Goal: Task Accomplishment & Management: Use online tool/utility

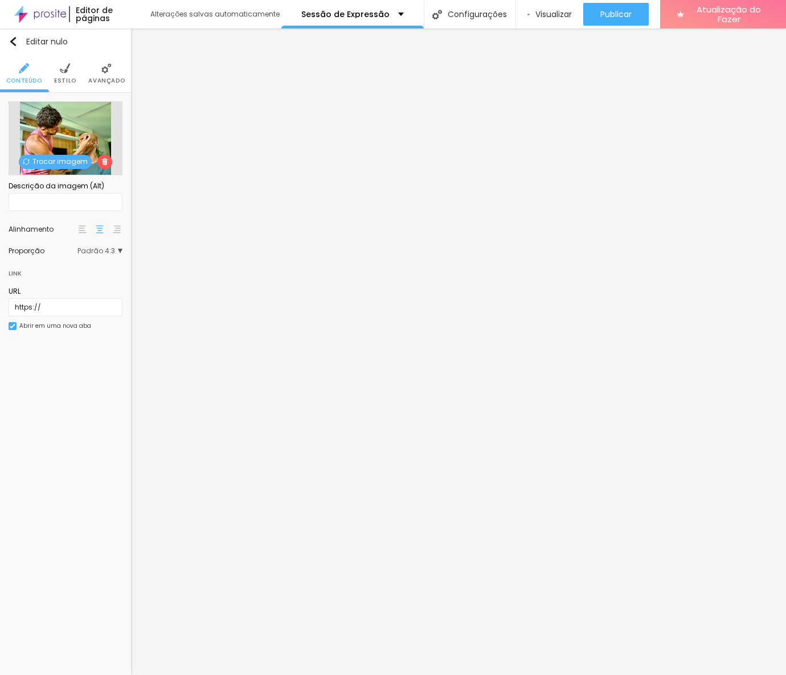
click at [98, 75] on li "Avançado" at bounding box center [106, 74] width 36 height 38
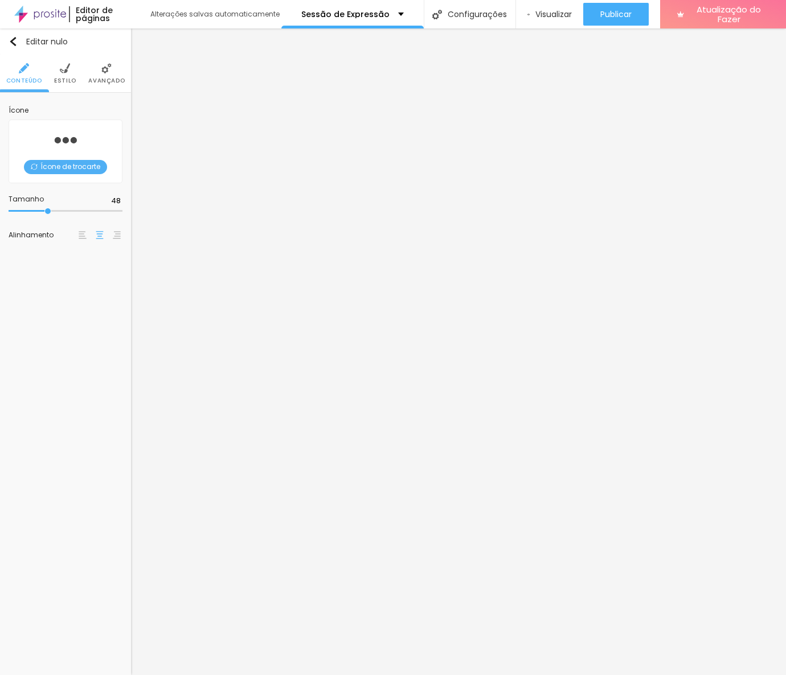
click at [104, 75] on li "Avançado" at bounding box center [106, 74] width 36 height 38
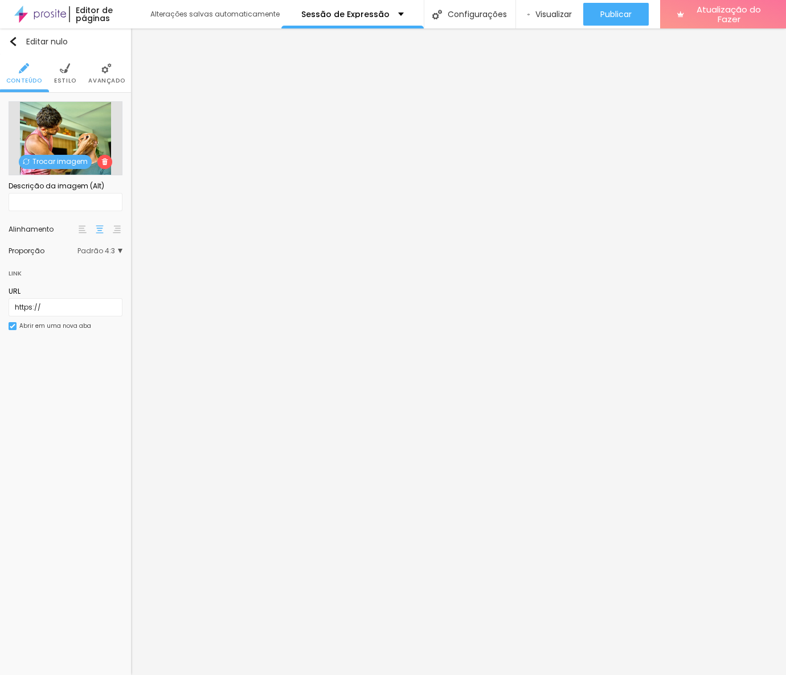
click at [109, 66] on img at bounding box center [106, 68] width 10 height 10
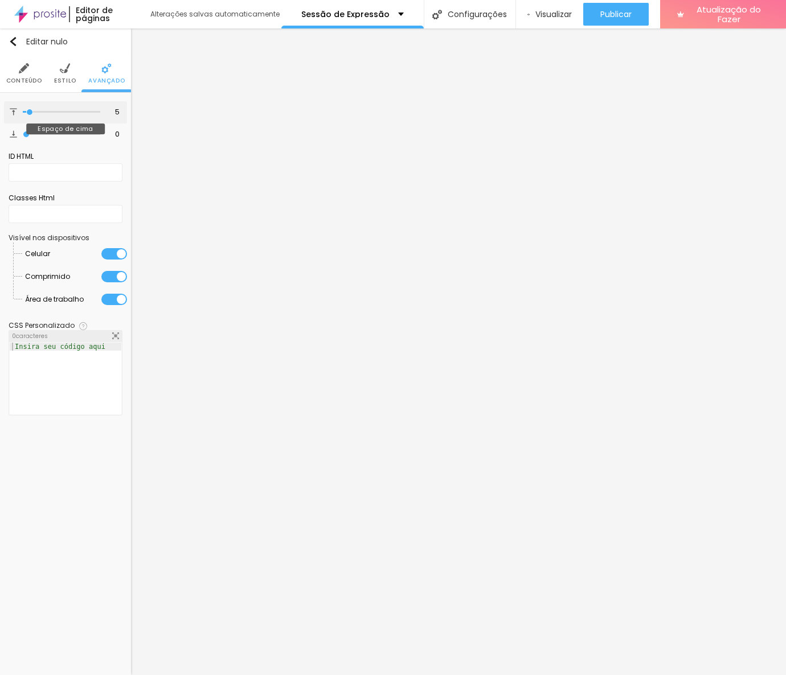
type input "0"
drag, startPoint x: 30, startPoint y: 109, endPoint x: 3, endPoint y: 109, distance: 26.8
type input "0"
click at [23, 109] on input "range" at bounding box center [61, 112] width 77 height 6
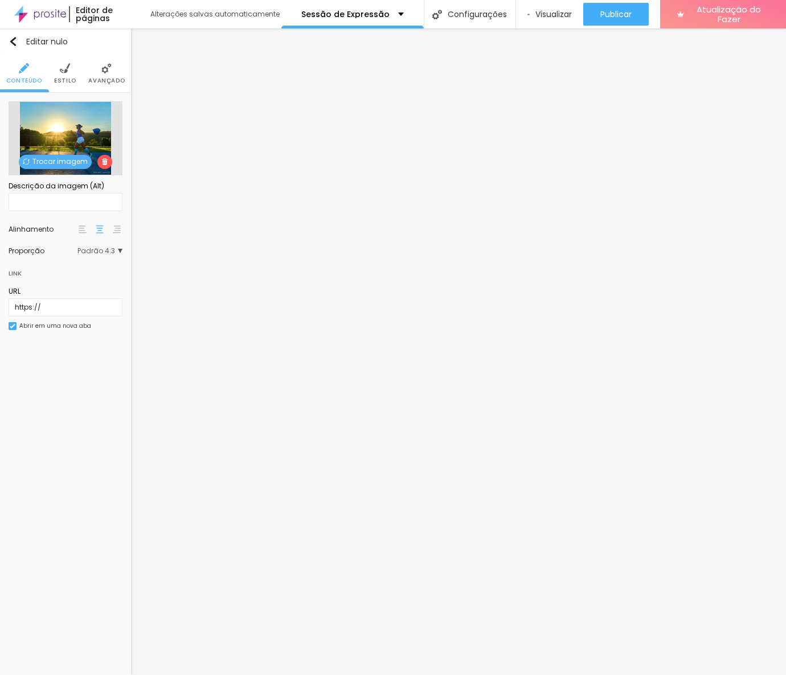
click at [100, 88] on li "Avançado" at bounding box center [106, 74] width 36 height 38
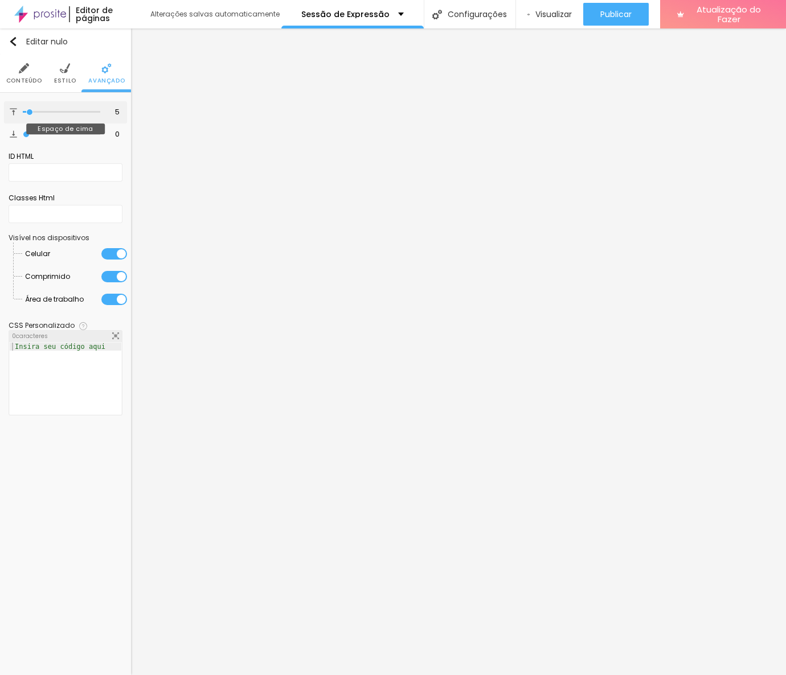
type input "1"
type input "0"
drag, startPoint x: 30, startPoint y: 109, endPoint x: 14, endPoint y: 109, distance: 15.4
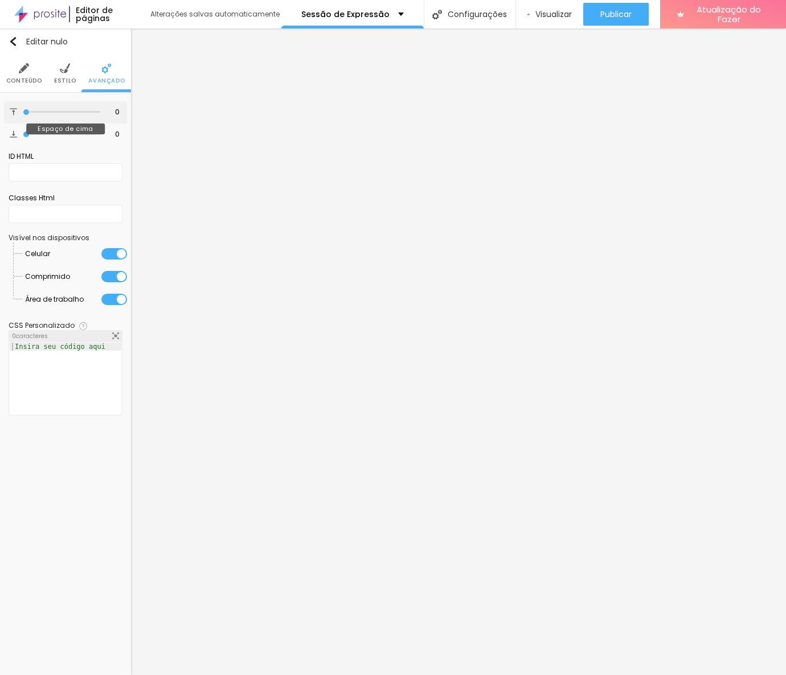
type input "0"
click at [23, 109] on input "range" at bounding box center [61, 112] width 77 height 6
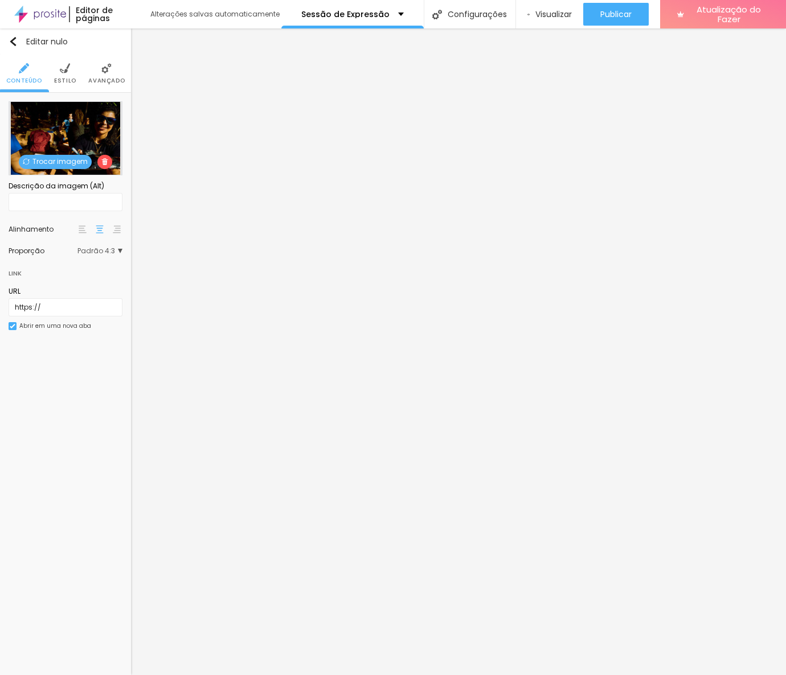
click at [101, 71] on img at bounding box center [106, 68] width 10 height 10
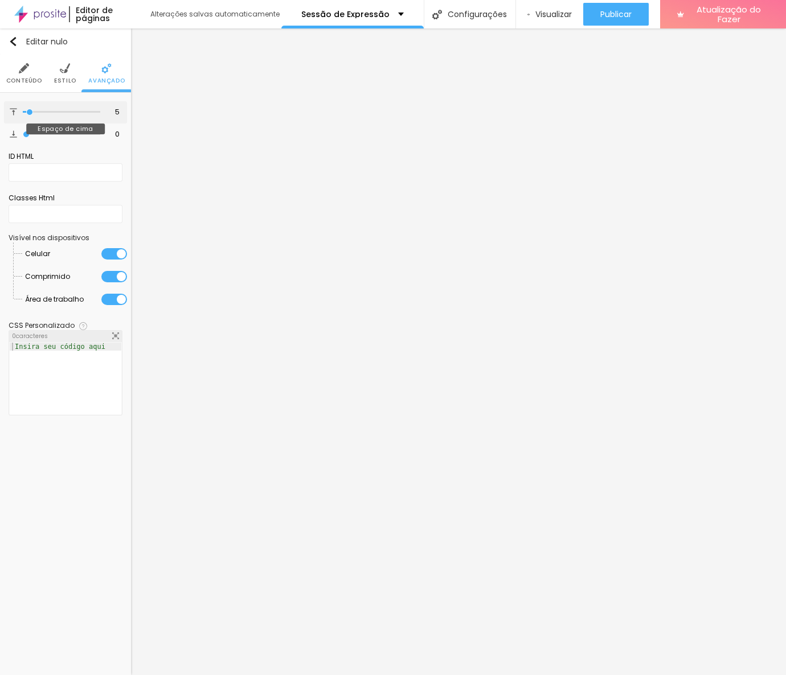
type input "0"
drag, startPoint x: 28, startPoint y: 112, endPoint x: 5, endPoint y: 114, distance: 23.5
type input "0"
click at [23, 114] on input "range" at bounding box center [61, 112] width 77 height 6
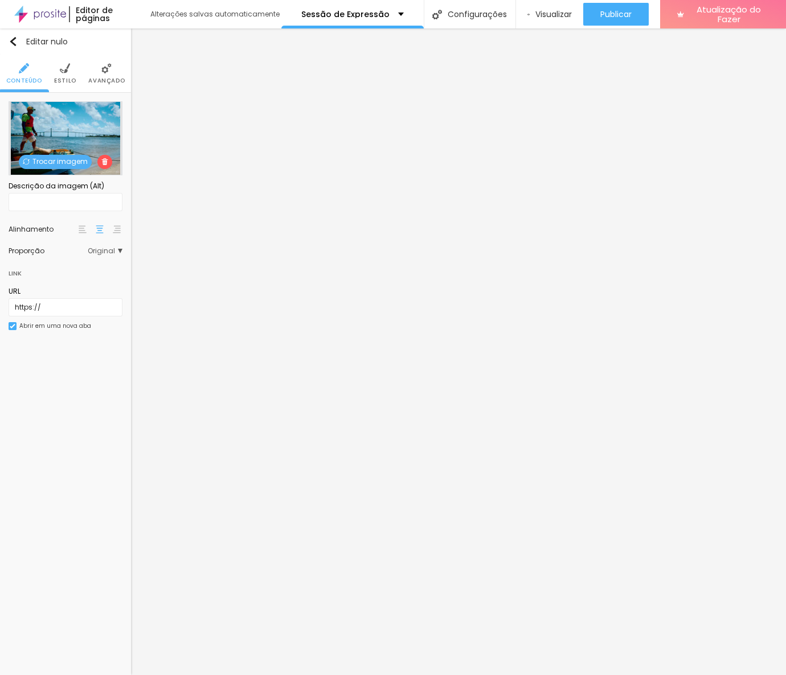
click at [112, 67] on li "Avançado" at bounding box center [106, 74] width 36 height 38
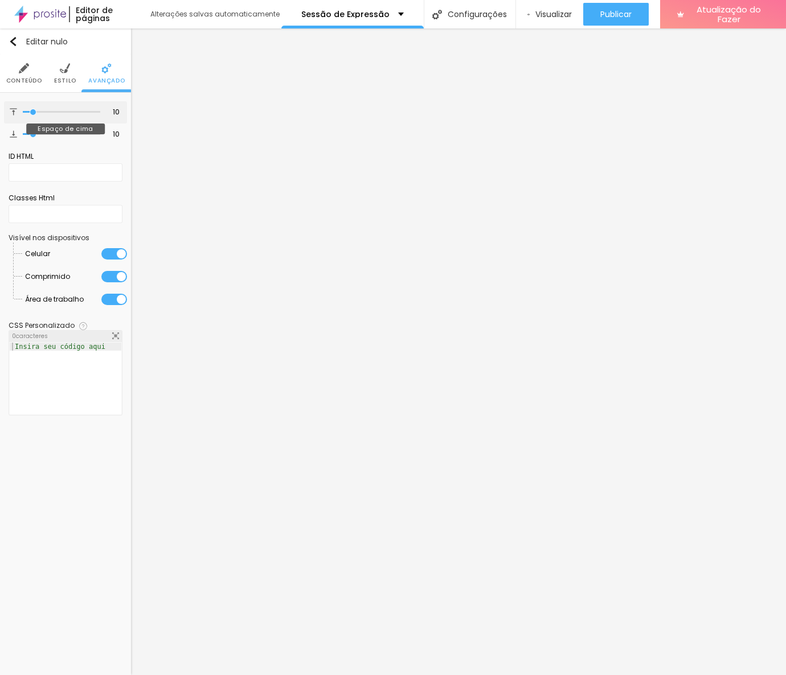
type input "6"
type input "4"
type input "2"
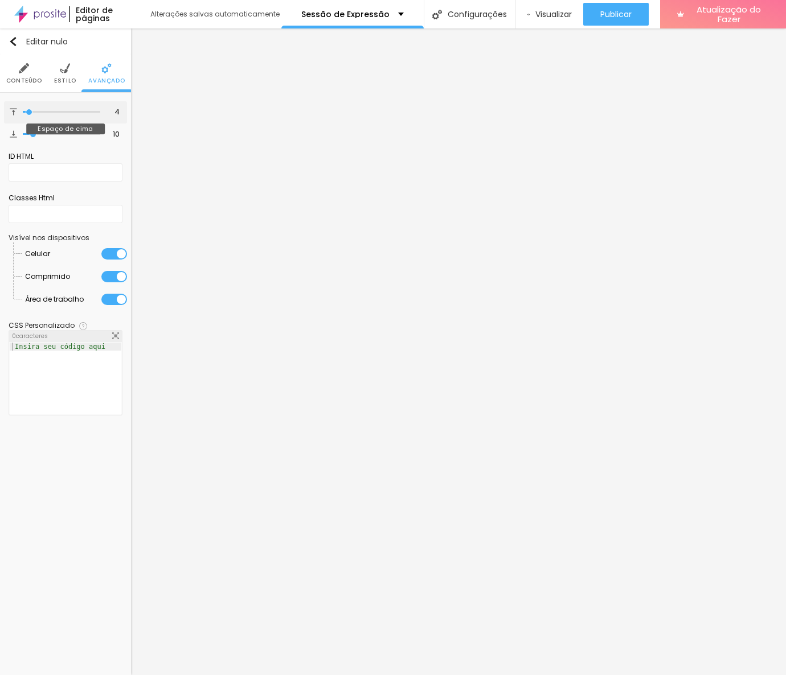
type input "2"
type input "1"
type input "0"
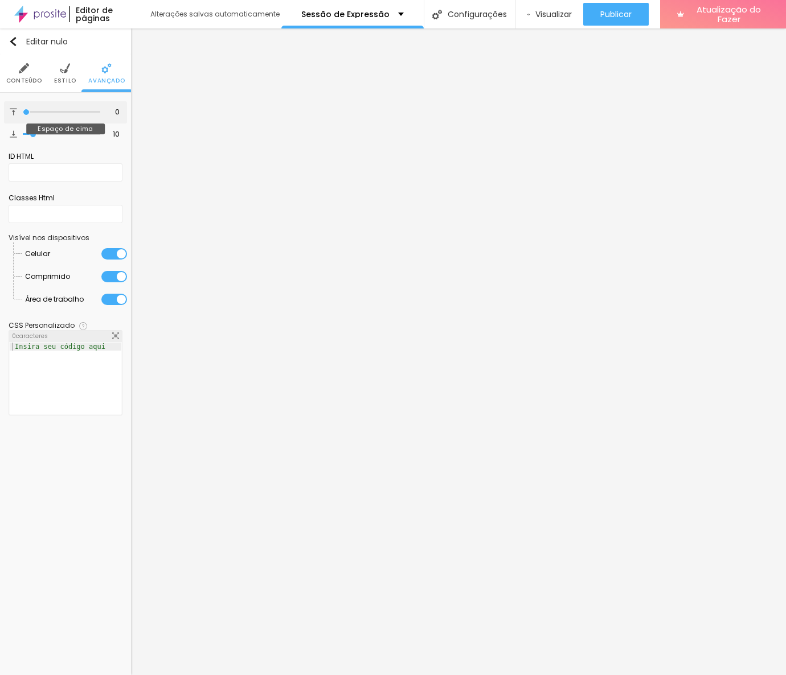
drag, startPoint x: 32, startPoint y: 112, endPoint x: 18, endPoint y: 112, distance: 14.2
click at [23, 112] on input "range" at bounding box center [61, 112] width 77 height 6
click at [113, 112] on input "0" at bounding box center [111, 112] width 20 height 11
type input "10"
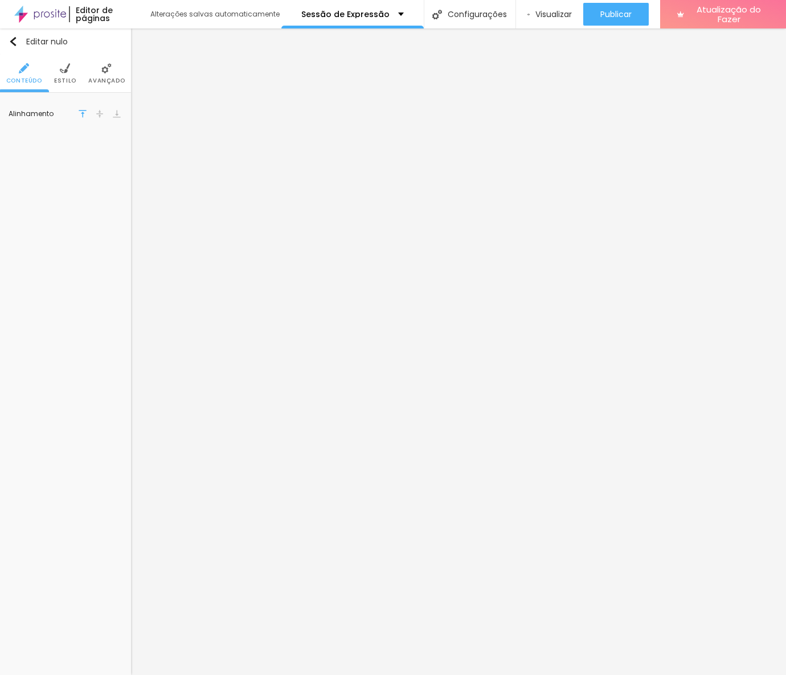
click at [108, 80] on font "Avançado" at bounding box center [106, 80] width 36 height 9
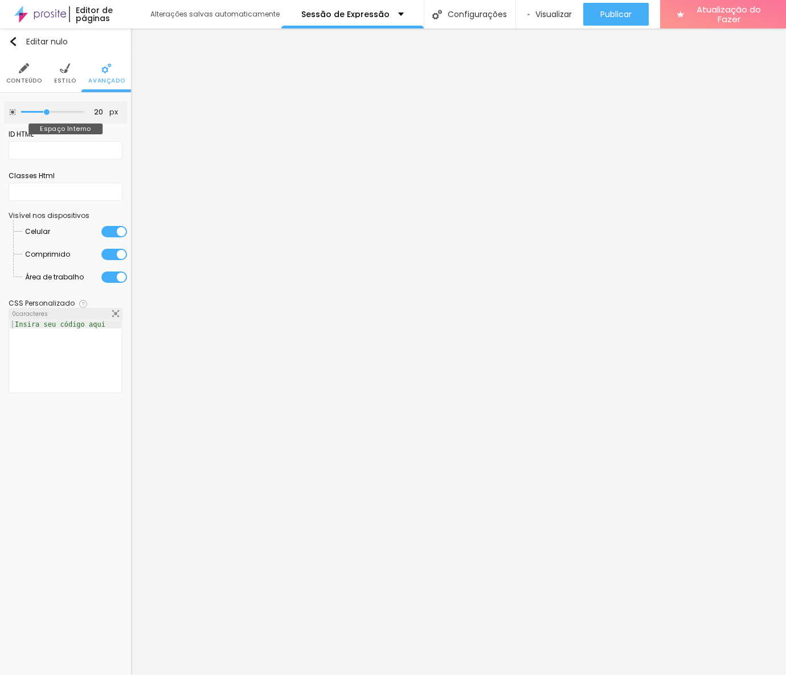
type input "25"
type input "30"
type input "35"
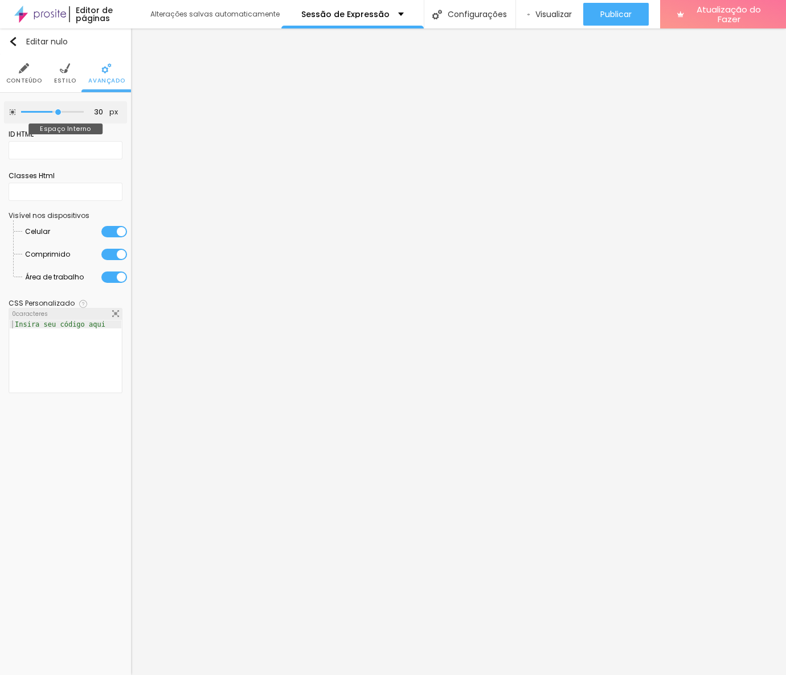
type input "35"
type input "40"
type input "45"
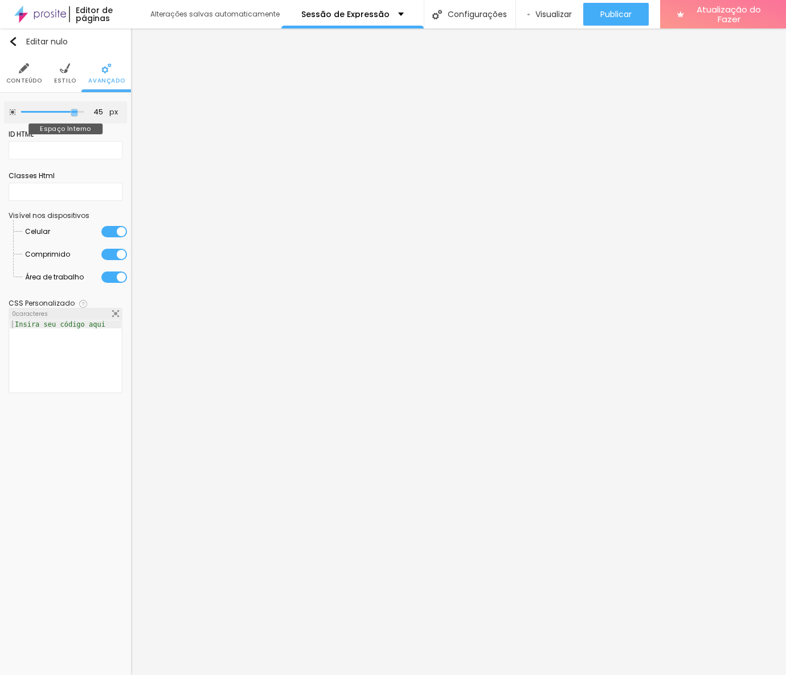
type input "50"
type input "45"
type input "40"
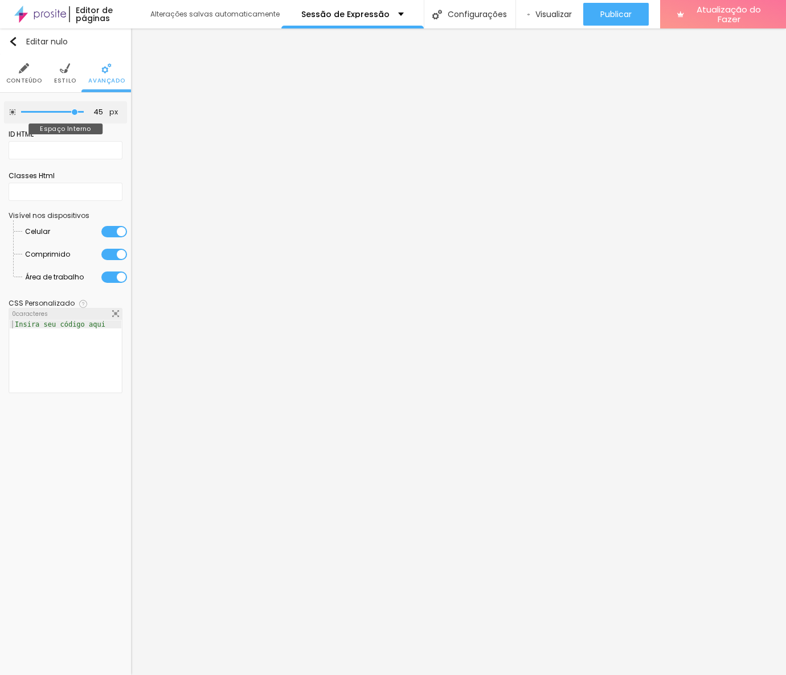
type input "40"
type input "35"
type input "30"
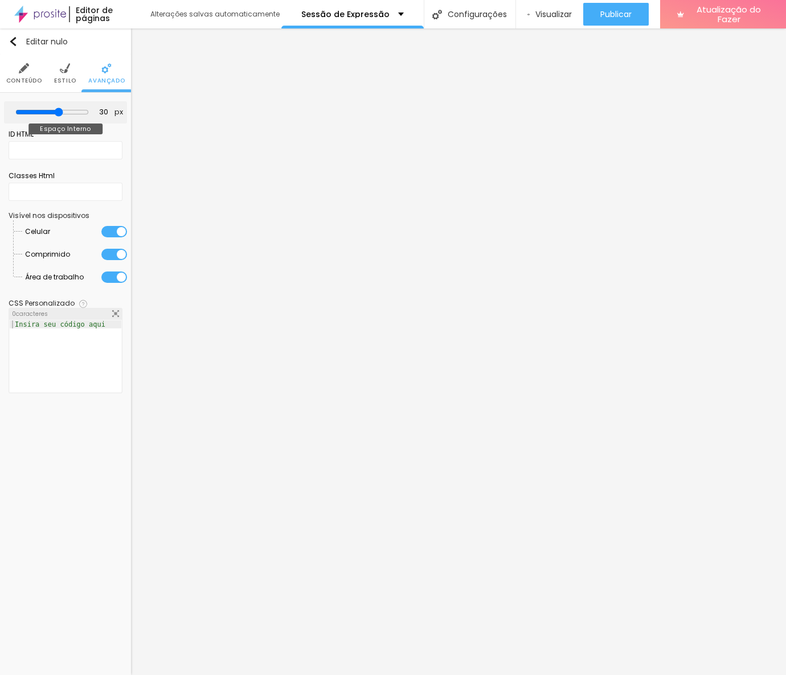
type input "25"
type input "20"
type input "15"
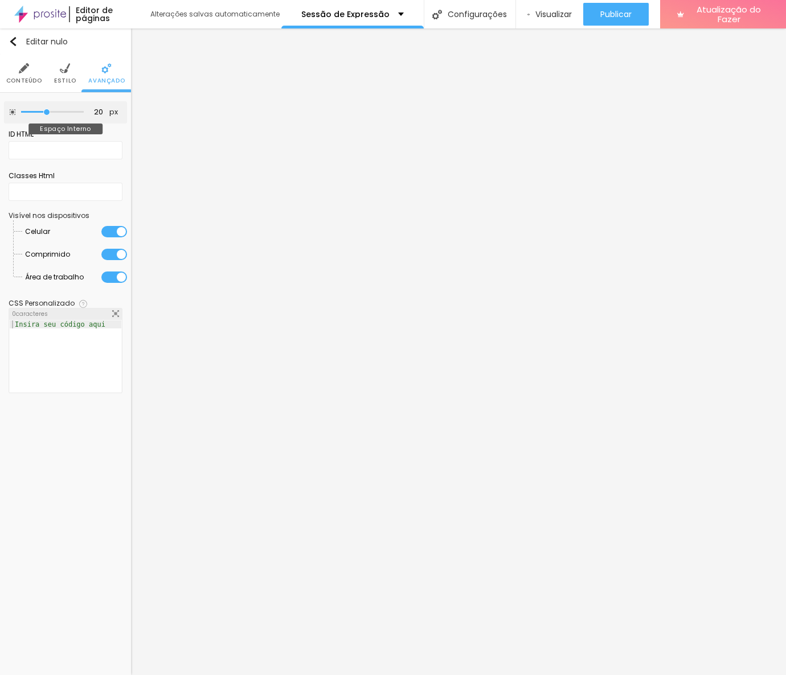
type input "15"
type input "10"
type input "5"
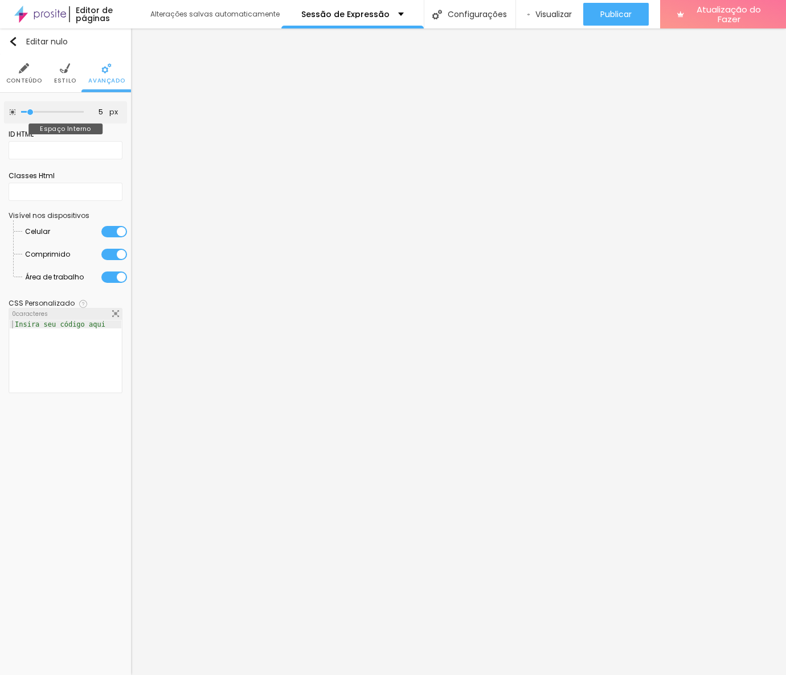
type input "0"
type input "5"
type input "10"
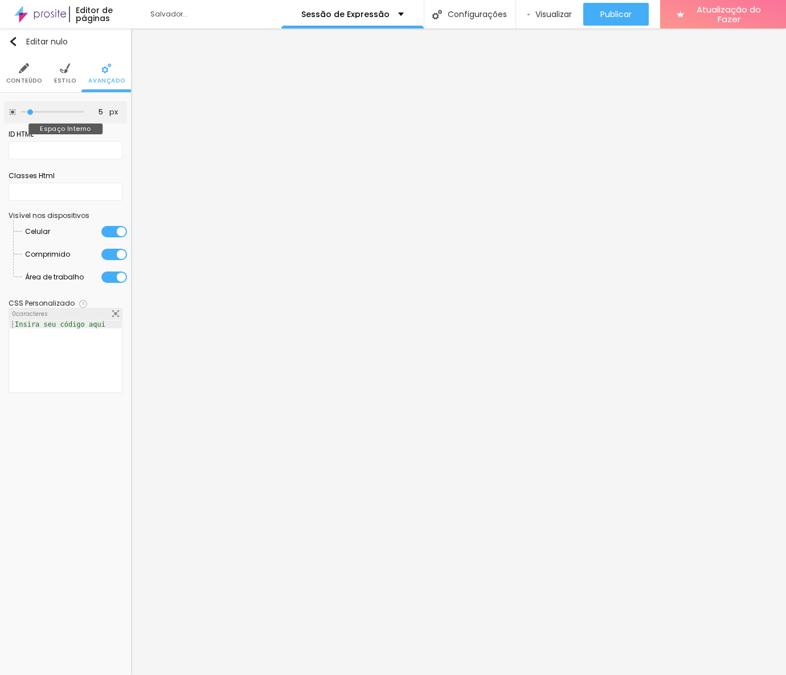
type input "10"
type input "5"
type input "0"
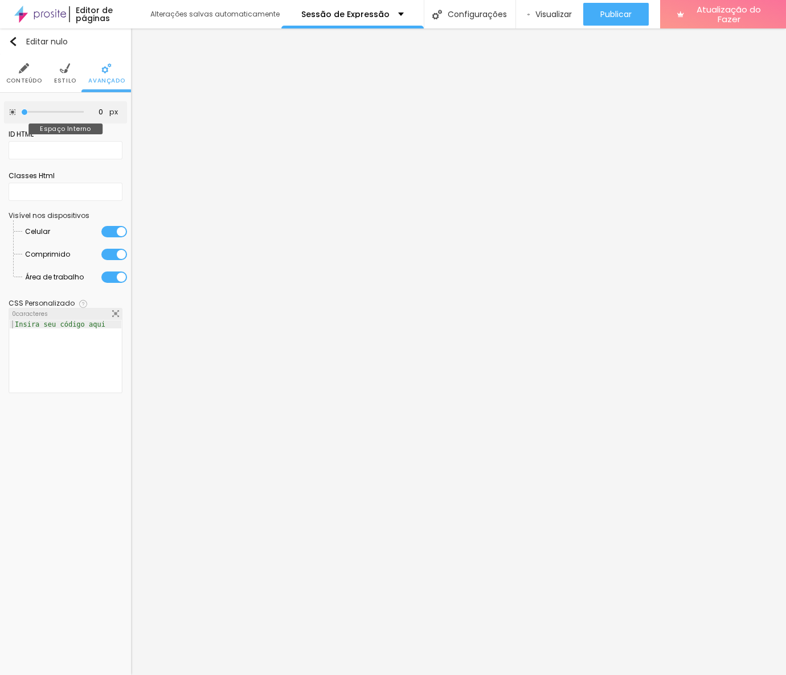
type input "5"
type input "10"
type input "15"
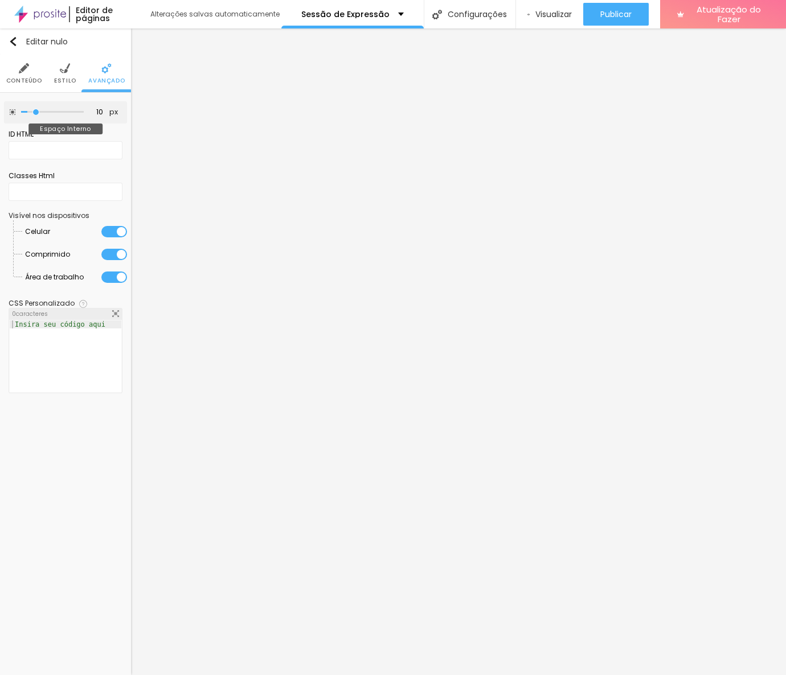
type input "15"
type input "10"
type input "5"
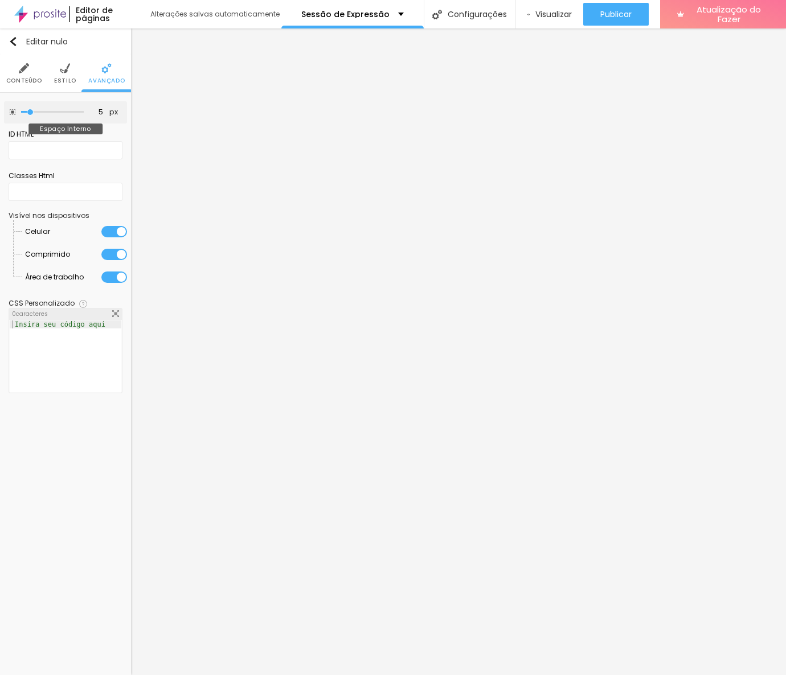
type input "0"
type input "5"
type input "10"
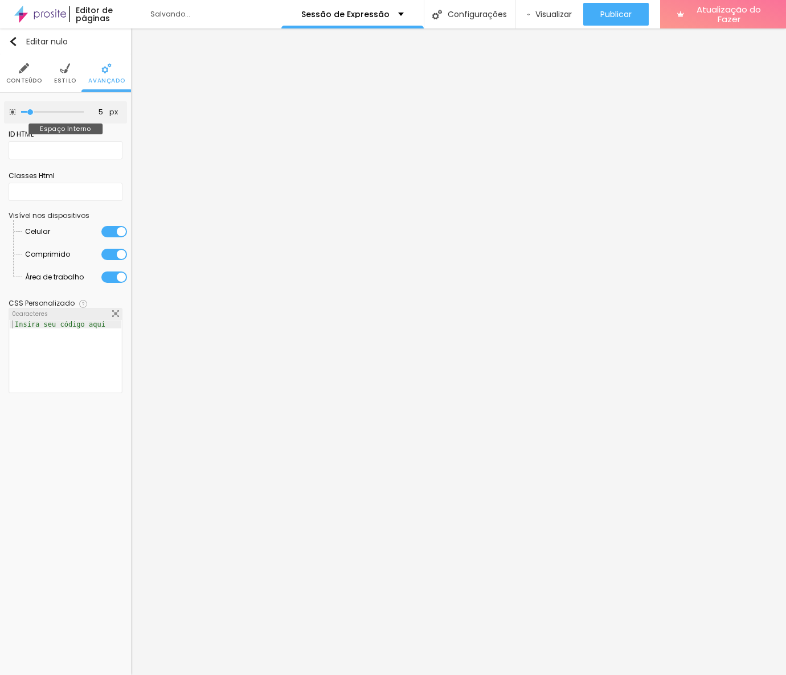
type input "10"
type input "15"
type input "20"
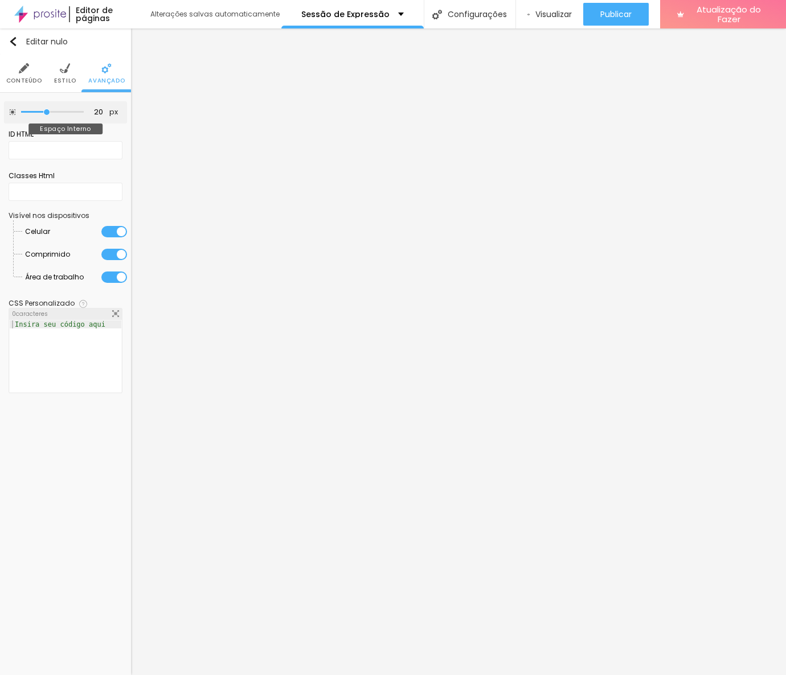
type input "15"
type input "10"
drag, startPoint x: 47, startPoint y: 112, endPoint x: 37, endPoint y: 125, distance: 16.7
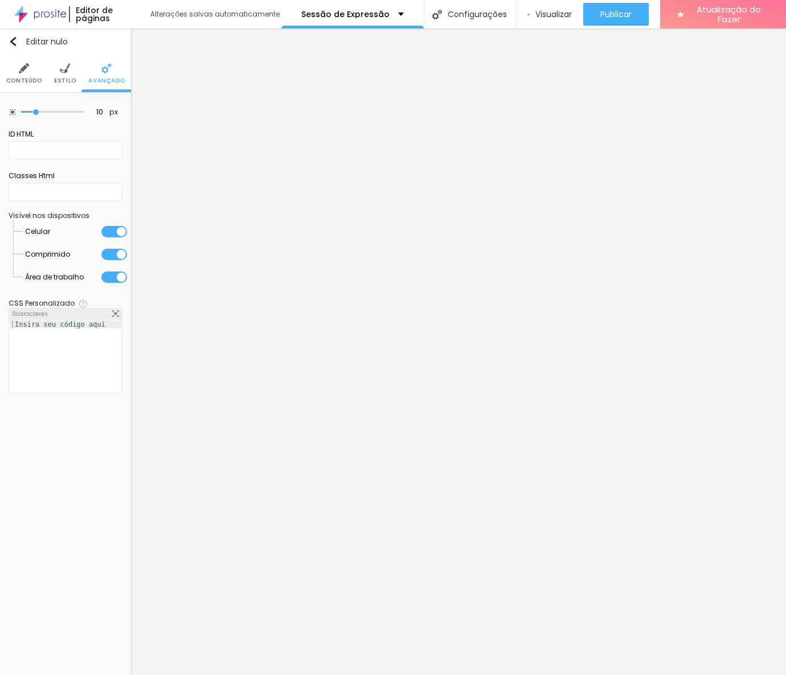
type input "10"
click at [37, 115] on input "range" at bounding box center [52, 112] width 63 height 6
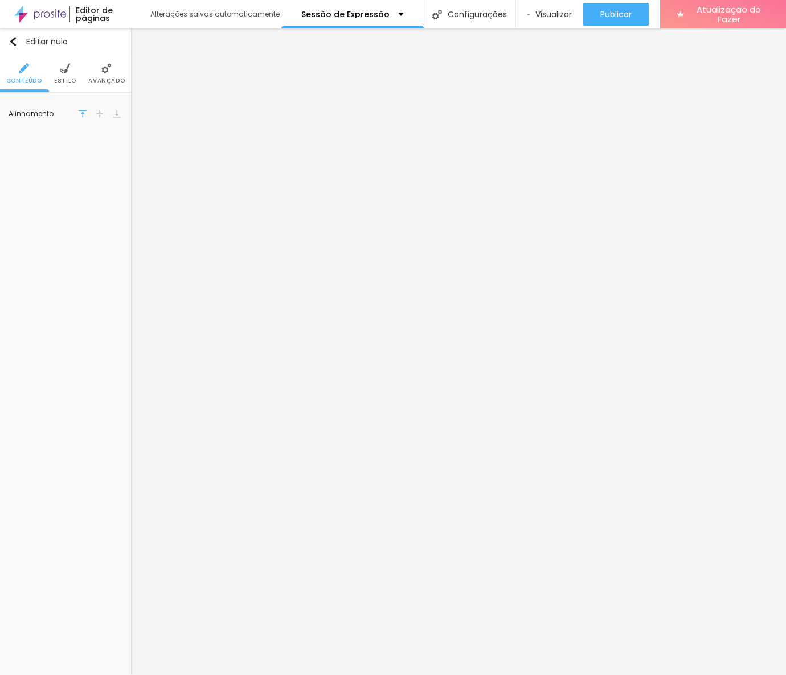
click at [105, 68] on img at bounding box center [106, 68] width 10 height 10
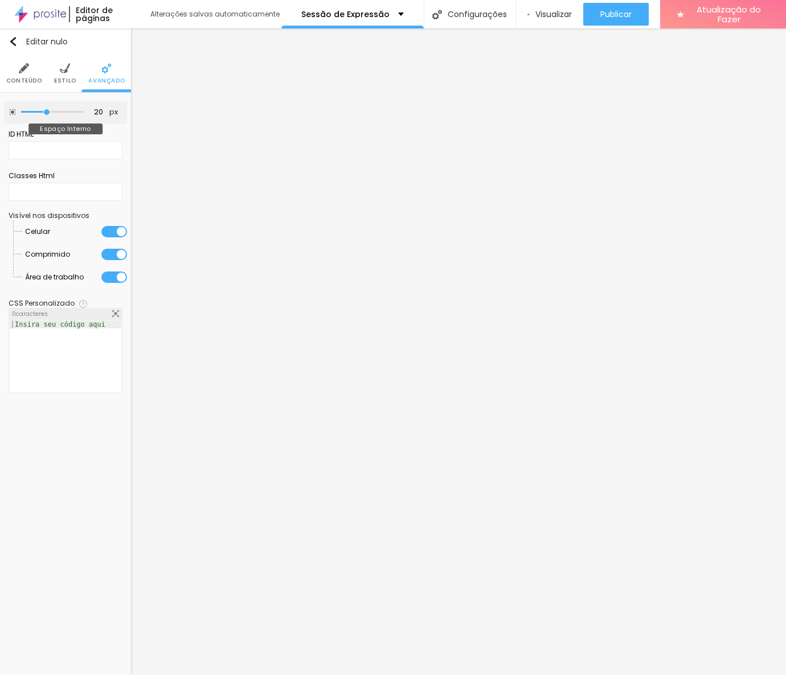
type input "15"
type input "10"
type input "15"
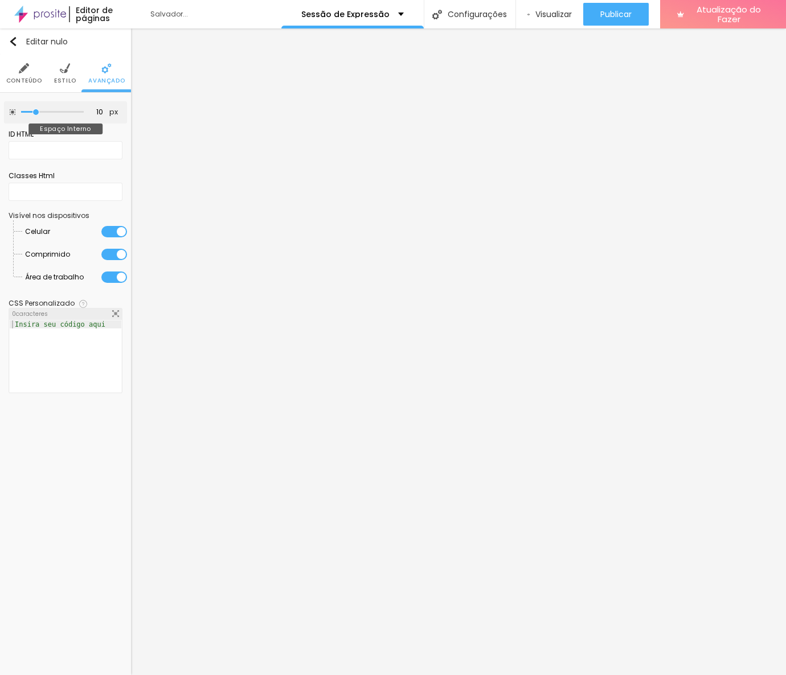
type input "15"
type input "10"
type input "15"
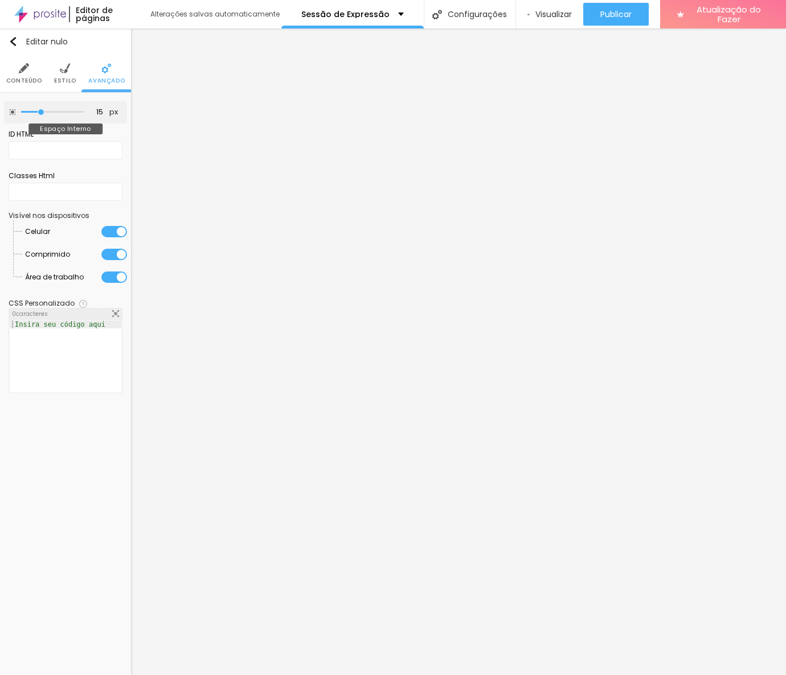
type input "10"
drag, startPoint x: 46, startPoint y: 115, endPoint x: 38, endPoint y: 118, distance: 8.2
type input "10"
click at [38, 115] on input "range" at bounding box center [52, 112] width 63 height 6
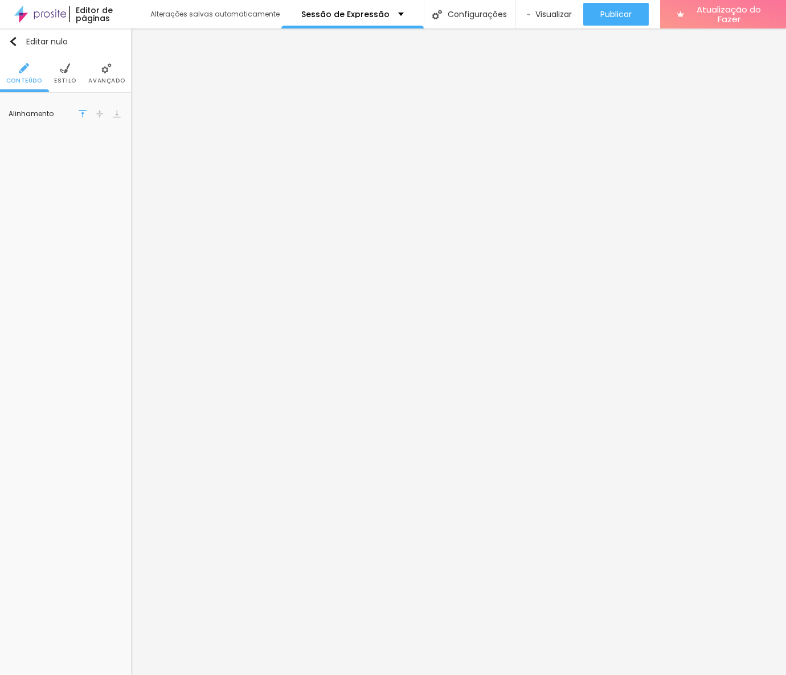
click at [124, 89] on li "Avançado" at bounding box center [106, 74] width 36 height 38
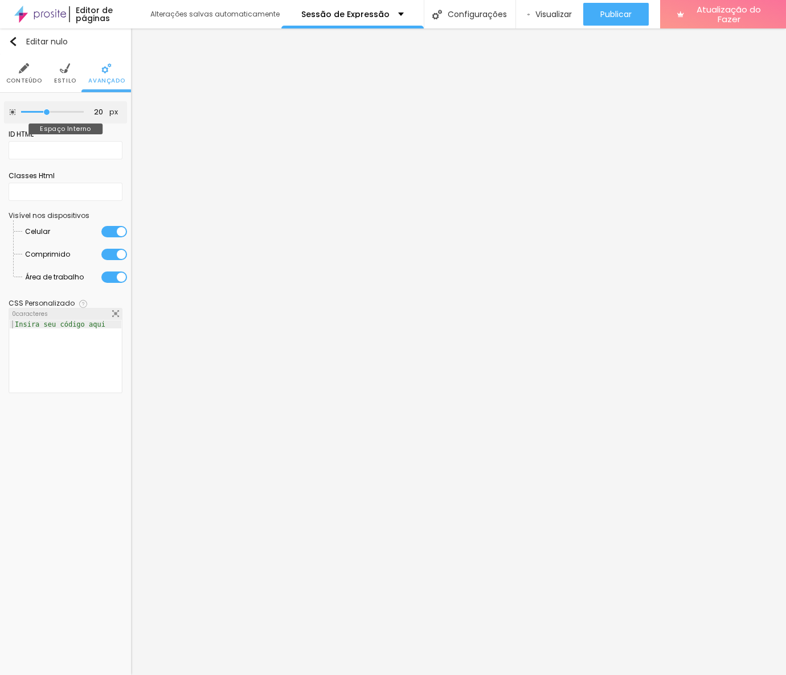
type input "15"
type input "10"
drag, startPoint x: 48, startPoint y: 109, endPoint x: 36, endPoint y: 109, distance: 12.0
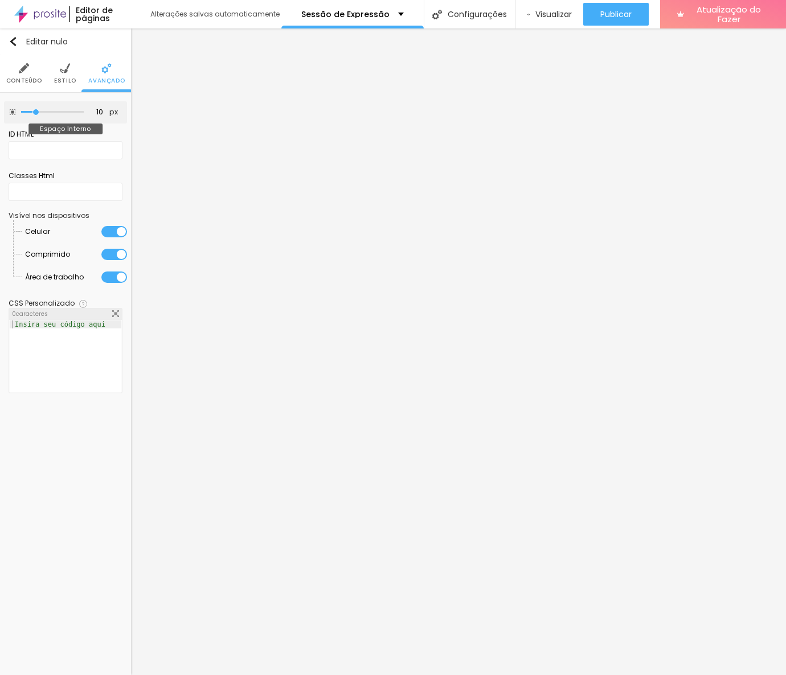
type input "10"
click at [36, 109] on input "range" at bounding box center [52, 112] width 63 height 6
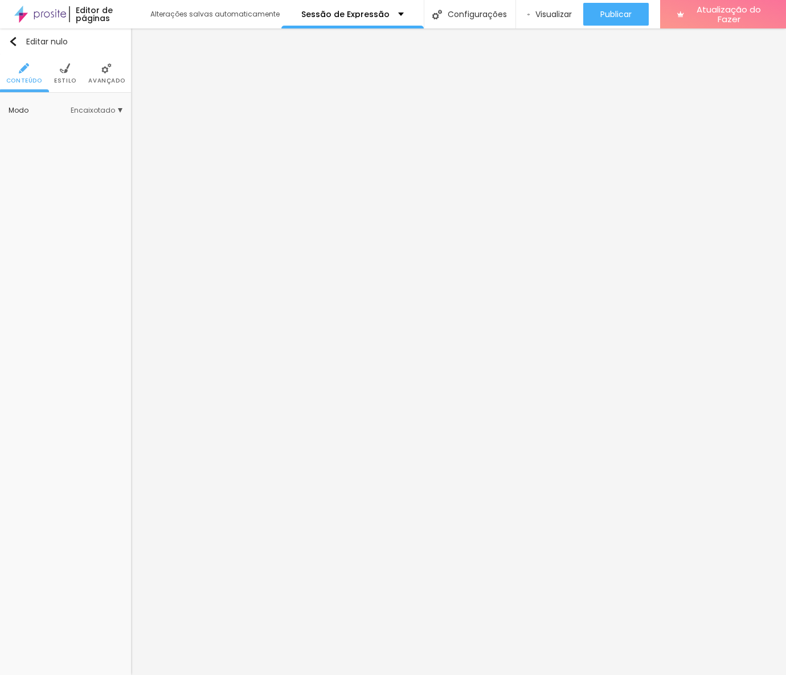
click at [110, 74] on li "Avançado" at bounding box center [106, 74] width 36 height 38
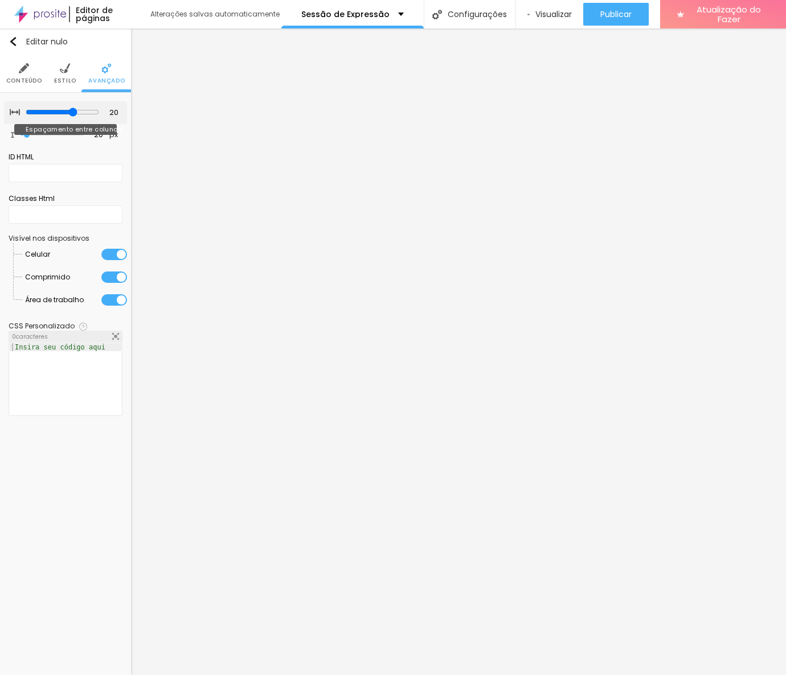
type input "15"
type input "10"
type input "5"
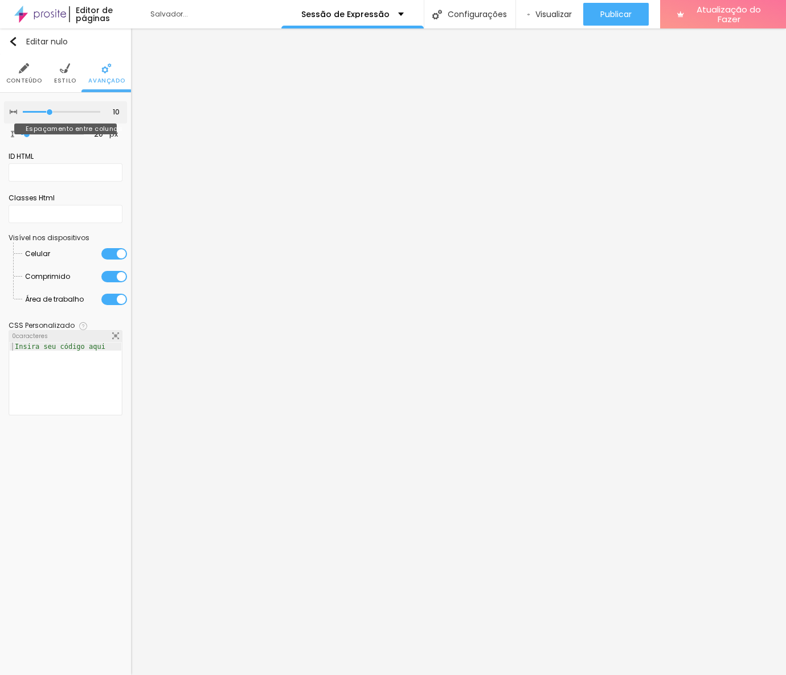
type input "5"
type input "0"
type input "5"
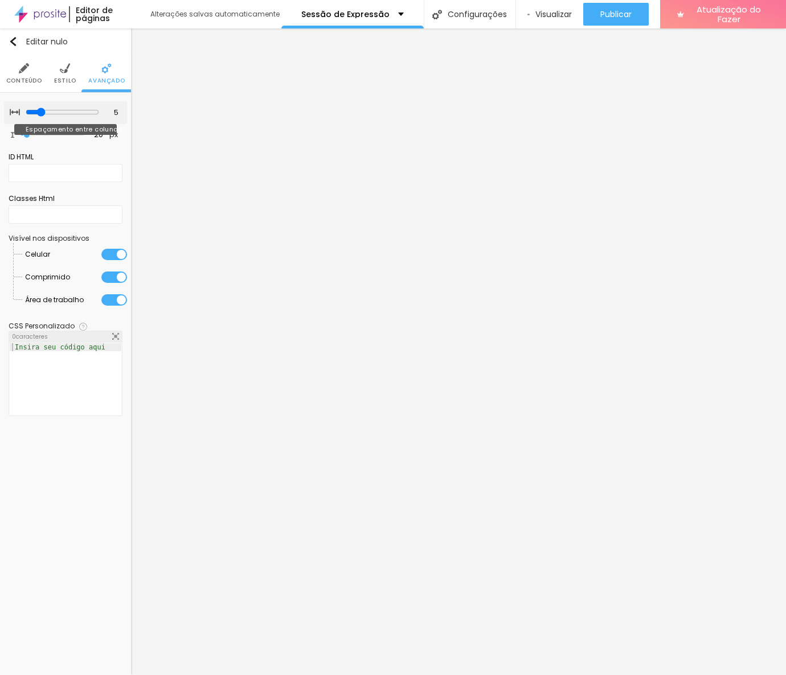
drag, startPoint x: 75, startPoint y: 113, endPoint x: 39, endPoint y: 115, distance: 35.9
type input "5"
click at [39, 115] on input "range" at bounding box center [62, 112] width 73 height 9
type input "5"
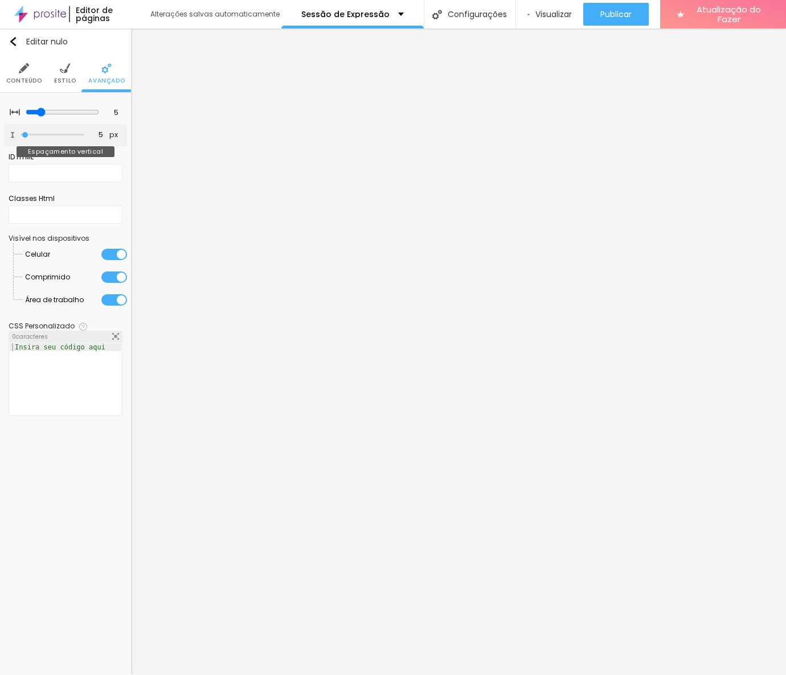
type input "0"
type input "5"
type input "37"
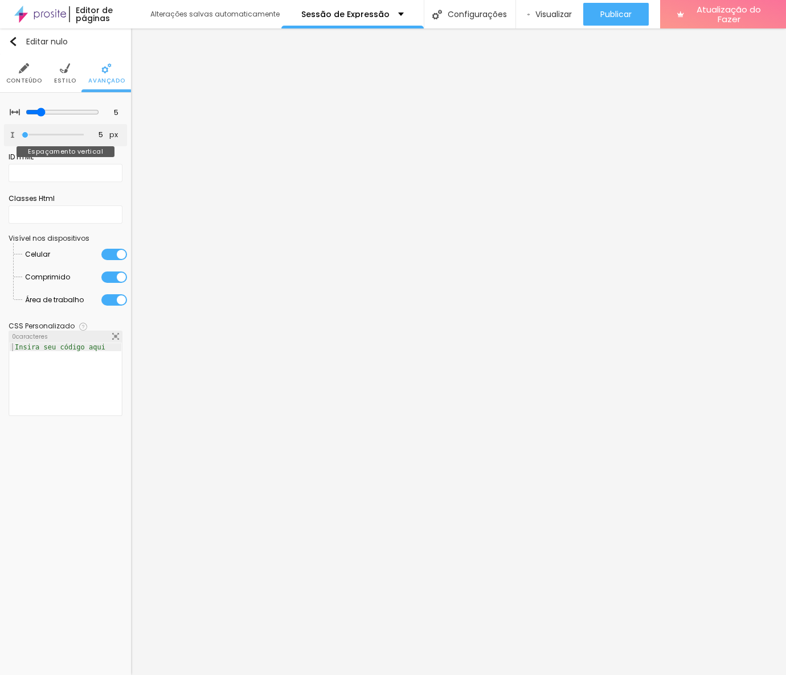
type input "37"
type input "100"
type input "106"
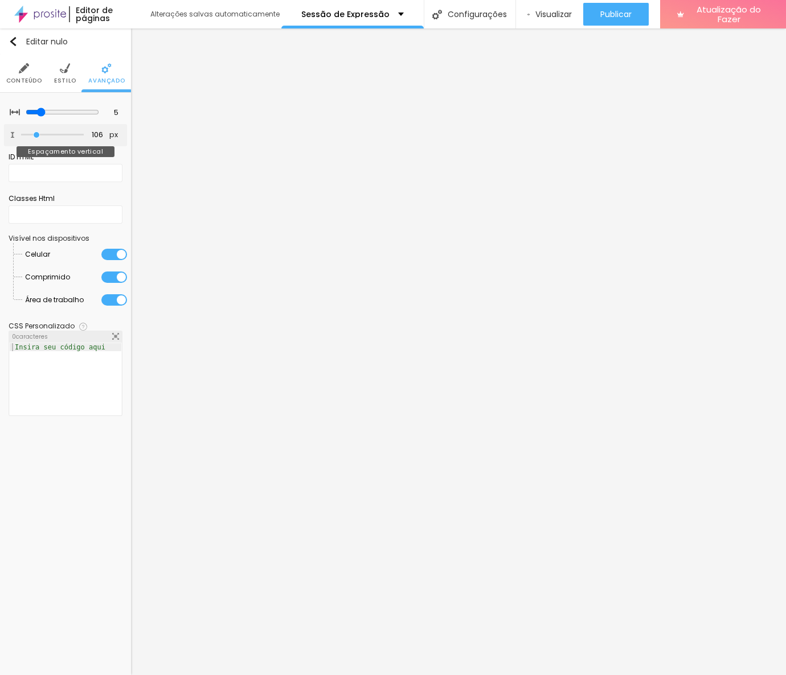
type input "113"
type input "119"
type input "144"
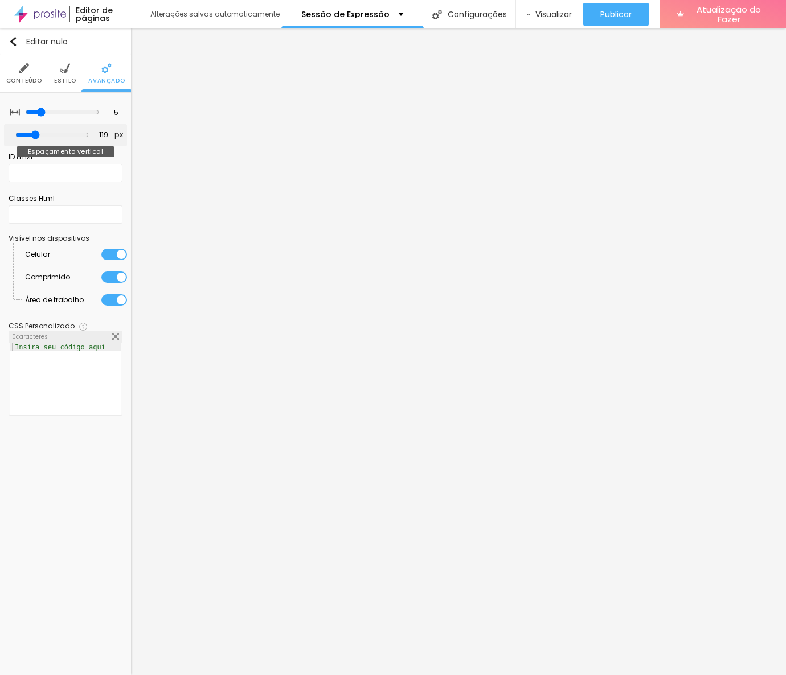
type input "144"
type input "157"
type input "176"
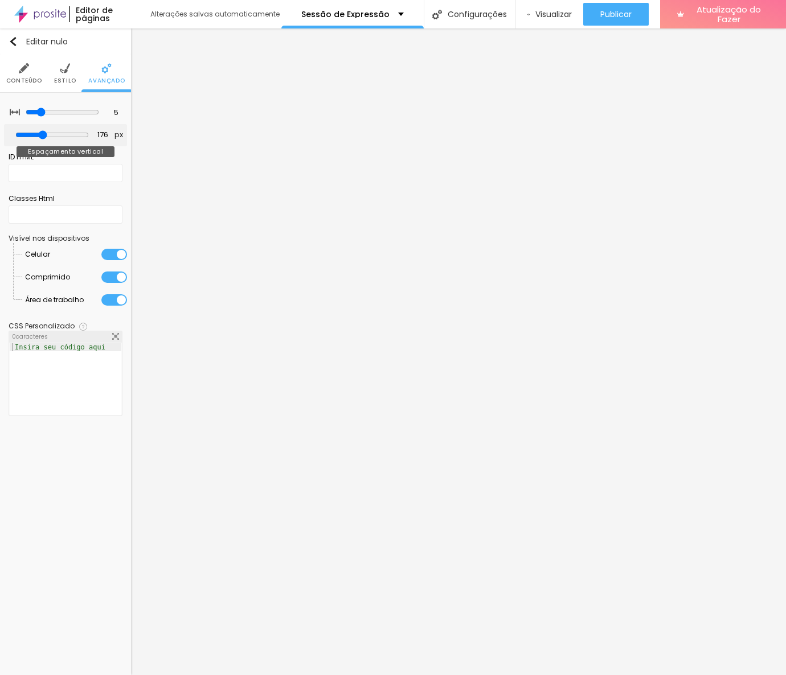
type input "182"
type input "189"
type input "182"
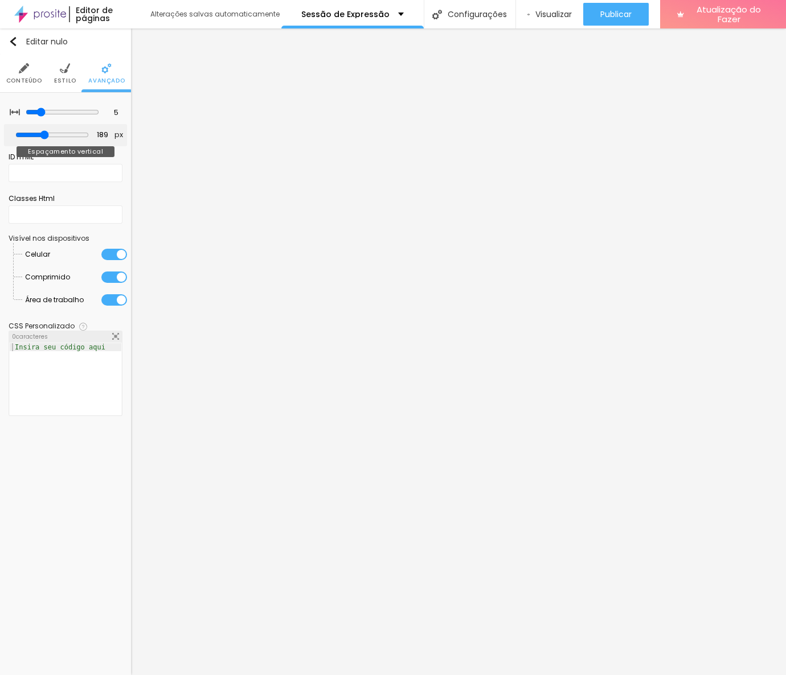
type input "182"
type input "176"
type input "170"
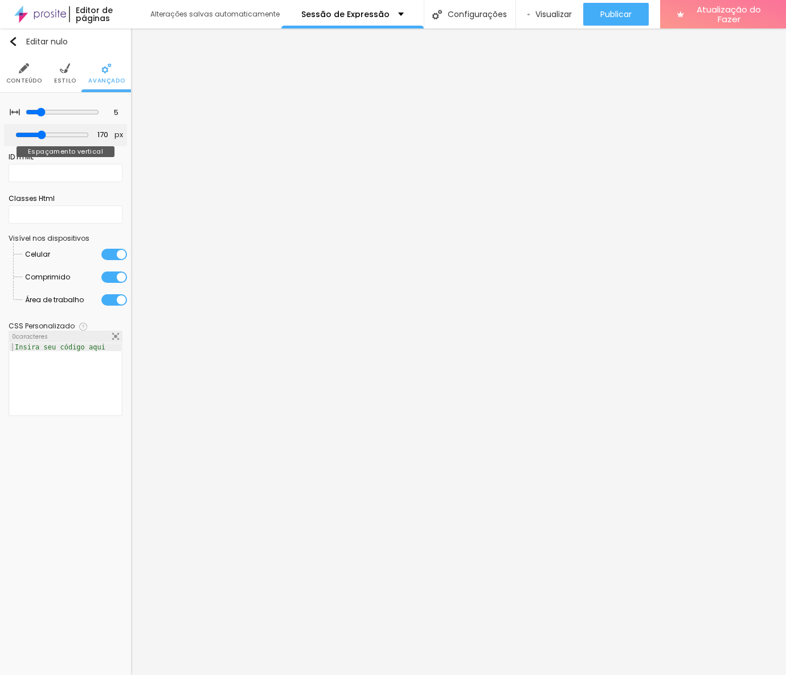
type input "157"
type input "144"
type input "125"
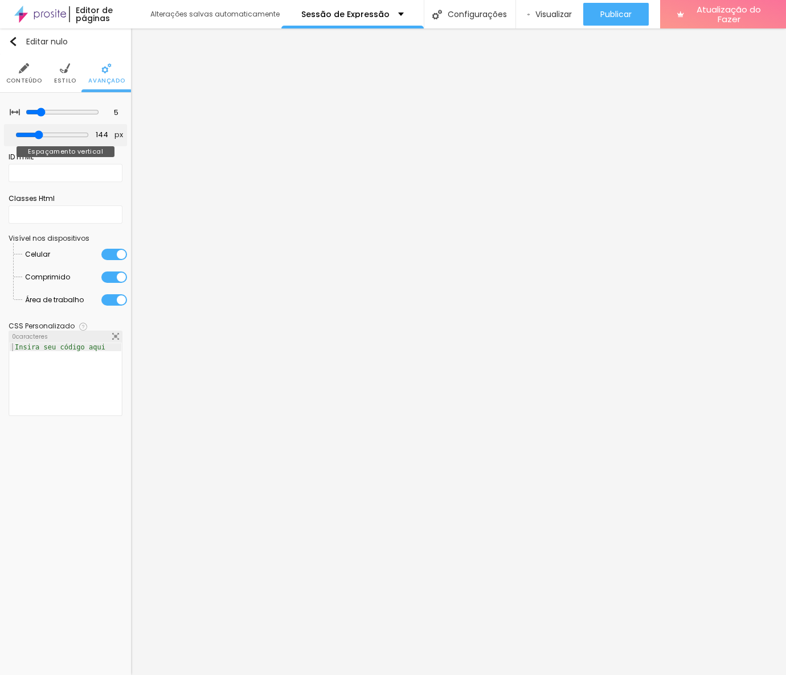
type input "125"
type input "119"
type input "113"
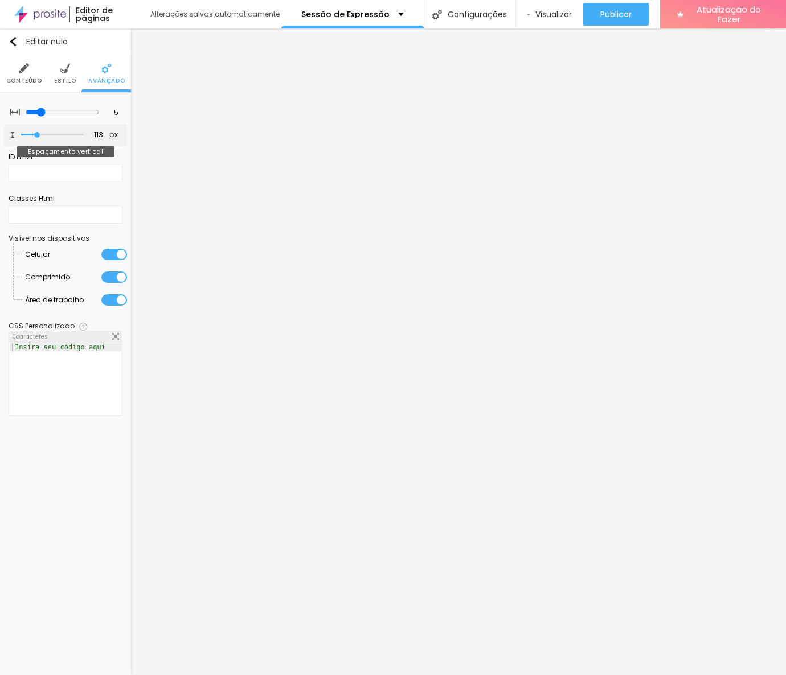
type input "94"
type input "69"
type input "62"
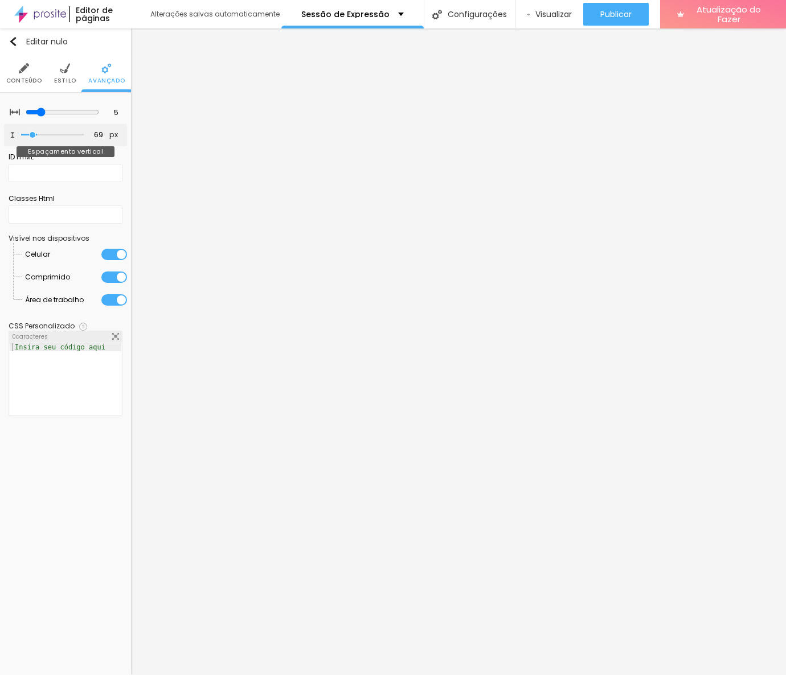
type input "62"
type input "56"
type input "43"
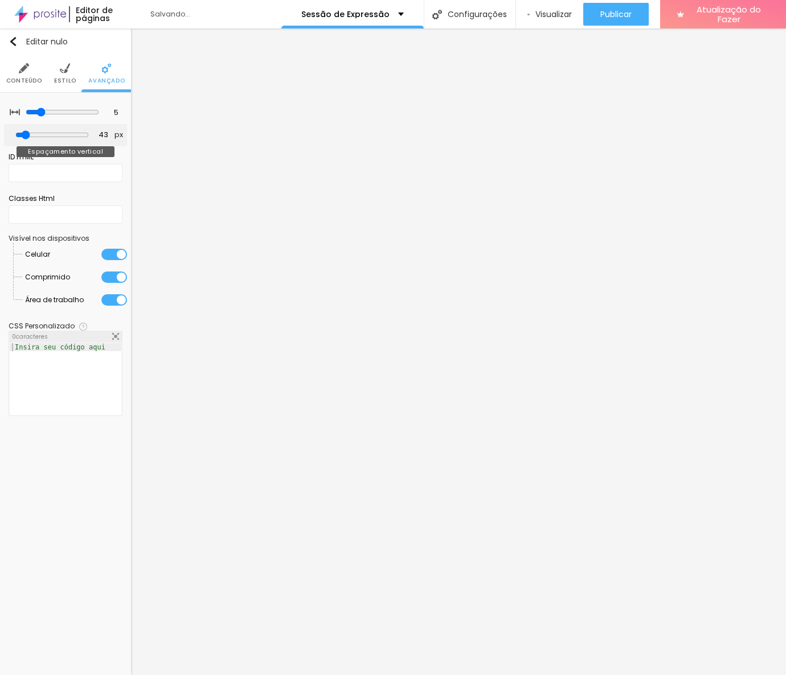
type input "24"
type input "12"
type input "5"
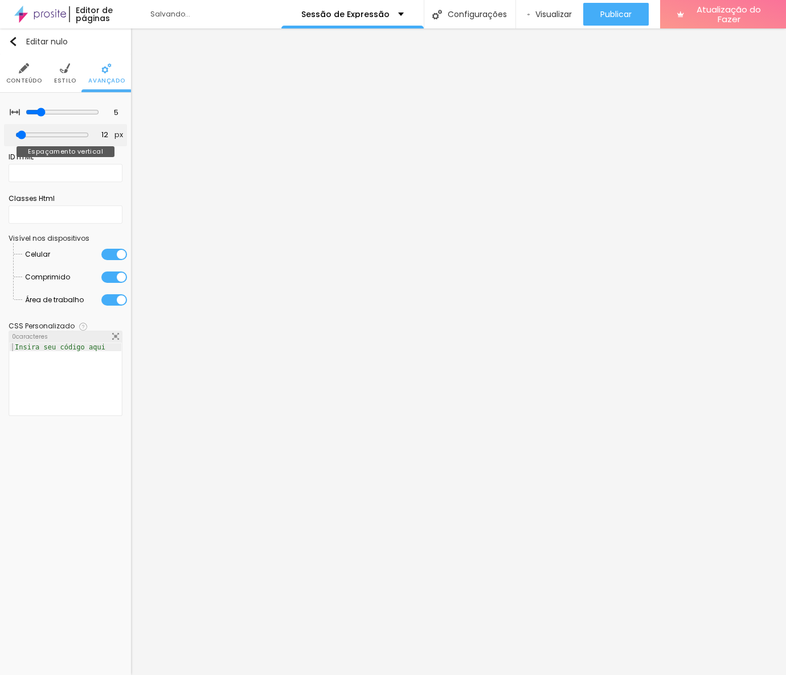
type input "5"
type input "0"
drag, startPoint x: 27, startPoint y: 135, endPoint x: 17, endPoint y: 129, distance: 11.7
type input "0"
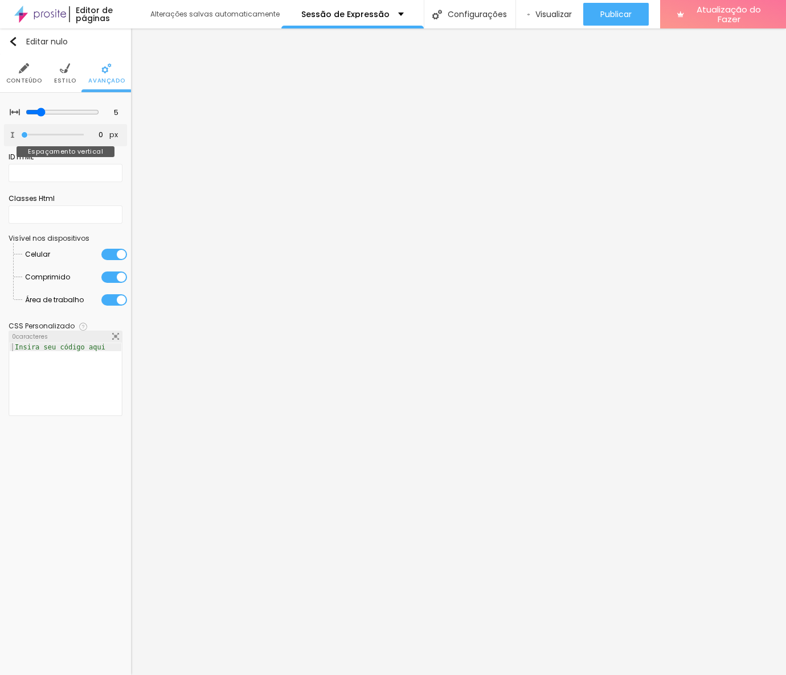
click at [21, 132] on input "range" at bounding box center [52, 135] width 63 height 6
click at [63, 72] on img at bounding box center [65, 68] width 10 height 10
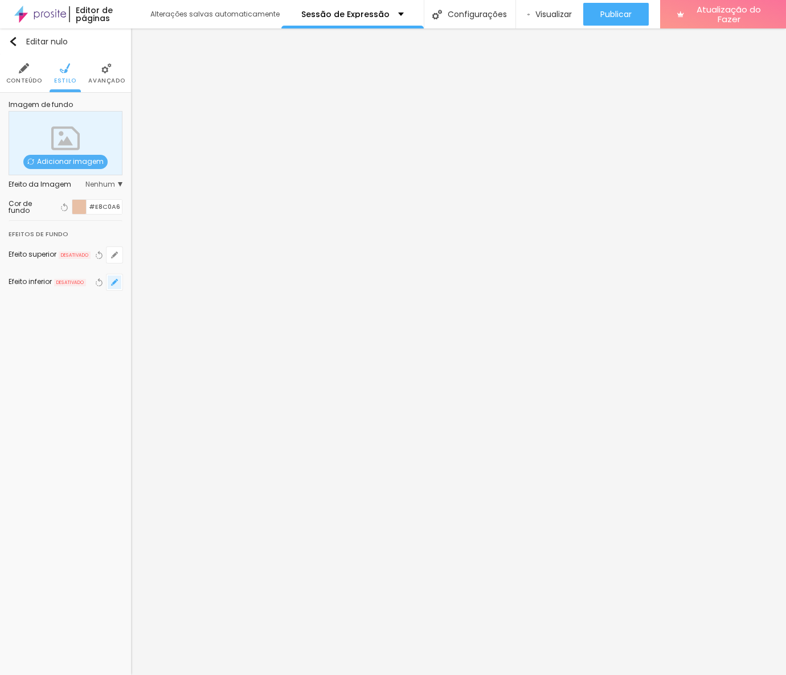
click at [115, 279] on icon "button" at bounding box center [114, 282] width 7 height 7
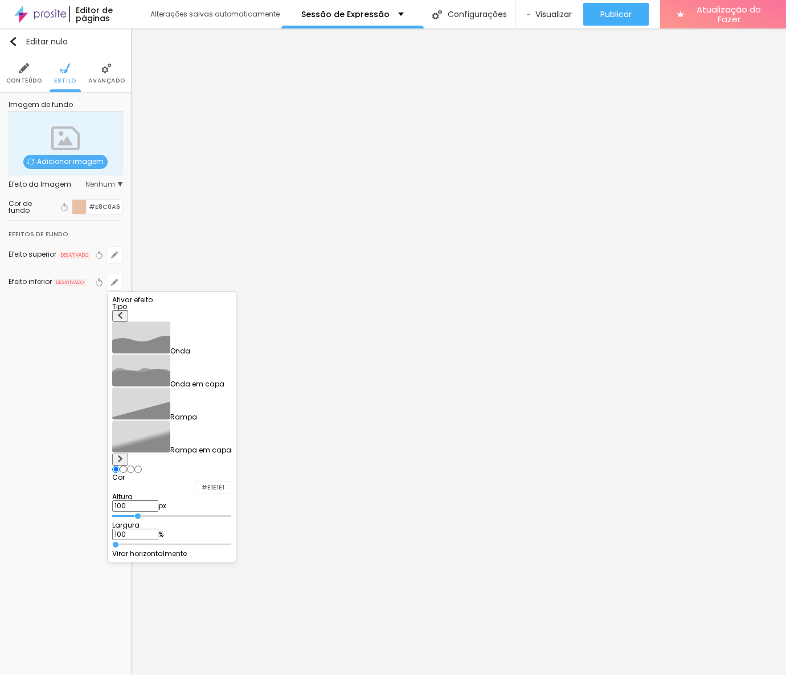
click at [124, 455] on img at bounding box center [120, 458] width 7 height 7
radio input "false"
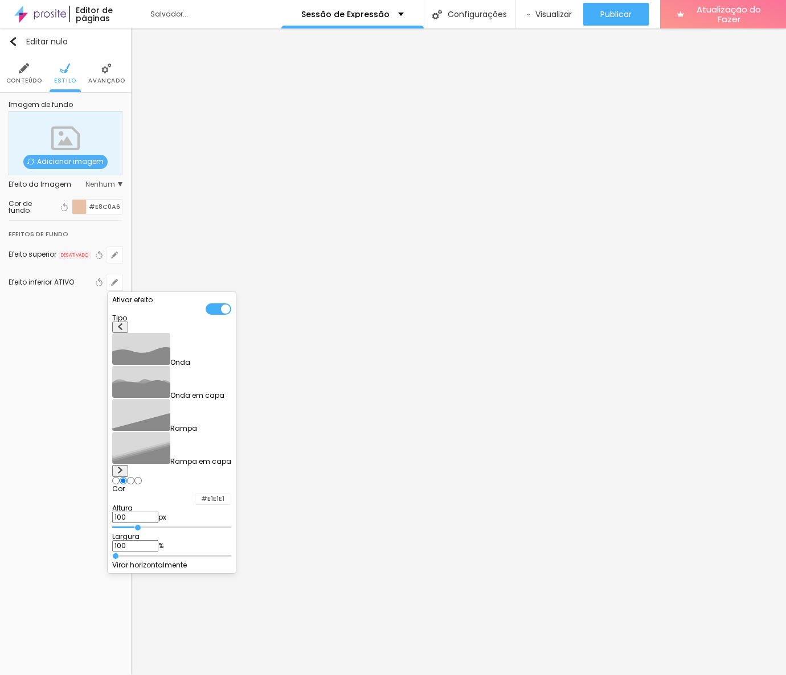
click at [124, 467] on img at bounding box center [120, 470] width 7 height 7
radio input "false"
click at [124, 467] on img at bounding box center [120, 470] width 7 height 7
radio input "false"
radio input "true"
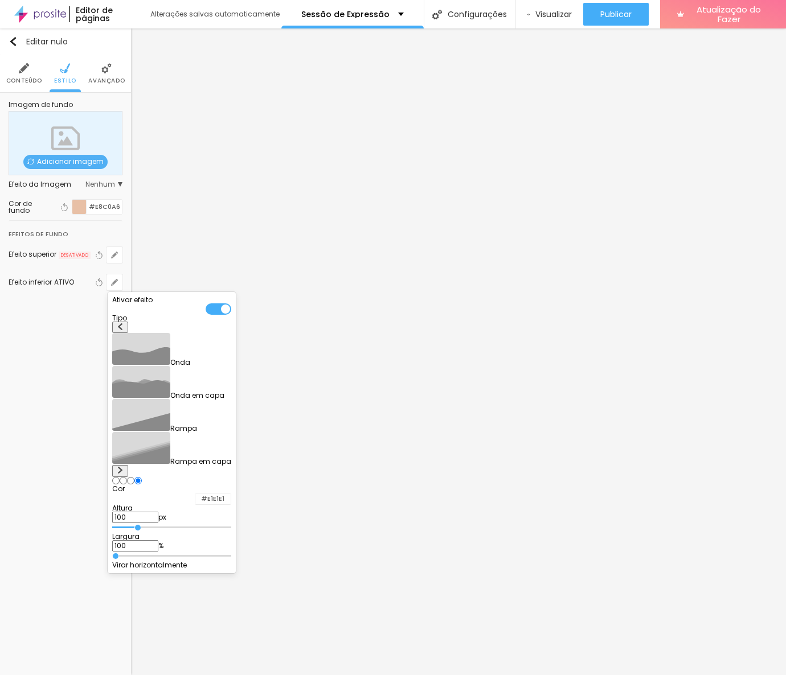
click at [128, 334] on button at bounding box center [120, 328] width 16 height 12
radio input "true"
radio input "false"
click at [128, 334] on button at bounding box center [120, 328] width 16 height 12
radio input "true"
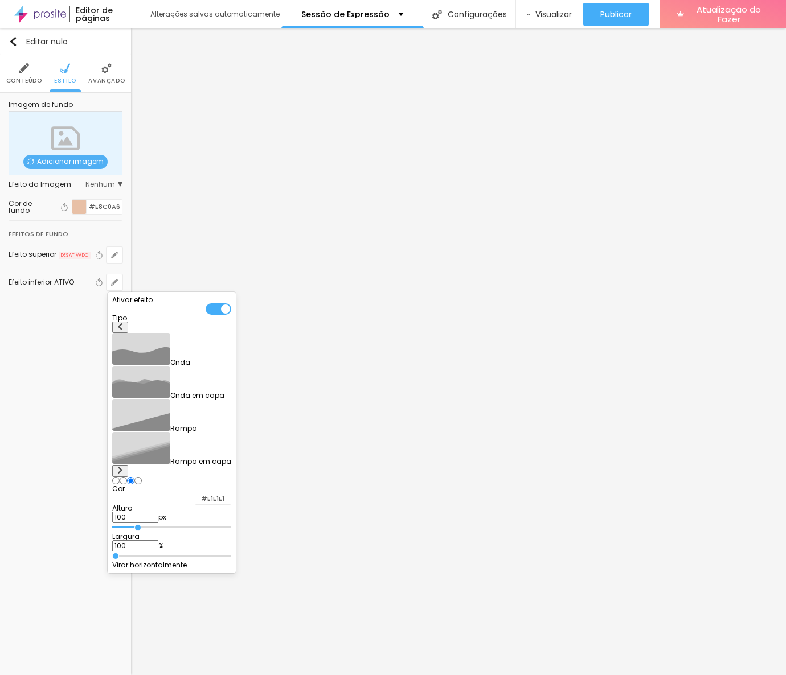
radio input "false"
type input "105"
type input "100"
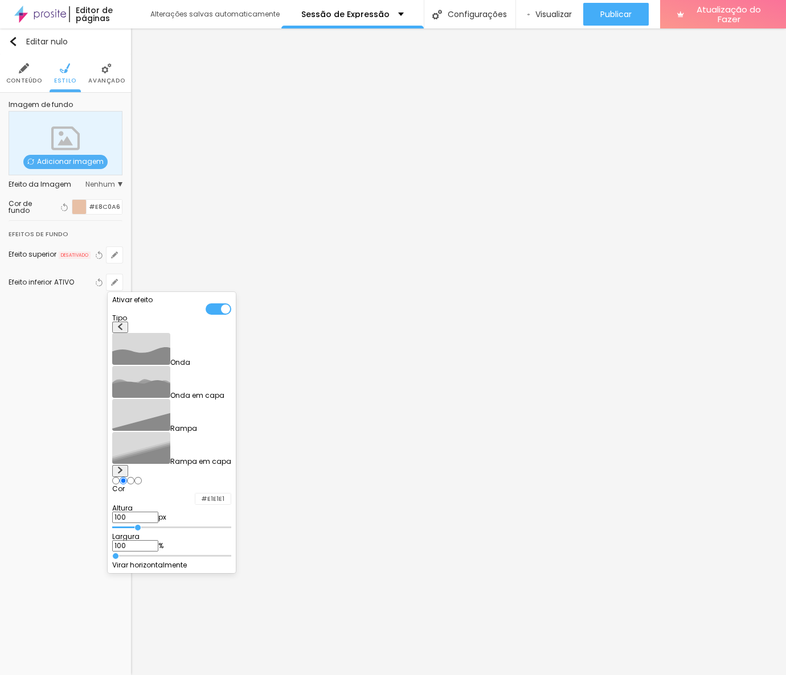
type input "95"
type input "90"
type input "85"
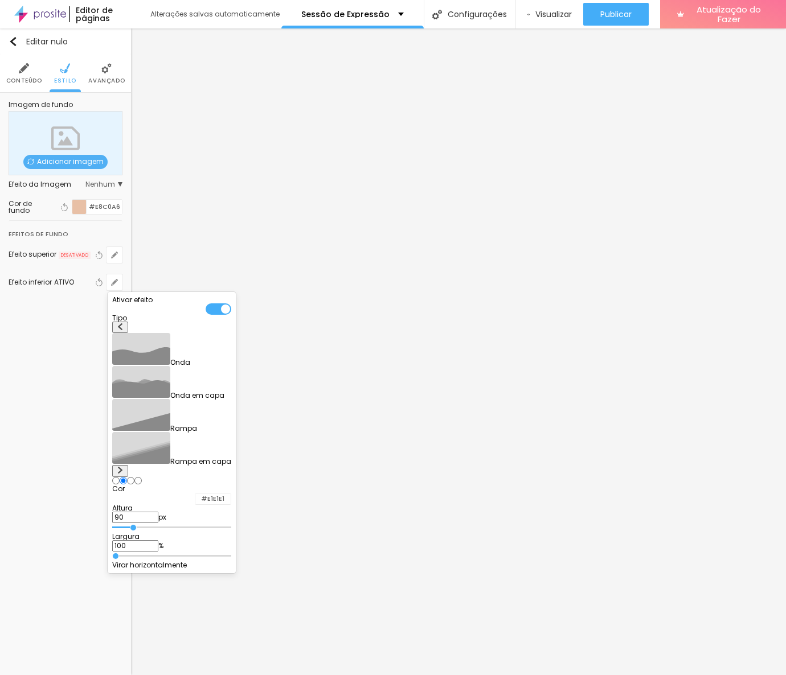
type input "85"
type input "80"
type input "75"
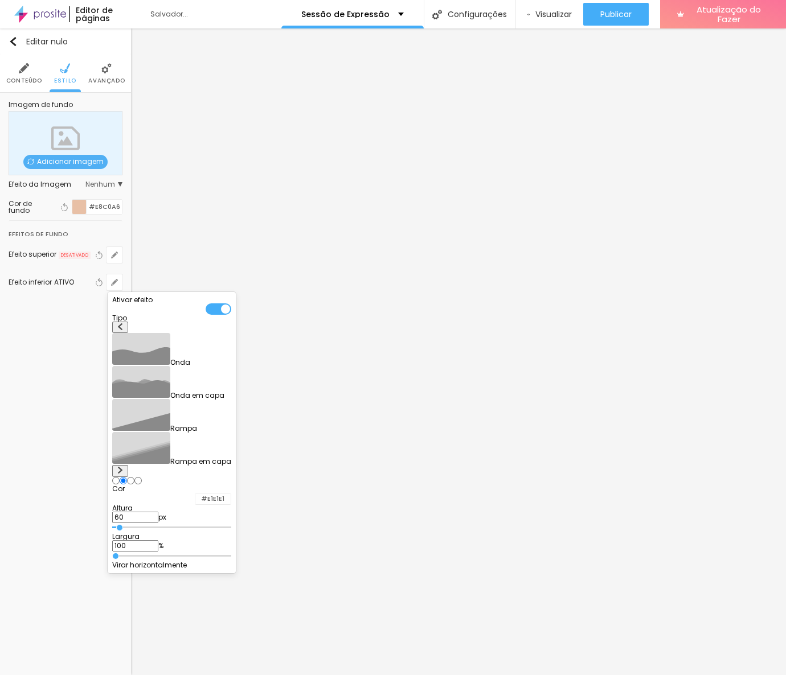
drag, startPoint x: 152, startPoint y: 435, endPoint x: 131, endPoint y: 436, distance: 21.1
click at [131, 525] on input "range" at bounding box center [171, 528] width 119 height 6
click at [231, 569] on div at bounding box center [171, 569] width 119 height 0
click at [231, 569] on div at bounding box center [218, 574] width 26 height 11
click at [124, 330] on img at bounding box center [120, 326] width 7 height 7
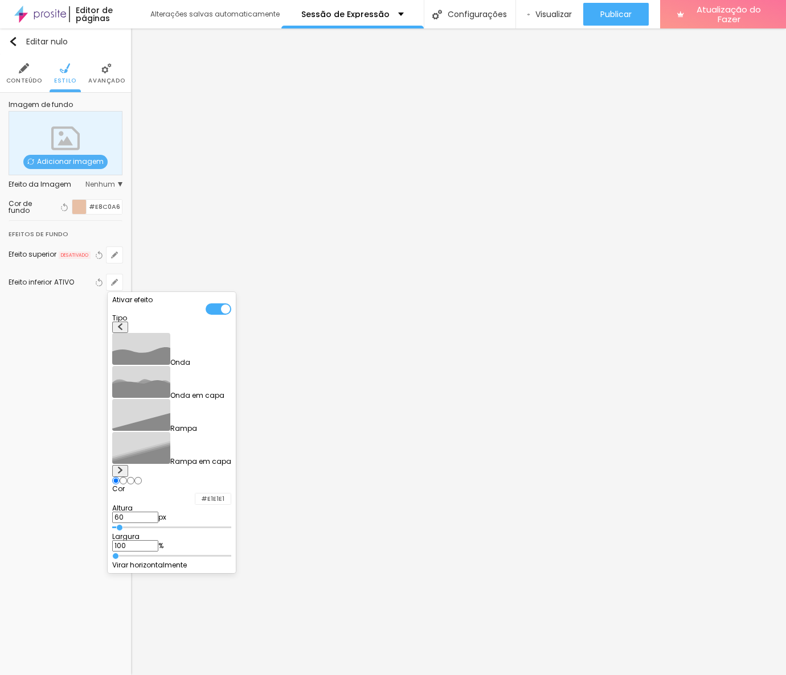
click at [124, 467] on img at bounding box center [120, 470] width 7 height 7
click at [195, 494] on div at bounding box center [195, 499] width 0 height 11
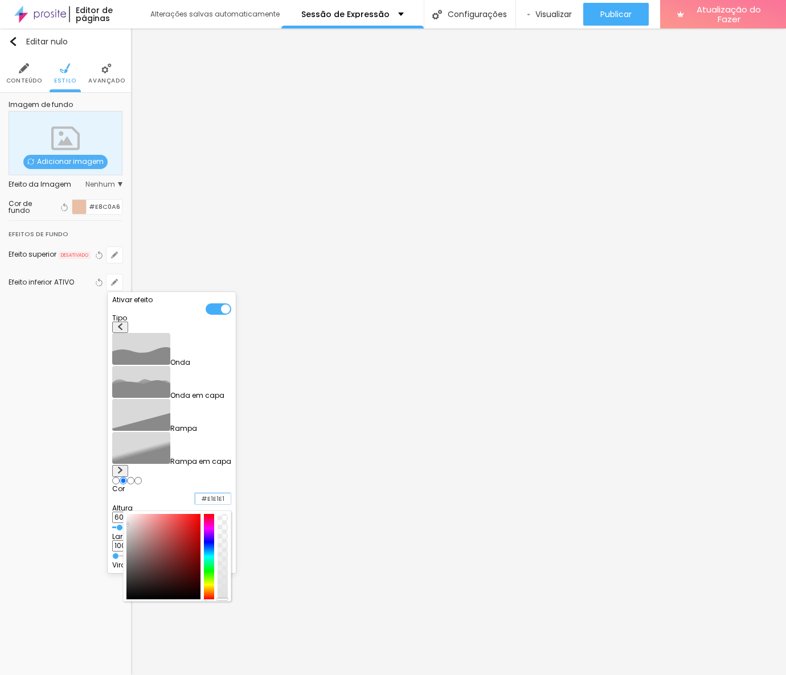
click at [231, 494] on input "#E1E1E1" at bounding box center [212, 499] width 35 height 11
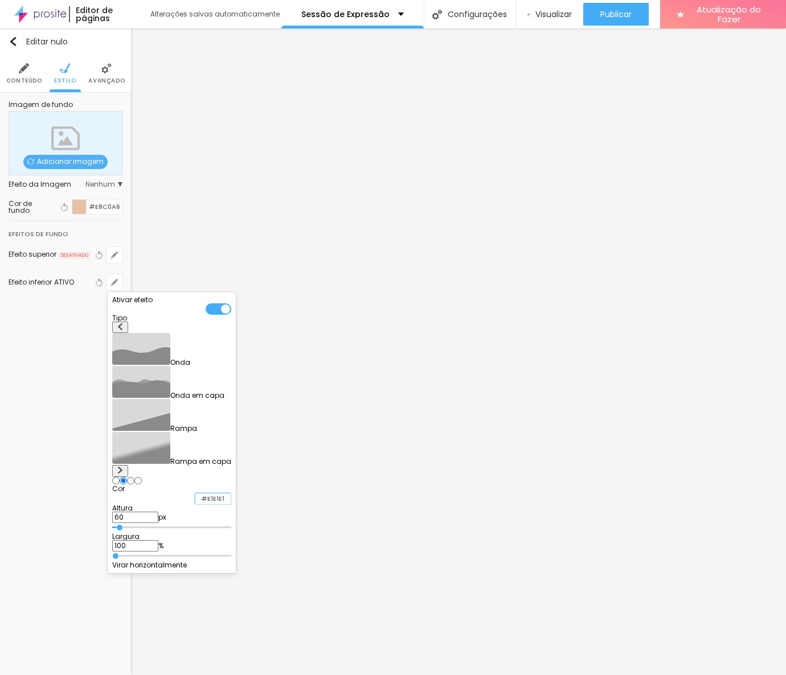
click at [231, 494] on input "#E1E1E1" at bounding box center [212, 499] width 35 height 11
paste input "8C0A6"
click at [195, 493] on div at bounding box center [188, 500] width 14 height 14
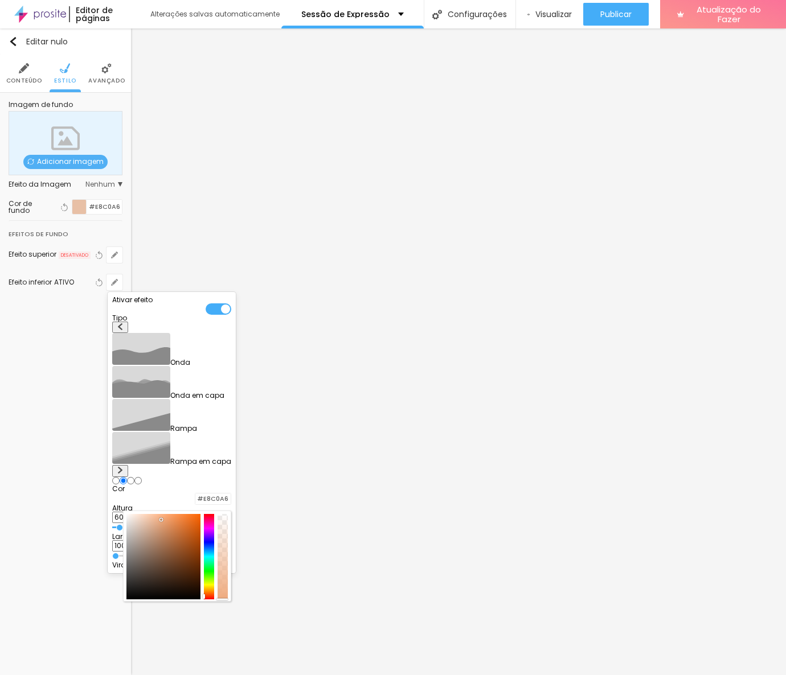
click at [187, 514] on div at bounding box center [163, 556] width 75 height 85
click at [231, 494] on input "#E8C0A6" at bounding box center [212, 499] width 35 height 11
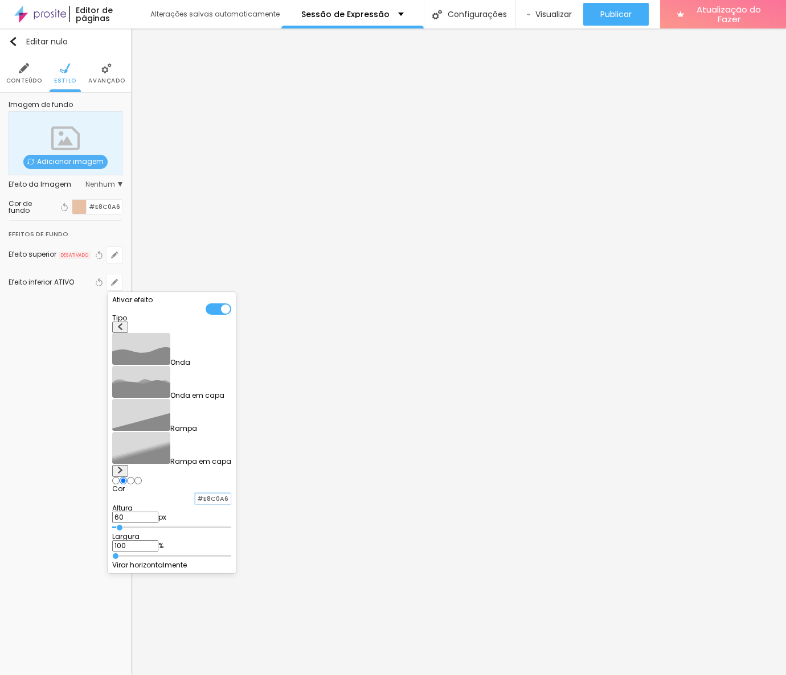
click at [231, 494] on input "#E8C0A6" at bounding box center [212, 499] width 35 height 11
click at [195, 494] on div at bounding box center [195, 499] width 0 height 11
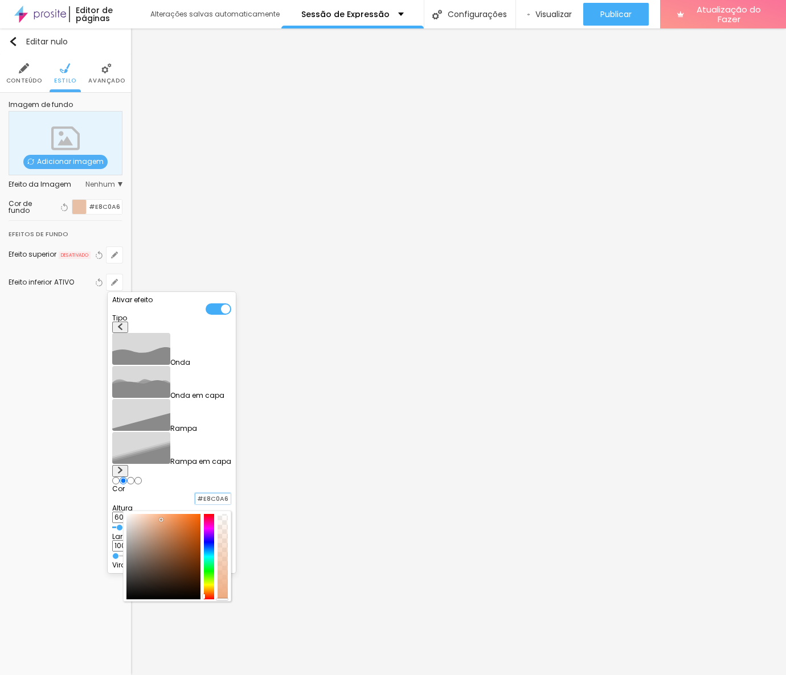
click at [231, 494] on input "#E8C0A6" at bounding box center [212, 499] width 35 height 11
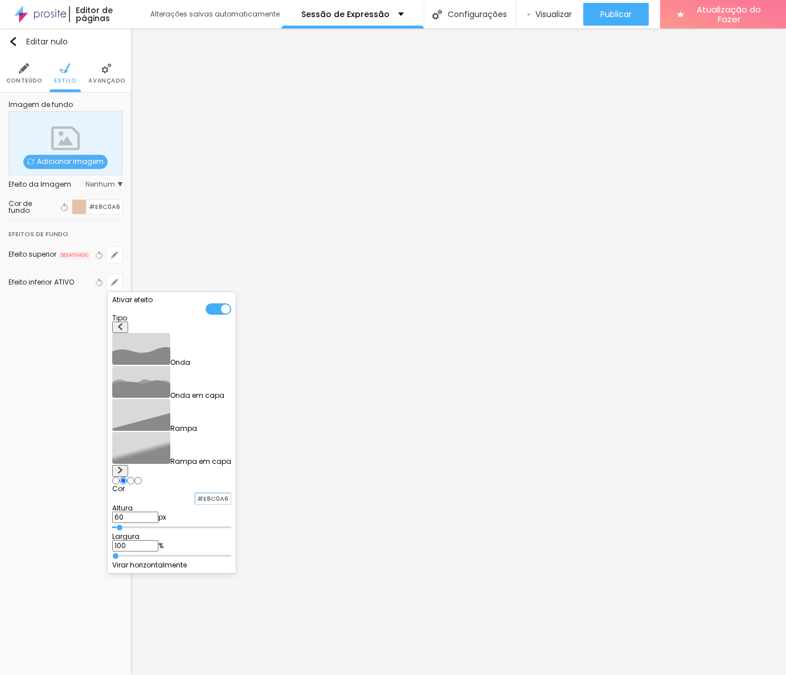
click at [231, 494] on input "#E8C0A6" at bounding box center [212, 499] width 35 height 11
click at [195, 494] on div at bounding box center [195, 499] width 0 height 11
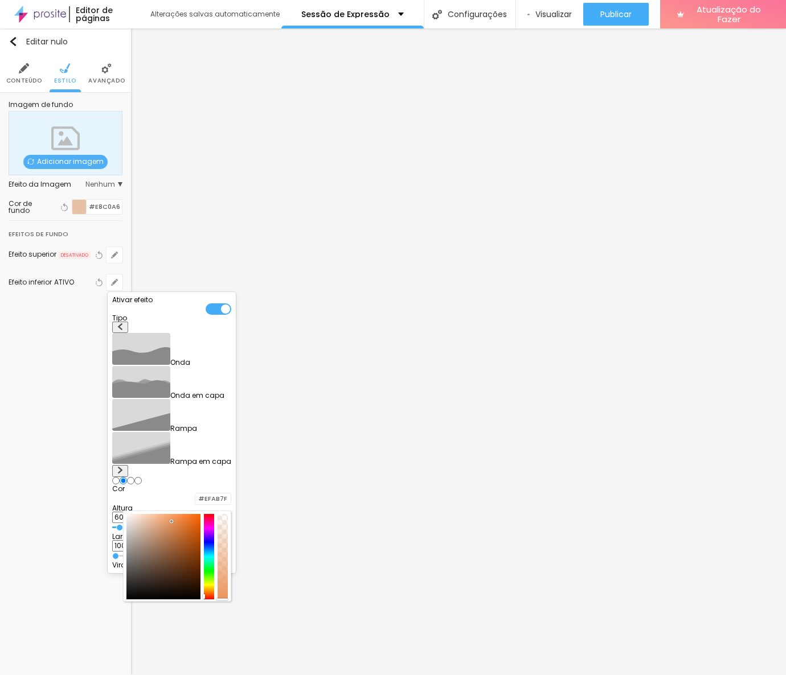
click at [197, 514] on div at bounding box center [163, 556] width 75 height 85
click at [201, 514] on div at bounding box center [163, 556] width 75 height 85
click at [197, 514] on div at bounding box center [163, 556] width 75 height 85
click at [200, 514] on div at bounding box center [163, 556] width 75 height 85
click at [231, 494] on input "#DB8A56" at bounding box center [212, 499] width 35 height 11
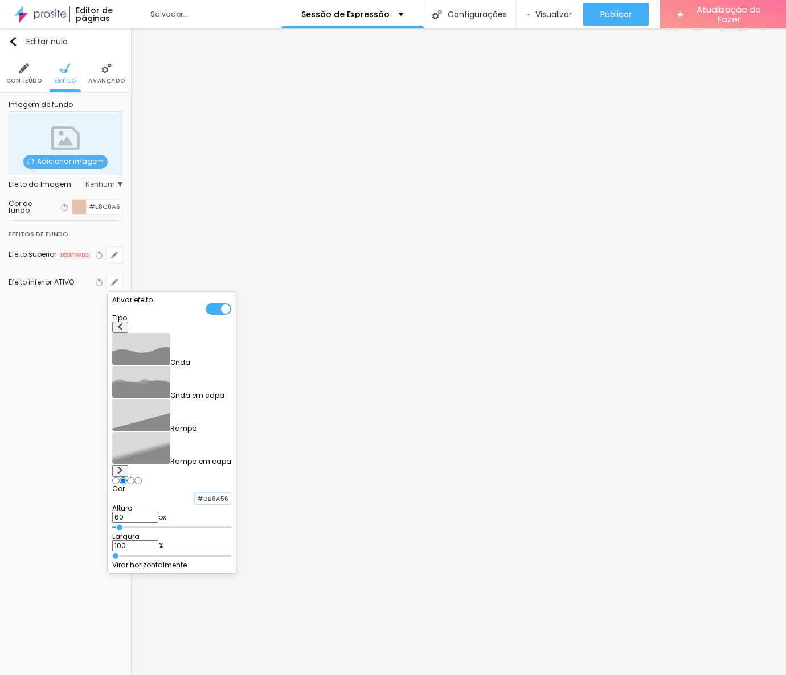
click at [231, 494] on input "#DB8A56" at bounding box center [212, 499] width 35 height 11
click at [240, 589] on div at bounding box center [393, 337] width 786 height 675
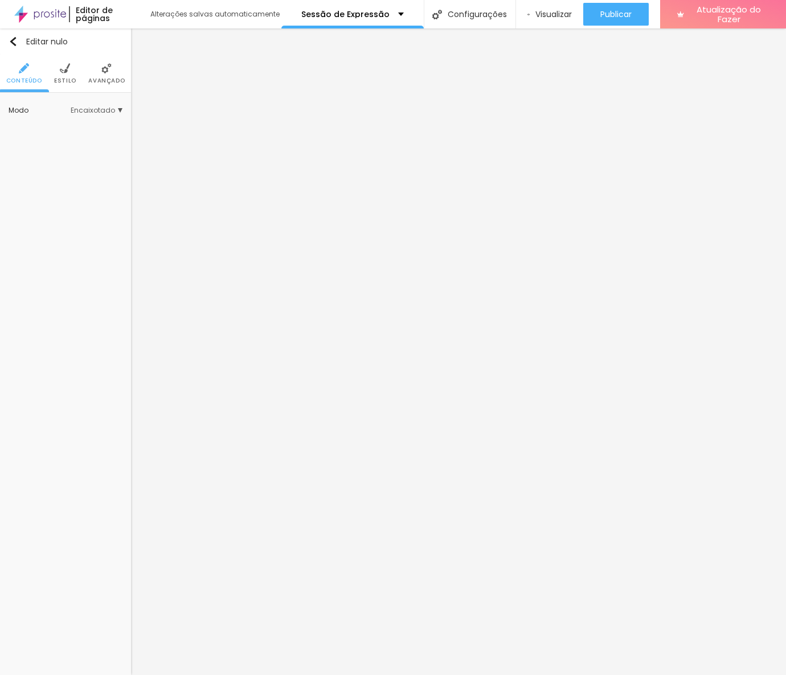
click at [101, 78] on font "Avançado" at bounding box center [106, 80] width 36 height 9
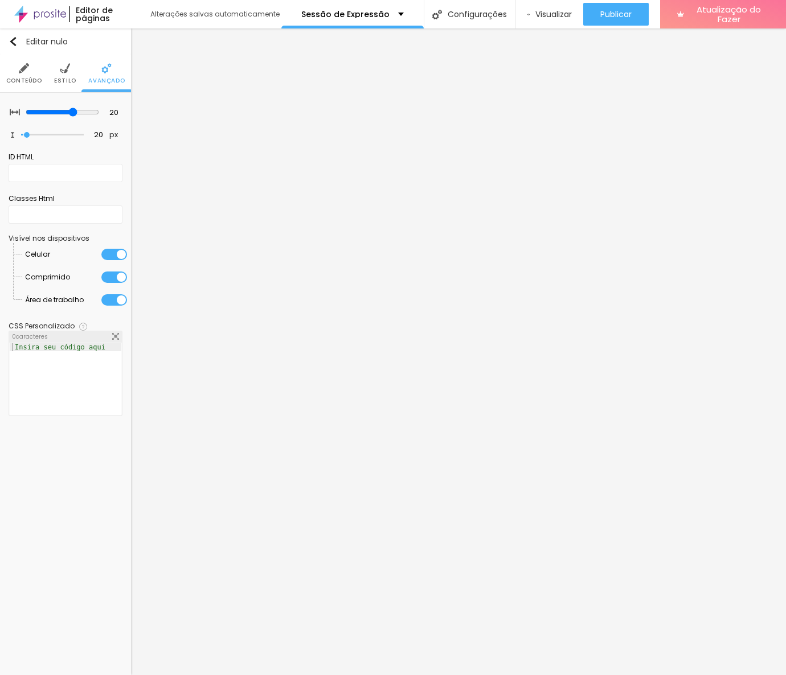
click at [73, 64] on li "Estilo" at bounding box center [65, 74] width 22 height 38
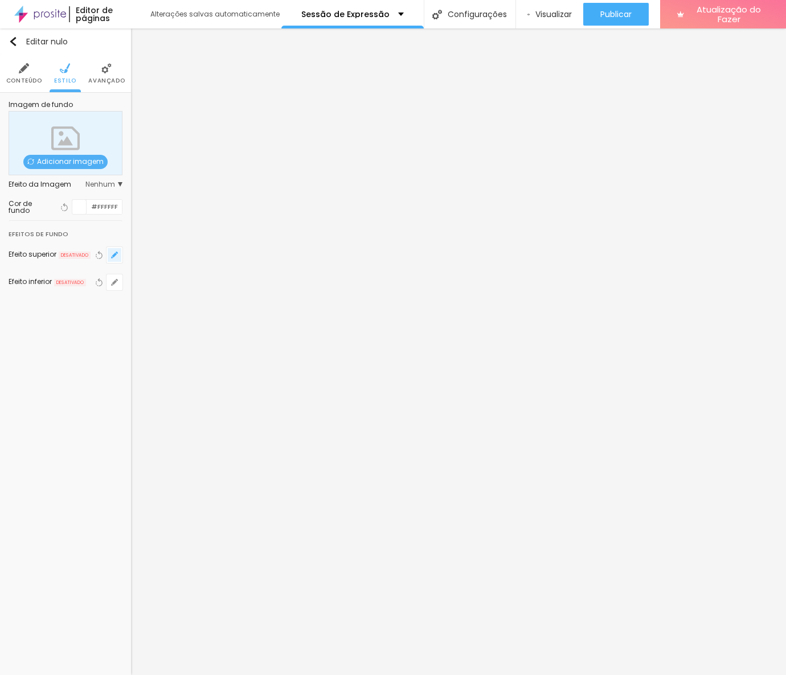
click at [117, 254] on icon "button" at bounding box center [114, 255] width 5 height 5
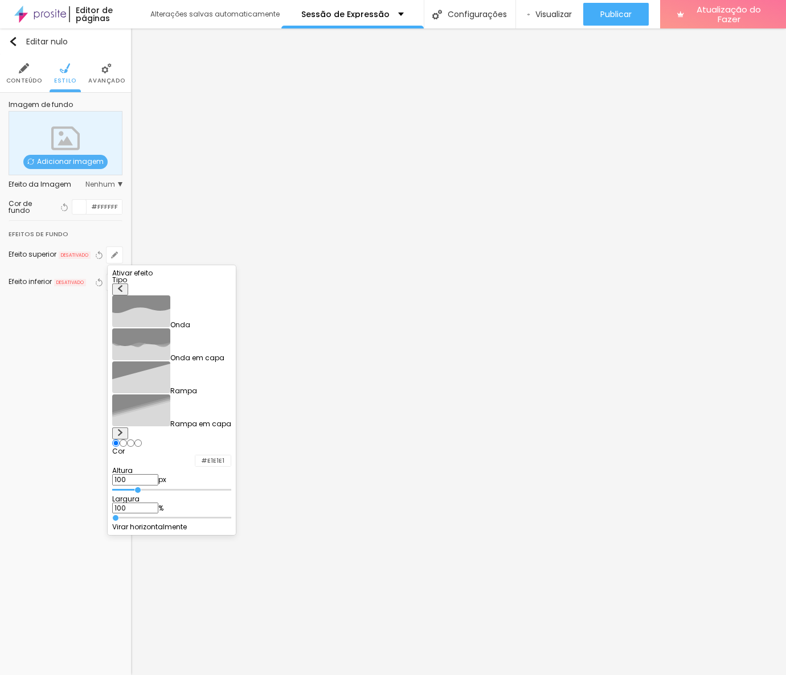
click at [124, 429] on img at bounding box center [120, 432] width 7 height 7
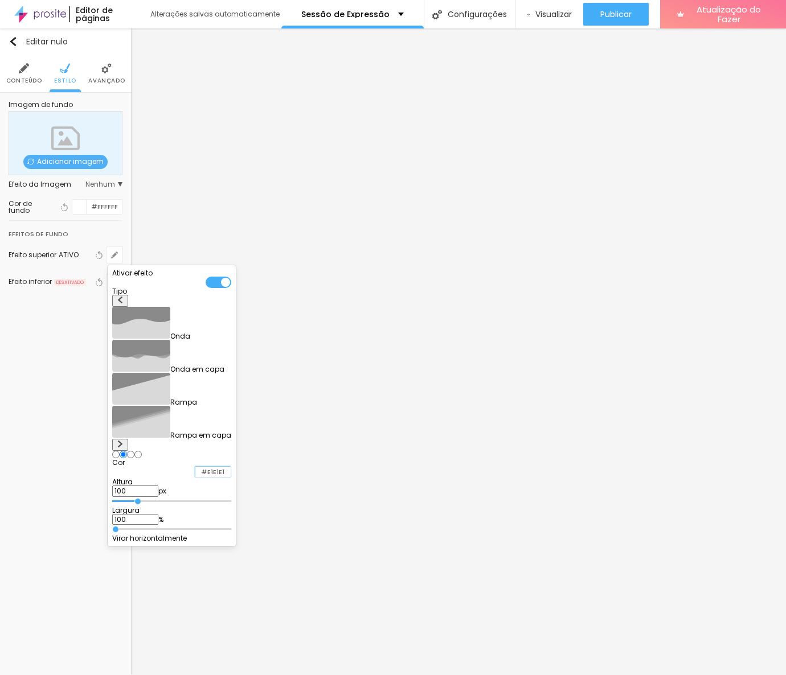
click at [231, 467] on input "#E1E1E1" at bounding box center [212, 472] width 35 height 11
paste input "DB8A56"
click at [137, 499] on input "range" at bounding box center [171, 502] width 119 height 6
click at [129, 499] on input "range" at bounding box center [171, 502] width 119 height 6
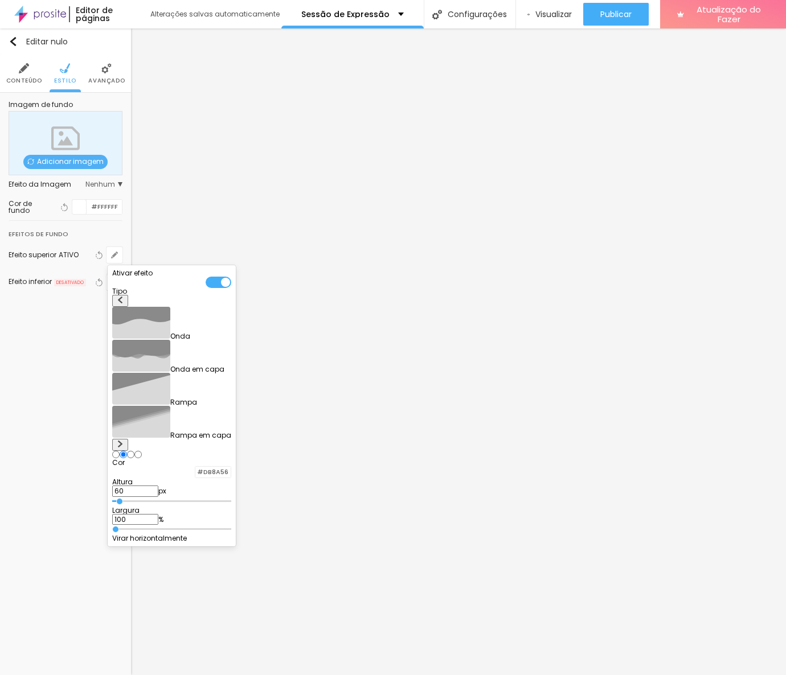
click at [278, 573] on div at bounding box center [393, 337] width 786 height 675
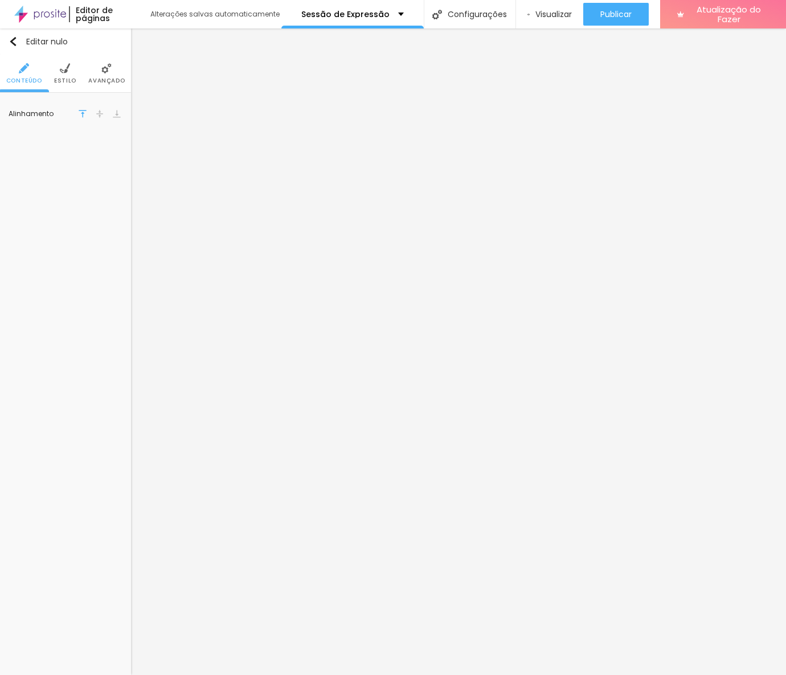
click at [64, 81] on font "Estilo" at bounding box center [65, 80] width 22 height 9
click at [105, 75] on li "Avançado" at bounding box center [106, 74] width 36 height 38
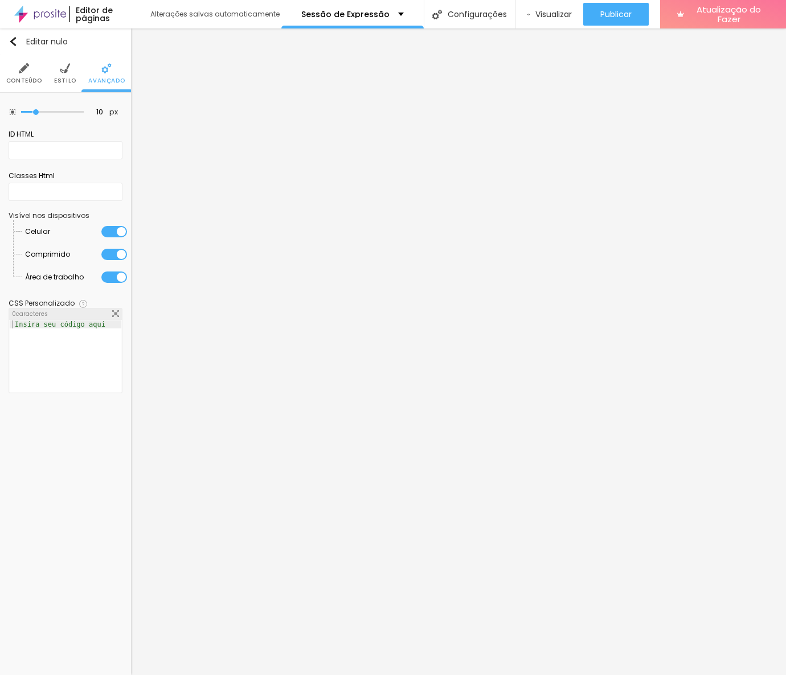
click at [74, 75] on li "Estilo" at bounding box center [65, 74] width 22 height 38
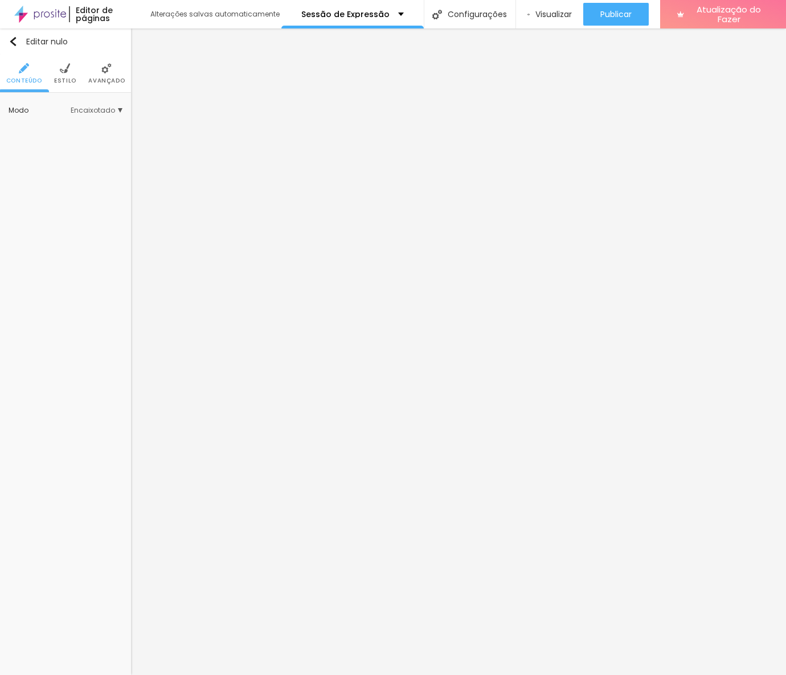
click at [108, 75] on li "Avançado" at bounding box center [106, 74] width 36 height 38
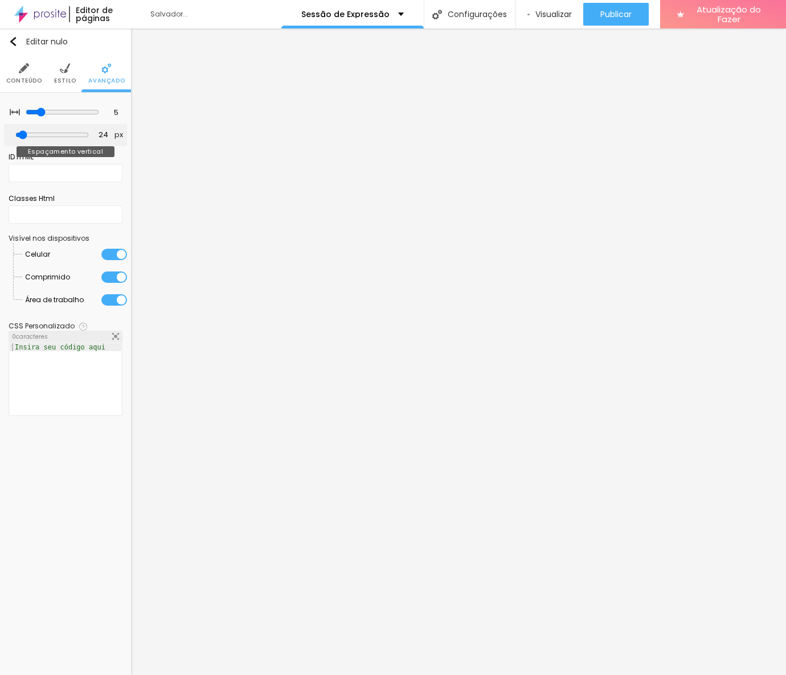
click at [28, 133] on input "range" at bounding box center [51, 134] width 73 height 9
click at [94, 133] on input "24" at bounding box center [100, 135] width 20 height 11
click at [112, 111] on input "5" at bounding box center [110, 113] width 20 height 11
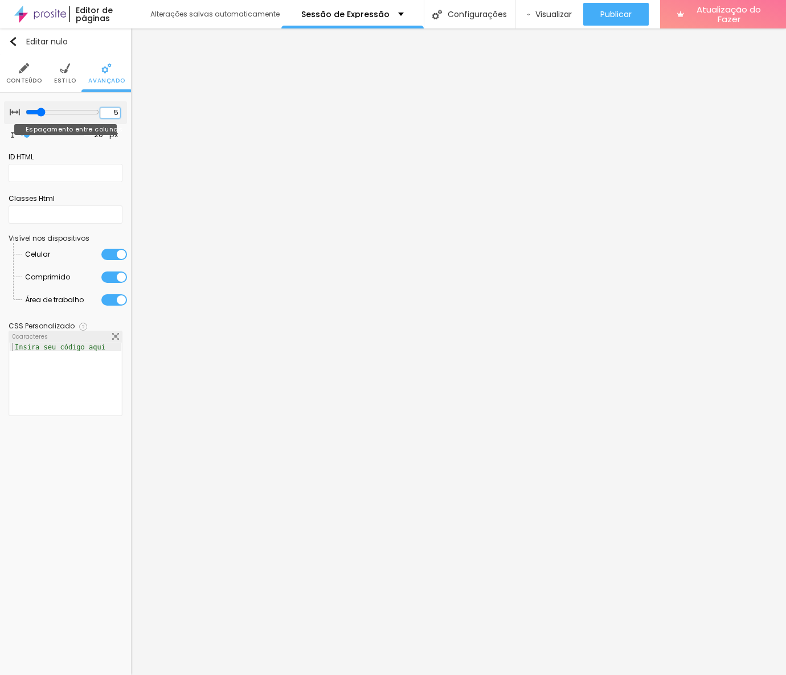
click at [112, 111] on input "5" at bounding box center [110, 113] width 20 height 11
click at [59, 71] on li "Estilo" at bounding box center [65, 74] width 22 height 38
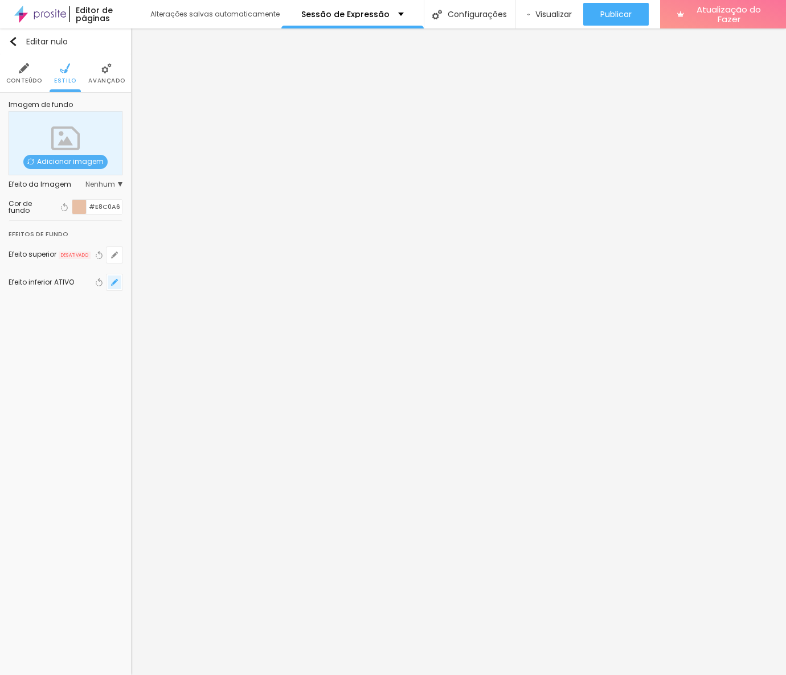
click at [116, 283] on icon "button" at bounding box center [114, 282] width 7 height 7
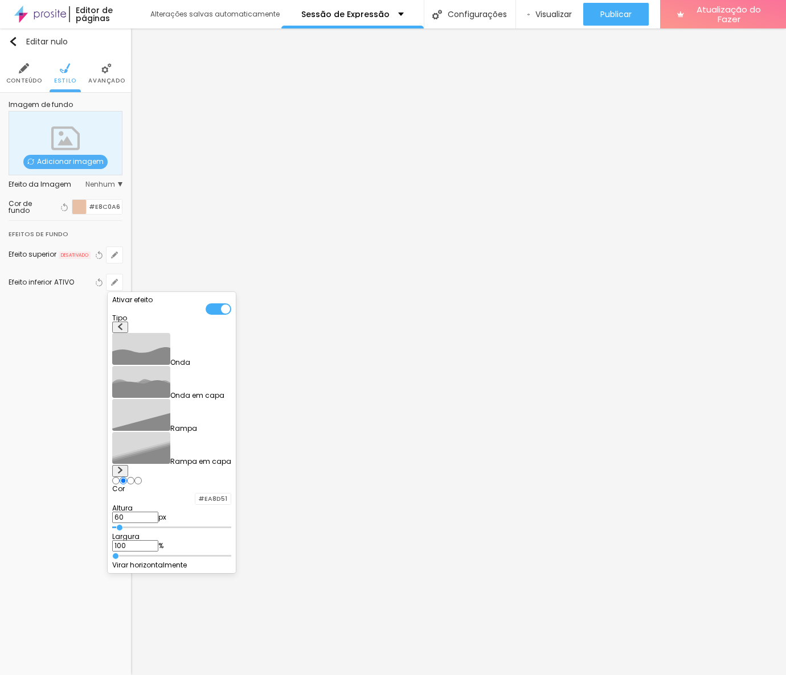
click at [112, 254] on div at bounding box center [393, 337] width 786 height 675
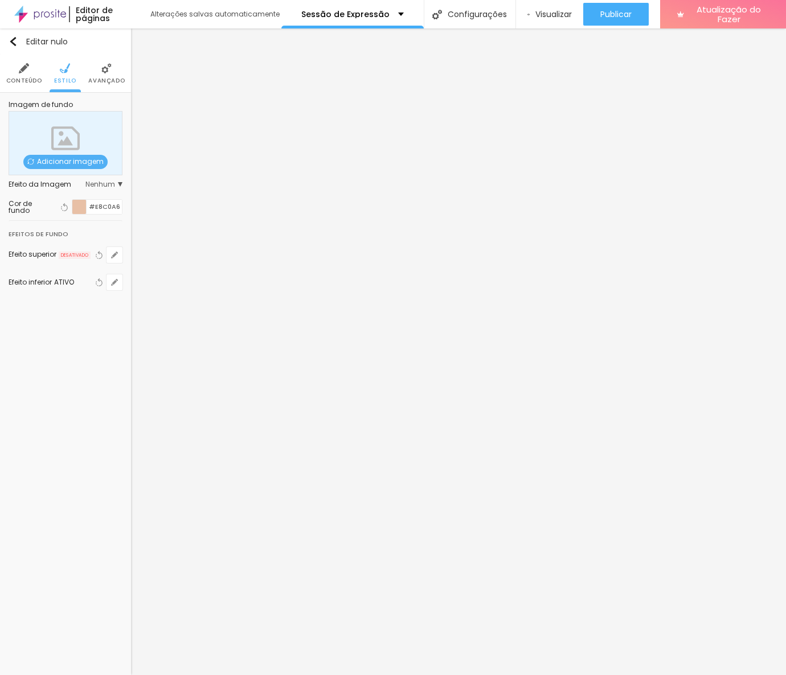
click at [112, 254] on icon "button" at bounding box center [114, 255] width 7 height 7
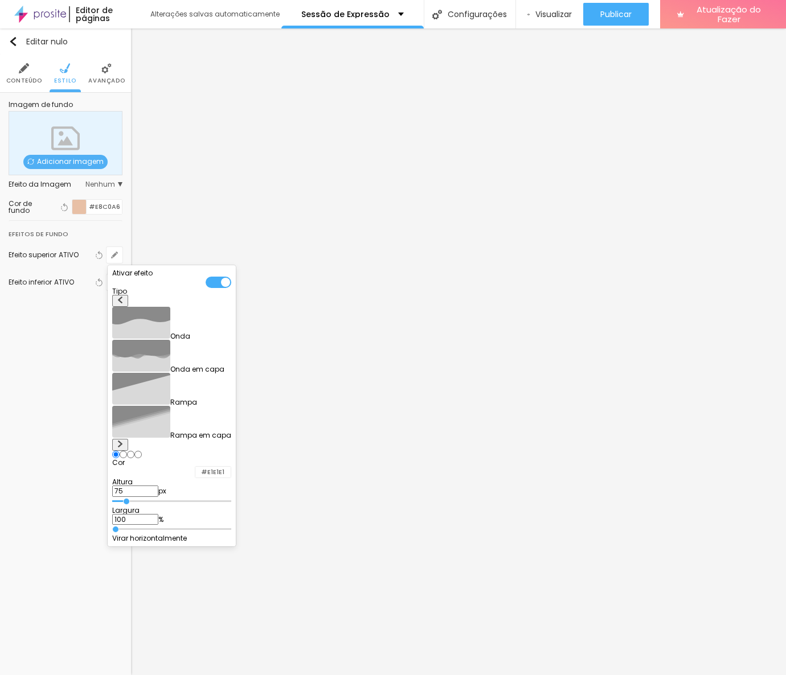
click at [137, 499] on input "range" at bounding box center [171, 502] width 119 height 6
drag, startPoint x: 139, startPoint y: 409, endPoint x: 130, endPoint y: 412, distance: 9.4
click at [130, 499] on input "range" at bounding box center [171, 502] width 119 height 6
click at [231, 467] on input "#E1E1E1" at bounding box center [212, 472] width 35 height 11
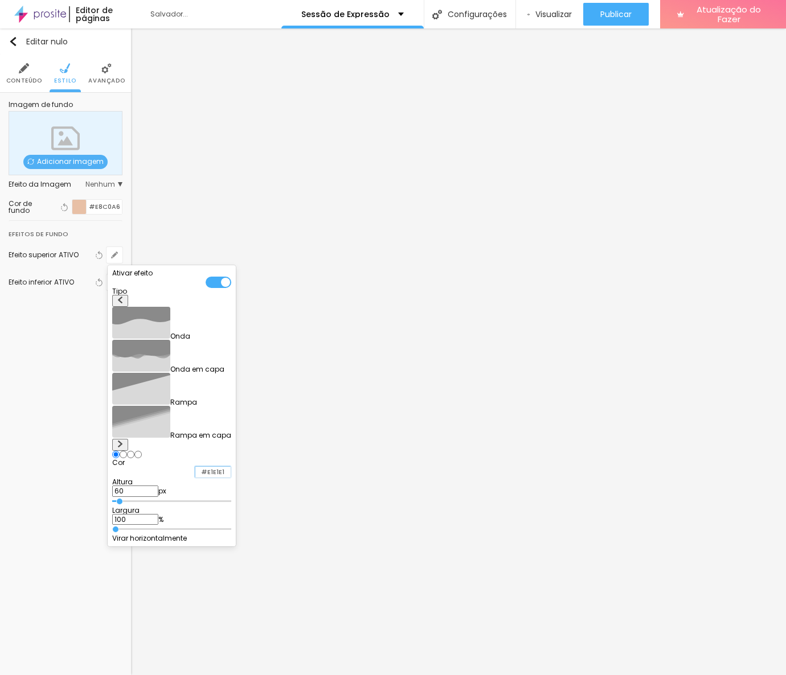
paste input "DB8A56"
click at [63, 354] on div at bounding box center [393, 337] width 786 height 675
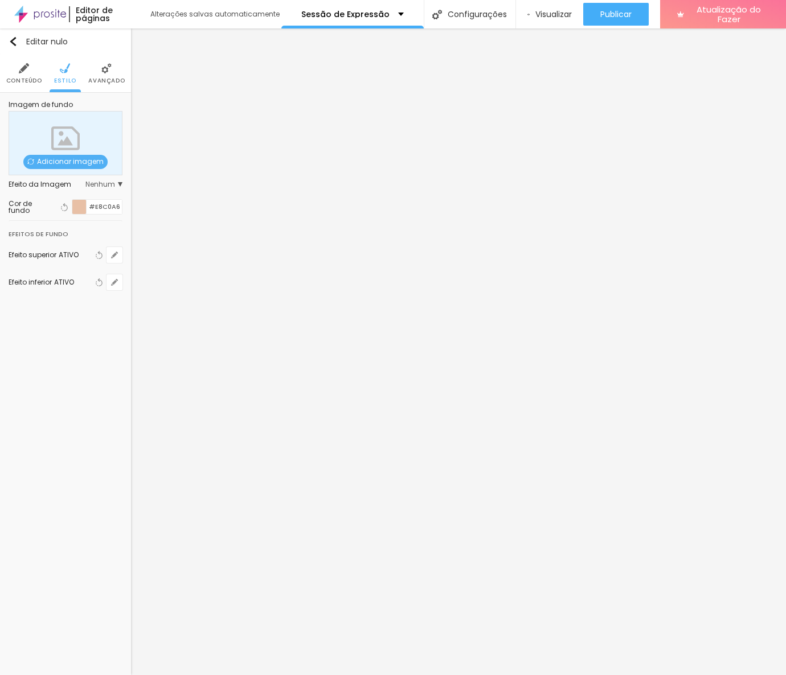
click at [95, 77] on font "Avançado" at bounding box center [106, 80] width 36 height 9
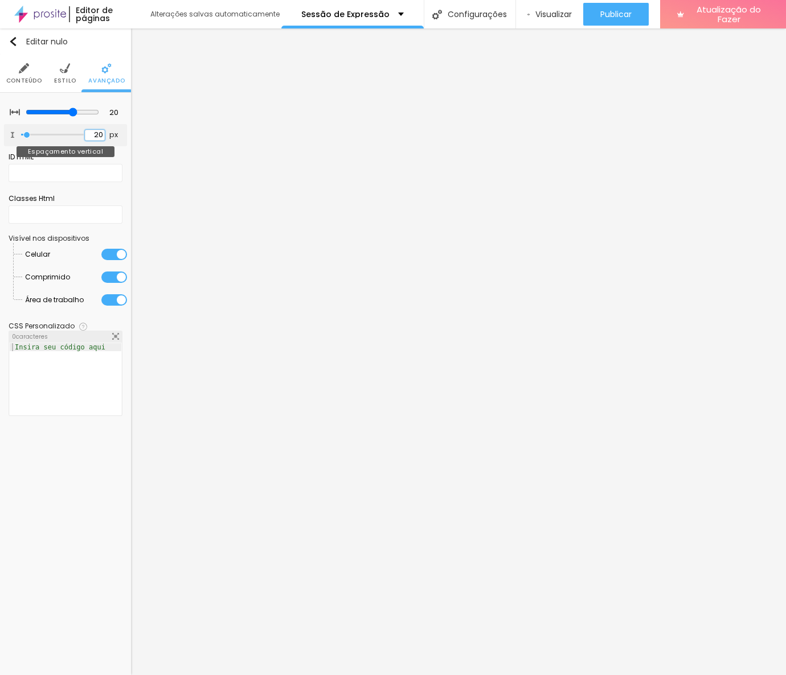
click at [95, 137] on input "20" at bounding box center [95, 135] width 20 height 11
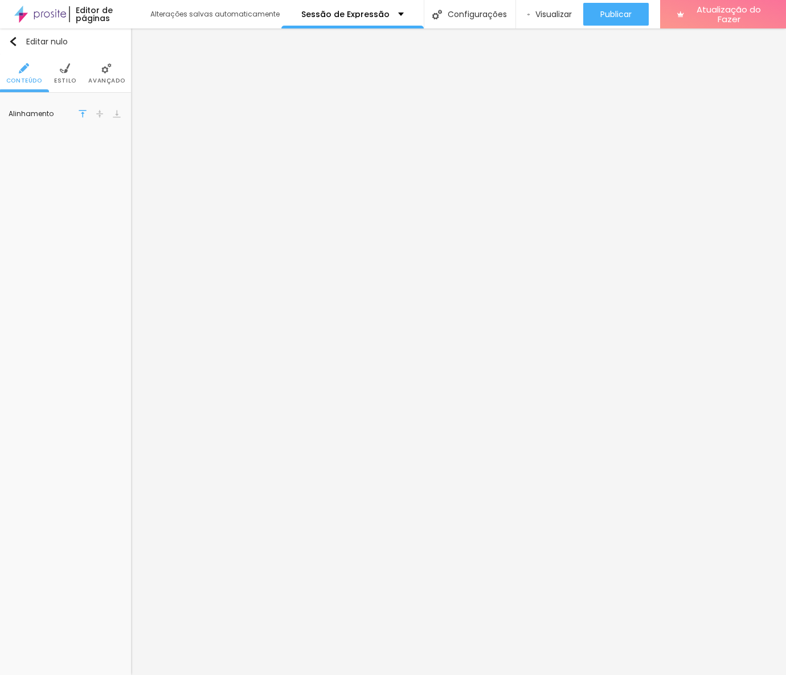
click at [103, 75] on li "Avançado" at bounding box center [106, 74] width 36 height 38
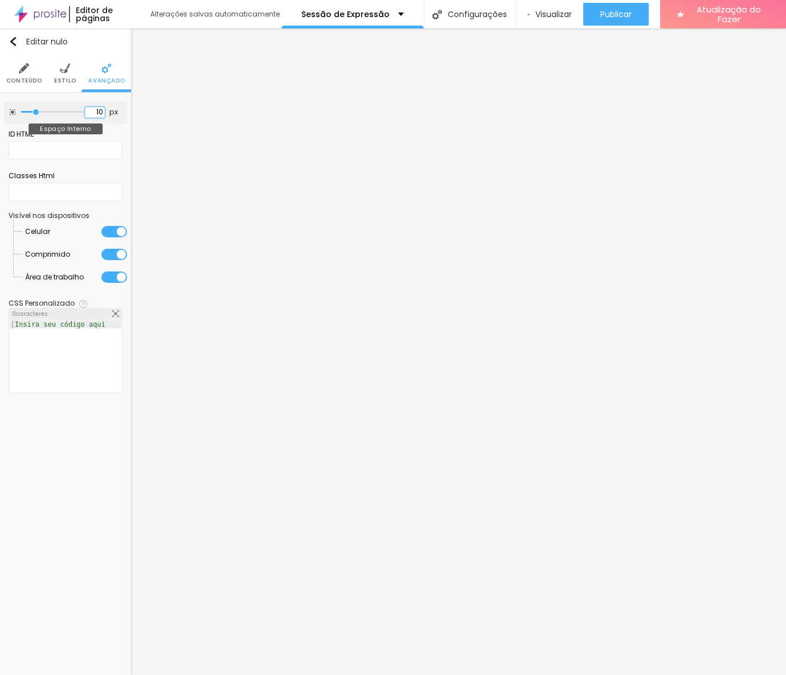
click at [101, 111] on input "10" at bounding box center [95, 112] width 20 height 11
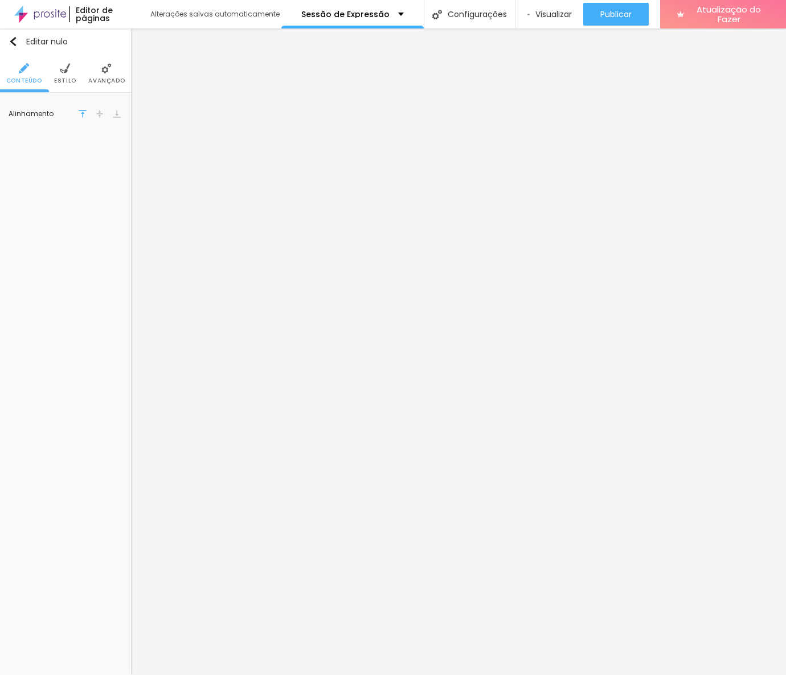
click at [101, 67] on img at bounding box center [106, 68] width 10 height 10
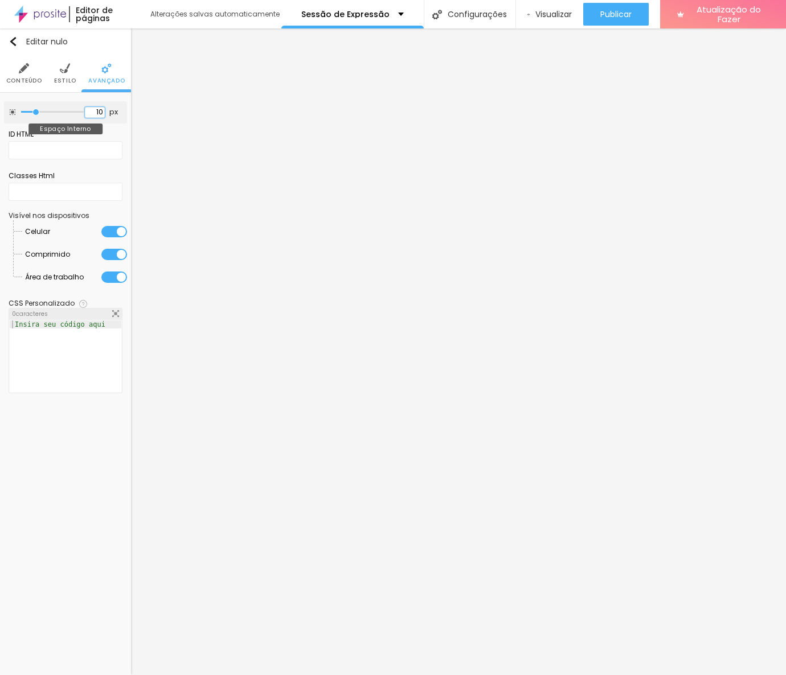
click at [101, 109] on input "10" at bounding box center [95, 112] width 20 height 11
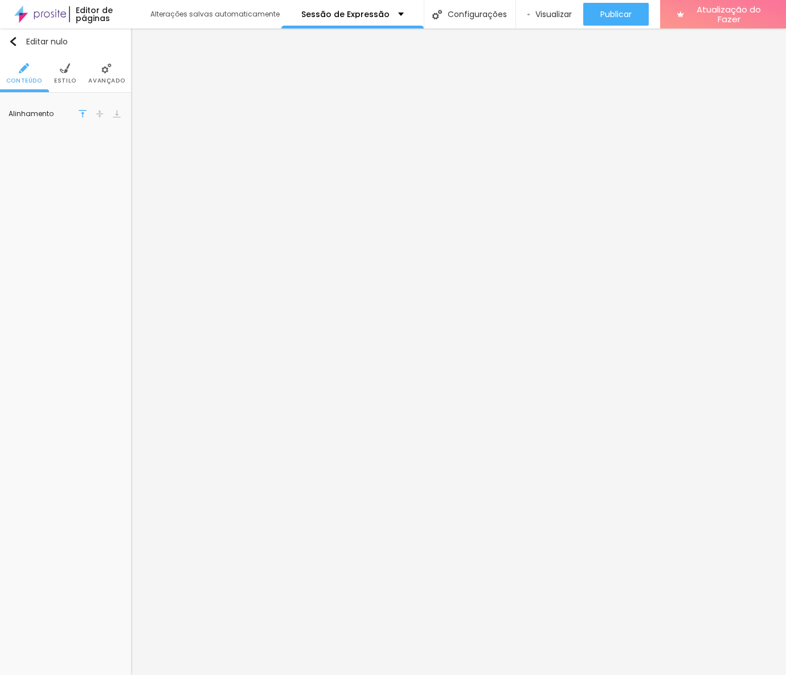
click at [102, 75] on li "Avançado" at bounding box center [106, 74] width 36 height 38
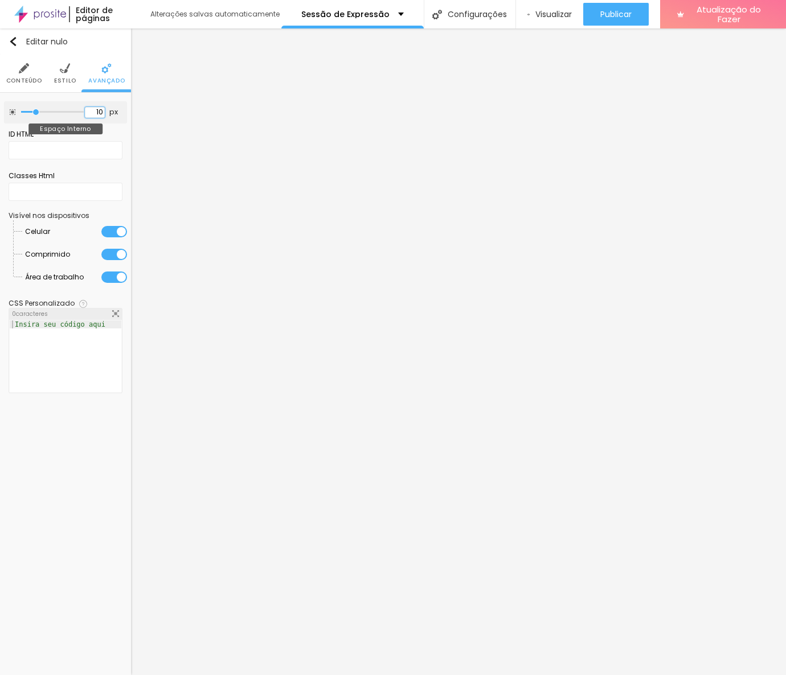
click at [98, 114] on input "10" at bounding box center [95, 112] width 20 height 11
click at [63, 422] on div "Editar nulo Conteúdo Estilo Avançado 20 px Espaço Interno ID HTML Classes Html …" at bounding box center [65, 351] width 131 height 647
click at [548, 12] on font "Visualizar" at bounding box center [553, 14] width 36 height 11
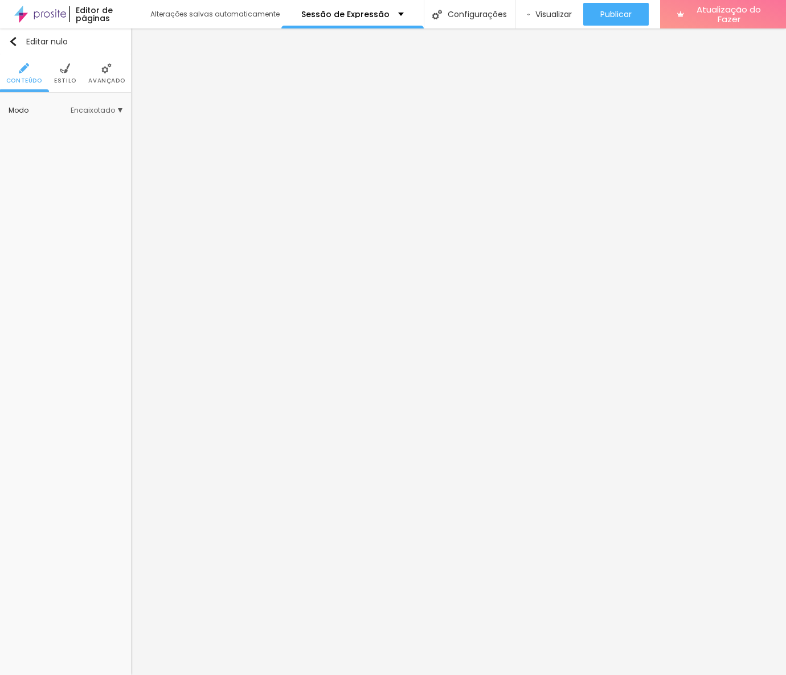
click at [105, 72] on img at bounding box center [106, 68] width 10 height 10
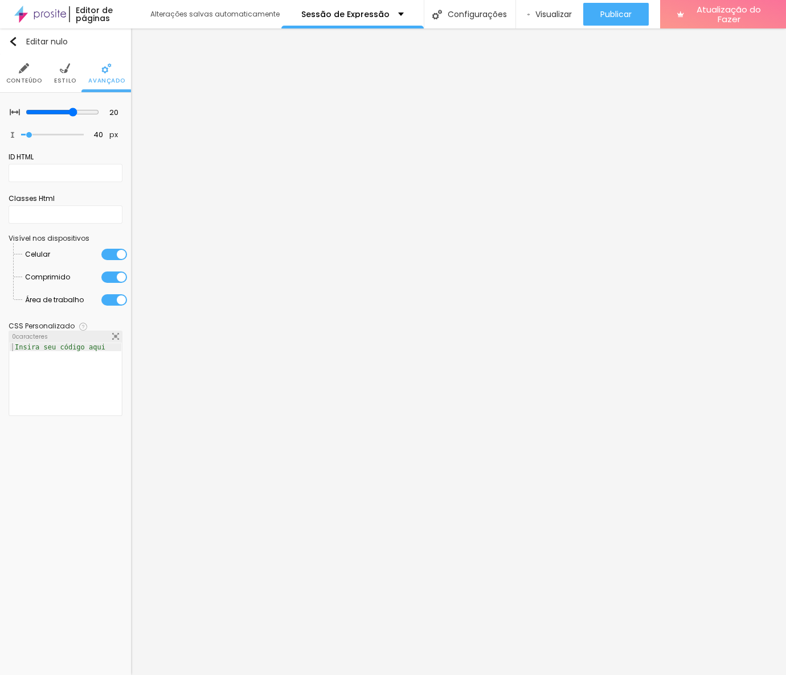
click at [57, 68] on li "Estilo" at bounding box center [65, 74] width 22 height 38
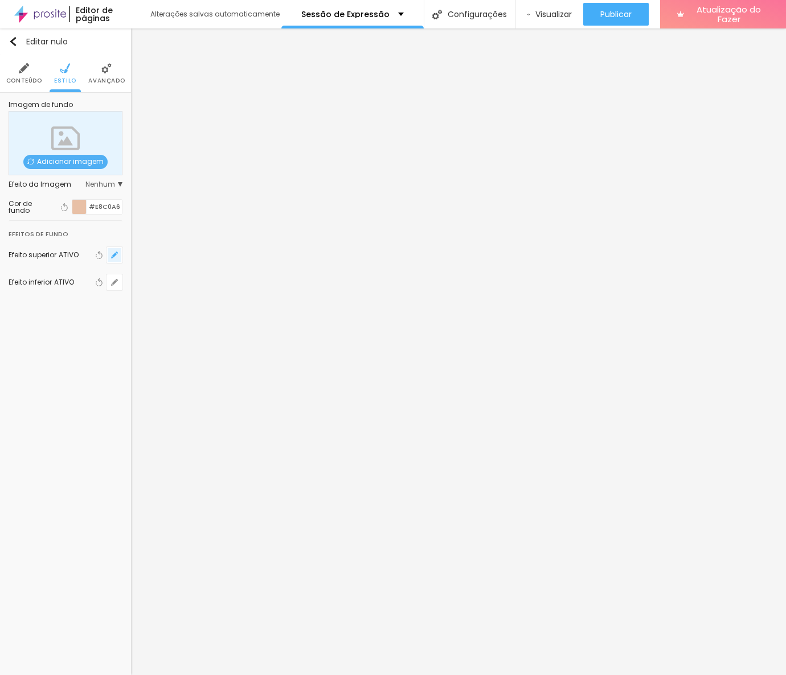
click at [113, 258] on button "button" at bounding box center [114, 255] width 16 height 16
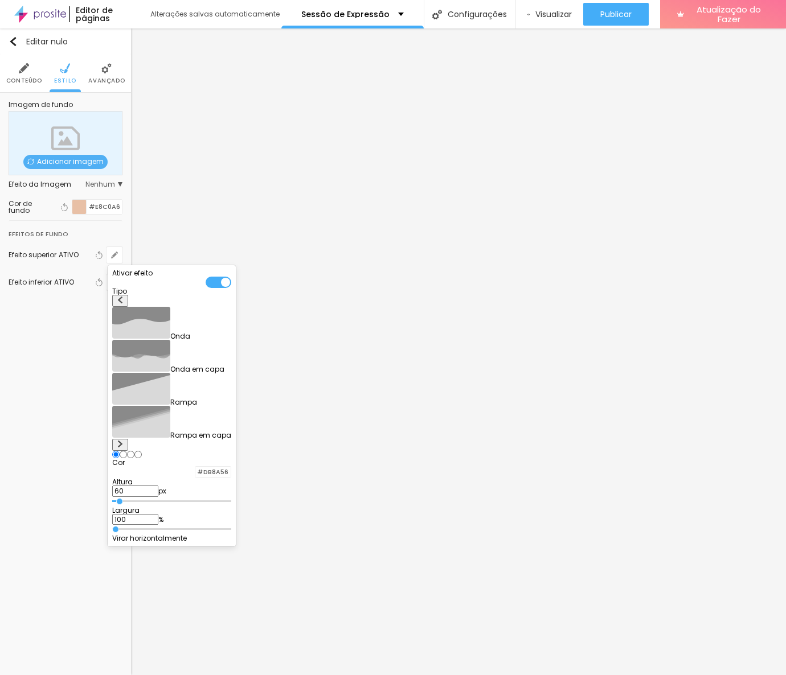
click at [124, 441] on img at bounding box center [120, 444] width 7 height 7
click at [158, 486] on input "60" at bounding box center [135, 491] width 46 height 11
click at [40, 290] on div at bounding box center [393, 337] width 786 height 675
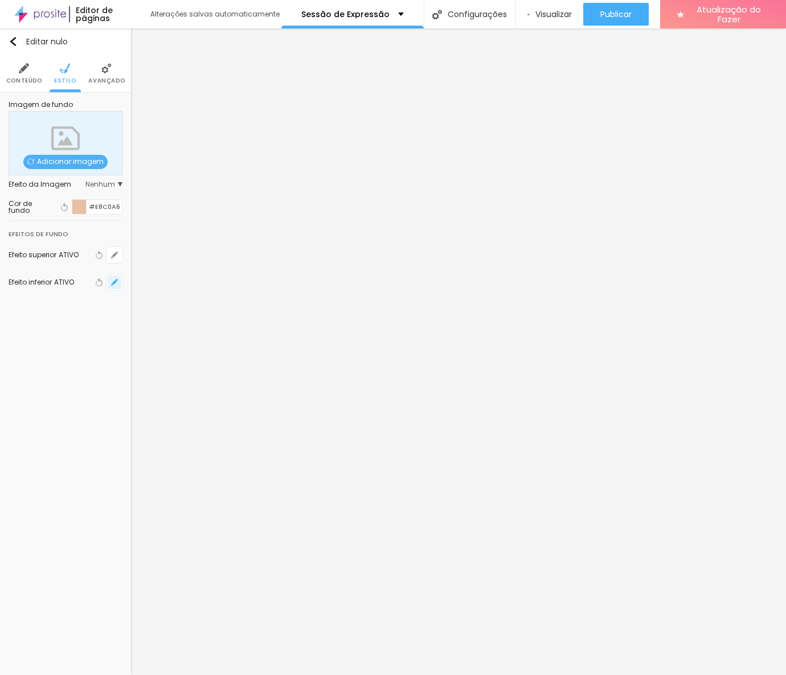
click at [118, 286] on button "button" at bounding box center [114, 282] width 16 height 16
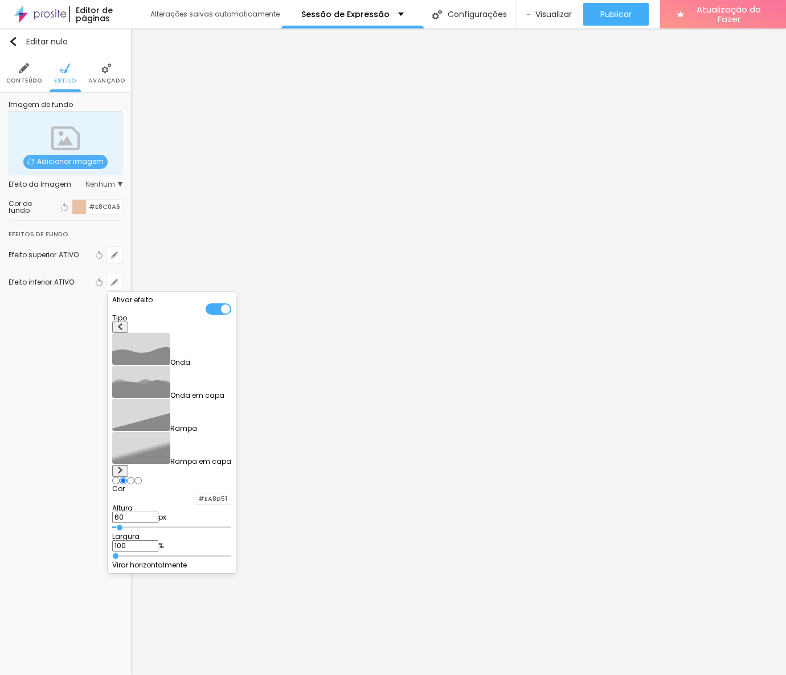
drag, startPoint x: 239, startPoint y: 425, endPoint x: 212, endPoint y: 418, distance: 27.2
click at [212, 505] on div "Altura 60 px" at bounding box center [171, 514] width 119 height 18
click at [68, 437] on div at bounding box center [393, 337] width 786 height 675
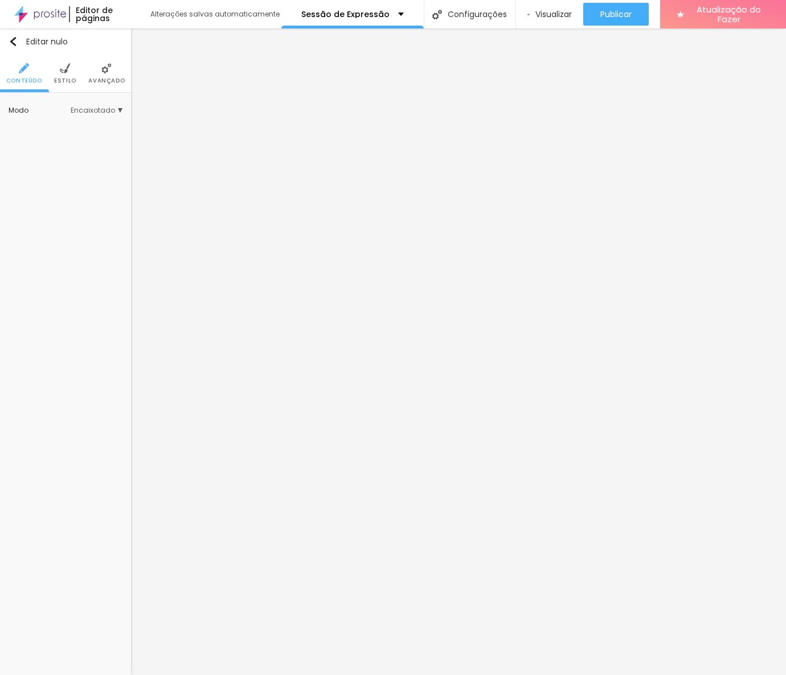
click at [64, 77] on font "Estilo" at bounding box center [65, 80] width 22 height 9
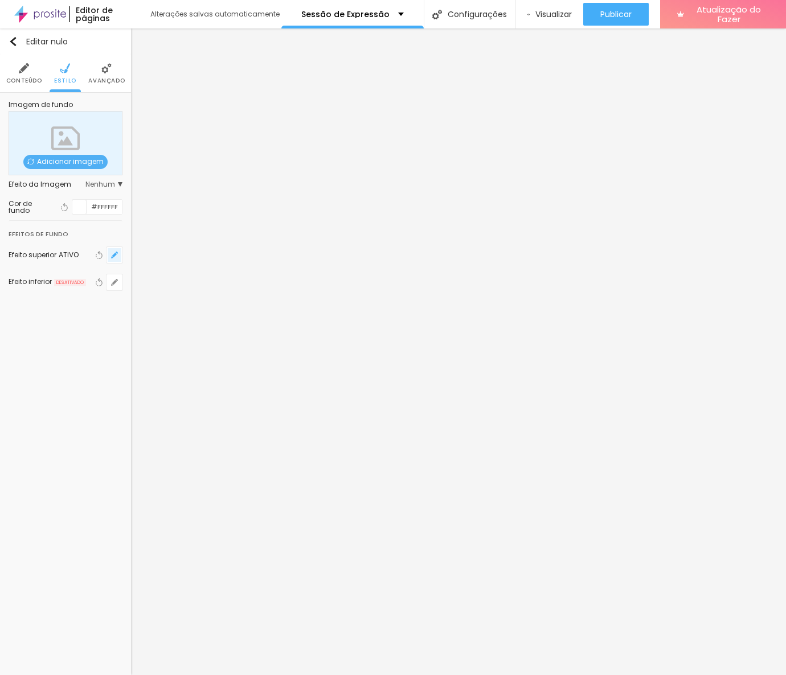
click at [114, 256] on icon "button" at bounding box center [114, 255] width 5 height 5
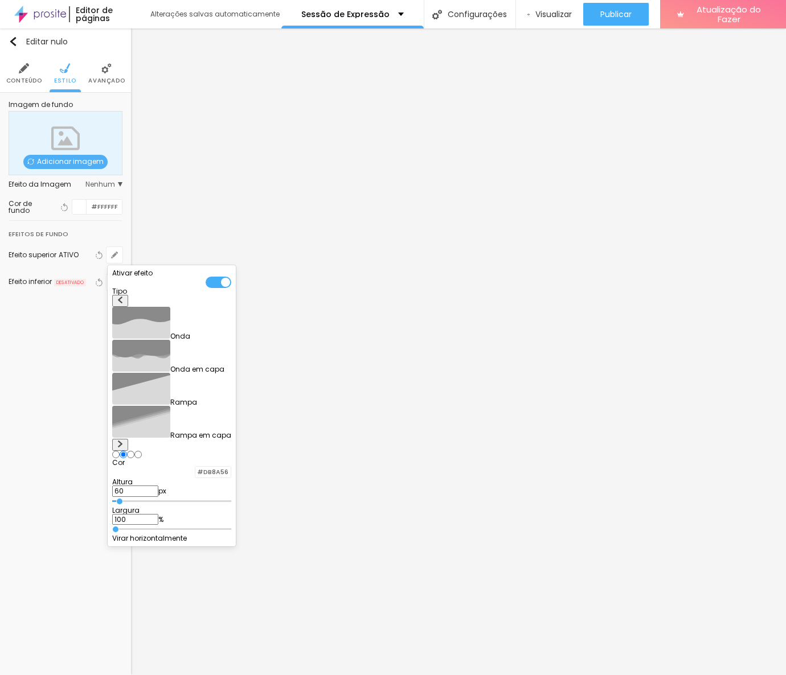
drag, startPoint x: 238, startPoint y: 398, endPoint x: 203, endPoint y: 402, distance: 35.5
click at [203, 479] on div "Altura 60 px" at bounding box center [171, 493] width 119 height 28
click at [21, 328] on div at bounding box center [393, 337] width 786 height 675
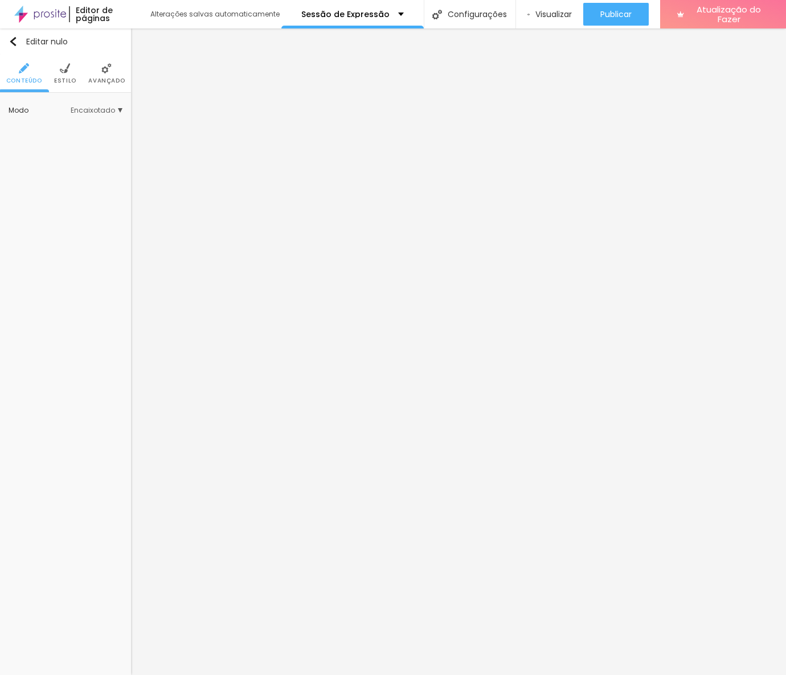
click at [64, 71] on img at bounding box center [65, 68] width 10 height 10
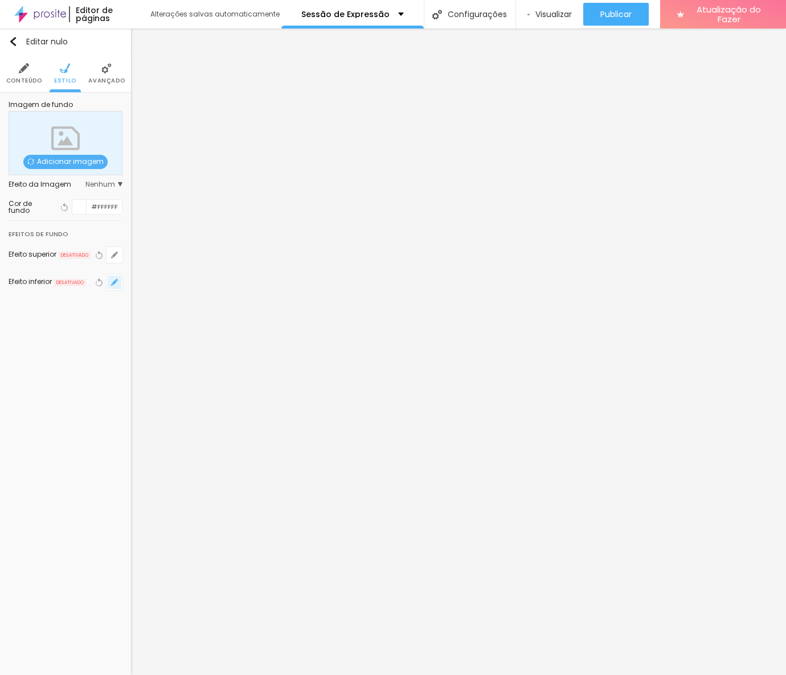
click at [114, 279] on icon "button" at bounding box center [114, 282] width 7 height 7
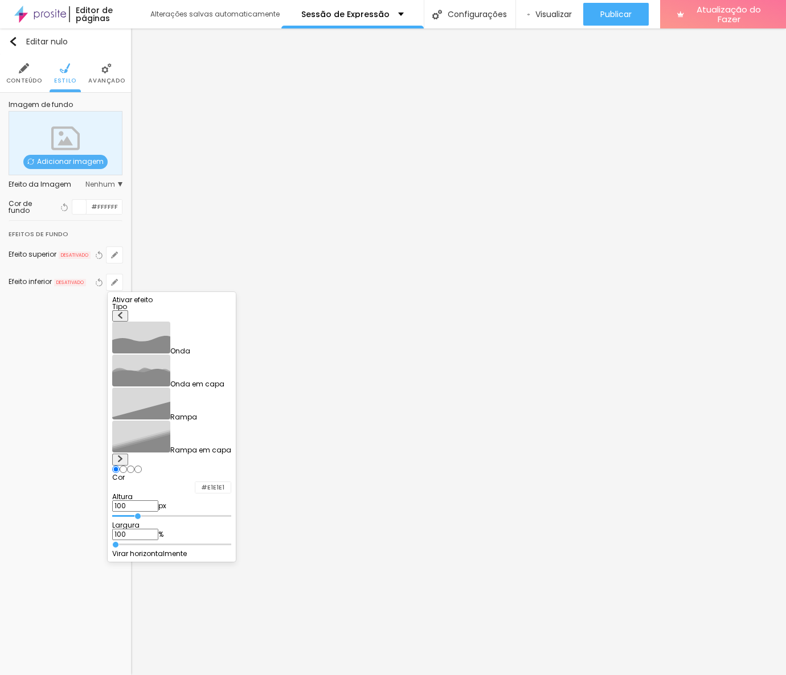
click at [124, 455] on img at bounding box center [120, 458] width 7 height 7
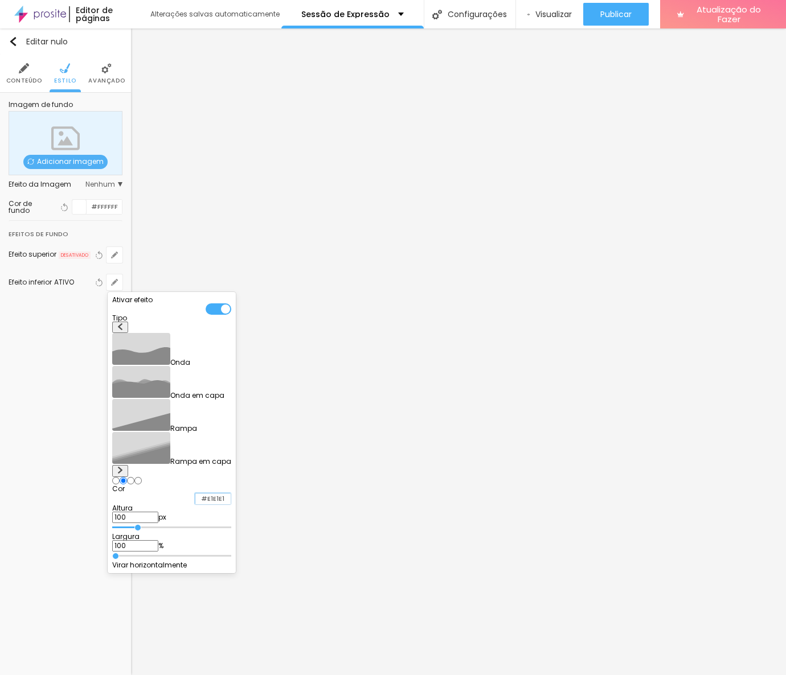
click at [231, 494] on input "#E1E1E1" at bounding box center [212, 499] width 35 height 11
paste input "DB8A56"
drag, startPoint x: 240, startPoint y: 423, endPoint x: 195, endPoint y: 425, distance: 45.0
click at [195, 505] on div "Altura 100 px" at bounding box center [171, 514] width 119 height 18
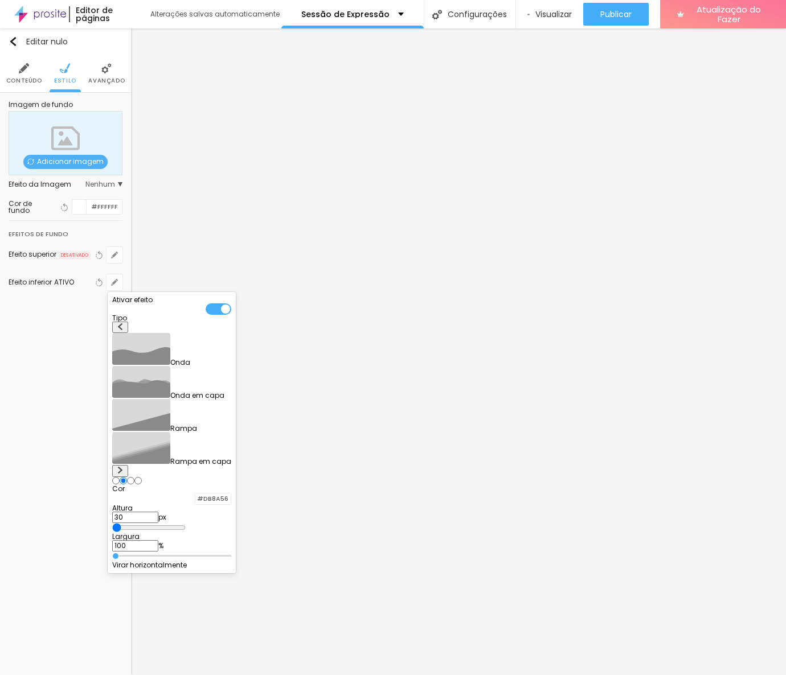
click at [64, 378] on div at bounding box center [393, 337] width 786 height 675
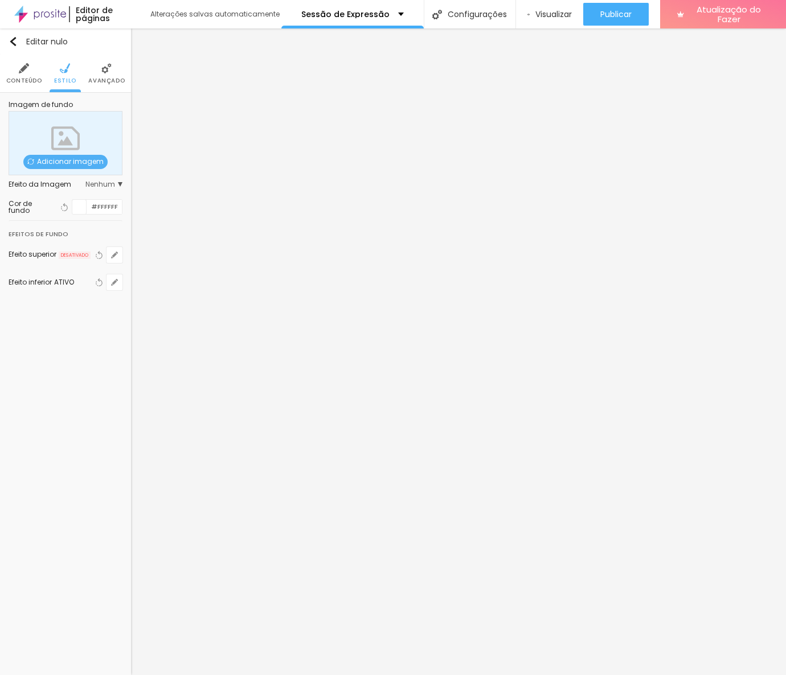
click at [110, 84] on font "Avançado" at bounding box center [106, 80] width 36 height 9
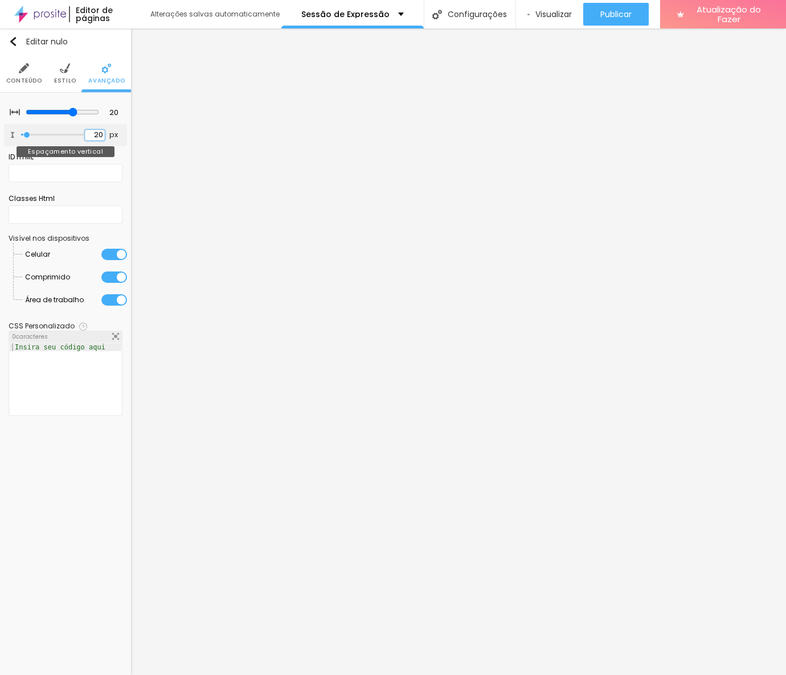
drag, startPoint x: 98, startPoint y: 130, endPoint x: 70, endPoint y: 131, distance: 27.9
click at [70, 131] on div "20 px Espaçamento vertical" at bounding box center [65, 135] width 123 height 22
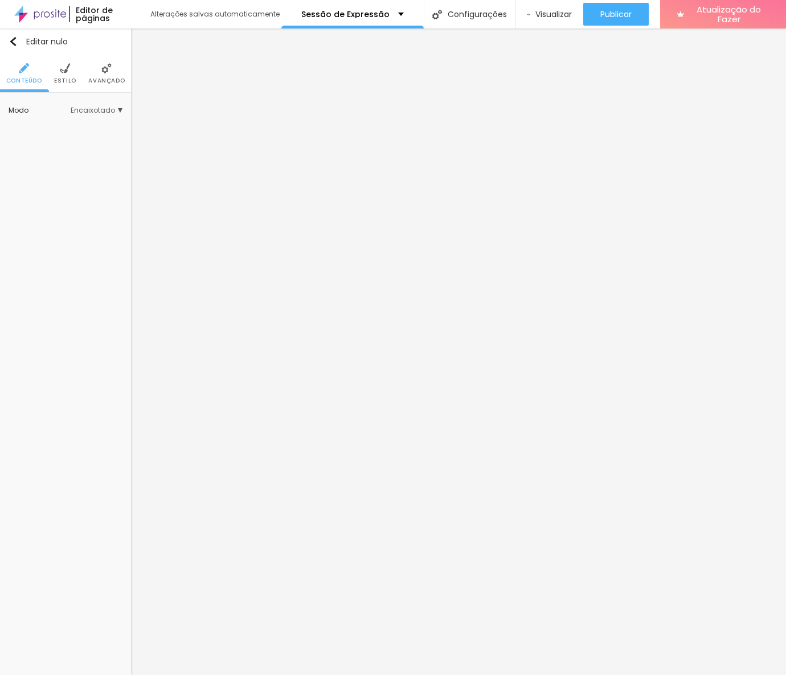
click at [76, 67] on ul "Conteúdo Estilo Avançado" at bounding box center [65, 74] width 131 height 38
click at [64, 72] on img at bounding box center [65, 68] width 10 height 10
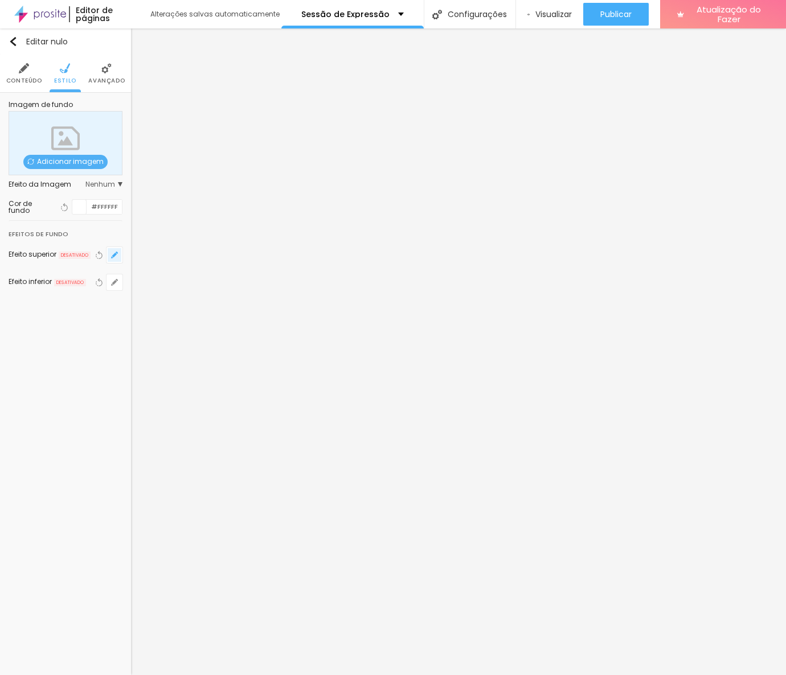
click at [115, 252] on icon "button" at bounding box center [114, 255] width 7 height 7
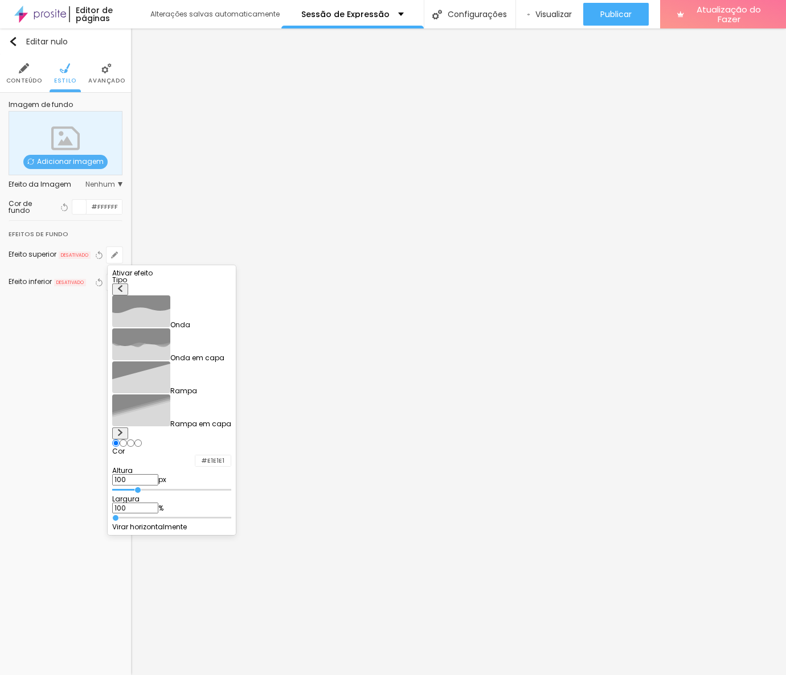
click at [124, 429] on img at bounding box center [120, 432] width 7 height 7
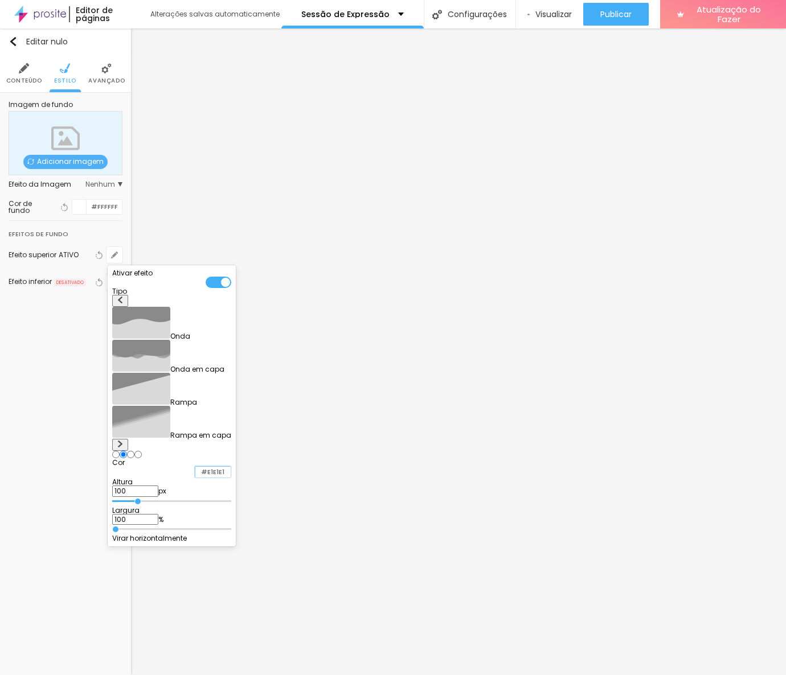
click at [231, 467] on input "#E1E1E1" at bounding box center [212, 472] width 35 height 11
paste input "DB8A56"
drag, startPoint x: 241, startPoint y: 397, endPoint x: 213, endPoint y: 396, distance: 27.9
click at [213, 479] on div "Altura 100 px" at bounding box center [171, 488] width 119 height 18
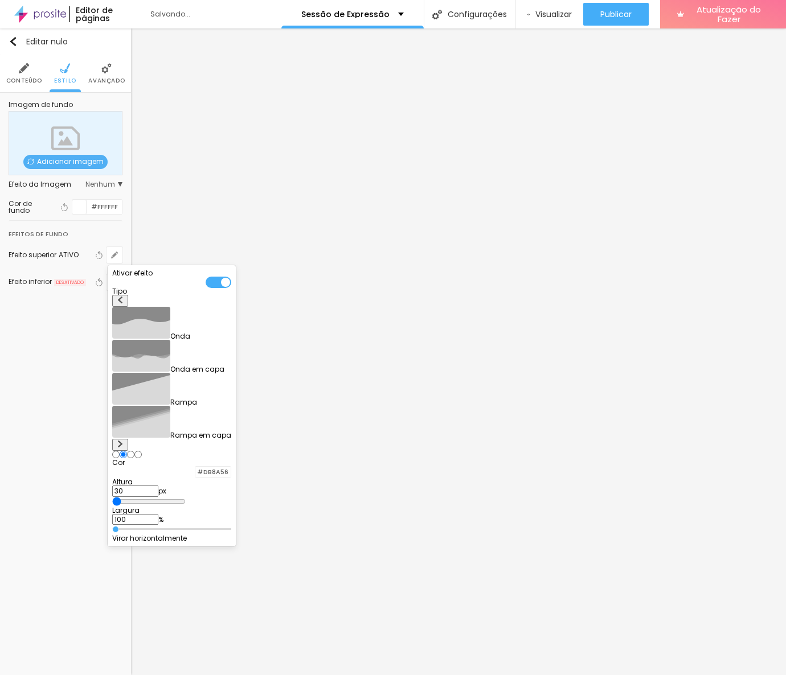
click at [87, 401] on div at bounding box center [393, 337] width 786 height 675
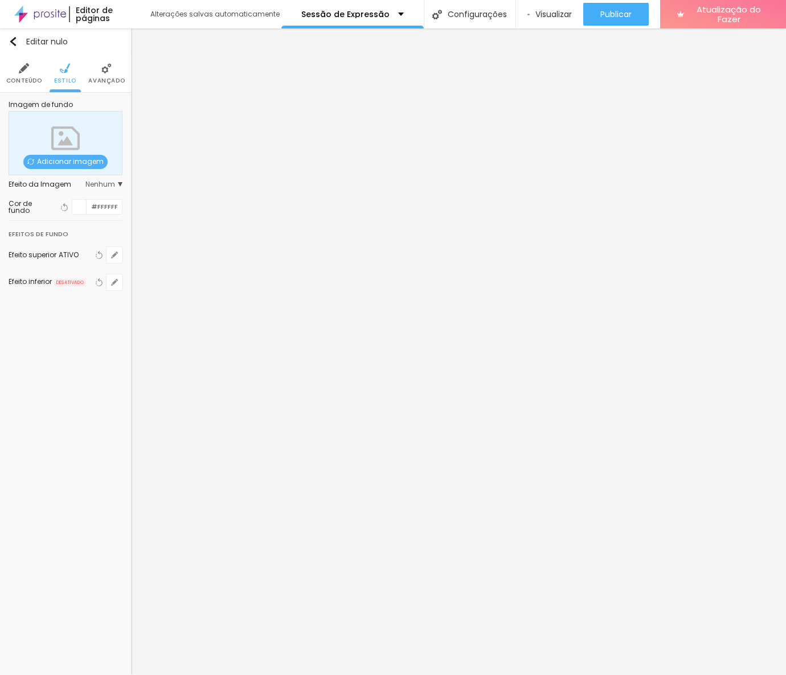
click at [72, 438] on div "Editar nulo Conteúdo Estilo Avançado Imagem de fundo Adicionar imagem Efeito da…" at bounding box center [65, 351] width 131 height 647
click at [114, 252] on icon "button" at bounding box center [114, 255] width 7 height 7
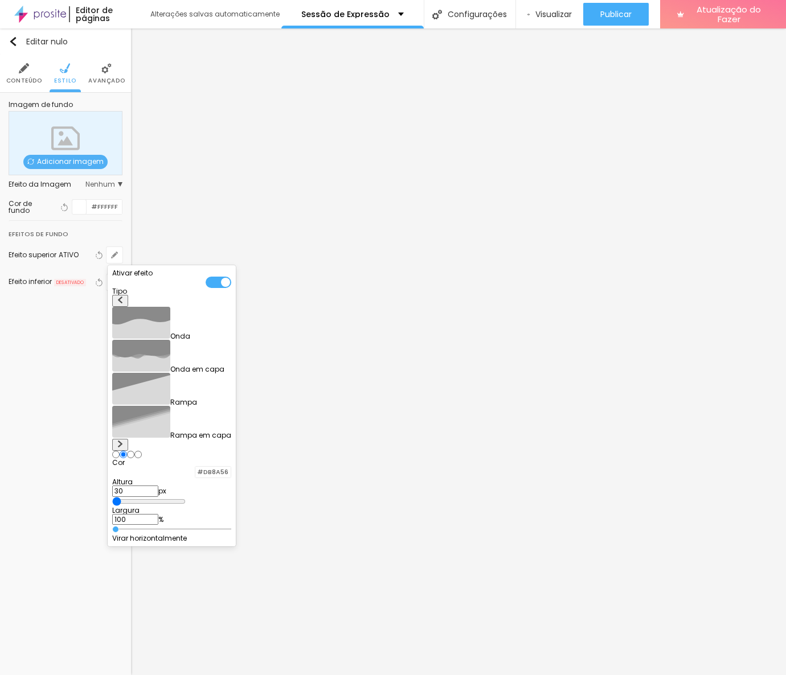
click at [195, 467] on div at bounding box center [195, 472] width 0 height 11
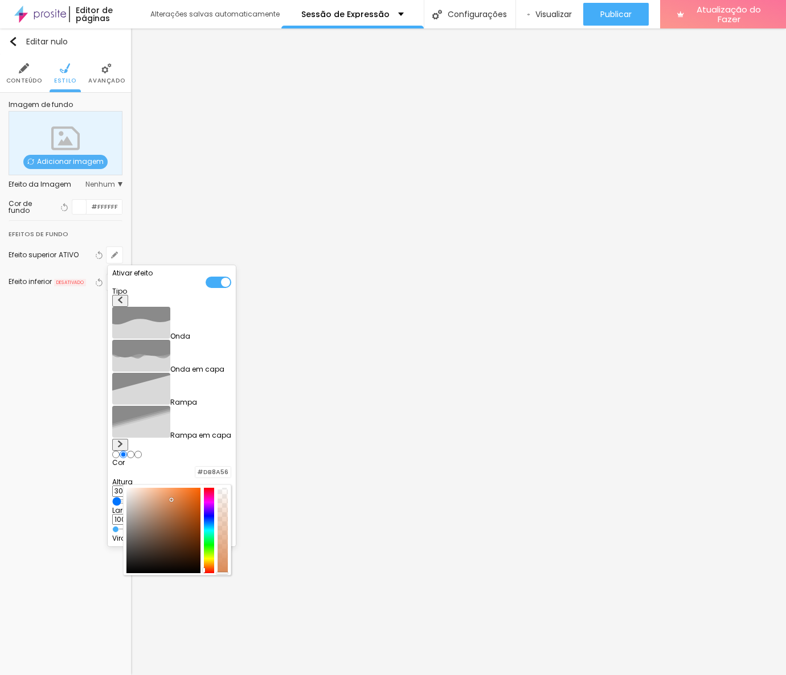
click at [64, 394] on div at bounding box center [393, 337] width 786 height 675
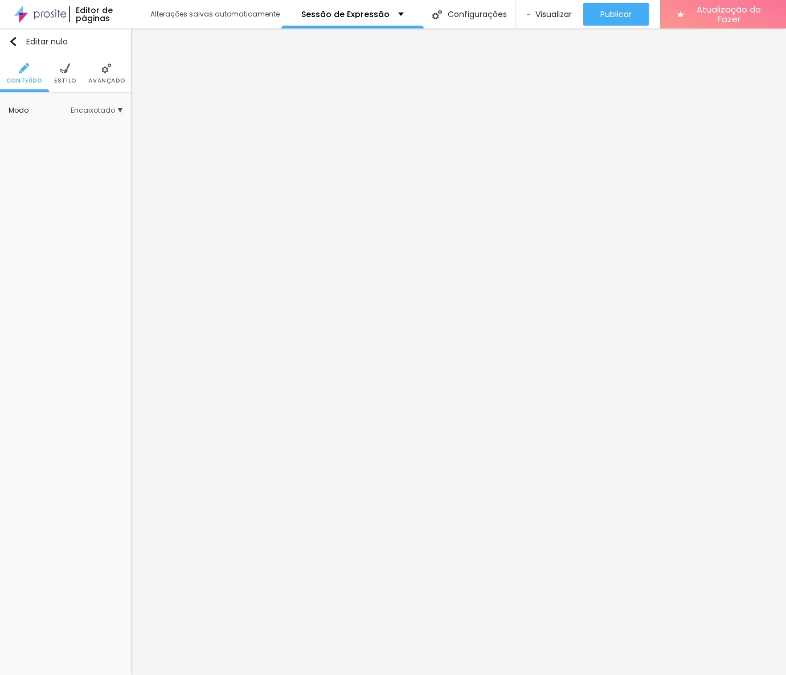
click at [60, 73] on img at bounding box center [65, 68] width 10 height 10
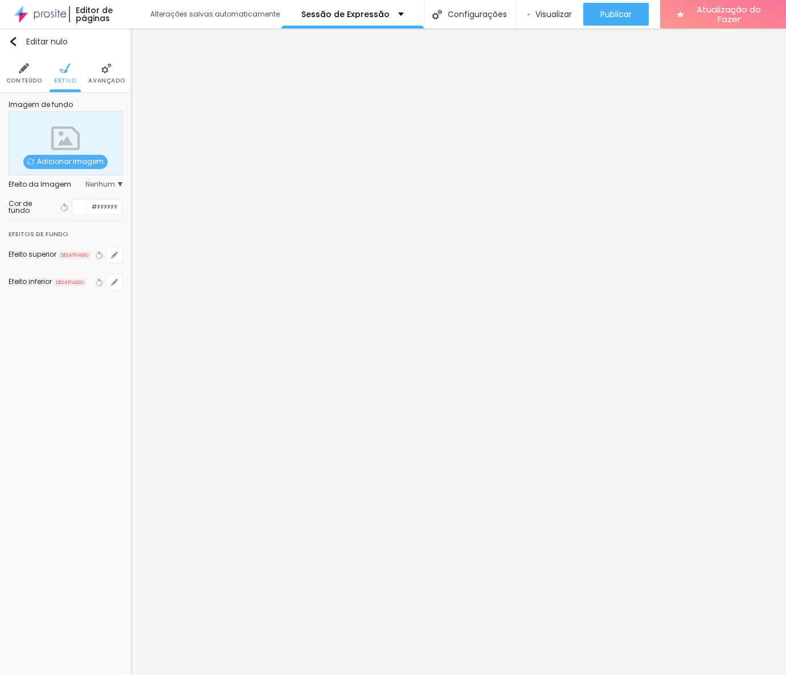
click at [101, 75] on li "Avançado" at bounding box center [106, 74] width 36 height 38
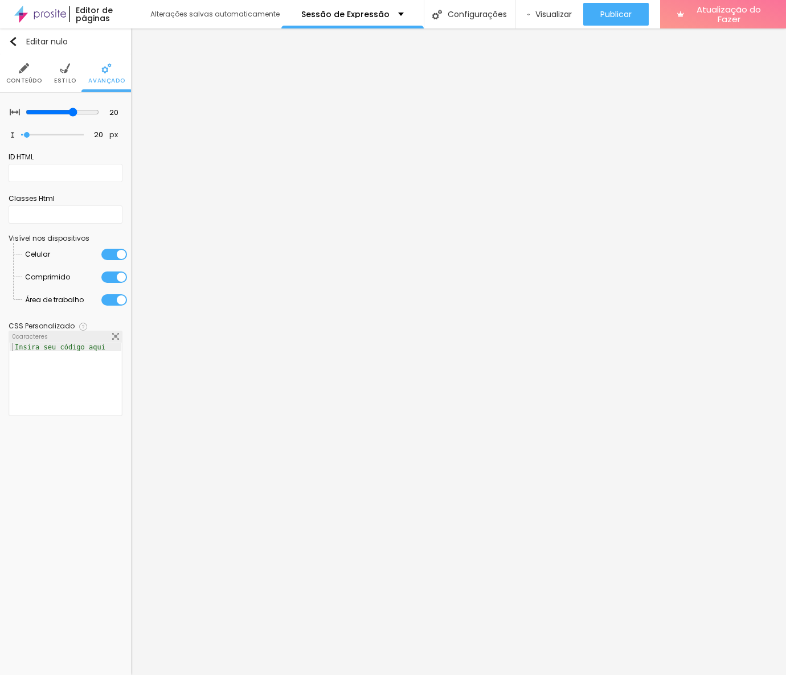
click at [63, 64] on img at bounding box center [65, 68] width 10 height 10
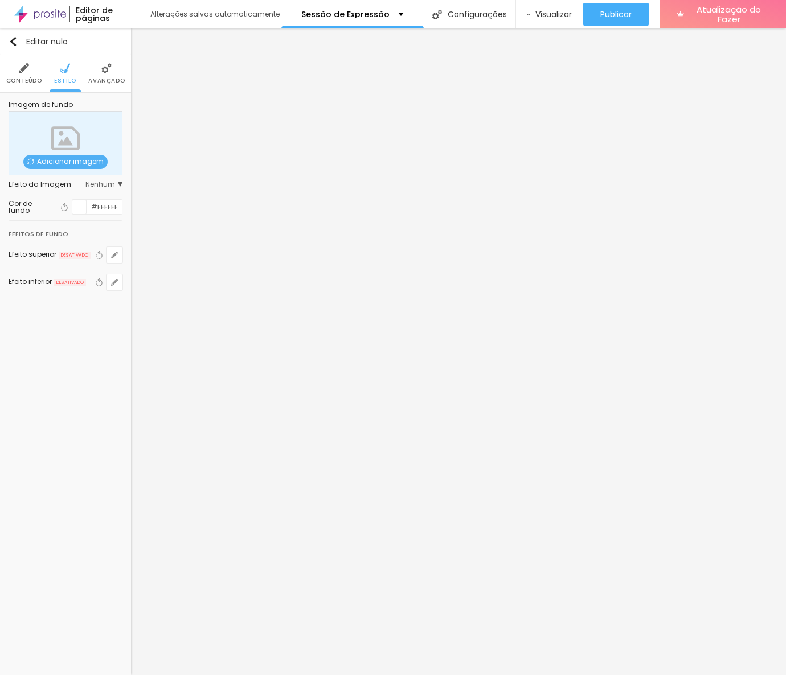
click at [17, 70] on li "Conteúdo" at bounding box center [24, 74] width 36 height 38
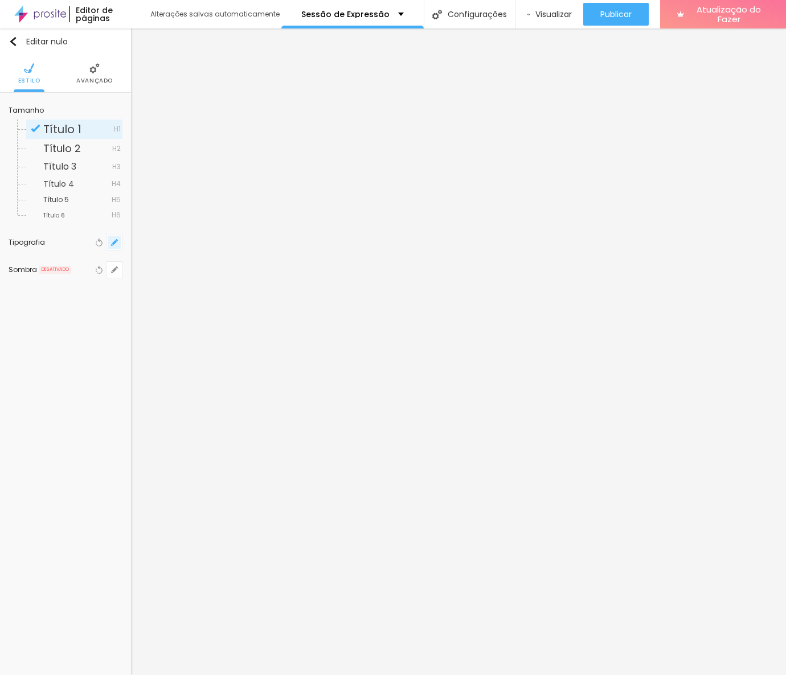
click at [115, 247] on button "button" at bounding box center [114, 243] width 16 height 16
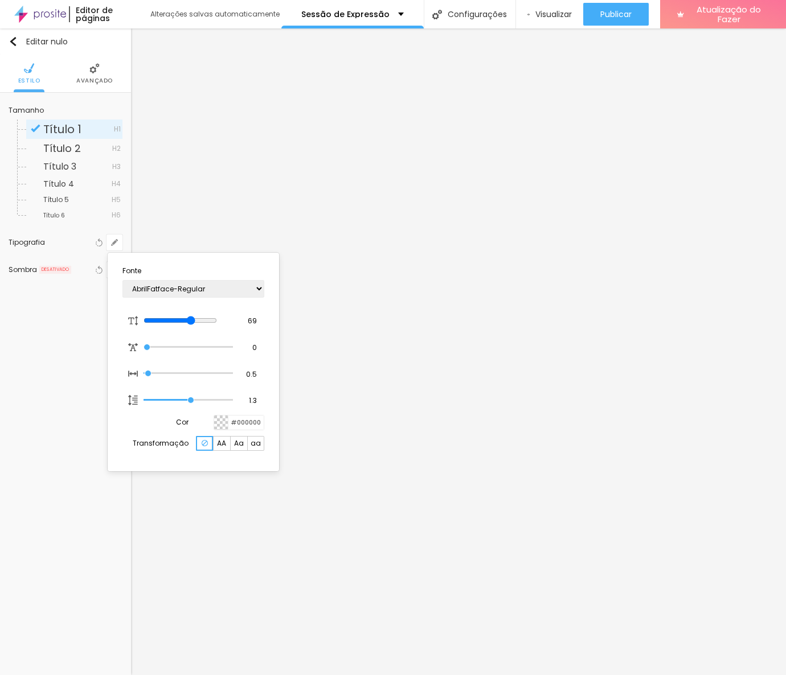
click at [59, 363] on div at bounding box center [393, 337] width 786 height 675
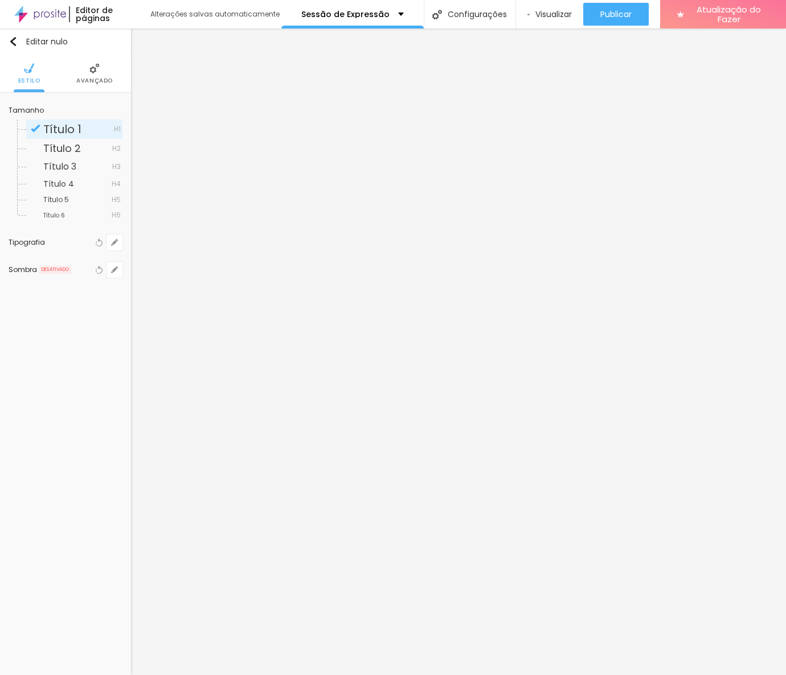
click at [72, 361] on div "Editar nulo Estilo Avançado Tamanho Título 1 H1 Título 2 H2 Título 3 H3 Título …" at bounding box center [65, 351] width 131 height 647
click at [115, 244] on icon "button" at bounding box center [114, 242] width 7 height 7
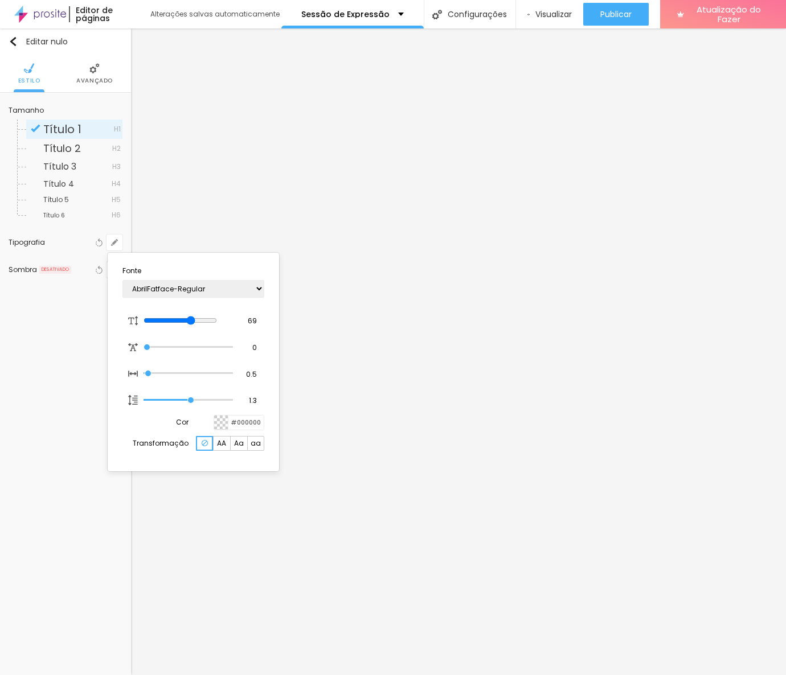
click at [59, 345] on div at bounding box center [393, 337] width 786 height 675
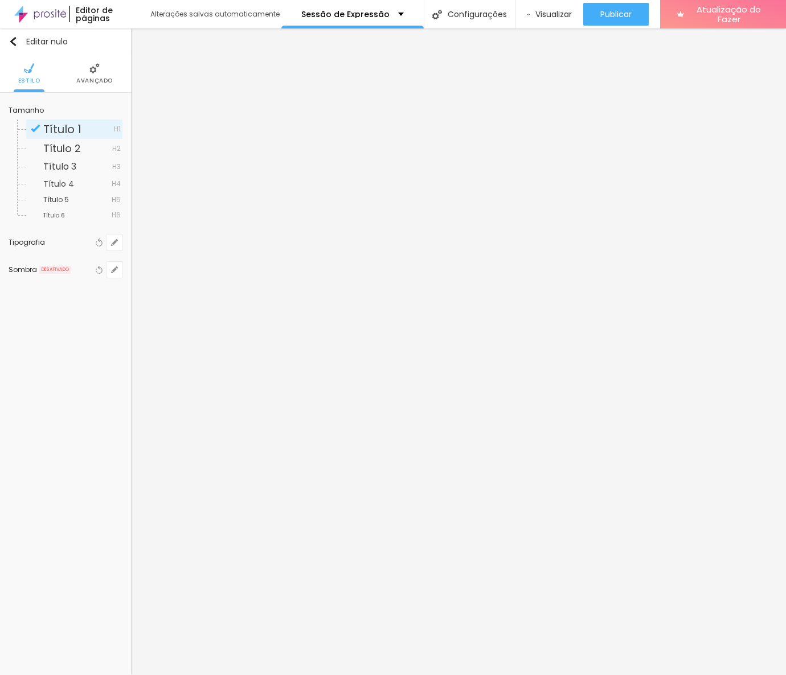
click at [73, 351] on div "Editar nulo Estilo Avançado Tamanho Título 1 H1 Título 2 H2 Título 3 H3 Título …" at bounding box center [65, 351] width 131 height 647
click at [64, 77] on font "Estilo" at bounding box center [65, 80] width 22 height 9
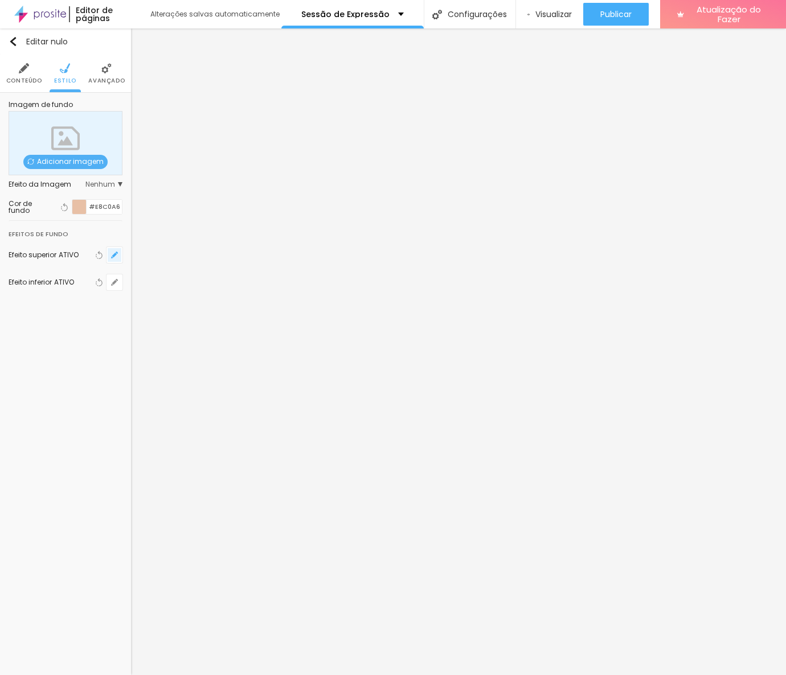
click at [110, 250] on button "button" at bounding box center [114, 255] width 16 height 16
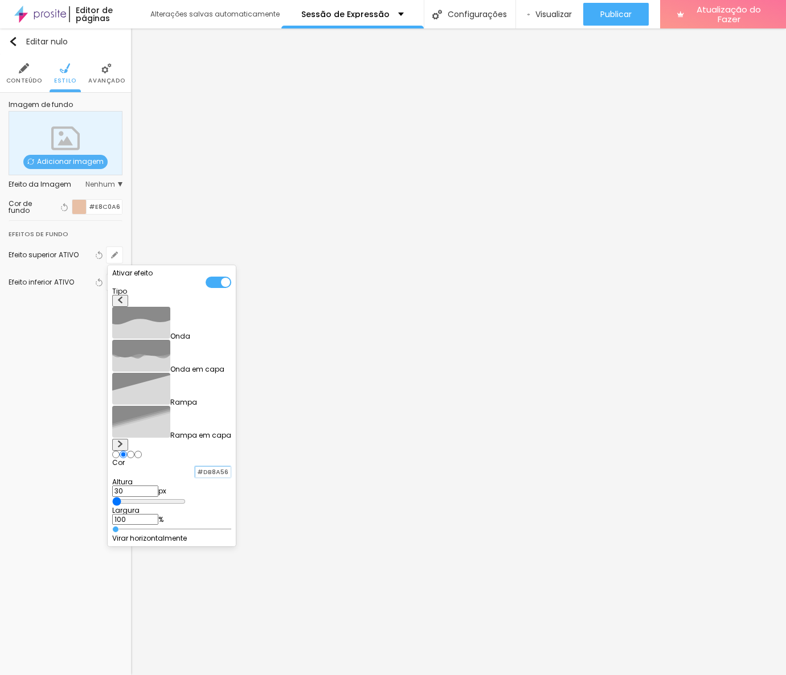
click at [231, 467] on input "#DB8A56" at bounding box center [212, 472] width 35 height 11
paste input "FF7C00"
click at [231, 467] on input "#FF7C00" at bounding box center [212, 472] width 35 height 11
click at [86, 307] on div at bounding box center [393, 337] width 786 height 675
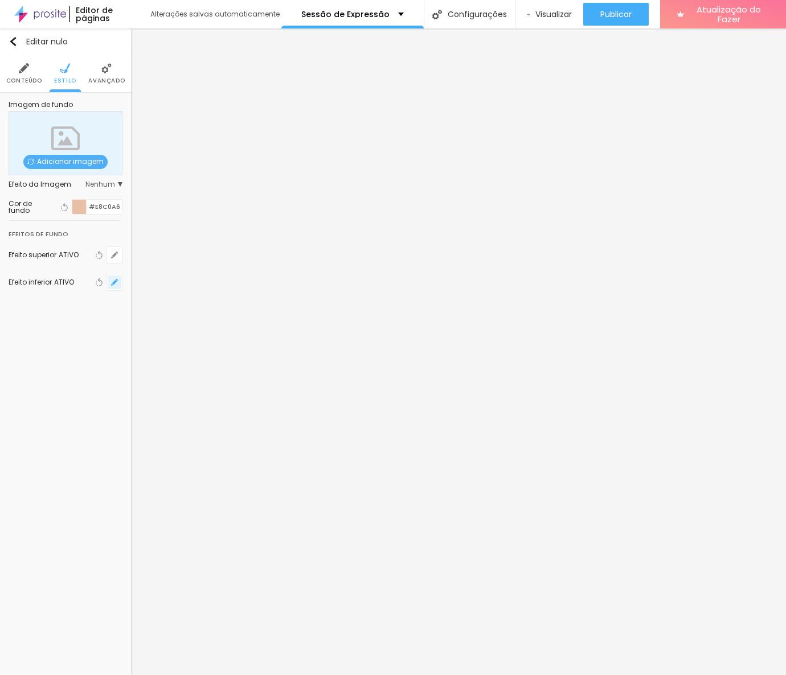
click at [117, 282] on icon "button" at bounding box center [114, 282] width 7 height 7
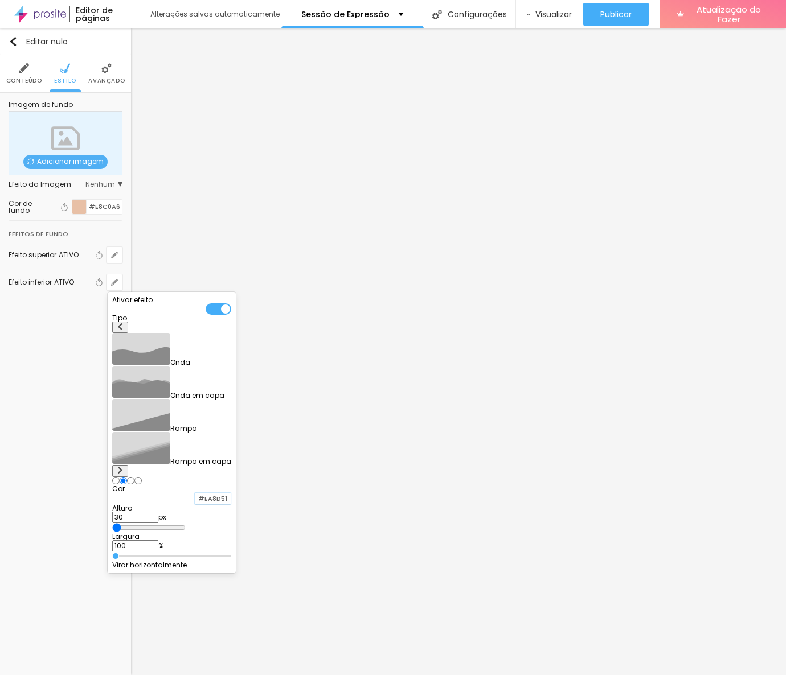
click at [231, 494] on input "#EA8D51" at bounding box center [212, 499] width 35 height 11
paste input "FF7C00"
click at [66, 353] on div at bounding box center [393, 337] width 786 height 675
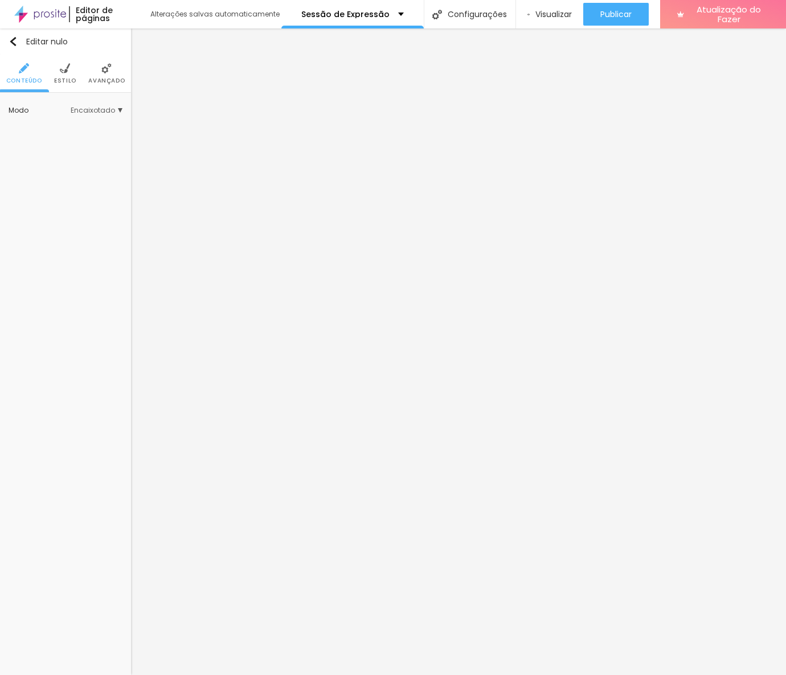
click at [63, 67] on img at bounding box center [65, 68] width 10 height 10
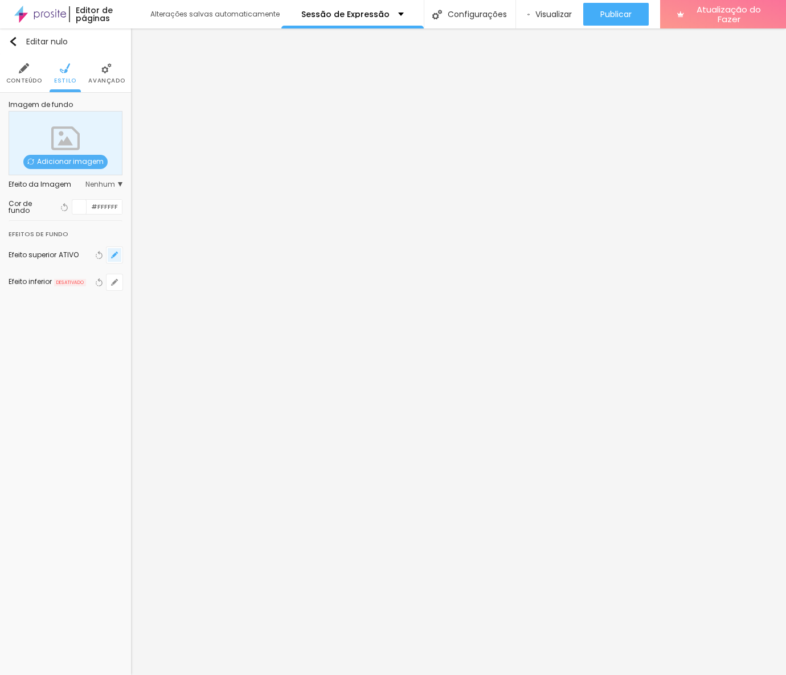
click at [113, 258] on icon "button" at bounding box center [114, 255] width 7 height 7
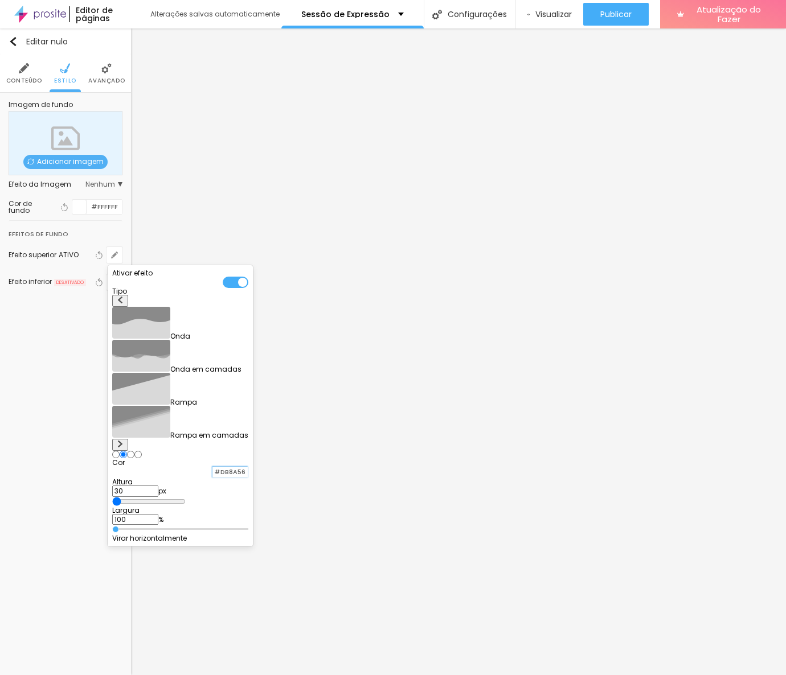
click at [246, 467] on input "#DB8A56" at bounding box center [229, 472] width 35 height 11
paste input "FF7C00"
click at [572, 176] on div at bounding box center [393, 337] width 786 height 675
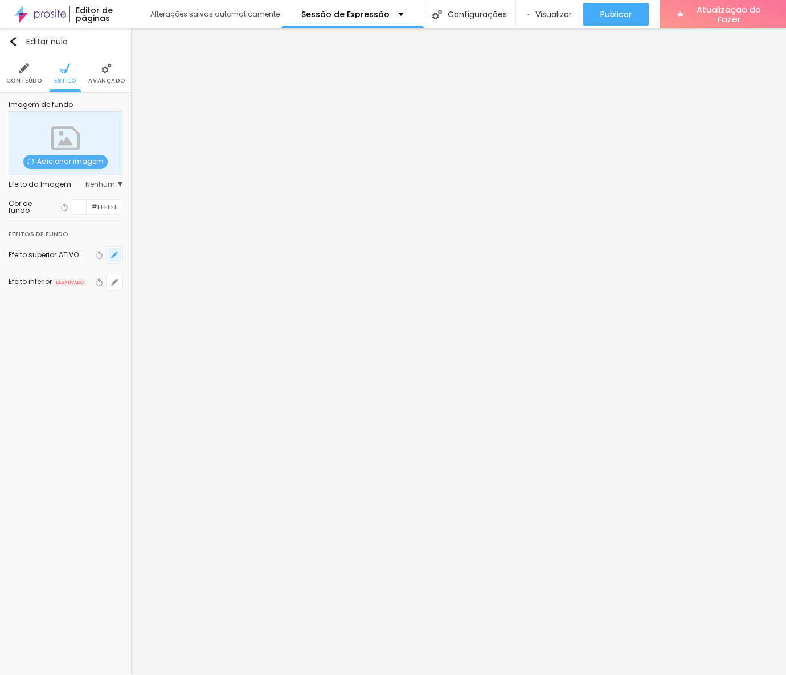
click at [112, 252] on icon "button" at bounding box center [114, 255] width 7 height 7
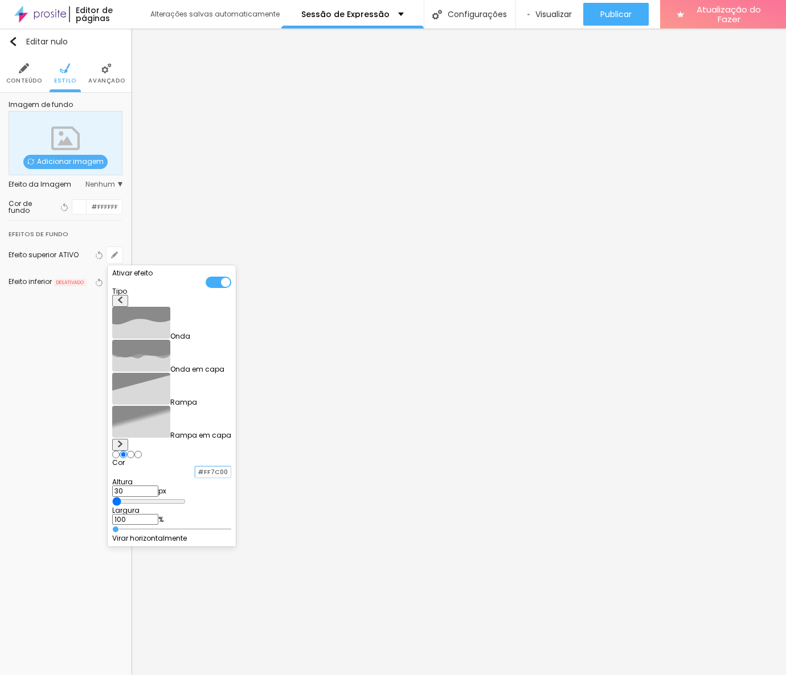
click at [231, 467] on input "#FF7C00" at bounding box center [212, 472] width 35 height 11
paste input "D166"
click at [63, 357] on div at bounding box center [393, 337] width 786 height 675
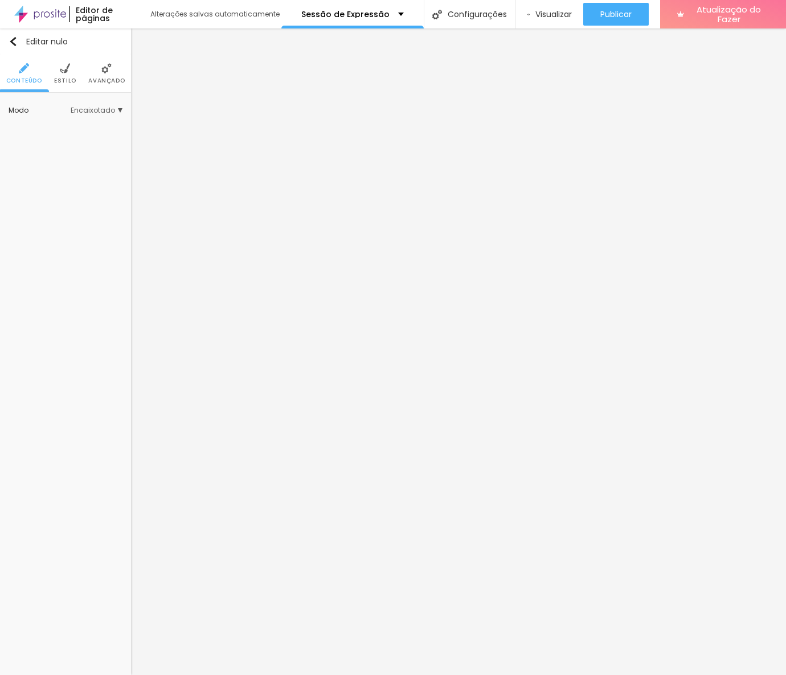
click at [60, 68] on img at bounding box center [65, 68] width 10 height 10
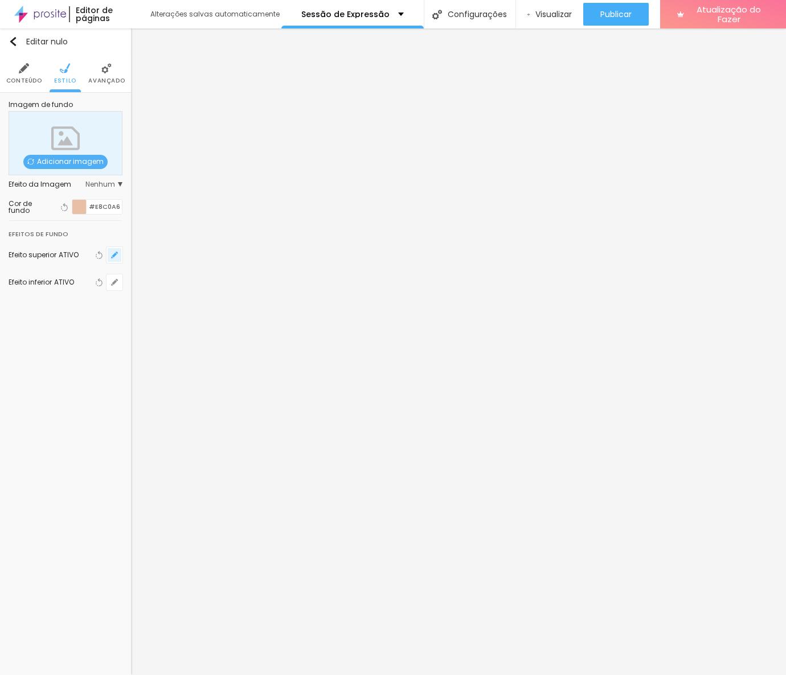
click at [116, 255] on icon "button" at bounding box center [114, 255] width 5 height 5
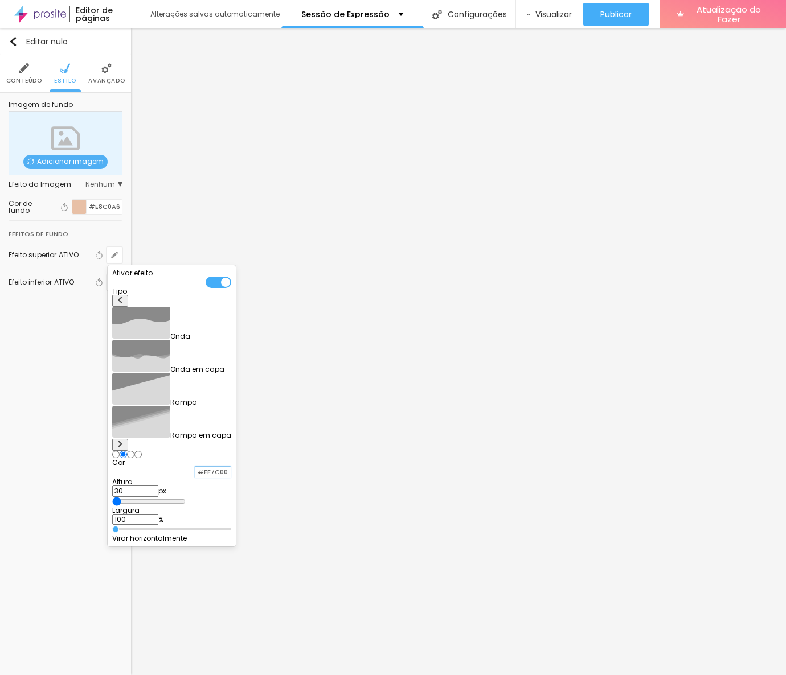
click at [231, 467] on input "#FF7C00" at bounding box center [212, 472] width 35 height 11
paste input "D166"
click at [67, 361] on div at bounding box center [393, 337] width 786 height 675
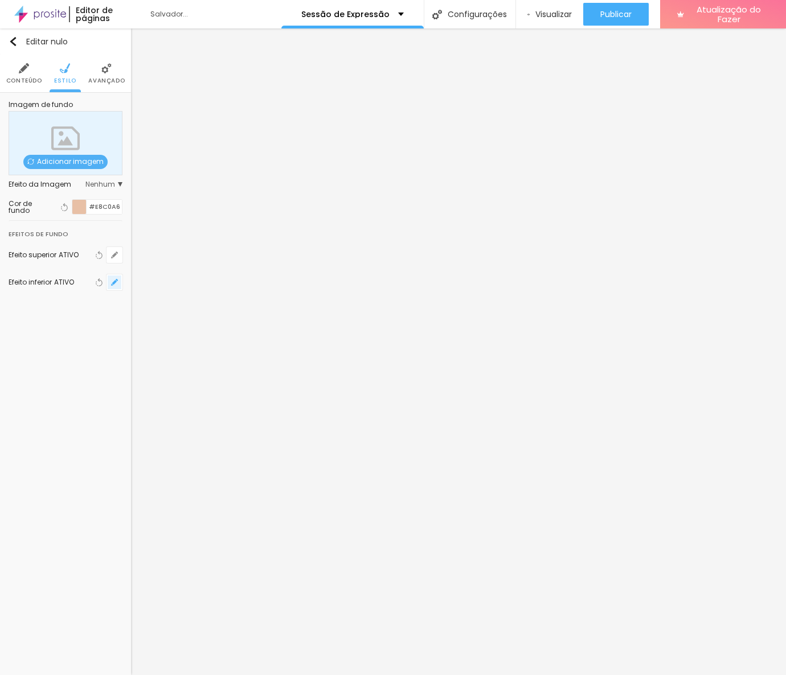
click at [114, 283] on icon "button" at bounding box center [114, 282] width 7 height 7
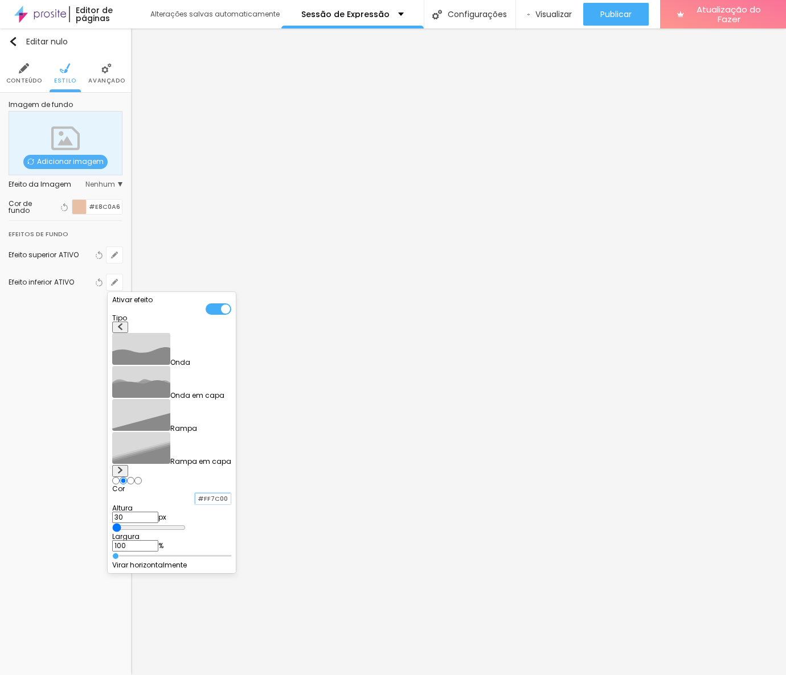
click at [231, 494] on input "#FF7C00" at bounding box center [212, 499] width 35 height 11
paste input "D166"
click at [59, 369] on div at bounding box center [393, 337] width 786 height 675
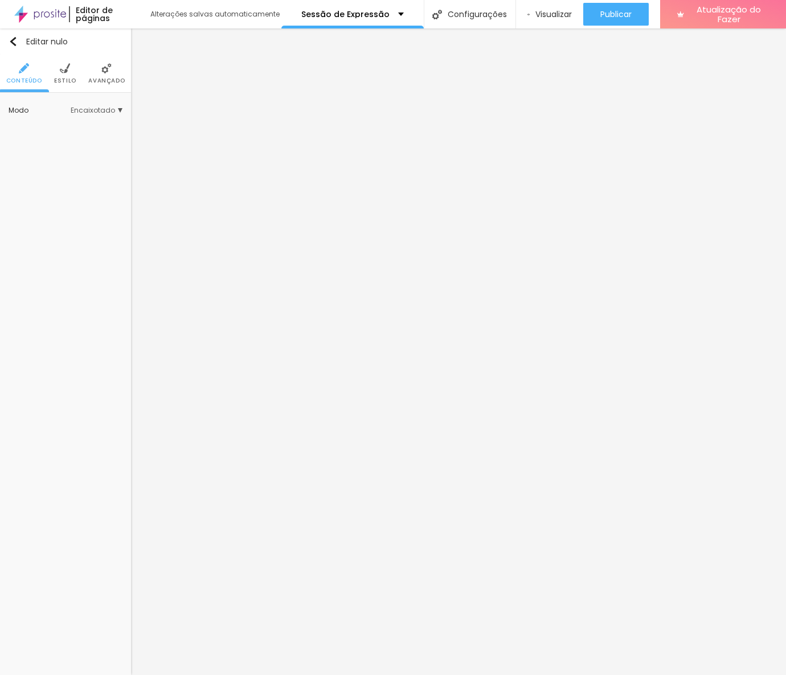
click at [56, 76] on font "Estilo" at bounding box center [65, 80] width 22 height 9
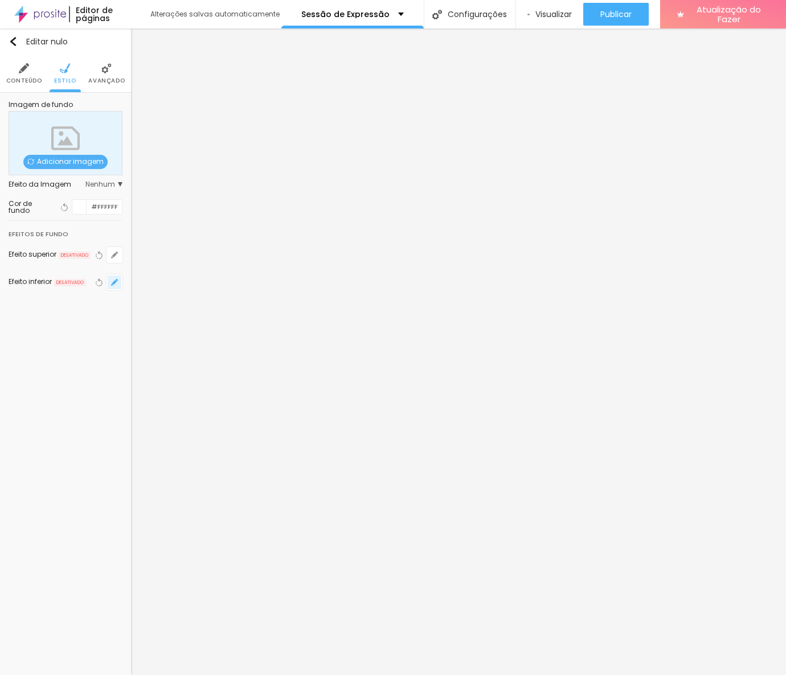
click at [112, 289] on button "button" at bounding box center [114, 282] width 16 height 16
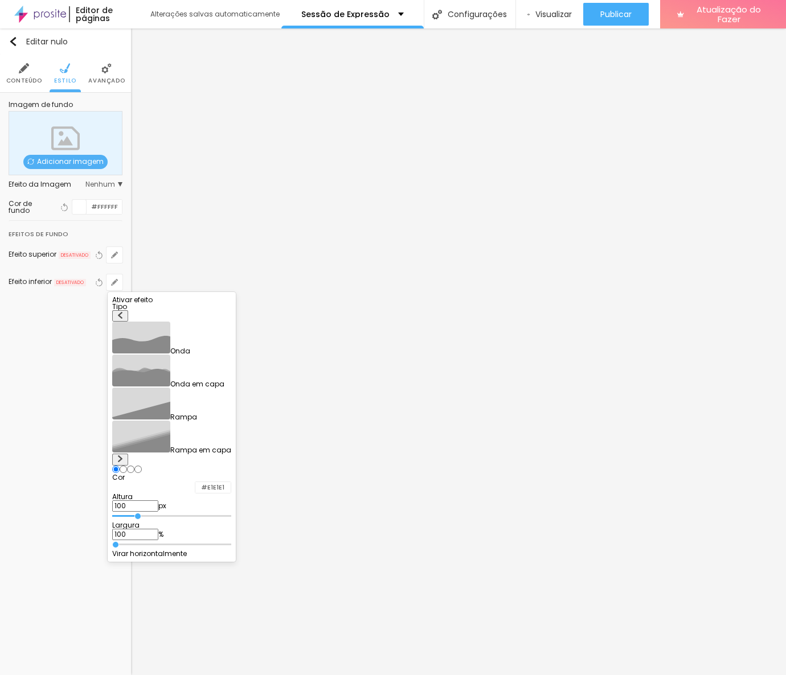
click at [128, 454] on button at bounding box center [120, 460] width 16 height 12
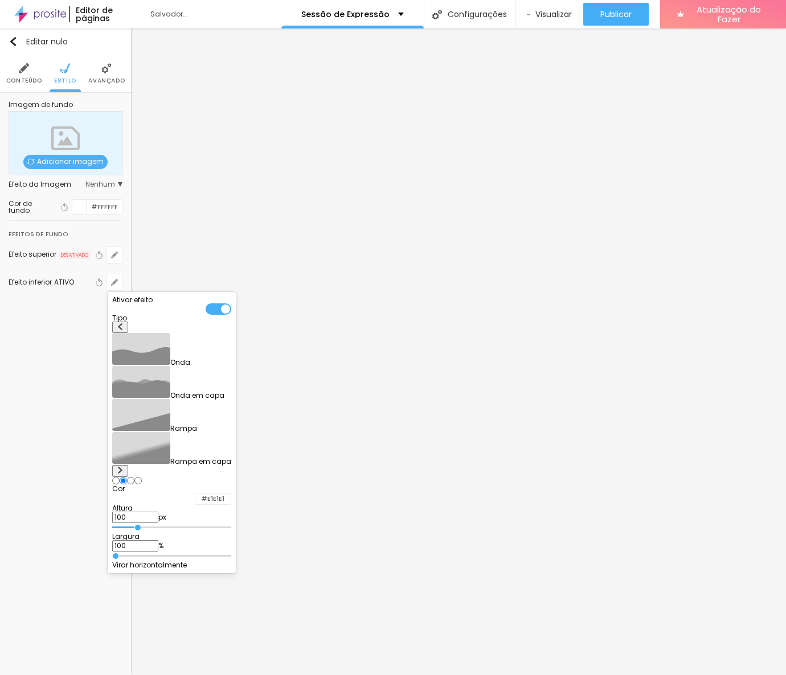
drag, startPoint x: 240, startPoint y: 421, endPoint x: 200, endPoint y: 426, distance: 39.6
click at [200, 505] on div "Altura 100 px" at bounding box center [171, 514] width 119 height 18
click at [231, 494] on input "#E1E1E1" at bounding box center [212, 499] width 35 height 11
paste input "D16600"
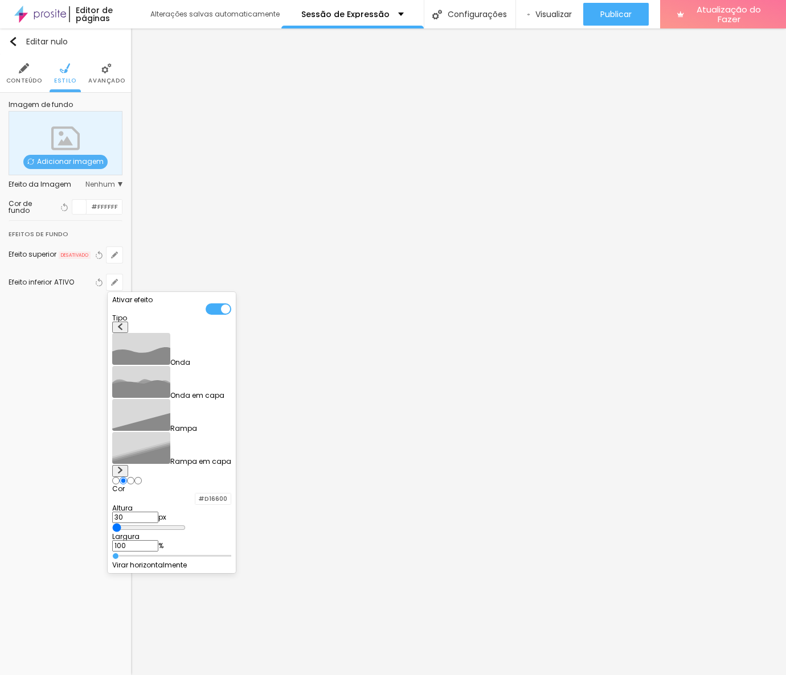
click at [71, 425] on div at bounding box center [393, 337] width 786 height 675
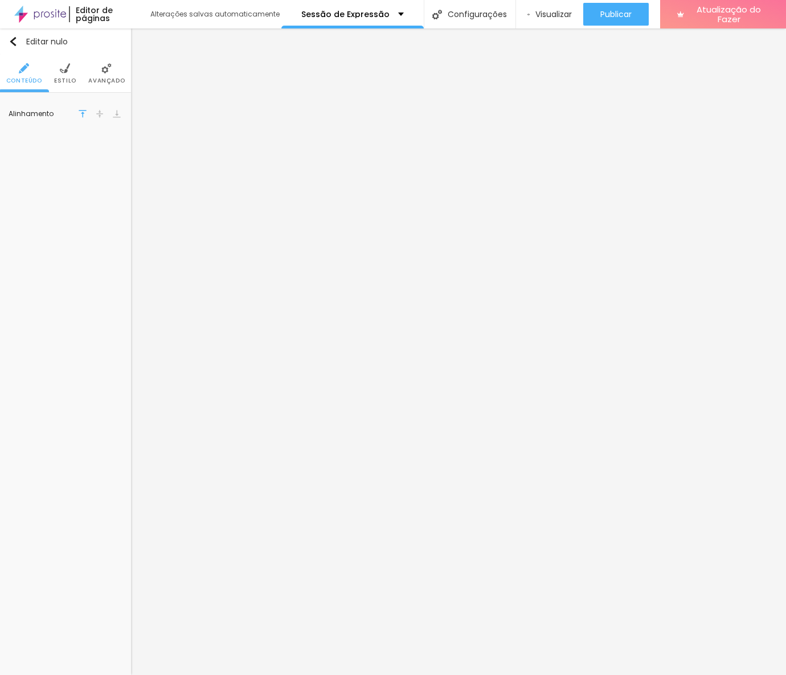
click at [69, 75] on li "Estilo" at bounding box center [65, 74] width 22 height 38
click at [104, 72] on img at bounding box center [106, 68] width 10 height 10
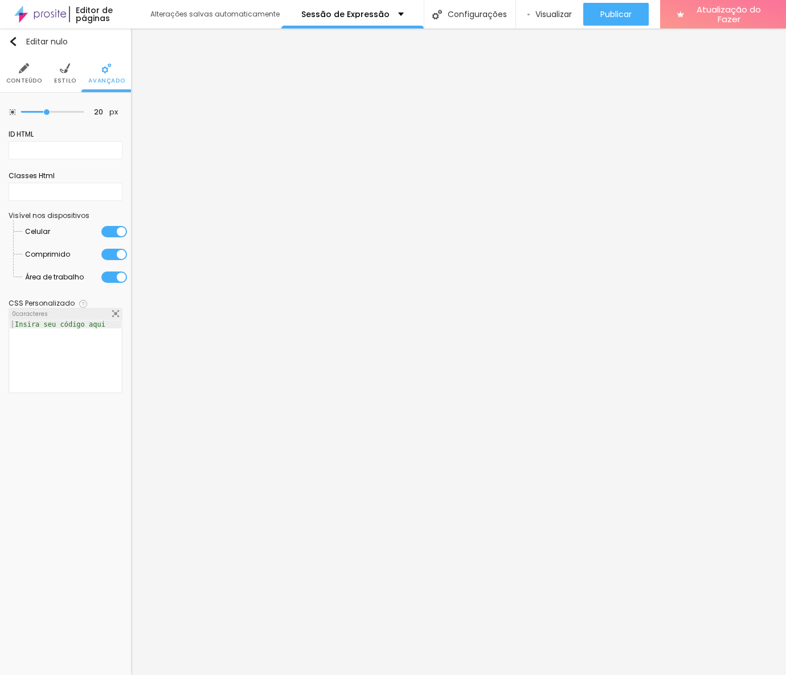
click at [60, 69] on img at bounding box center [65, 68] width 10 height 10
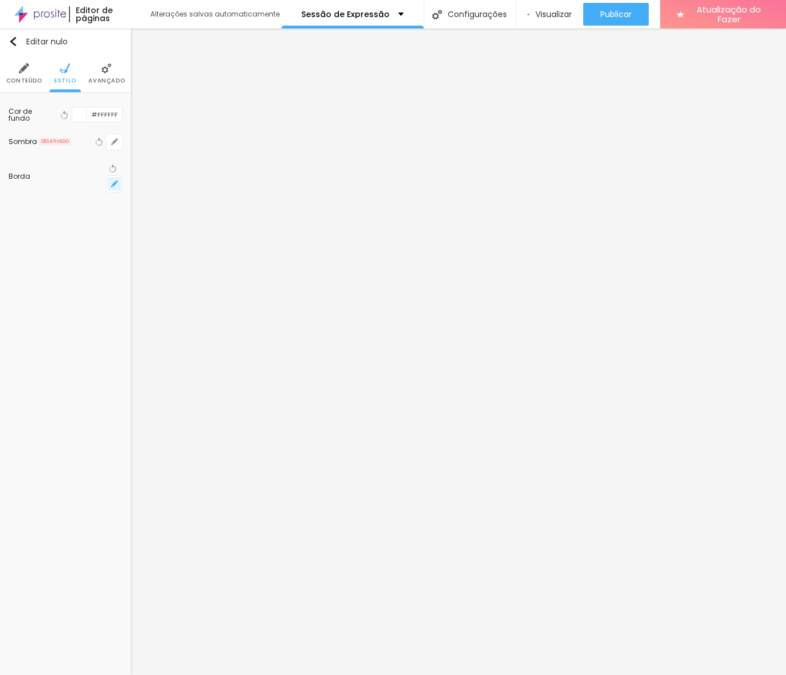
click at [115, 180] on icon "button" at bounding box center [114, 183] width 7 height 7
click at [136, 237] on div at bounding box center [151, 240] width 78 height 11
click at [136, 244] on input "range" at bounding box center [151, 241] width 78 height 6
drag, startPoint x: 125, startPoint y: 238, endPoint x: 180, endPoint y: 239, distance: 54.7
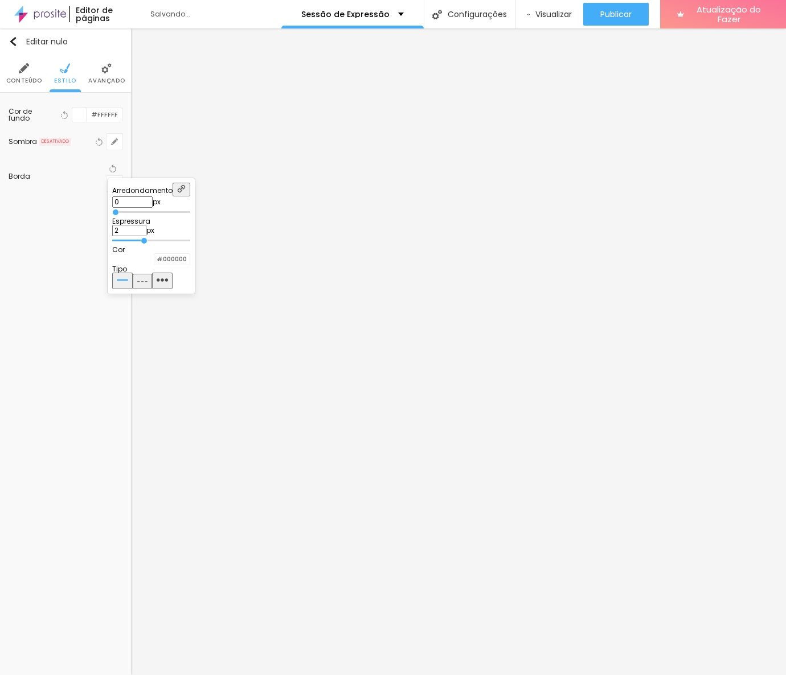
click at [180, 239] on input "range" at bounding box center [151, 241] width 78 height 6
click at [161, 209] on input "range" at bounding box center [151, 212] width 78 height 6
drag, startPoint x: 161, startPoint y: 208, endPoint x: 194, endPoint y: 208, distance: 33.0
click at [190, 209] on input "range" at bounding box center [151, 212] width 78 height 6
drag, startPoint x: 194, startPoint y: 206, endPoint x: 176, endPoint y: 210, distance: 17.5
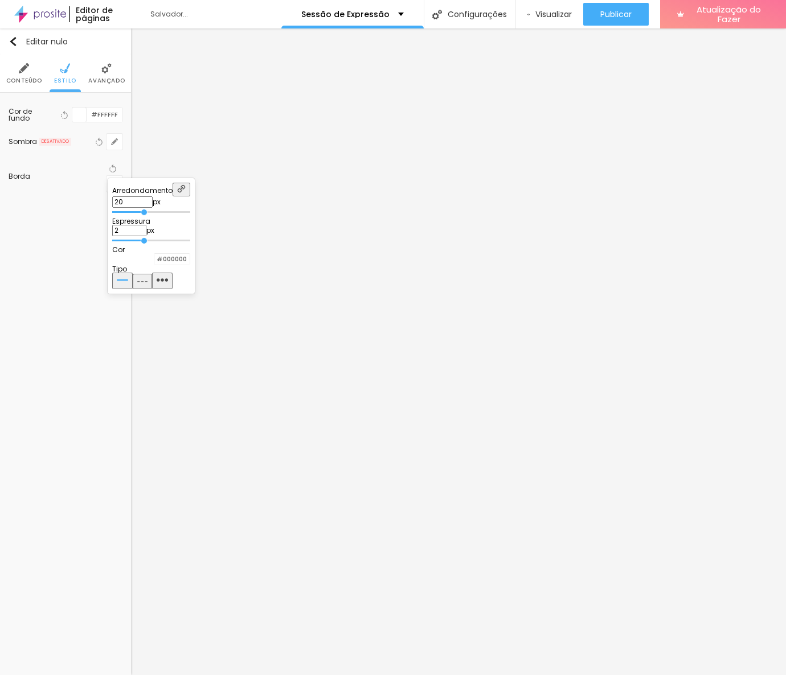
click at [176, 210] on input "range" at bounding box center [151, 212] width 78 height 6
click at [244, 593] on div at bounding box center [393, 337] width 786 height 675
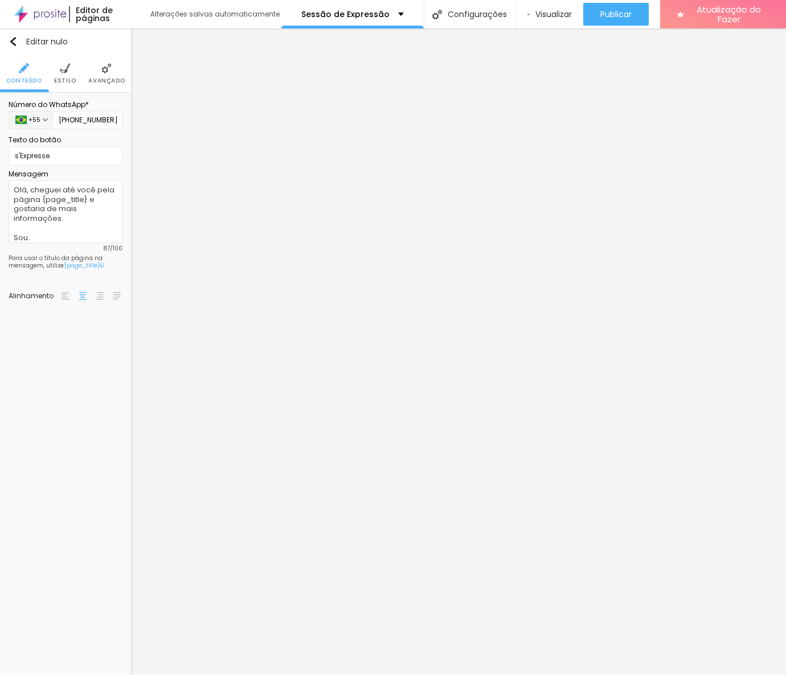
click at [62, 75] on li "Estilo" at bounding box center [65, 74] width 22 height 38
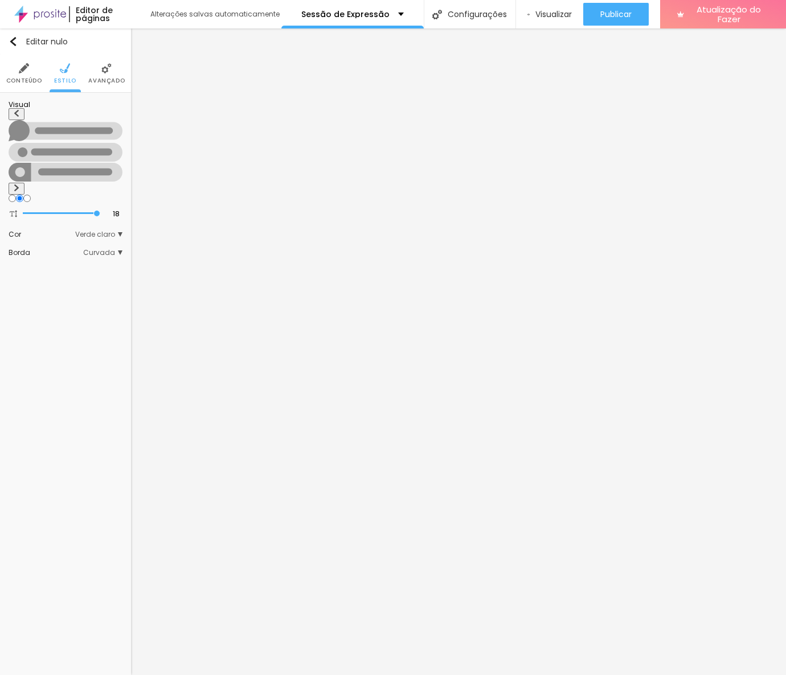
click at [103, 61] on li "Avançado" at bounding box center [106, 74] width 36 height 38
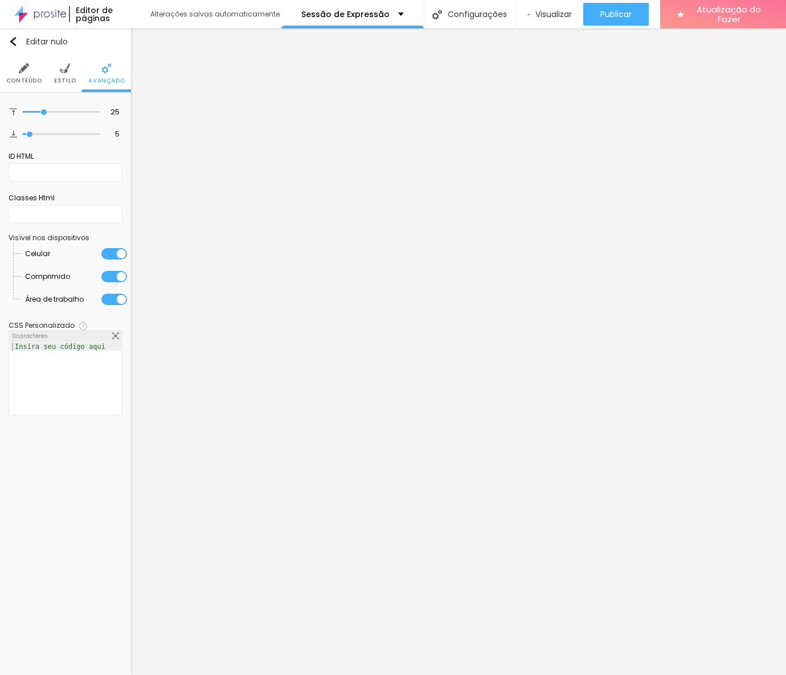
click at [64, 73] on img at bounding box center [65, 68] width 10 height 10
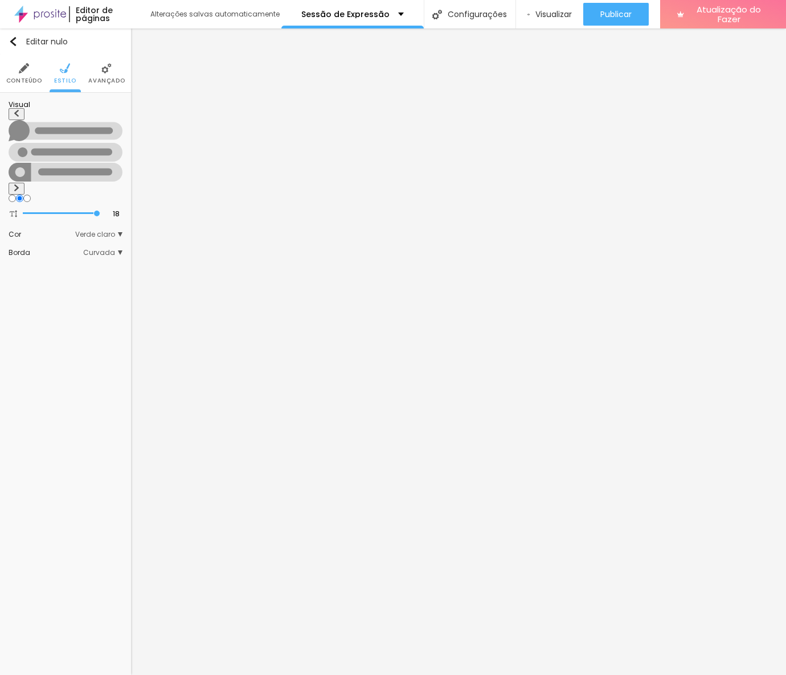
click at [31, 70] on li "Conteúdo" at bounding box center [24, 74] width 36 height 38
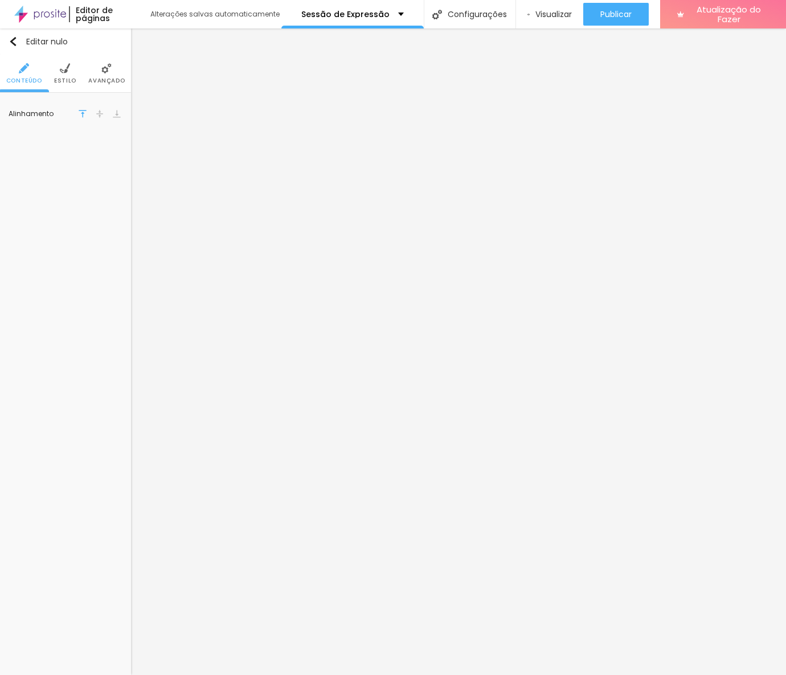
click at [67, 73] on li "Estilo" at bounding box center [65, 74] width 22 height 38
click at [98, 76] on font "Avançado" at bounding box center [106, 80] width 36 height 9
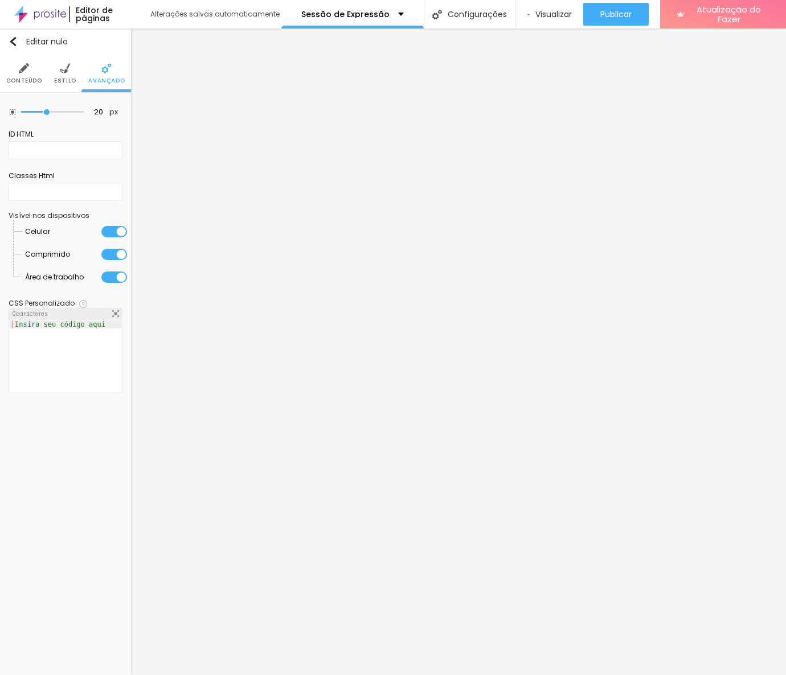
click at [66, 77] on font "Estilo" at bounding box center [65, 80] width 22 height 9
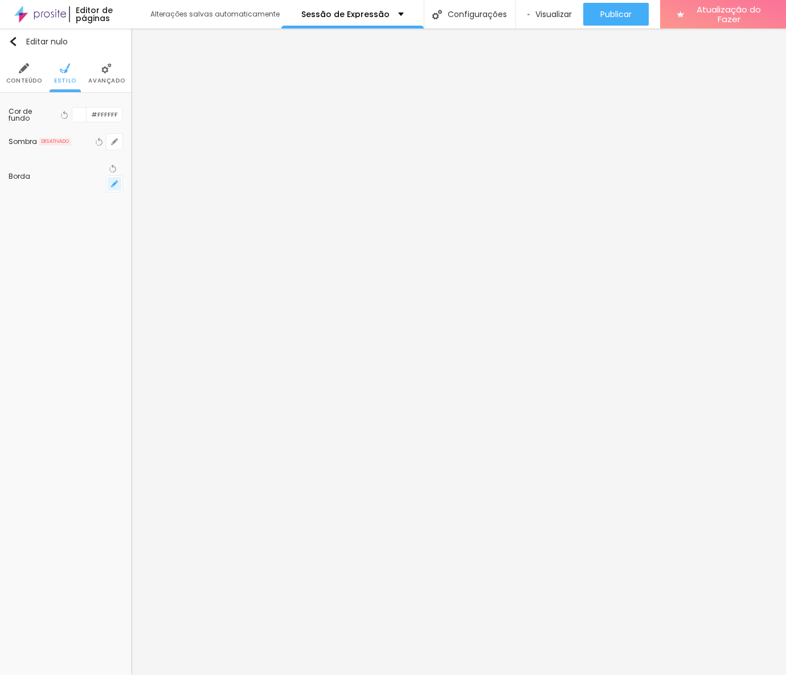
click at [117, 176] on button "button" at bounding box center [114, 184] width 16 height 16
click at [190, 264] on input "#000000" at bounding box center [171, 259] width 35 height 11
paste input "D166"
click at [349, 581] on div at bounding box center [393, 337] width 786 height 675
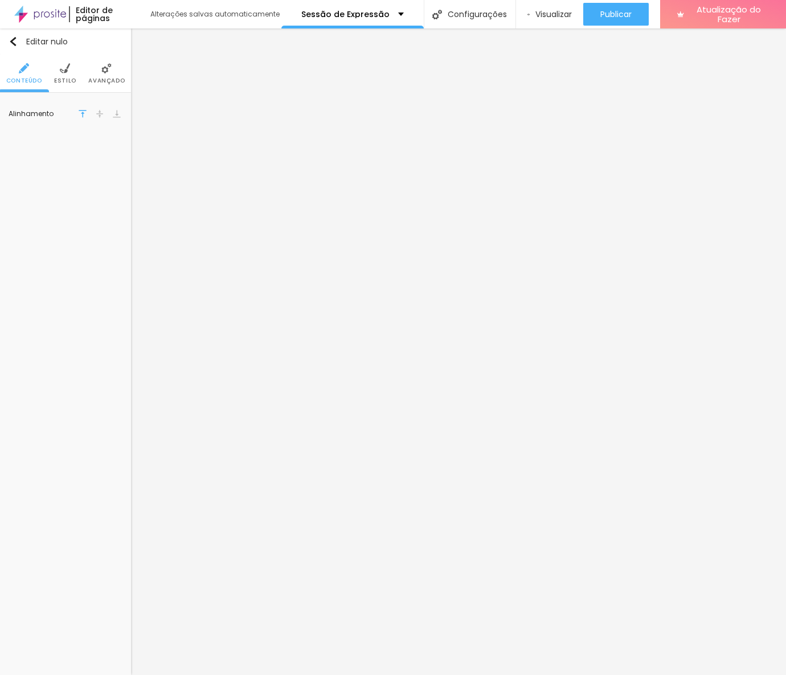
click at [64, 79] on font "Estilo" at bounding box center [65, 80] width 22 height 9
click at [117, 180] on icon "button" at bounding box center [114, 183] width 7 height 7
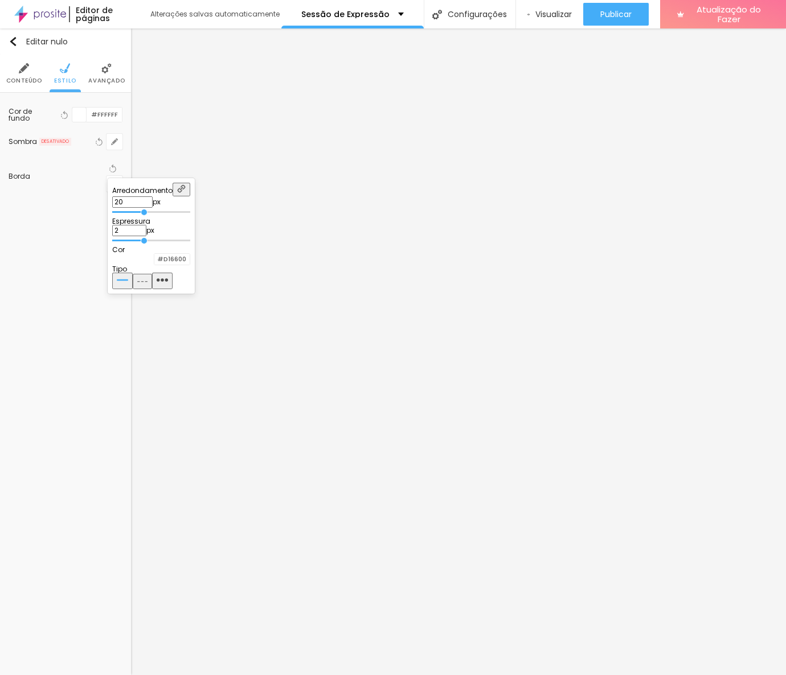
click at [147, 286] on img "button" at bounding box center [142, 281] width 10 height 10
click at [168, 285] on img "button" at bounding box center [162, 279] width 11 height 11
click at [147, 285] on img "button" at bounding box center [142, 281] width 10 height 10
click at [168, 286] on img "button" at bounding box center [162, 279] width 11 height 11
click at [128, 286] on img "button" at bounding box center [122, 279] width 11 height 11
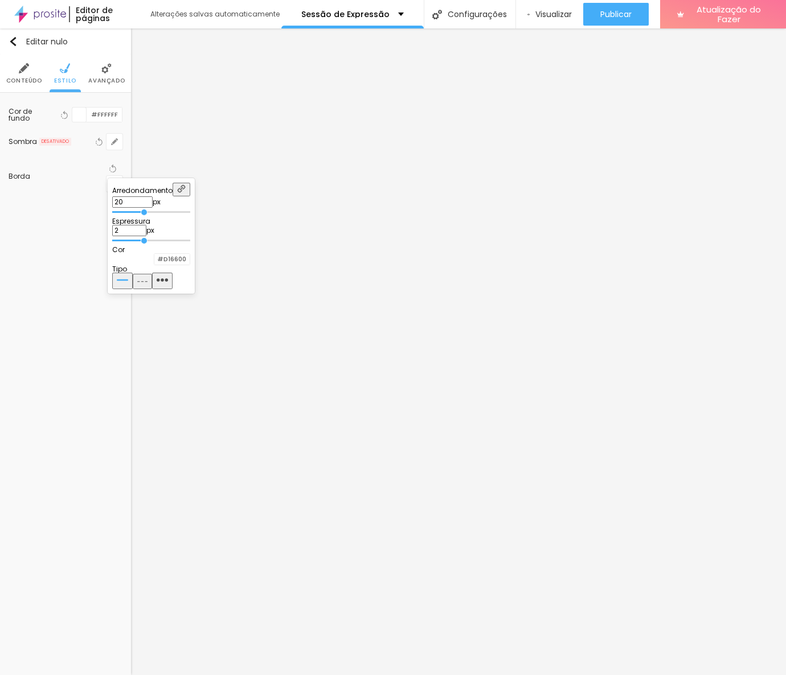
click at [531, 263] on div at bounding box center [393, 337] width 786 height 675
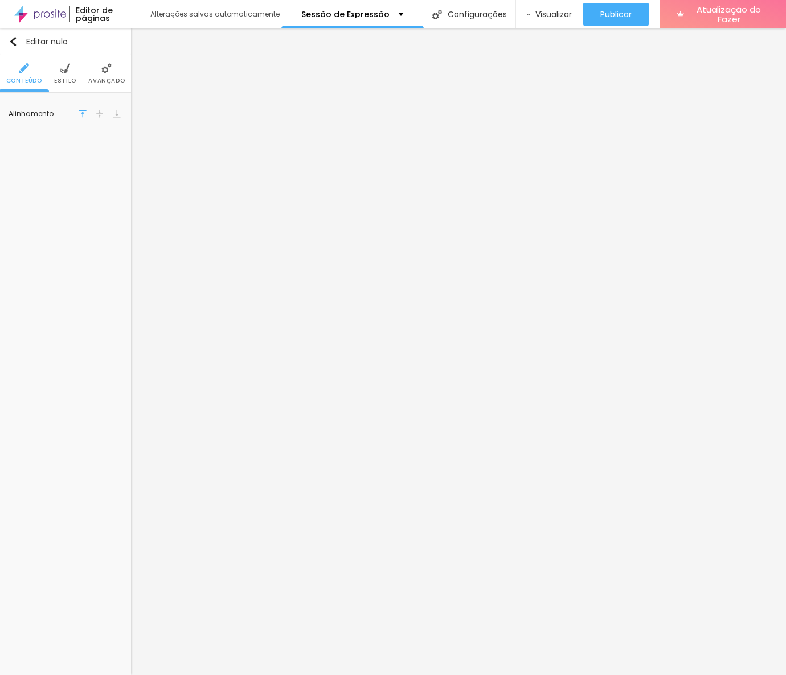
click at [76, 79] on ul "Conteúdo Estilo Avançado" at bounding box center [65, 74] width 131 height 38
click at [67, 75] on li "Estilo" at bounding box center [65, 74] width 22 height 38
click at [112, 180] on icon "button" at bounding box center [114, 183] width 7 height 7
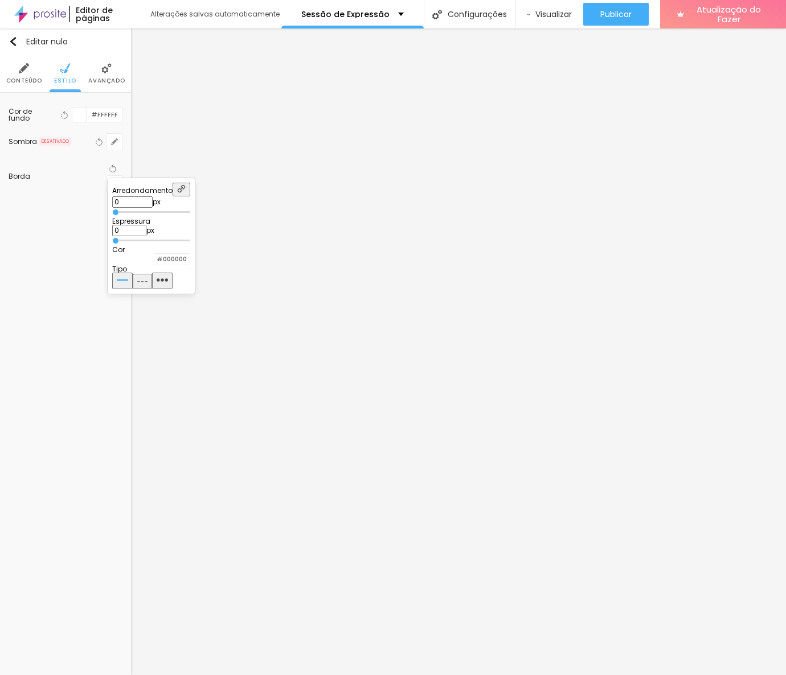
click at [153, 196] on input "0" at bounding box center [132, 201] width 40 height 11
click at [146, 228] on input "0" at bounding box center [129, 230] width 34 height 11
click at [190, 264] on input "#000000" at bounding box center [171, 259] width 35 height 11
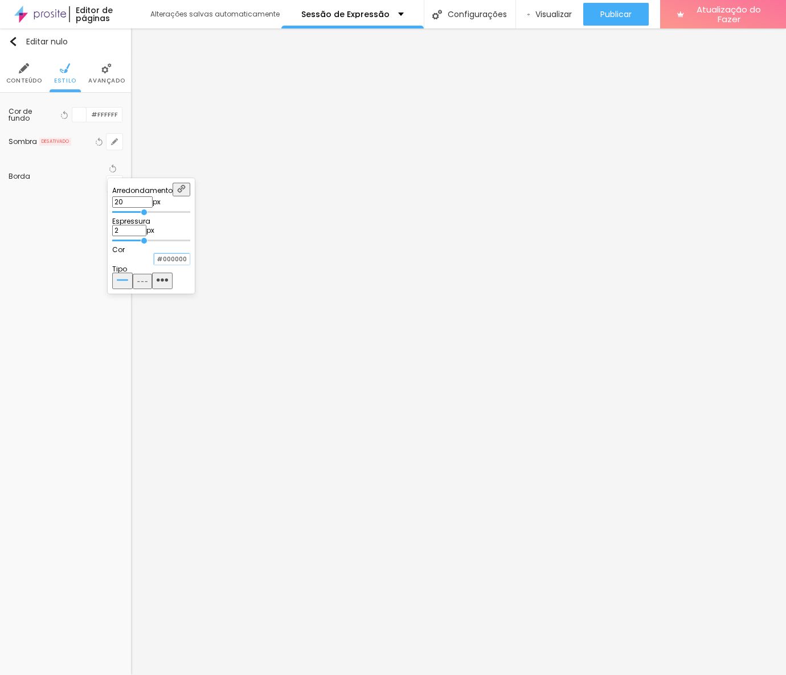
paste input "D166"
click at [190, 264] on input "#D16600" at bounding box center [171, 259] width 35 height 11
click at [578, 101] on div at bounding box center [393, 337] width 786 height 675
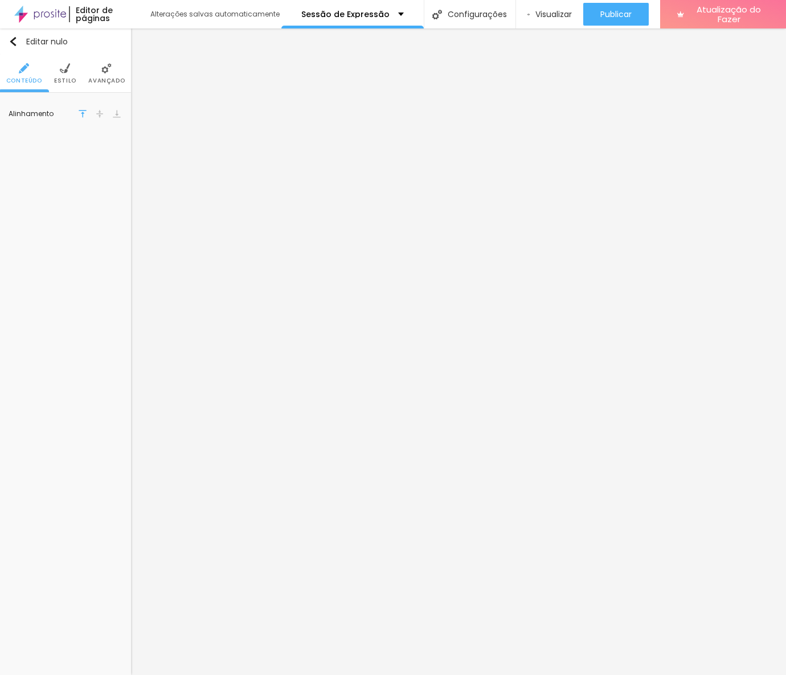
click at [69, 80] on font "Estilo" at bounding box center [65, 80] width 22 height 9
click at [112, 180] on icon "button" at bounding box center [114, 183] width 7 height 7
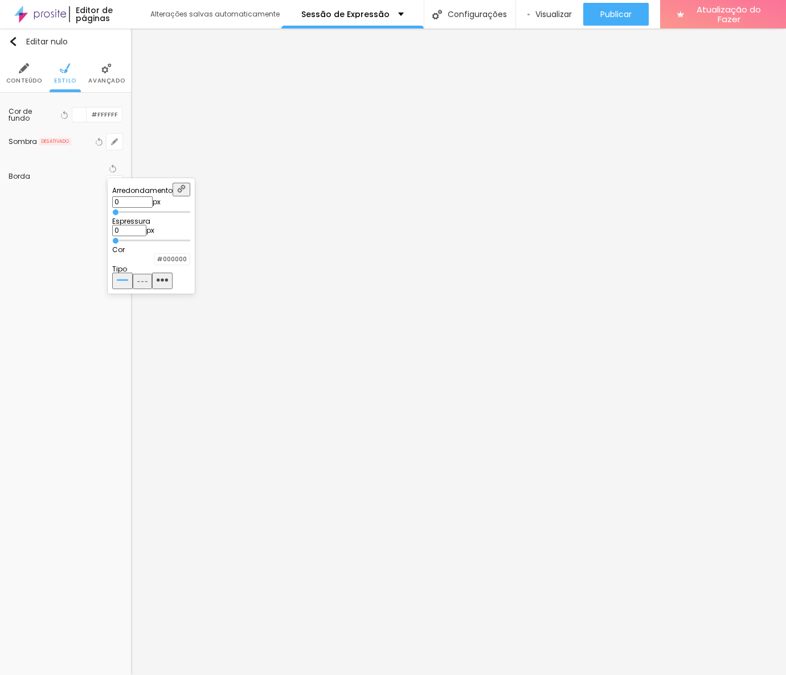
click at [153, 198] on input "0" at bounding box center [132, 201] width 40 height 11
click at [146, 228] on input "0" at bounding box center [129, 230] width 34 height 11
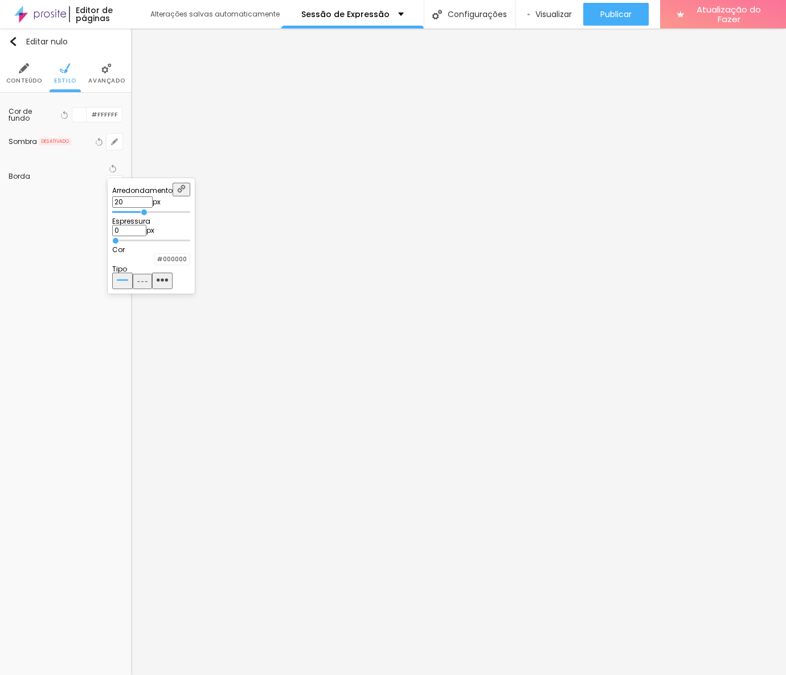
click at [146, 229] on input "0" at bounding box center [129, 230] width 34 height 11
click at [190, 265] on input "#000000" at bounding box center [171, 259] width 35 height 11
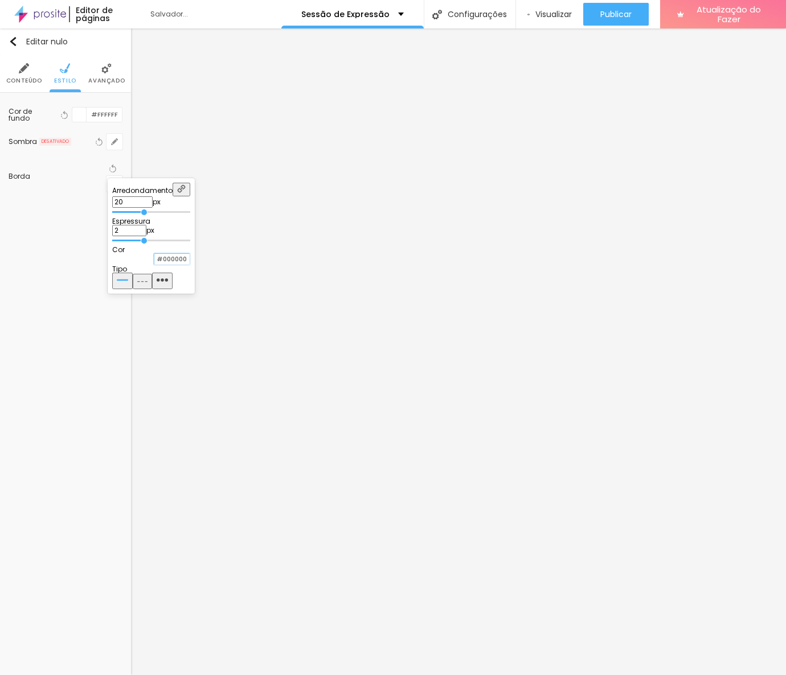
paste input "D166"
click at [363, 85] on div at bounding box center [393, 337] width 786 height 675
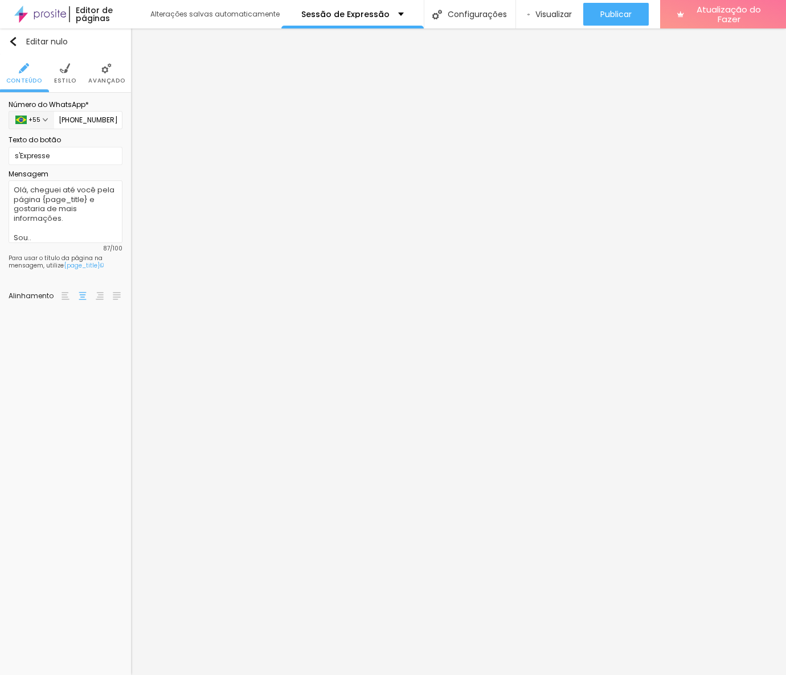
click at [57, 75] on li "Estilo" at bounding box center [65, 74] width 22 height 38
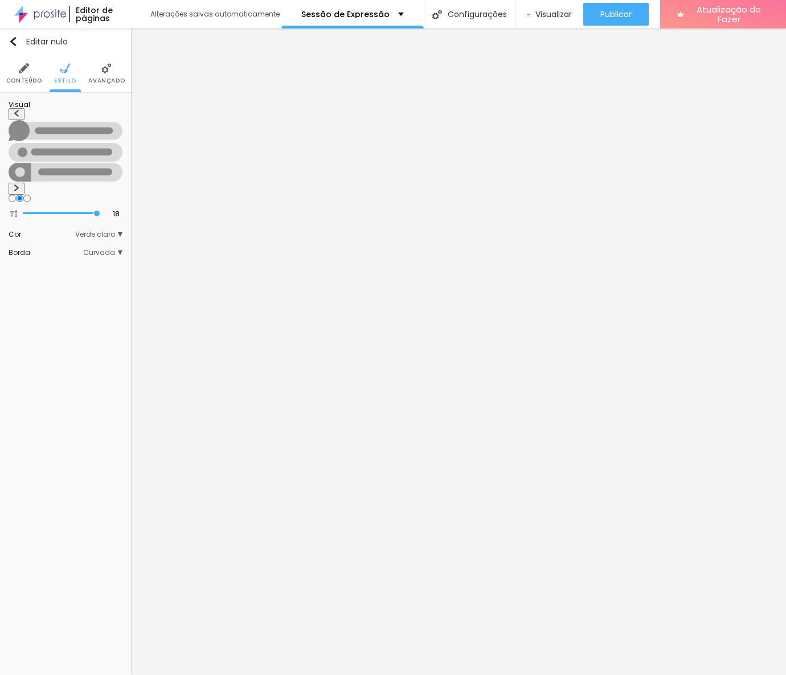
click at [113, 73] on li "Avançado" at bounding box center [106, 74] width 36 height 38
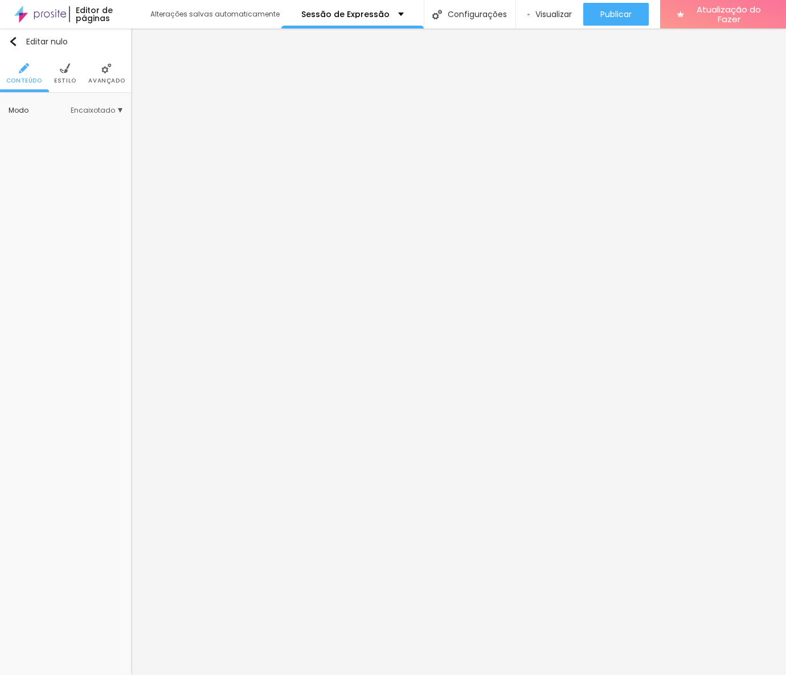
click at [64, 84] on font "Estilo" at bounding box center [65, 80] width 22 height 9
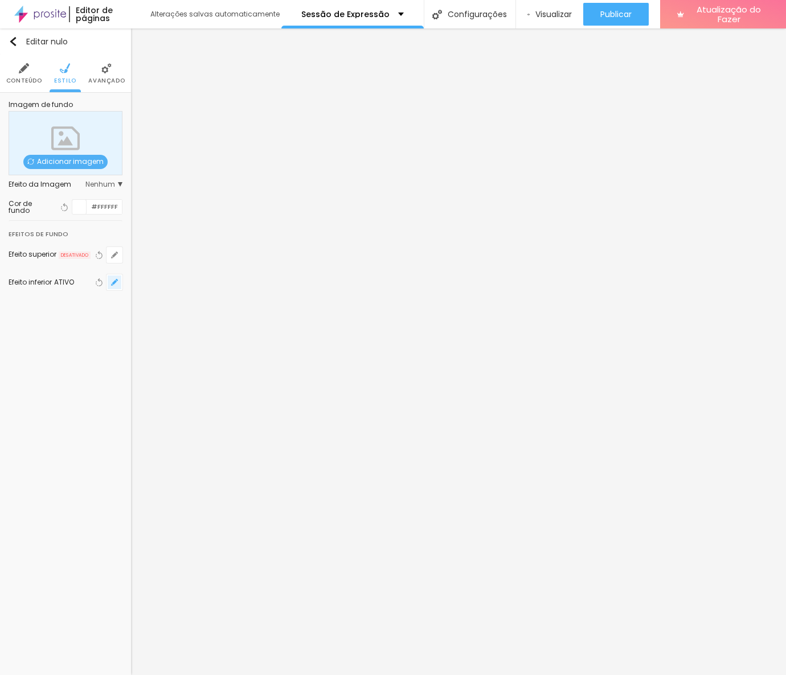
click at [118, 282] on icon "button" at bounding box center [114, 282] width 7 height 7
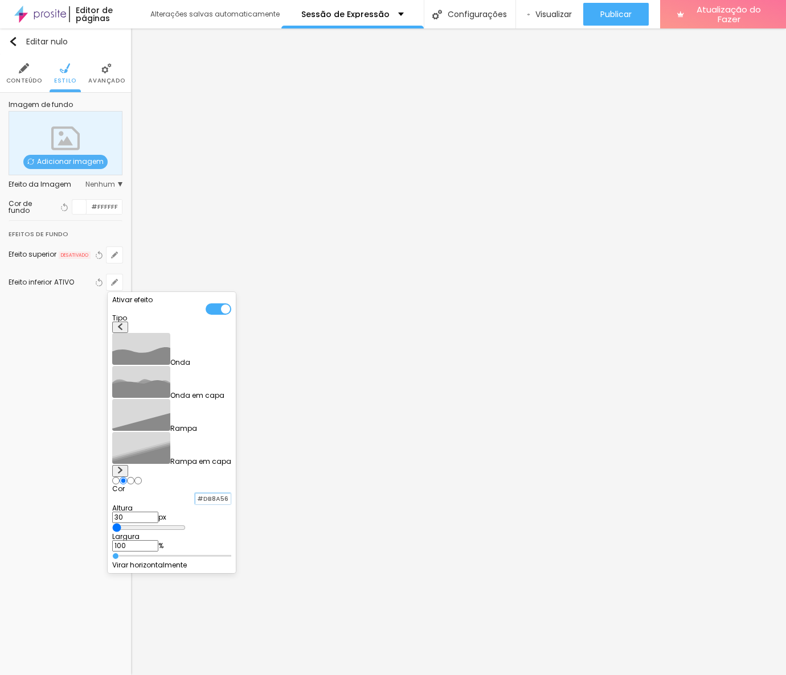
click at [231, 494] on input "#DB8A56" at bounding box center [212, 499] width 35 height 11
paste input "16600"
click at [293, 452] on div at bounding box center [393, 337] width 786 height 675
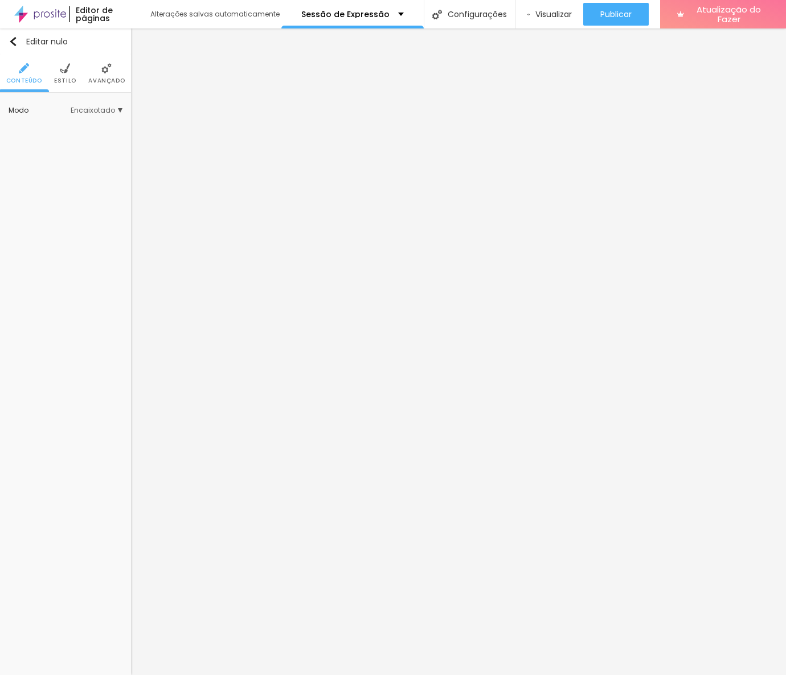
click at [69, 80] on font "Estilo" at bounding box center [65, 80] width 22 height 9
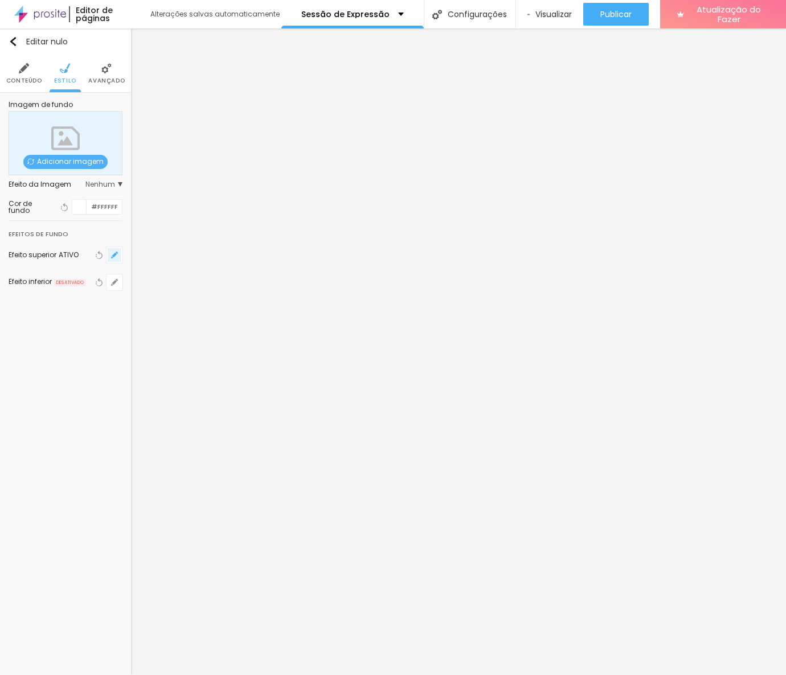
click at [115, 254] on icon "button" at bounding box center [114, 255] width 5 height 5
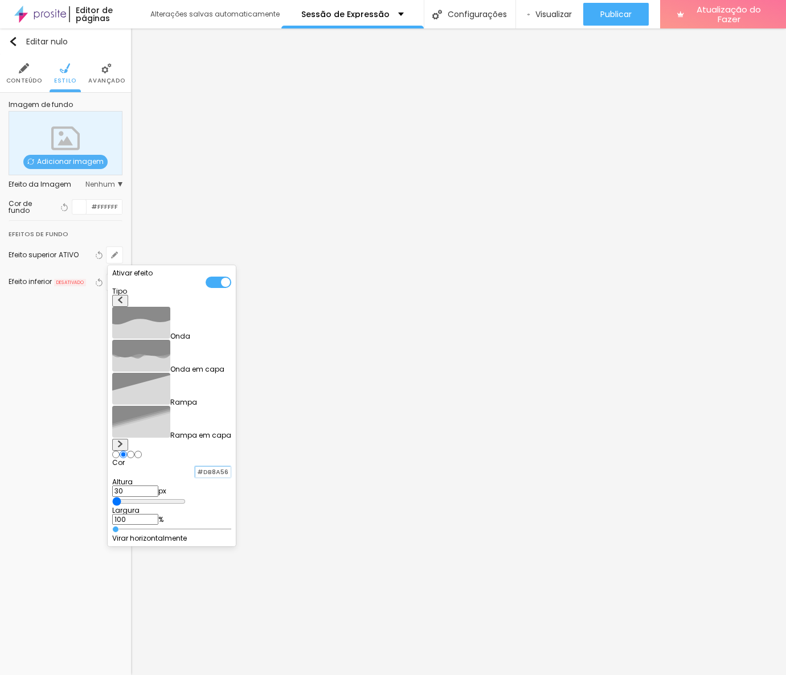
click at [231, 467] on input "#DB8A56" at bounding box center [212, 472] width 35 height 11
paste input "16600"
click at [80, 502] on div at bounding box center [393, 337] width 786 height 675
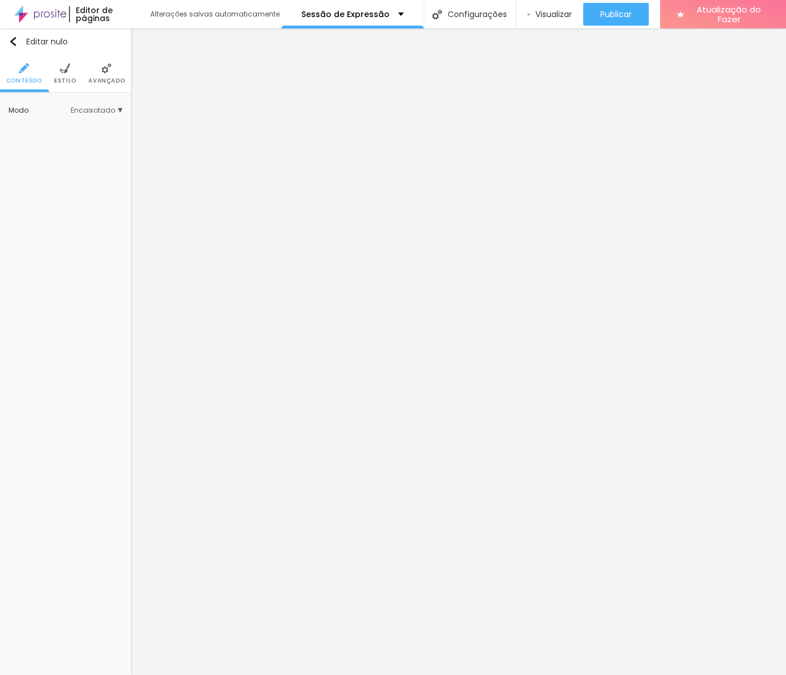
click at [64, 65] on img at bounding box center [65, 68] width 10 height 10
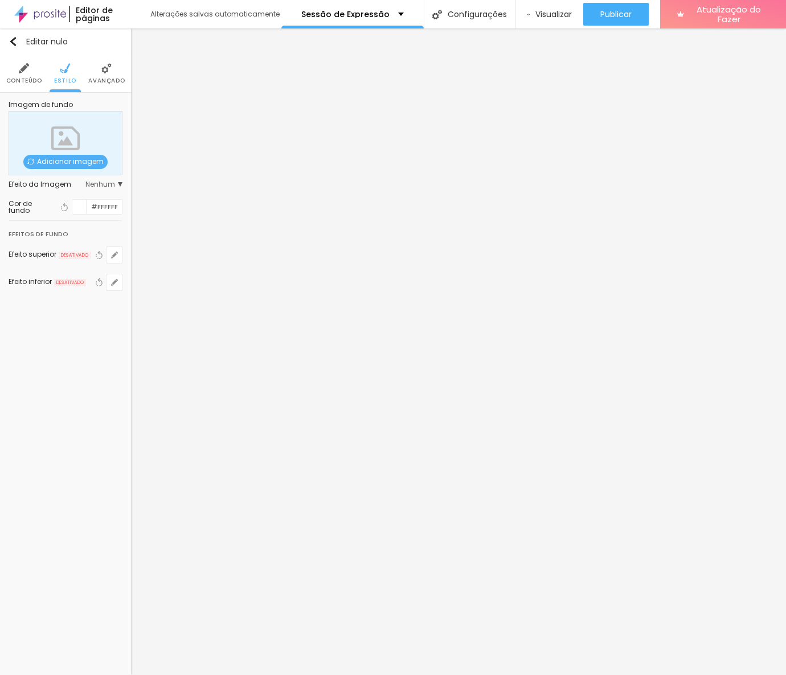
click at [101, 74] on li "Avançado" at bounding box center [106, 74] width 36 height 38
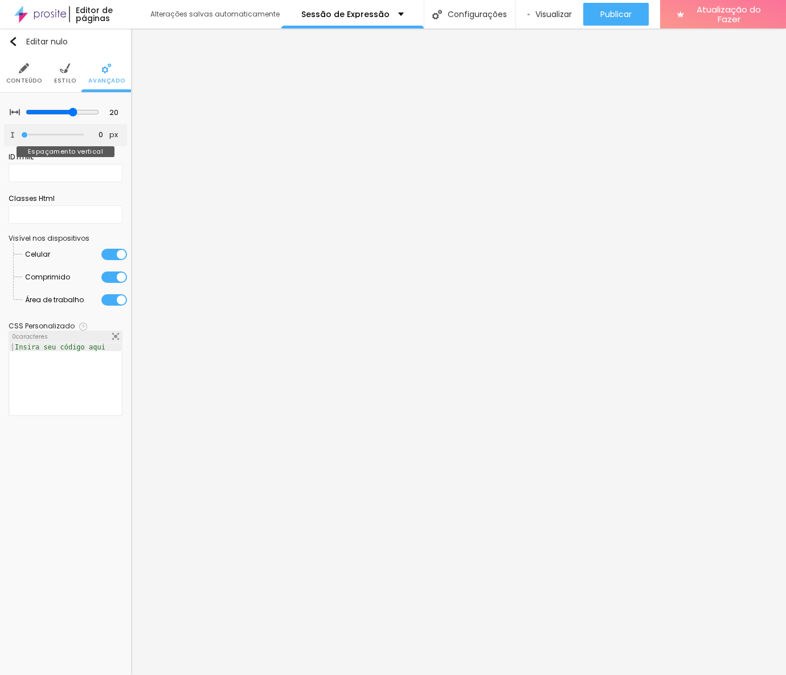
drag, startPoint x: 25, startPoint y: 133, endPoint x: -1, endPoint y: 135, distance: 26.3
click at [21, 135] on input "range" at bounding box center [52, 135] width 63 height 6
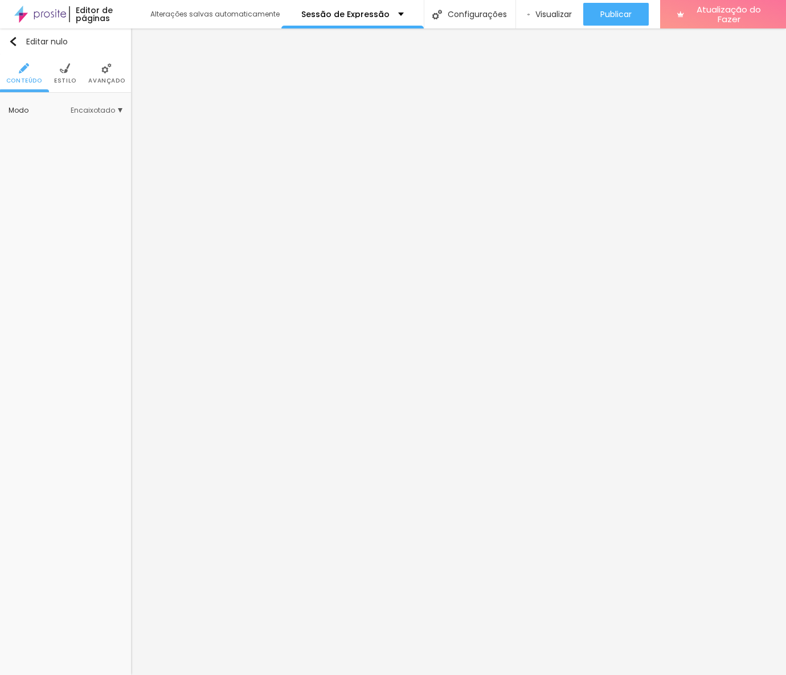
click at [105, 67] on img at bounding box center [106, 68] width 10 height 10
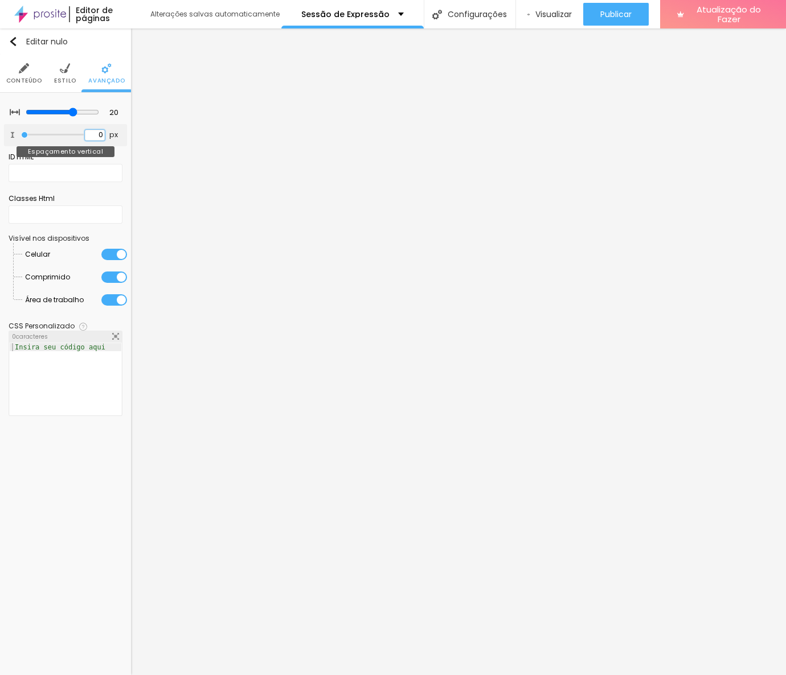
click at [95, 135] on input "0" at bounding box center [95, 135] width 20 height 11
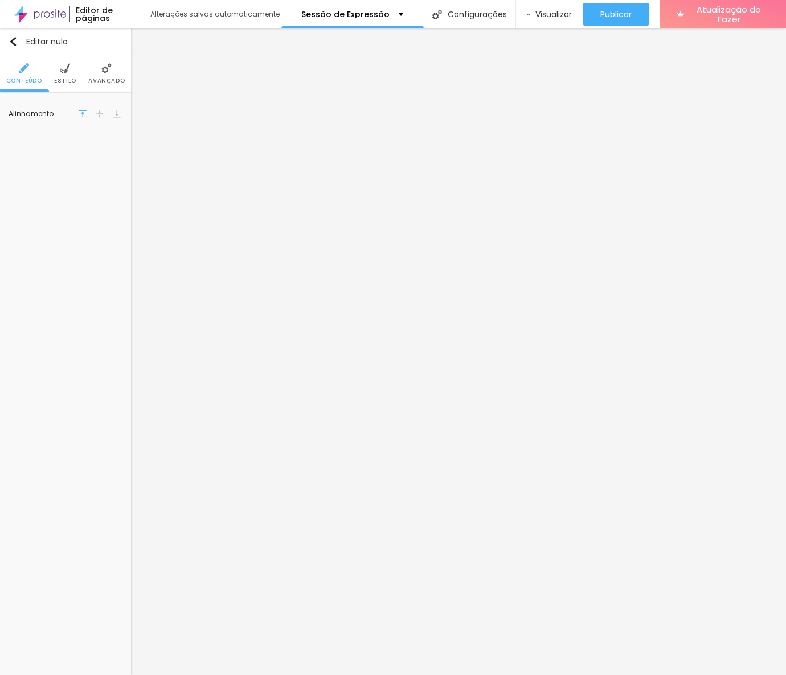
click at [102, 70] on img at bounding box center [106, 68] width 10 height 10
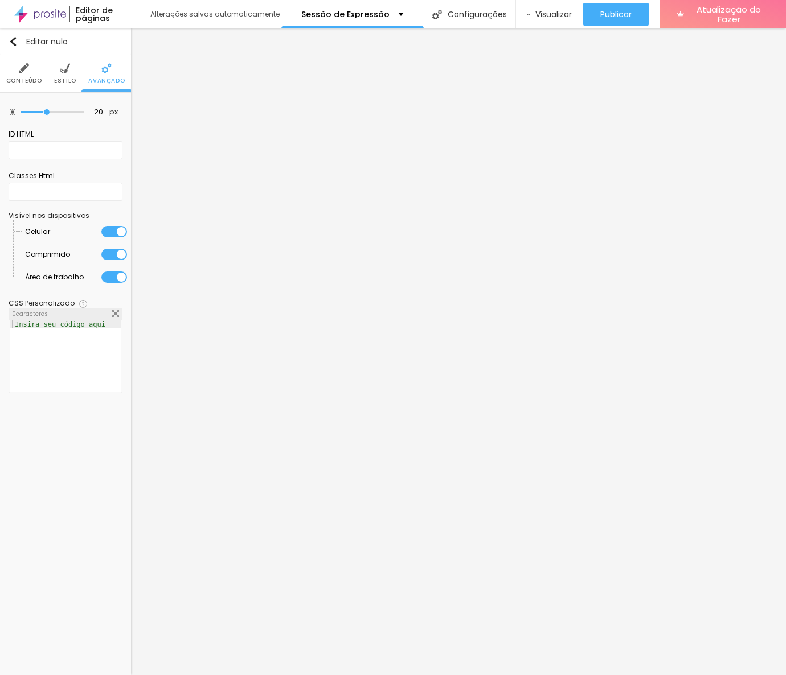
click at [67, 68] on img at bounding box center [65, 68] width 10 height 10
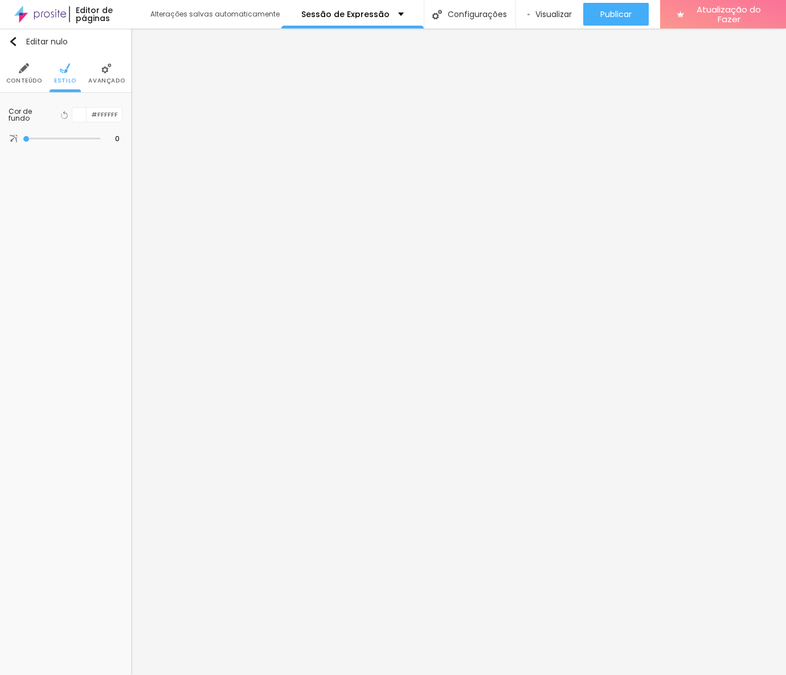
click at [101, 74] on li "Avançado" at bounding box center [106, 74] width 36 height 38
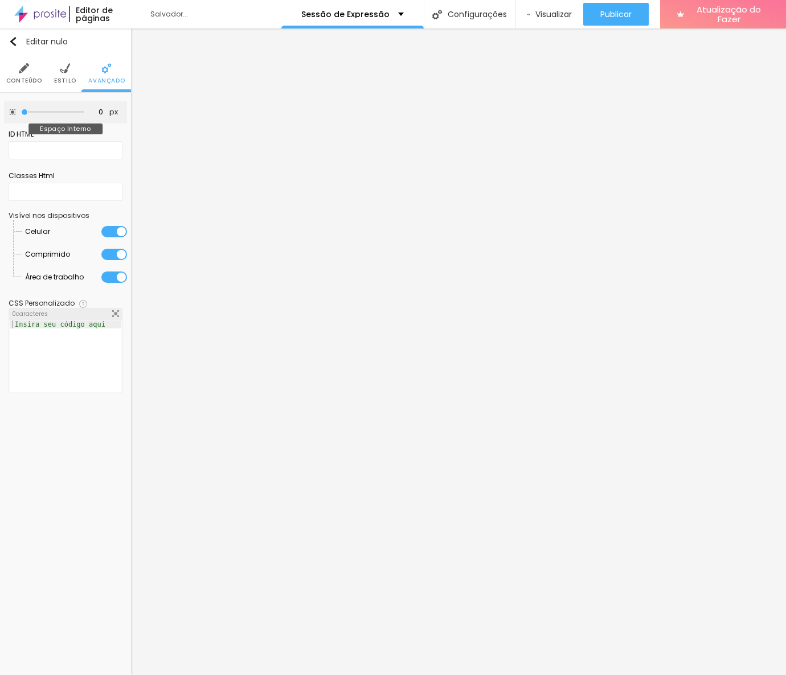
drag, startPoint x: 50, startPoint y: 112, endPoint x: 6, endPoint y: 108, distance: 44.0
click at [21, 109] on input "range" at bounding box center [52, 112] width 63 height 6
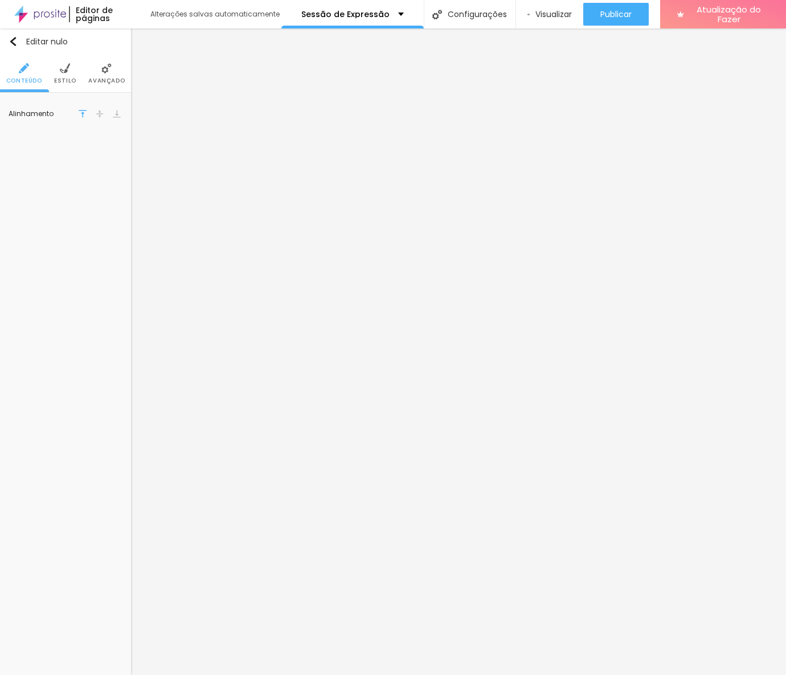
click at [105, 71] on img at bounding box center [106, 68] width 10 height 10
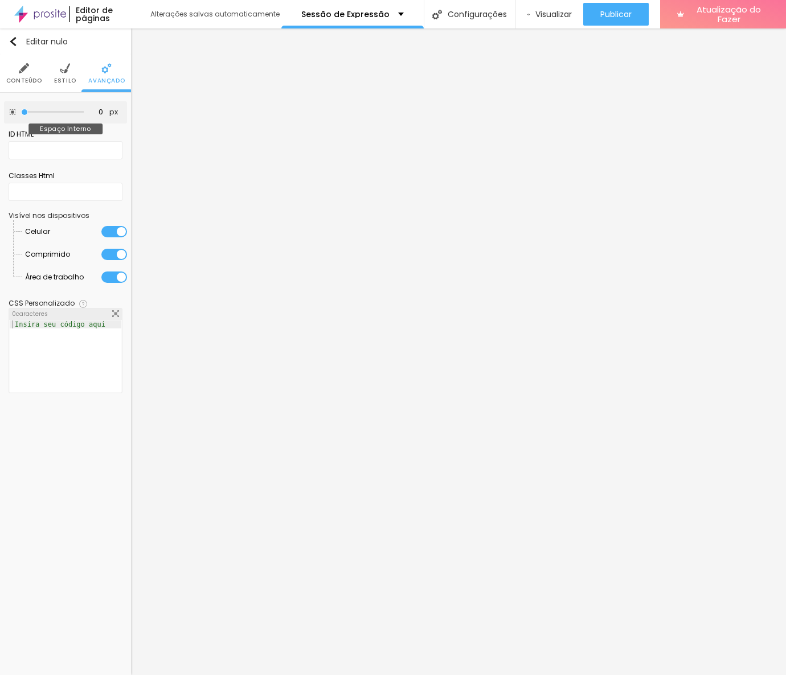
drag, startPoint x: 48, startPoint y: 111, endPoint x: -1, endPoint y: 114, distance: 49.6
click at [21, 114] on input "range" at bounding box center [52, 112] width 63 height 6
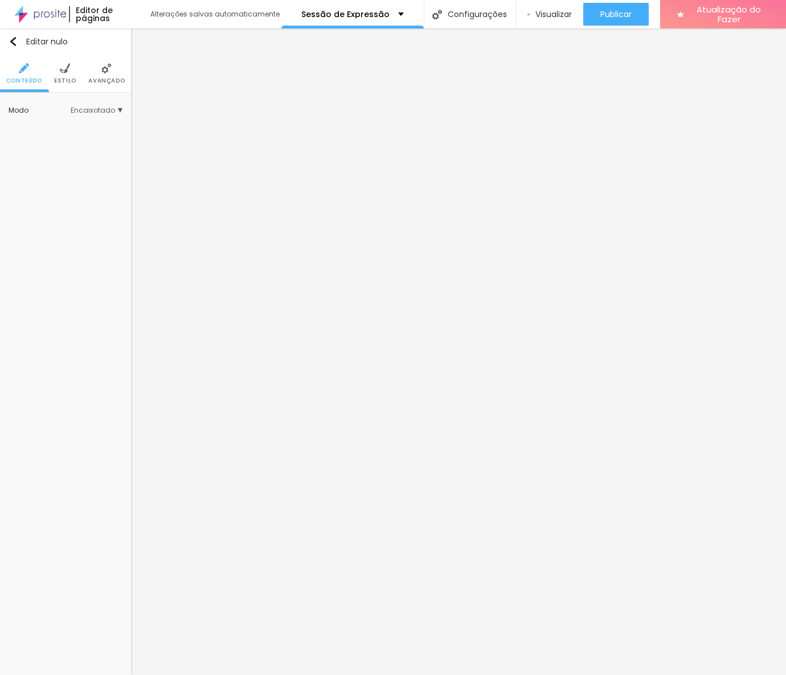
click at [65, 77] on font "Estilo" at bounding box center [65, 80] width 22 height 9
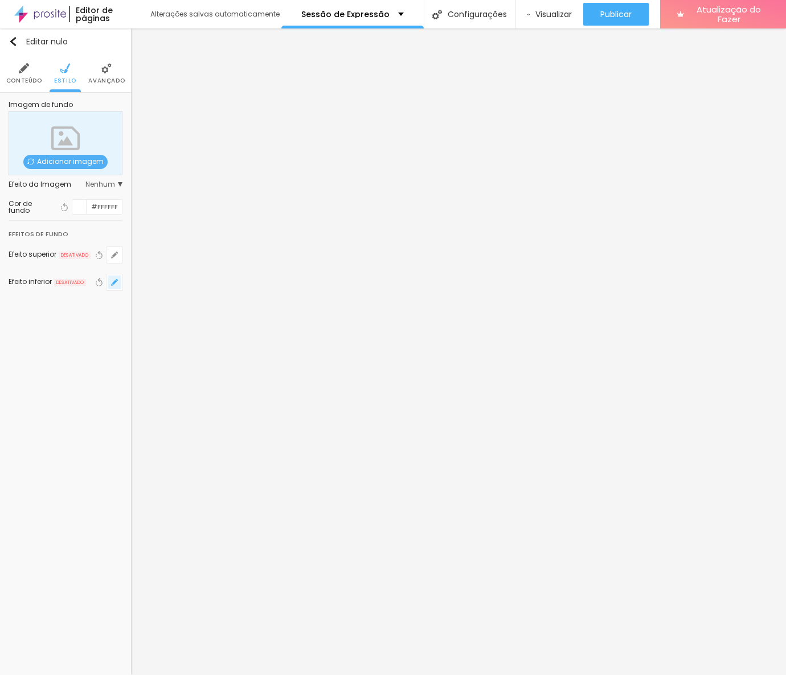
click at [116, 285] on button "button" at bounding box center [114, 282] width 16 height 16
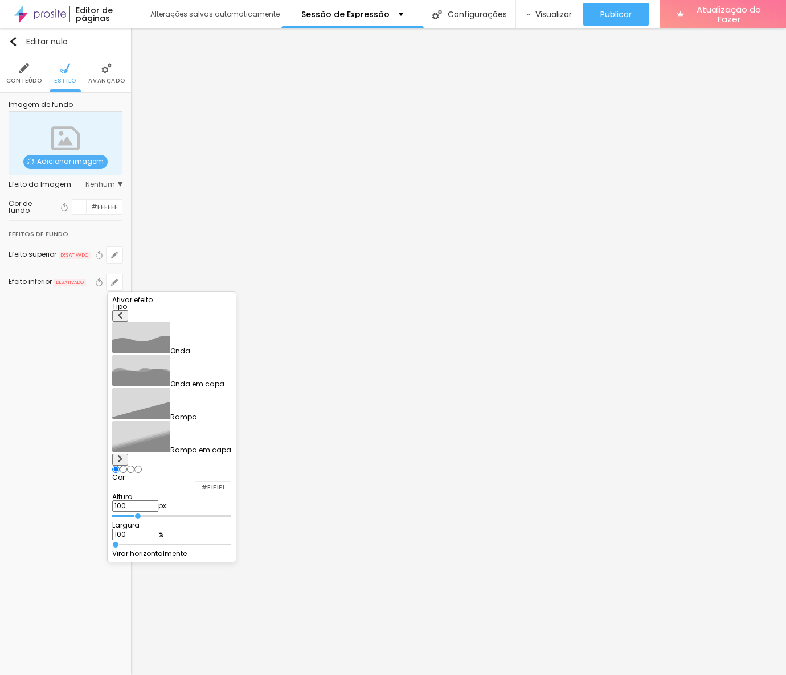
click at [128, 454] on button at bounding box center [120, 460] width 16 height 12
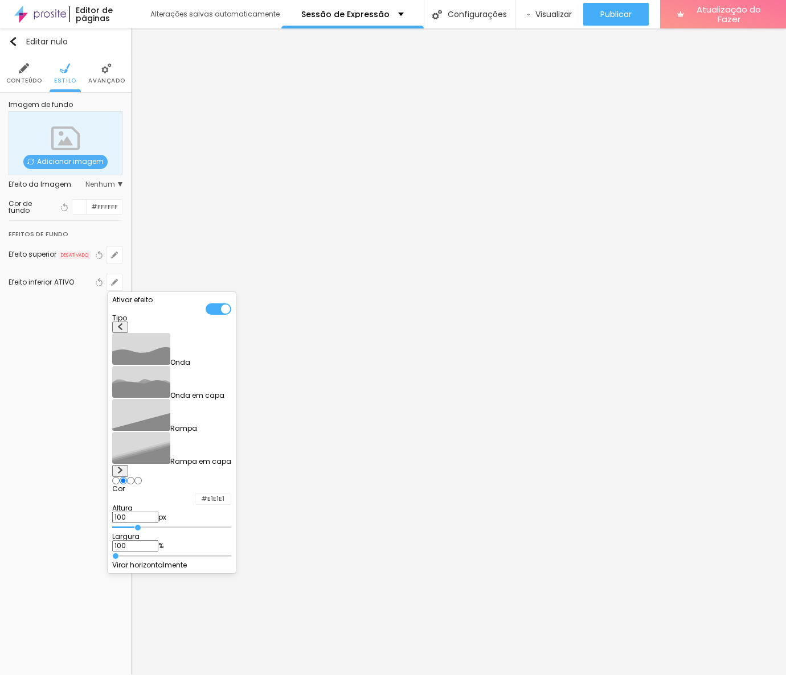
drag, startPoint x: 235, startPoint y: 422, endPoint x: 223, endPoint y: 415, distance: 13.8
click at [223, 415] on div "Ativar efeito Tipo Onda Onda em capa Rampa Rampa em capa Cor #E1E1E1 Altura 100…" at bounding box center [171, 433] width 119 height 272
click at [231, 494] on input "#E1E1E1" at bounding box center [212, 499] width 35 height 11
paste input "D16600"
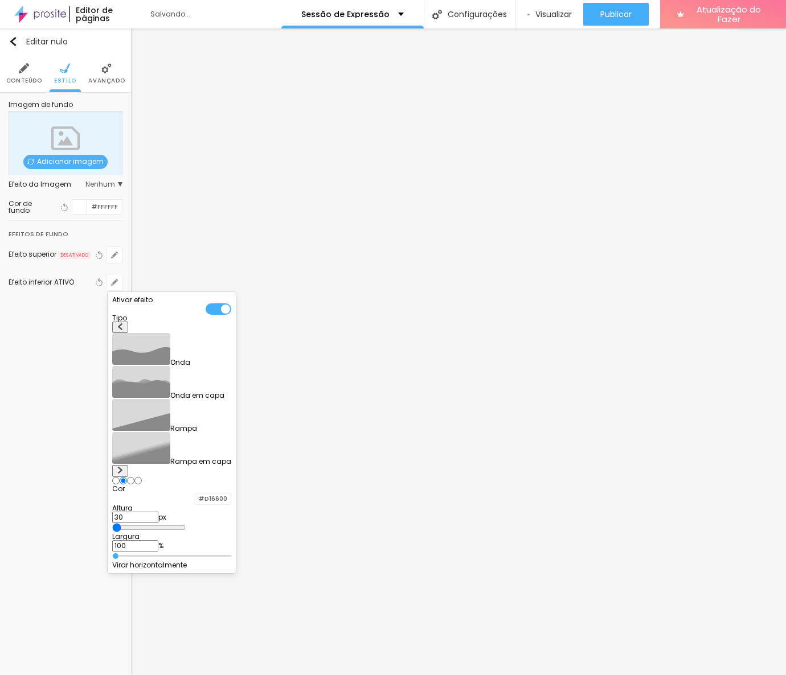
click at [378, 523] on div at bounding box center [393, 337] width 786 height 675
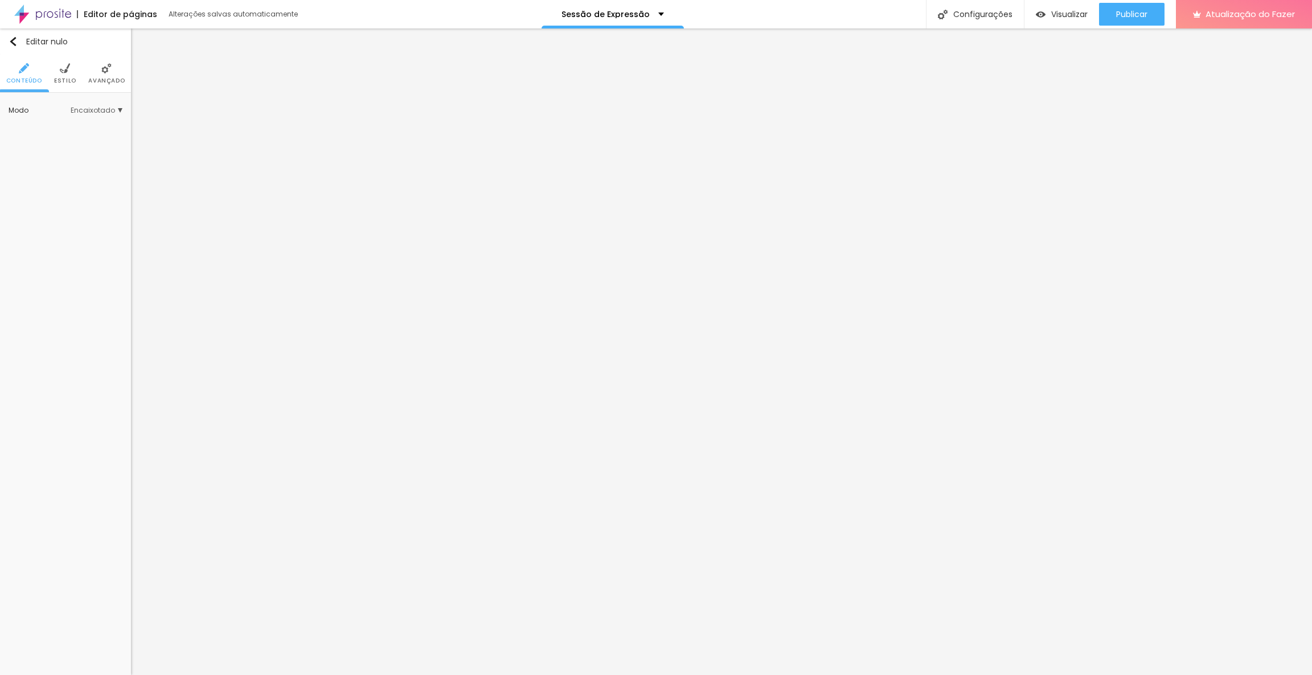
click at [109, 68] on img at bounding box center [106, 68] width 10 height 10
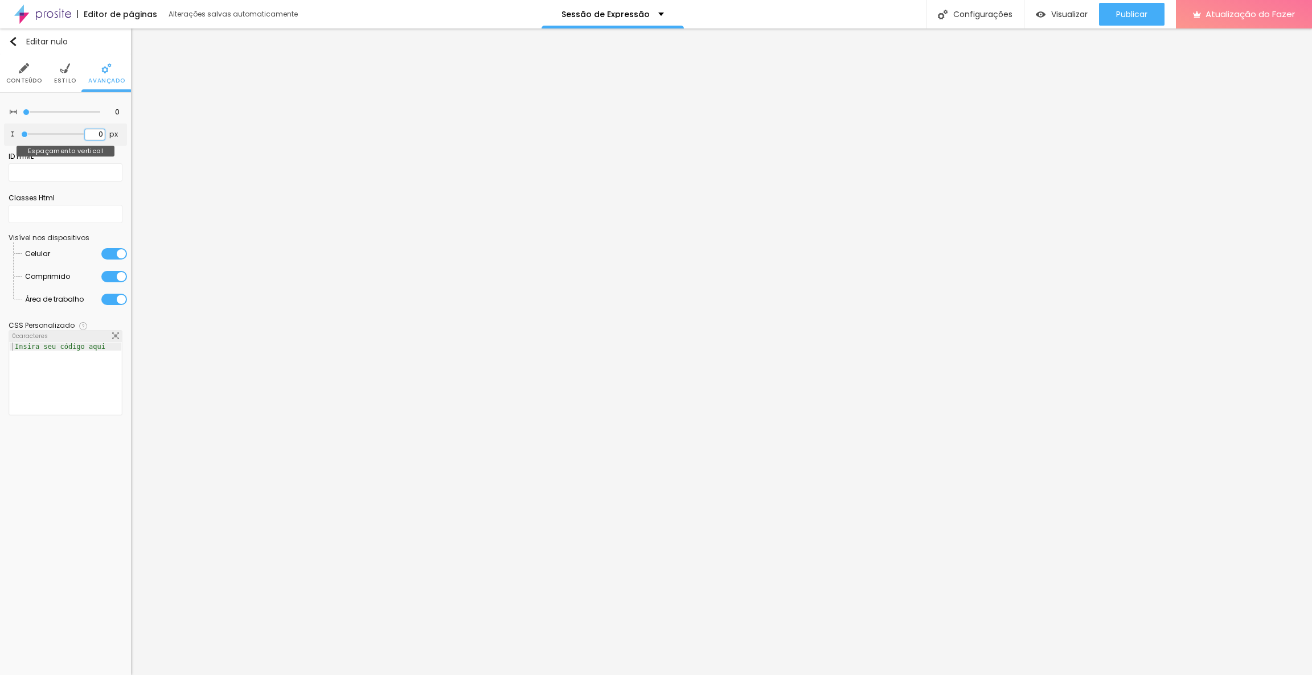
click at [96, 134] on input "0" at bounding box center [95, 134] width 20 height 11
click at [64, 77] on font "Estilo" at bounding box center [65, 80] width 22 height 9
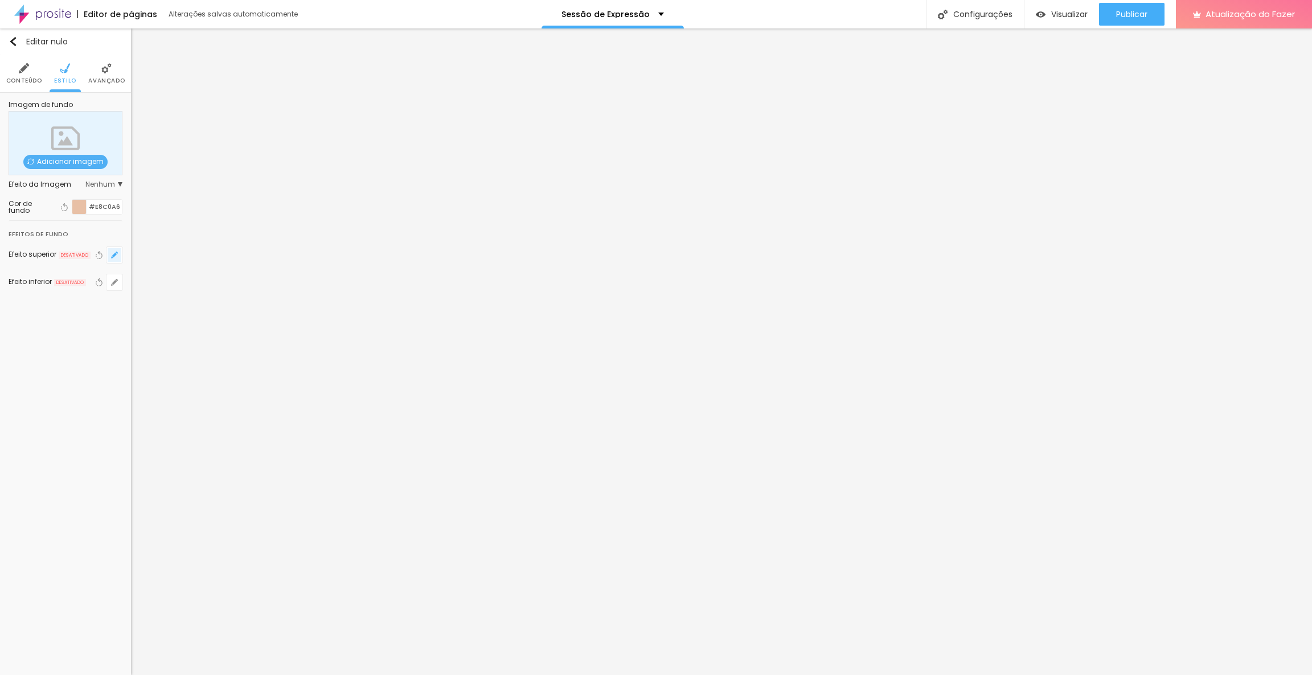
click at [112, 253] on icon "button" at bounding box center [114, 255] width 7 height 7
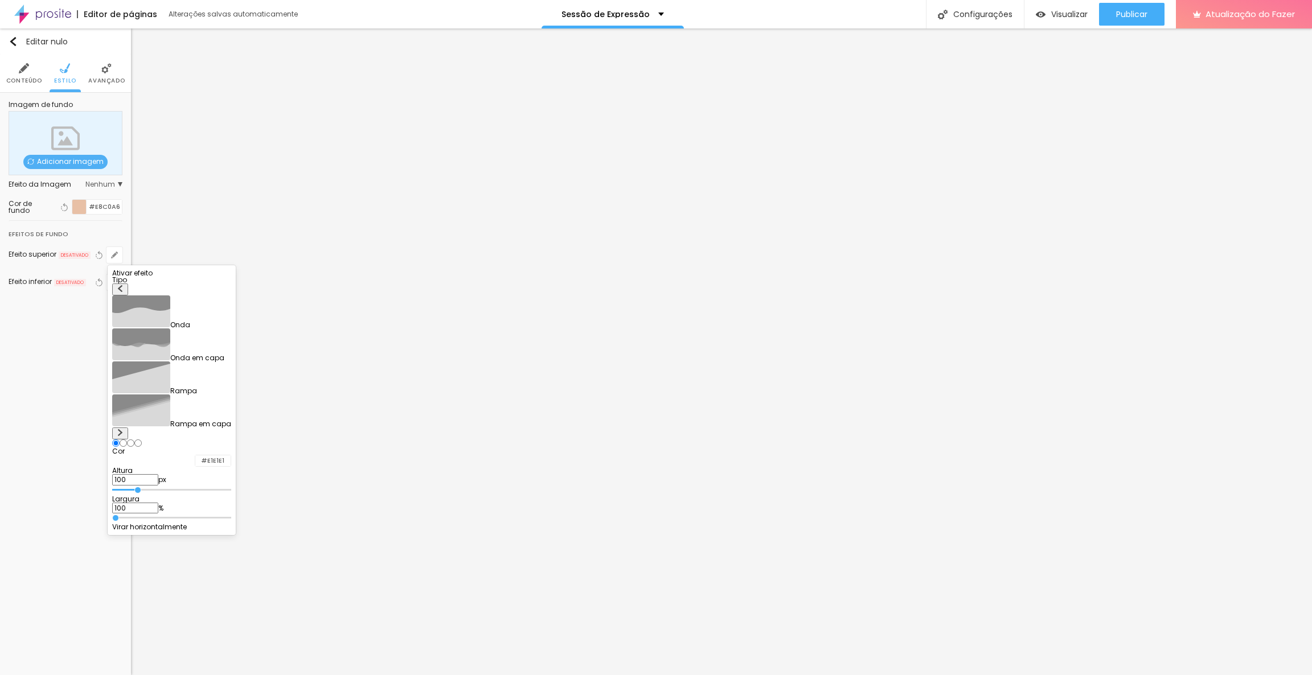
click at [124, 429] on img at bounding box center [120, 432] width 7 height 7
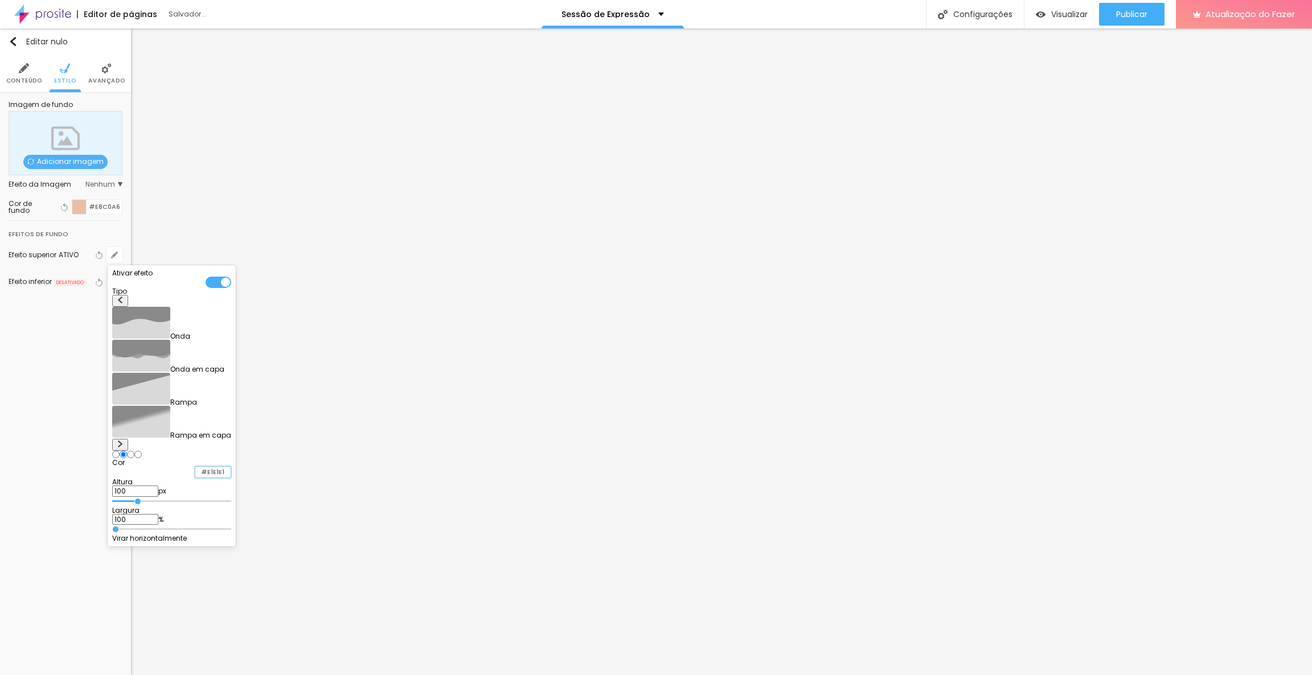
click at [231, 467] on input "#E1E1E1" at bounding box center [212, 472] width 35 height 11
paste input "D16600"
drag, startPoint x: 240, startPoint y: 396, endPoint x: 213, endPoint y: 396, distance: 26.2
click at [213, 479] on div "Altura 100 px" at bounding box center [171, 488] width 119 height 18
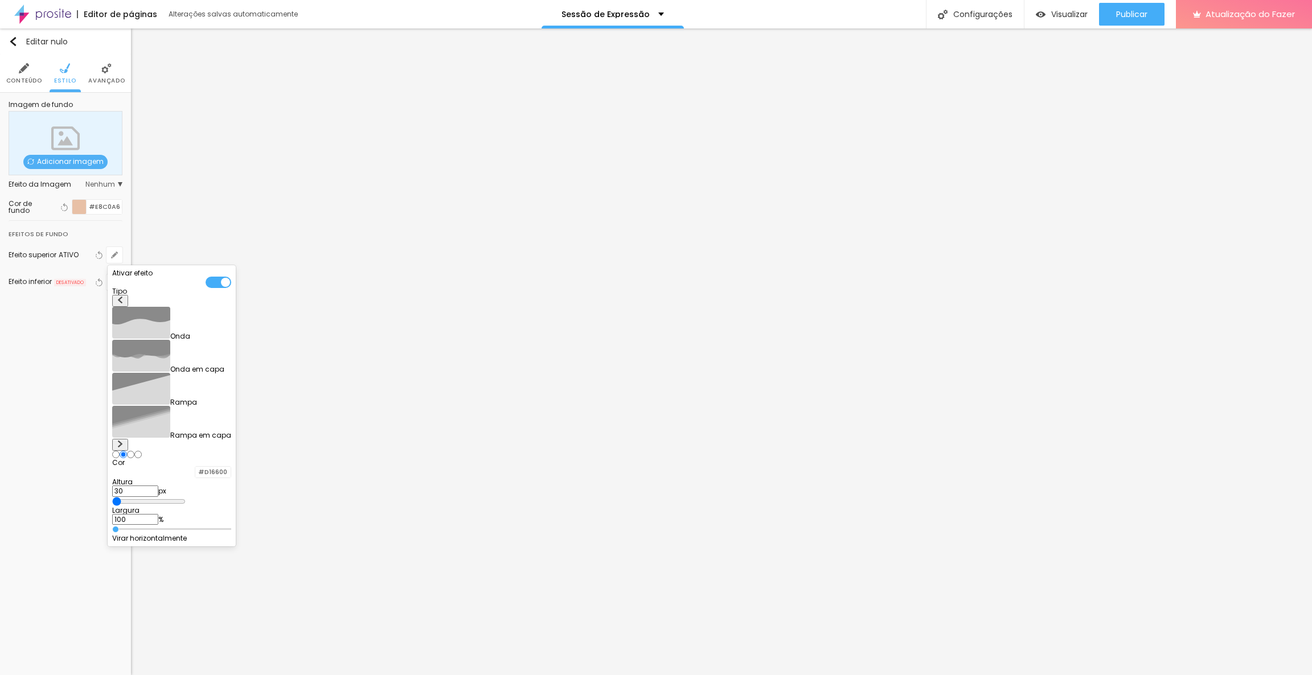
click at [188, 496] on div at bounding box center [656, 337] width 1312 height 675
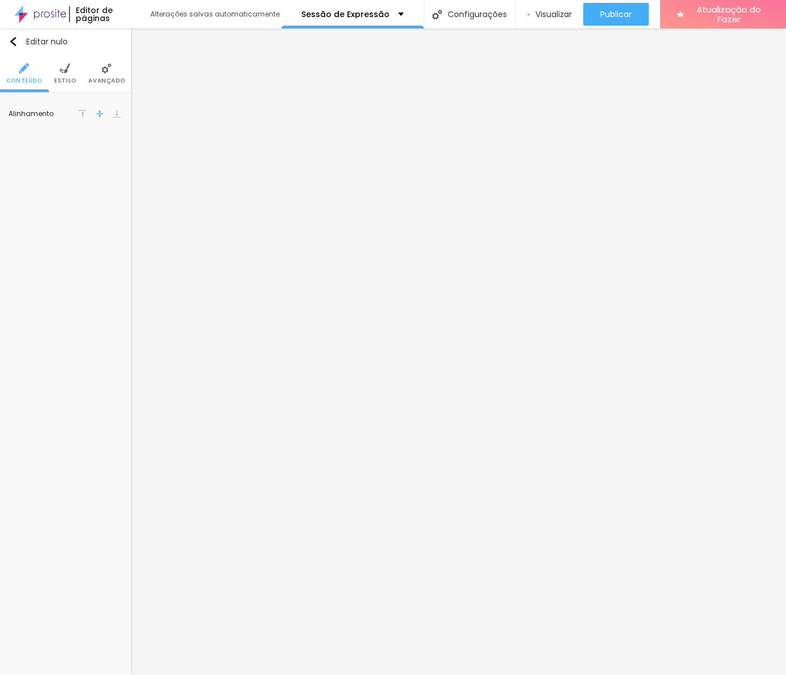
click at [64, 78] on font "Estilo" at bounding box center [65, 80] width 22 height 9
click at [109, 68] on img at bounding box center [106, 68] width 10 height 10
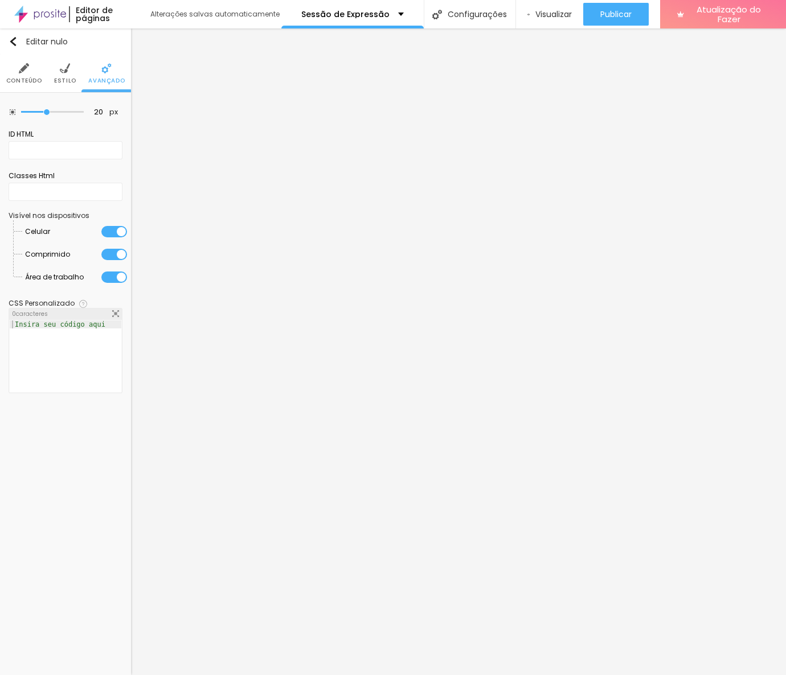
click at [69, 64] on img at bounding box center [65, 68] width 10 height 10
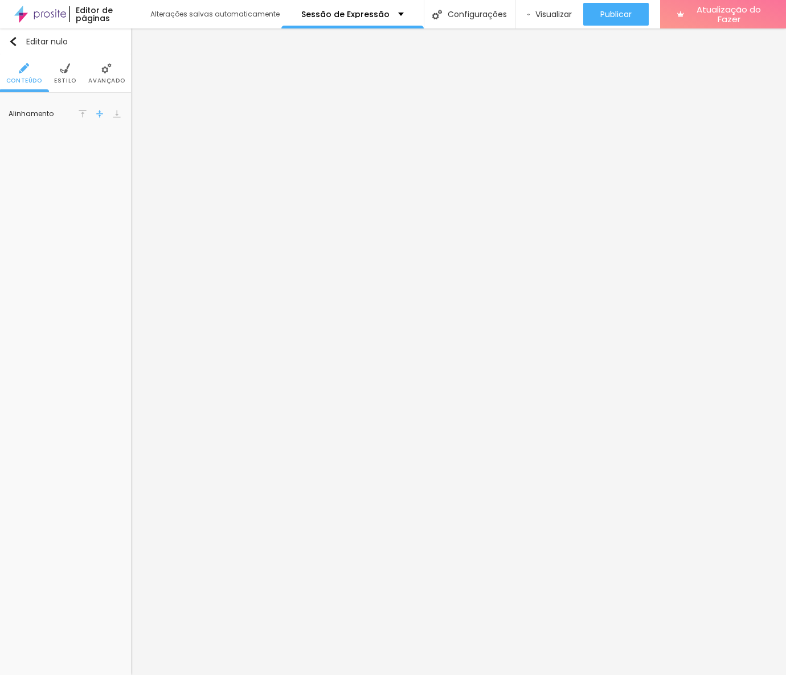
click at [67, 71] on img at bounding box center [65, 68] width 10 height 10
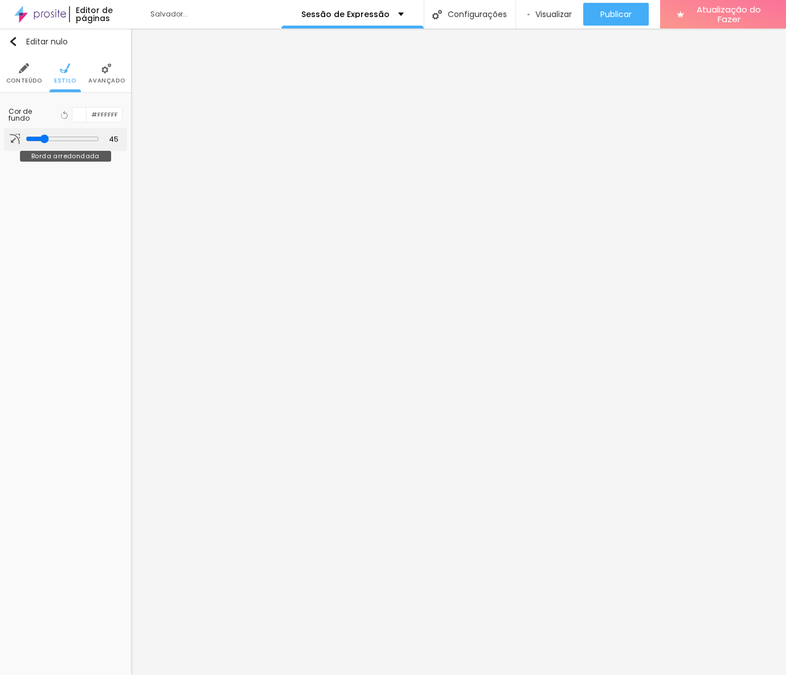
drag, startPoint x: 26, startPoint y: 138, endPoint x: 42, endPoint y: 139, distance: 16.0
click at [42, 139] on input "range" at bounding box center [62, 138] width 73 height 9
drag, startPoint x: 42, startPoint y: 139, endPoint x: 6, endPoint y: 134, distance: 36.2
click at [23, 136] on input "range" at bounding box center [61, 139] width 77 height 6
click at [101, 71] on img at bounding box center [106, 68] width 10 height 10
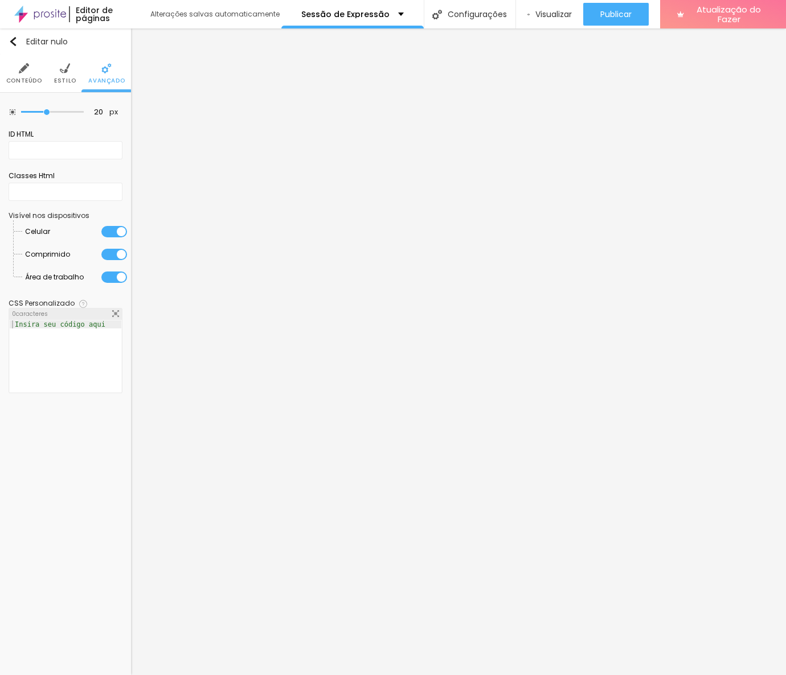
click at [26, 67] on img at bounding box center [24, 68] width 10 height 10
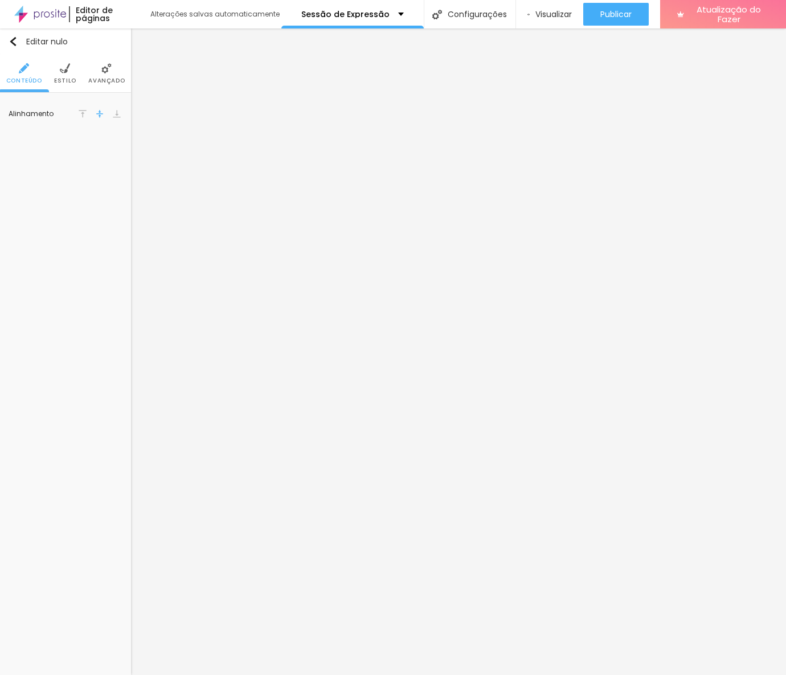
click at [81, 112] on img at bounding box center [83, 114] width 8 height 8
click at [102, 112] on img at bounding box center [100, 114] width 8 height 8
click at [69, 87] on li "Estilo" at bounding box center [65, 74] width 22 height 38
click at [94, 84] on font "Avançado" at bounding box center [106, 80] width 36 height 9
click at [110, 128] on div "Contato" at bounding box center [66, 117] width 114 height 19
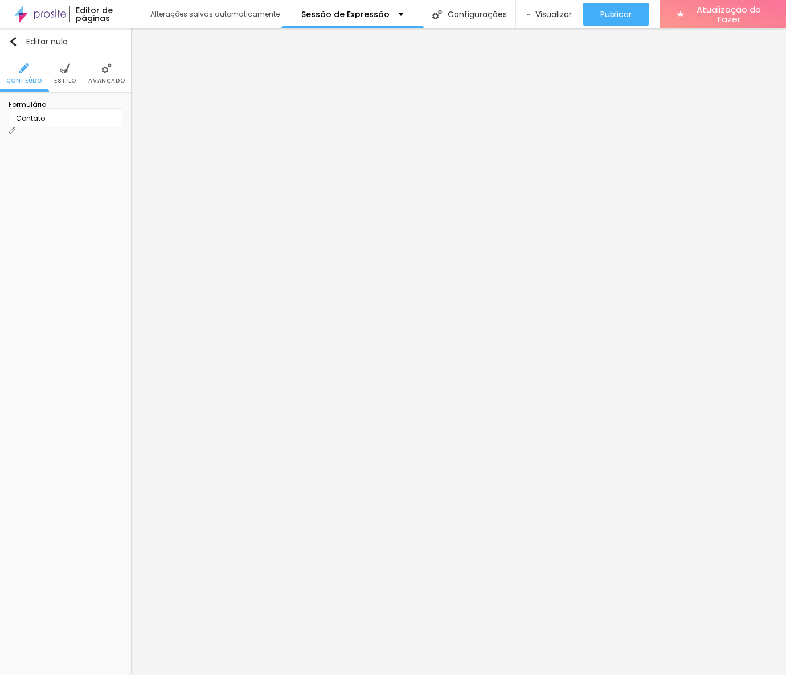
click at [63, 80] on font "Estilo" at bounding box center [65, 80] width 22 height 9
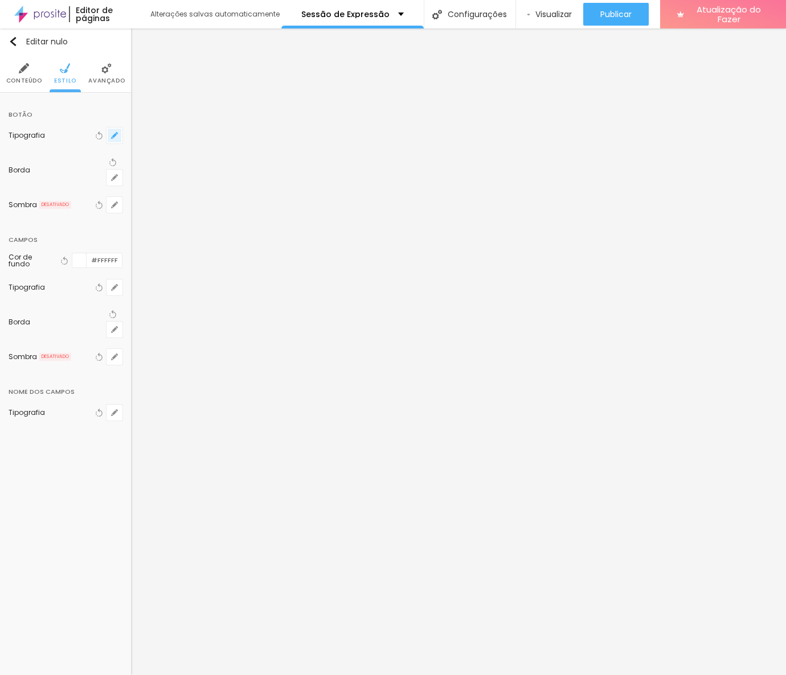
click at [114, 133] on icon "button" at bounding box center [114, 135] width 7 height 7
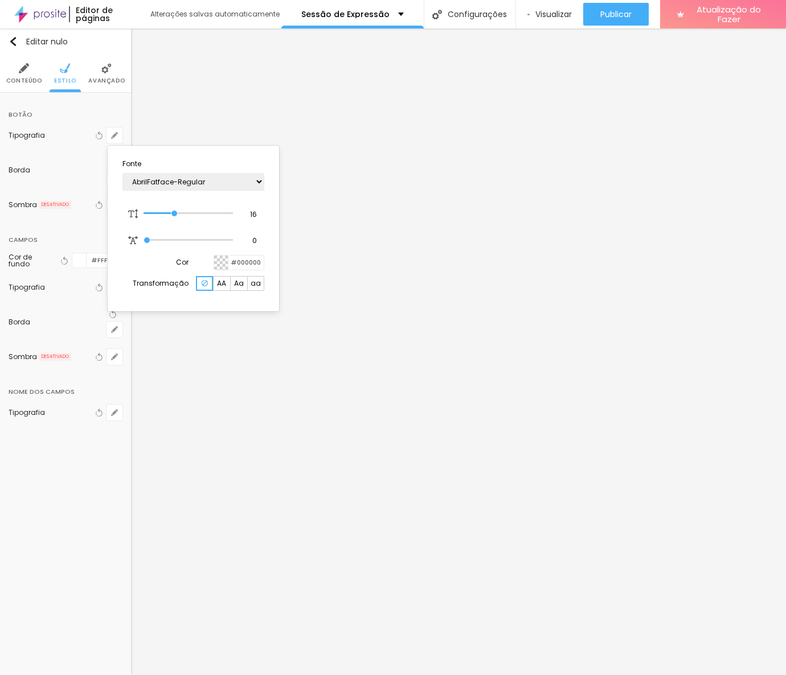
click at [81, 457] on div at bounding box center [393, 337] width 786 height 675
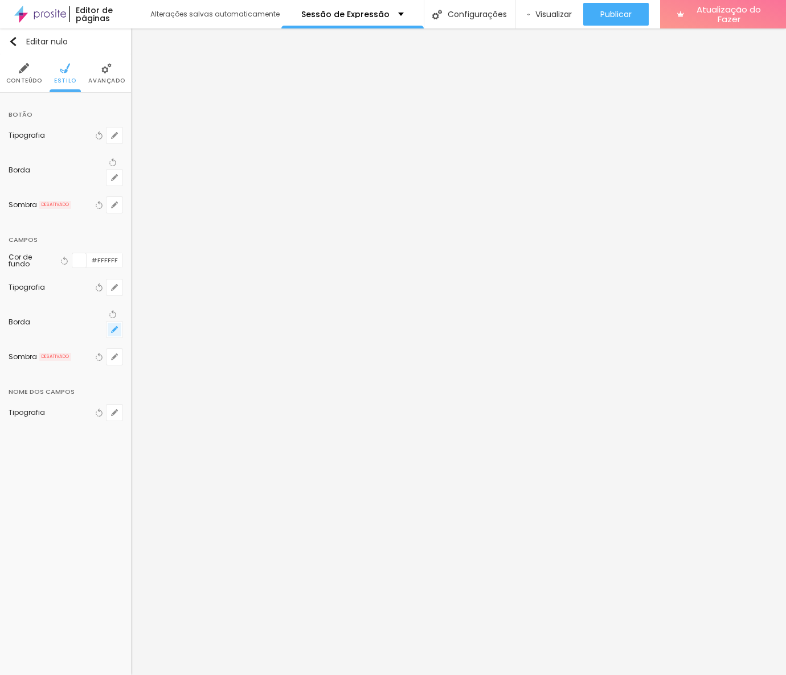
click at [114, 327] on icon "button" at bounding box center [114, 329] width 5 height 5
click at [162, 368] on input "range" at bounding box center [151, 369] width 78 height 6
click at [186, 371] on input "range" at bounding box center [148, 368] width 73 height 9
drag, startPoint x: 226, startPoint y: 370, endPoint x: 183, endPoint y: 369, distance: 42.7
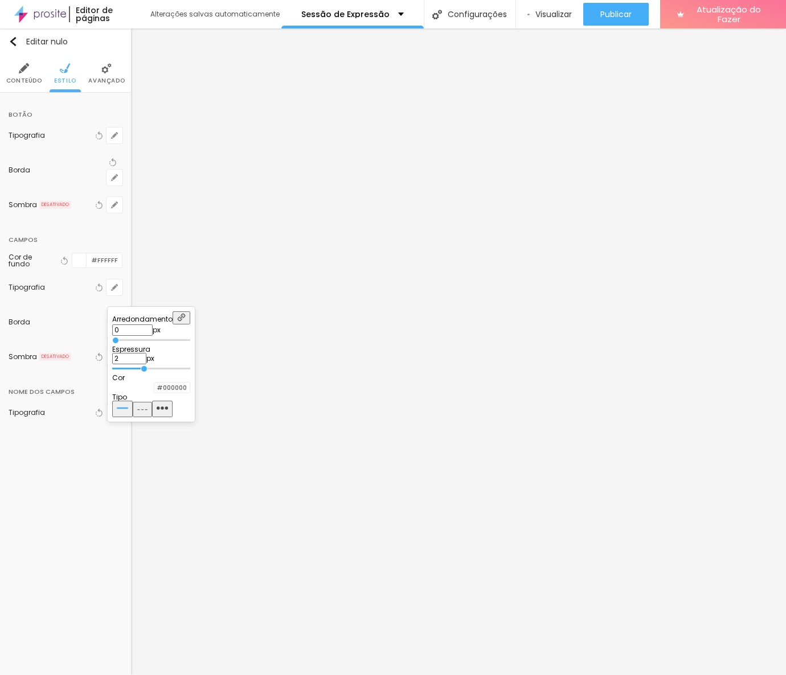
click at [183, 369] on input "range" at bounding box center [151, 369] width 78 height 6
drag, startPoint x: 183, startPoint y: 369, endPoint x: 142, endPoint y: 374, distance: 41.9
click at [142, 372] on input "range" at bounding box center [151, 369] width 78 height 6
drag, startPoint x: 124, startPoint y: 339, endPoint x: 166, endPoint y: 344, distance: 41.8
click at [166, 343] on input "range" at bounding box center [151, 341] width 78 height 6
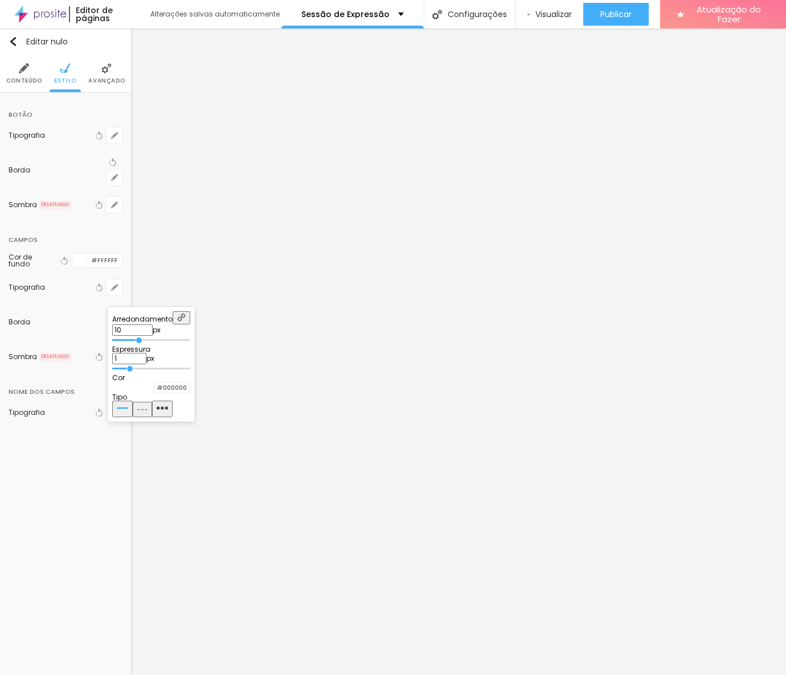
click at [91, 464] on div at bounding box center [393, 337] width 786 height 675
click at [110, 170] on button "button" at bounding box center [114, 178] width 16 height 16
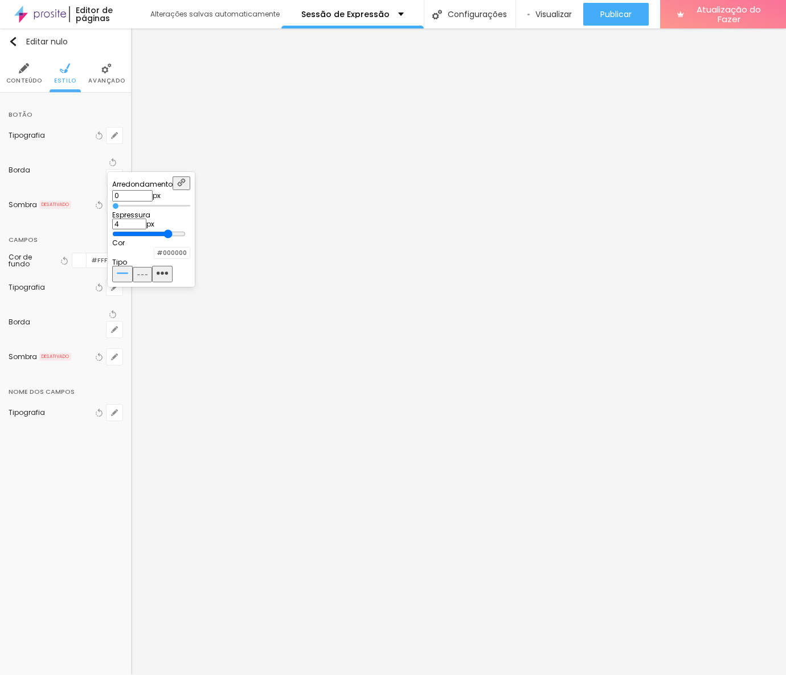
drag, startPoint x: 127, startPoint y: 232, endPoint x: 231, endPoint y: 235, distance: 104.2
click at [186, 235] on input "range" at bounding box center [148, 233] width 73 height 9
drag, startPoint x: 138, startPoint y: 199, endPoint x: 158, endPoint y: 203, distance: 20.2
click at [158, 203] on div at bounding box center [151, 205] width 78 height 11
click at [158, 203] on input "range" at bounding box center [148, 206] width 73 height 9
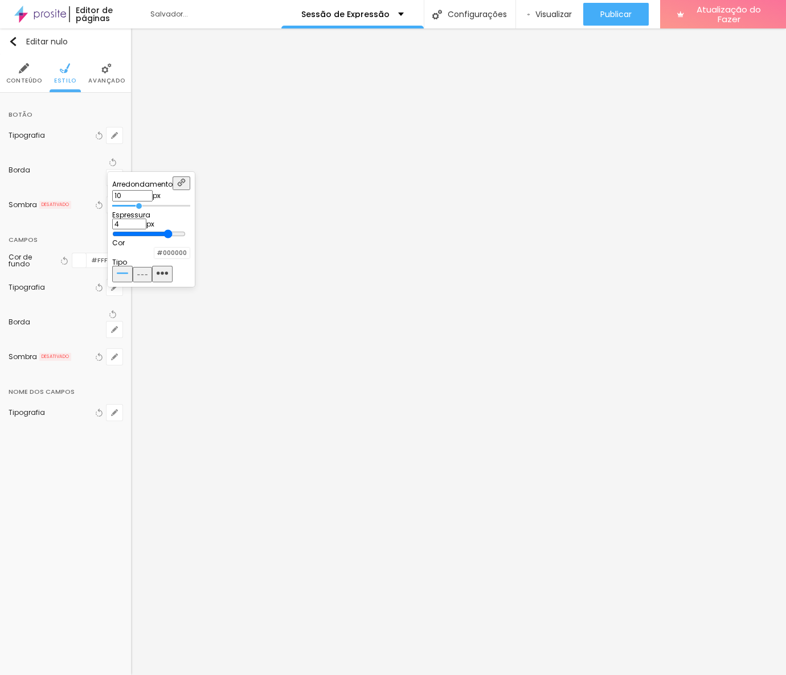
click at [166, 203] on input "range" at bounding box center [151, 206] width 78 height 6
click at [89, 145] on div at bounding box center [393, 337] width 786 height 675
click at [117, 134] on icon "button" at bounding box center [114, 135] width 7 height 7
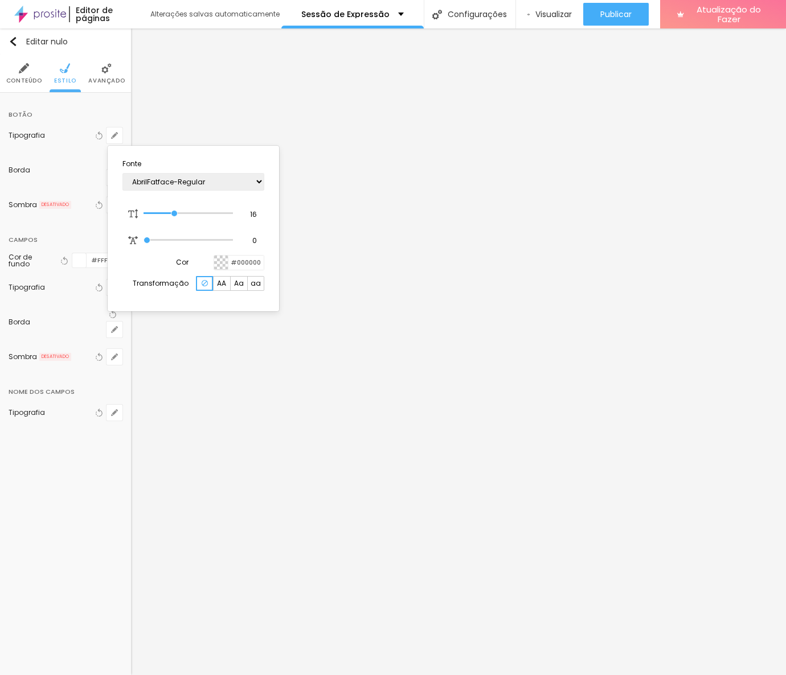
click at [38, 162] on div at bounding box center [393, 337] width 786 height 675
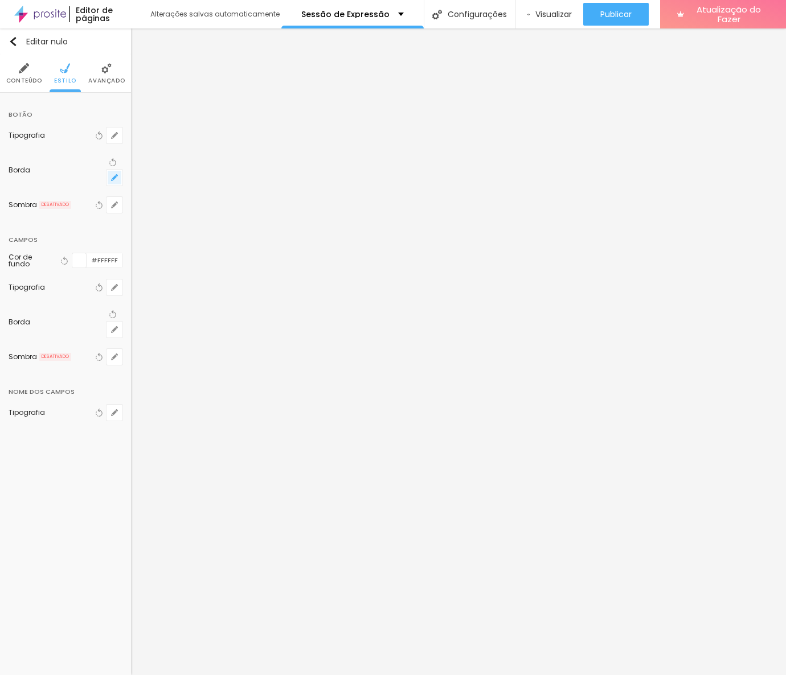
click at [114, 174] on icon "button" at bounding box center [114, 177] width 7 height 7
click at [190, 252] on input "#000000" at bounding box center [171, 253] width 35 height 11
paste input "D166"
click at [52, 135] on div at bounding box center [393, 337] width 786 height 675
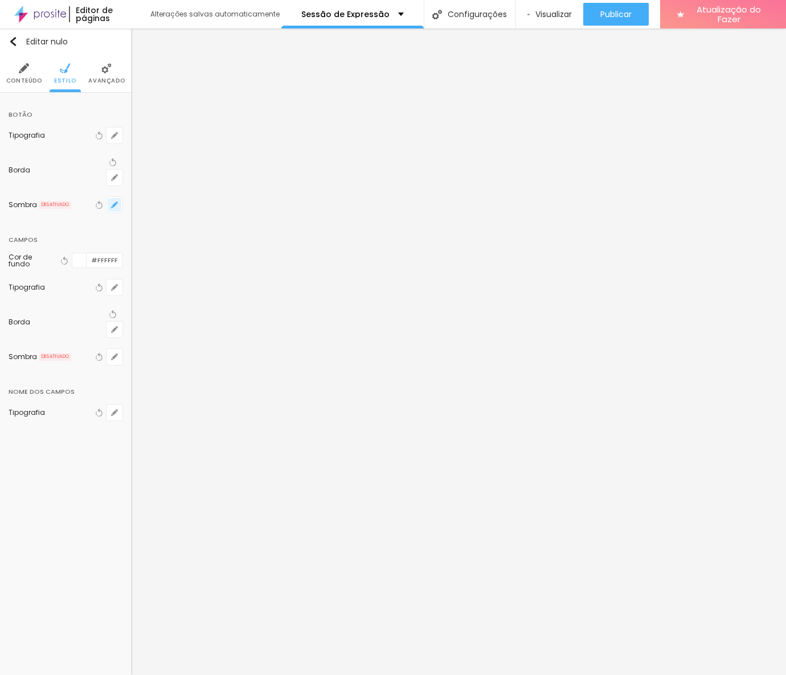
click at [119, 197] on button "button" at bounding box center [114, 205] width 16 height 16
click at [42, 438] on div at bounding box center [393, 337] width 786 height 675
click at [104, 253] on input "#FFFFFF" at bounding box center [104, 260] width 35 height 14
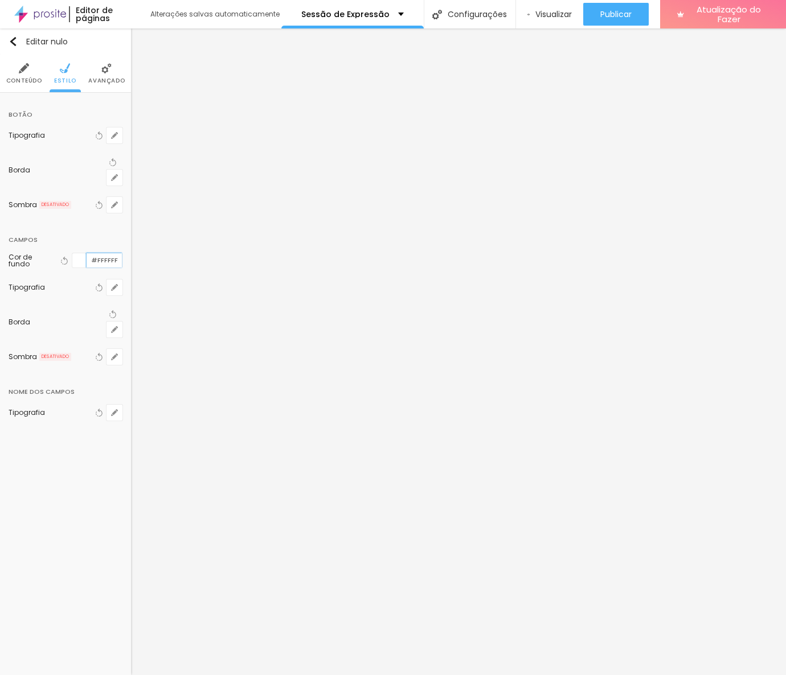
click at [104, 253] on input "#FFFFFF" at bounding box center [104, 260] width 35 height 14
paste input "D16600"
click at [75, 256] on icon "button" at bounding box center [79, 260] width 8 height 8
click at [80, 427] on div "Editar nulo Conteúdo Estilo Avançado Botão Tipografia Voltar ao padrão Borda Vo…" at bounding box center [65, 351] width 131 height 647
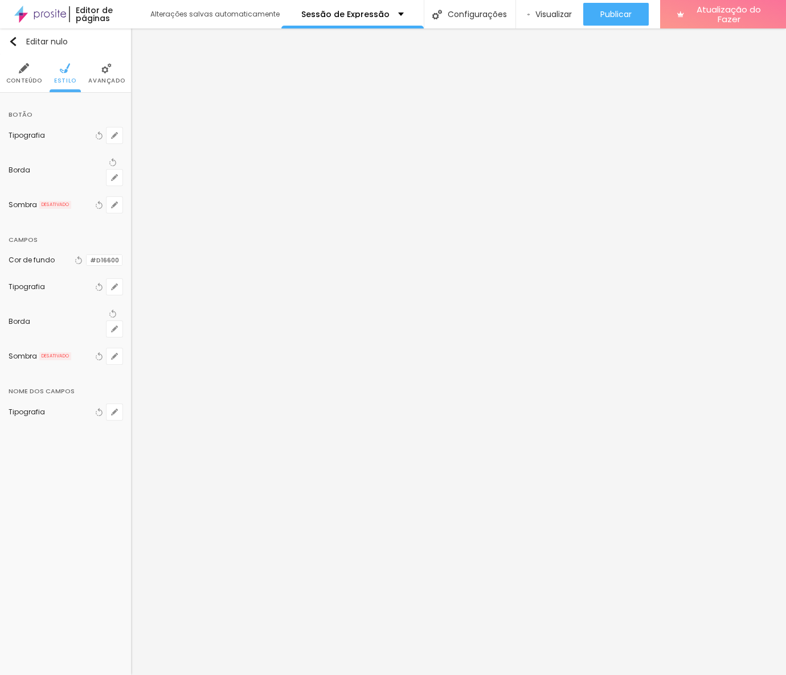
click at [80, 427] on div "Editar nulo Conteúdo Estilo Avançado Botão Tipografia Voltar ao padrão Borda Vo…" at bounding box center [65, 351] width 131 height 647
click at [114, 410] on icon "button" at bounding box center [114, 412] width 5 height 5
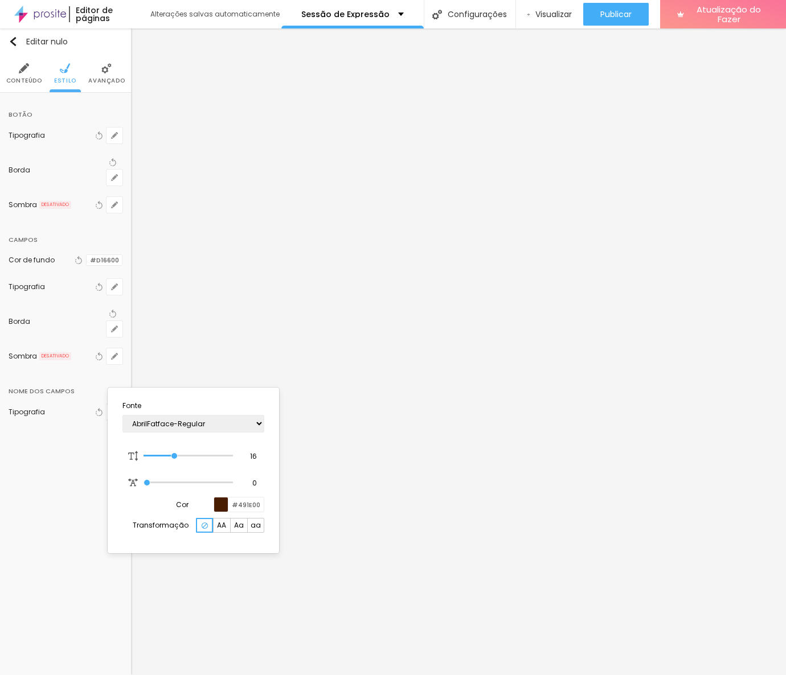
click at [97, 80] on div at bounding box center [393, 337] width 786 height 675
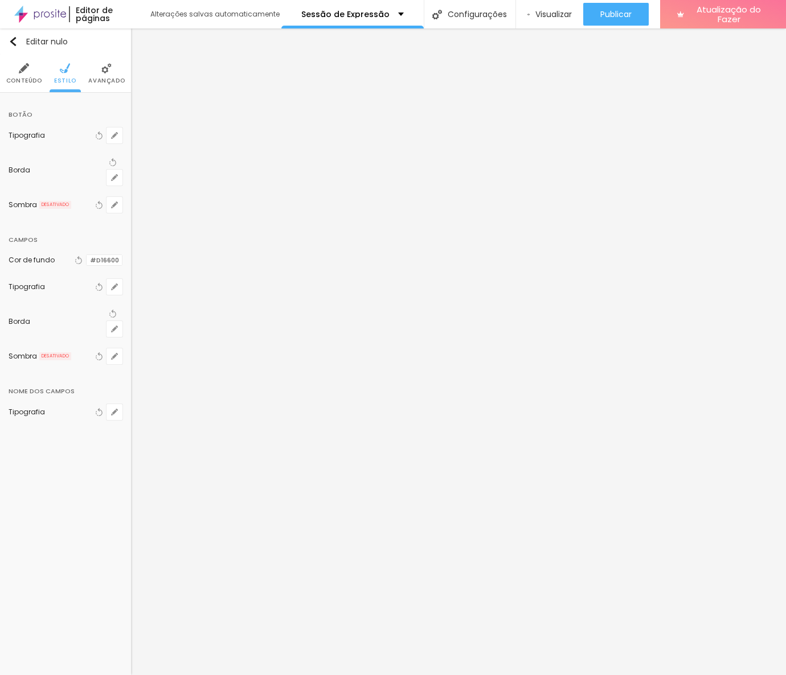
click at [97, 80] on font "Avançado" at bounding box center [106, 80] width 36 height 9
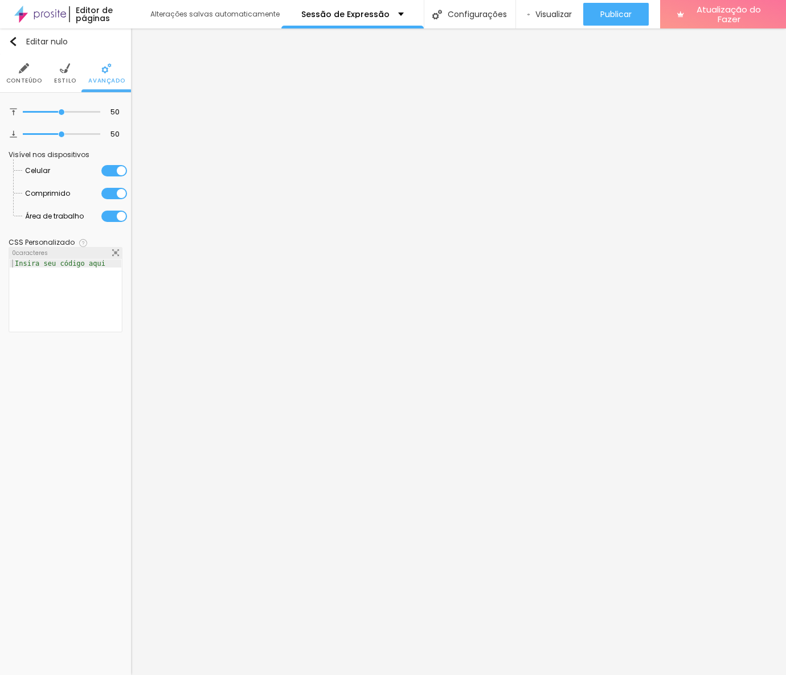
click at [35, 80] on font "Conteúdo" at bounding box center [24, 80] width 36 height 9
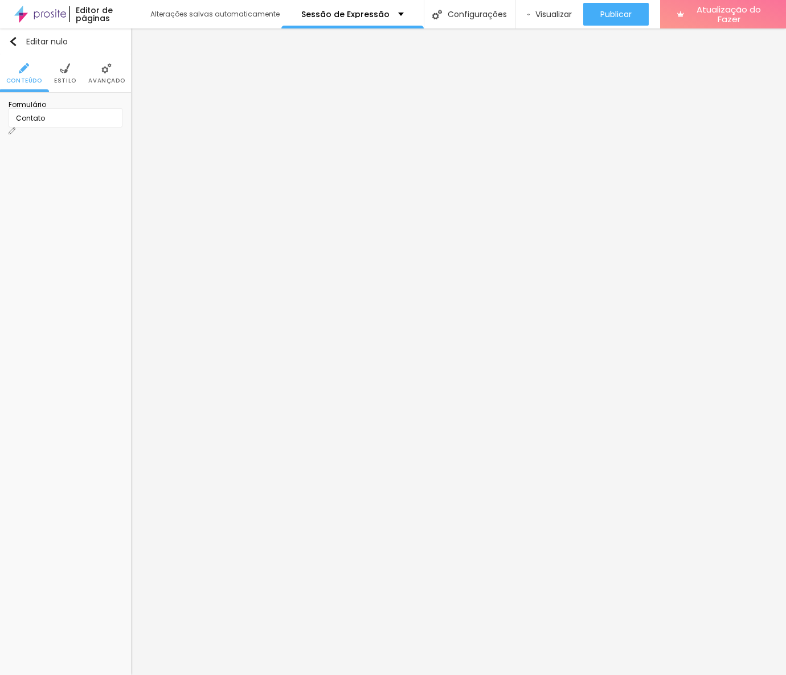
click at [112, 126] on div "Contato" at bounding box center [66, 117] width 114 height 19
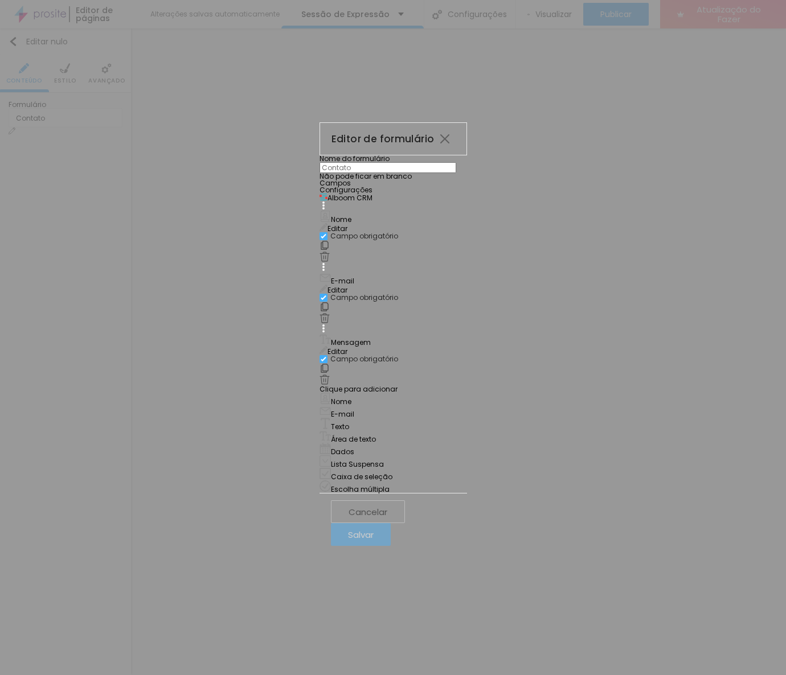
click at [319, 195] on font "Configurações" at bounding box center [345, 190] width 53 height 10
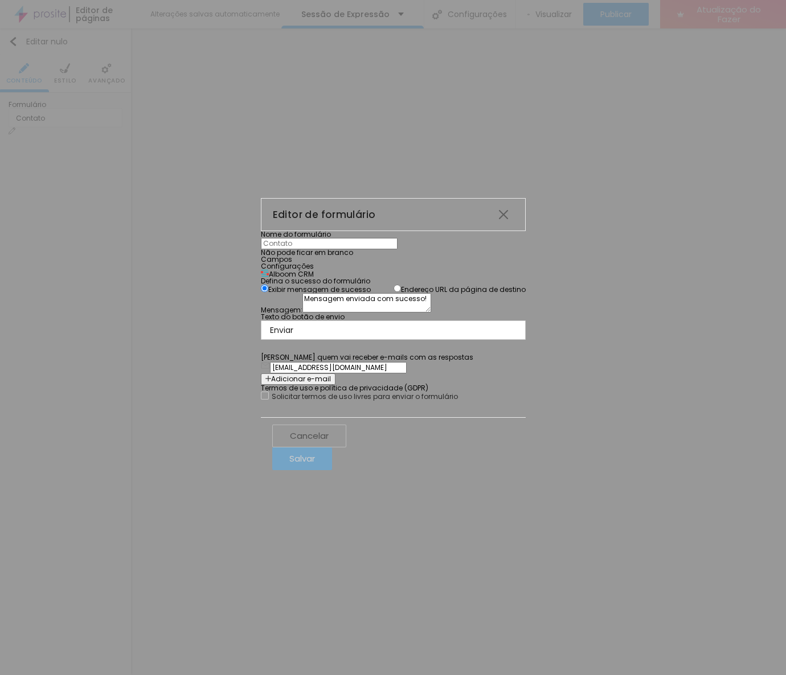
scroll to position [13, 0]
click at [393, 285] on label "Endereço URL da página de destino" at bounding box center [459, 290] width 132 height 10
click at [393, 285] on input "Endereço URL da página de destino" at bounding box center [396, 288] width 7 height 7
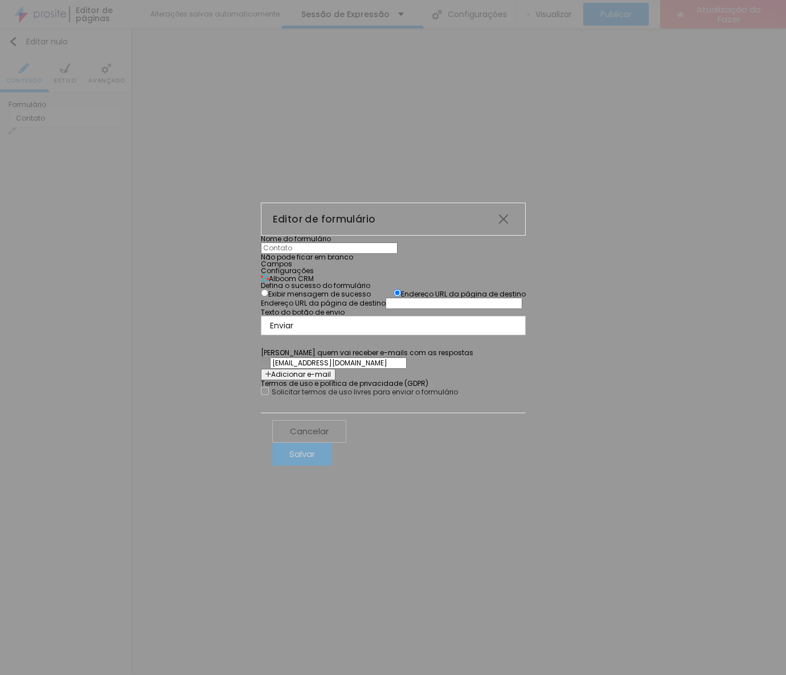
click at [274, 289] on font "Exibir mensagem de sucesso" at bounding box center [319, 294] width 102 height 10
click at [268, 289] on input "Exibir mensagem de sucesso" at bounding box center [264, 292] width 7 height 7
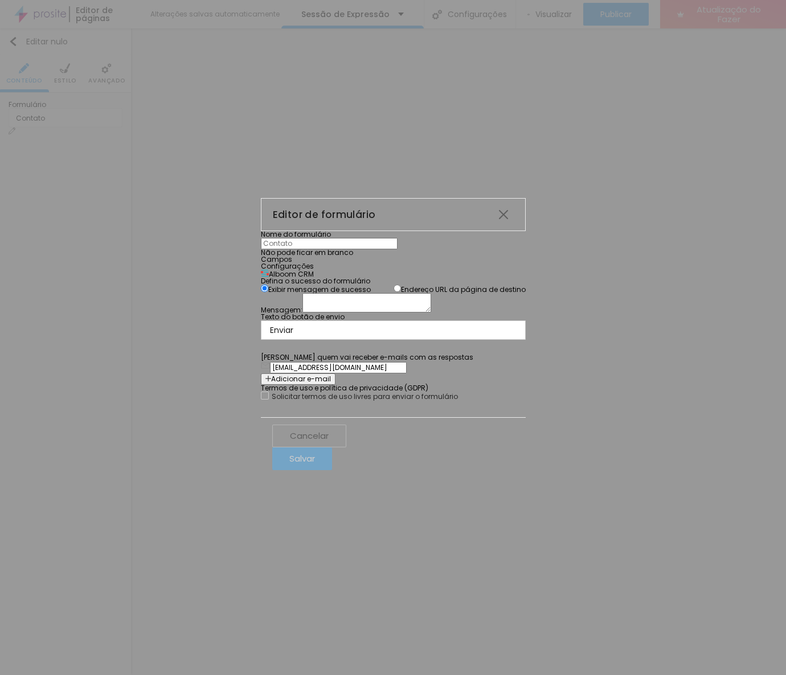
click at [328, 442] on font "Cancelar" at bounding box center [309, 436] width 39 height 12
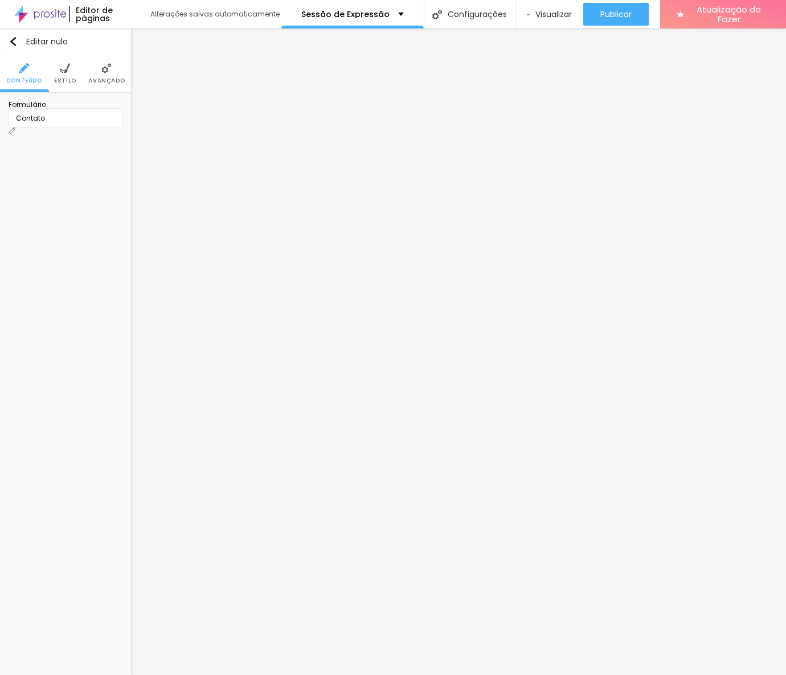
click at [110, 128] on div "Contato" at bounding box center [66, 117] width 114 height 19
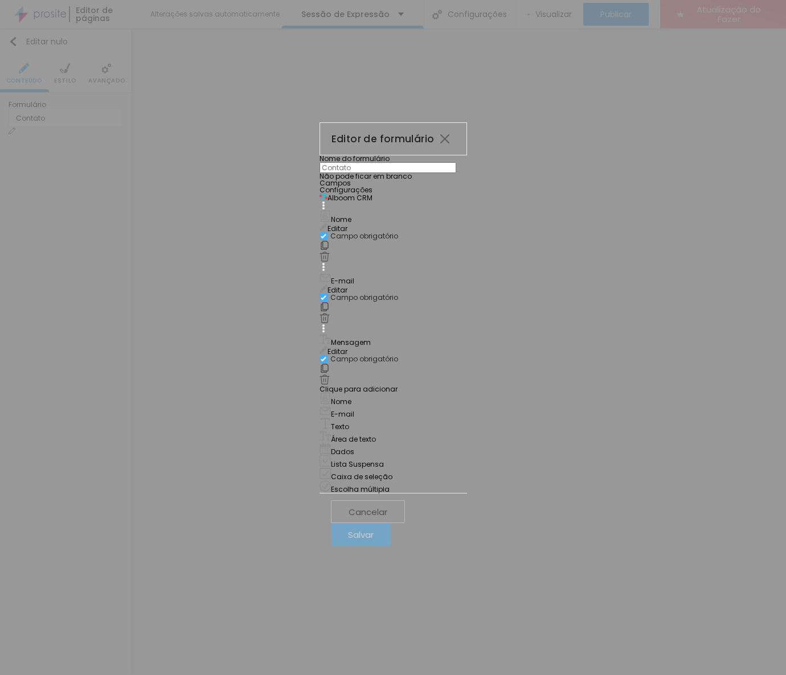
click at [319, 195] on font "Configurações" at bounding box center [345, 190] width 53 height 10
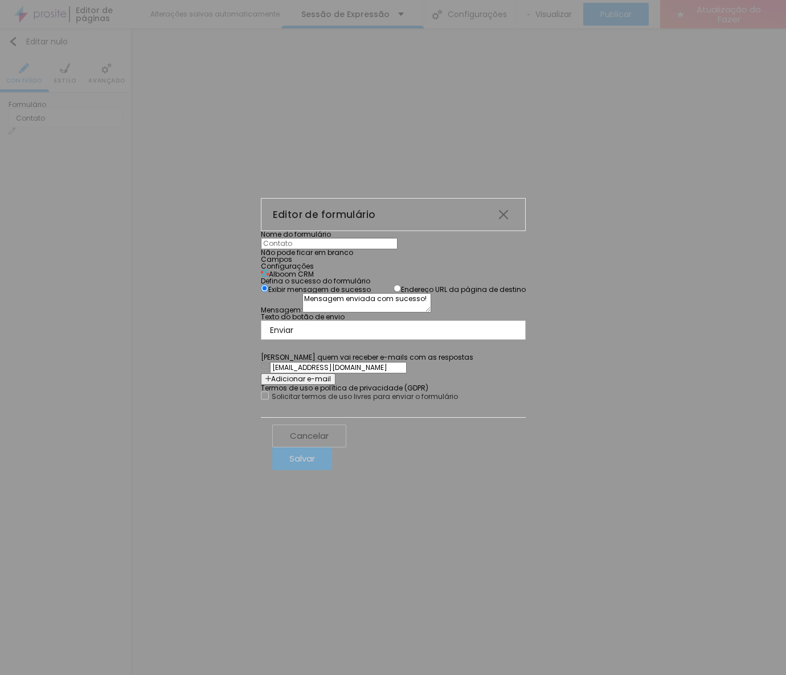
scroll to position [0, 0]
click at [261, 254] on font "Campos" at bounding box center [276, 259] width 31 height 10
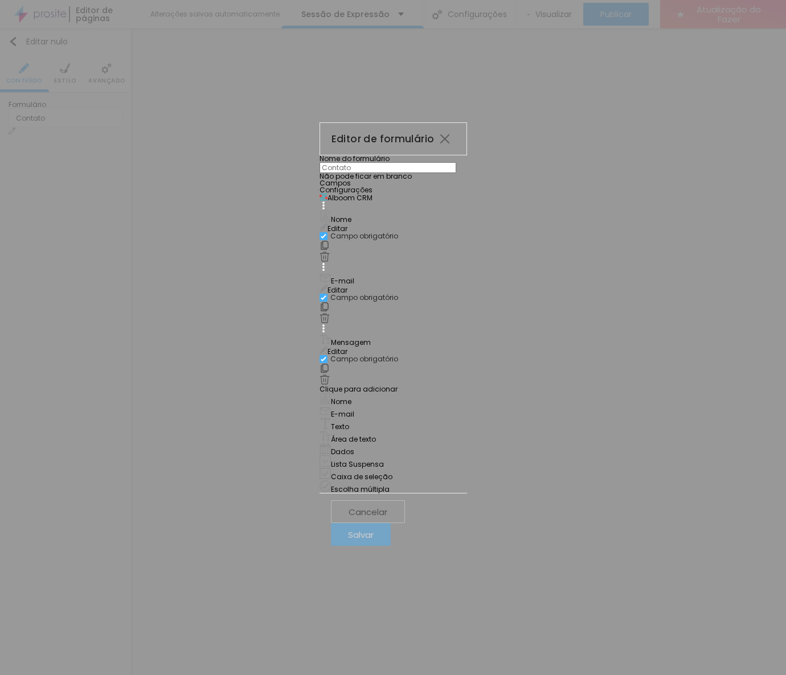
click at [371, 203] on font "Alboom CRM" at bounding box center [349, 198] width 45 height 10
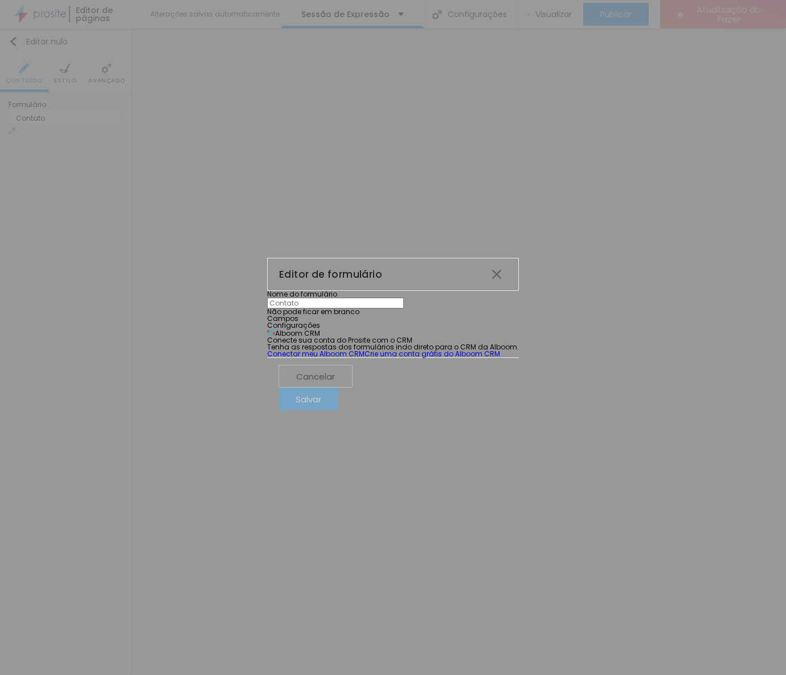
click at [300, 320] on font "Configurações" at bounding box center [293, 325] width 53 height 10
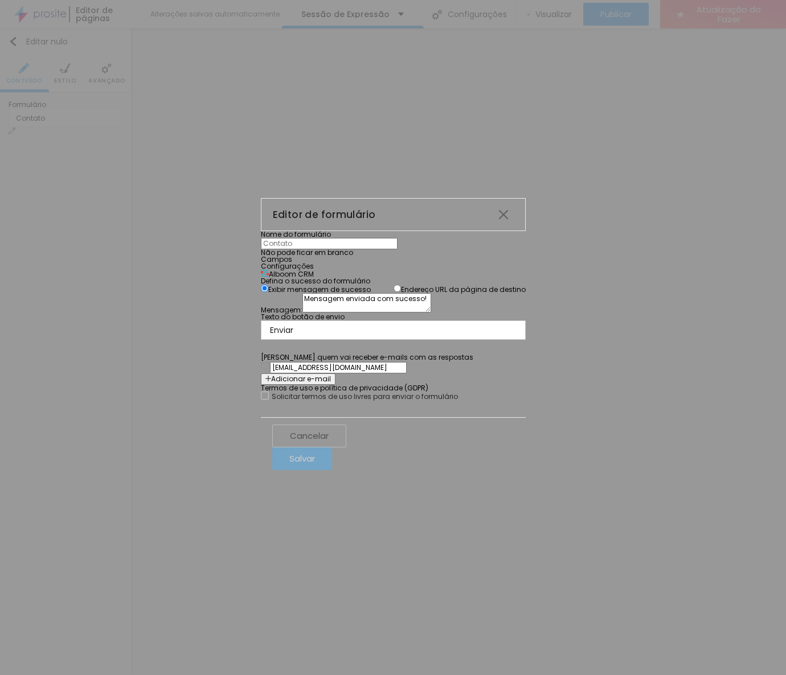
click at [261, 254] on font "Campos" at bounding box center [276, 259] width 31 height 10
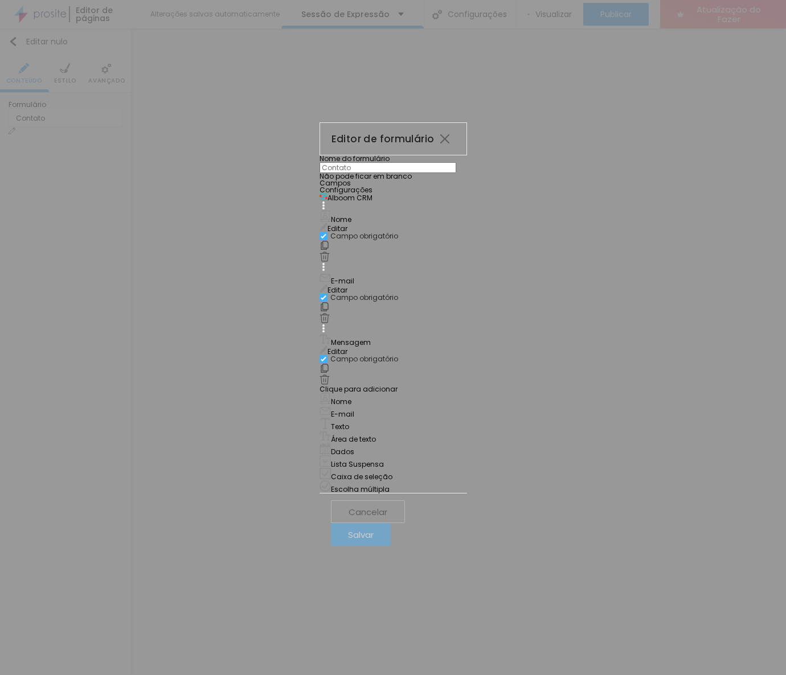
click at [387, 518] on font "Cancelar" at bounding box center [367, 512] width 39 height 12
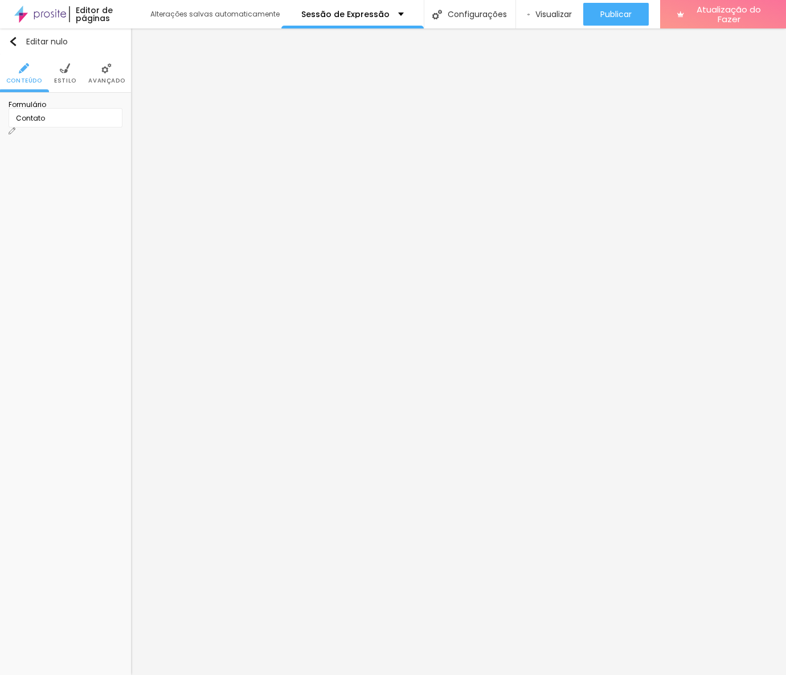
click at [15, 128] on img at bounding box center [12, 131] width 7 height 7
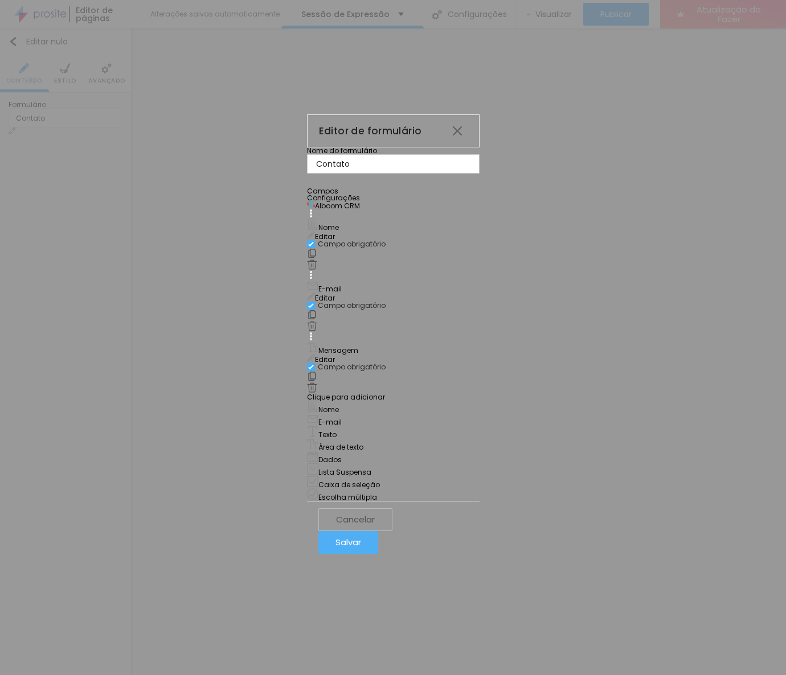
click at [307, 203] on font "Configurações" at bounding box center [333, 198] width 53 height 10
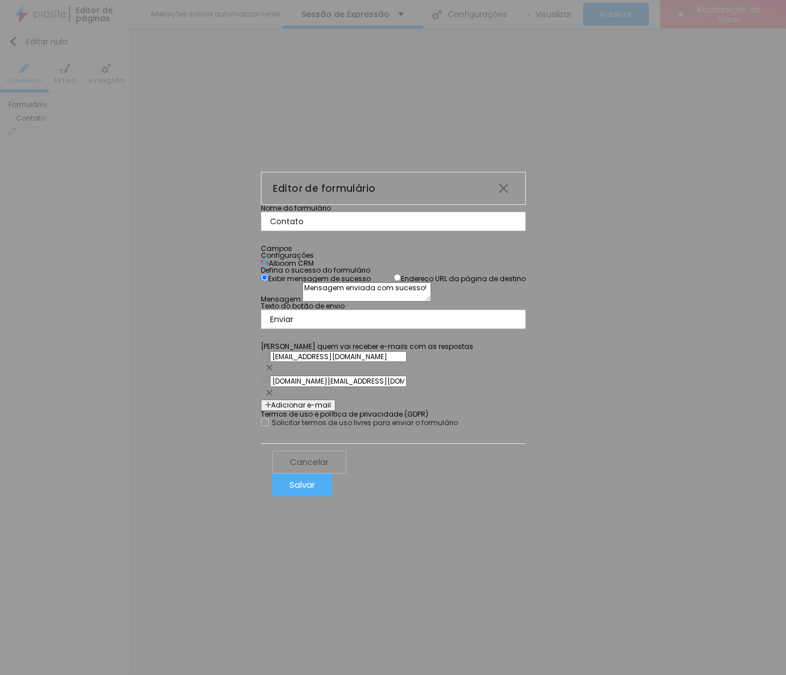
click at [261, 244] on font "Campos" at bounding box center [276, 249] width 31 height 10
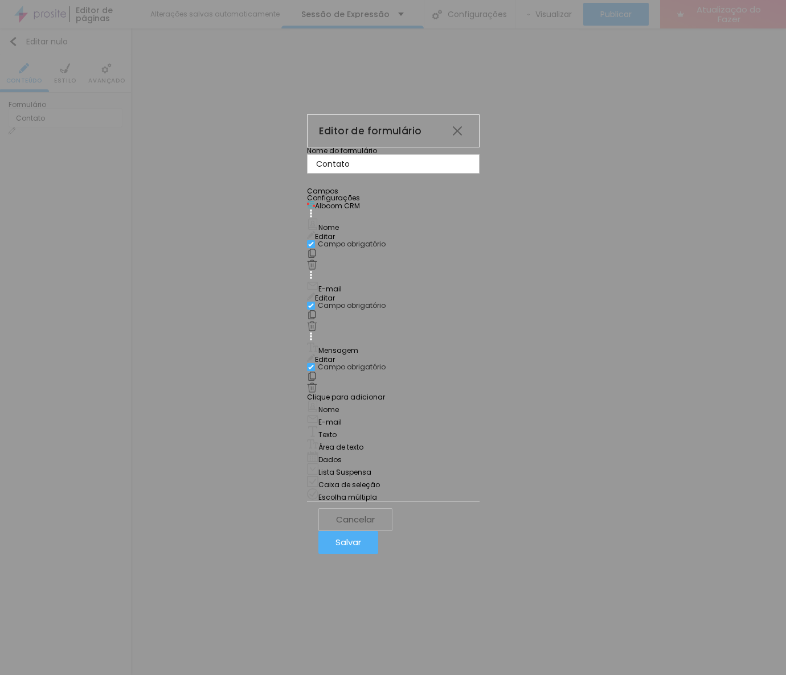
click at [335, 355] on font "Editar" at bounding box center [325, 360] width 20 height 10
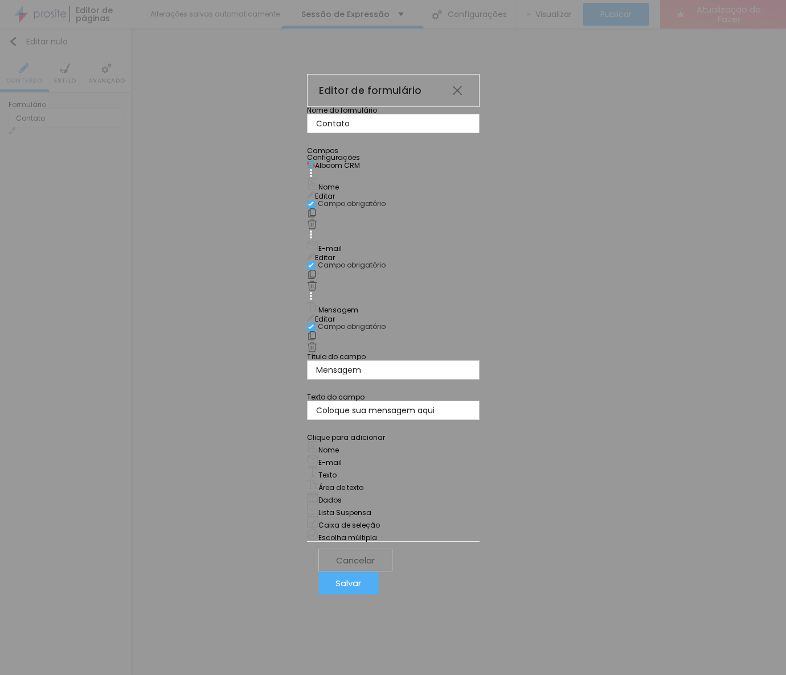
click at [479, 357] on div "Nome do formulário Contato Campos Configurações Alboom CRM Nome Editar Campo ob…" at bounding box center [393, 324] width 172 height 434
drag, startPoint x: 582, startPoint y: 383, endPoint x: 578, endPoint y: 364, distance: 18.6
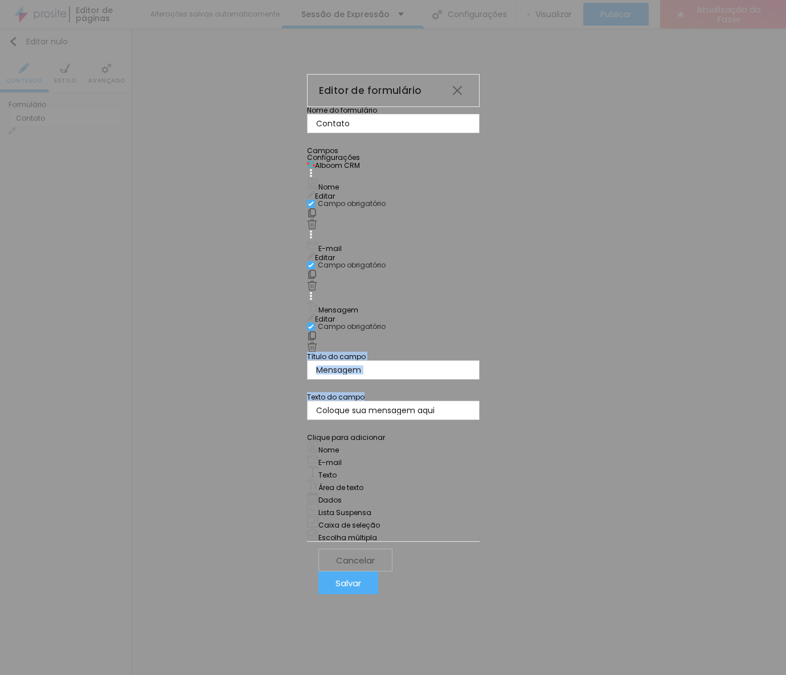
click at [479, 364] on div "Nome do formulário Contato Campos Configurações Alboom CRM Nome Editar Campo ob…" at bounding box center [393, 324] width 172 height 434
click at [335, 262] on font "Editar" at bounding box center [325, 258] width 20 height 10
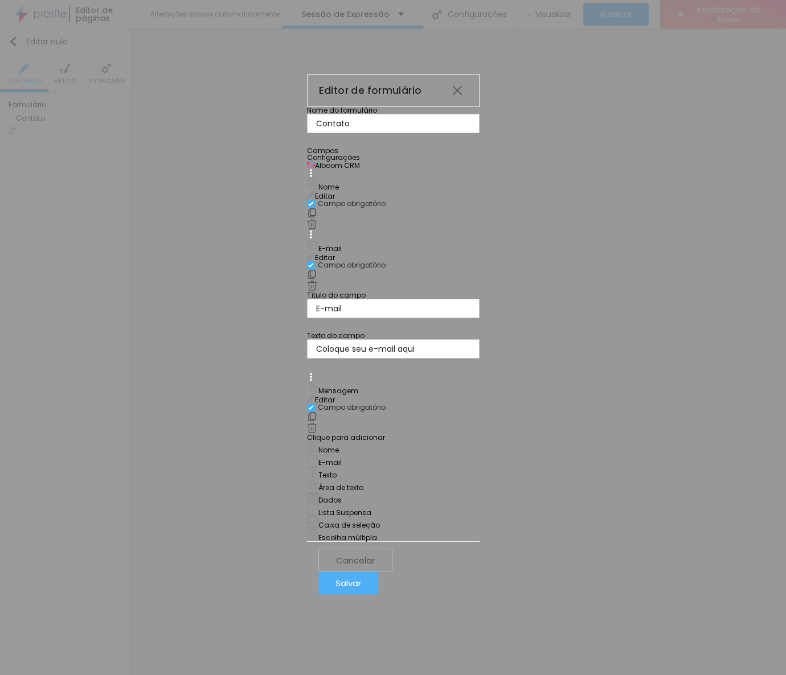
click at [335, 201] on font "Editar" at bounding box center [325, 196] width 20 height 10
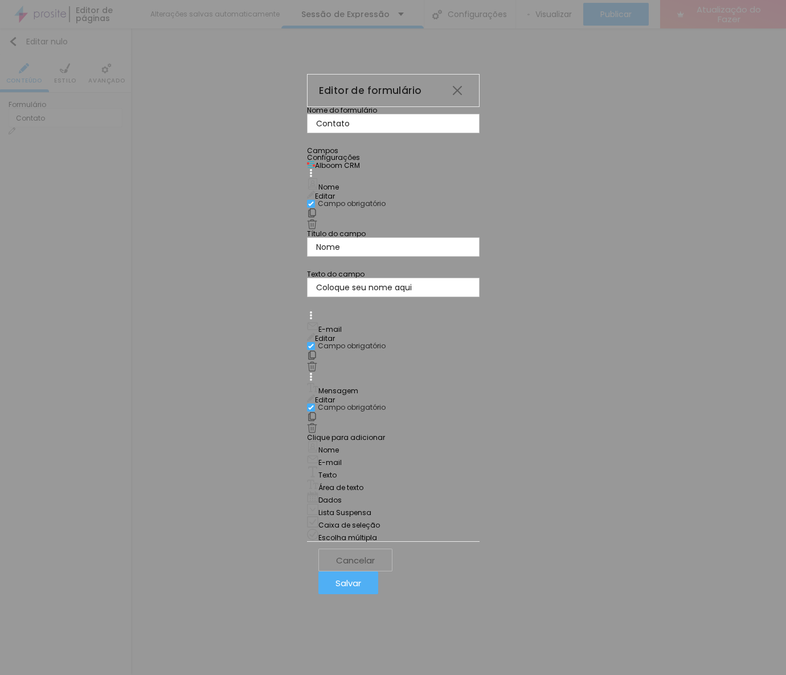
click at [314, 162] on font "Configurações" at bounding box center [333, 158] width 53 height 10
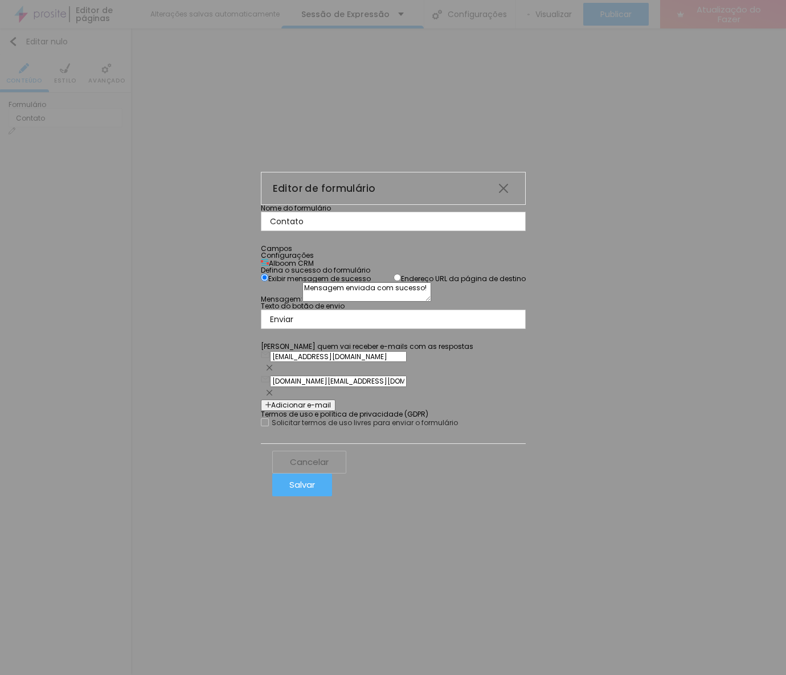
click at [328, 468] on font "Cancelar" at bounding box center [309, 462] width 39 height 12
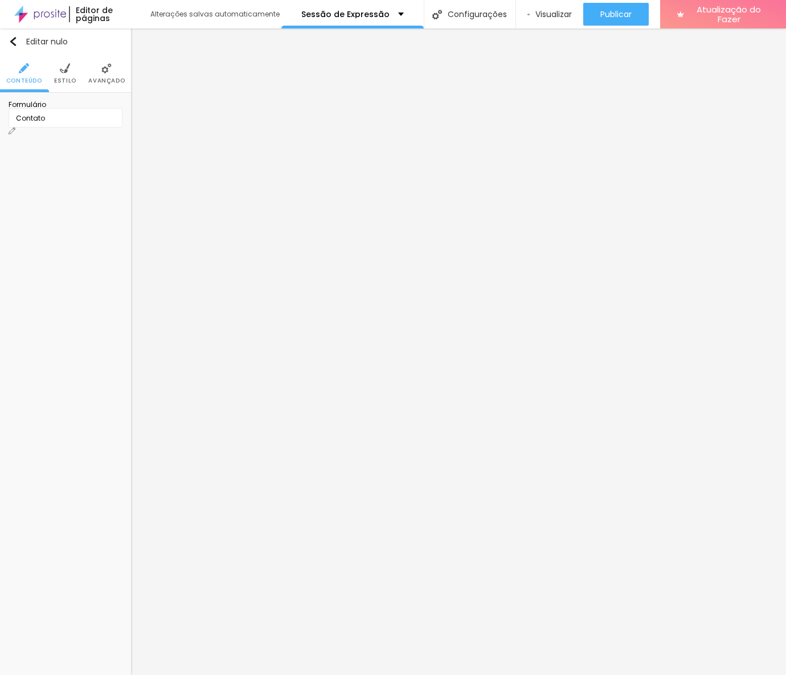
click at [104, 71] on img at bounding box center [106, 68] width 10 height 10
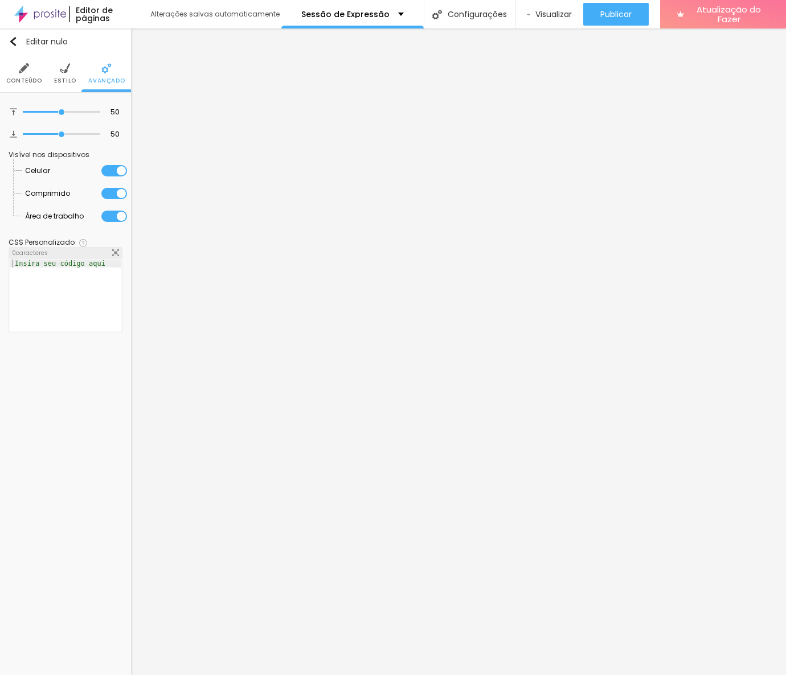
click at [65, 74] on li "Estilo" at bounding box center [65, 74] width 22 height 38
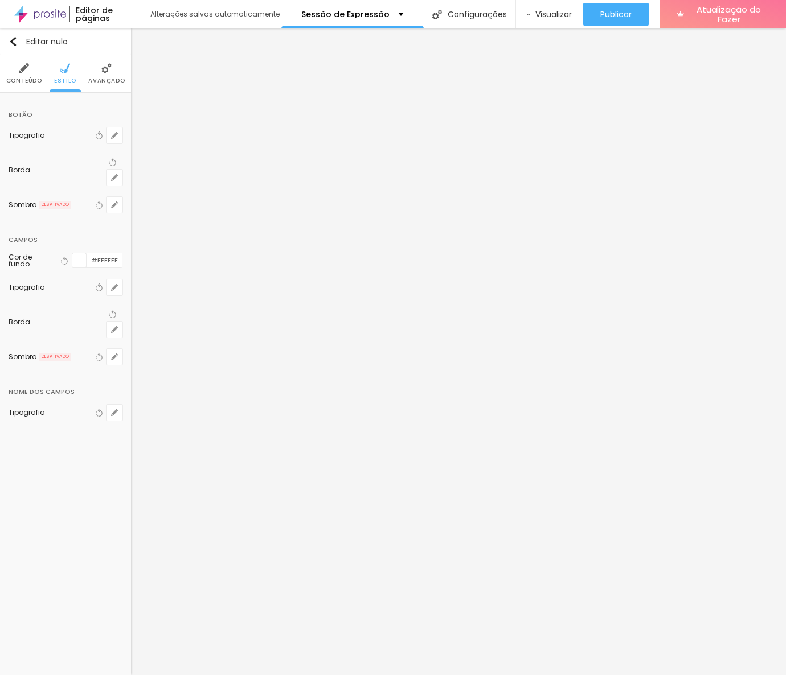
click at [65, 74] on li "Estilo" at bounding box center [65, 74] width 22 height 38
click at [109, 163] on icon "button" at bounding box center [113, 162] width 8 height 8
click at [101, 133] on icon "button" at bounding box center [100, 135] width 5 height 8
click at [112, 310] on icon "button" at bounding box center [114, 314] width 5 height 8
click at [100, 283] on icon "button" at bounding box center [99, 287] width 8 height 8
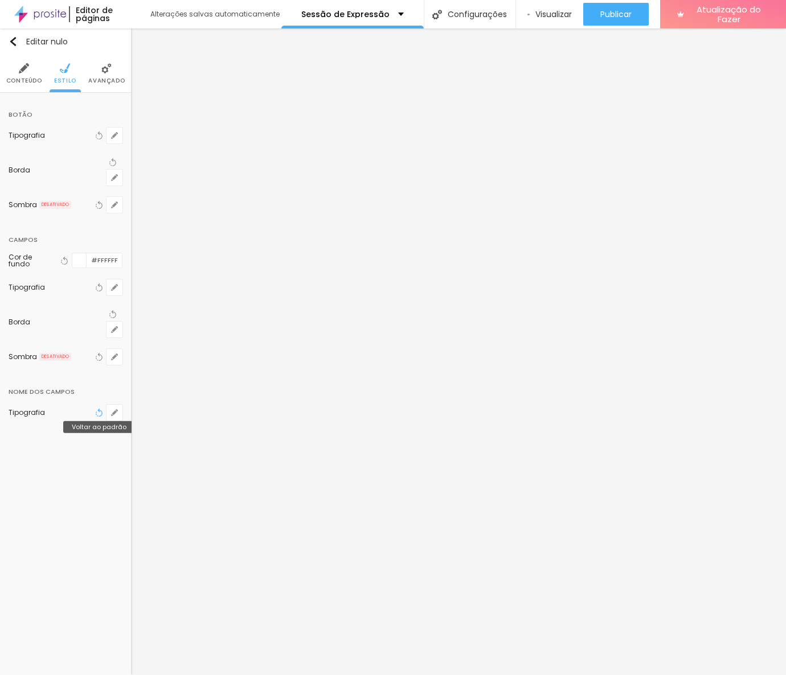
click at [101, 409] on icon "button" at bounding box center [100, 413] width 5 height 8
click at [112, 405] on button "button" at bounding box center [114, 413] width 16 height 16
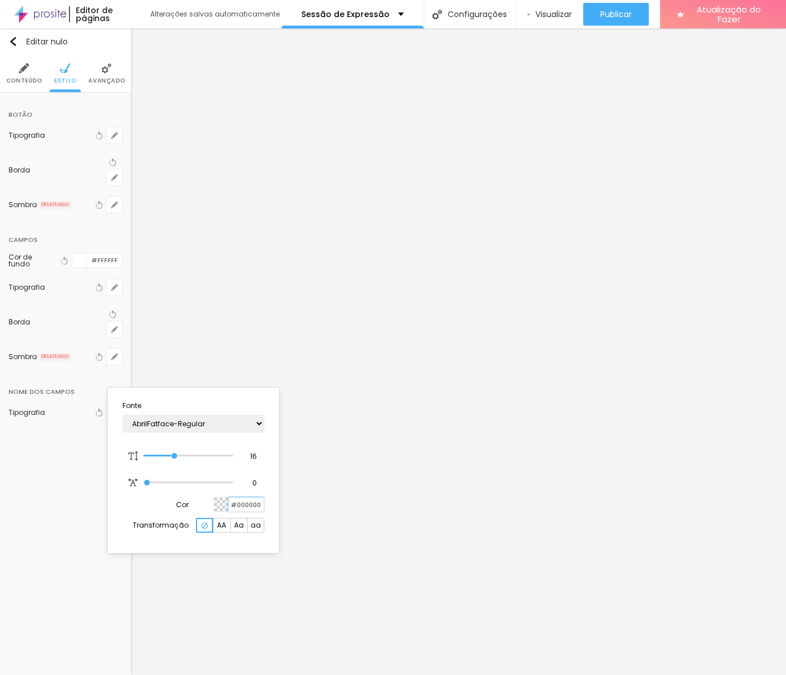
click at [245, 500] on input "#000000" at bounding box center [245, 505] width 35 height 14
paste input "D166"
click at [114, 301] on div at bounding box center [393, 337] width 786 height 675
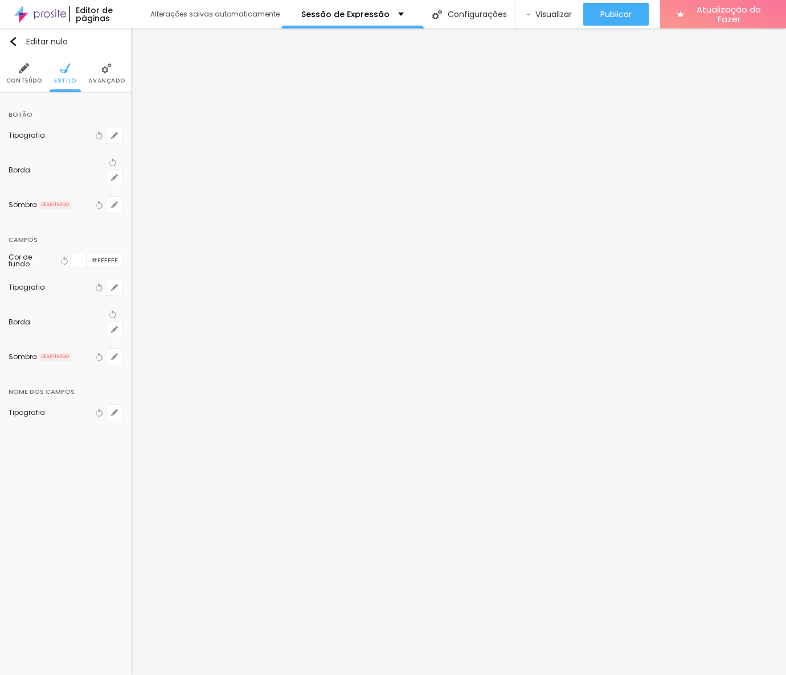
click at [114, 322] on button "button" at bounding box center [114, 330] width 16 height 16
click at [190, 392] on input "#000000" at bounding box center [171, 388] width 35 height 11
paste input "D166"
click at [57, 433] on div at bounding box center [393, 337] width 786 height 675
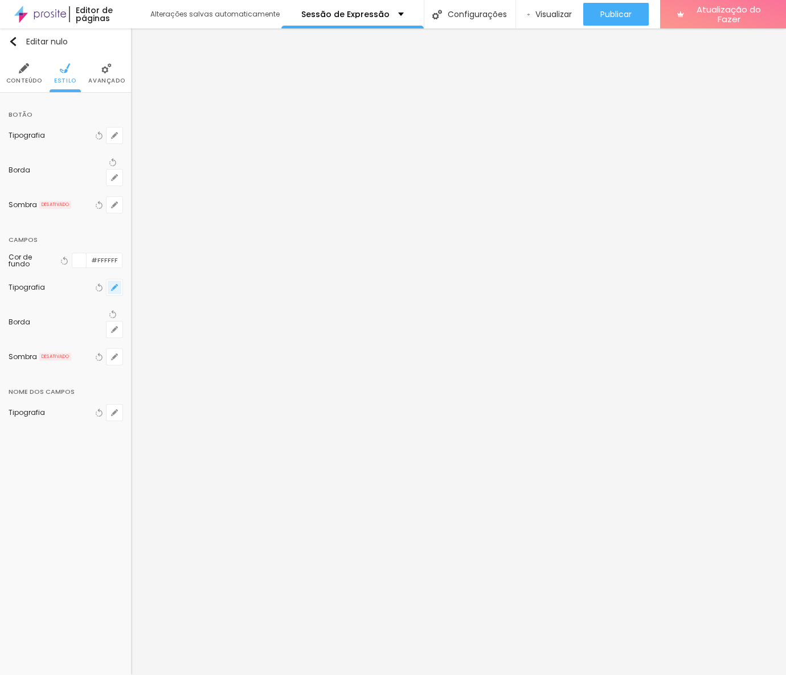
click at [114, 285] on icon "button" at bounding box center [114, 287] width 5 height 5
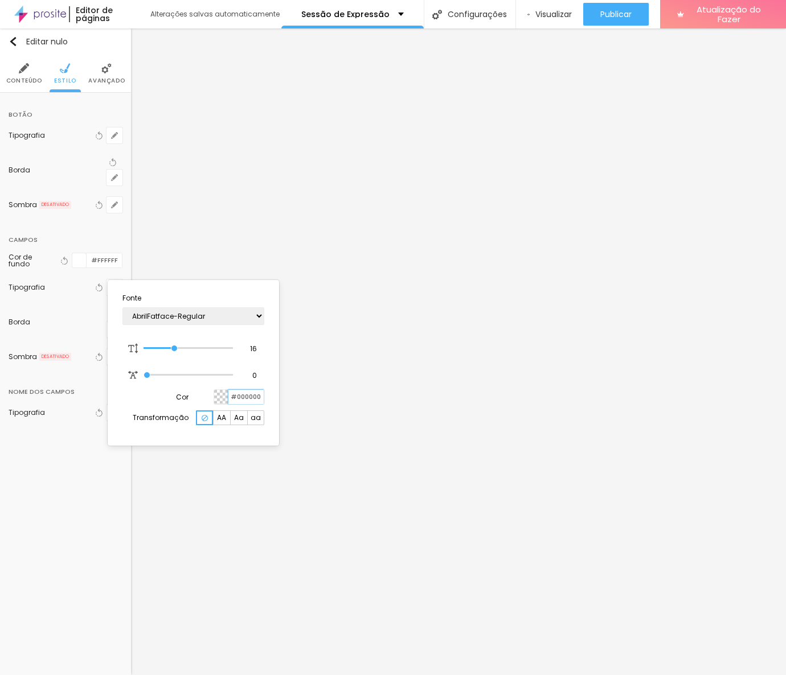
click at [254, 398] on input "#000000" at bounding box center [245, 397] width 35 height 14
paste input "D166"
click at [59, 433] on div at bounding box center [393, 337] width 786 height 675
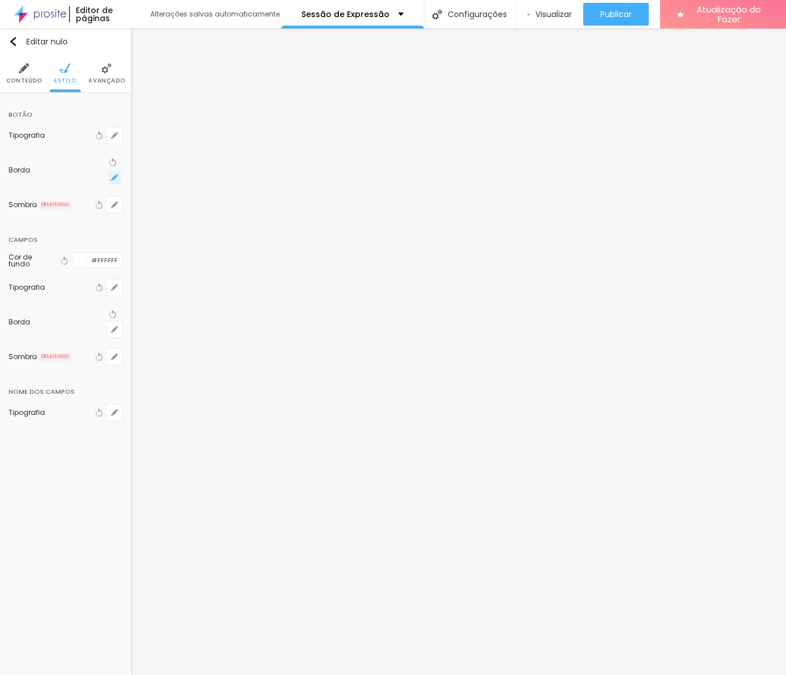
click at [114, 175] on icon "button" at bounding box center [114, 177] width 5 height 5
click at [190, 253] on input "#000000" at bounding box center [171, 253] width 35 height 11
paste input "D166"
click at [64, 467] on div at bounding box center [393, 337] width 786 height 675
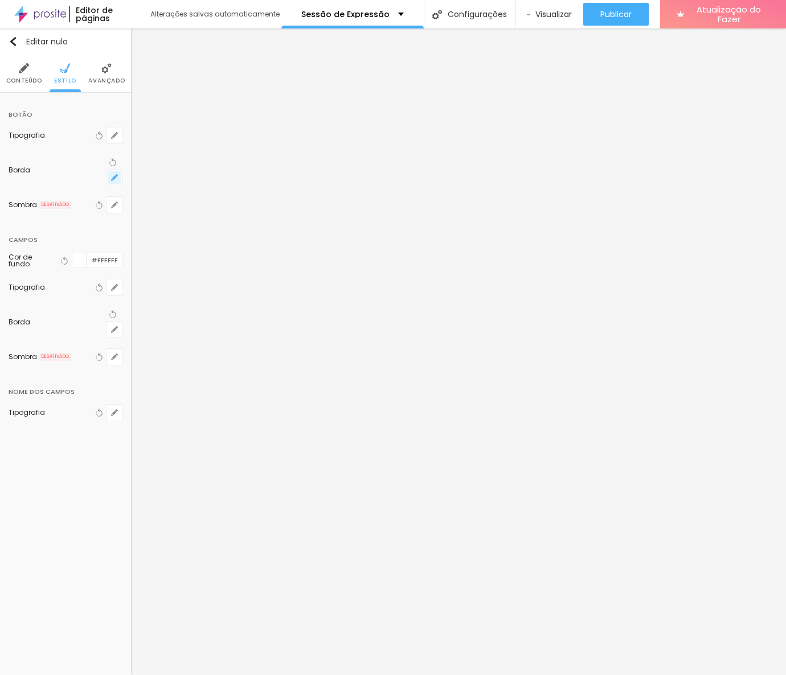
click at [118, 170] on button "button" at bounding box center [114, 178] width 16 height 16
click at [117, 135] on div at bounding box center [393, 337] width 786 height 675
click at [117, 135] on icon "button" at bounding box center [114, 135] width 7 height 7
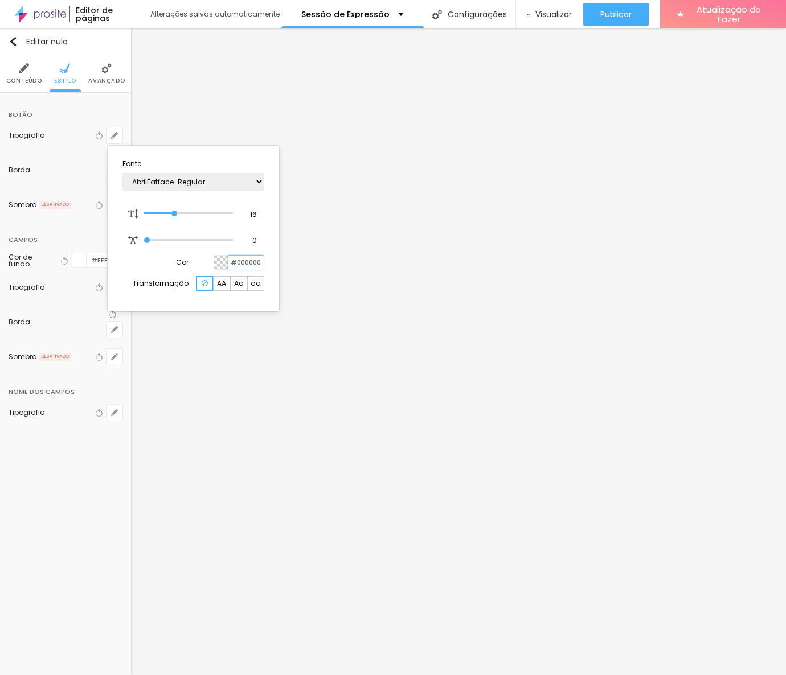
click at [253, 261] on input "#000000" at bounding box center [245, 263] width 35 height 14
paste input "D166"
drag, startPoint x: 174, startPoint y: 211, endPoint x: 195, endPoint y: 213, distance: 21.8
click at [195, 213] on input "range" at bounding box center [179, 213] width 73 height 9
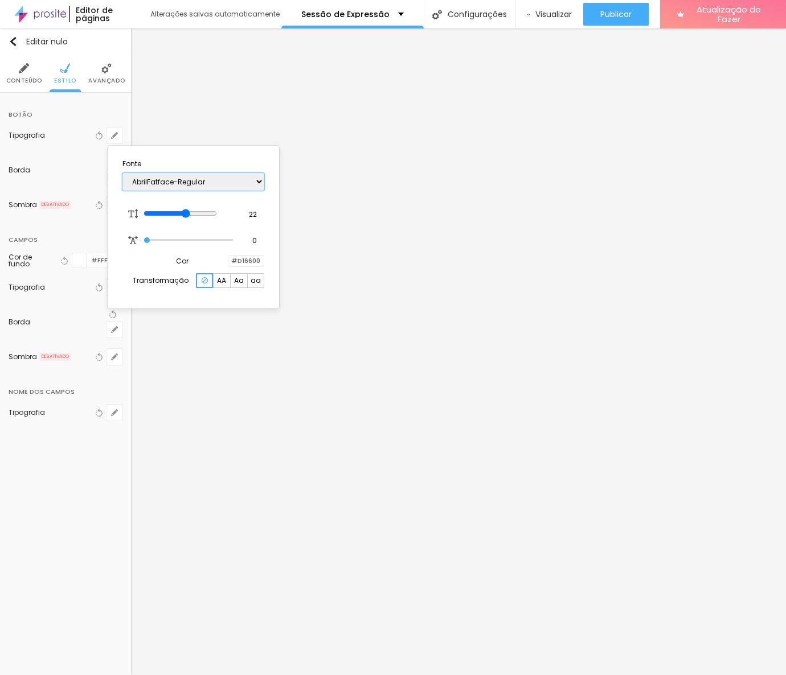
click at [256, 179] on select "AbrilFatface-Regular Actor-Regular Alegreya AlegreyaBlack Alice Allan-Bold Alla…" at bounding box center [193, 182] width 142 height 18
click at [254, 179] on select "AbrilFatface-Regular Actor-Regular Alegreya AlegreyaBlack Alice Allan-Bold Alla…" at bounding box center [193, 182] width 142 height 18
click at [255, 179] on select "AbrilFatface-Regular Actor-Regular Alegreya AlegreyaBlack Alice Allan-Bold Alla…" at bounding box center [193, 182] width 142 height 18
click at [223, 283] on font "AA" at bounding box center [221, 281] width 9 height 10
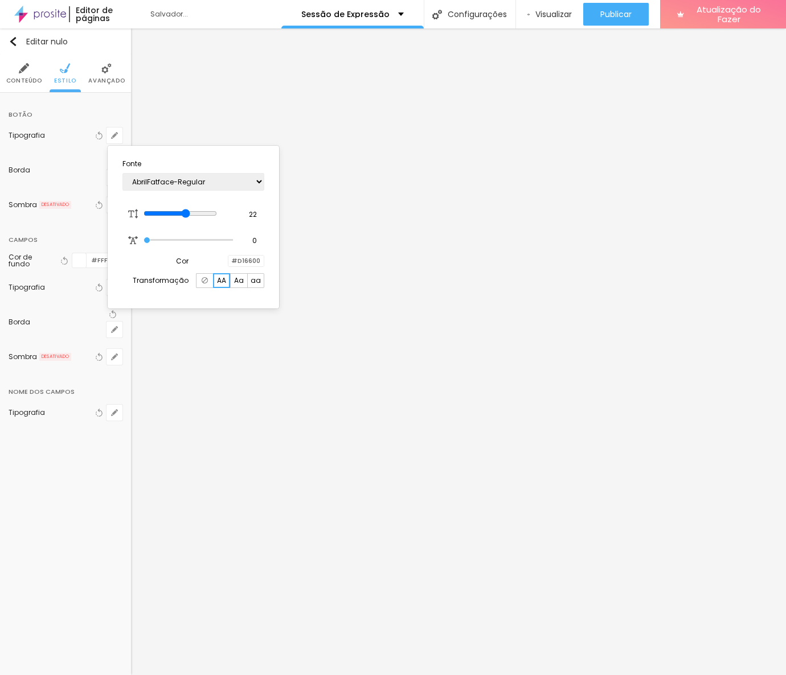
click at [240, 281] on font "Aa" at bounding box center [239, 281] width 10 height 10
click at [256, 282] on font "aa" at bounding box center [255, 281] width 10 height 10
click at [217, 280] on font "AA" at bounding box center [221, 281] width 9 height 10
click at [205, 282] on img at bounding box center [205, 280] width 6 height 6
click at [93, 467] on div at bounding box center [393, 337] width 786 height 675
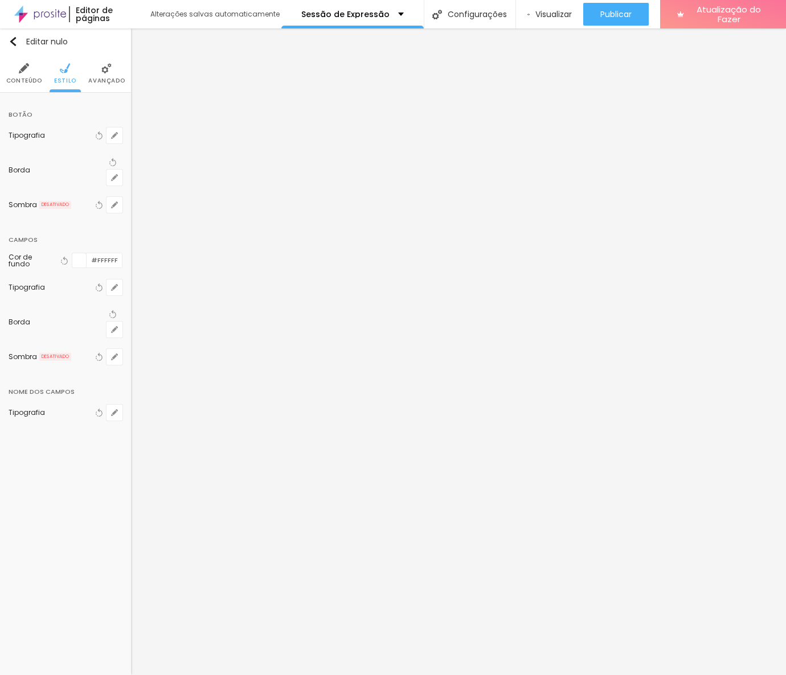
click at [108, 68] on img at bounding box center [106, 68] width 10 height 10
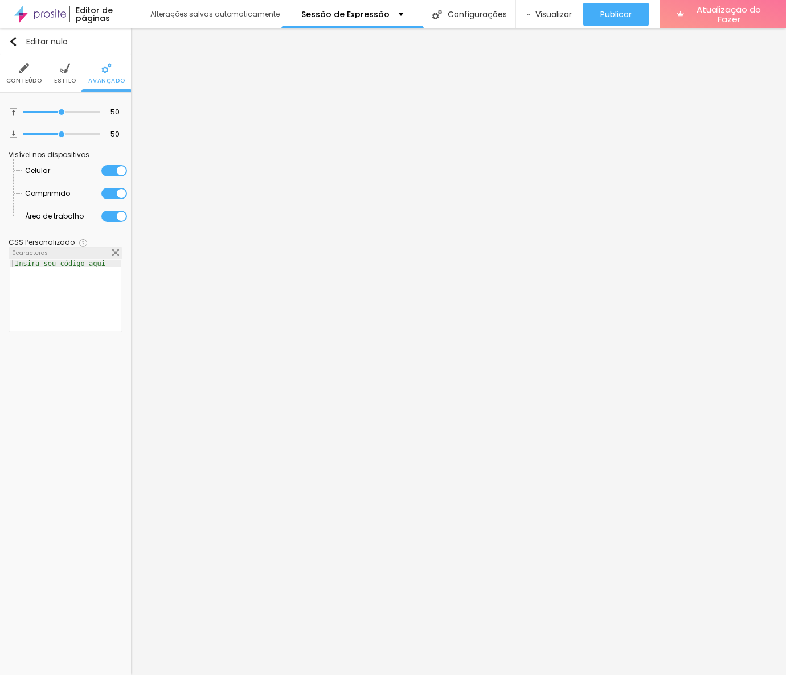
click at [67, 68] on img at bounding box center [65, 68] width 10 height 10
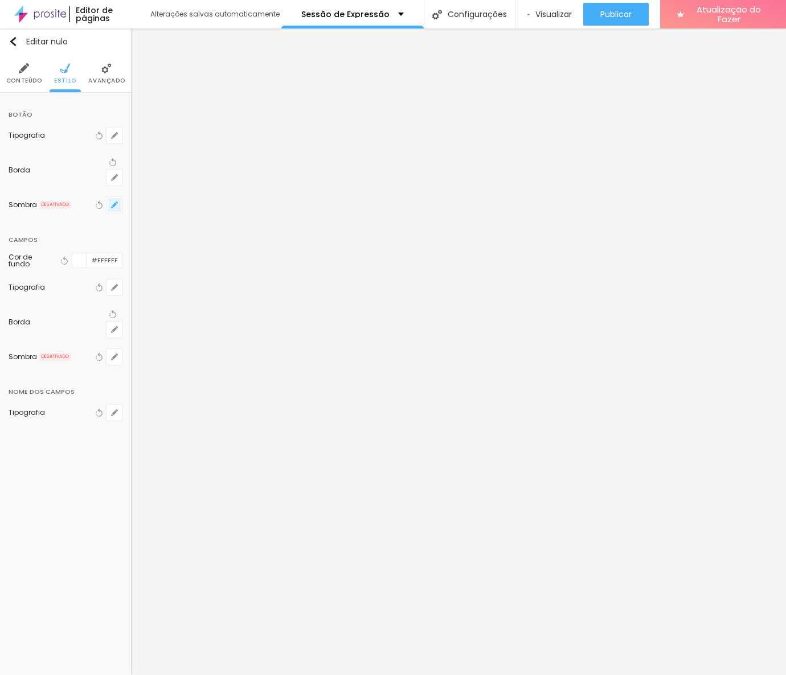
click at [112, 202] on icon "button" at bounding box center [114, 205] width 7 height 7
click at [193, 209] on div at bounding box center [152, 209] width 81 height 0
drag, startPoint x: 189, startPoint y: 326, endPoint x: 203, endPoint y: 328, distance: 13.9
click at [193, 328] on input "range" at bounding box center [152, 331] width 81 height 6
drag, startPoint x: 200, startPoint y: 326, endPoint x: 188, endPoint y: 329, distance: 11.7
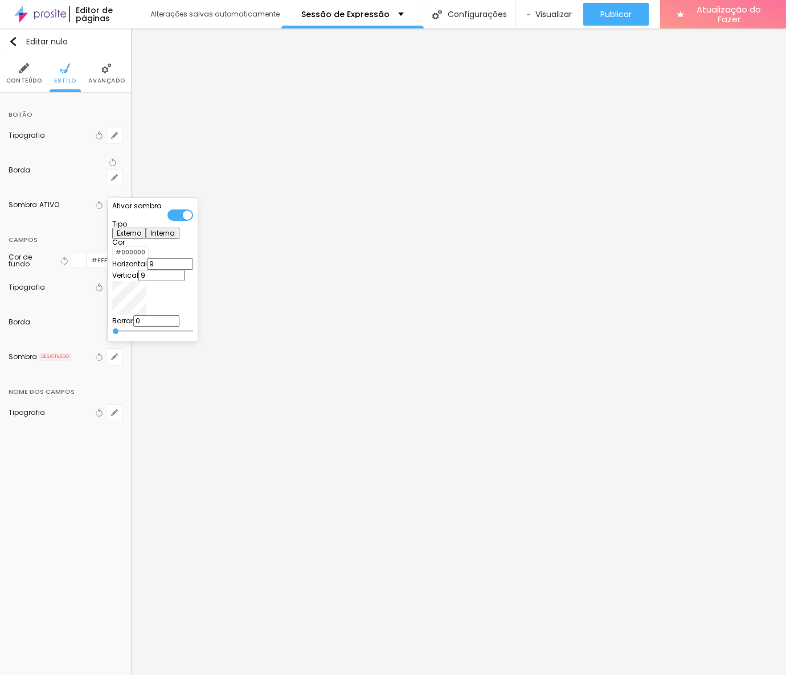
click at [188, 329] on input "range" at bounding box center [152, 331] width 81 height 6
click at [193, 213] on div at bounding box center [180, 214] width 26 height 11
click at [193, 209] on div at bounding box center [152, 209] width 81 height 0
click at [193, 213] on div at bounding box center [180, 214] width 26 height 11
click at [83, 469] on div at bounding box center [393, 337] width 786 height 675
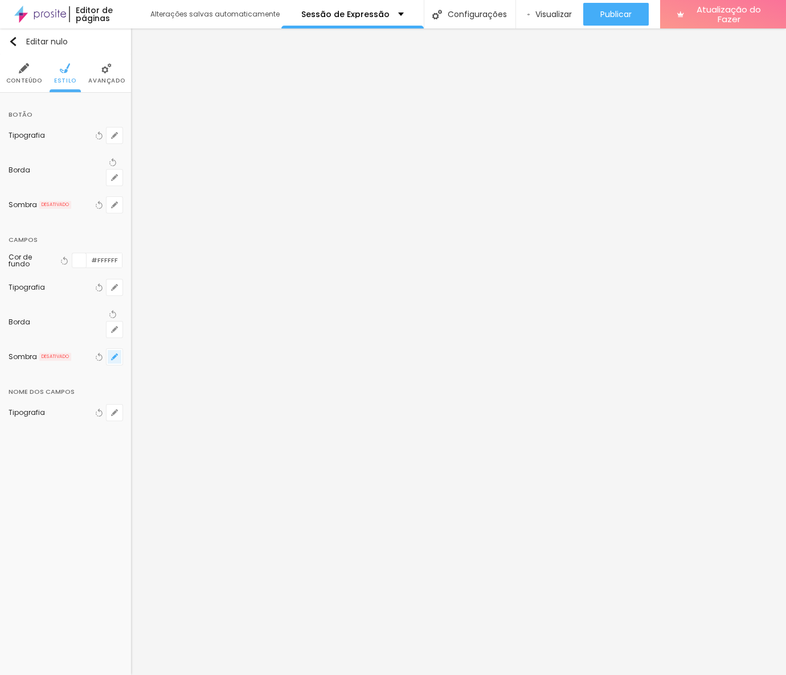
click at [110, 349] on button "button" at bounding box center [114, 357] width 16 height 16
click at [193, 344] on div at bounding box center [152, 344] width 81 height 0
click at [86, 507] on div at bounding box center [393, 337] width 786 height 675
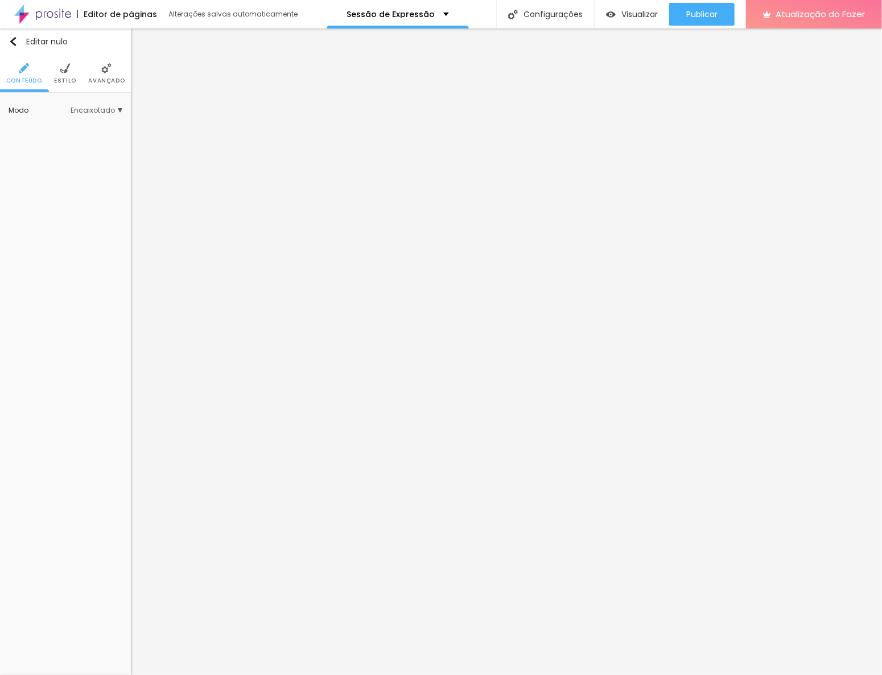
click at [66, 72] on img at bounding box center [65, 68] width 10 height 10
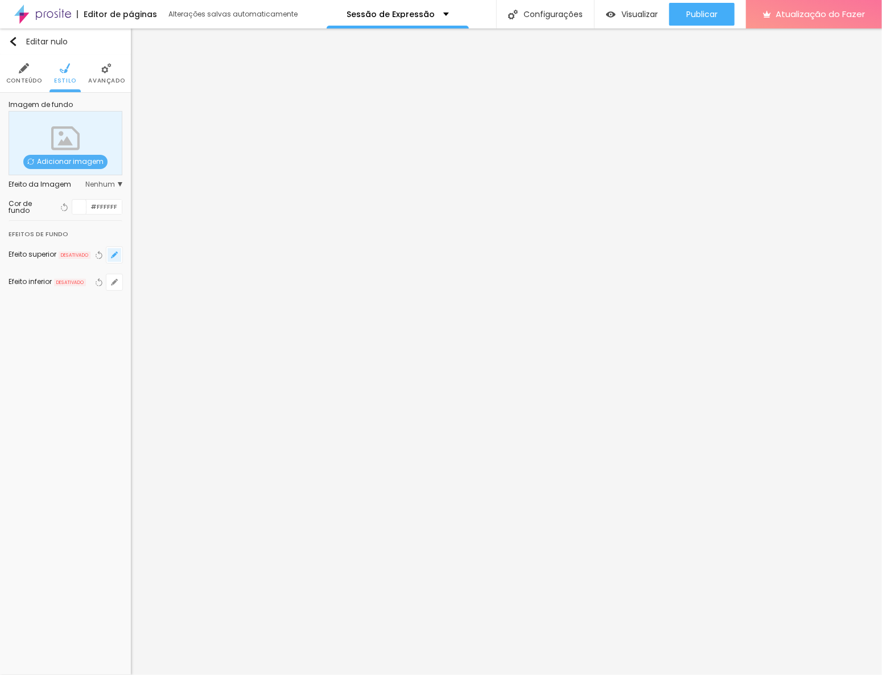
click at [117, 252] on icon "button" at bounding box center [117, 253] width 2 height 2
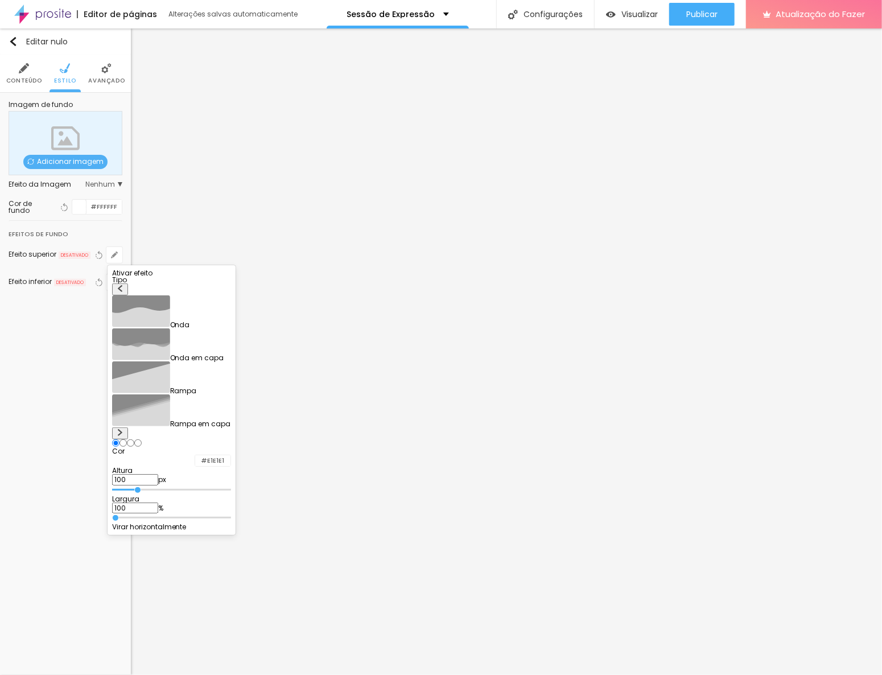
click at [124, 429] on img at bounding box center [120, 432] width 7 height 7
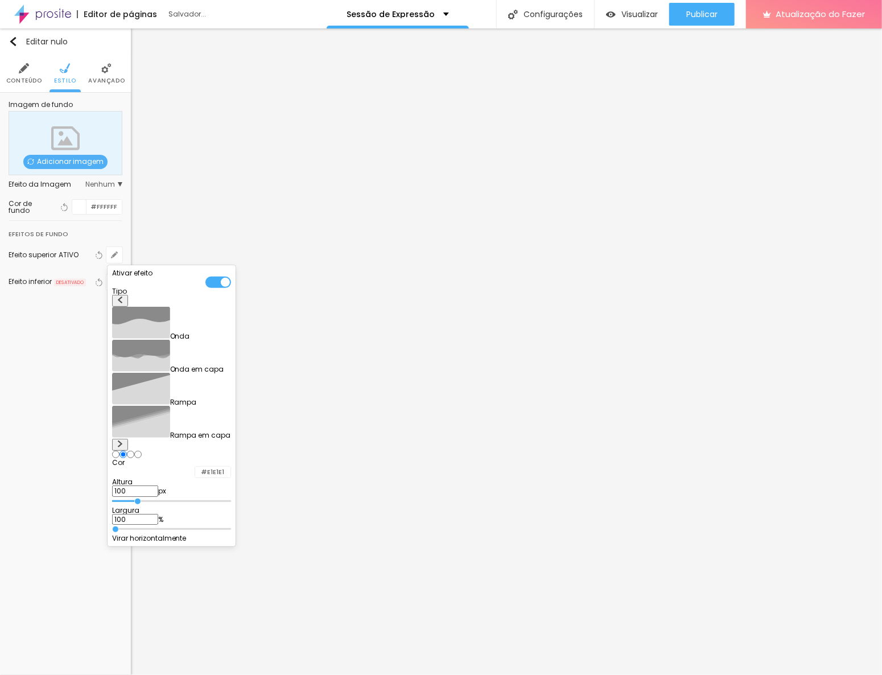
drag, startPoint x: 240, startPoint y: 397, endPoint x: 212, endPoint y: 396, distance: 27.9
click at [212, 479] on div "Altura 100 px" at bounding box center [171, 488] width 119 height 18
click at [231, 467] on input "#E1E1E1" at bounding box center [212, 472] width 35 height 11
paste input "D16600"
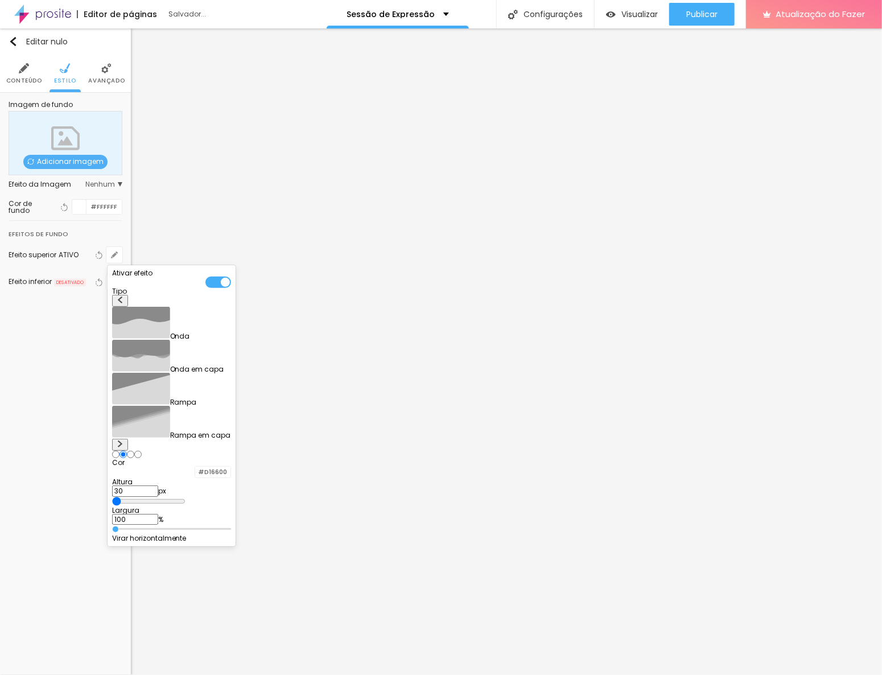
click at [78, 393] on div at bounding box center [441, 337] width 882 height 675
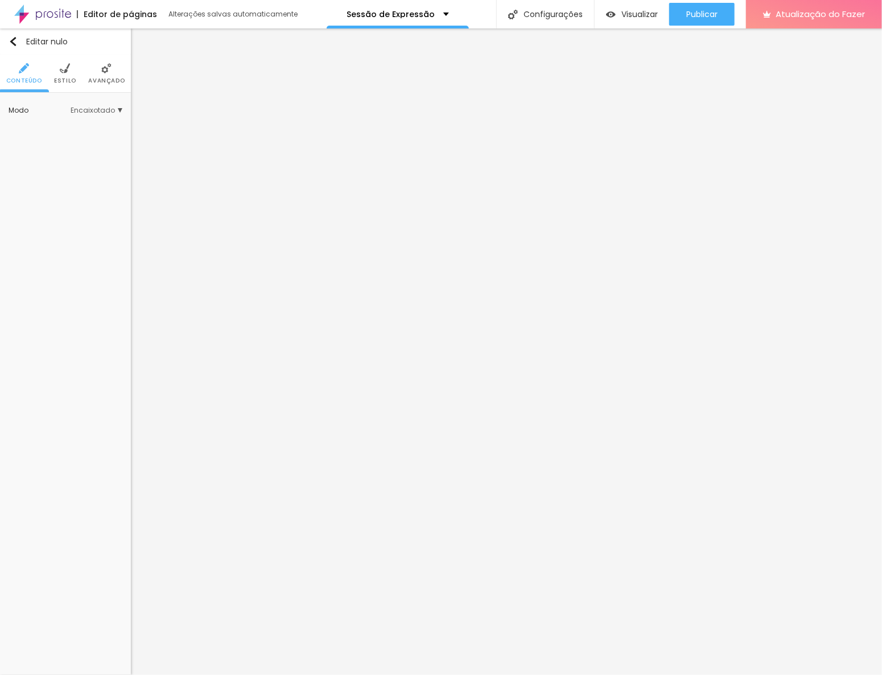
click at [64, 72] on img at bounding box center [65, 68] width 10 height 10
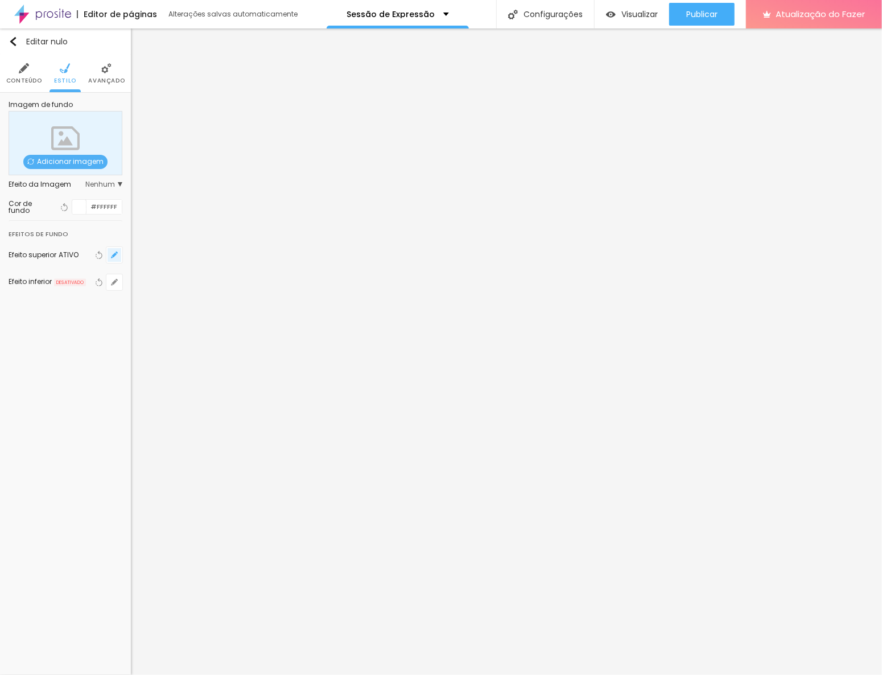
click at [111, 254] on icon "button" at bounding box center [114, 255] width 7 height 7
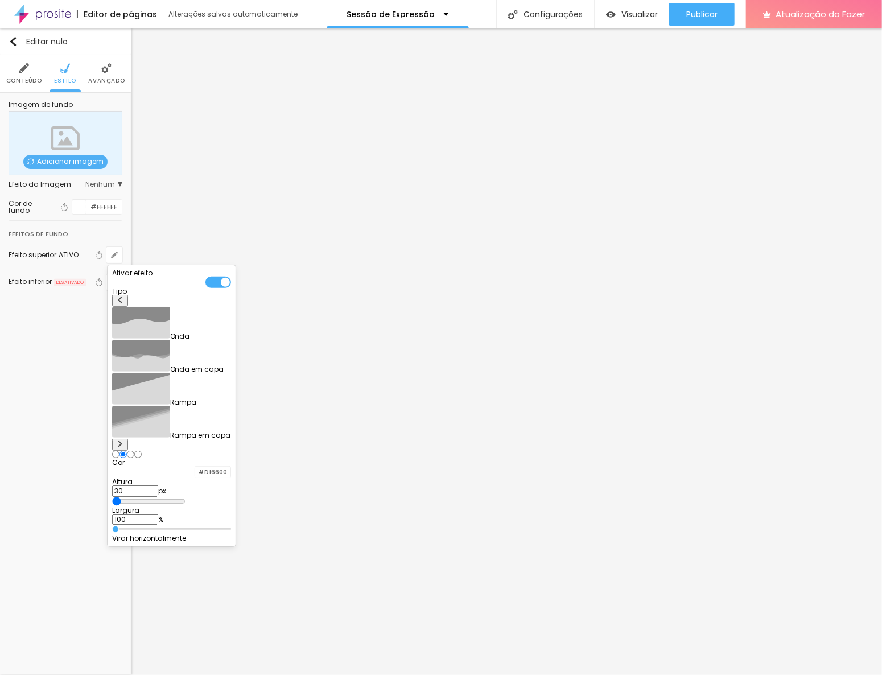
click at [231, 286] on div at bounding box center [218, 282] width 26 height 11
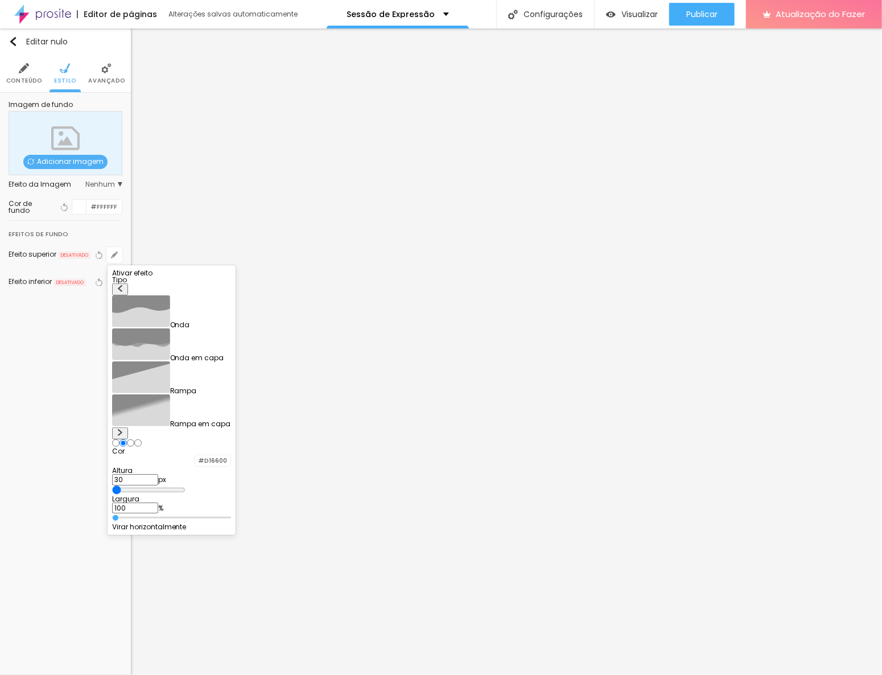
click at [52, 373] on div at bounding box center [441, 337] width 882 height 675
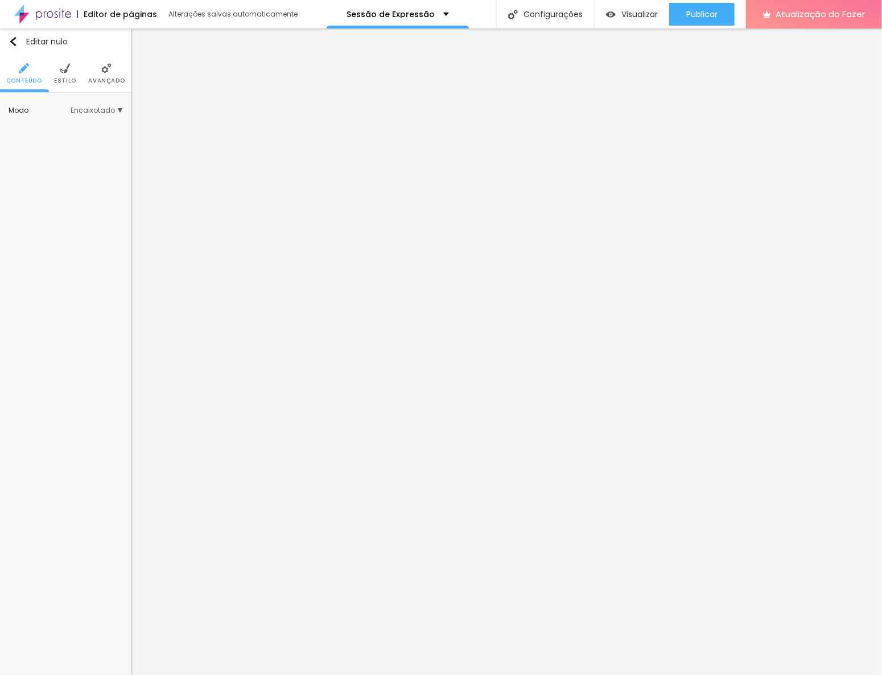
click at [64, 65] on img at bounding box center [65, 68] width 10 height 10
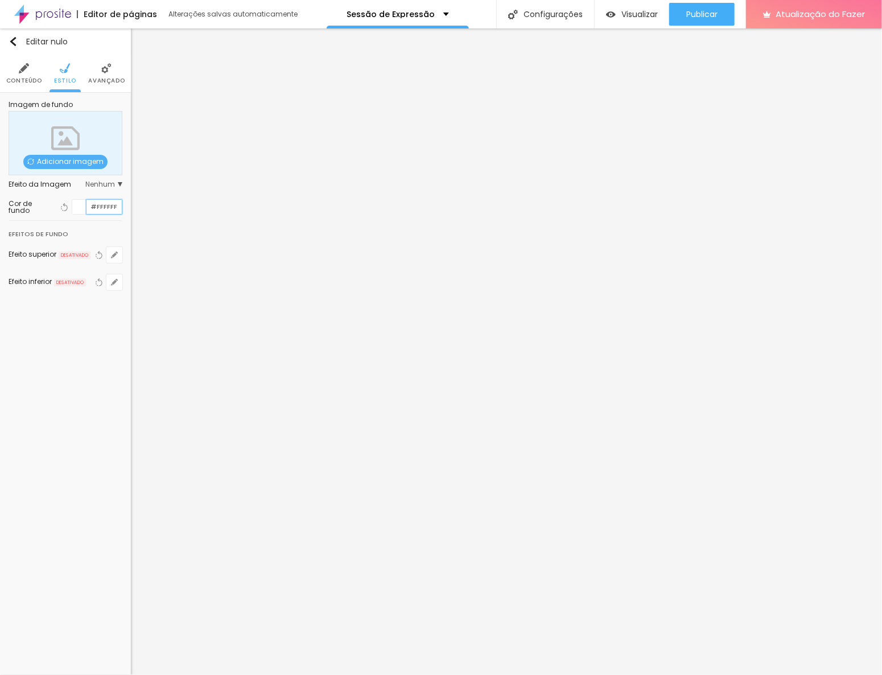
click at [109, 207] on input "#FFFFFF" at bounding box center [104, 207] width 35 height 14
click at [80, 207] on div at bounding box center [79, 207] width 14 height 14
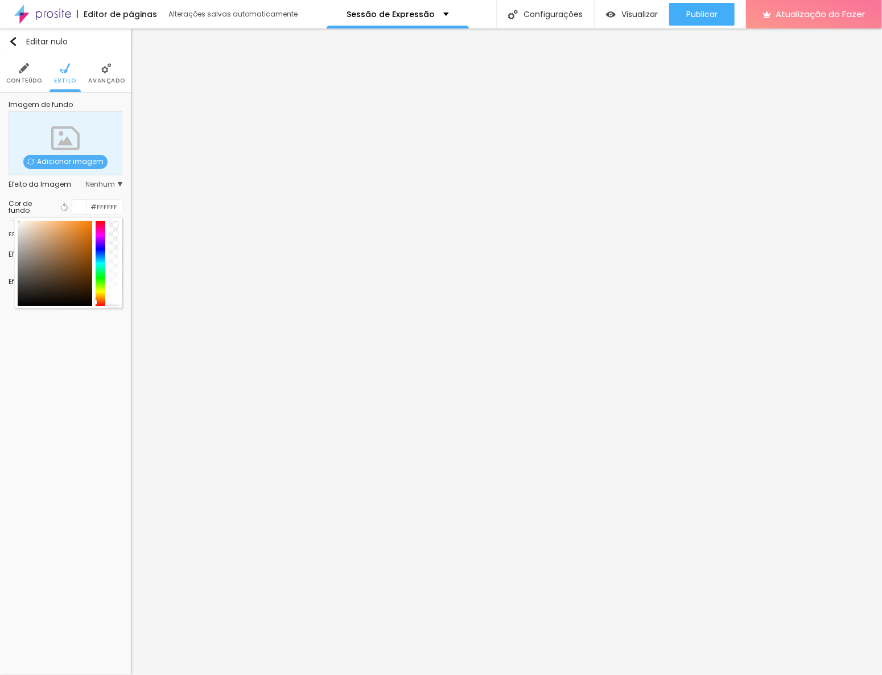
click at [98, 299] on div at bounding box center [101, 263] width 10 height 85
click at [101, 289] on div at bounding box center [101, 263] width 10 height 85
click at [101, 270] on div at bounding box center [101, 263] width 10 height 85
click at [101, 245] on div at bounding box center [101, 263] width 10 height 85
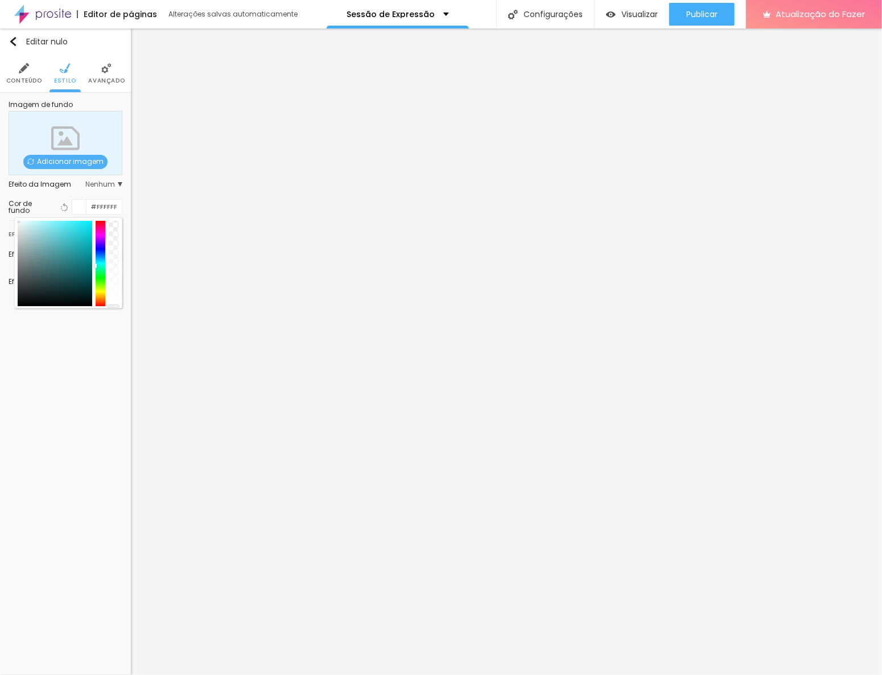
click at [101, 263] on div at bounding box center [101, 263] width 10 height 85
click at [34, 237] on div at bounding box center [55, 263] width 75 height 85
click at [59, 254] on div at bounding box center [55, 263] width 75 height 85
click at [71, 278] on div at bounding box center [55, 263] width 75 height 85
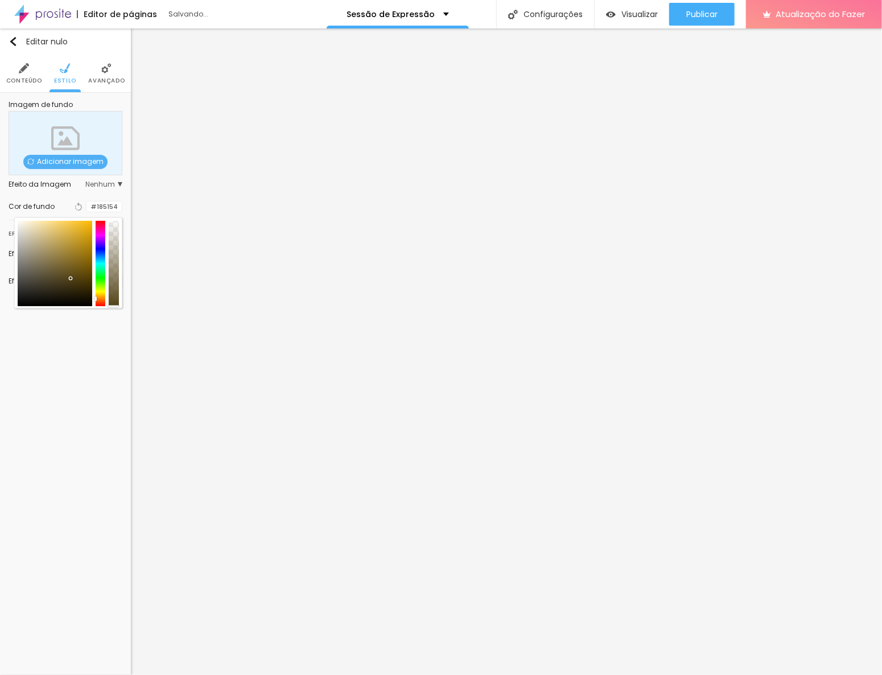
click at [101, 296] on div at bounding box center [101, 263] width 10 height 85
click at [101, 304] on div at bounding box center [101, 263] width 10 height 85
click at [100, 291] on div at bounding box center [101, 263] width 10 height 85
click at [101, 295] on div at bounding box center [101, 263] width 10 height 85
click at [101, 299] on div at bounding box center [101, 263] width 10 height 85
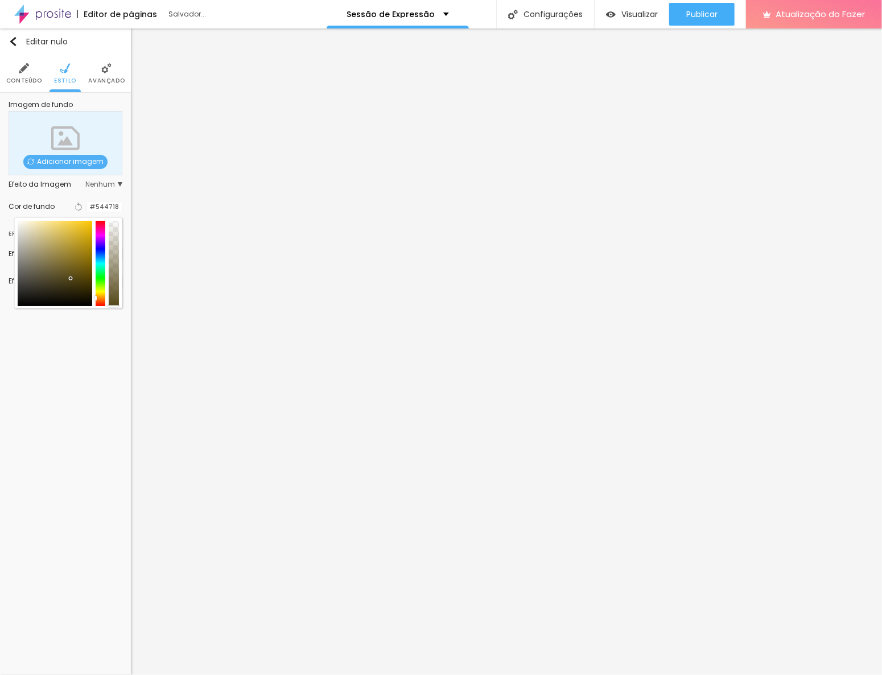
click at [100, 295] on div at bounding box center [101, 263] width 10 height 85
drag, startPoint x: 70, startPoint y: 279, endPoint x: 36, endPoint y: 242, distance: 50.4
click at [36, 242] on div at bounding box center [55, 263] width 75 height 85
click at [102, 301] on div at bounding box center [101, 263] width 10 height 85
click at [62, 367] on div "Editar nulo Conteúdo Estilo Avançado Imagem de fundo Adicionar imagem Efeito da…" at bounding box center [65, 351] width 131 height 647
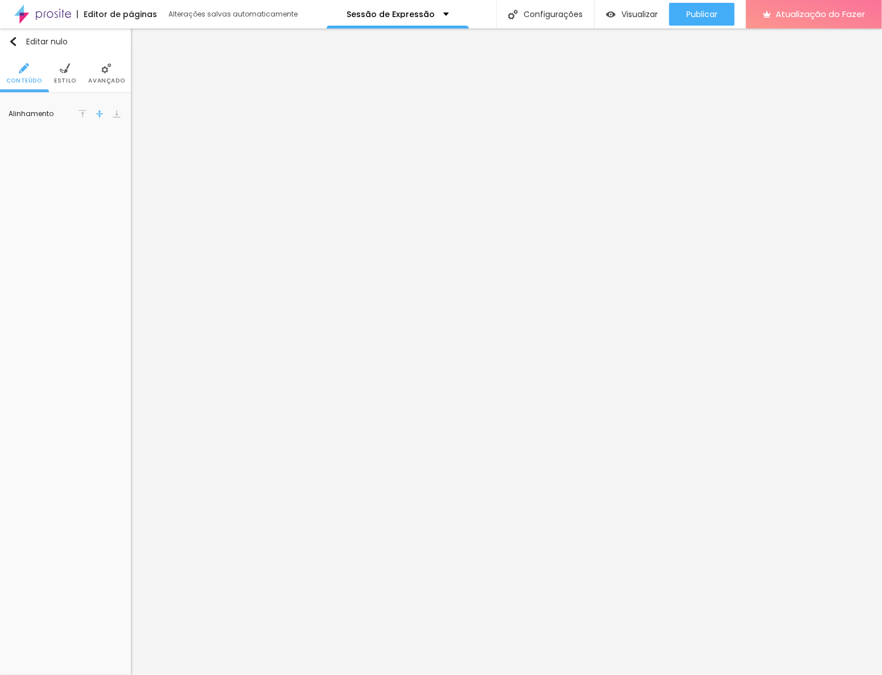
click at [57, 81] on font "Estilo" at bounding box center [65, 80] width 22 height 9
click at [111, 111] on input "#E8C0A6" at bounding box center [104, 115] width 35 height 14
click at [62, 80] on font "Estilo" at bounding box center [65, 80] width 22 height 9
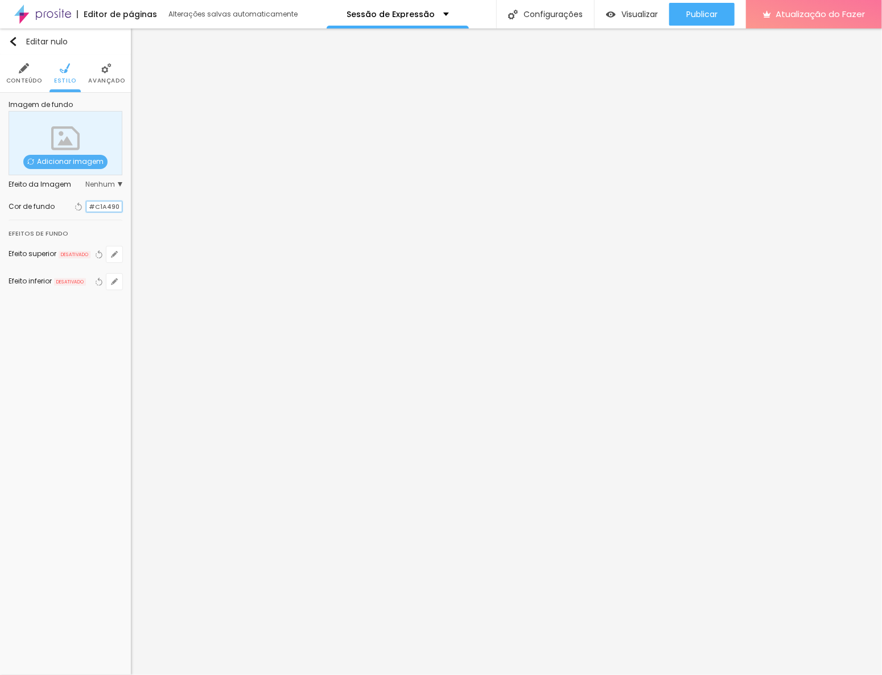
click at [106, 204] on input "#C1A490" at bounding box center [104, 207] width 35 height 11
paste input "E8C0A6"
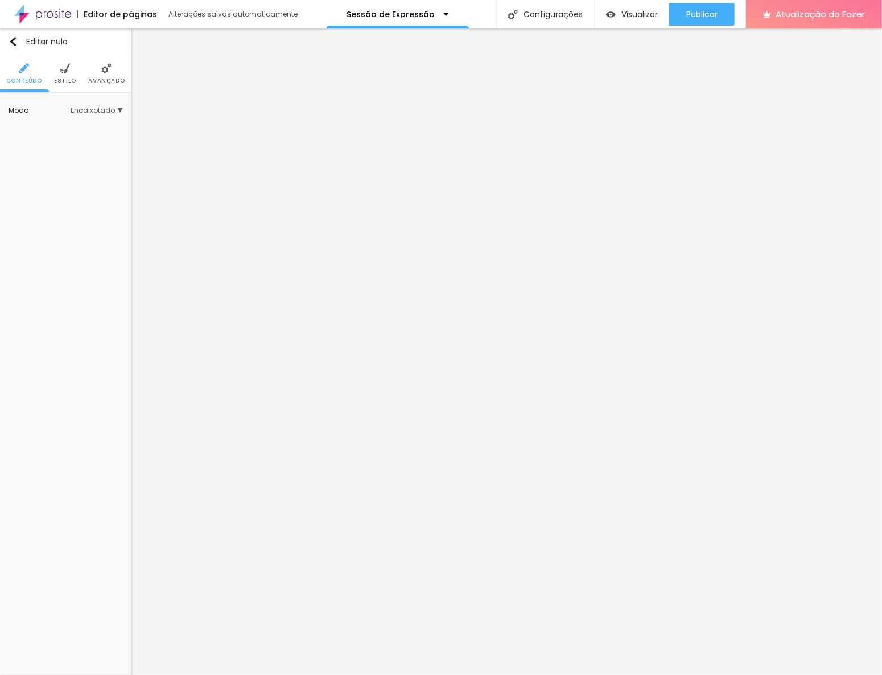
click at [68, 75] on li "Estilo" at bounding box center [65, 74] width 22 height 38
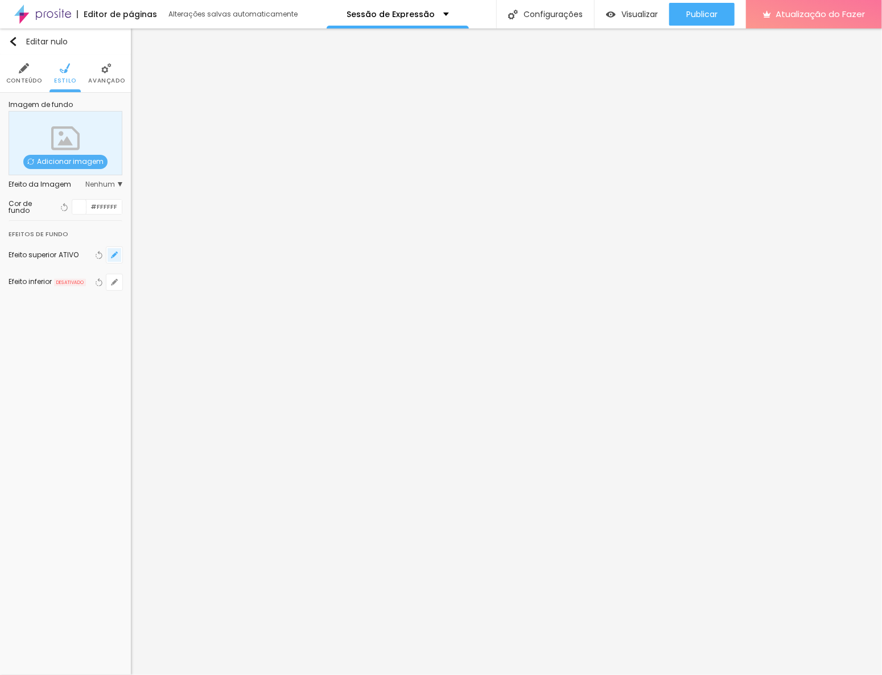
click at [113, 256] on icon "button" at bounding box center [114, 255] width 5 height 5
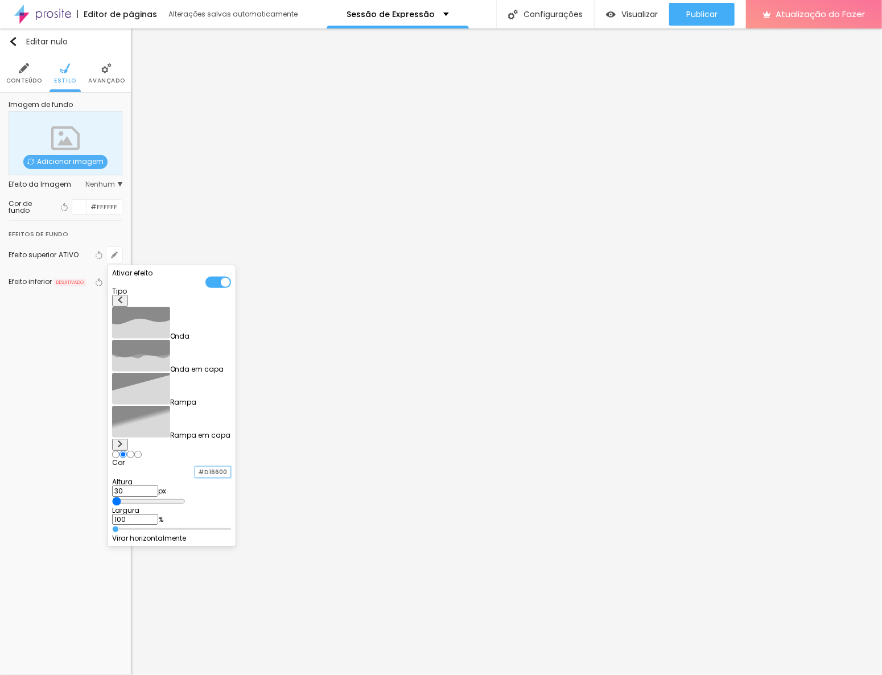
click at [231, 467] on input "#D16600" at bounding box center [212, 472] width 35 height 11
click at [47, 314] on div at bounding box center [441, 337] width 882 height 675
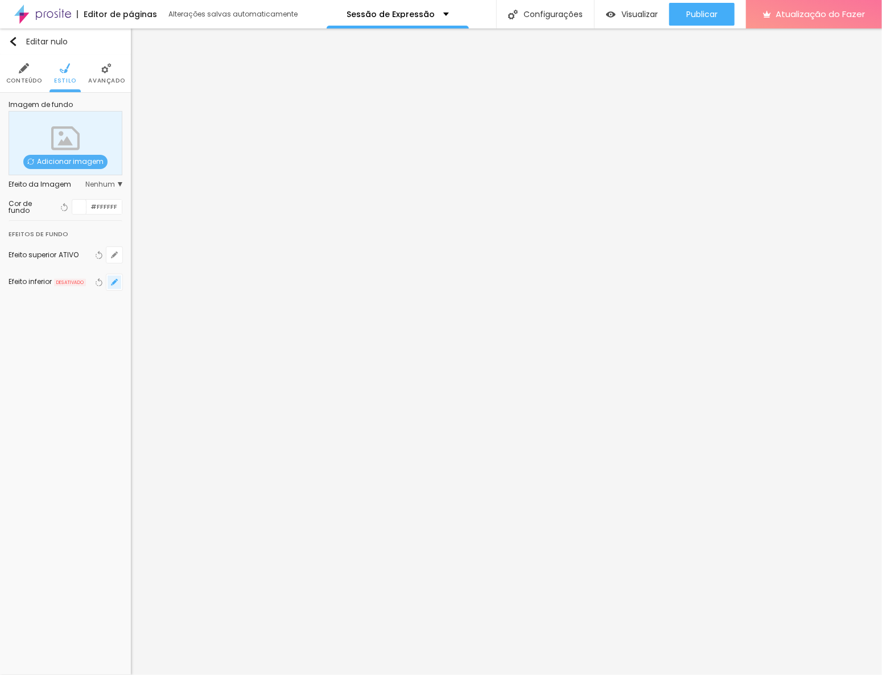
click at [121, 279] on button "button" at bounding box center [114, 282] width 16 height 16
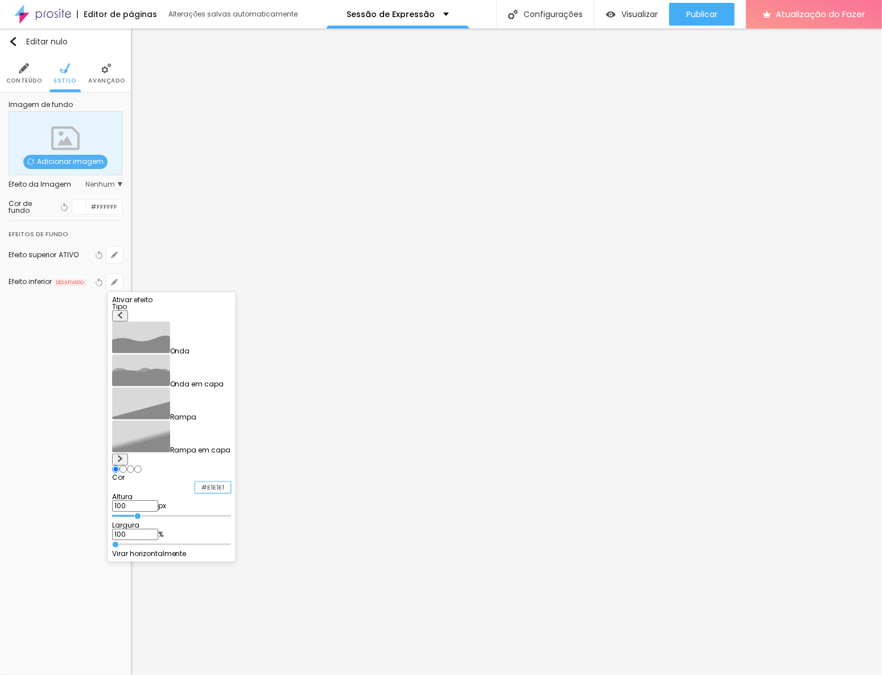
click at [231, 482] on input "#E1E1E1" at bounding box center [212, 487] width 35 height 11
paste input "D16600"
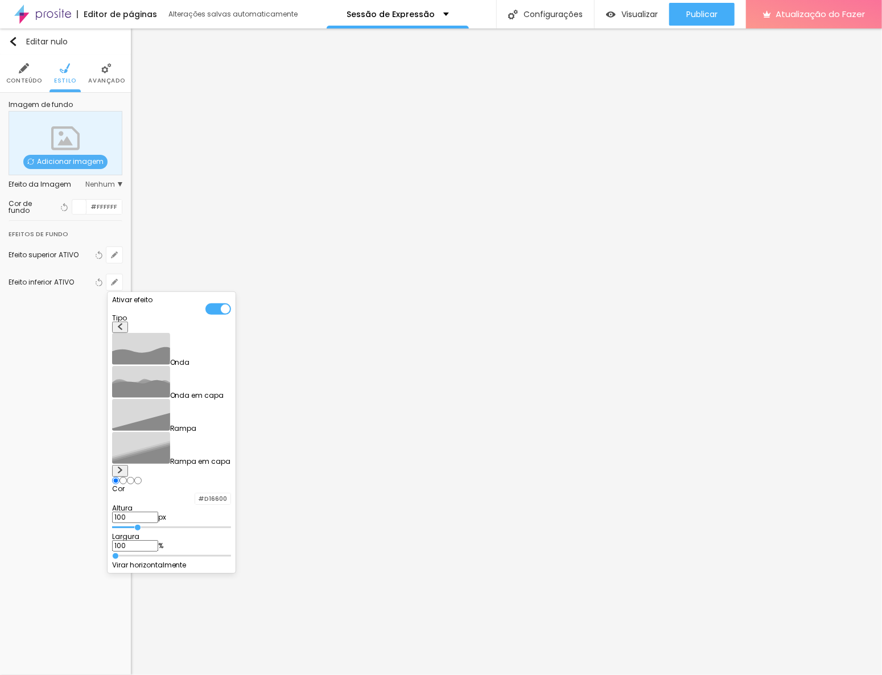
drag, startPoint x: 240, startPoint y: 421, endPoint x: 224, endPoint y: 419, distance: 16.7
click at [224, 505] on div "Altura 100 px" at bounding box center [171, 514] width 119 height 18
click at [128, 465] on button at bounding box center [120, 471] width 16 height 12
click at [48, 364] on div at bounding box center [441, 337] width 882 height 675
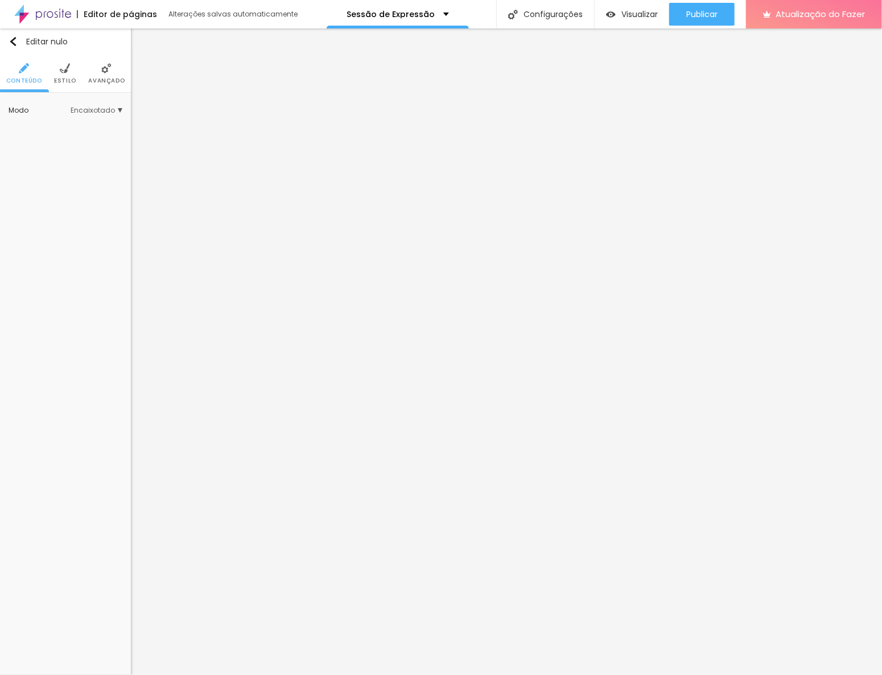
click at [67, 79] on font "Estilo" at bounding box center [65, 80] width 22 height 9
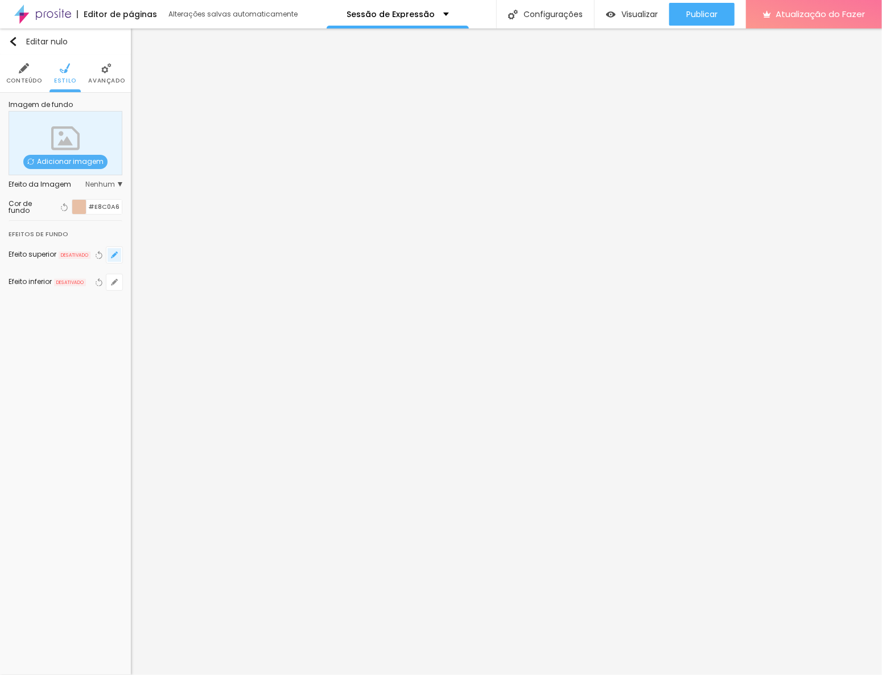
click at [114, 257] on icon "button" at bounding box center [114, 255] width 5 height 5
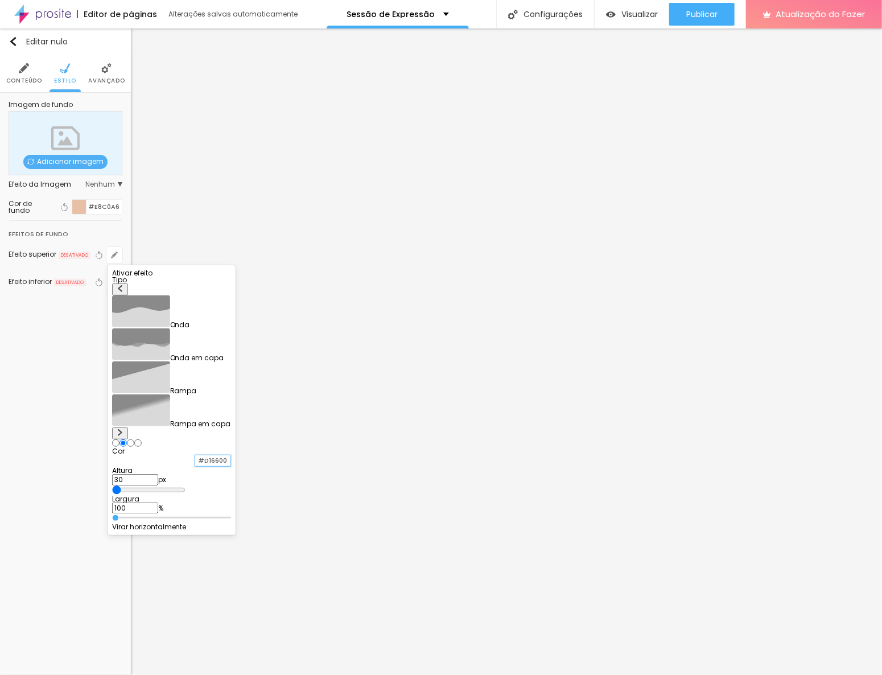
click at [231, 455] on input "#D16600" at bounding box center [212, 460] width 35 height 11
click at [231, 277] on div at bounding box center [171, 277] width 119 height 0
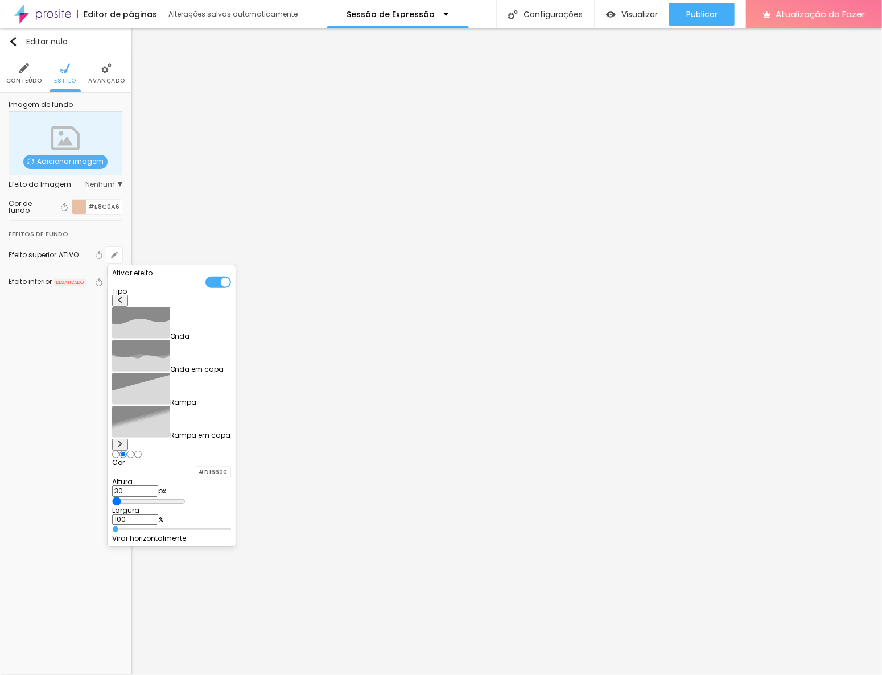
click at [42, 323] on div at bounding box center [441, 337] width 882 height 675
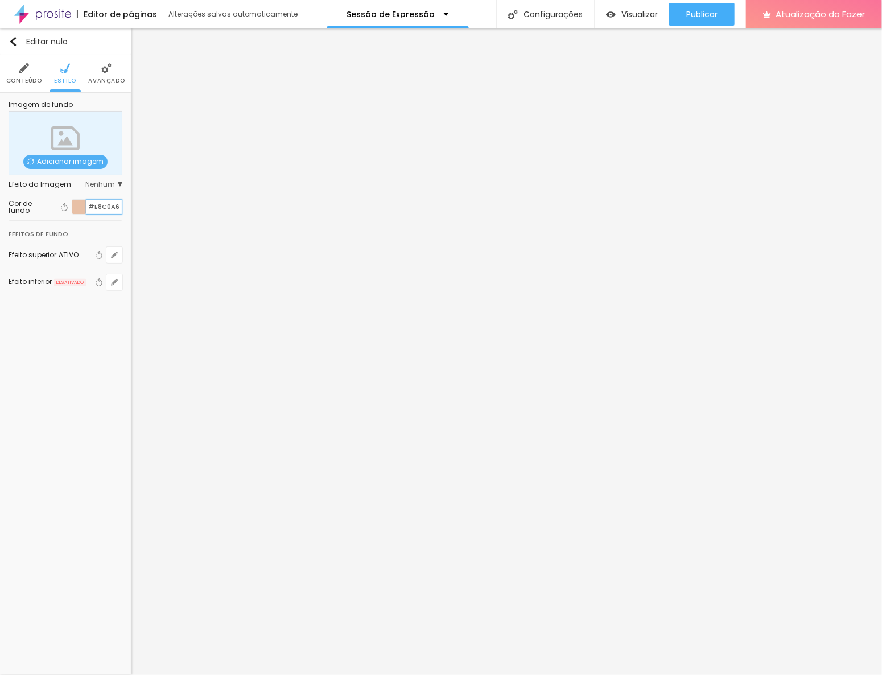
click at [109, 207] on input "#E8C0A6" at bounding box center [104, 207] width 35 height 14
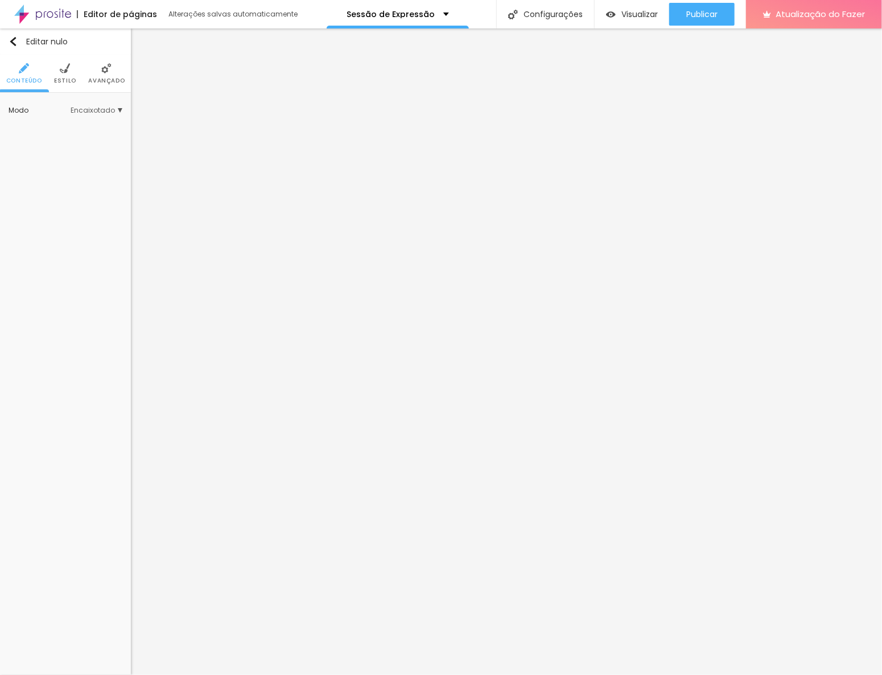
click at [68, 80] on font "Estilo" at bounding box center [65, 80] width 22 height 9
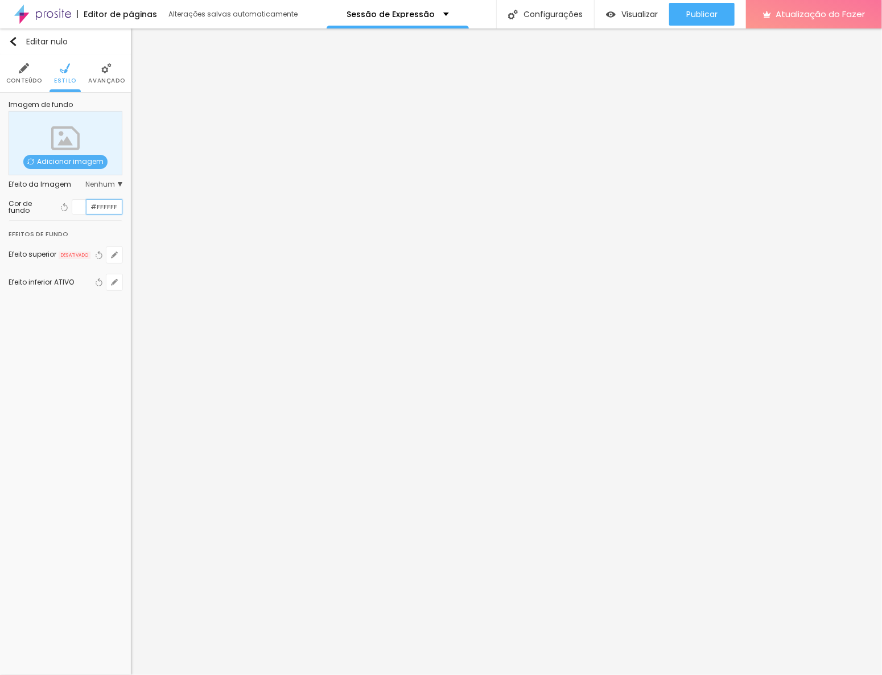
click at [104, 202] on input "#FFFFFF" at bounding box center [104, 207] width 35 height 14
paste input "E8C0A6"
click at [80, 354] on div "Editar nulo Conteúdo Estilo Avançado Imagem de fundo Adicionar imagem Efeito da…" at bounding box center [65, 351] width 131 height 647
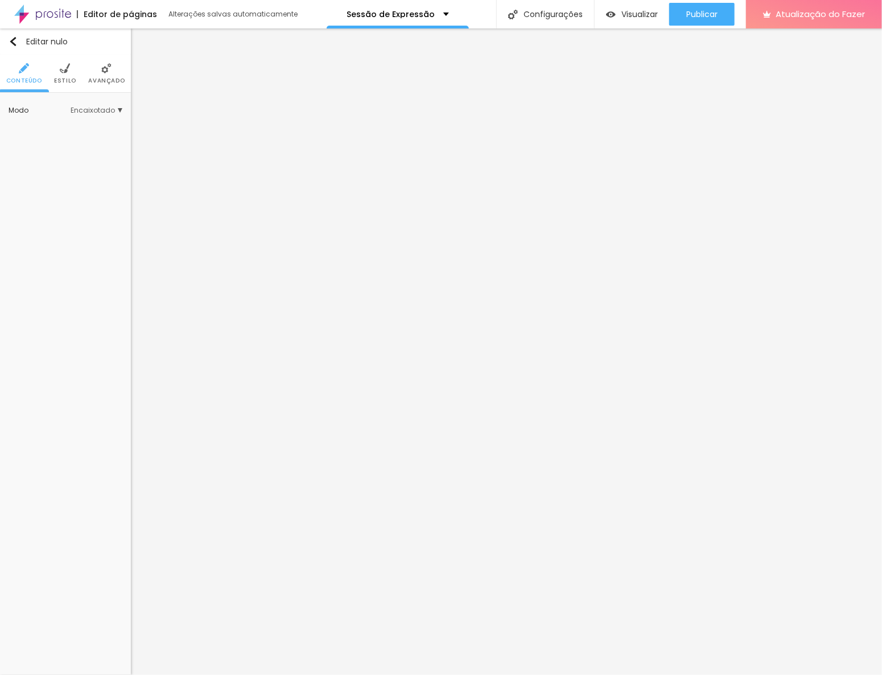
click at [104, 80] on font "Avançado" at bounding box center [106, 80] width 36 height 9
click at [106, 75] on li "Avançado" at bounding box center [106, 74] width 36 height 38
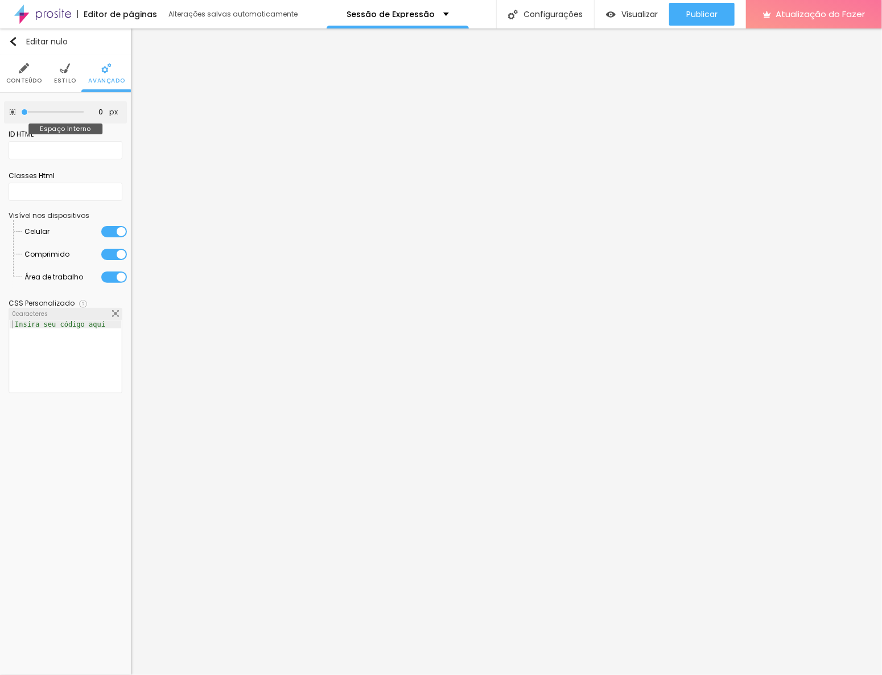
drag, startPoint x: 46, startPoint y: 112, endPoint x: 13, endPoint y: 113, distance: 33.0
click at [21, 113] on input "range" at bounding box center [52, 112] width 63 height 6
click at [69, 79] on font "Estilo" at bounding box center [65, 80] width 22 height 9
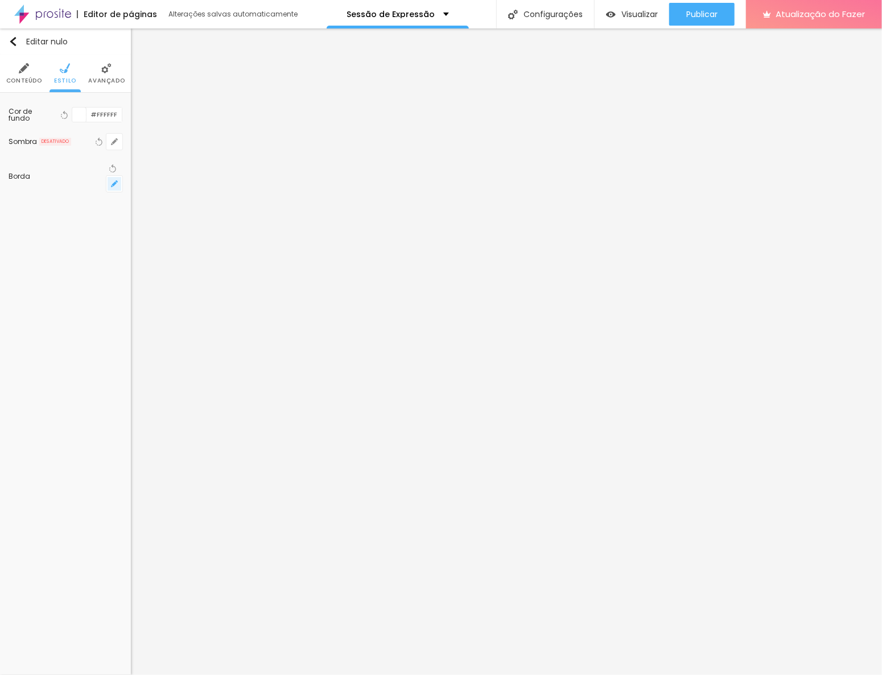
click at [114, 180] on icon "button" at bounding box center [114, 183] width 7 height 7
drag, startPoint x: 126, startPoint y: 208, endPoint x: 111, endPoint y: 220, distance: 19.4
click at [112, 215] on input "range" at bounding box center [151, 212] width 78 height 6
click at [77, 232] on div at bounding box center [441, 337] width 882 height 675
click at [109, 168] on icon "button" at bounding box center [113, 169] width 8 height 8
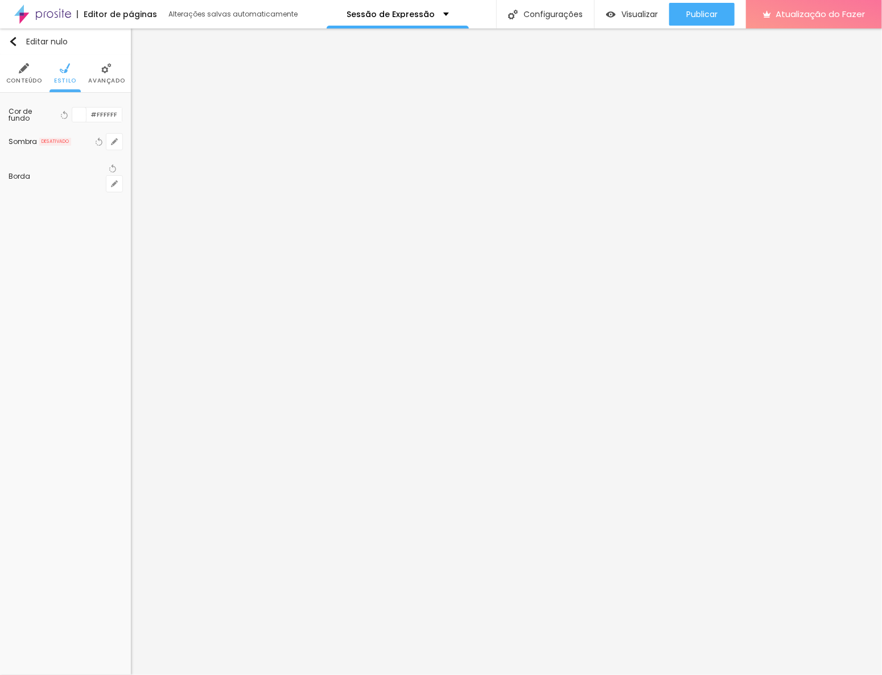
click at [107, 72] on img at bounding box center [106, 68] width 10 height 10
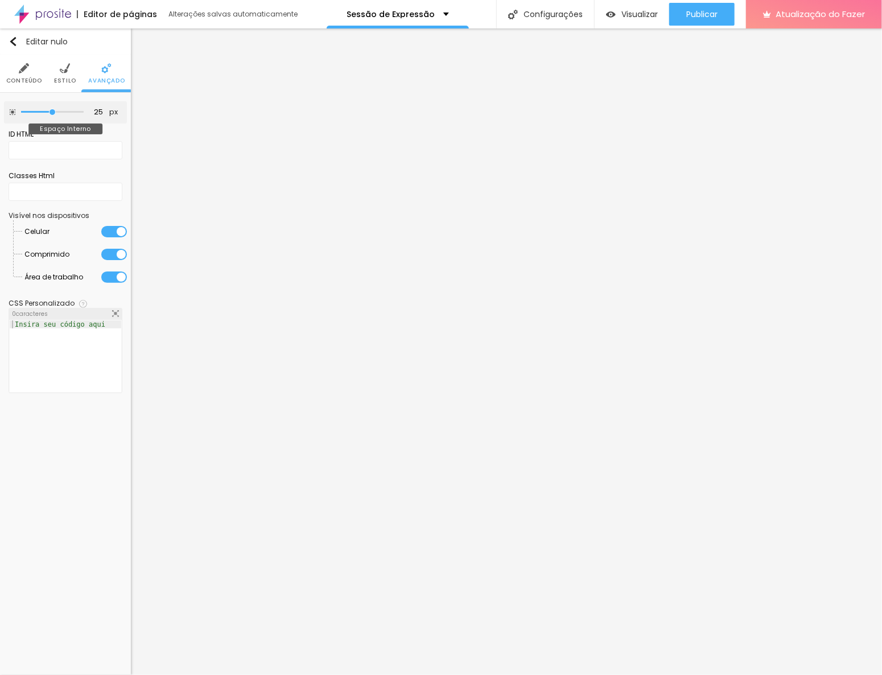
click at [50, 112] on input "range" at bounding box center [52, 112] width 63 height 6
click at [35, 112] on input "range" at bounding box center [52, 112] width 63 height 6
click at [24, 109] on input "range" at bounding box center [52, 112] width 63 height 6
drag, startPoint x: 24, startPoint y: 109, endPoint x: 36, endPoint y: 110, distance: 11.4
click at [36, 110] on input "range" at bounding box center [52, 112] width 63 height 6
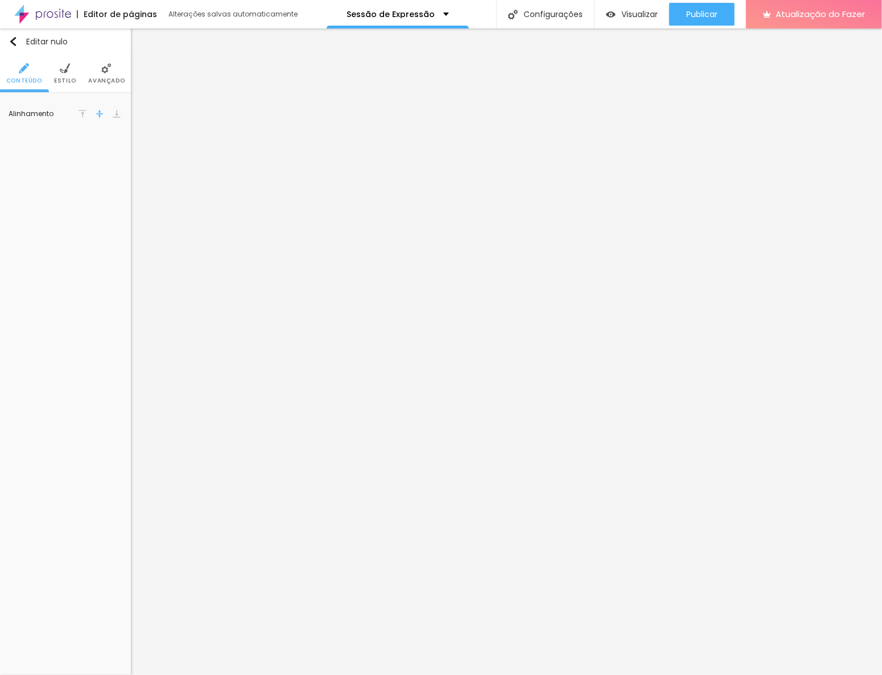
click at [101, 72] on img at bounding box center [106, 68] width 10 height 10
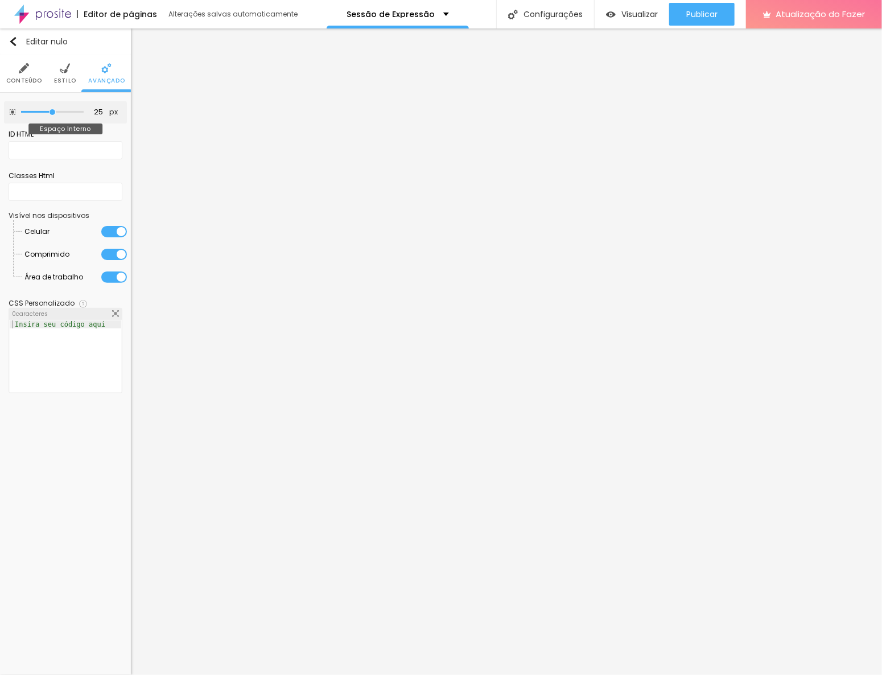
click at [52, 111] on input "range" at bounding box center [52, 112] width 63 height 6
click at [81, 111] on input "range" at bounding box center [52, 112] width 63 height 6
click at [26, 114] on input "range" at bounding box center [52, 112] width 63 height 6
drag, startPoint x: 27, startPoint y: 109, endPoint x: 36, endPoint y: 112, distance: 9.4
click at [36, 112] on input "range" at bounding box center [52, 112] width 63 height 6
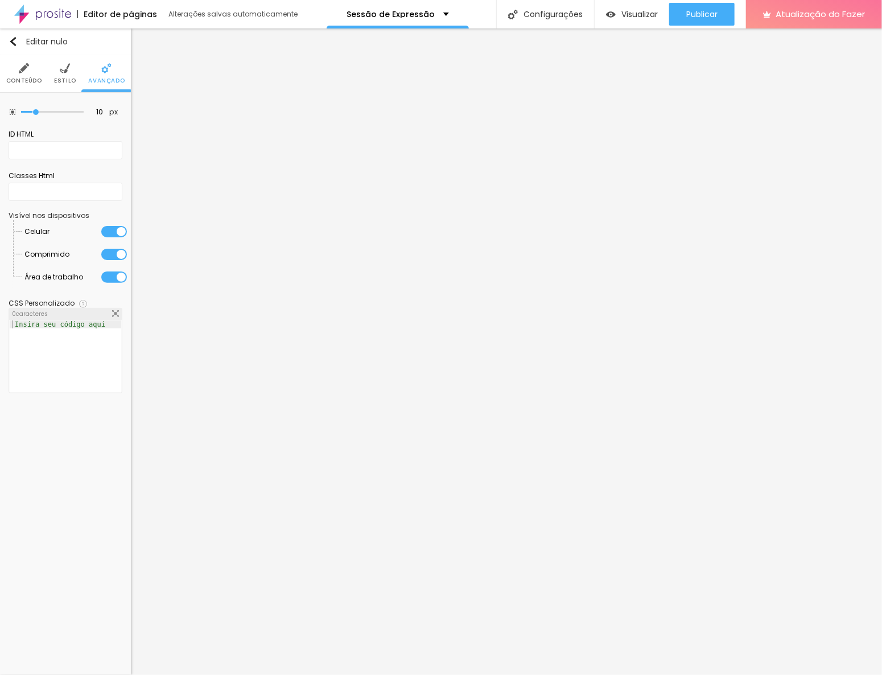
click at [69, 71] on img at bounding box center [65, 68] width 10 height 10
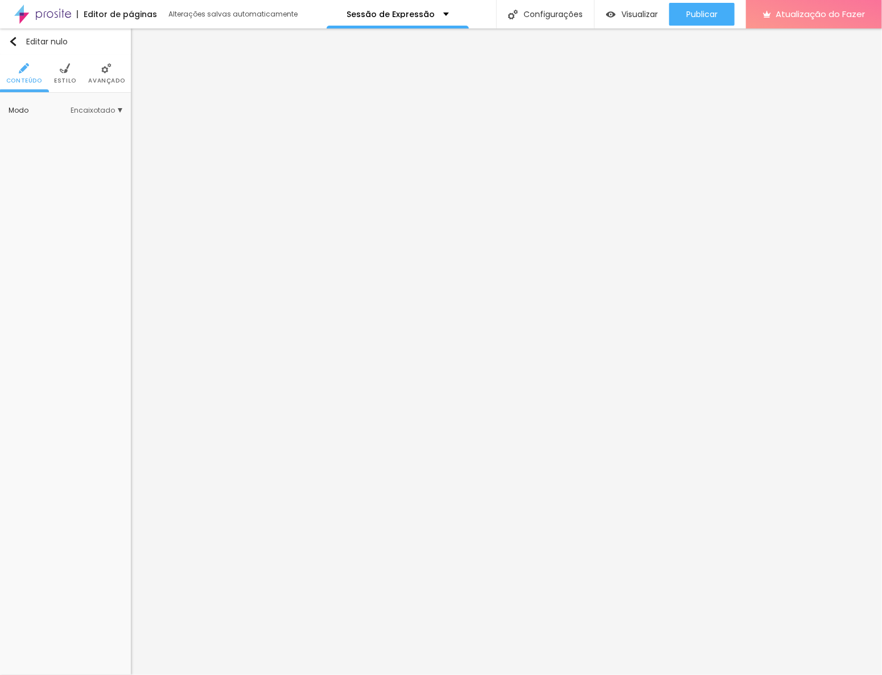
click at [68, 71] on img at bounding box center [65, 68] width 10 height 10
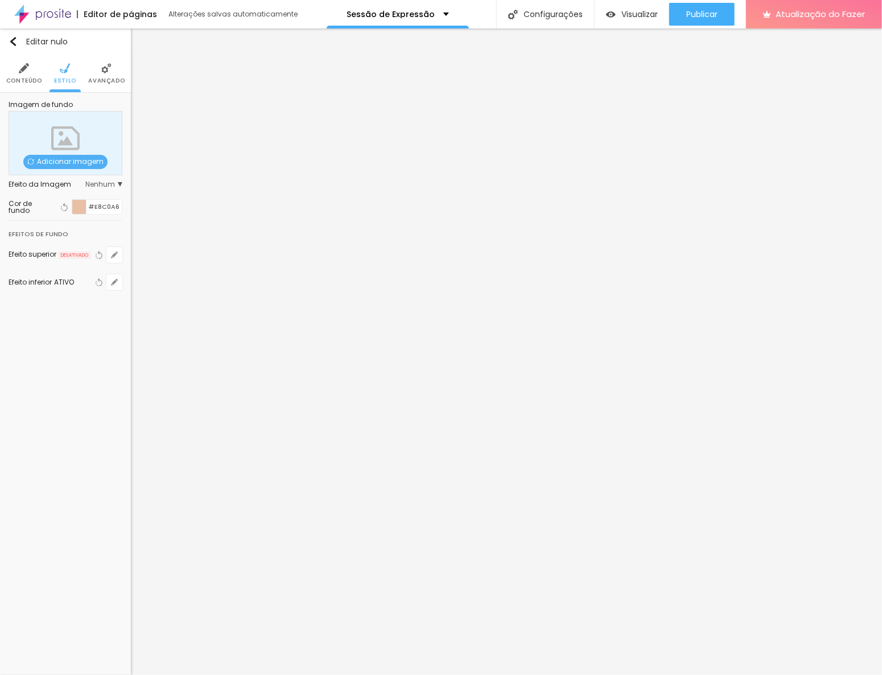
click at [104, 71] on img at bounding box center [106, 68] width 10 height 10
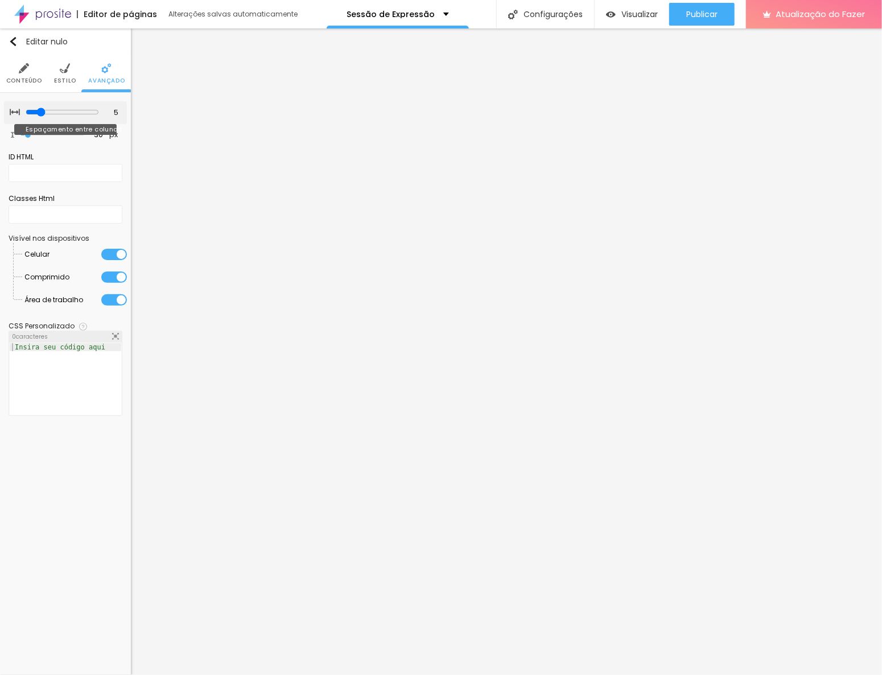
click at [40, 112] on input "range" at bounding box center [62, 112] width 73 height 9
click at [28, 111] on input "range" at bounding box center [61, 112] width 77 height 6
click at [28, 131] on input "range" at bounding box center [51, 134] width 73 height 9
click at [94, 133] on input "31" at bounding box center [100, 134] width 20 height 11
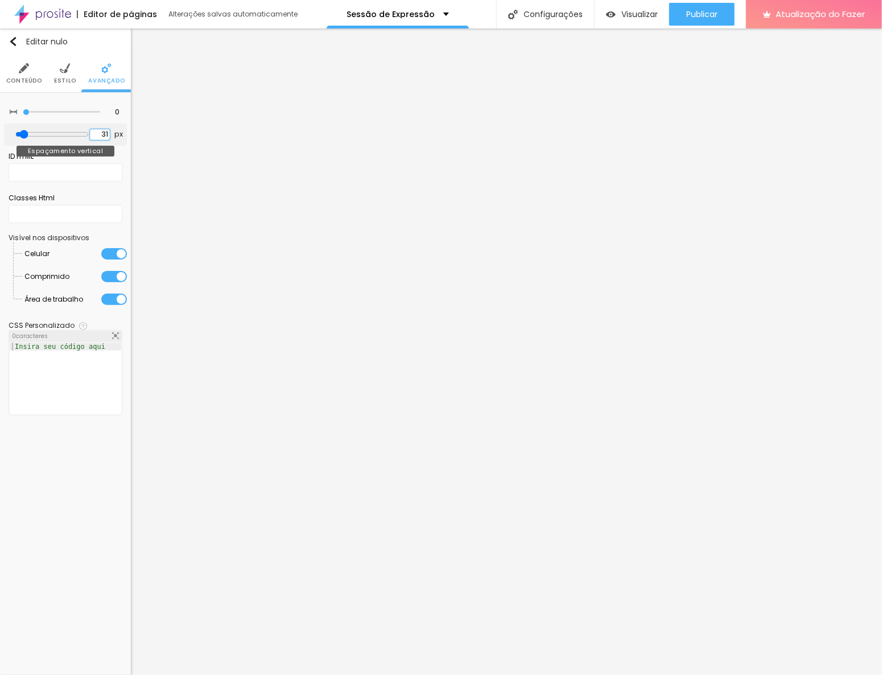
click at [94, 133] on input "31" at bounding box center [100, 134] width 20 height 11
drag, startPoint x: 23, startPoint y: 109, endPoint x: -1, endPoint y: 121, distance: 27.0
click at [23, 115] on input "range" at bounding box center [61, 112] width 77 height 6
click at [61, 72] on img at bounding box center [65, 68] width 10 height 10
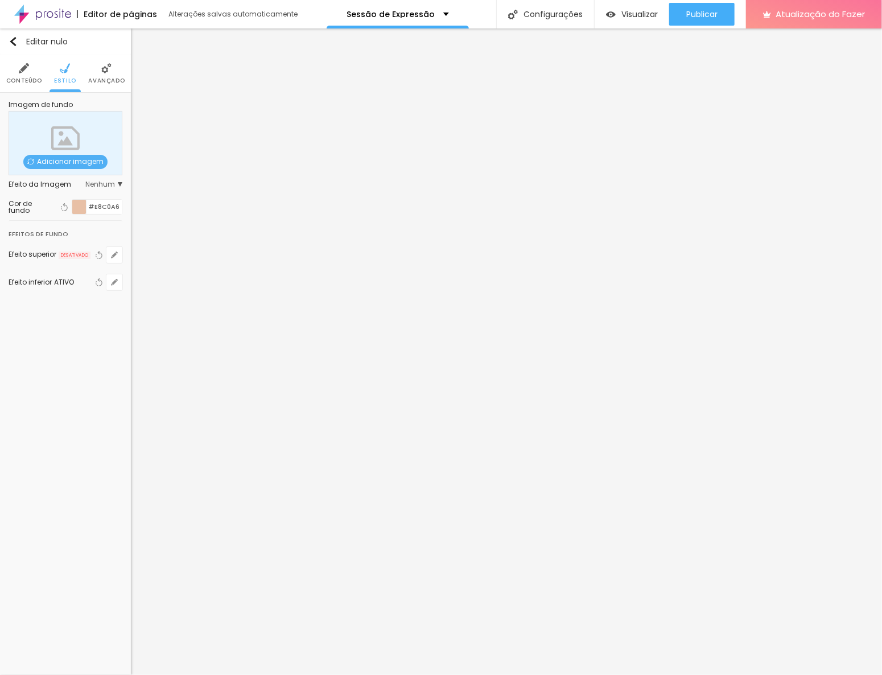
click at [25, 71] on img at bounding box center [24, 68] width 10 height 10
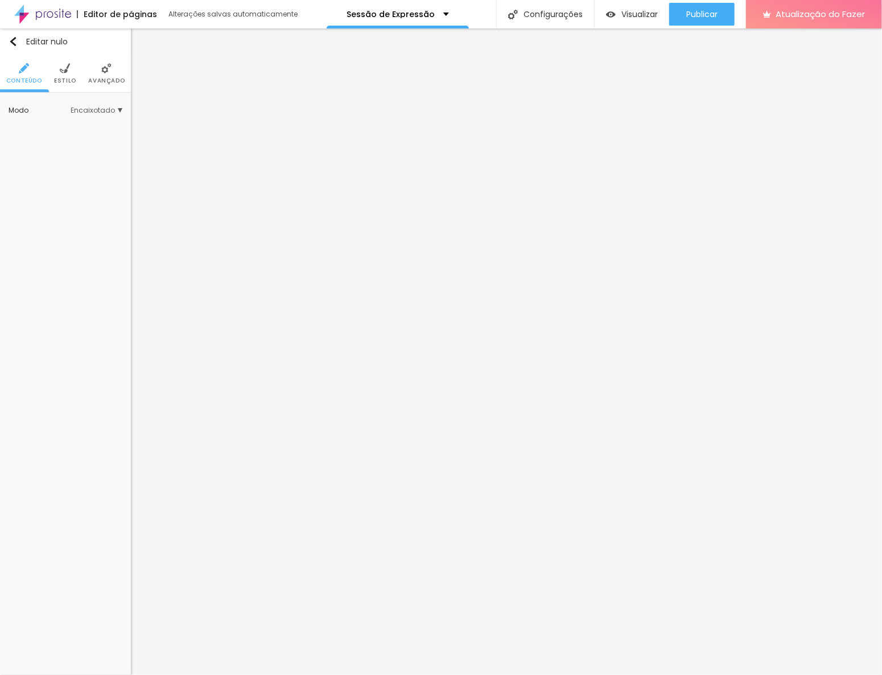
click at [50, 71] on ul "Conteúdo Estilo Avançado" at bounding box center [65, 74] width 131 height 38
click at [59, 71] on li "Estilo" at bounding box center [65, 74] width 22 height 38
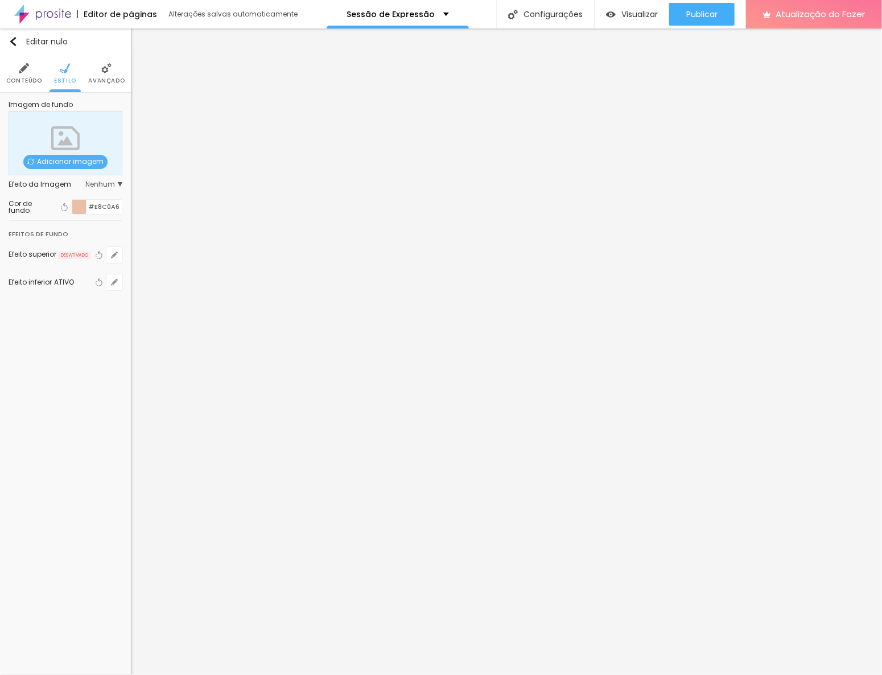
click at [98, 68] on li "Avançado" at bounding box center [106, 74] width 36 height 38
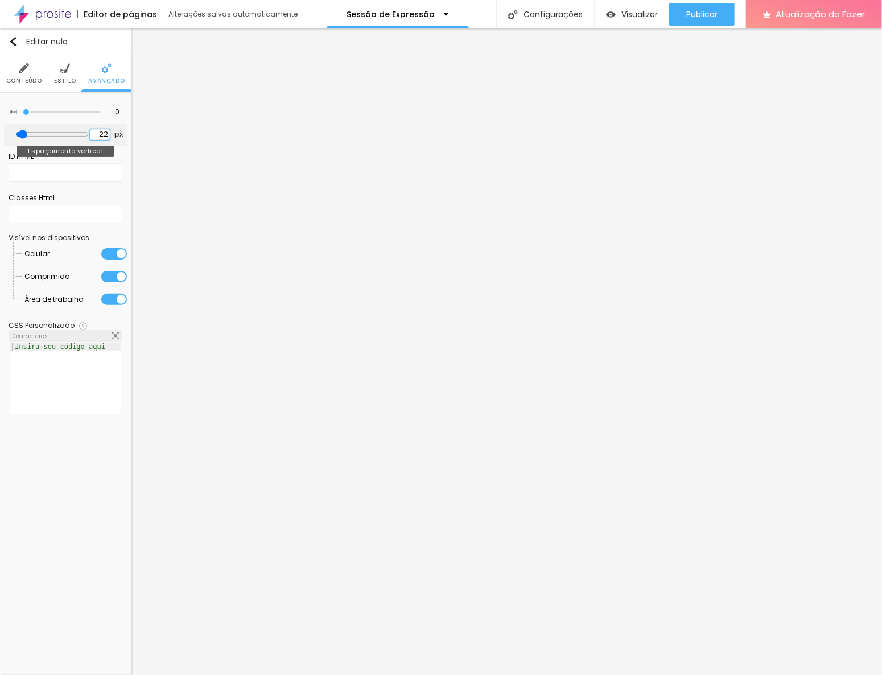
click at [101, 135] on input "22" at bounding box center [100, 134] width 20 height 11
click at [97, 135] on input "22" at bounding box center [100, 134] width 20 height 11
drag, startPoint x: 96, startPoint y: 132, endPoint x: 64, endPoint y: 134, distance: 32.5
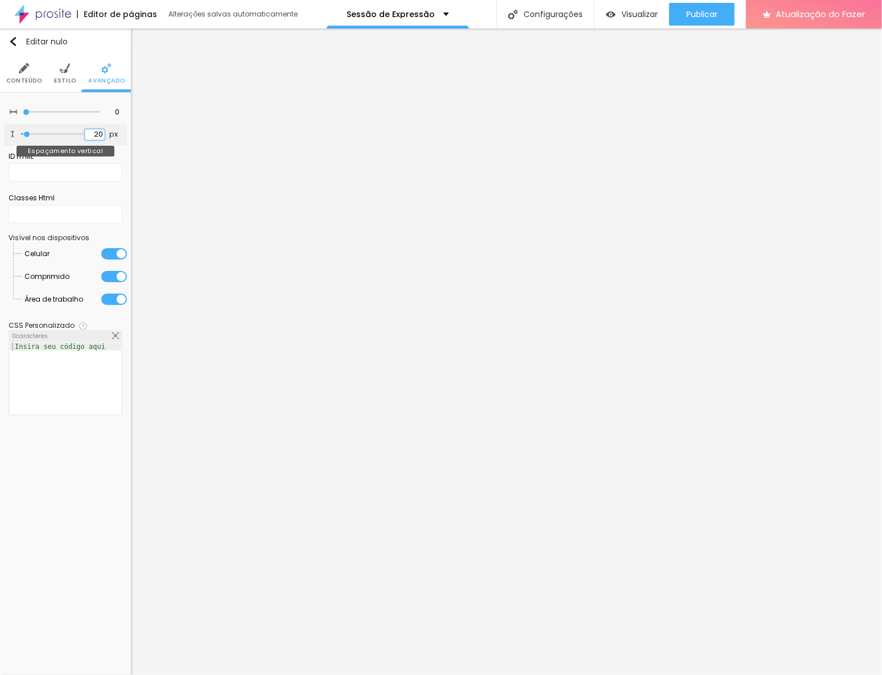
click at [64, 134] on div "20 px Espaçamento vertical" at bounding box center [65, 135] width 123 height 22
click at [117, 114] on input "0" at bounding box center [111, 112] width 20 height 11
click at [67, 75] on li "Estilo" at bounding box center [65, 74] width 22 height 38
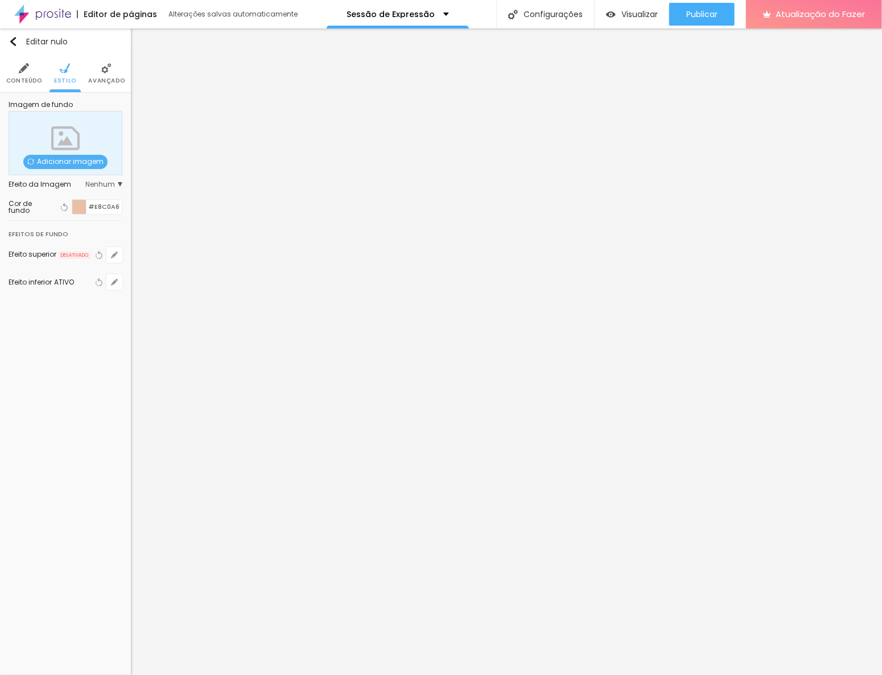
click at [27, 73] on li "Conteúdo" at bounding box center [24, 74] width 36 height 38
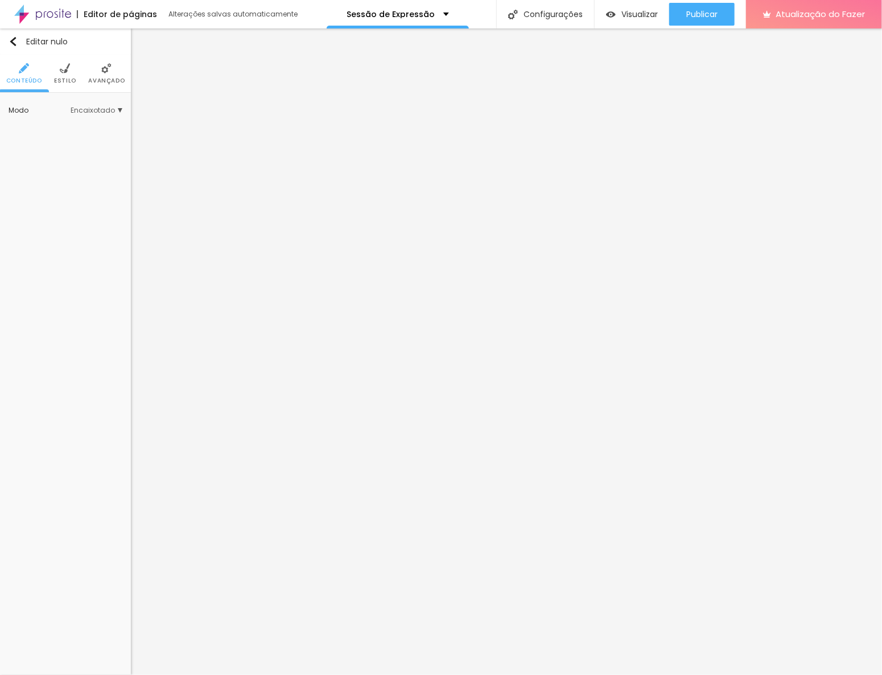
click at [54, 71] on li "Estilo" at bounding box center [65, 74] width 22 height 38
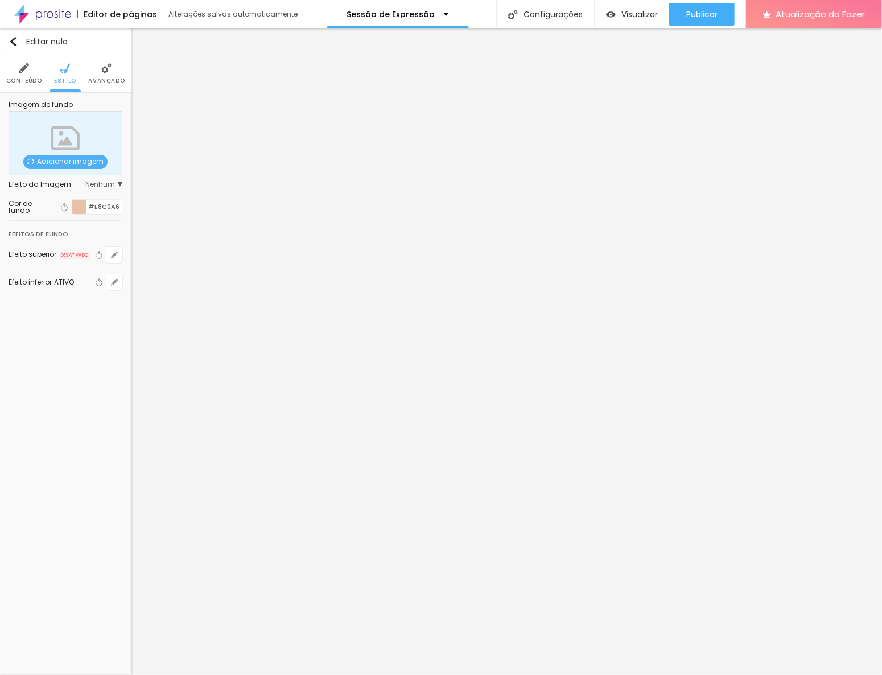
click at [118, 186] on span "Nenhum" at bounding box center [103, 184] width 37 height 7
click at [63, 220] on font "Paralaxe" at bounding box center [58, 216] width 30 height 10
click at [59, 200] on font "Nenhum" at bounding box center [58, 201] width 30 height 10
click at [106, 182] on font "Nenhum" at bounding box center [100, 184] width 30 height 10
click at [114, 76] on font "Avançado" at bounding box center [106, 80] width 36 height 9
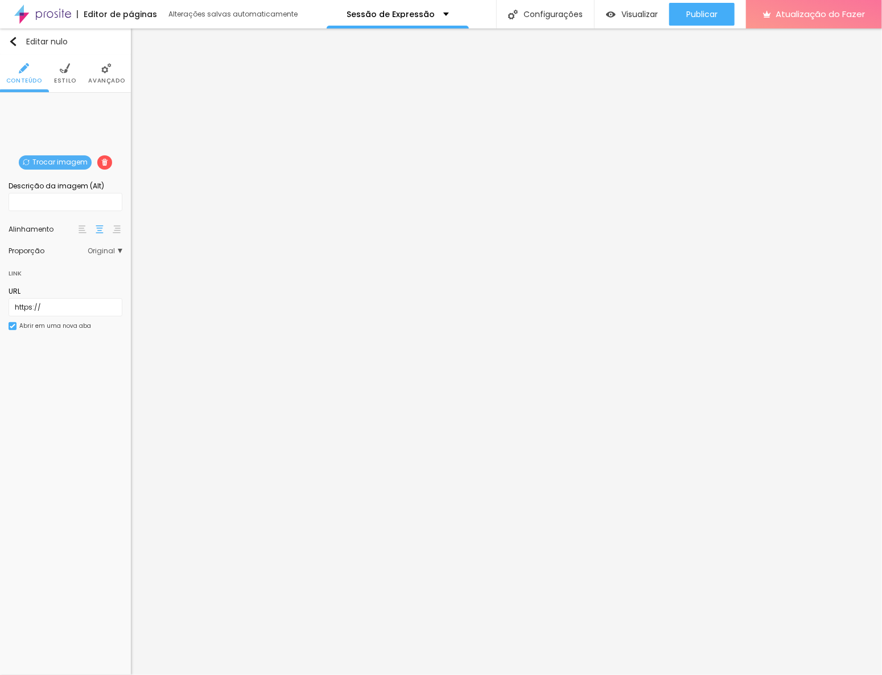
click at [106, 81] on font "Avançado" at bounding box center [106, 80] width 36 height 9
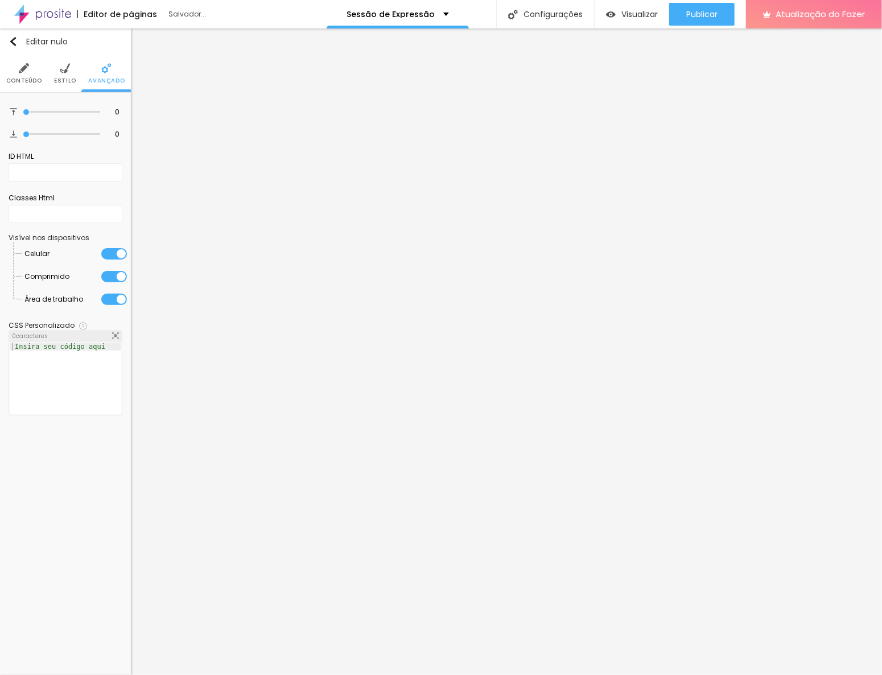
click at [67, 70] on img at bounding box center [65, 68] width 10 height 10
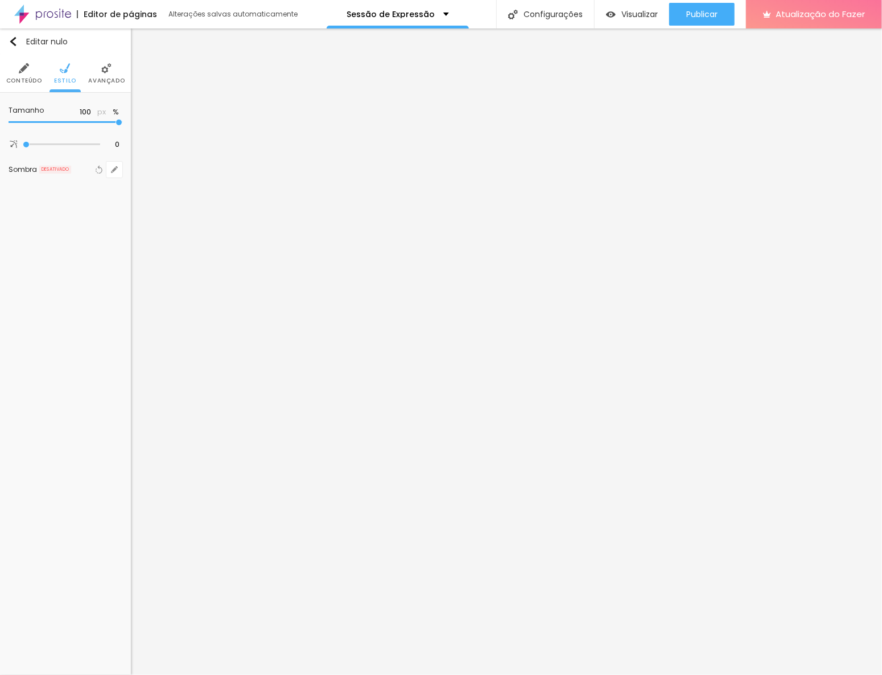
click at [111, 85] on li "Avançado" at bounding box center [106, 74] width 36 height 38
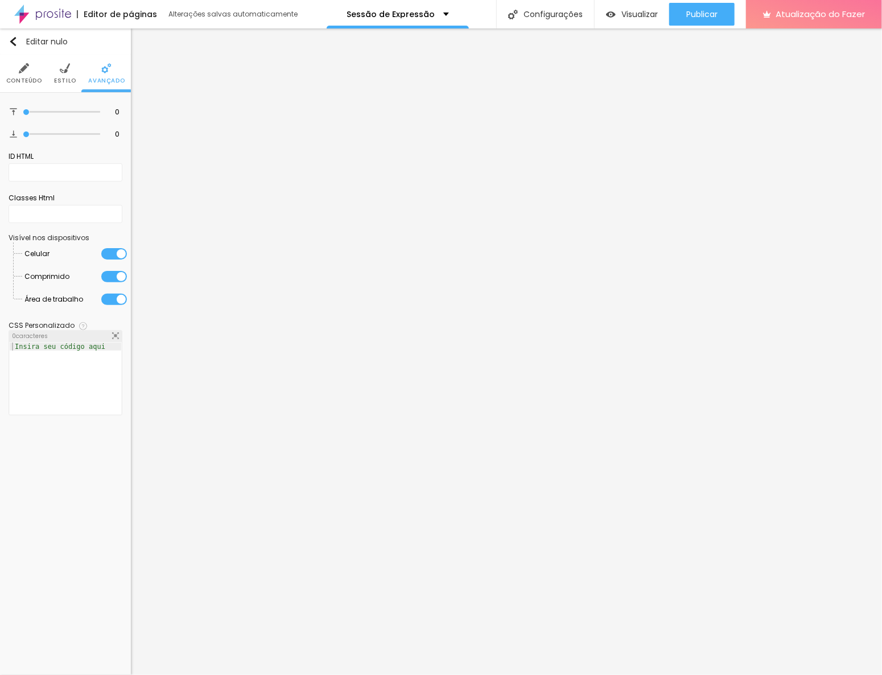
click at [64, 71] on img at bounding box center [65, 68] width 10 height 10
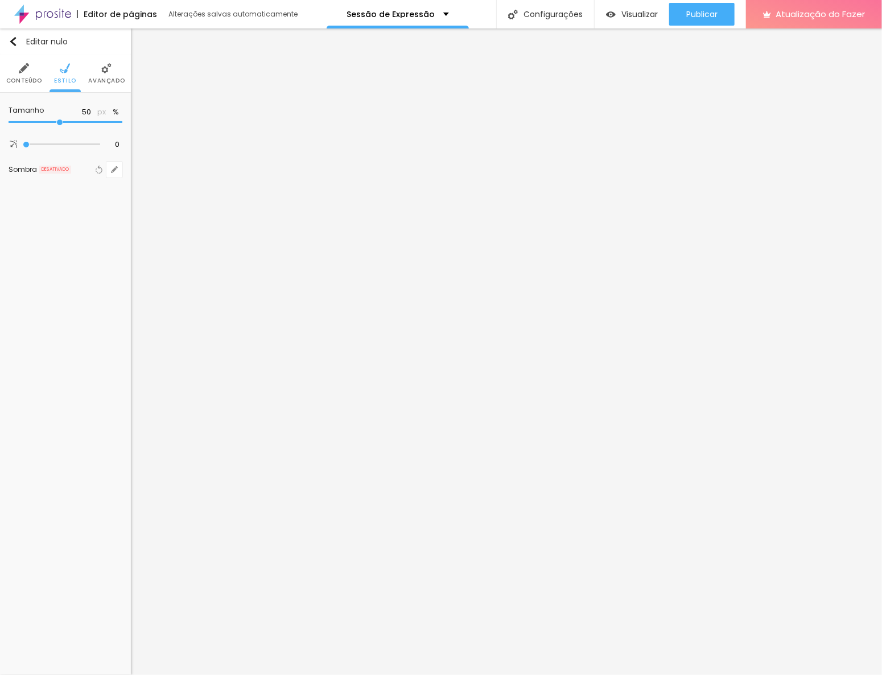
click at [56, 122] on input "range" at bounding box center [66, 123] width 114 height 6
click at [82, 121] on input "range" at bounding box center [45, 122] width 73 height 9
click at [89, 115] on input "80" at bounding box center [83, 112] width 20 height 11
click at [84, 112] on input "80" at bounding box center [83, 112] width 20 height 11
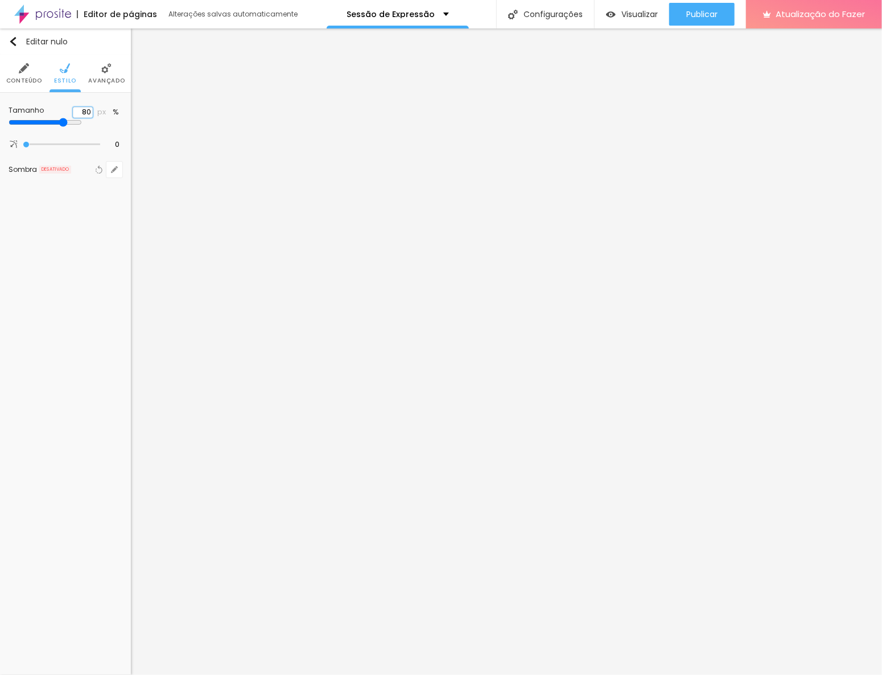
click at [84, 112] on input "80" at bounding box center [83, 112] width 20 height 11
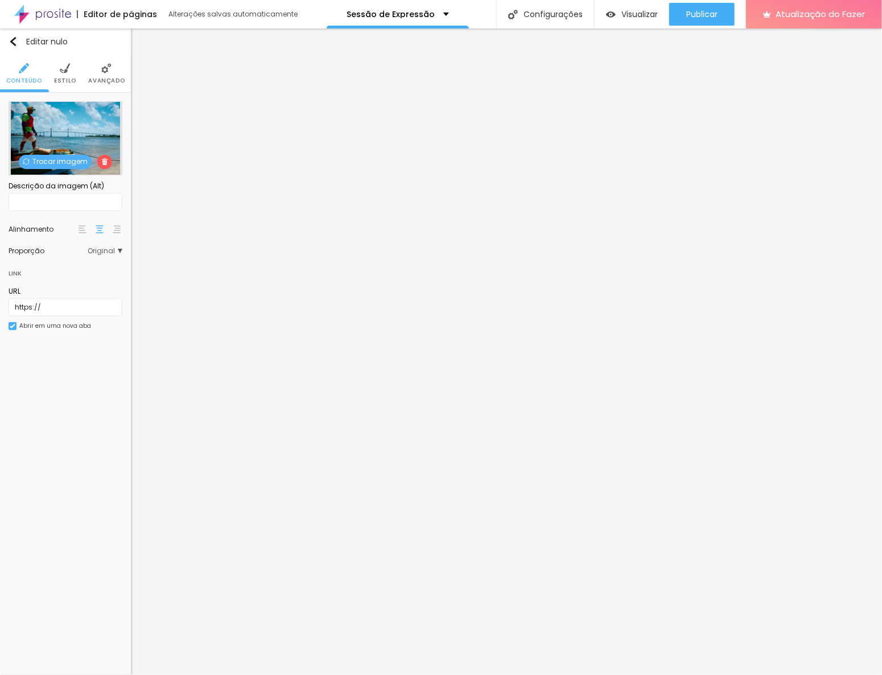
click at [63, 67] on img at bounding box center [65, 68] width 10 height 10
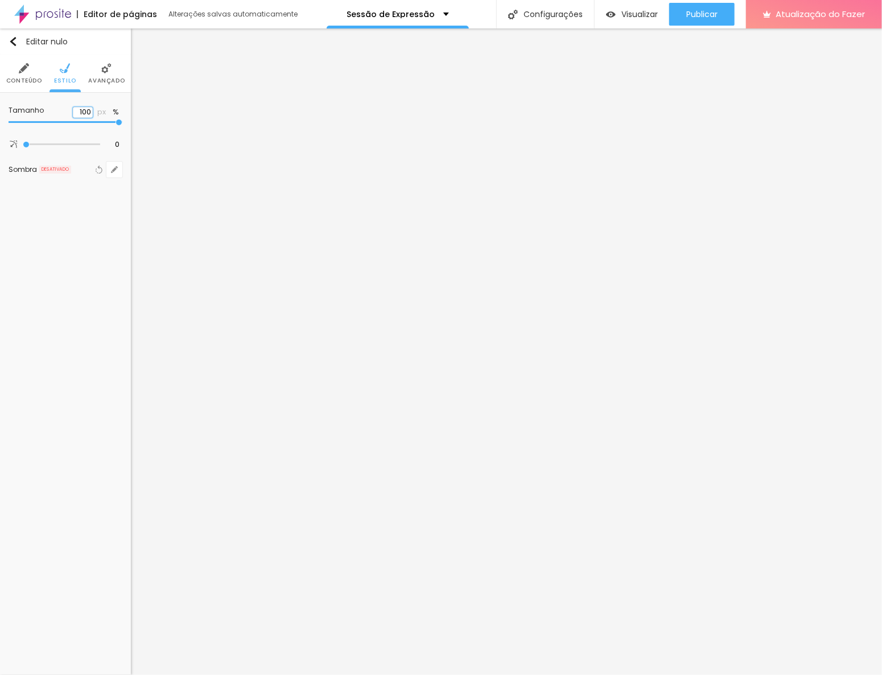
click at [88, 110] on input "100" at bounding box center [83, 112] width 20 height 11
click at [107, 72] on img at bounding box center [106, 68] width 10 height 10
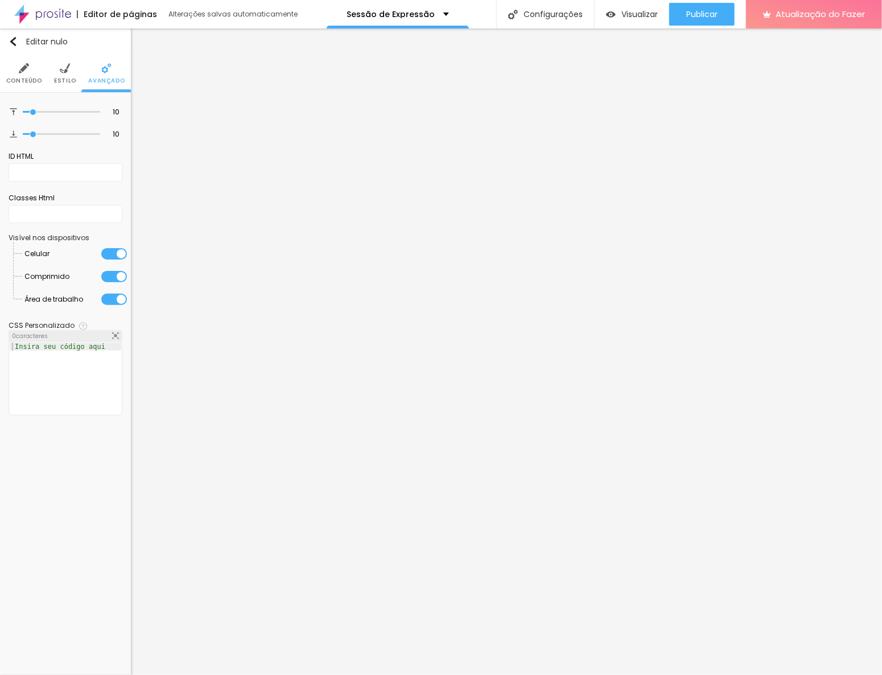
click at [25, 72] on img at bounding box center [24, 68] width 10 height 10
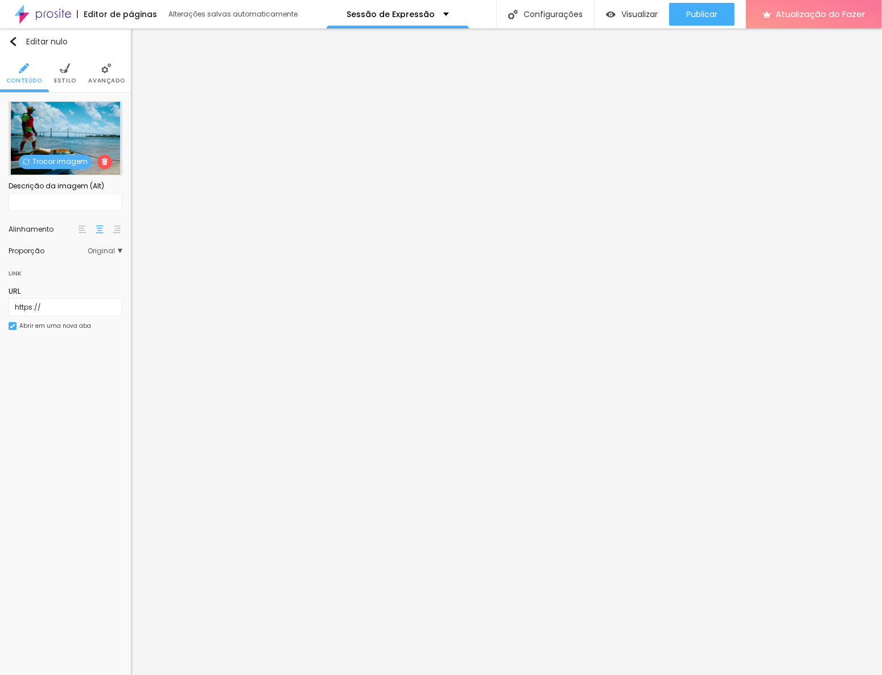
click at [97, 68] on li "Avançado" at bounding box center [106, 74] width 36 height 38
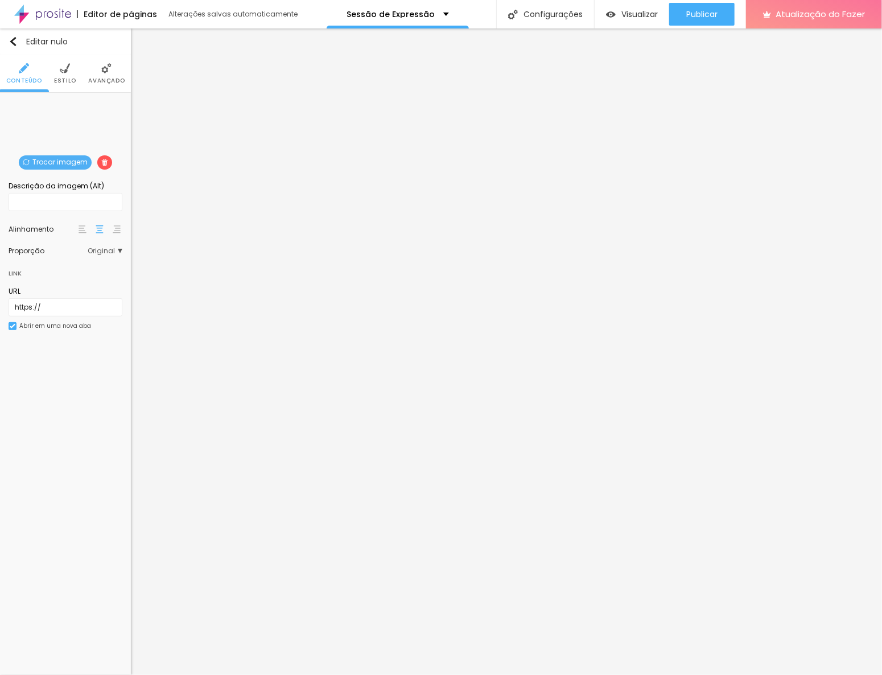
click at [108, 75] on li "Avançado" at bounding box center [106, 74] width 36 height 38
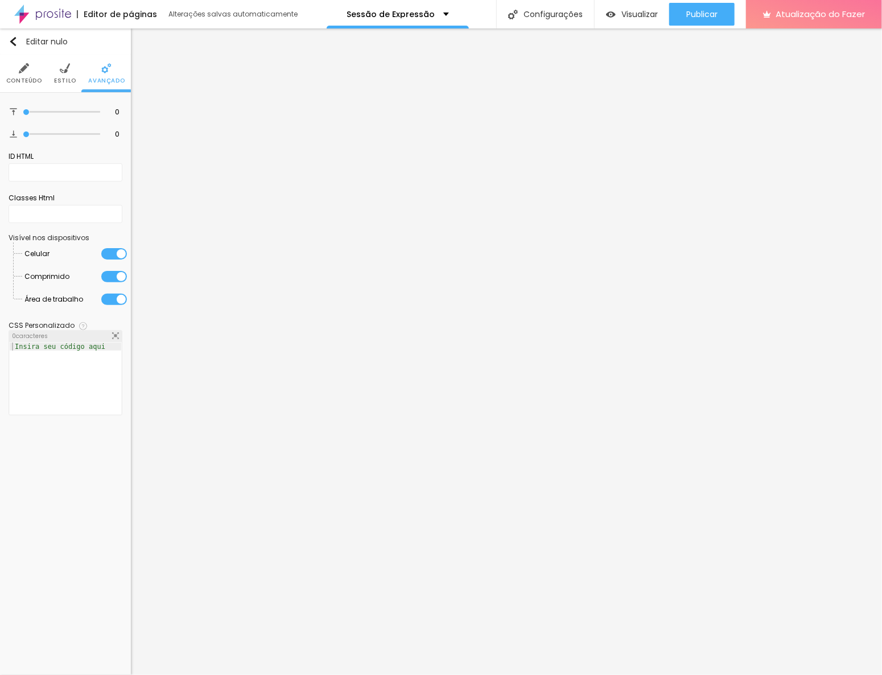
click at [71, 71] on li "Estilo" at bounding box center [65, 74] width 22 height 38
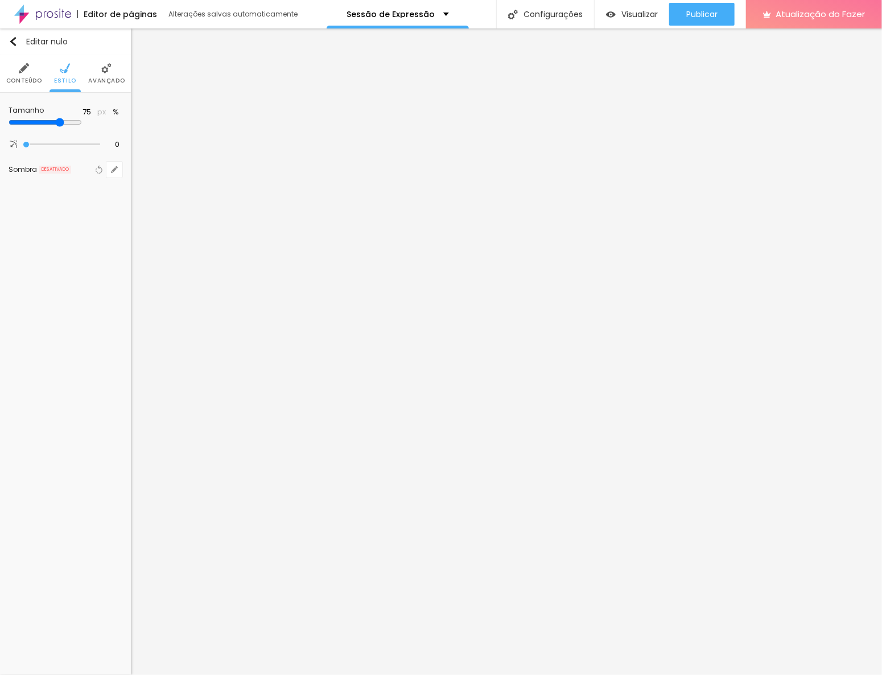
click at [30, 67] on li "Conteúdo" at bounding box center [24, 74] width 36 height 38
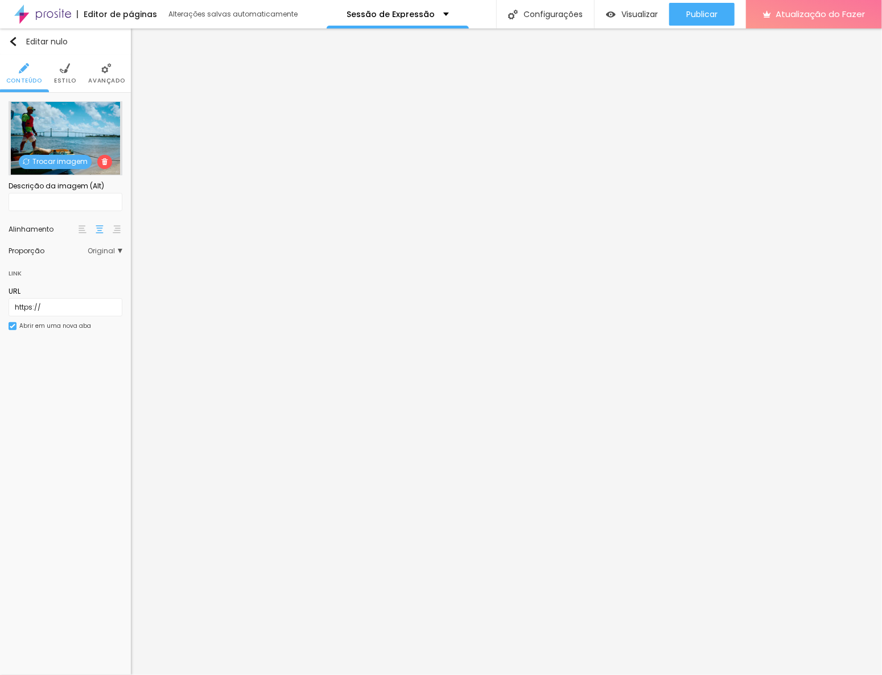
click at [98, 77] on font "Avançado" at bounding box center [106, 80] width 36 height 9
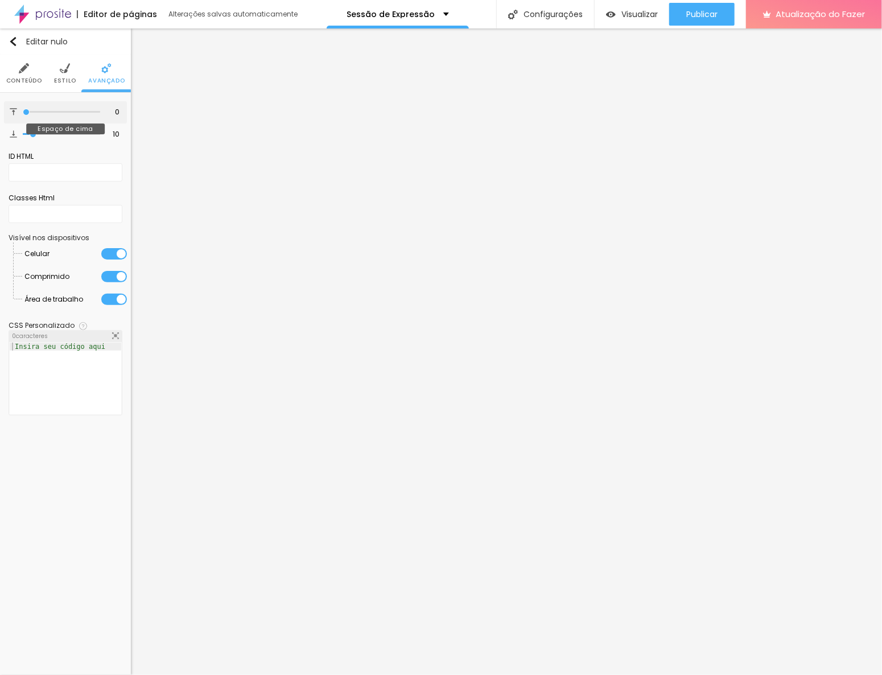
drag, startPoint x: 35, startPoint y: 112, endPoint x: 10, endPoint y: 112, distance: 25.6
click at [23, 112] on input "range" at bounding box center [61, 112] width 77 height 6
drag, startPoint x: 35, startPoint y: 132, endPoint x: -1, endPoint y: 137, distance: 36.1
click at [23, 137] on input "range" at bounding box center [61, 134] width 77 height 6
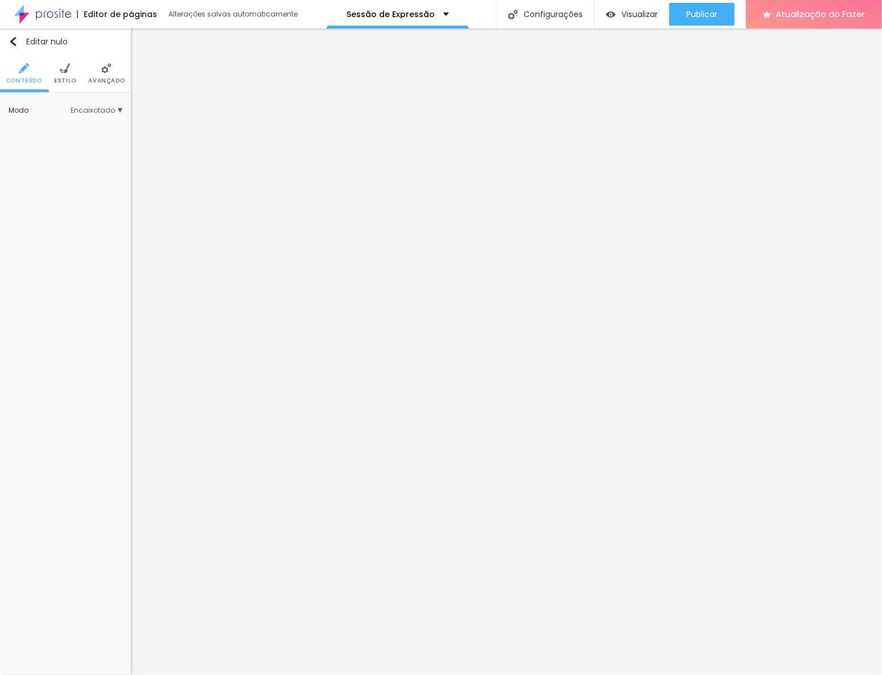
click at [64, 83] on font "Estilo" at bounding box center [65, 80] width 22 height 9
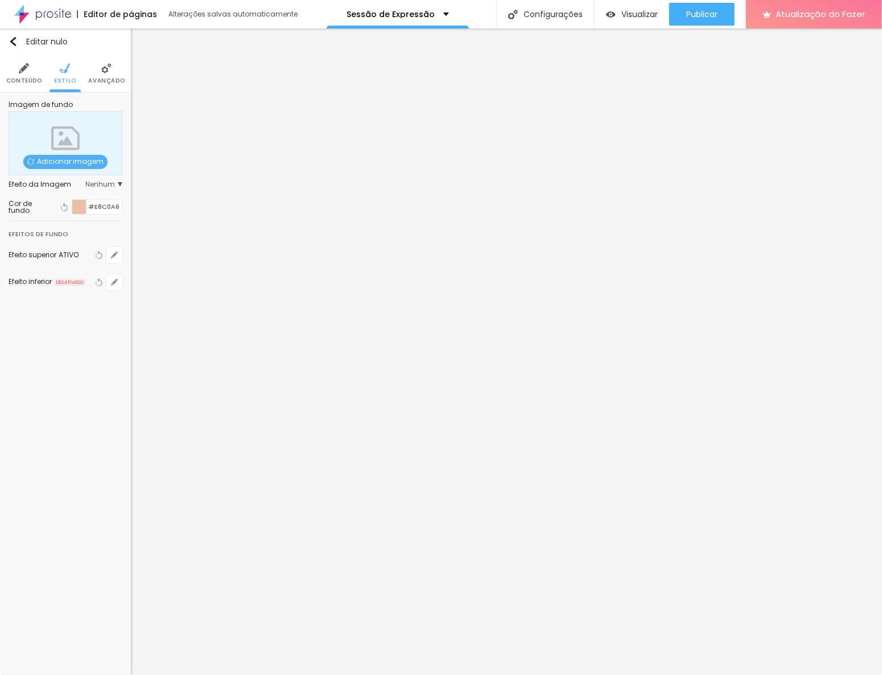
click at [108, 67] on img at bounding box center [106, 68] width 10 height 10
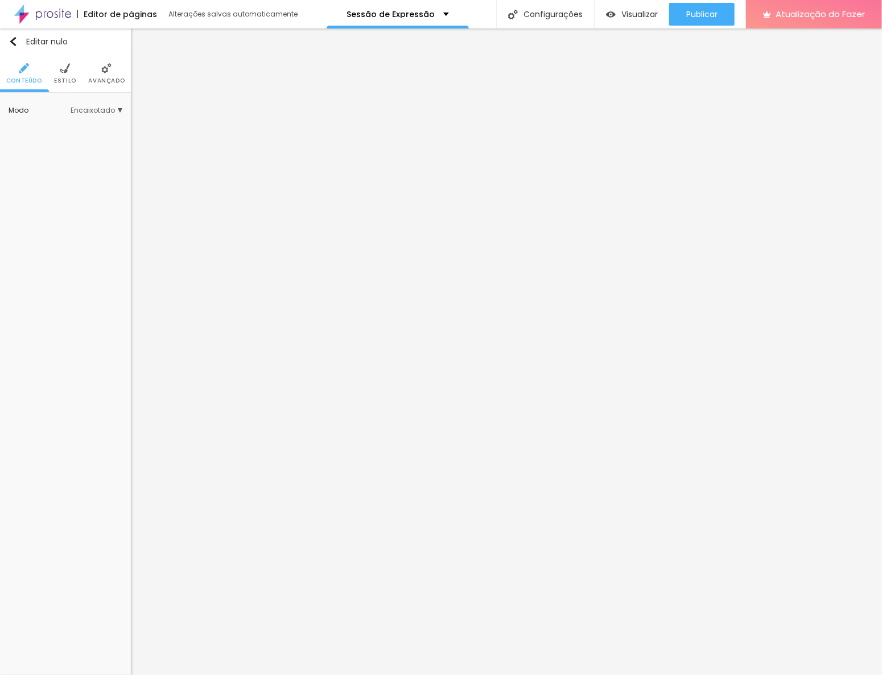
click at [108, 78] on font "Avançado" at bounding box center [106, 80] width 36 height 9
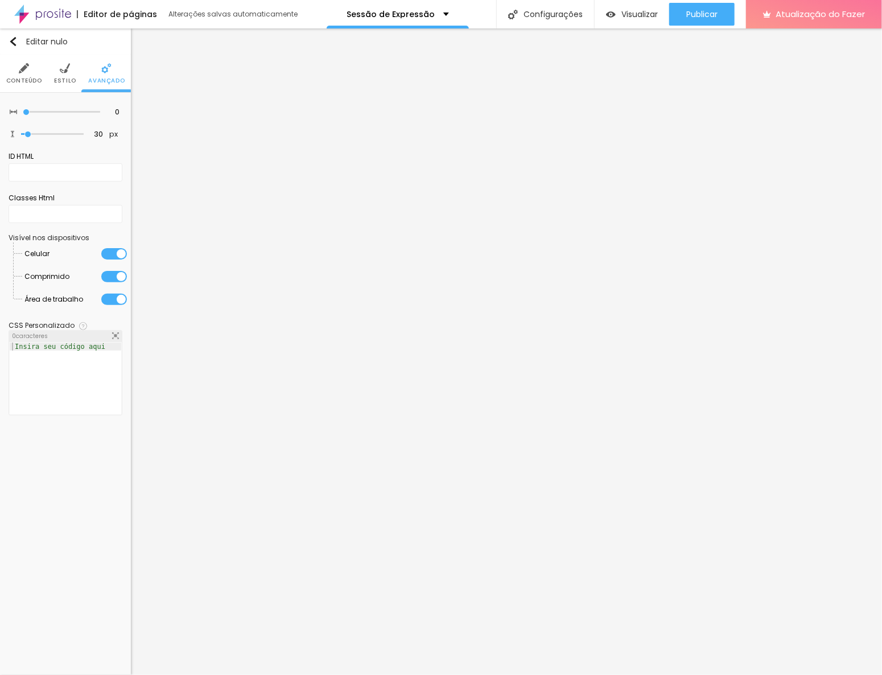
click at [54, 69] on li "Estilo" at bounding box center [65, 74] width 22 height 38
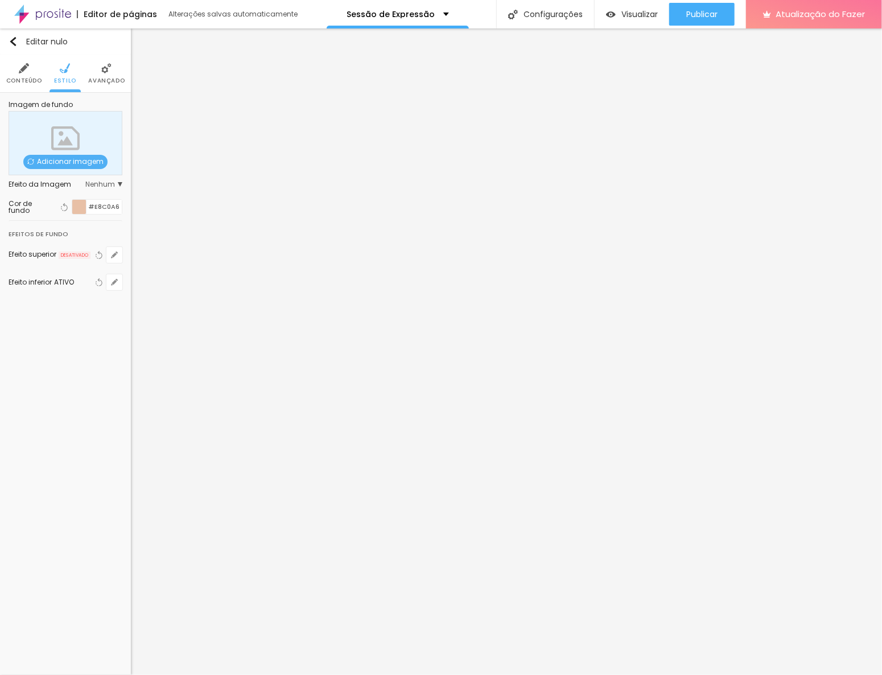
click at [25, 67] on img at bounding box center [24, 68] width 10 height 10
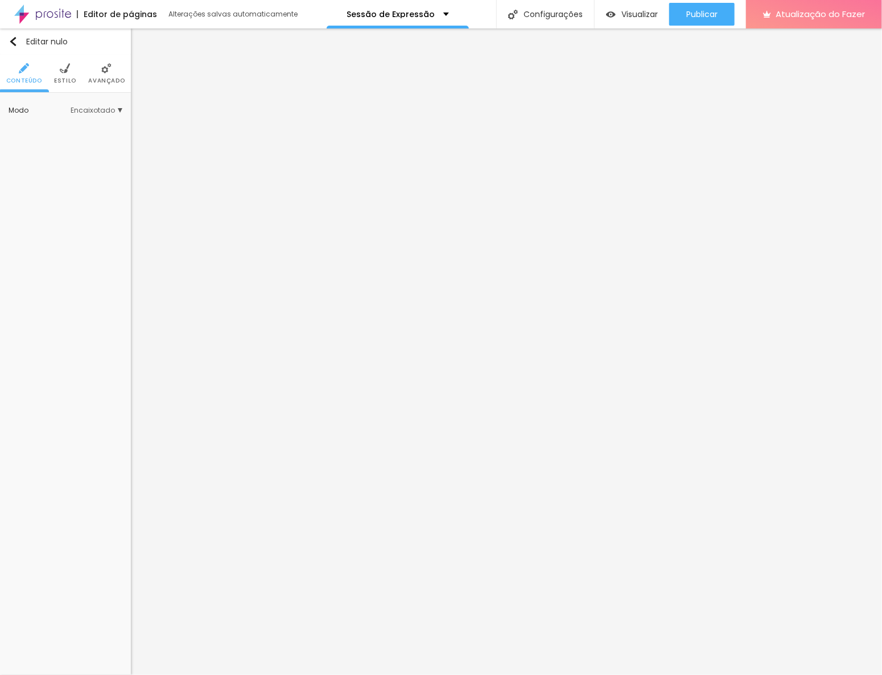
click at [108, 74] on li "Avançado" at bounding box center [106, 74] width 36 height 38
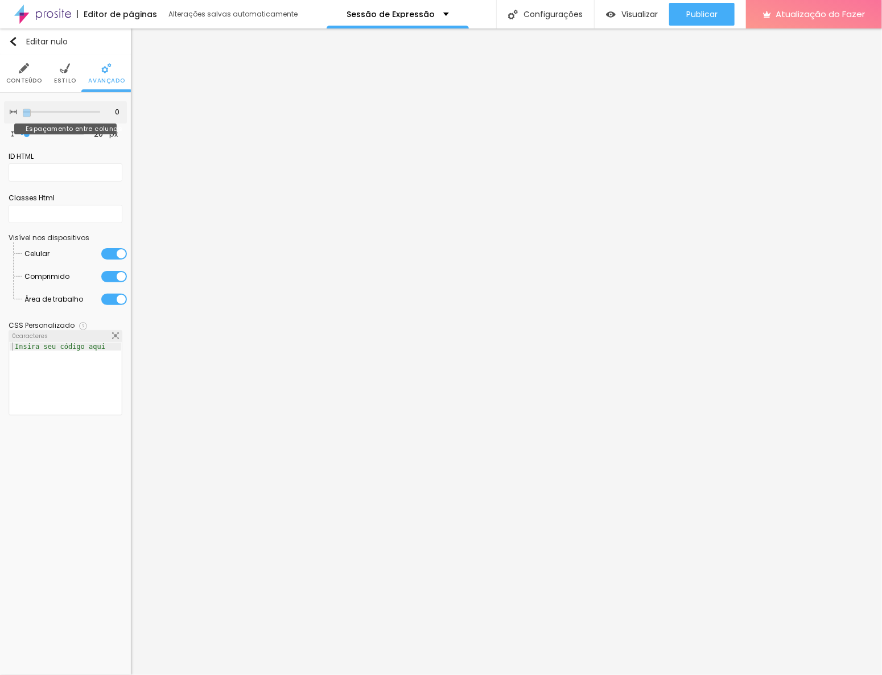
drag, startPoint x: 74, startPoint y: 114, endPoint x: 1, endPoint y: 109, distance: 73.0
click at [23, 109] on input "range" at bounding box center [61, 112] width 77 height 6
click at [28, 136] on input "range" at bounding box center [51, 134] width 73 height 9
click at [28, 135] on input "range" at bounding box center [51, 134] width 73 height 9
click at [100, 132] on input "31" at bounding box center [100, 134] width 20 height 11
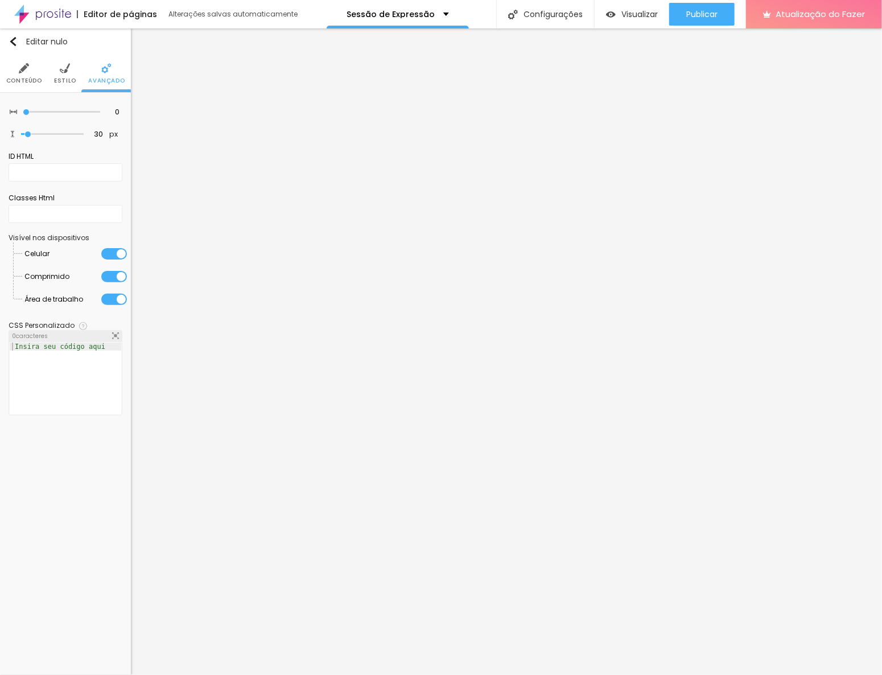
type input "30"
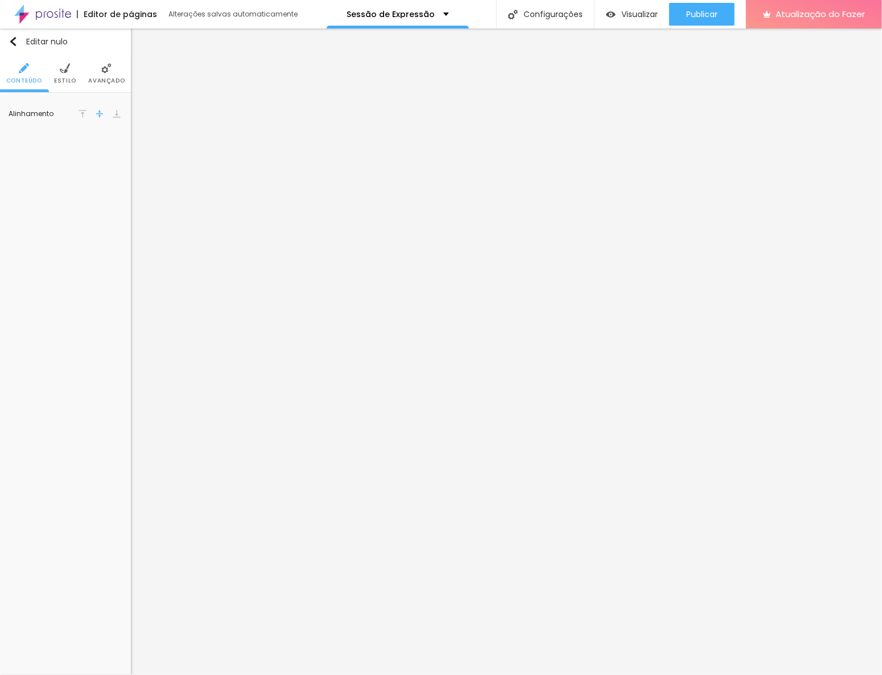
click at [63, 75] on li "Estilo" at bounding box center [65, 74] width 22 height 38
click at [104, 71] on img at bounding box center [106, 68] width 10 height 10
click at [98, 71] on img at bounding box center [94, 68] width 10 height 10
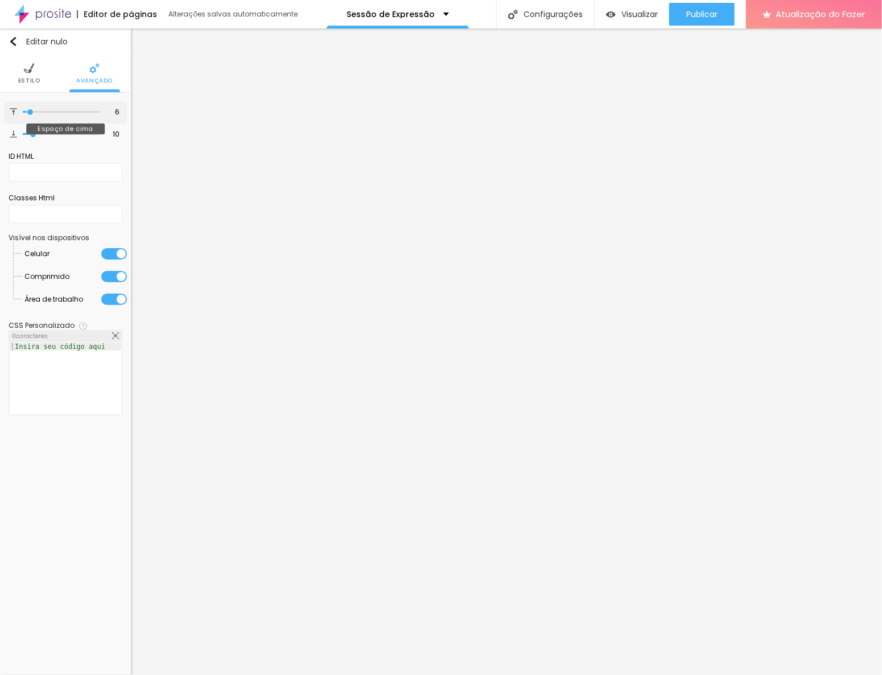
type input "1"
type input "0"
drag, startPoint x: 34, startPoint y: 110, endPoint x: 0, endPoint y: 118, distance: 34.5
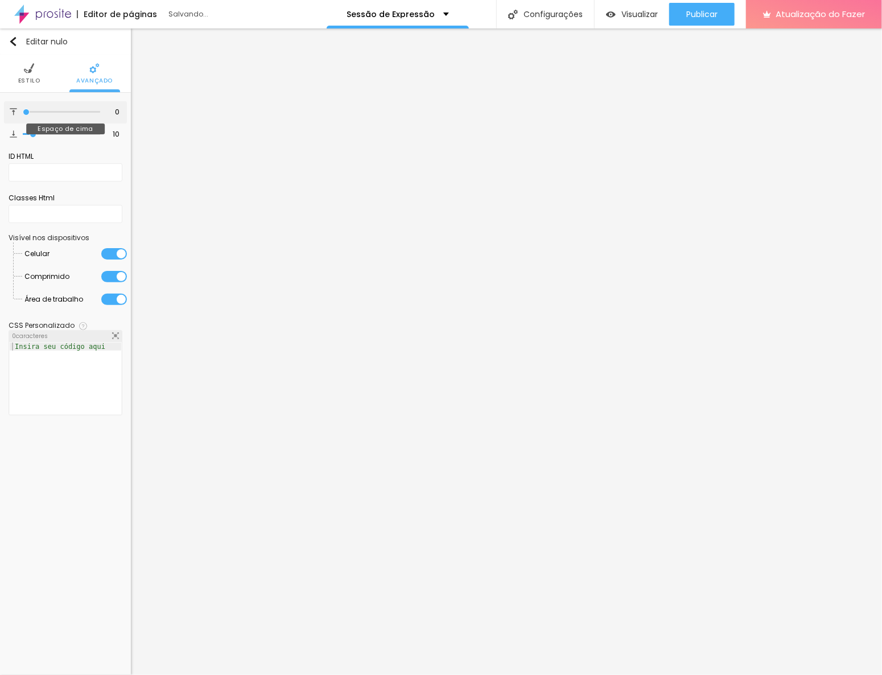
type input "0"
click at [23, 115] on input "range" at bounding box center [61, 112] width 77 height 6
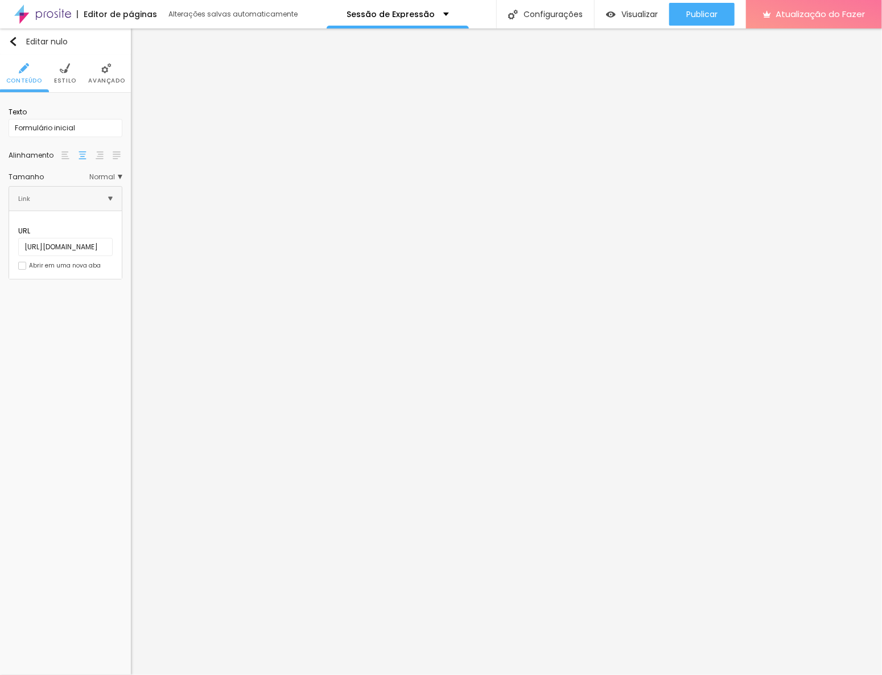
click at [95, 89] on li "Avançado" at bounding box center [106, 74] width 36 height 38
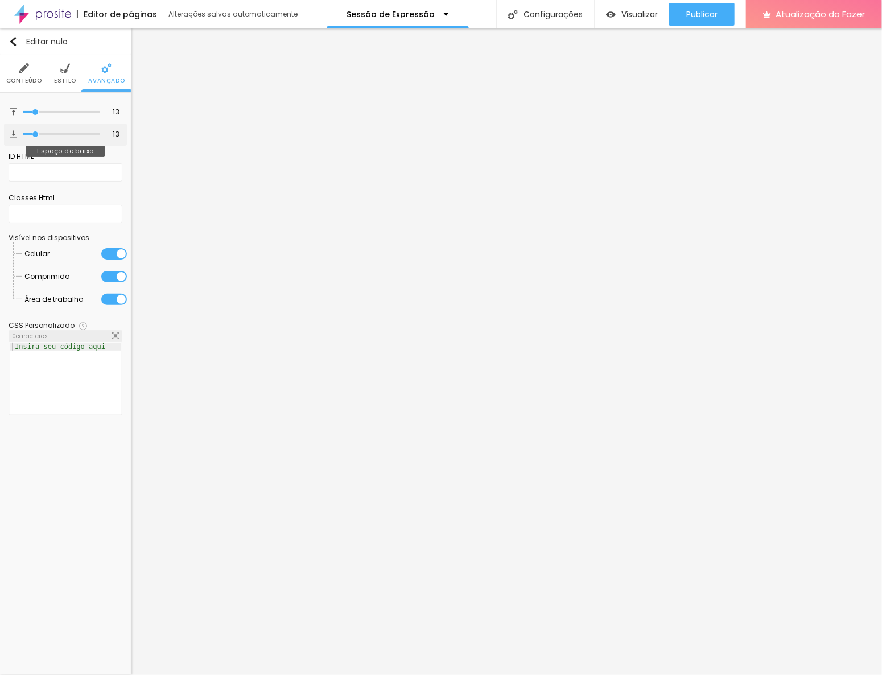
type input "4"
type input "0"
drag, startPoint x: 35, startPoint y: 134, endPoint x: -1, endPoint y: 139, distance: 36.1
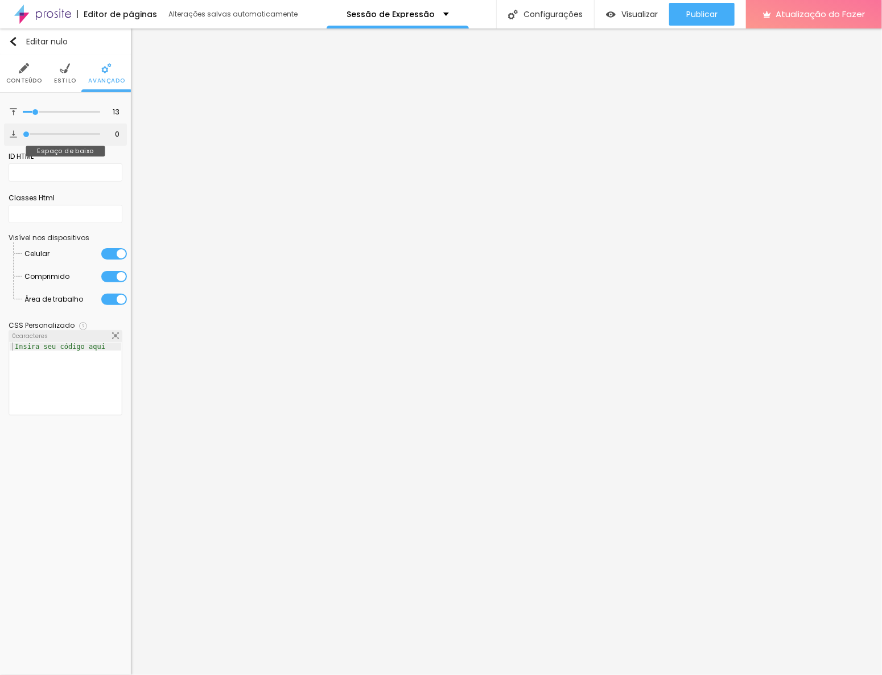
type input "0"
click at [23, 137] on input "range" at bounding box center [61, 134] width 77 height 6
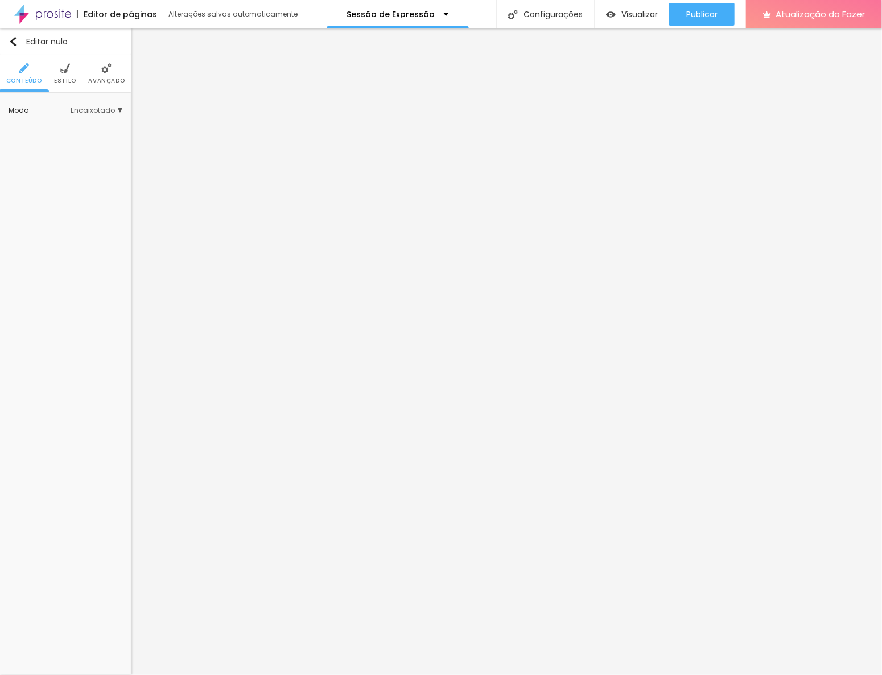
click at [109, 75] on li "Avançado" at bounding box center [106, 74] width 36 height 38
click at [101, 70] on img at bounding box center [106, 68] width 10 height 10
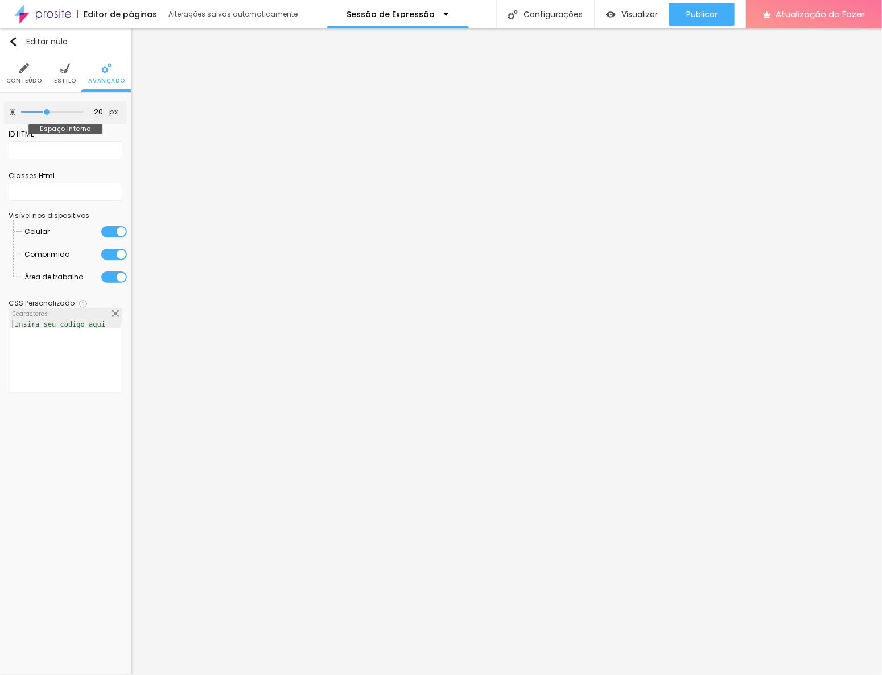
type input "15"
type input "10"
drag, startPoint x: 48, startPoint y: 109, endPoint x: 38, endPoint y: 112, distance: 10.6
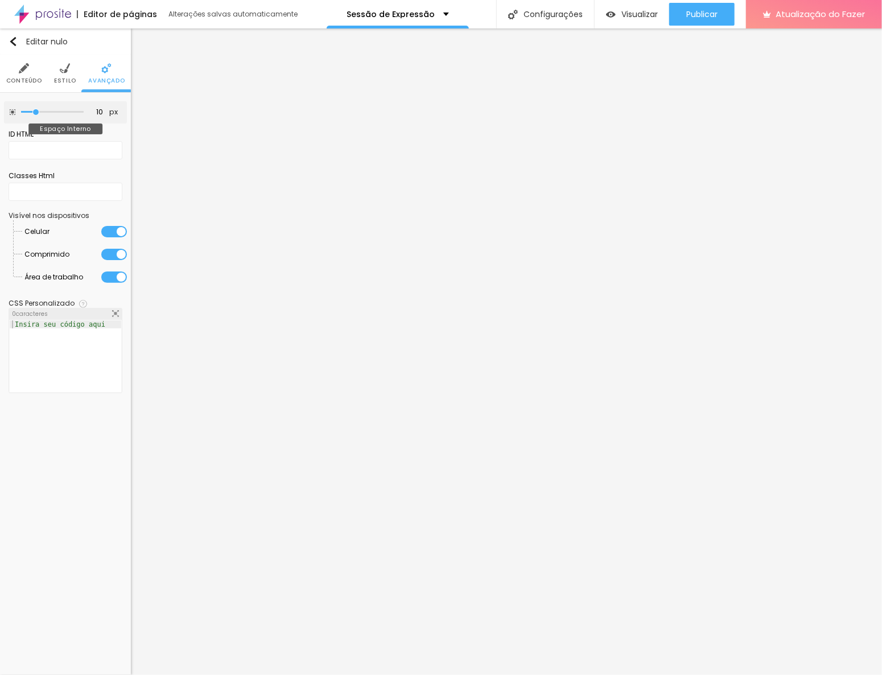
click at [38, 112] on input "range" at bounding box center [52, 112] width 63 height 6
type input "5"
type input "0"
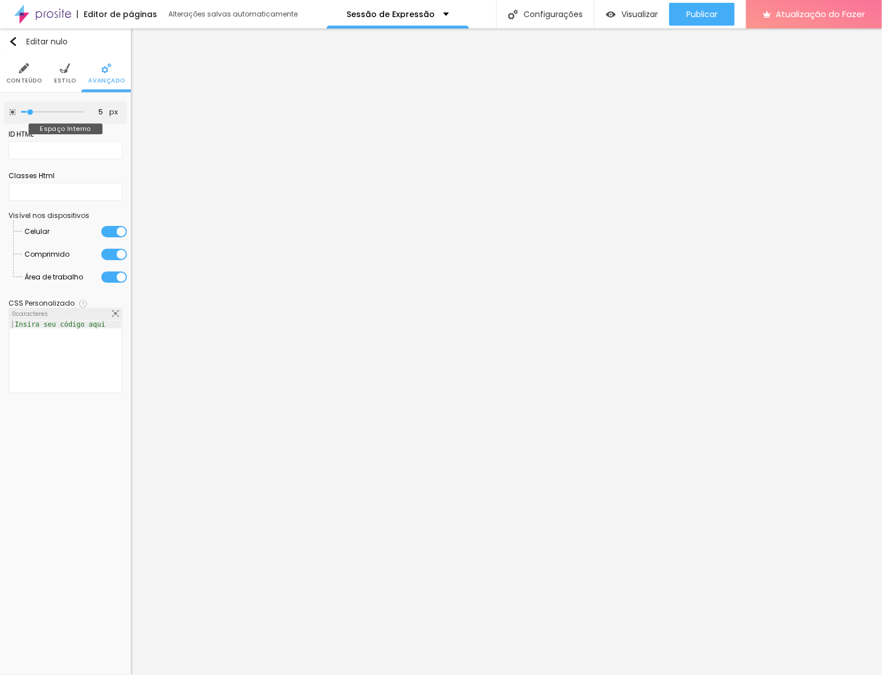
type input "0"
type input "5"
type input "0"
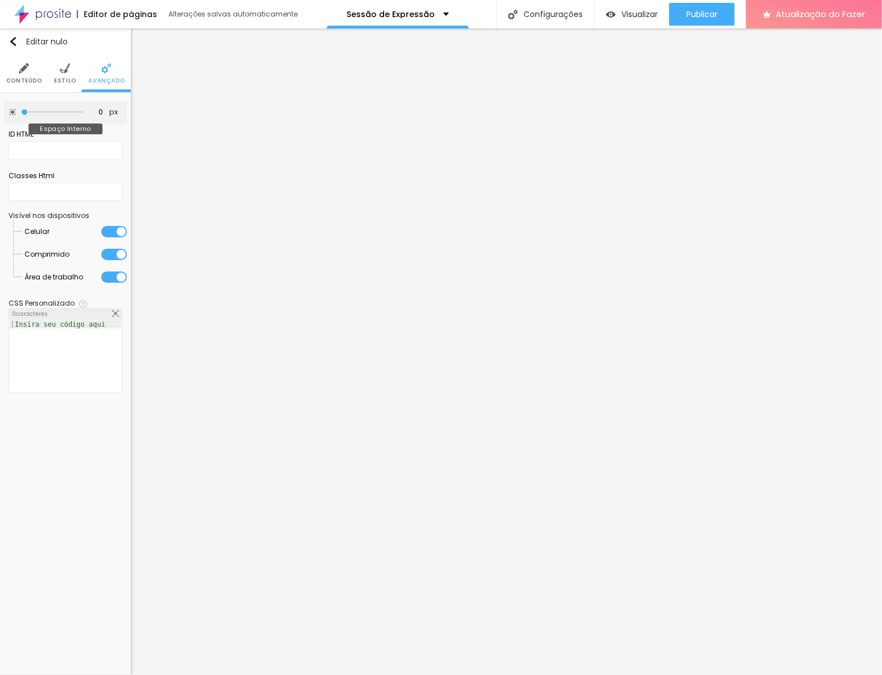
type input "5"
type input "0"
drag, startPoint x: 38, startPoint y: 112, endPoint x: 26, endPoint y: 109, distance: 12.2
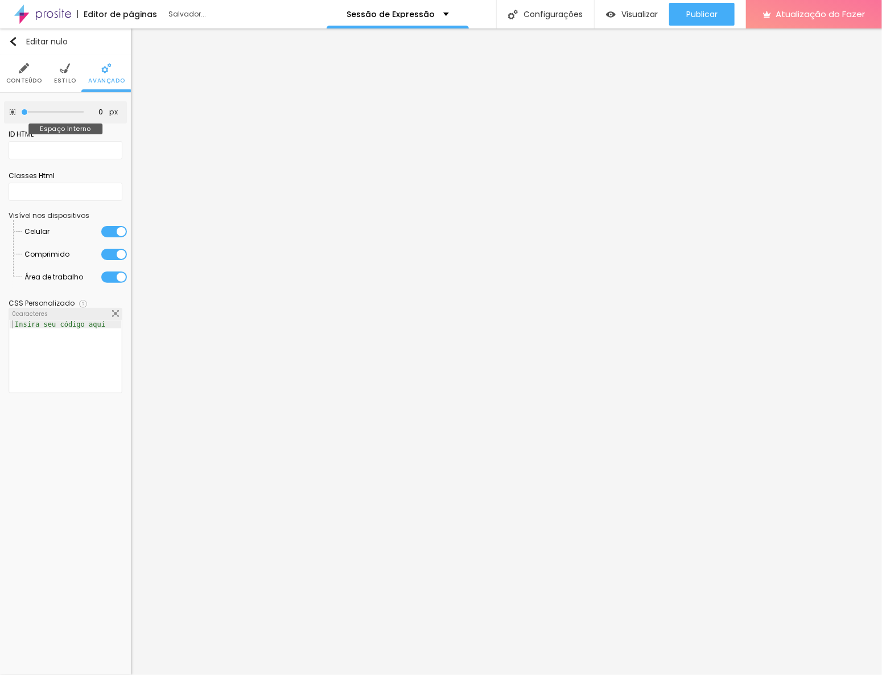
type input "0"
click at [26, 109] on input "range" at bounding box center [52, 112] width 63 height 6
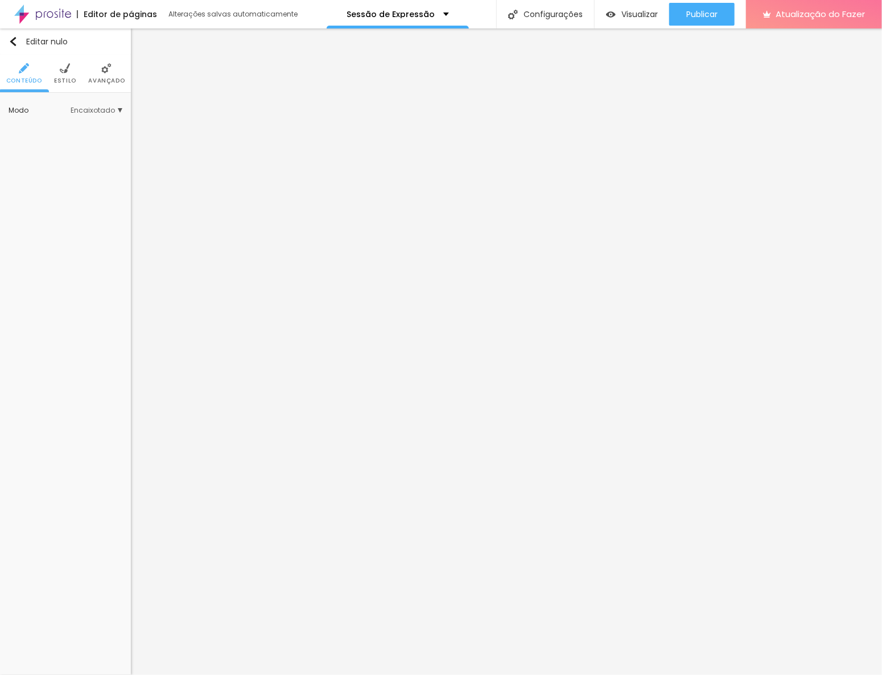
click at [63, 79] on font "Estilo" at bounding box center [65, 80] width 22 height 9
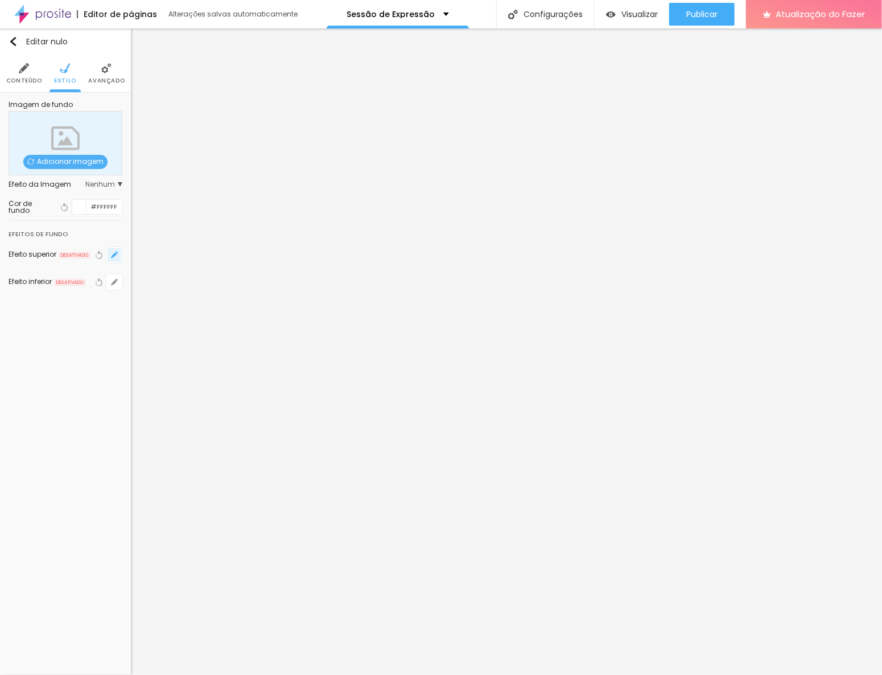
click at [112, 255] on icon "button" at bounding box center [114, 255] width 7 height 7
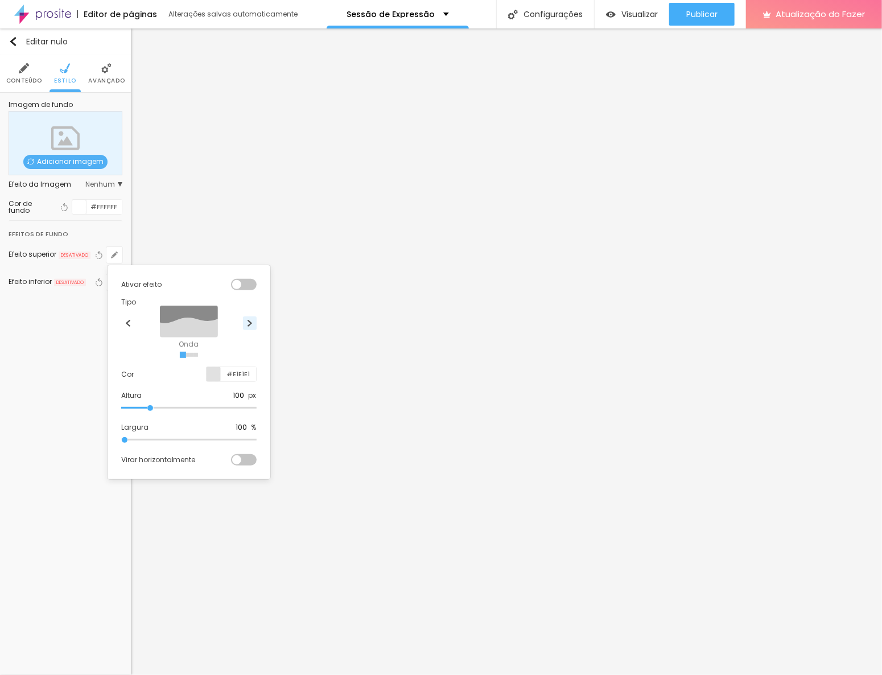
click at [248, 323] on img at bounding box center [249, 323] width 7 height 7
radio input "false"
radio input "true"
drag, startPoint x: 240, startPoint y: 395, endPoint x: 212, endPoint y: 398, distance: 27.5
click at [212, 398] on div "Altura 100 px" at bounding box center [188, 395] width 135 height 10
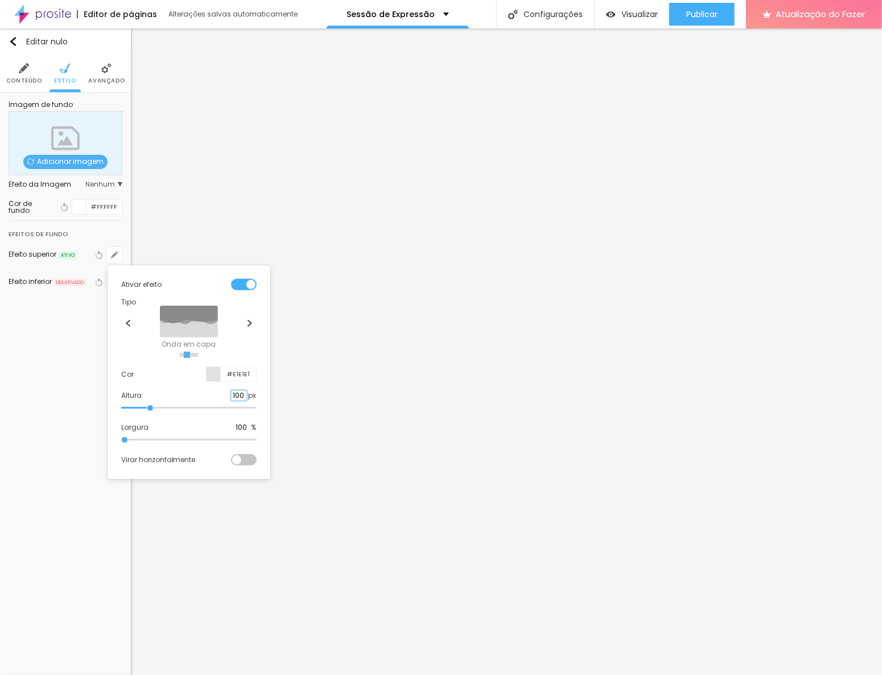
type input "30"
type input "50"
type input "30"
type input "50"
click at [245, 375] on input "#E1E1E1" at bounding box center [238, 374] width 35 height 14
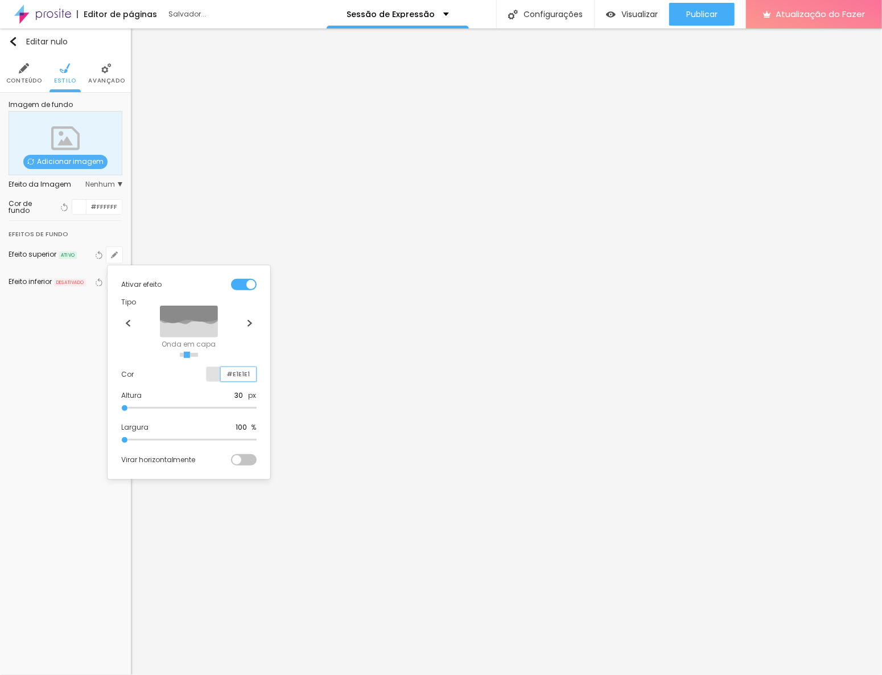
click at [245, 375] on input "#E1E1E1" at bounding box center [238, 374] width 35 height 14
paste input "8C0A6"
type input "#E8C0A6"
type input "50"
type input "#E8C0A6"
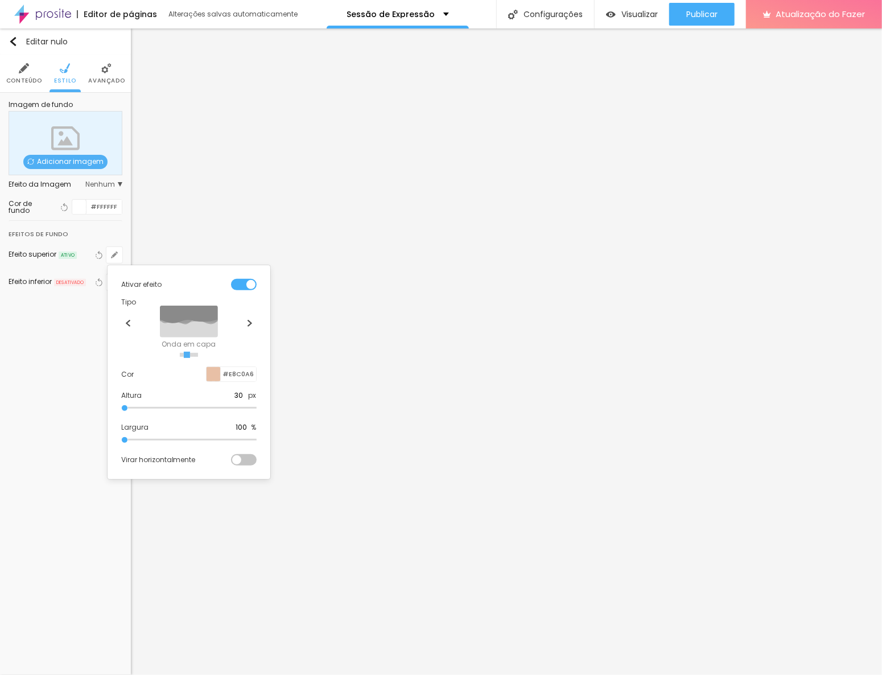
click at [84, 463] on div at bounding box center [441, 337] width 882 height 675
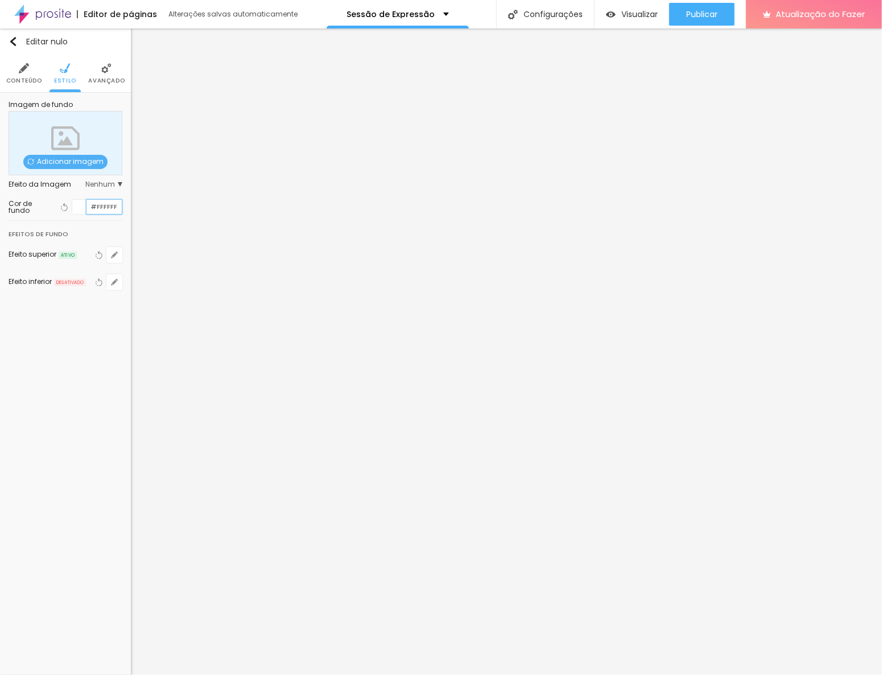
click at [108, 207] on input "#FFFFFF" at bounding box center [104, 207] width 35 height 14
paste input "E8C0A6"
type input "#E8C0A6"
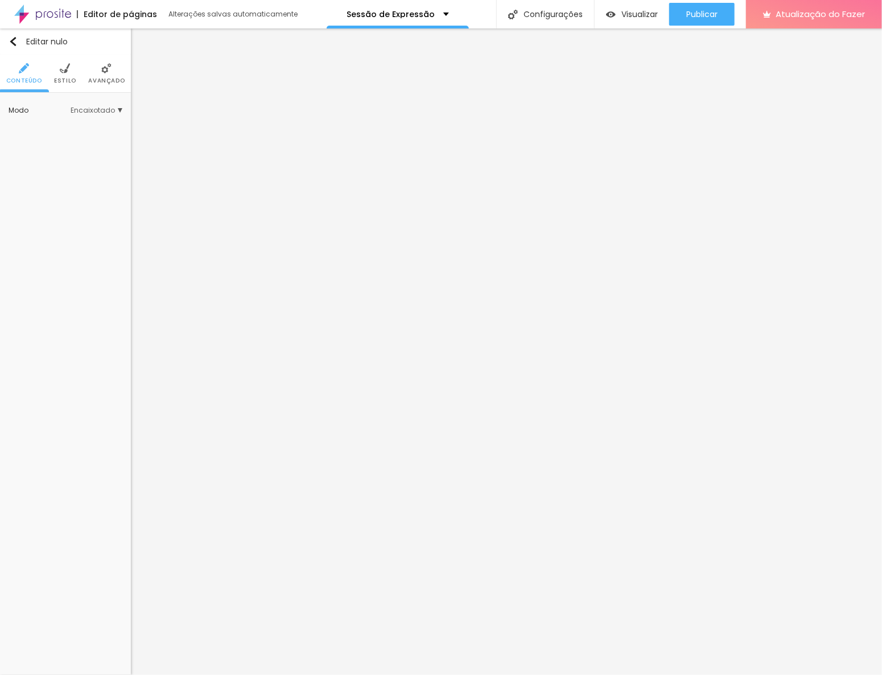
click at [59, 83] on font "Estilo" at bounding box center [65, 80] width 22 height 9
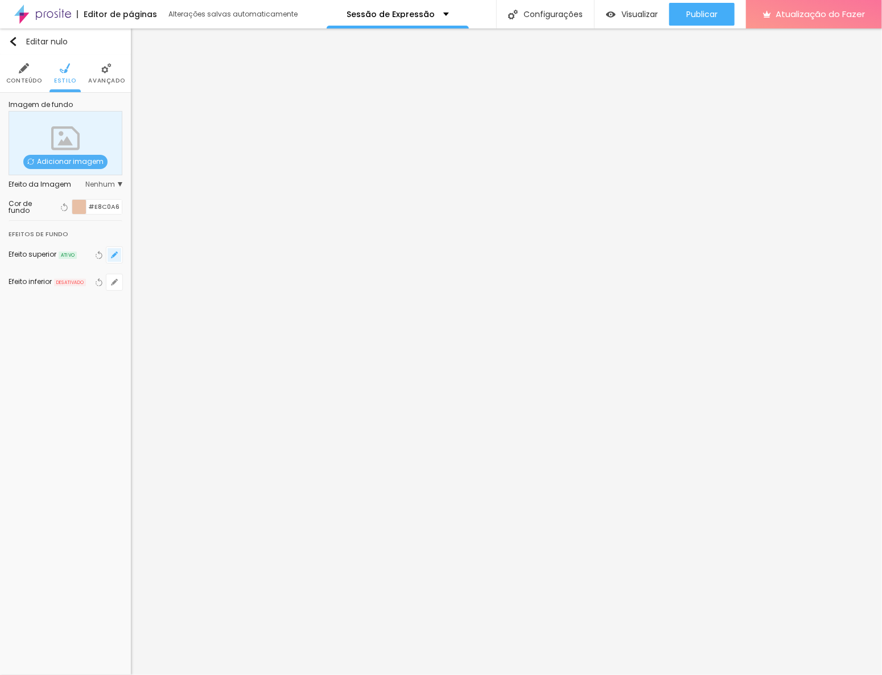
click at [114, 253] on icon "button" at bounding box center [114, 255] width 7 height 7
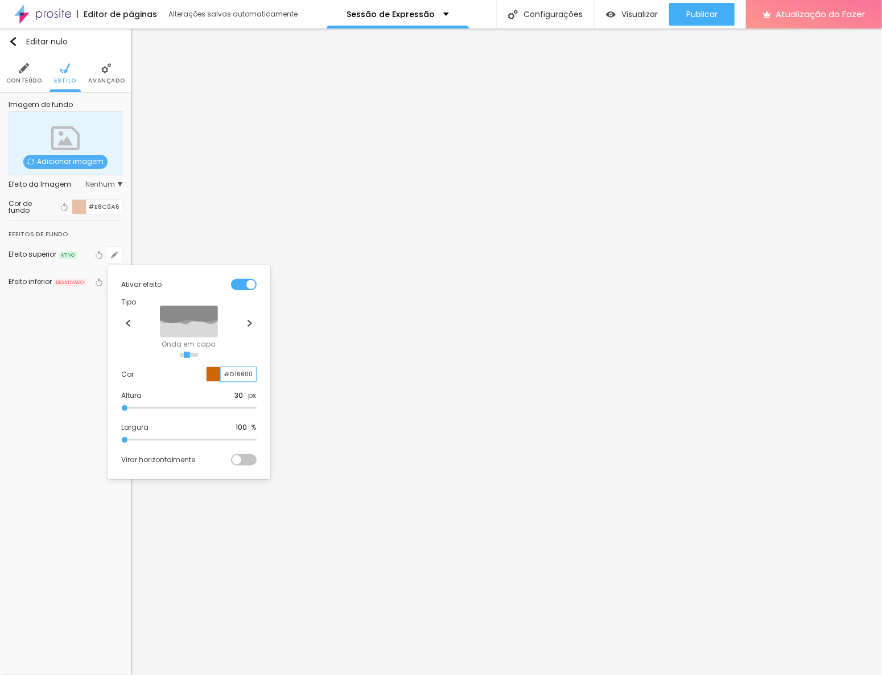
click at [245, 370] on input "#D16600" at bounding box center [238, 374] width 35 height 14
click at [168, 484] on div at bounding box center [441, 337] width 882 height 675
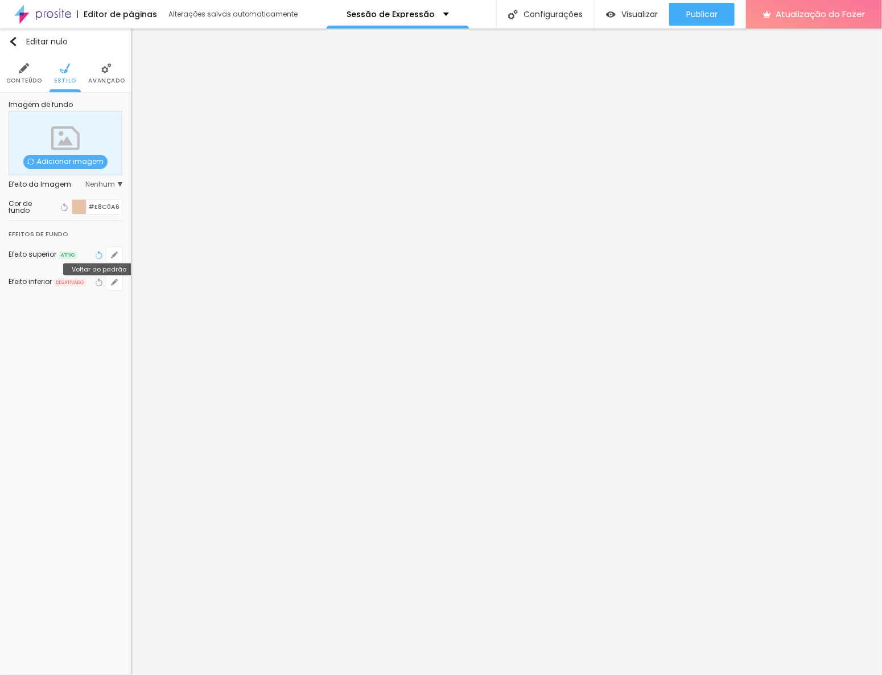
click at [100, 253] on icon "button" at bounding box center [100, 255] width 5 height 8
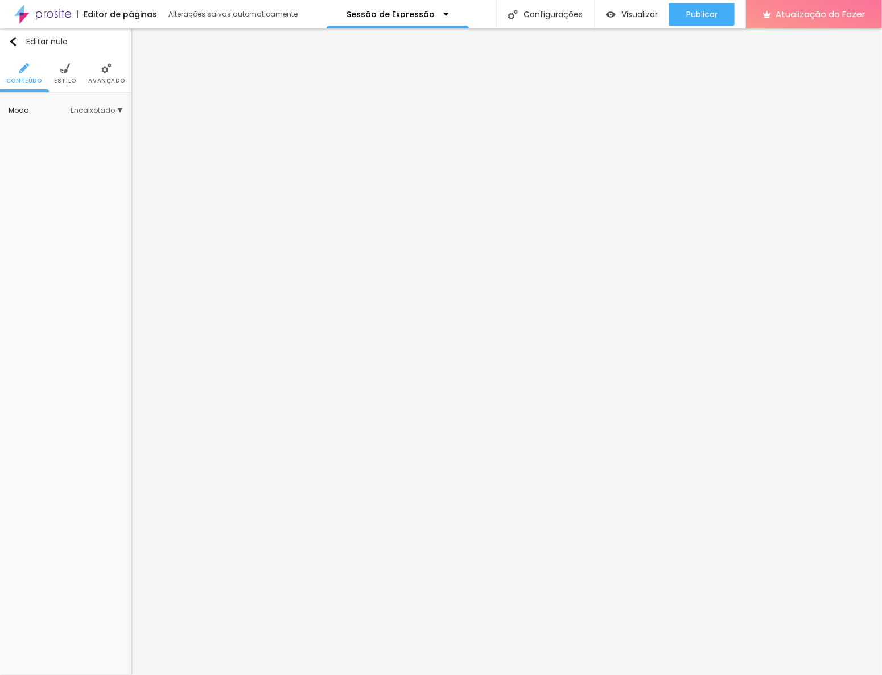
click at [62, 77] on font "Estilo" at bounding box center [65, 80] width 22 height 9
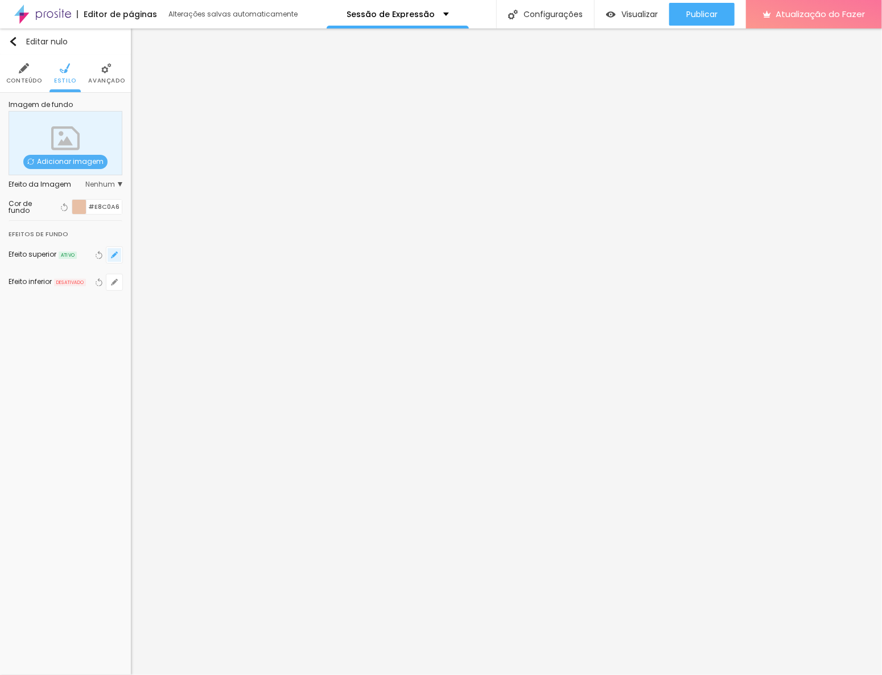
click at [117, 254] on icon "button" at bounding box center [114, 255] width 5 height 5
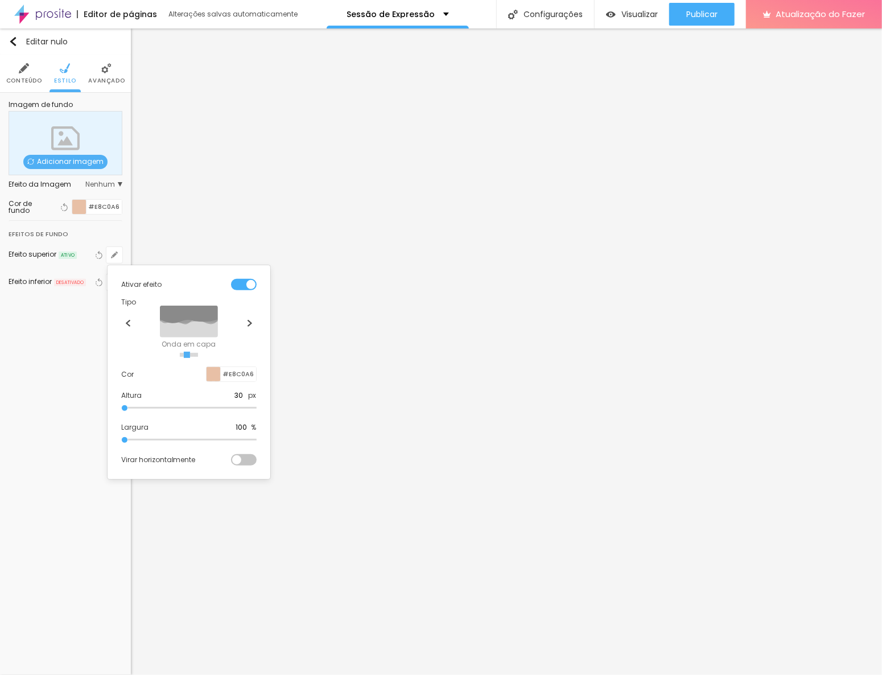
click at [244, 367] on div "#E8C0A6" at bounding box center [231, 374] width 51 height 15
click at [244, 374] on input "#E8C0A6" at bounding box center [238, 374] width 35 height 14
paste input "D16600"
type input "#D16600"
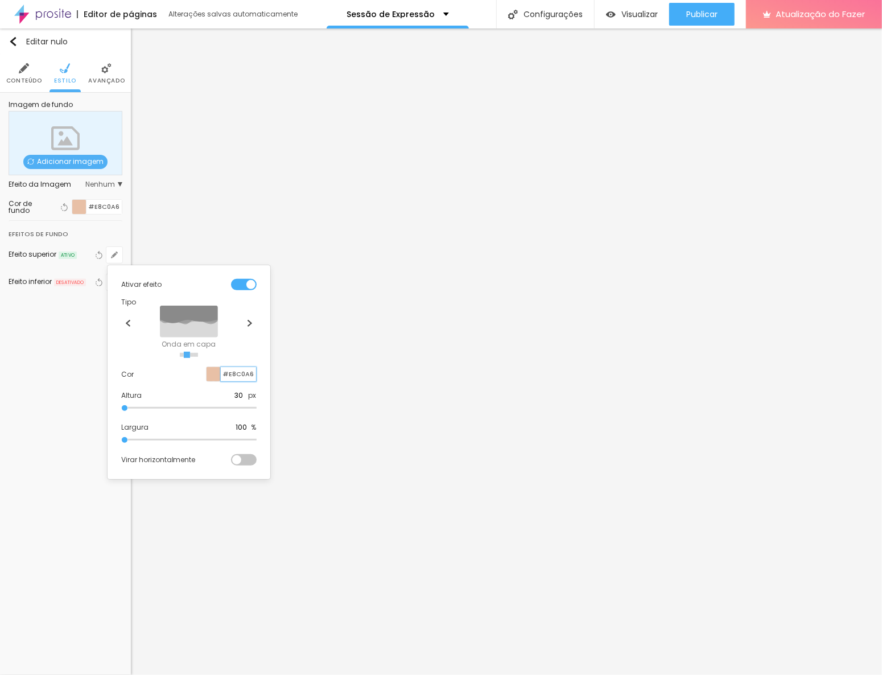
type input "50"
type input "#D16600"
click at [143, 497] on div at bounding box center [441, 337] width 882 height 675
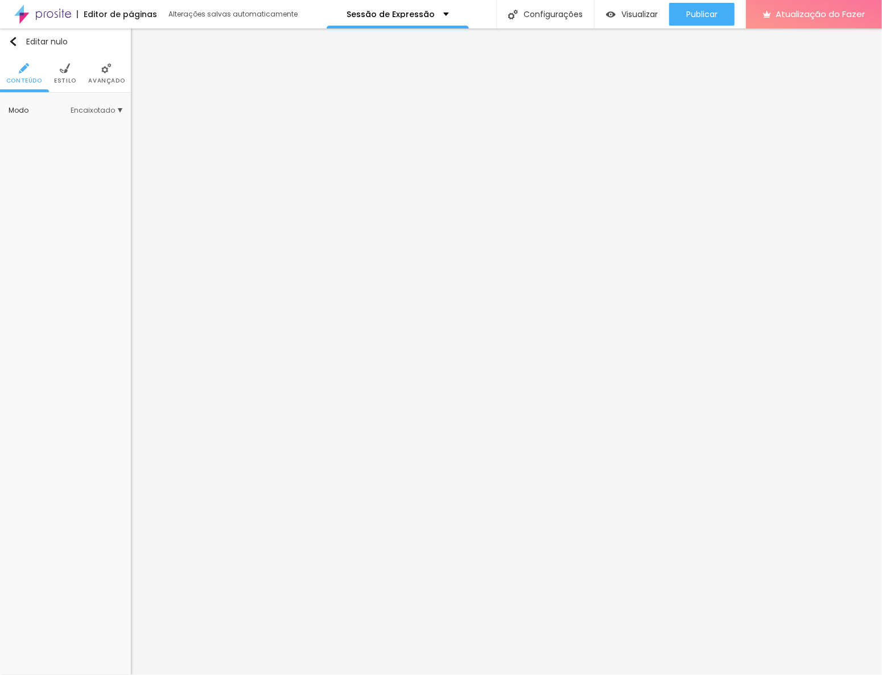
click at [60, 84] on font "Estilo" at bounding box center [65, 80] width 22 height 9
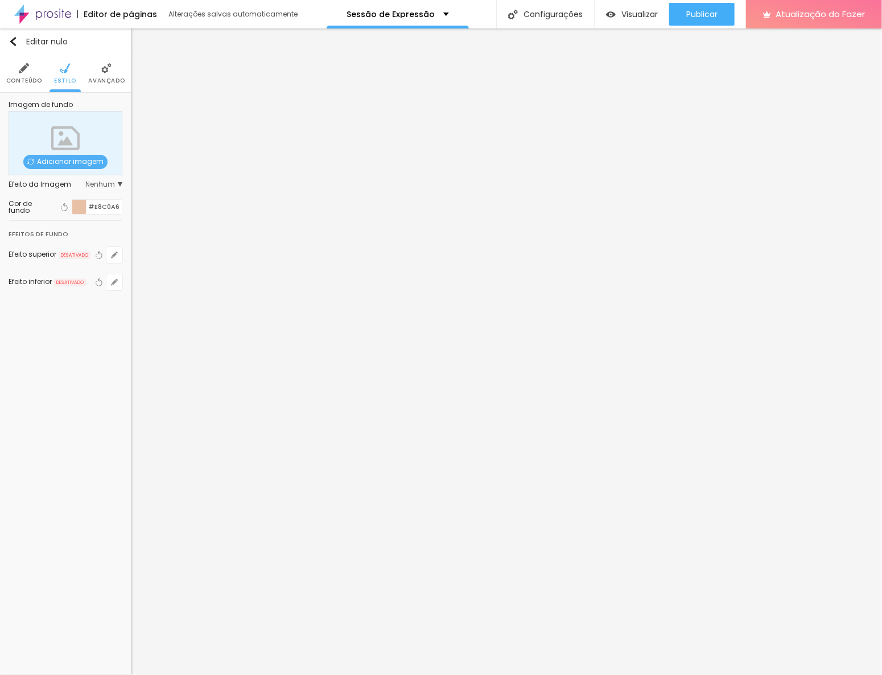
click at [97, 72] on li "Avançado" at bounding box center [106, 74] width 36 height 38
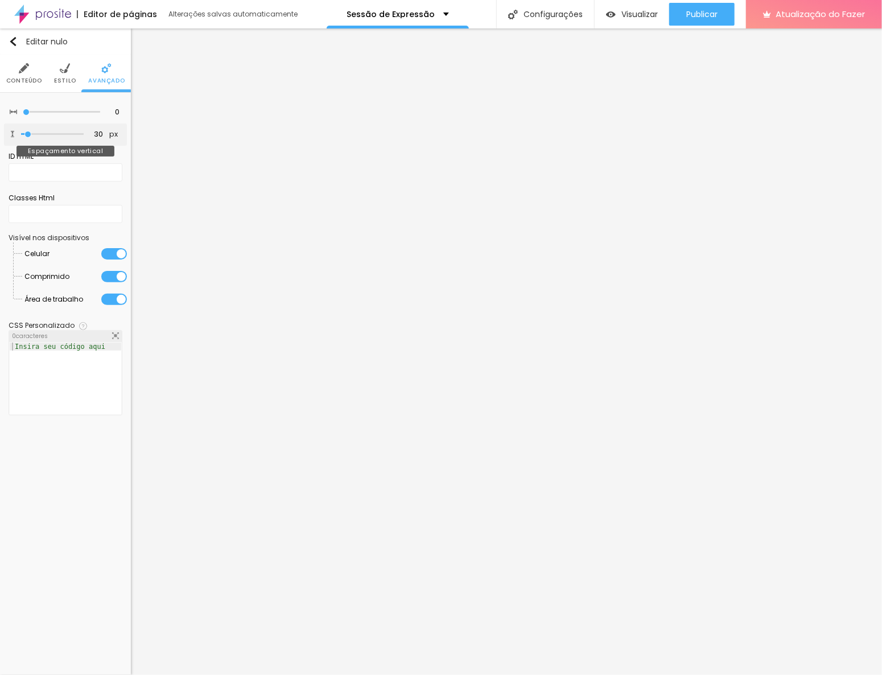
type input "18"
type input "12"
type input "0"
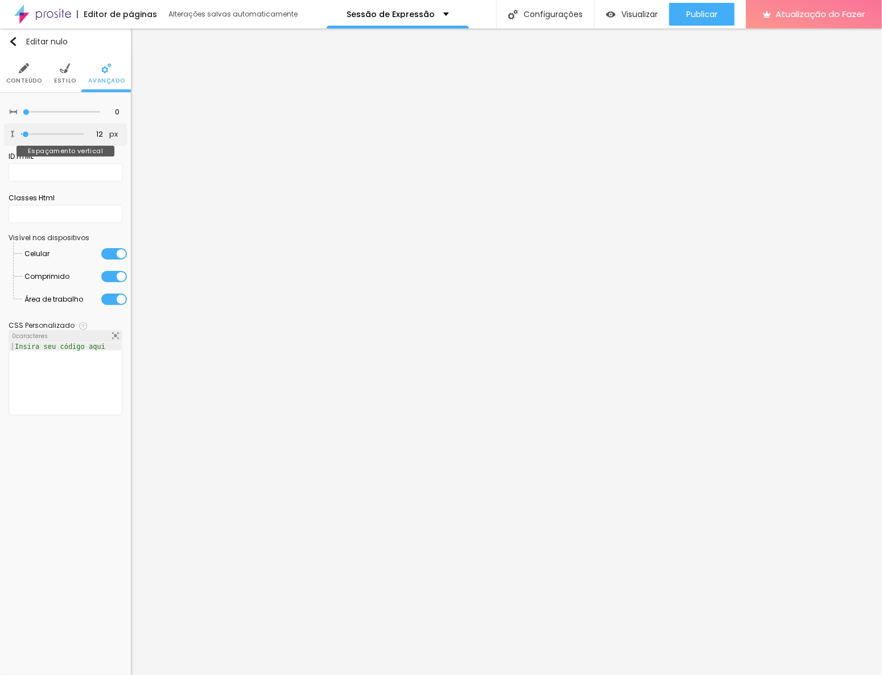
type input "0"
type input "18"
type input "31"
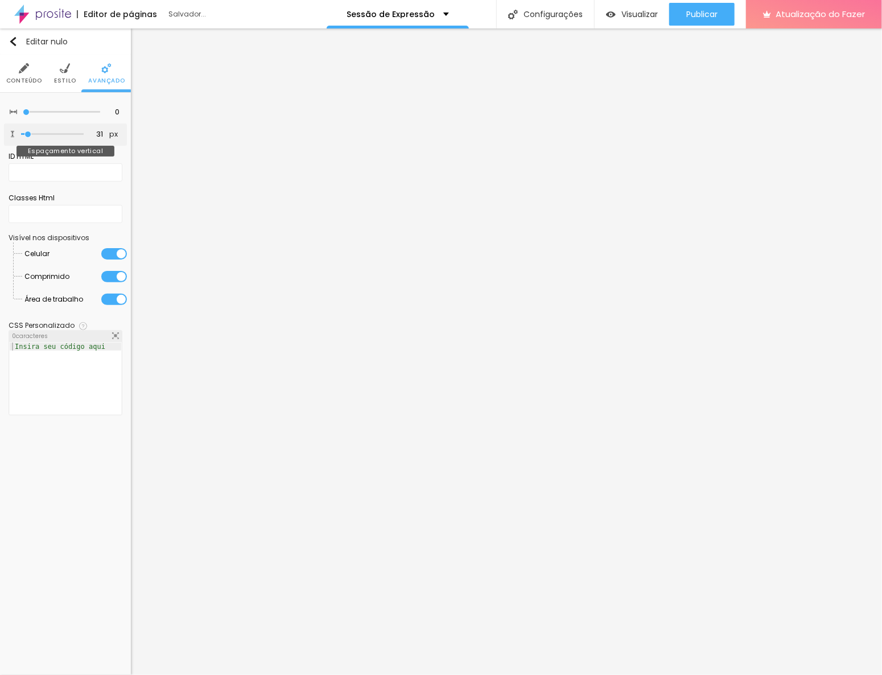
type input "37"
type input "43"
type input "50"
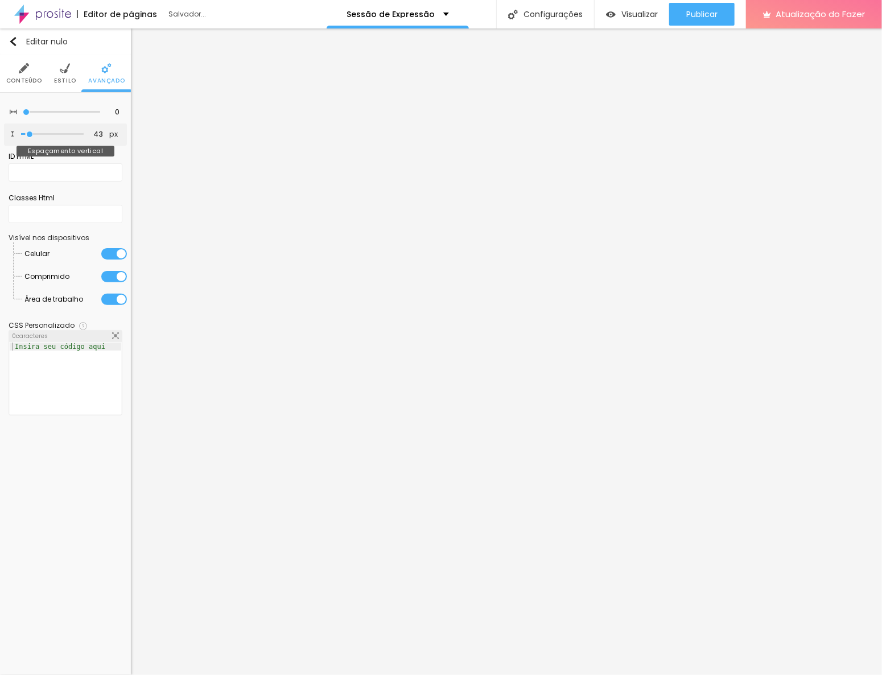
type input "50"
type input "113"
type input "132"
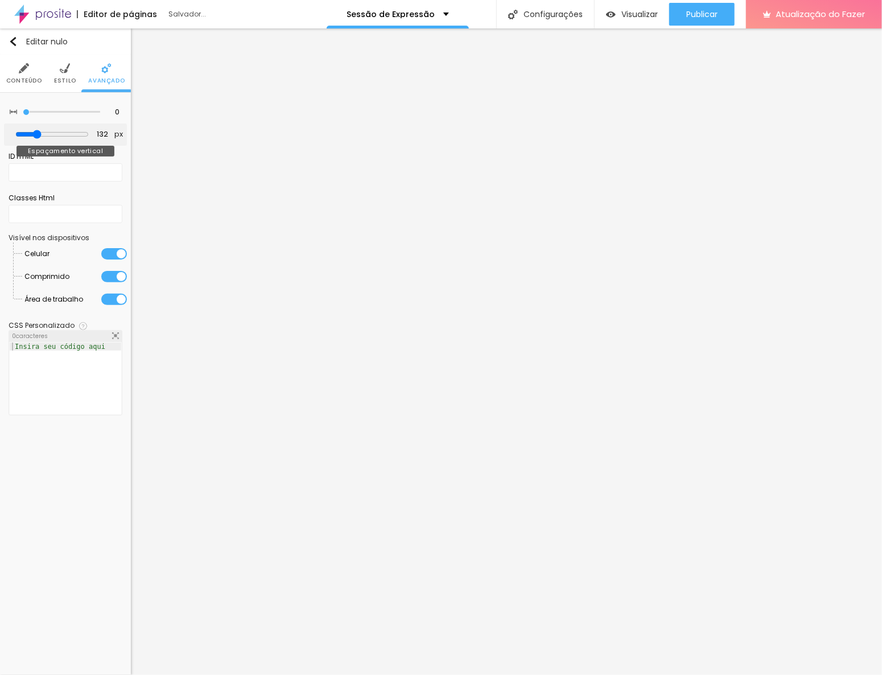
type input "119"
type input "81"
type input "37"
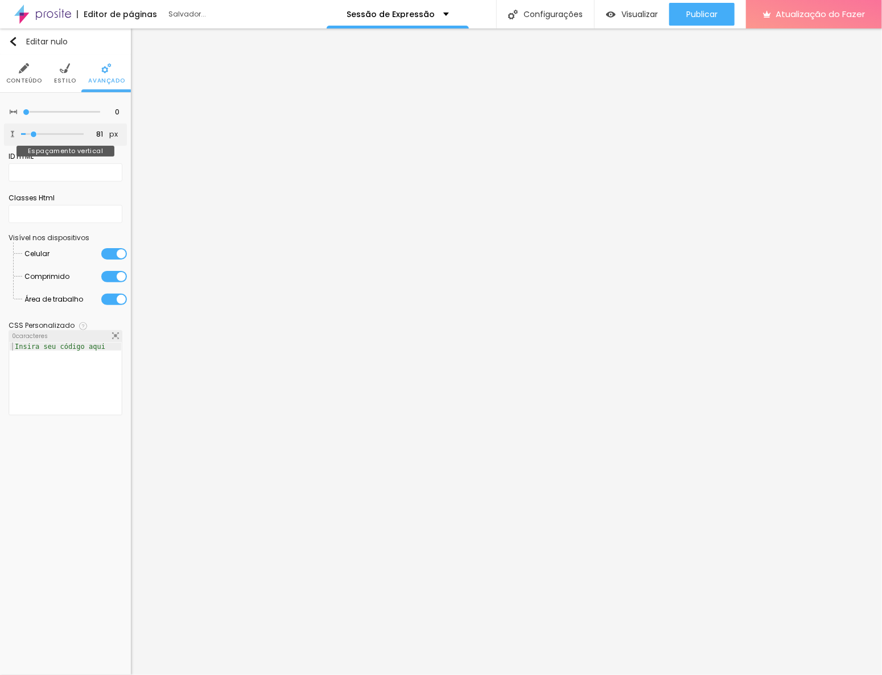
type input "37"
type input "0"
drag, startPoint x: 30, startPoint y: 134, endPoint x: 14, endPoint y: 130, distance: 16.0
type input "0"
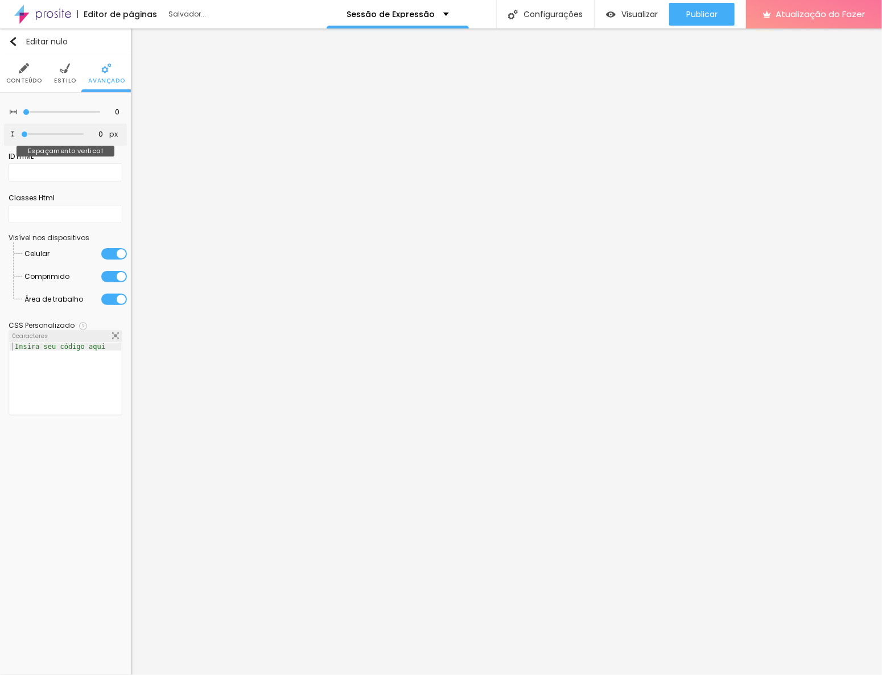
click at [21, 131] on input "range" at bounding box center [52, 134] width 63 height 6
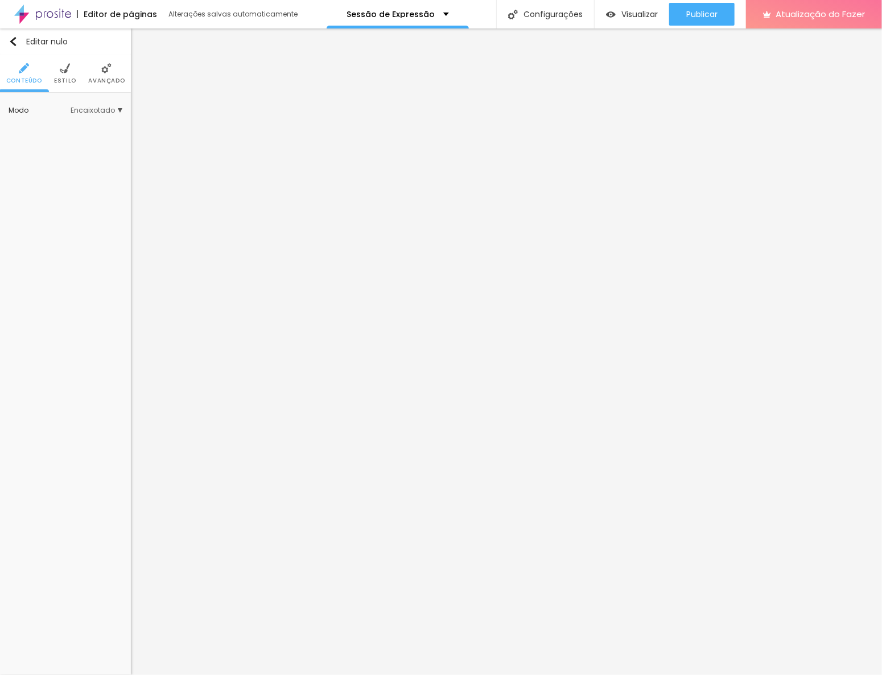
click at [105, 73] on li "Avançado" at bounding box center [106, 74] width 36 height 38
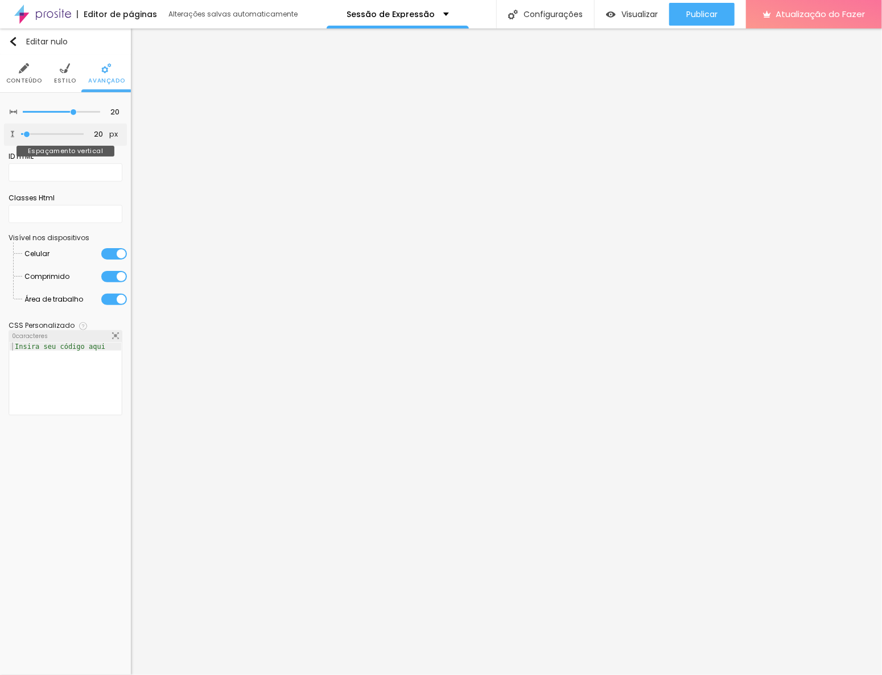
type input "0"
drag, startPoint x: 26, startPoint y: 133, endPoint x: 6, endPoint y: 133, distance: 19.4
type input "0"
click at [21, 133] on input "range" at bounding box center [52, 134] width 63 height 6
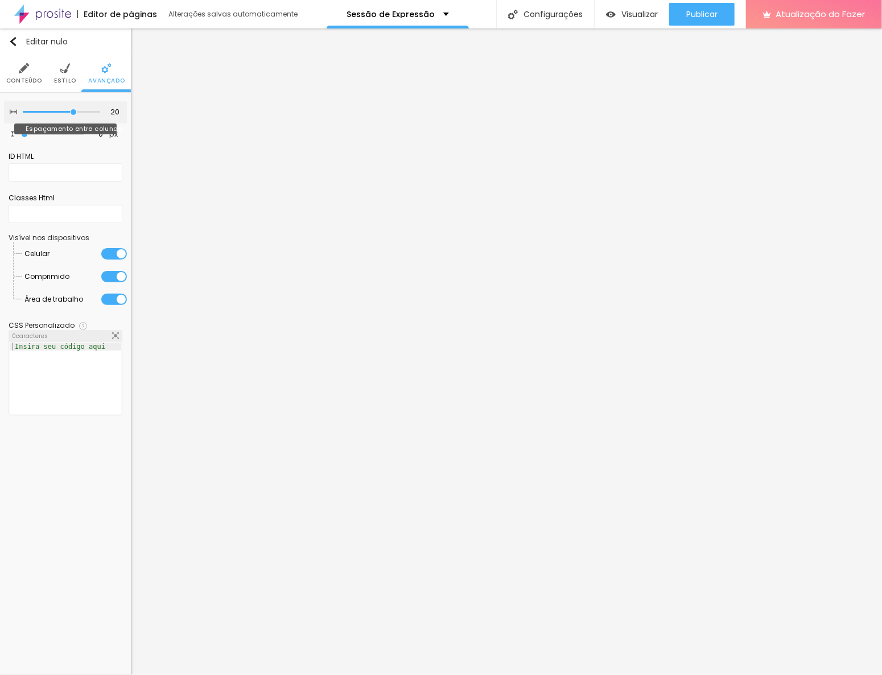
type input "15"
type input "10"
type input "5"
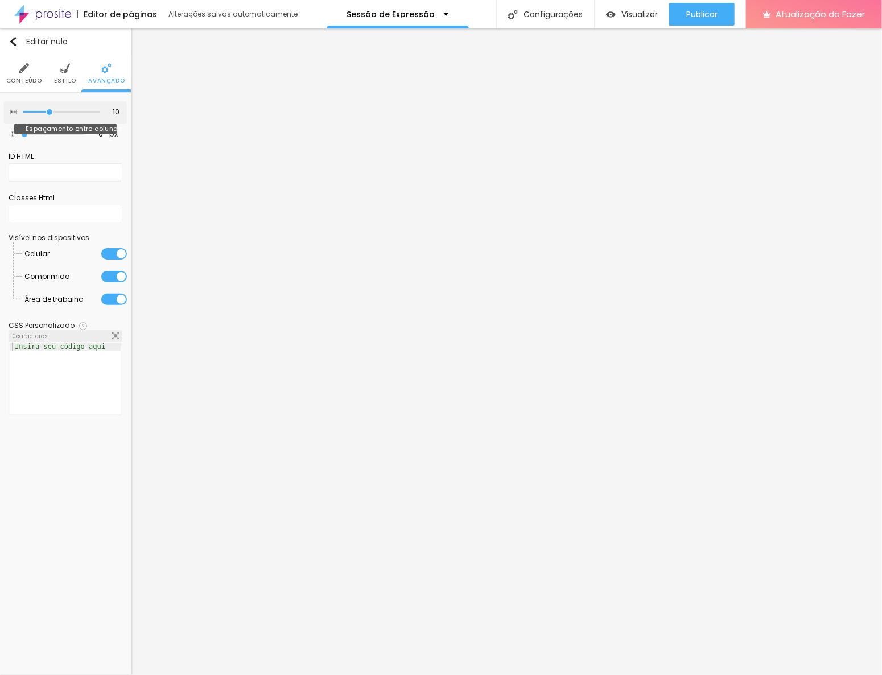
type input "5"
type input "0"
drag, startPoint x: 73, startPoint y: 111, endPoint x: -1, endPoint y: 124, distance: 75.1
type input "0"
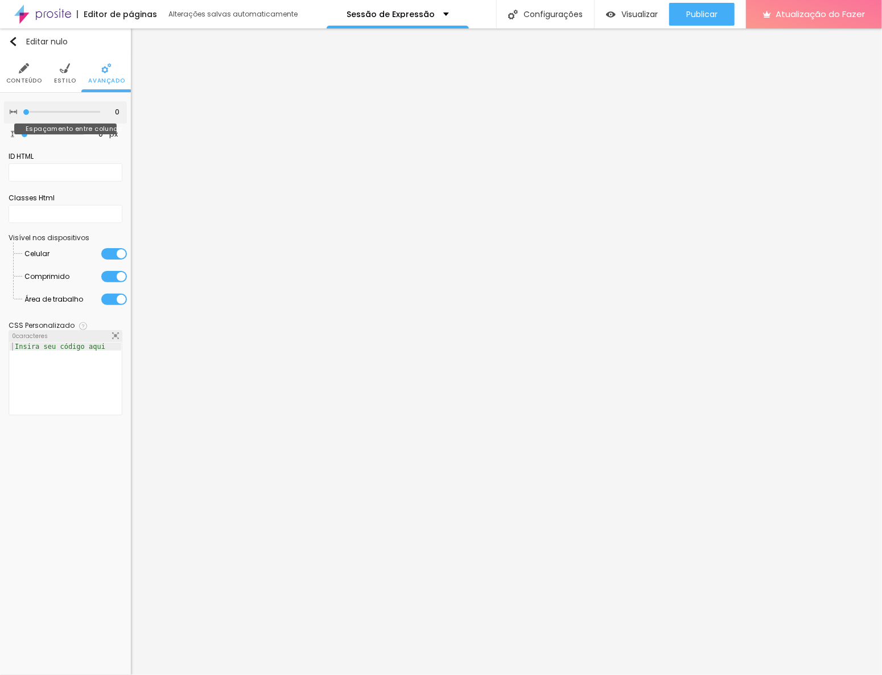
click at [23, 115] on input "range" at bounding box center [61, 112] width 77 height 6
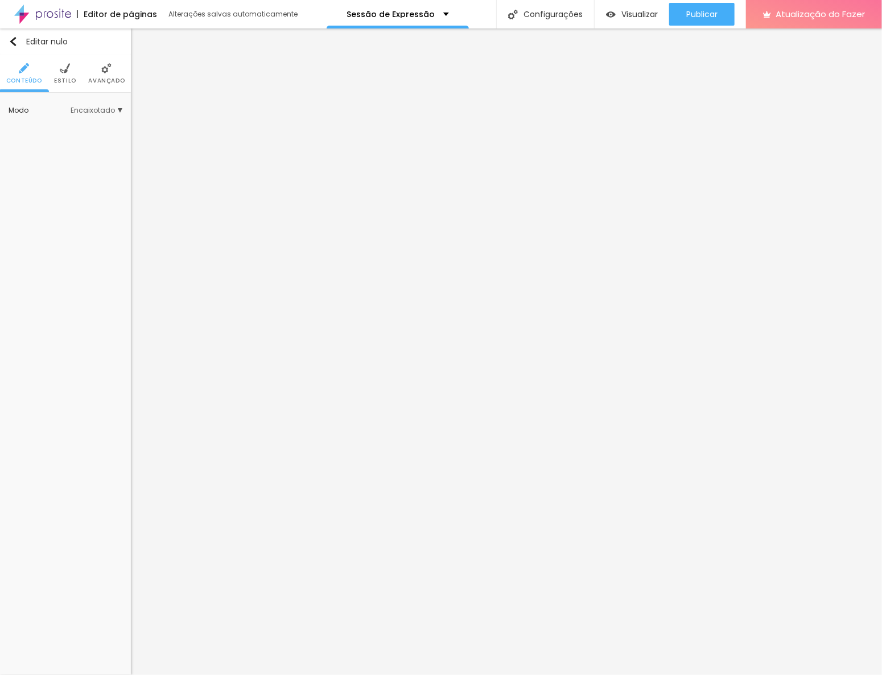
click at [60, 71] on img at bounding box center [65, 68] width 10 height 10
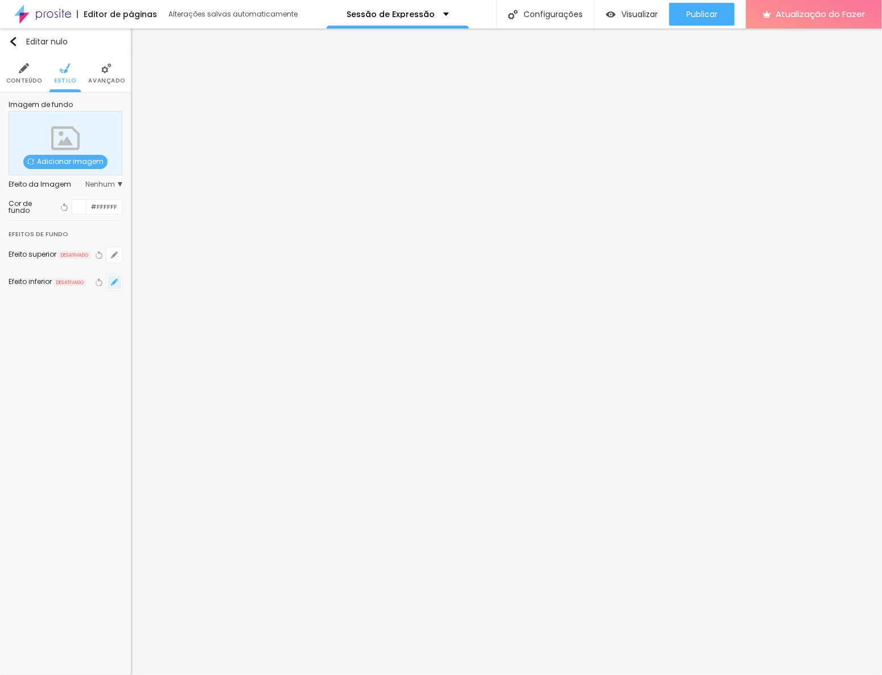
click at [114, 279] on icon "button" at bounding box center [114, 282] width 7 height 7
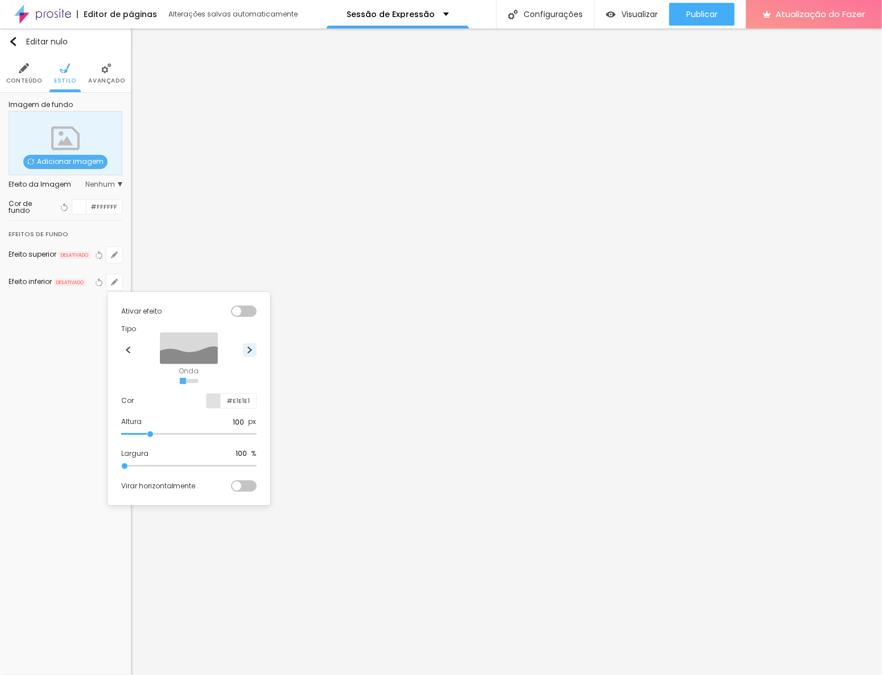
click at [254, 348] on button at bounding box center [250, 350] width 14 height 14
radio input "false"
radio input "true"
click at [244, 399] on input "#E1E1E1" at bounding box center [238, 401] width 35 height 14
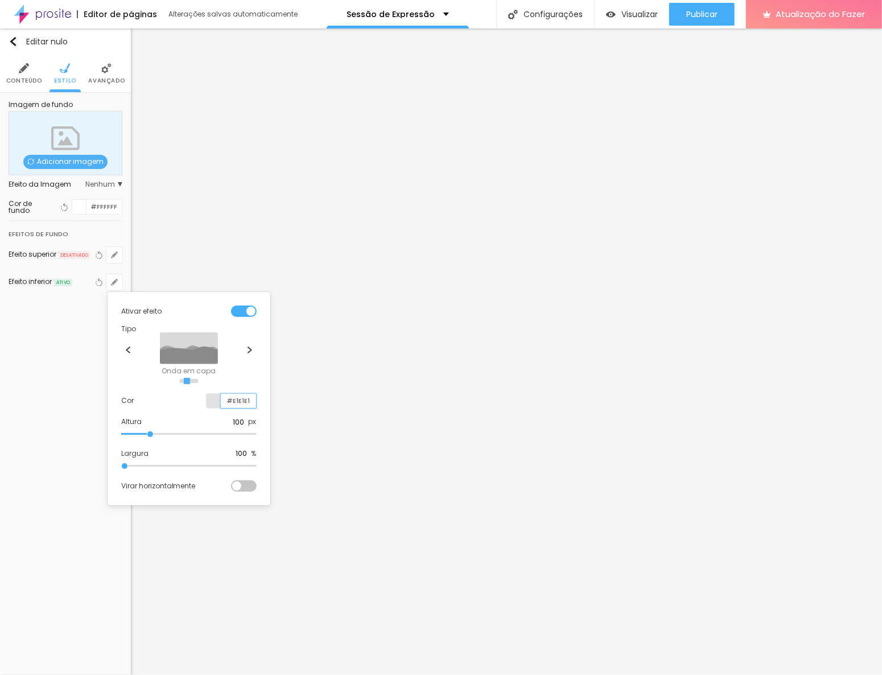
paste input "D16600"
type input "#D16600"
drag, startPoint x: 239, startPoint y: 425, endPoint x: 221, endPoint y: 420, distance: 18.2
click at [221, 420] on div "Altura 100 px" at bounding box center [188, 422] width 135 height 10
type input "30"
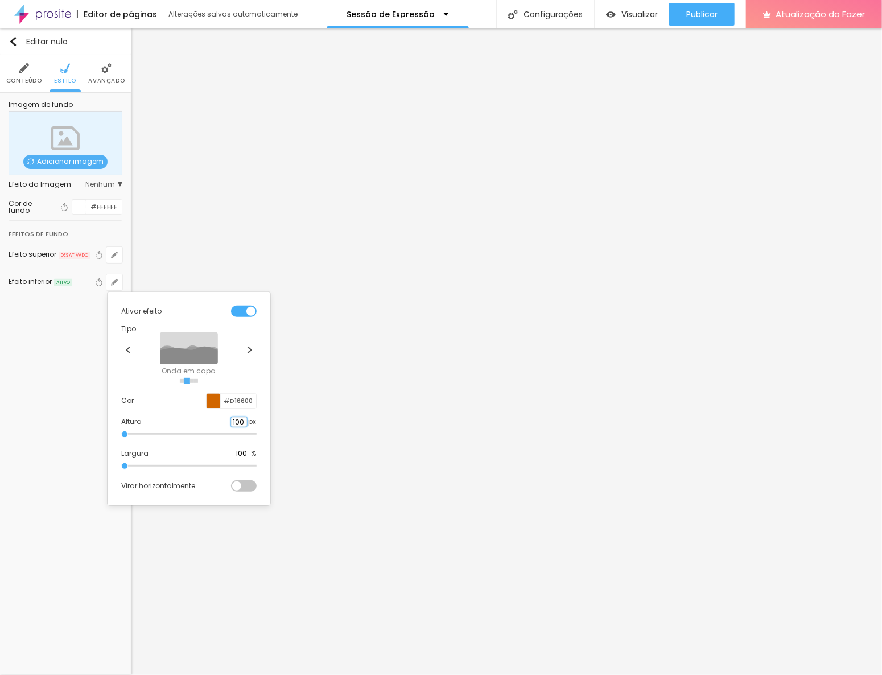
type input "50"
type input "30"
type input "50"
click at [258, 421] on div "Ativar efeito Tipo Onda Onda em capa Rampa Rampa em capa Cor #D16600 Altura 30 …" at bounding box center [189, 399] width 154 height 205
click at [71, 345] on div at bounding box center [441, 337] width 882 height 675
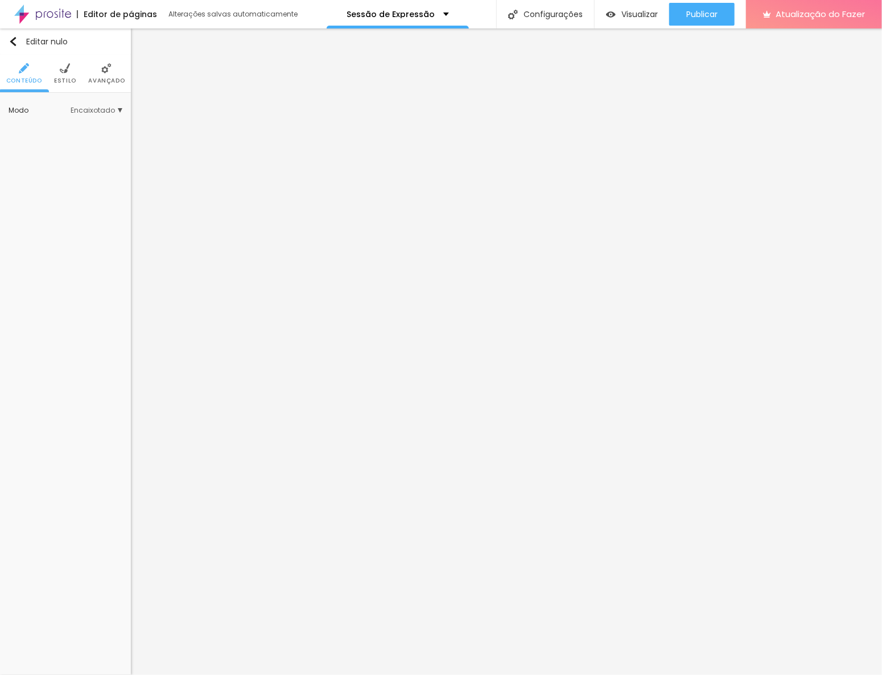
click at [68, 73] on img at bounding box center [65, 68] width 10 height 10
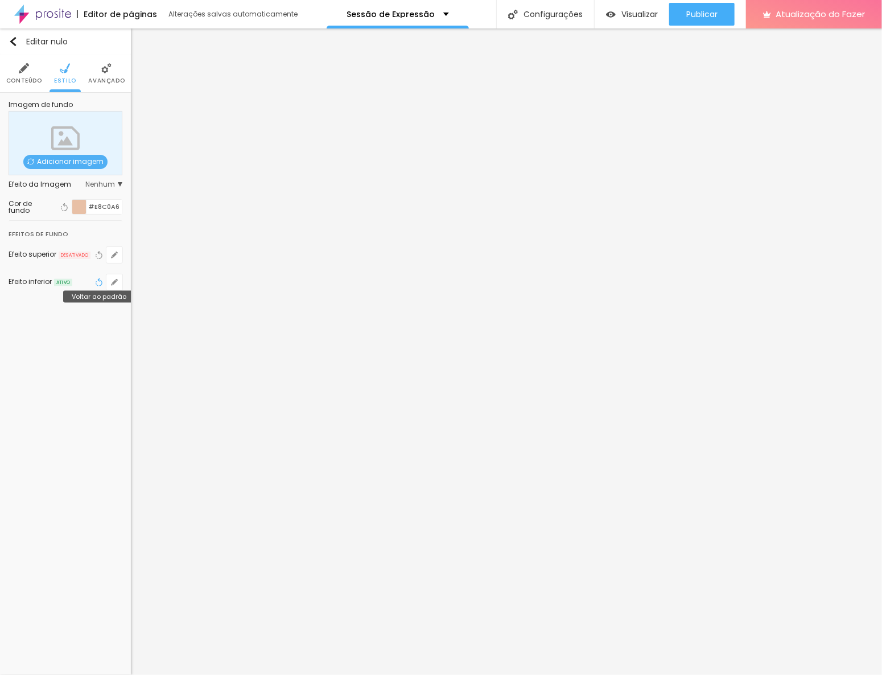
click at [98, 278] on icon "button" at bounding box center [99, 282] width 8 height 8
click at [104, 209] on input "#E8C0A6" at bounding box center [104, 207] width 35 height 14
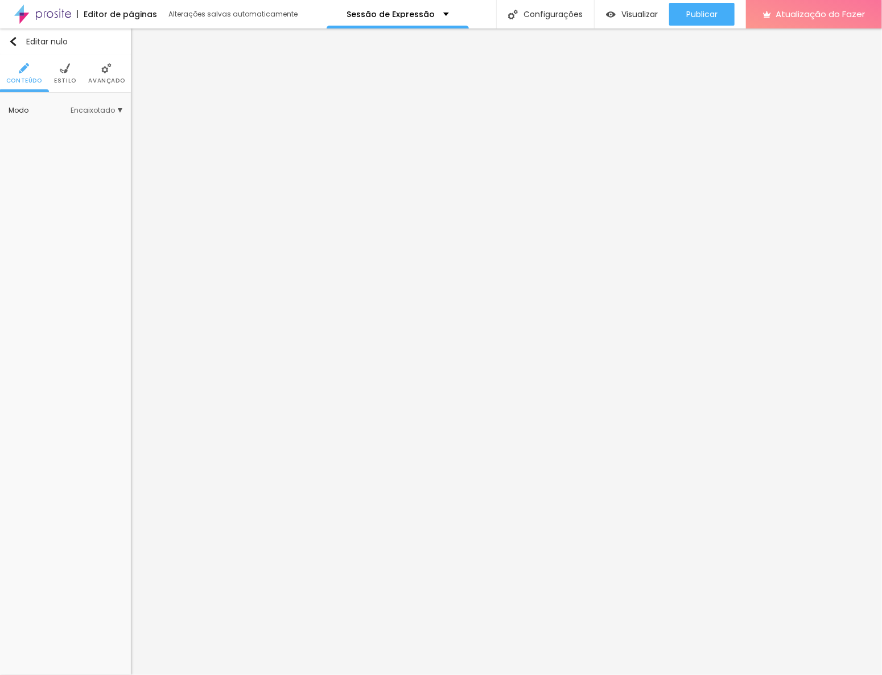
click at [64, 76] on font "Estilo" at bounding box center [65, 80] width 22 height 9
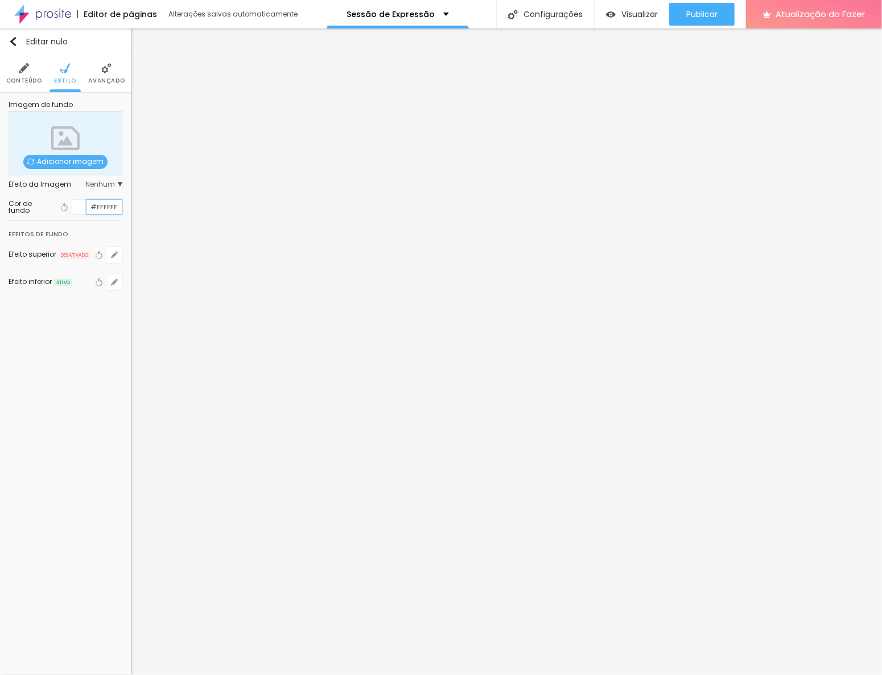
click at [108, 208] on input "#FFFFFF" at bounding box center [104, 207] width 35 height 14
paste input "E8C0A6"
type input "#E8C0A6"
click at [98, 73] on li "Avançado" at bounding box center [106, 74] width 36 height 38
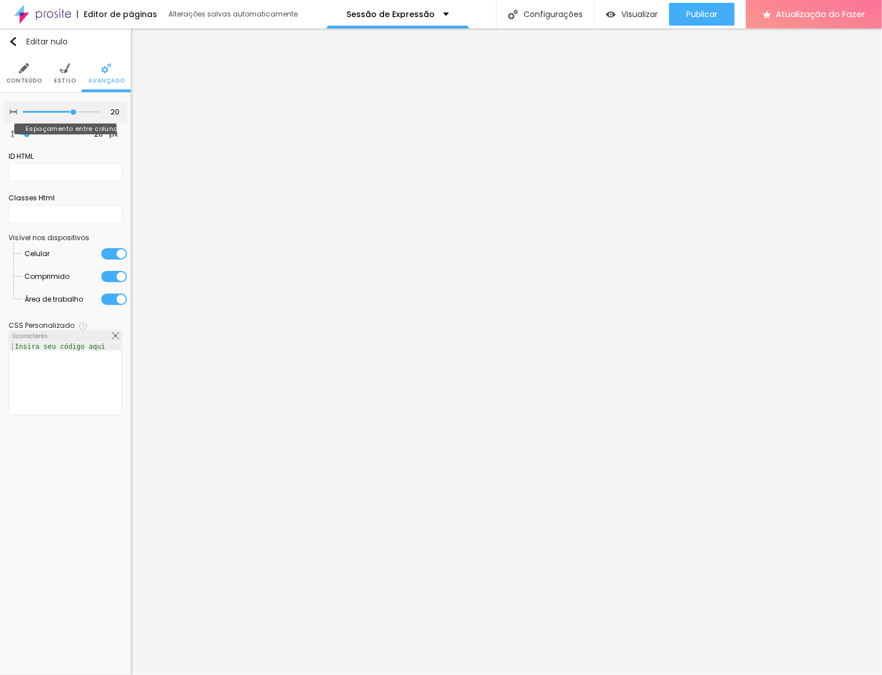
type input "15"
type input "10"
type input "5"
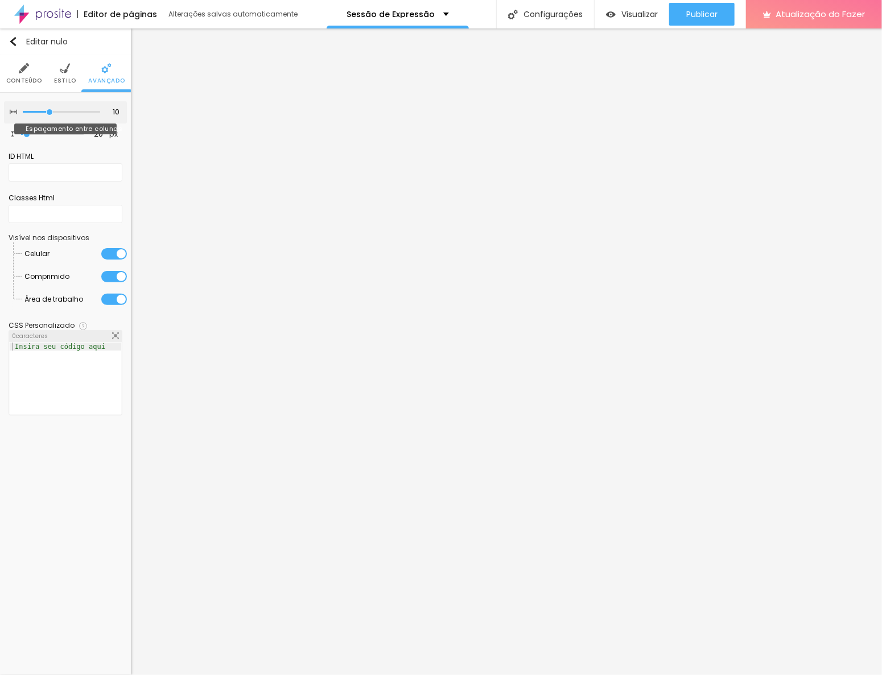
type input "5"
type input "0"
drag, startPoint x: 72, startPoint y: 112, endPoint x: 18, endPoint y: 116, distance: 54.8
type input "0"
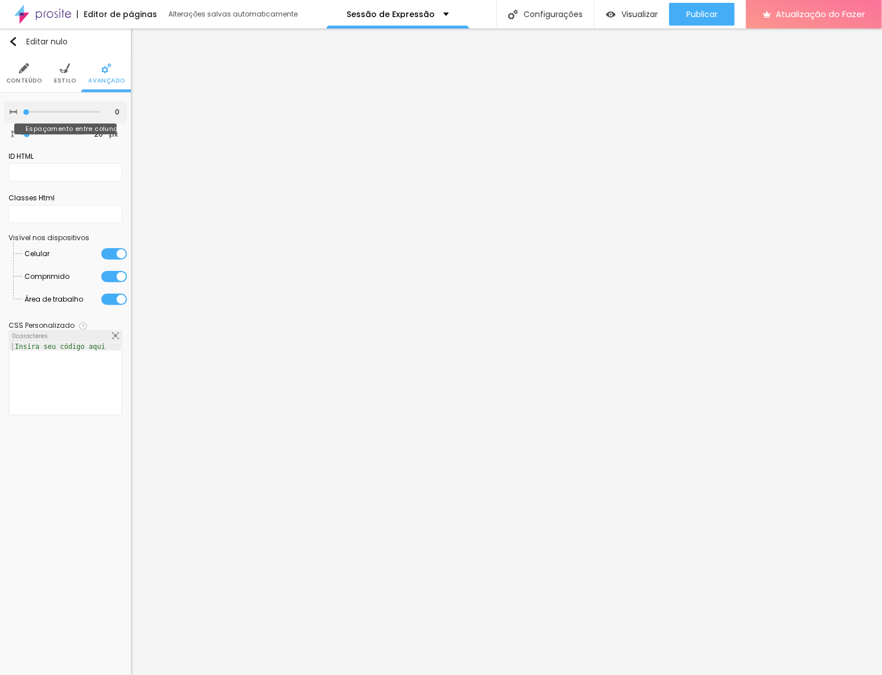
click at [23, 115] on input "range" at bounding box center [61, 112] width 77 height 6
type input "0"
drag, startPoint x: 28, startPoint y: 132, endPoint x: -1, endPoint y: 125, distance: 30.0
type input "0"
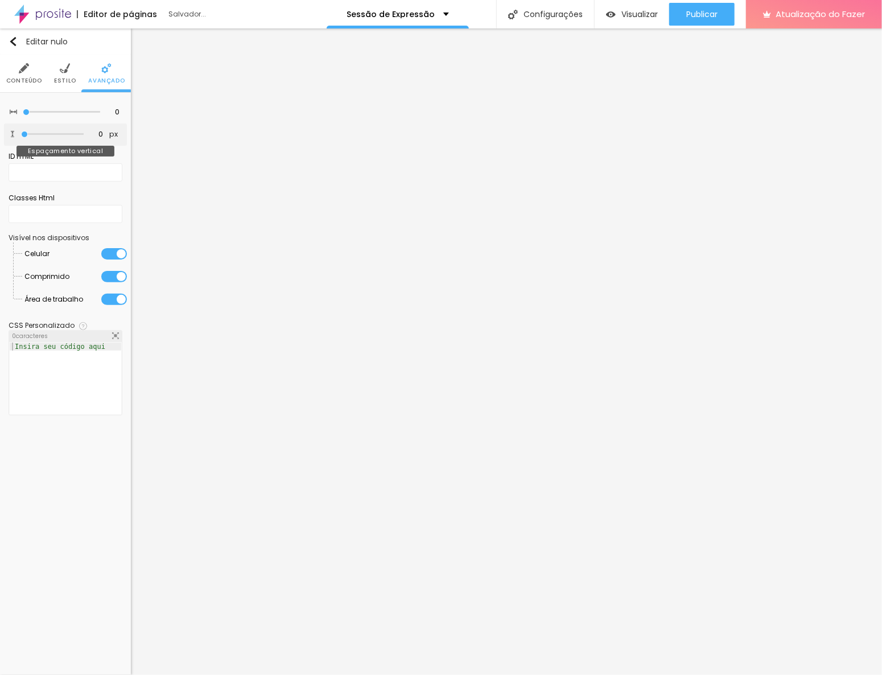
click at [21, 131] on input "range" at bounding box center [52, 134] width 63 height 6
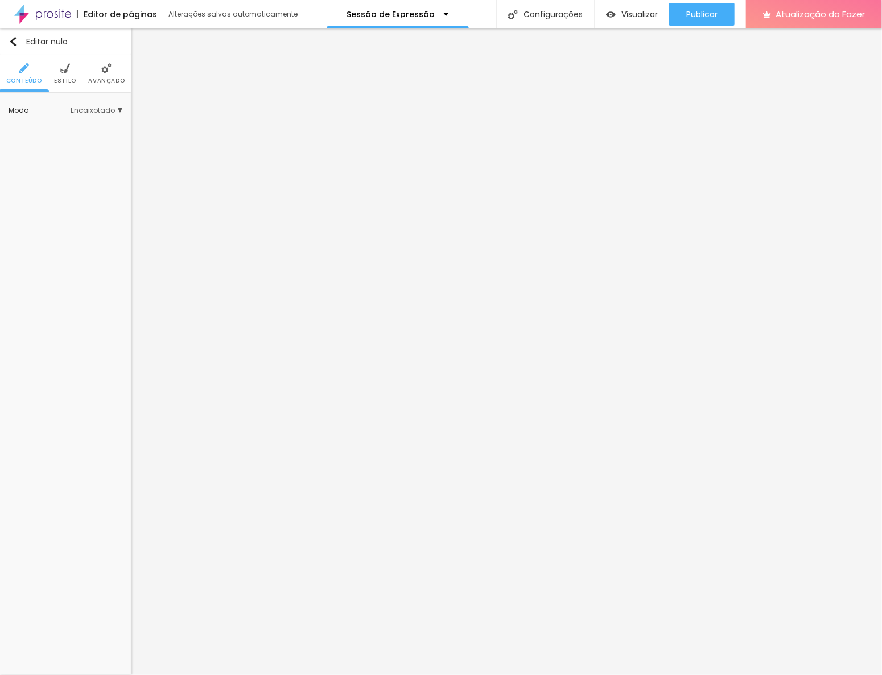
click at [106, 74] on li "Avançado" at bounding box center [106, 74] width 36 height 38
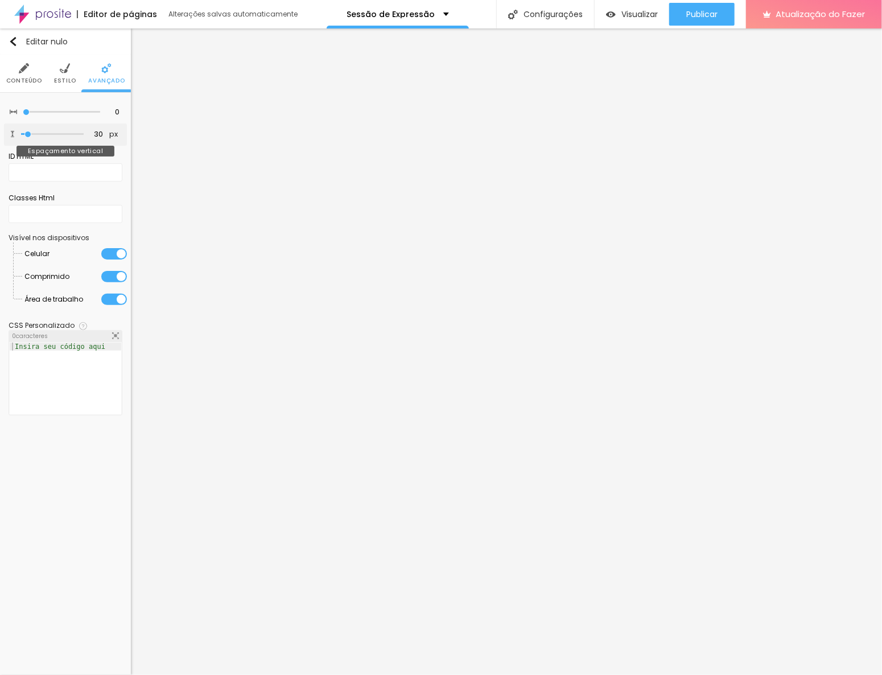
type input "12"
type input "0"
drag, startPoint x: 29, startPoint y: 133, endPoint x: -1, endPoint y: 133, distance: 30.2
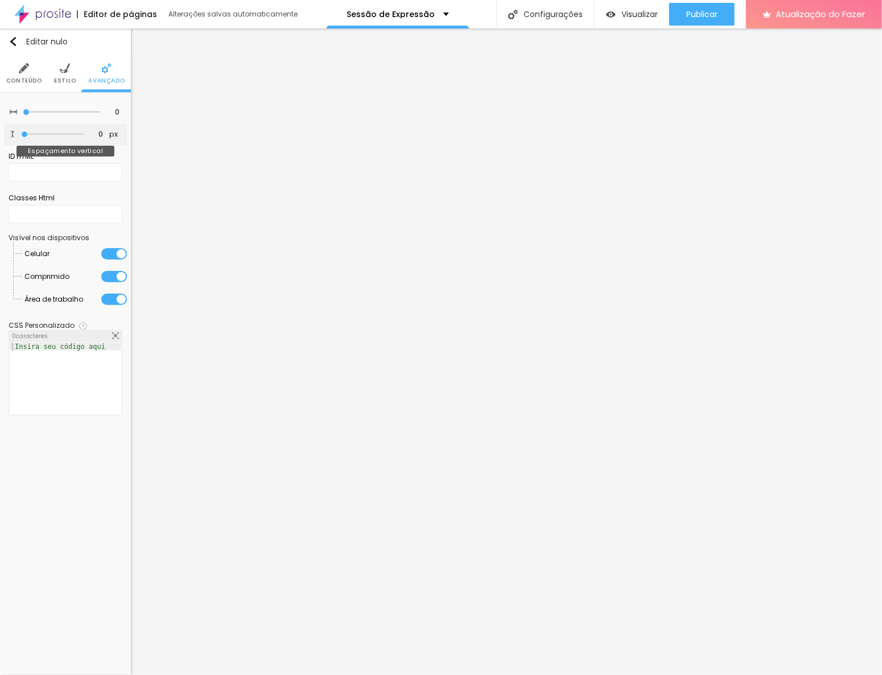
type input "0"
click at [21, 133] on input "range" at bounding box center [52, 134] width 63 height 6
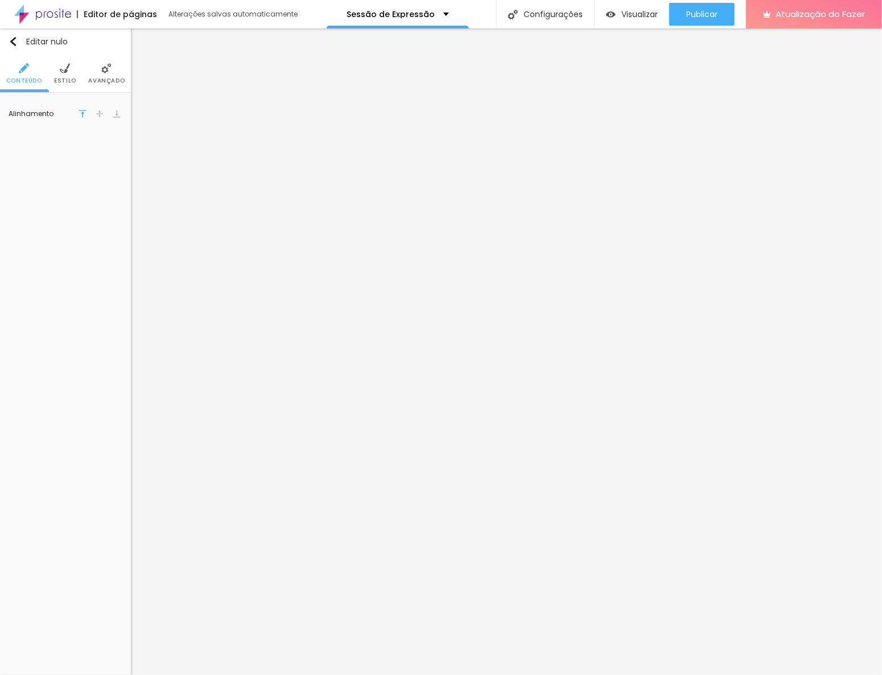
click at [60, 72] on img at bounding box center [65, 68] width 10 height 10
click at [105, 71] on img at bounding box center [106, 68] width 10 height 10
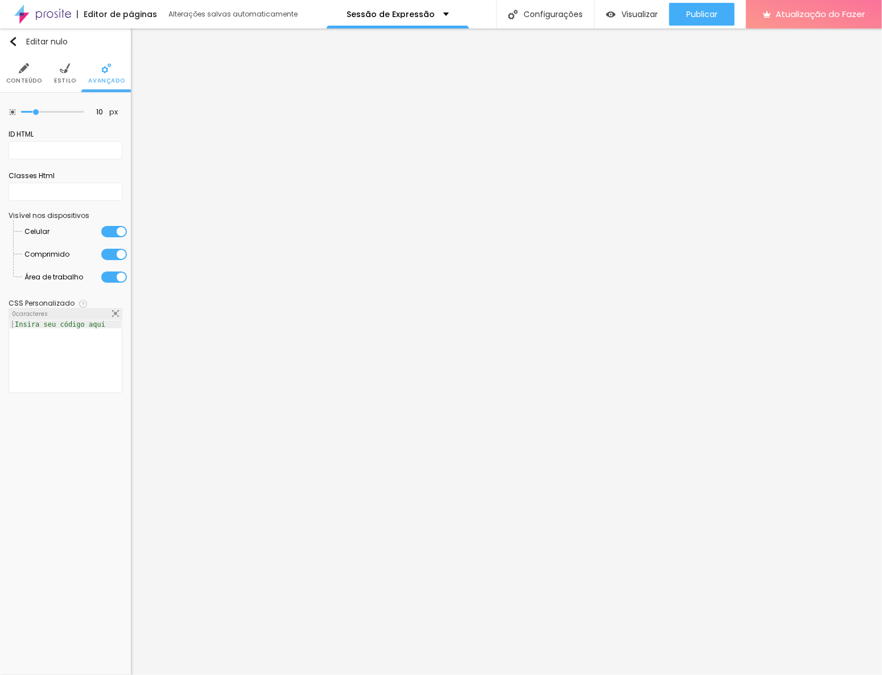
click at [66, 73] on li "Estilo" at bounding box center [65, 74] width 22 height 38
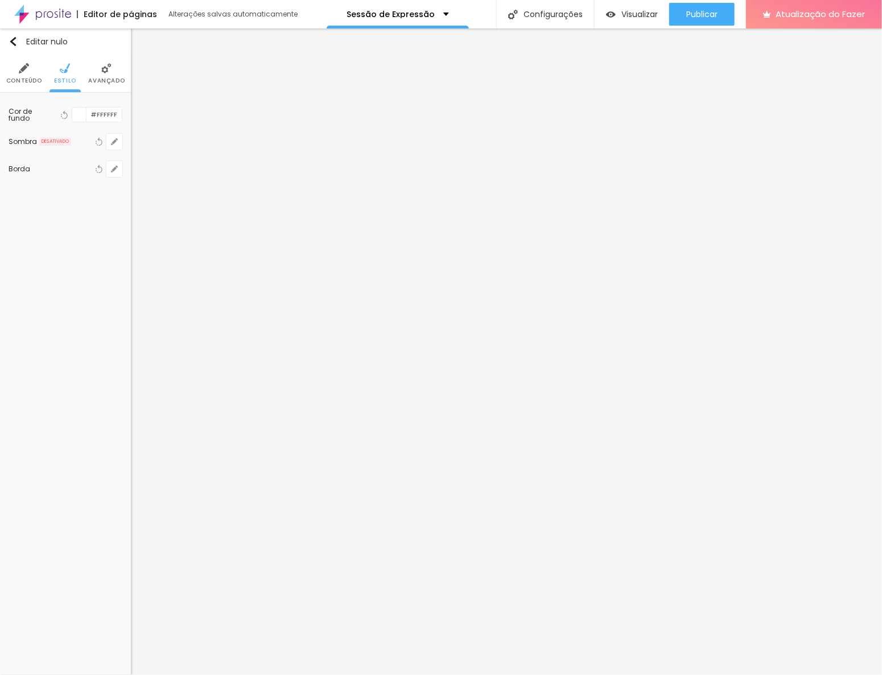
click at [22, 72] on img at bounding box center [24, 68] width 10 height 10
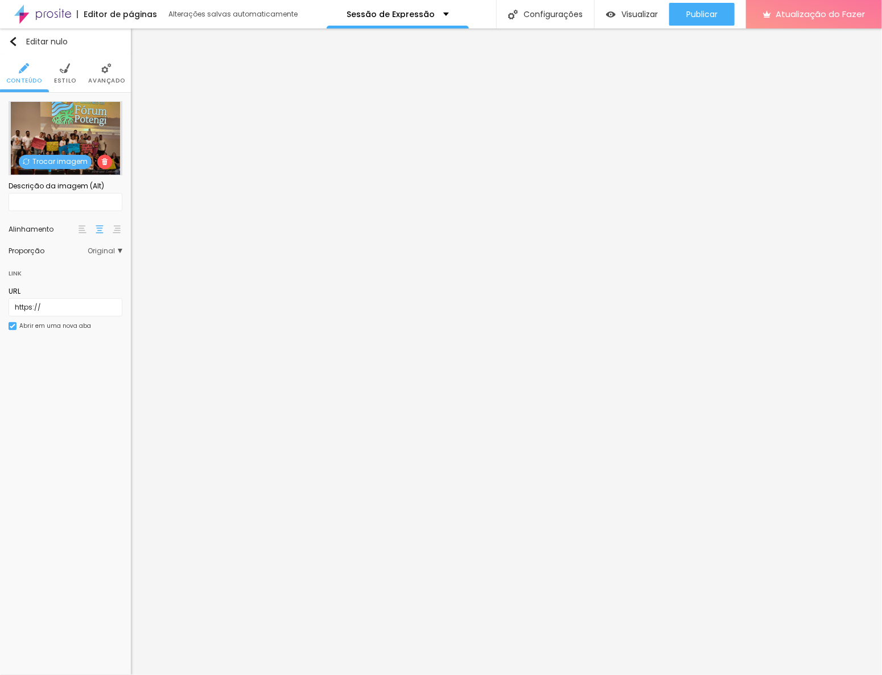
click at [108, 75] on li "Avançado" at bounding box center [106, 74] width 36 height 38
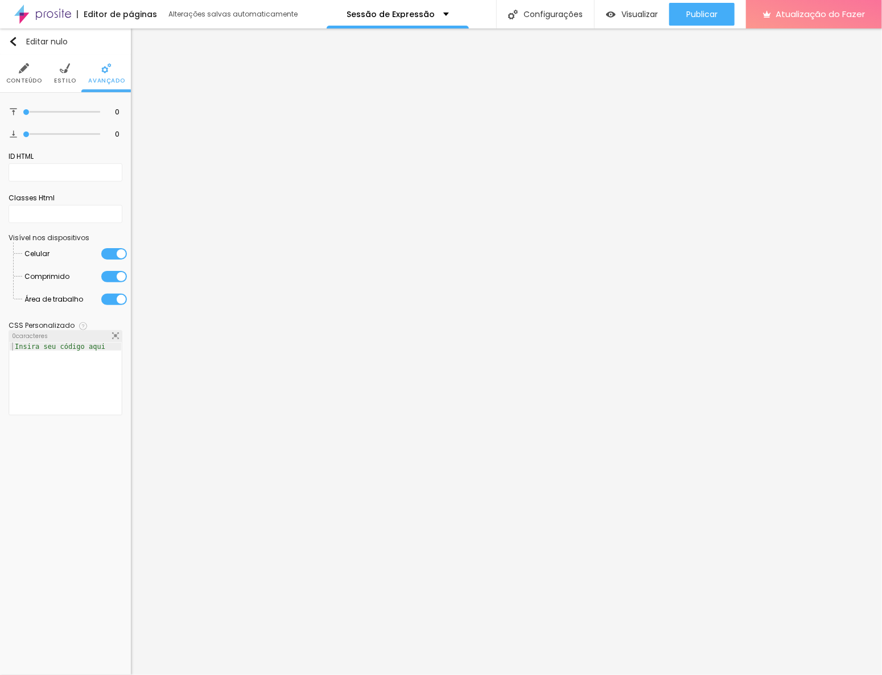
click at [66, 75] on li "Estilo" at bounding box center [65, 74] width 22 height 38
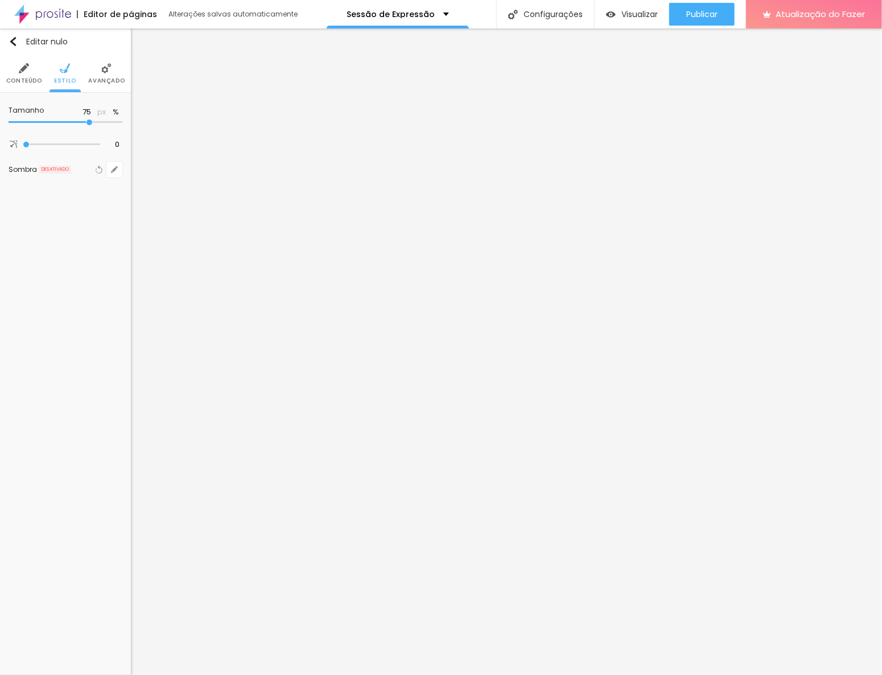
click at [22, 67] on img at bounding box center [24, 68] width 10 height 10
click at [95, 71] on li "Avançado" at bounding box center [106, 74] width 36 height 38
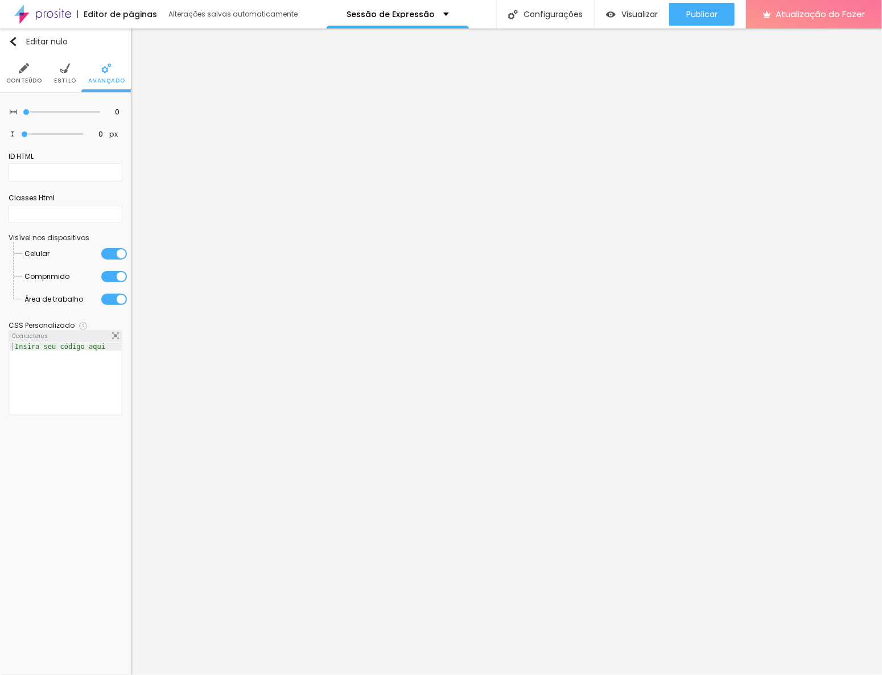
click at [71, 71] on li "Estilo" at bounding box center [65, 74] width 22 height 38
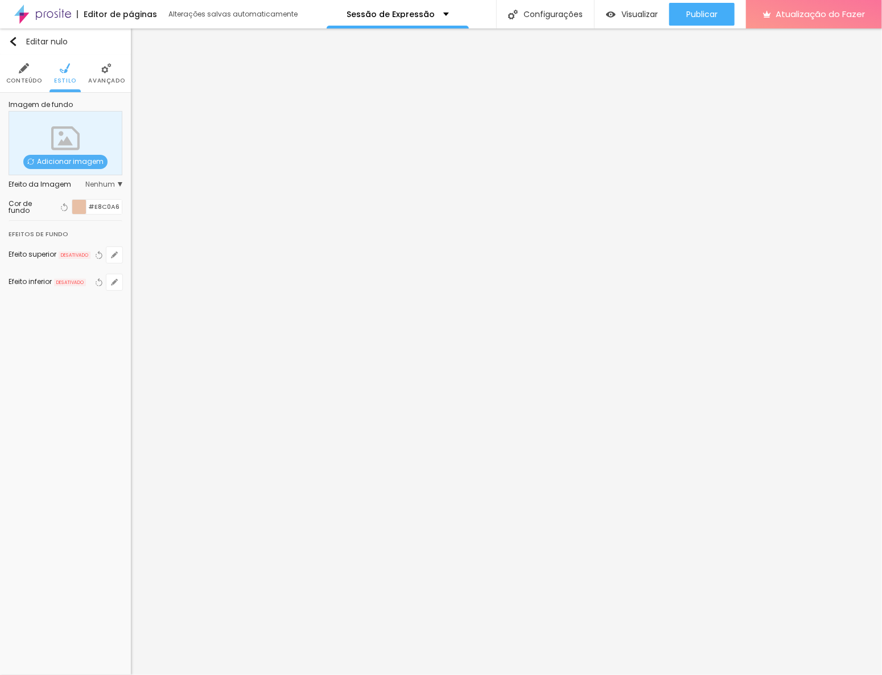
click at [32, 73] on li "Conteúdo" at bounding box center [24, 74] width 36 height 38
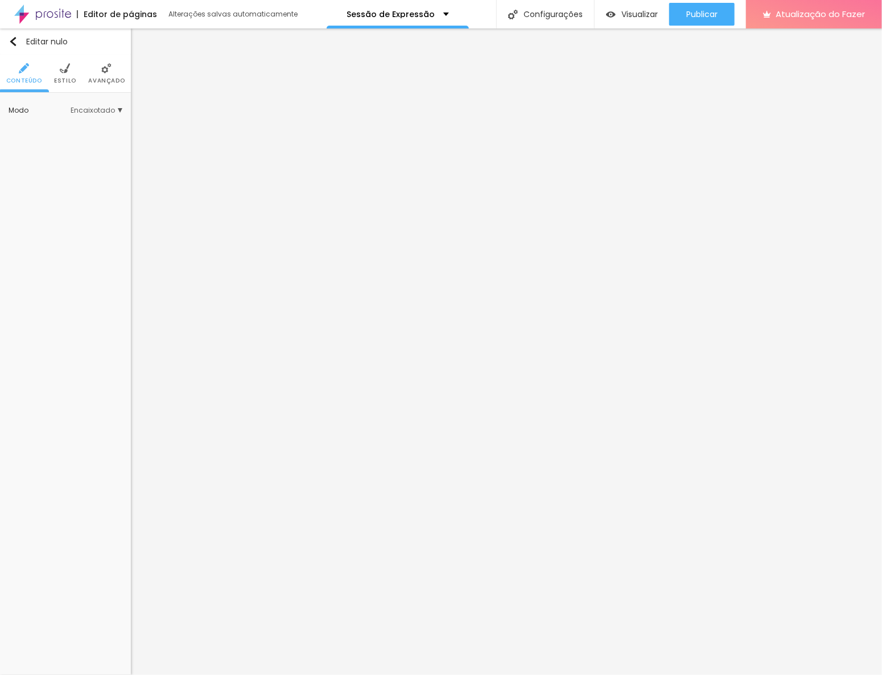
click at [102, 68] on img at bounding box center [106, 68] width 10 height 10
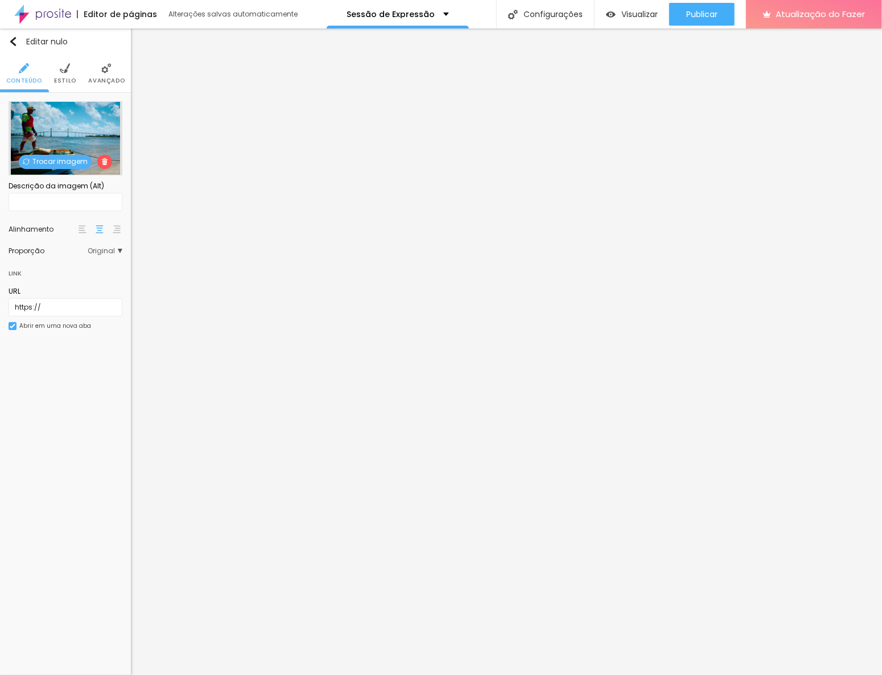
click at [100, 70] on li "Avançado" at bounding box center [106, 74] width 36 height 38
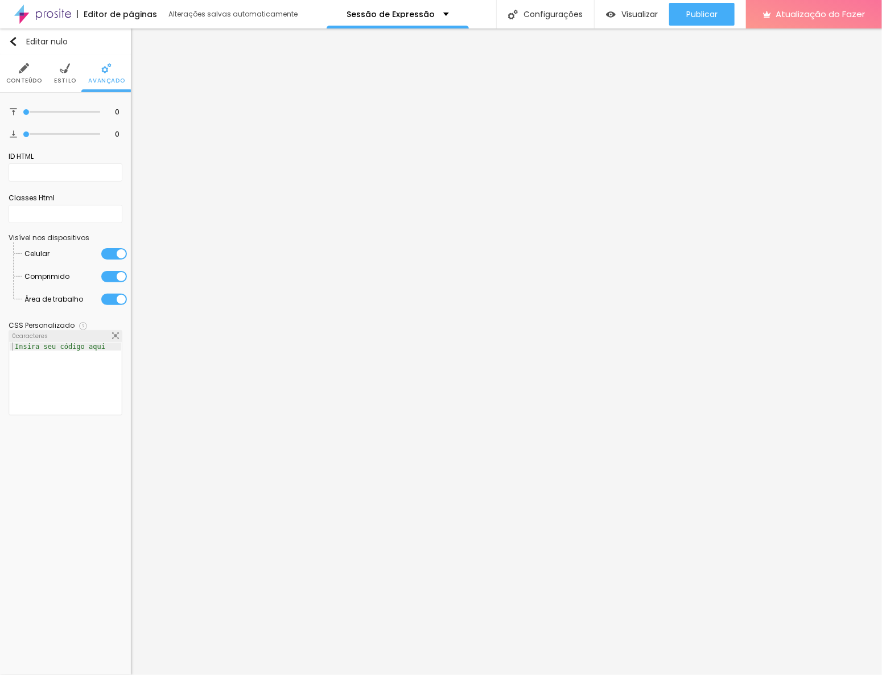
click at [59, 68] on li "Estilo" at bounding box center [65, 74] width 22 height 38
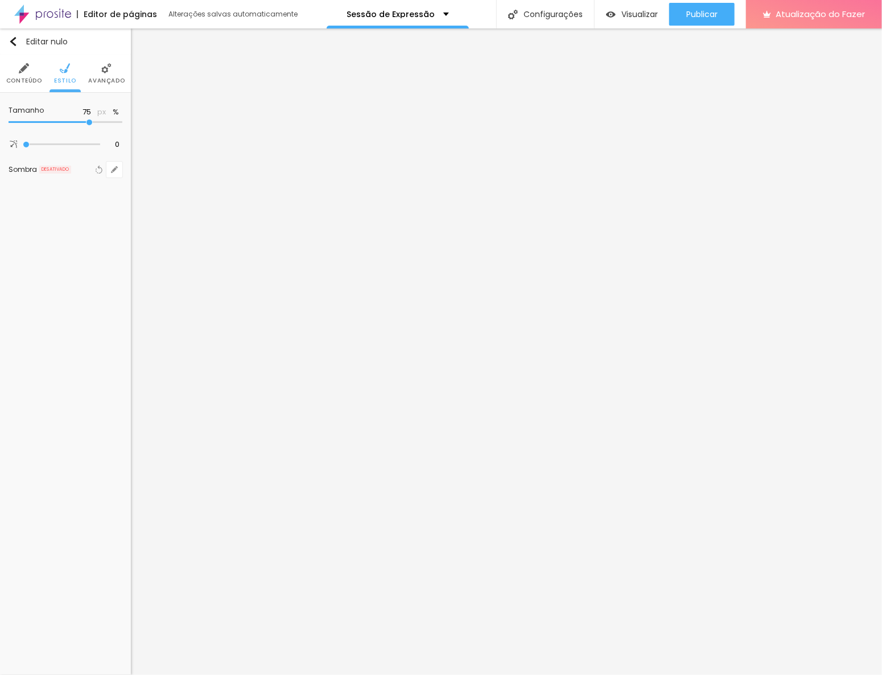
click at [26, 67] on img at bounding box center [24, 68] width 10 height 10
click at [108, 76] on font "Avançado" at bounding box center [106, 80] width 36 height 9
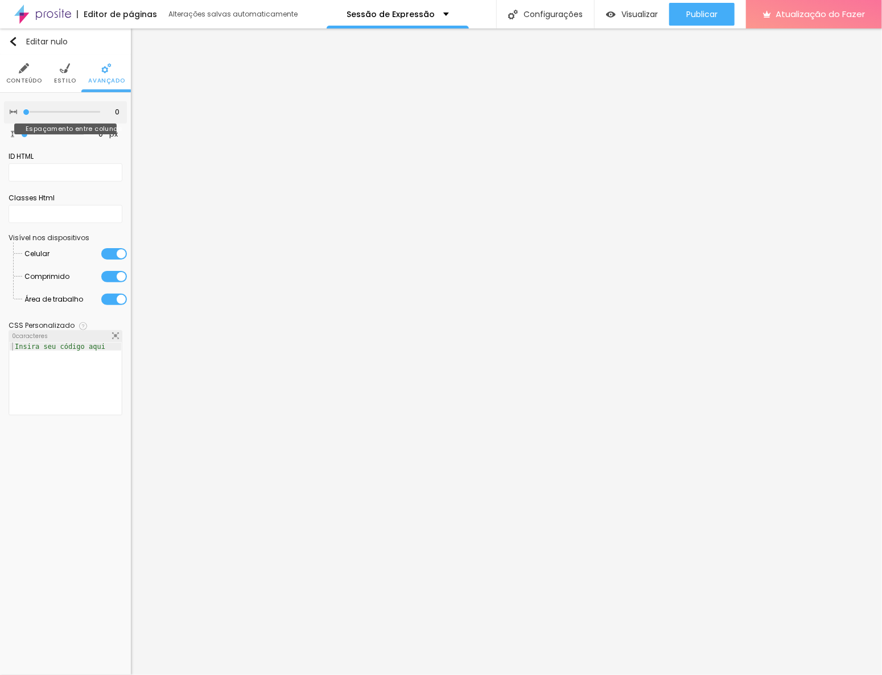
type input "15"
click at [63, 112] on input "range" at bounding box center [61, 112] width 77 height 6
type input "30"
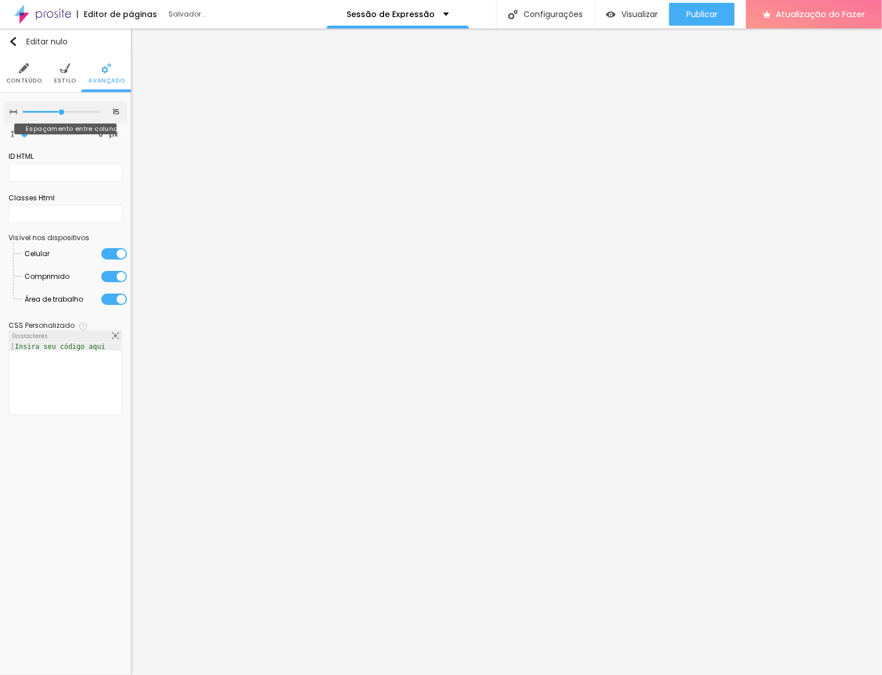
type input "30"
click at [93, 110] on input "range" at bounding box center [61, 112] width 77 height 6
click at [59, 130] on div at bounding box center [52, 134] width 63 height 11
type input "295"
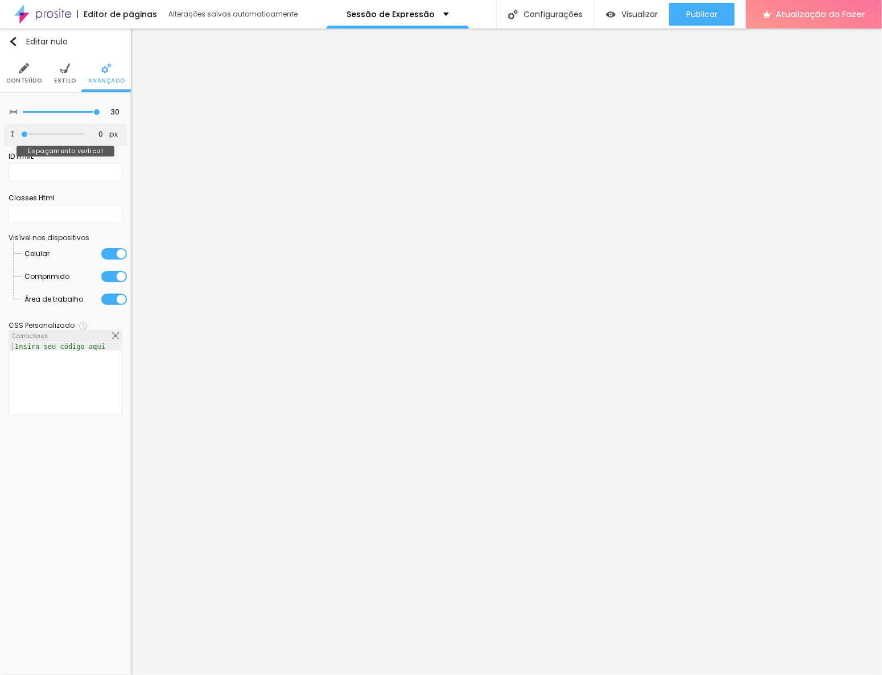
type input "295"
click at [57, 135] on input "range" at bounding box center [52, 134] width 63 height 6
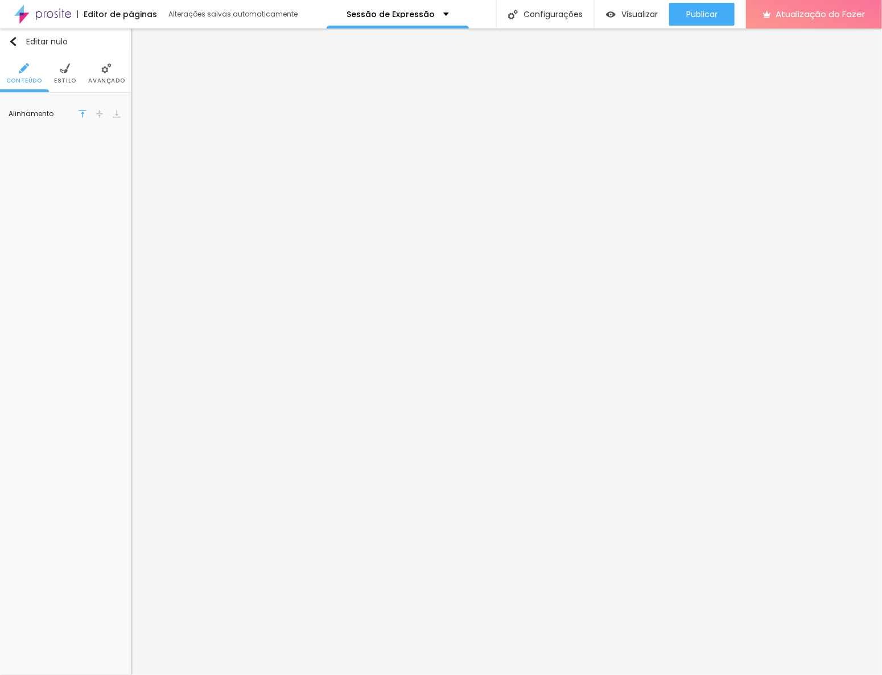
click at [101, 70] on img at bounding box center [106, 68] width 10 height 10
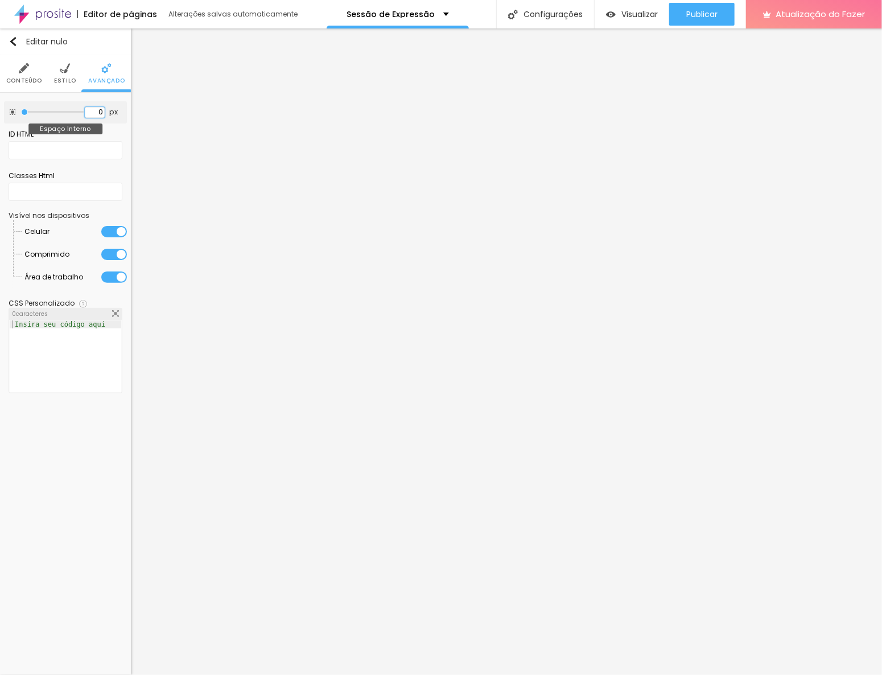
click at [96, 108] on input "0" at bounding box center [95, 112] width 20 height 11
type input "10"
click at [25, 76] on font "Conteúdo" at bounding box center [24, 80] width 36 height 9
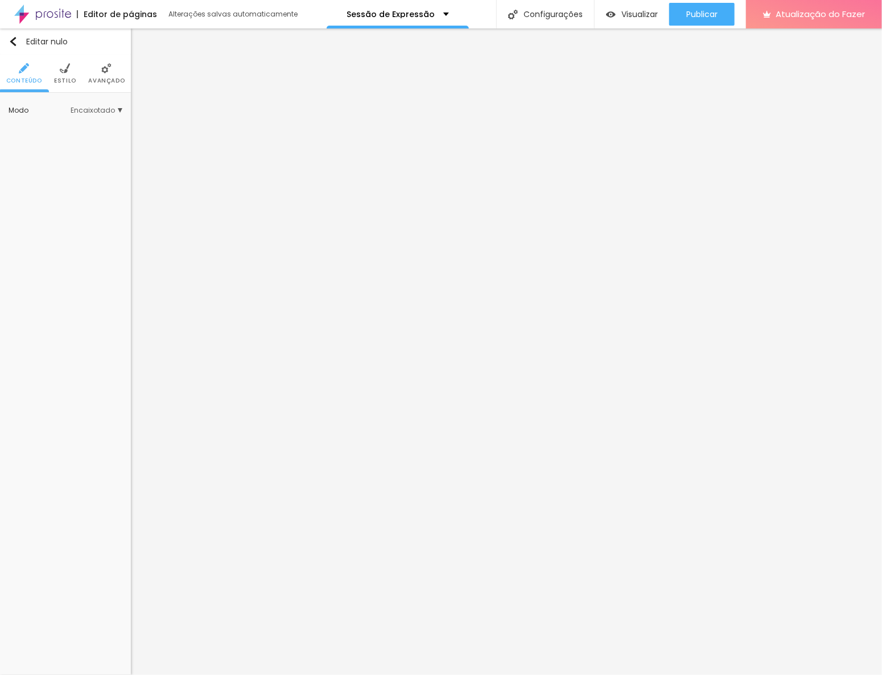
click at [108, 75] on li "Avançado" at bounding box center [106, 74] width 36 height 38
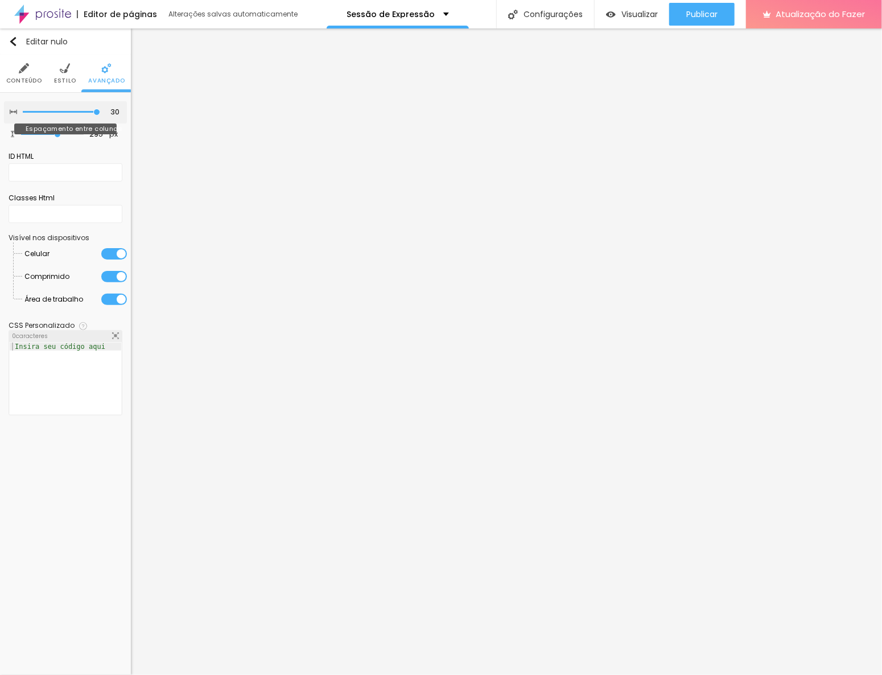
type input "25"
type input "20"
type input "15"
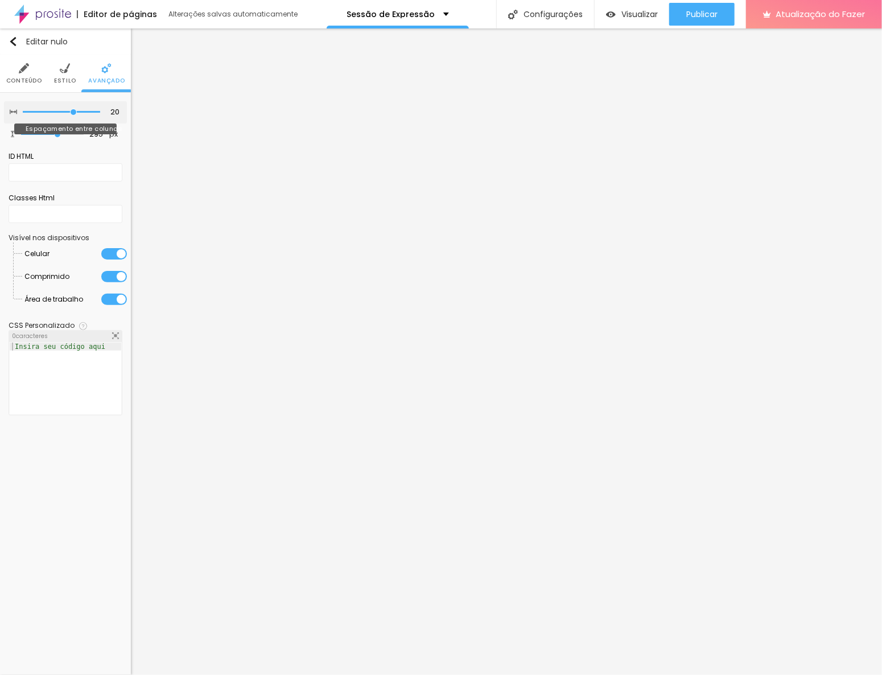
type input "15"
type input "10"
type input "5"
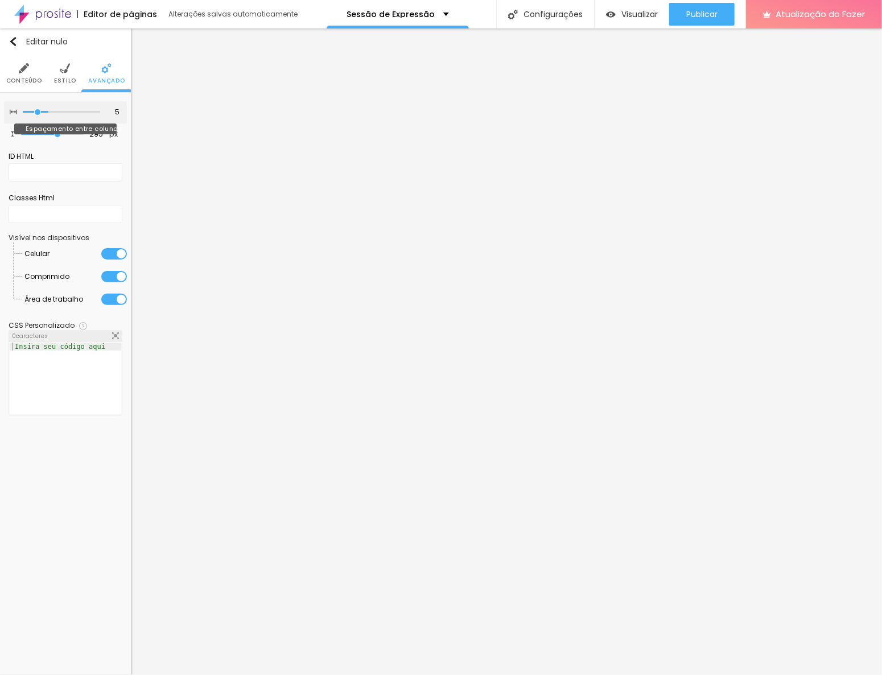
type input "0"
drag, startPoint x: 96, startPoint y: 109, endPoint x: 5, endPoint y: 121, distance: 92.4
type input "0"
click at [23, 115] on input "range" at bounding box center [61, 112] width 77 height 6
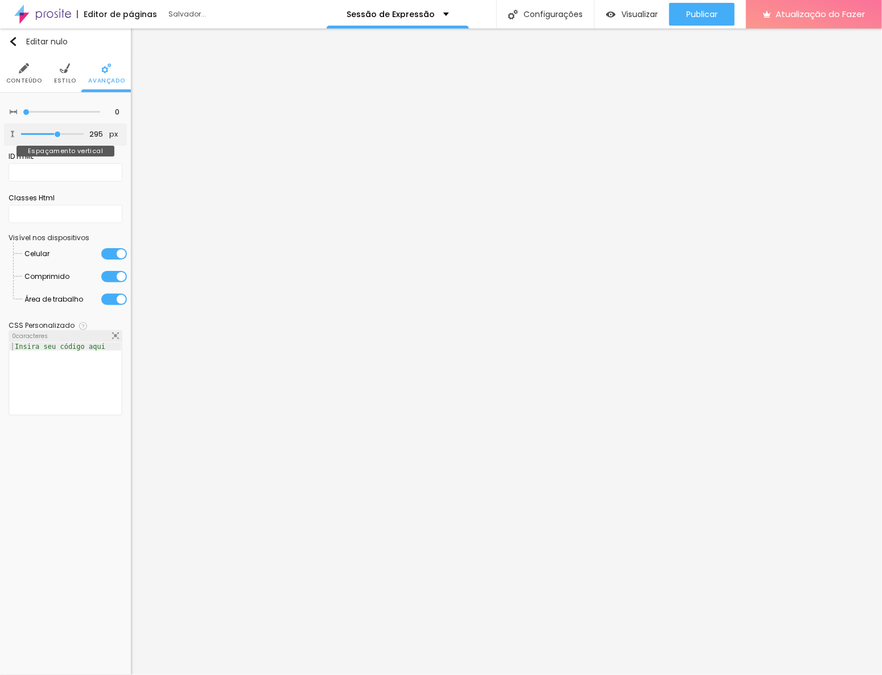
type input "246"
type input "182"
type input "138"
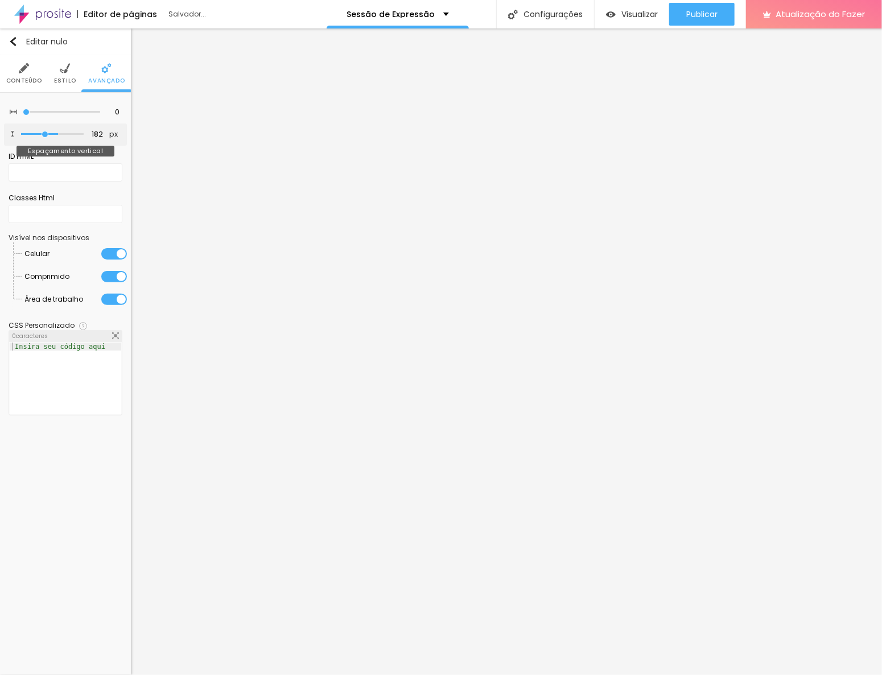
type input "138"
type input "100"
type input "50"
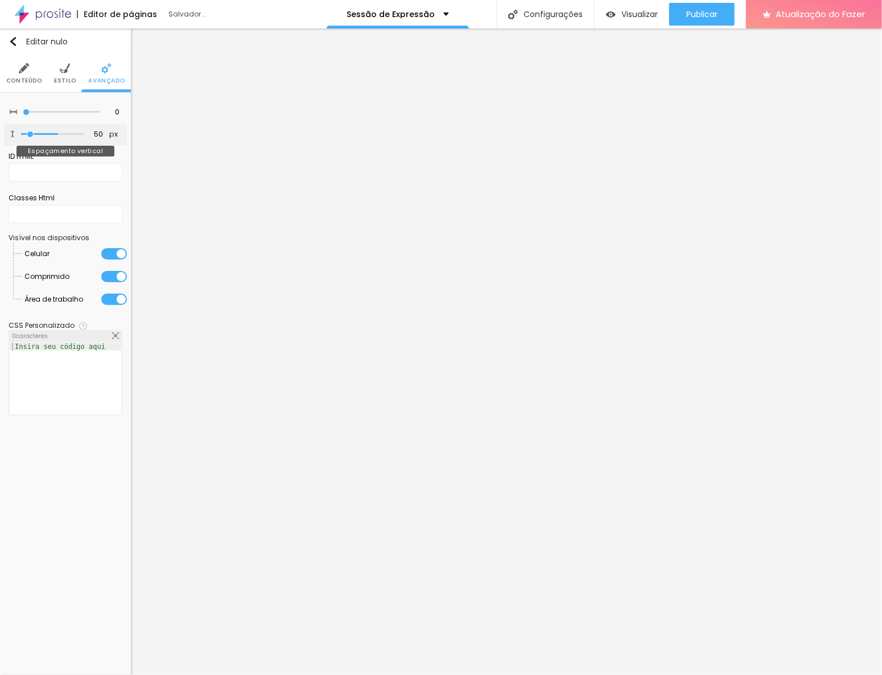
type input "12"
type input "0"
drag, startPoint x: 59, startPoint y: 133, endPoint x: -1, endPoint y: 149, distance: 62.3
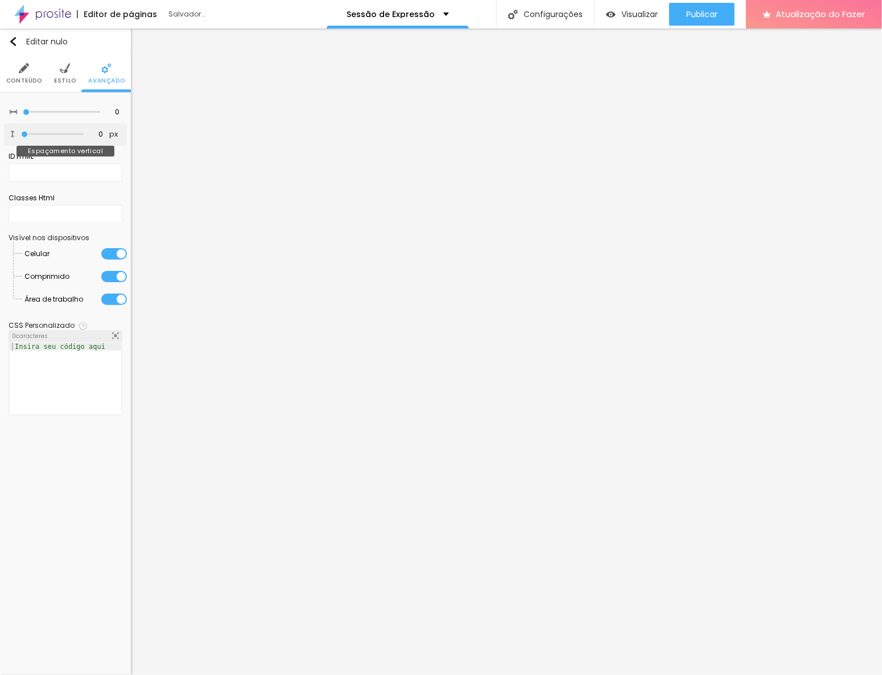
type input "0"
click at [21, 137] on input "range" at bounding box center [52, 134] width 63 height 6
click at [64, 72] on img at bounding box center [65, 68] width 10 height 10
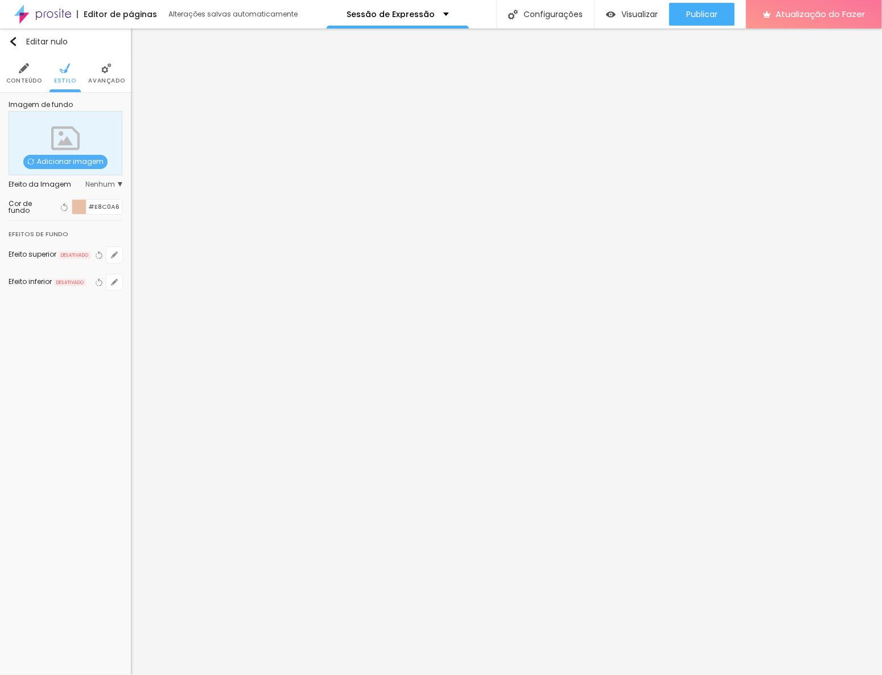
click at [28, 64] on img at bounding box center [24, 68] width 10 height 10
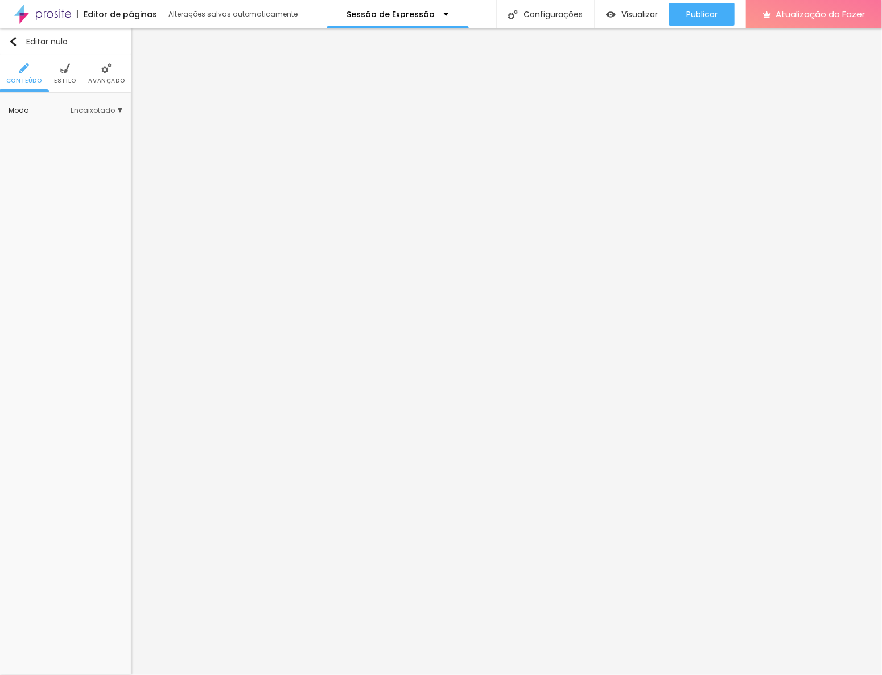
click at [84, 259] on div "Editar nulo Conteúdo Estilo Avançado Modo Encaixotado Encaixotado Completo" at bounding box center [65, 351] width 131 height 647
click at [111, 64] on img at bounding box center [106, 68] width 10 height 10
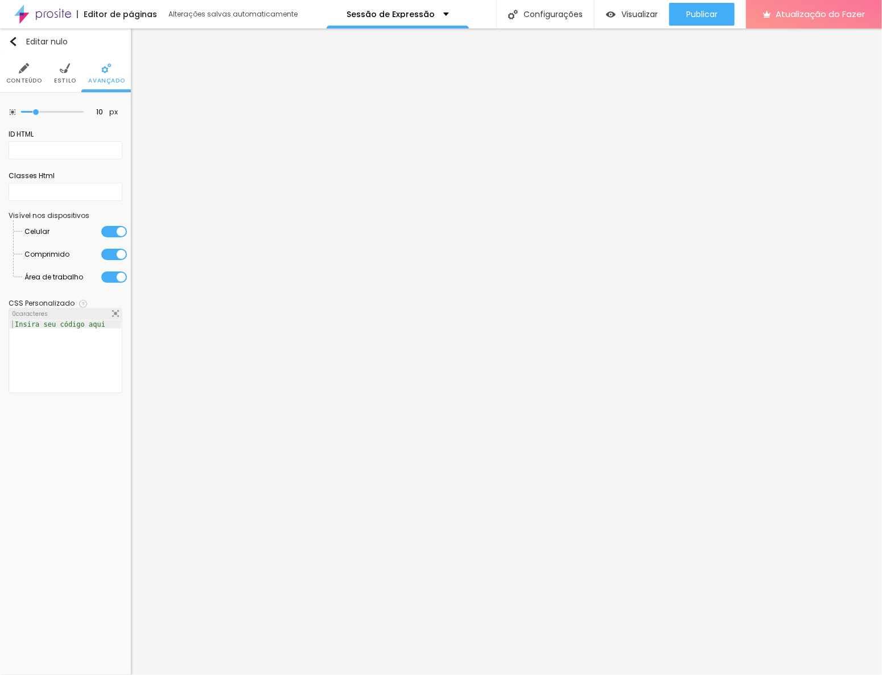
click at [67, 80] on font "Estilo" at bounding box center [65, 80] width 22 height 9
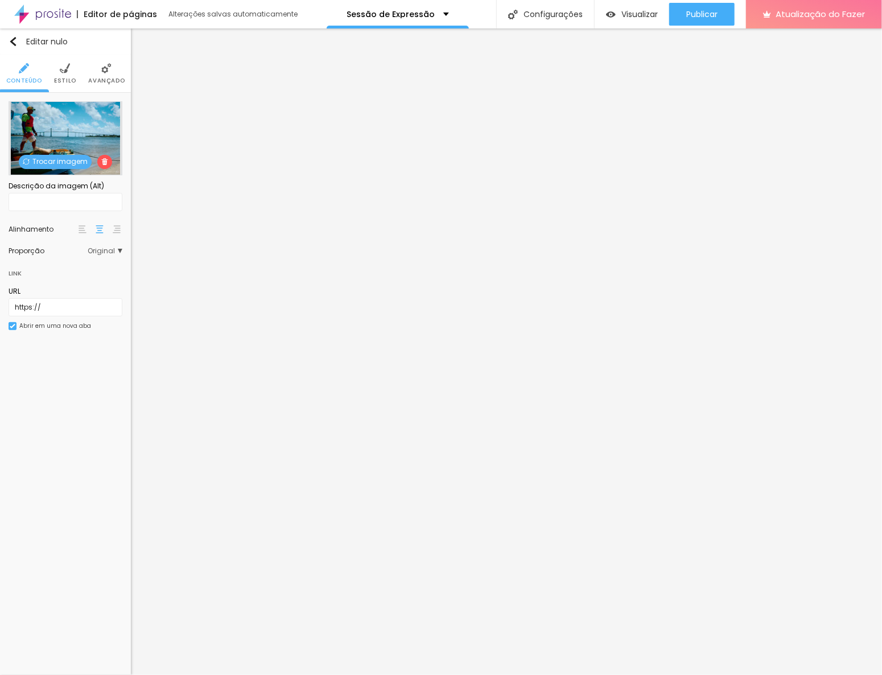
click at [101, 73] on img at bounding box center [106, 68] width 10 height 10
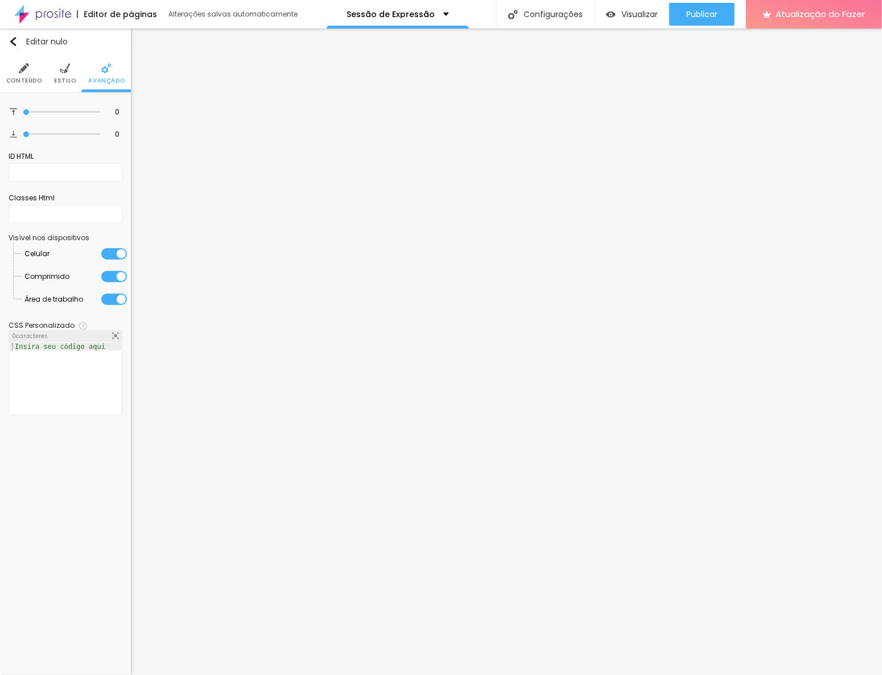
click at [65, 75] on li "Estilo" at bounding box center [65, 74] width 22 height 38
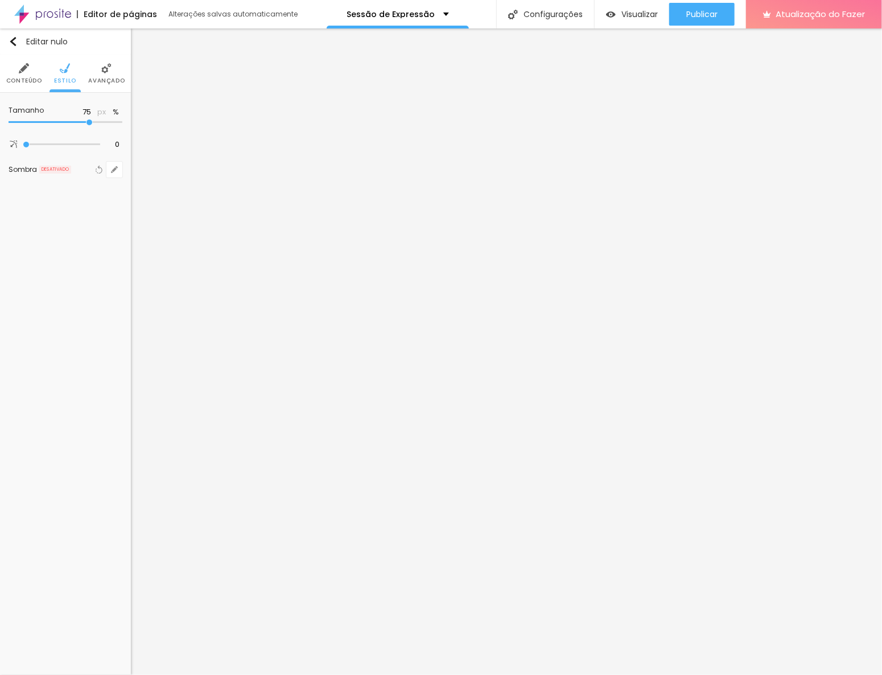
click at [30, 71] on li "Conteúdo" at bounding box center [24, 74] width 36 height 38
click at [111, 75] on li "Avançado" at bounding box center [106, 74] width 36 height 38
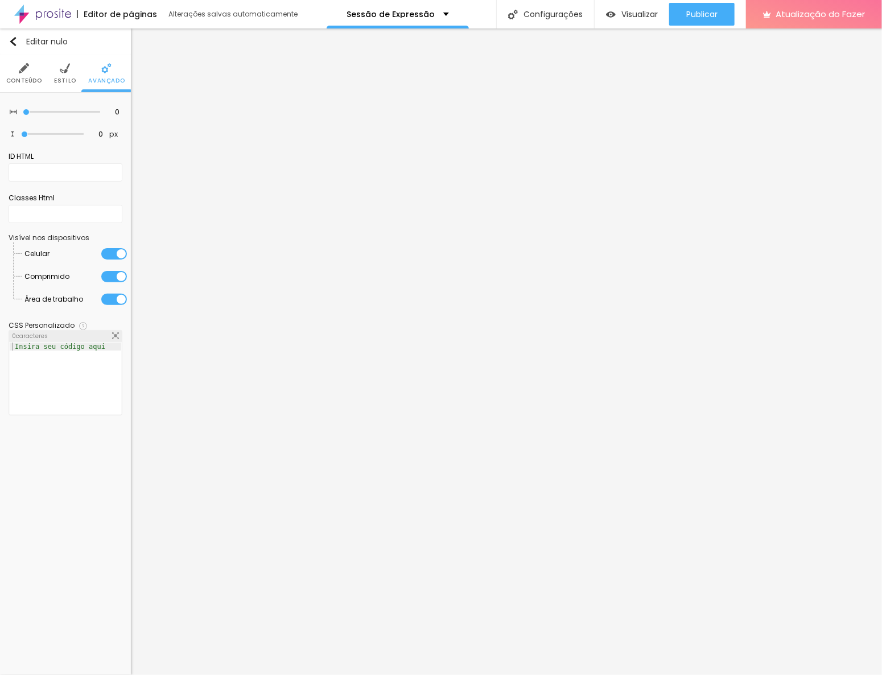
click at [69, 68] on img at bounding box center [65, 68] width 10 height 10
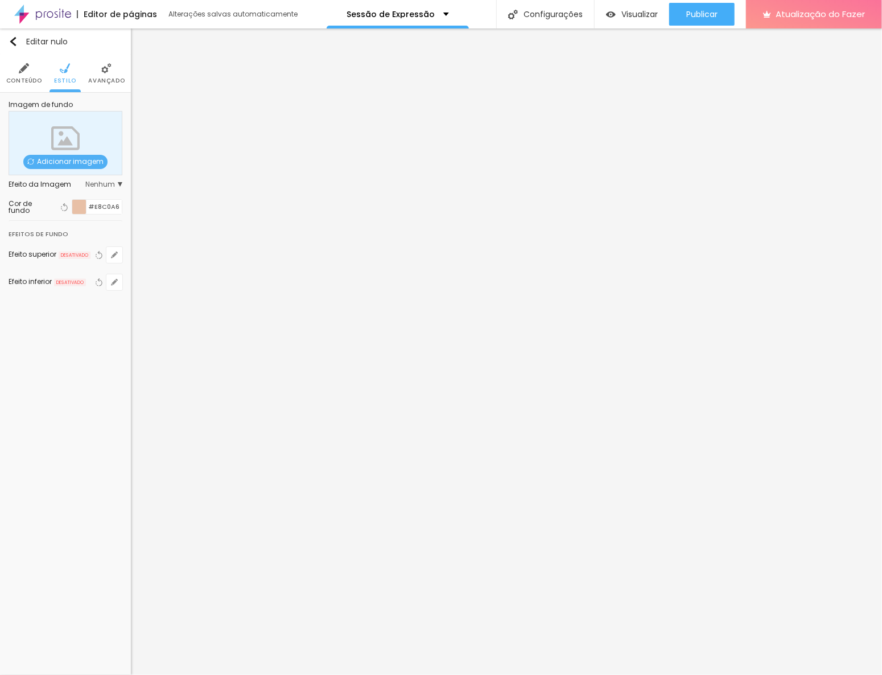
click at [35, 74] on li "Conteúdo" at bounding box center [24, 74] width 36 height 38
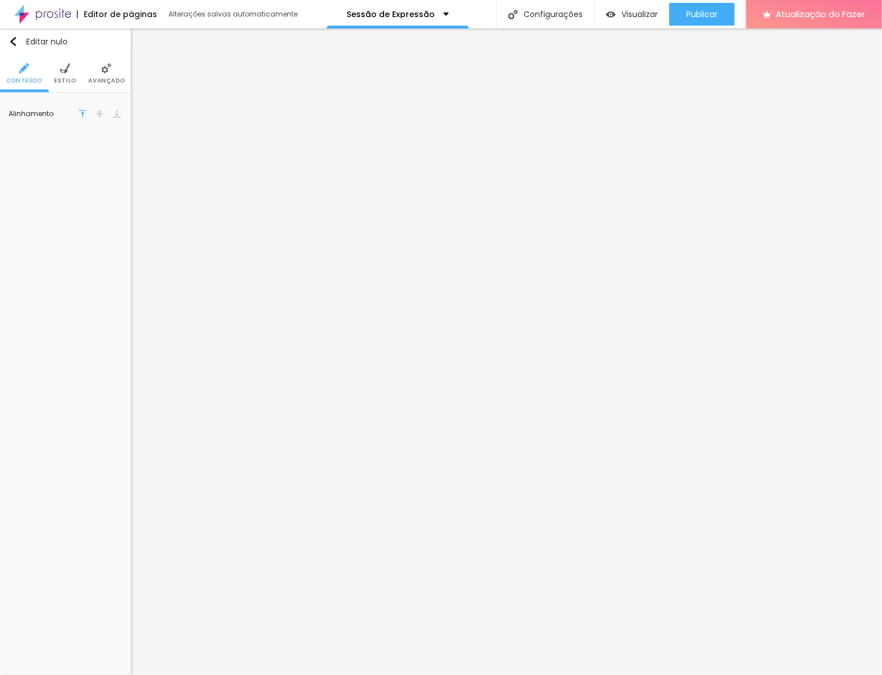
click at [105, 66] on img at bounding box center [106, 68] width 10 height 10
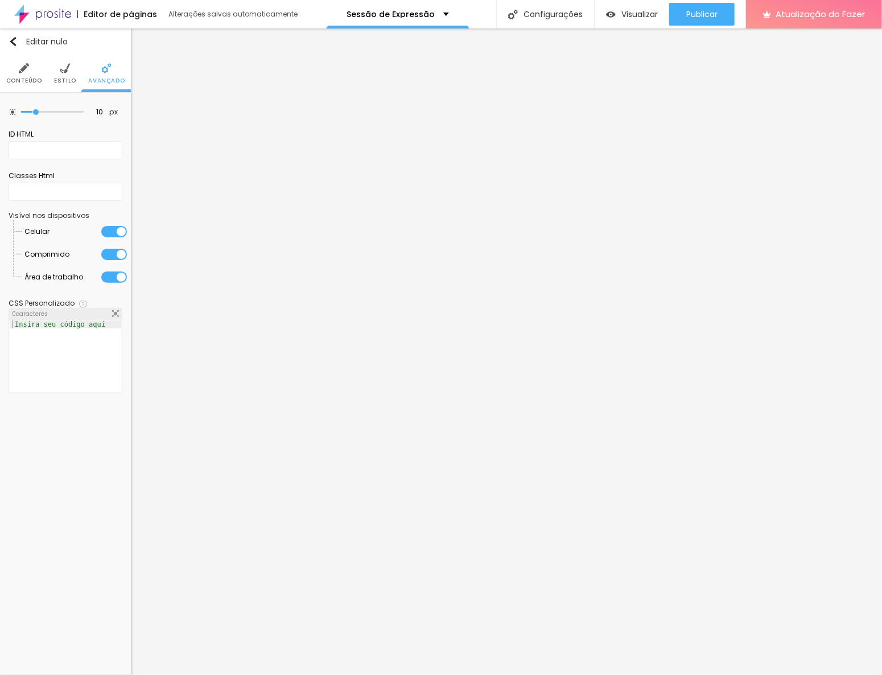
click at [66, 65] on img at bounding box center [65, 68] width 10 height 10
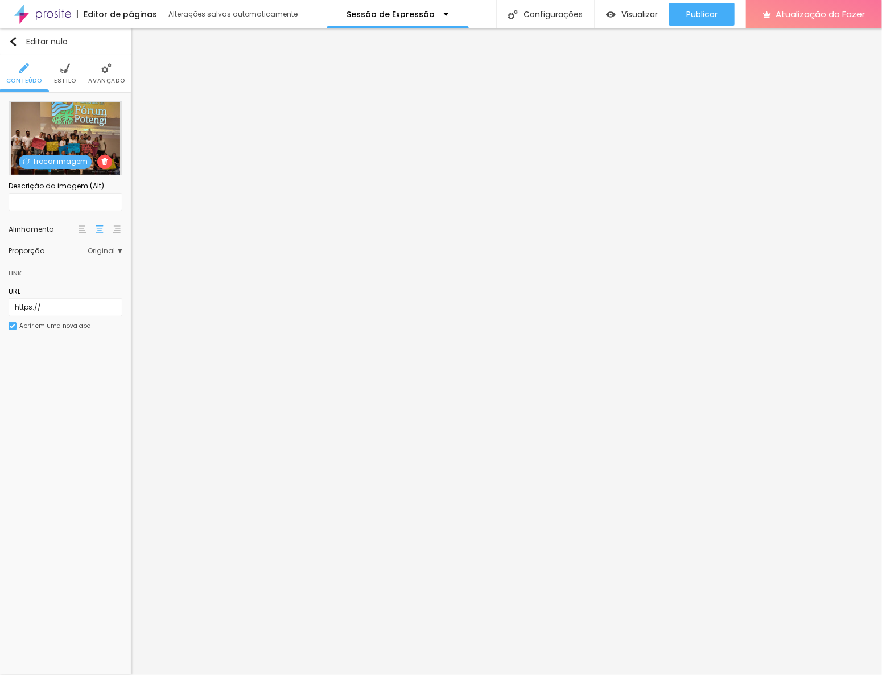
click at [104, 83] on font "Avançado" at bounding box center [106, 80] width 36 height 9
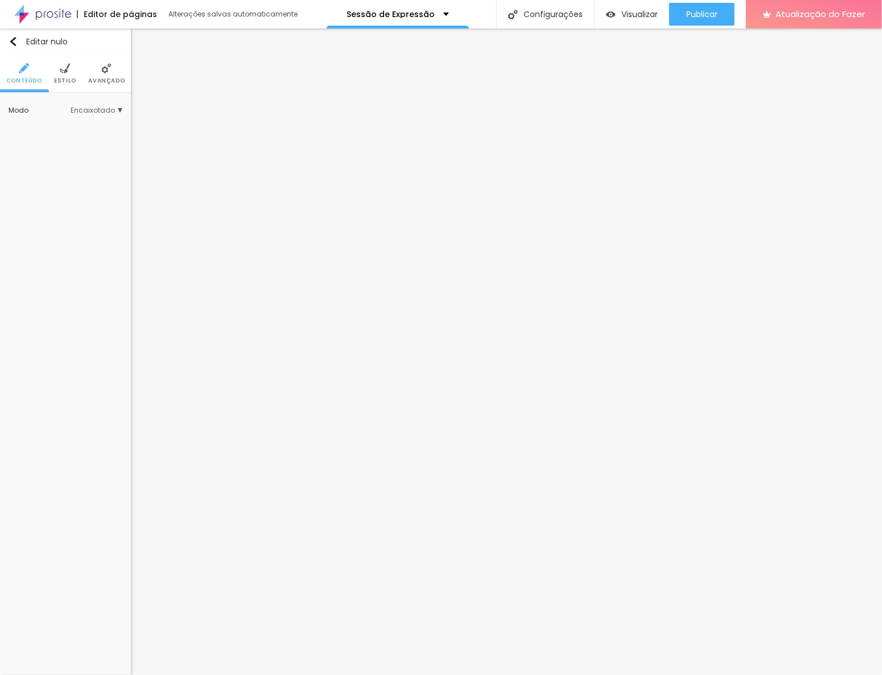
click at [98, 81] on font "Avançado" at bounding box center [106, 80] width 36 height 9
click at [97, 73] on li "Avançado" at bounding box center [106, 74] width 36 height 38
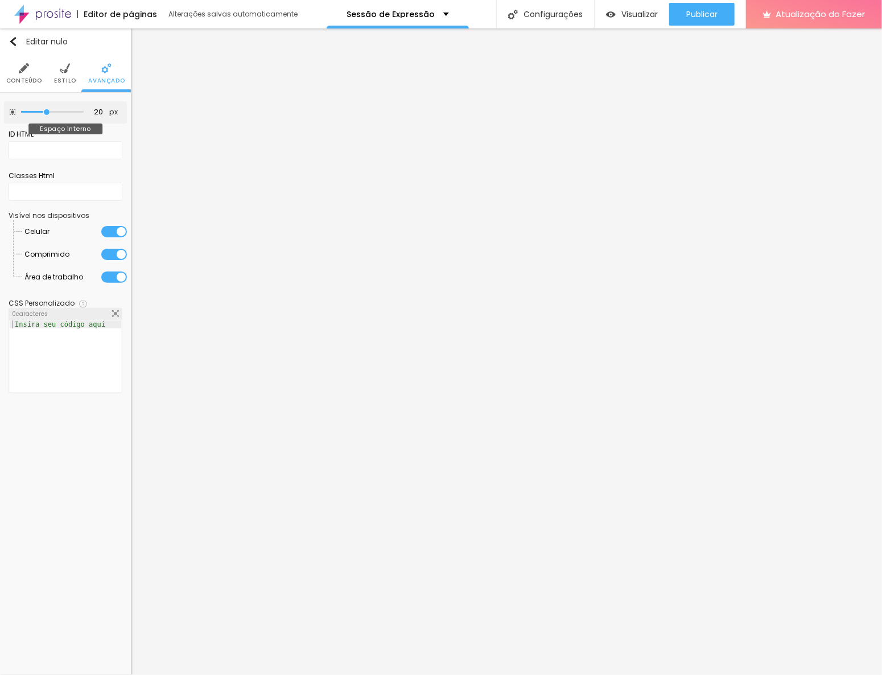
type input "15"
type input "10"
type input "5"
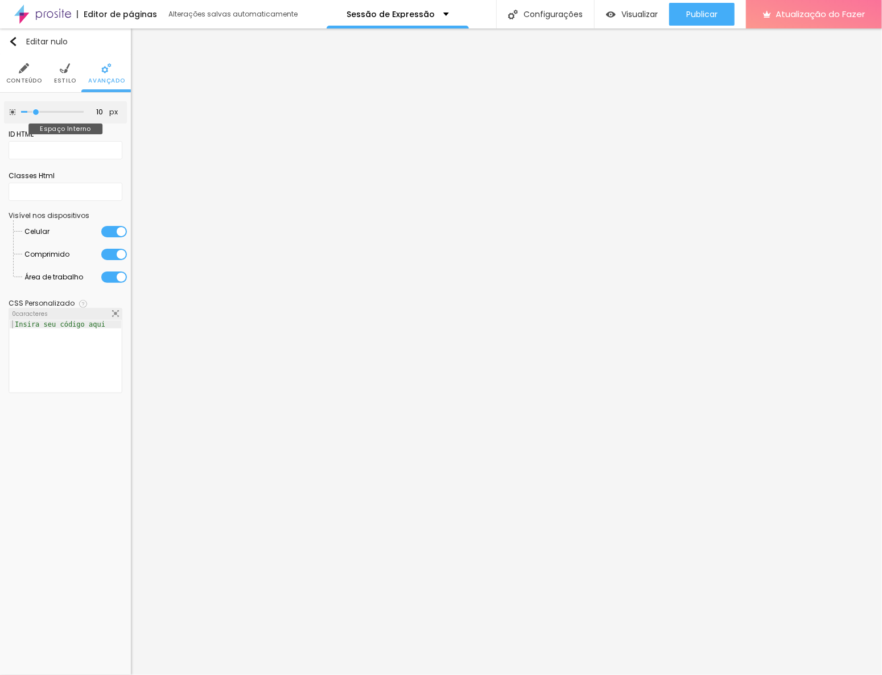
type input "5"
type input "0"
drag, startPoint x: 48, startPoint y: 114, endPoint x: 13, endPoint y: 122, distance: 36.9
type input "0"
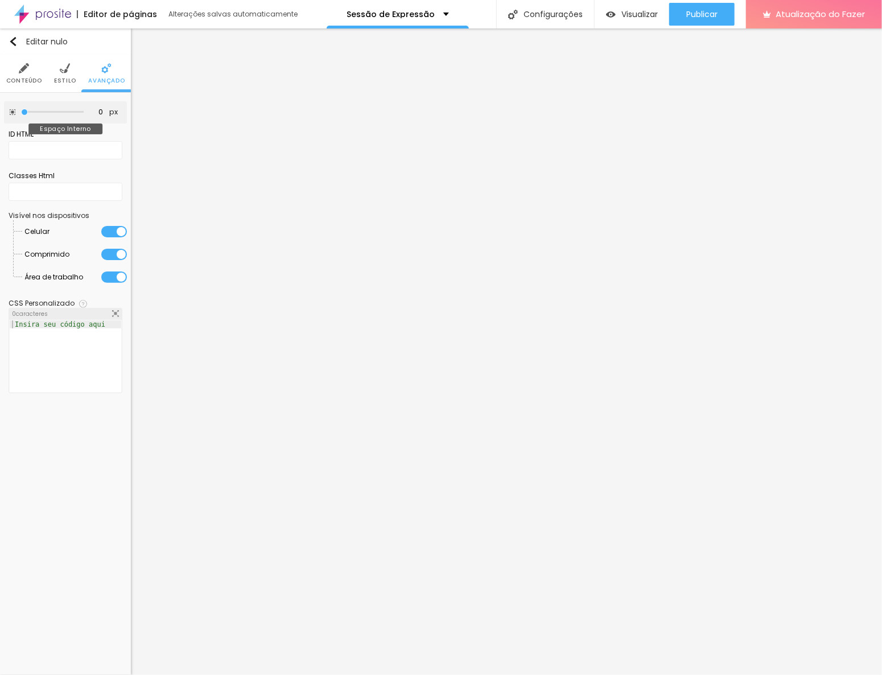
click at [21, 115] on input "range" at bounding box center [52, 112] width 63 height 6
click at [65, 78] on font "Estilo" at bounding box center [65, 80] width 22 height 9
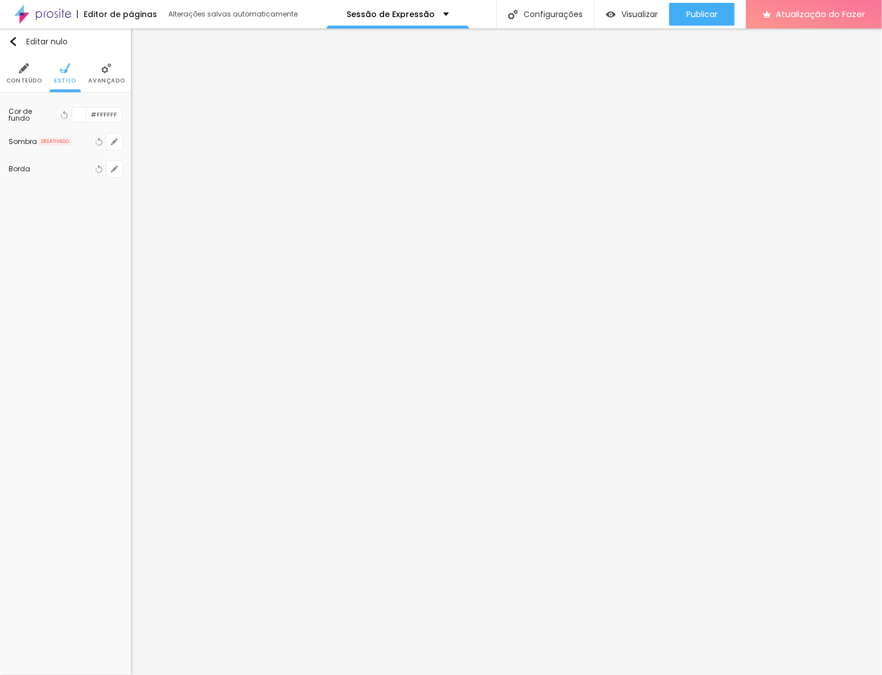
click at [30, 74] on li "Conteúdo" at bounding box center [24, 74] width 36 height 38
click at [108, 76] on font "Avançado" at bounding box center [106, 80] width 36 height 9
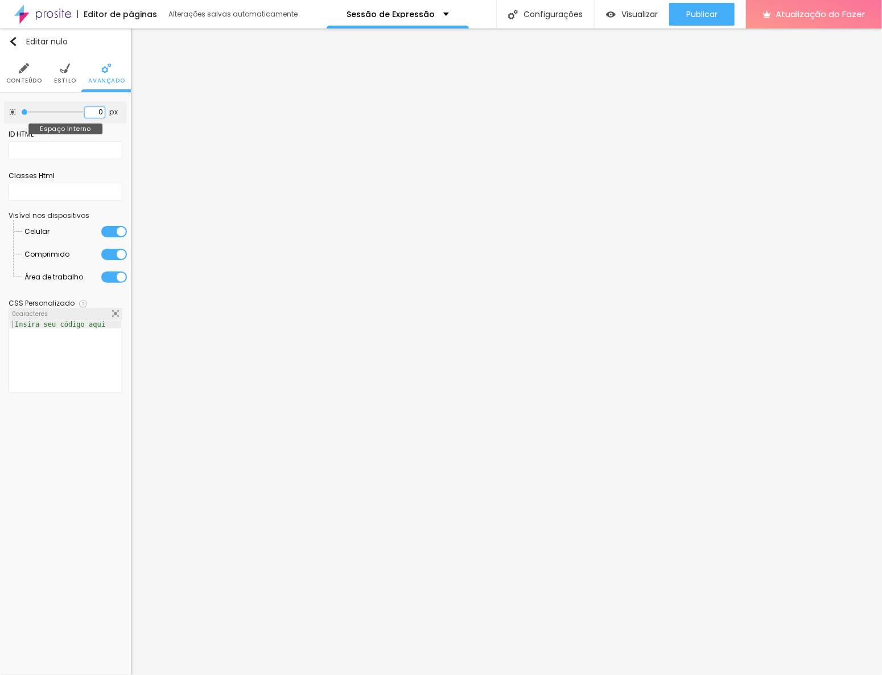
click at [94, 112] on input "0" at bounding box center [95, 112] width 20 height 11
type input "20"
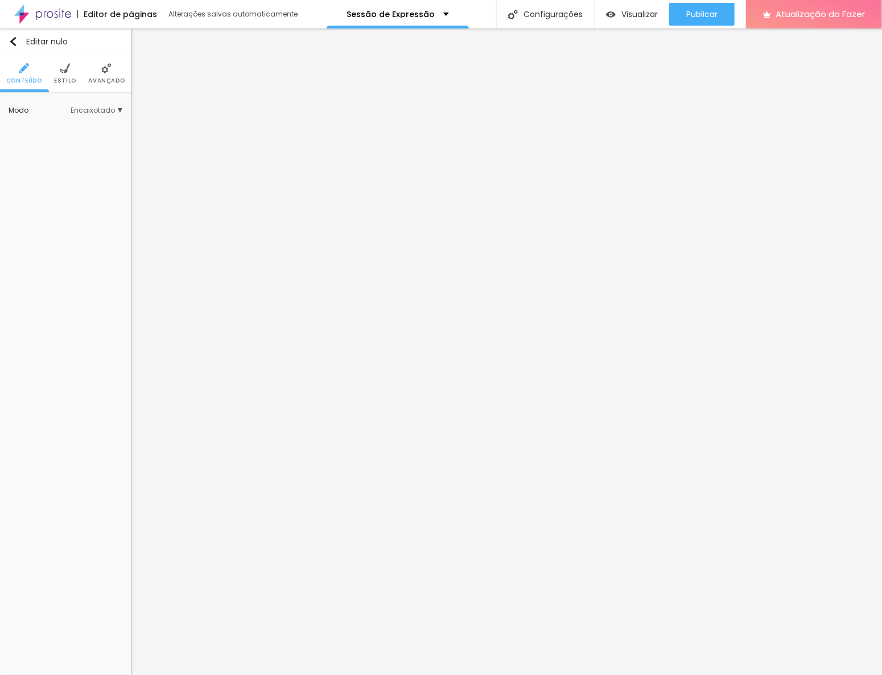
click at [103, 67] on img at bounding box center [106, 68] width 10 height 10
click at [103, 77] on font "Avançado" at bounding box center [106, 80] width 36 height 9
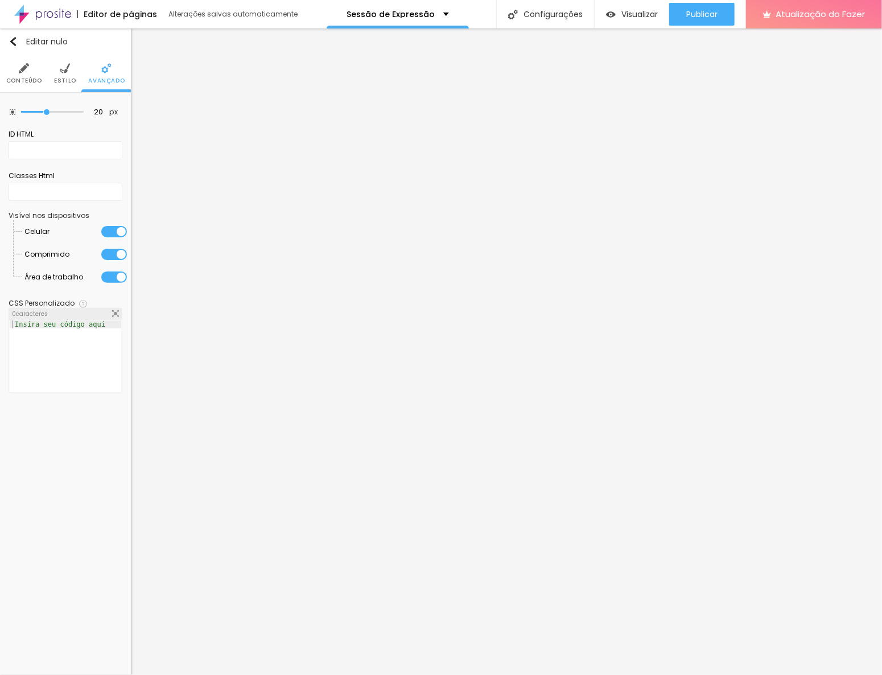
click at [62, 69] on img at bounding box center [65, 68] width 10 height 10
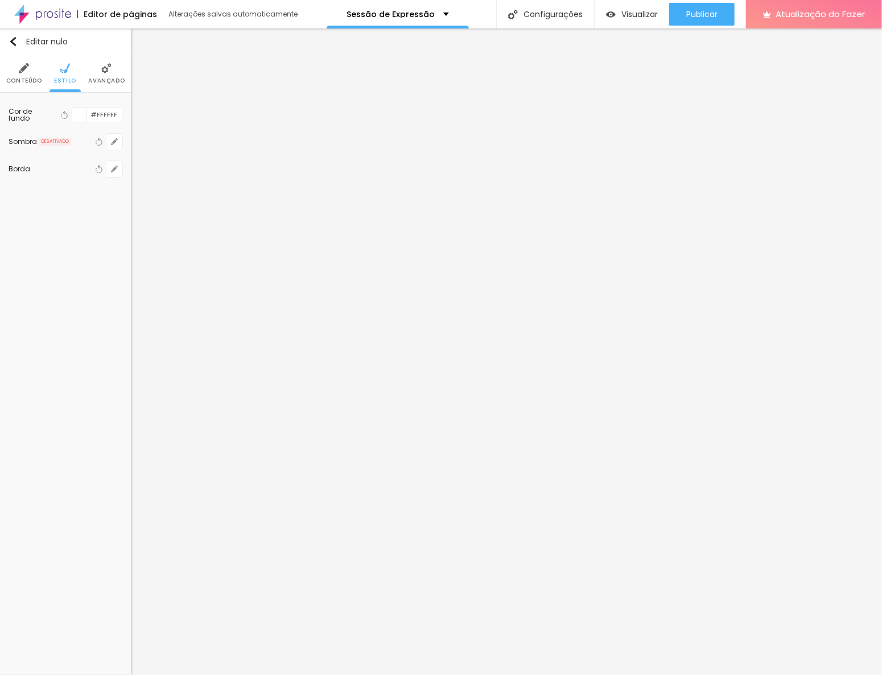
click at [25, 69] on img at bounding box center [24, 68] width 10 height 10
click at [101, 71] on img at bounding box center [106, 68] width 10 height 10
click at [108, 79] on font "Avançado" at bounding box center [106, 80] width 36 height 9
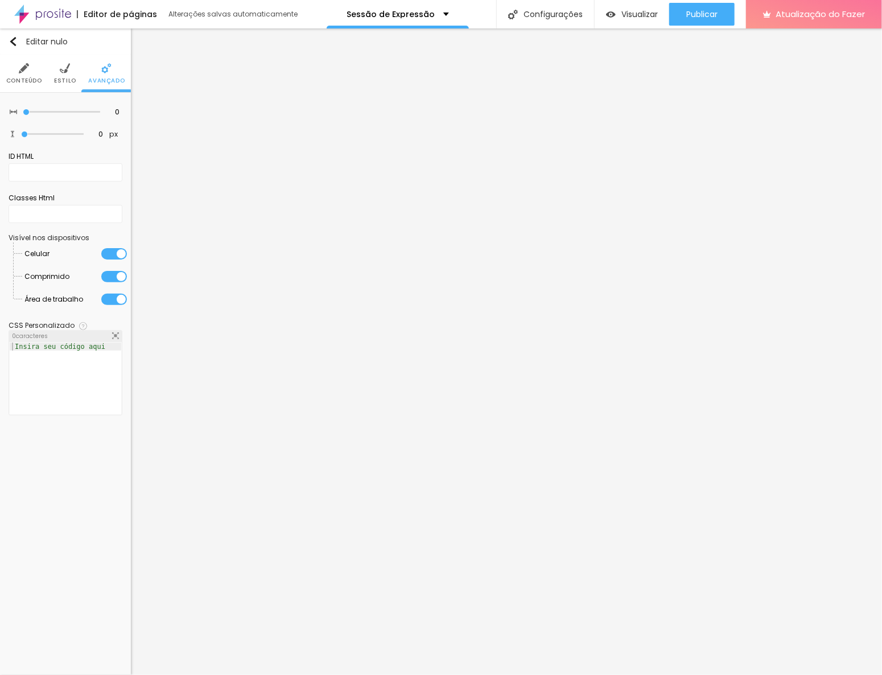
click at [63, 75] on li "Estilo" at bounding box center [65, 74] width 22 height 38
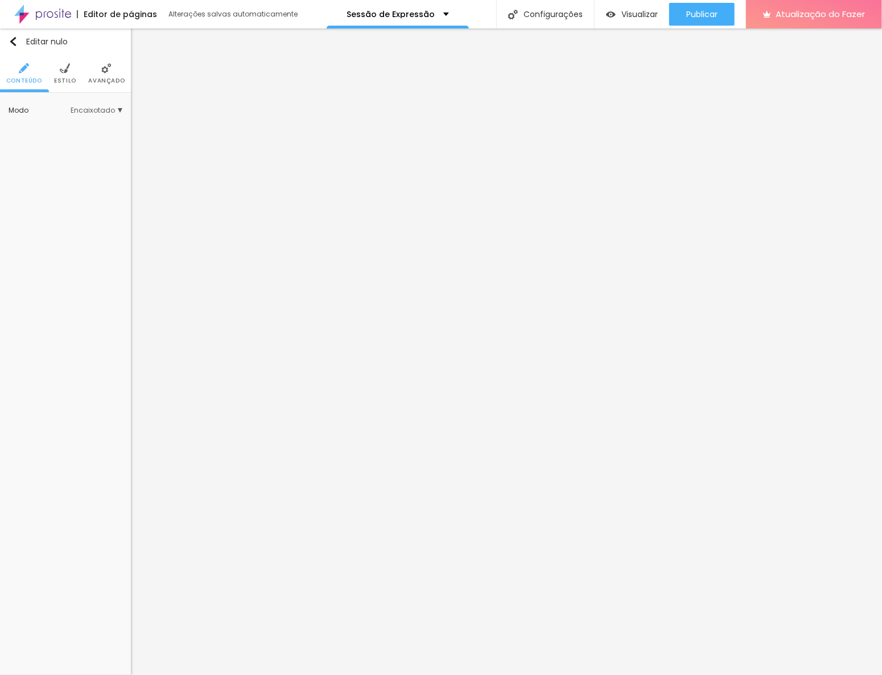
click at [111, 77] on font "Avançado" at bounding box center [106, 80] width 36 height 9
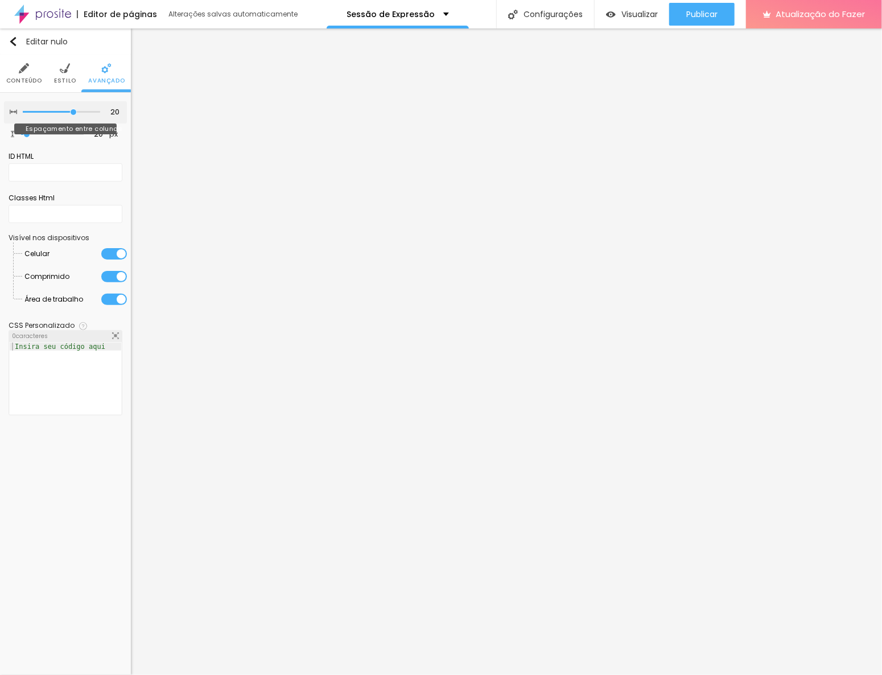
type input "15"
type input "10"
type input "5"
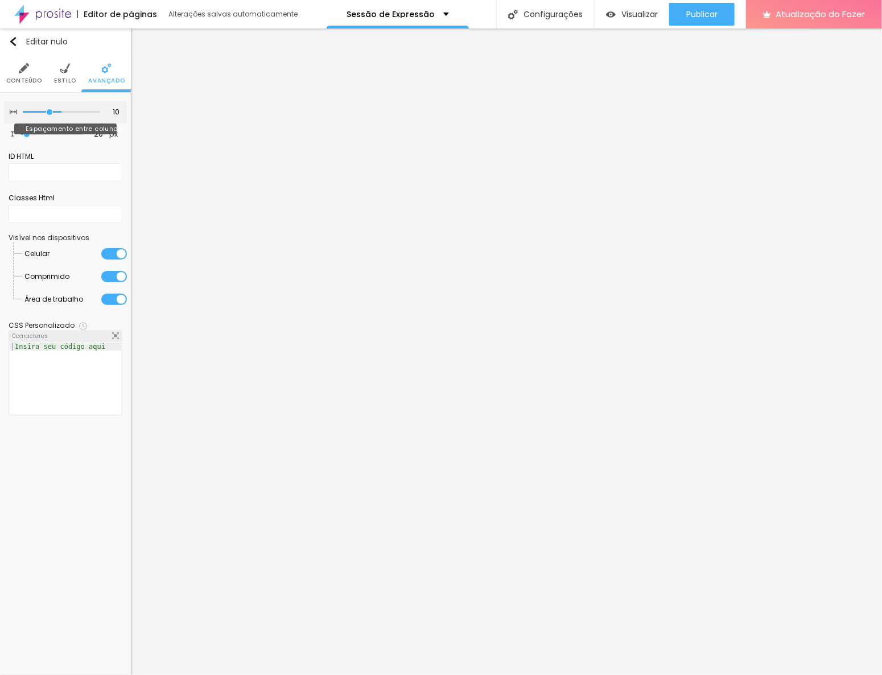
type input "5"
type input "0"
drag, startPoint x: 72, startPoint y: 113, endPoint x: 6, endPoint y: 111, distance: 66.1
type input "0"
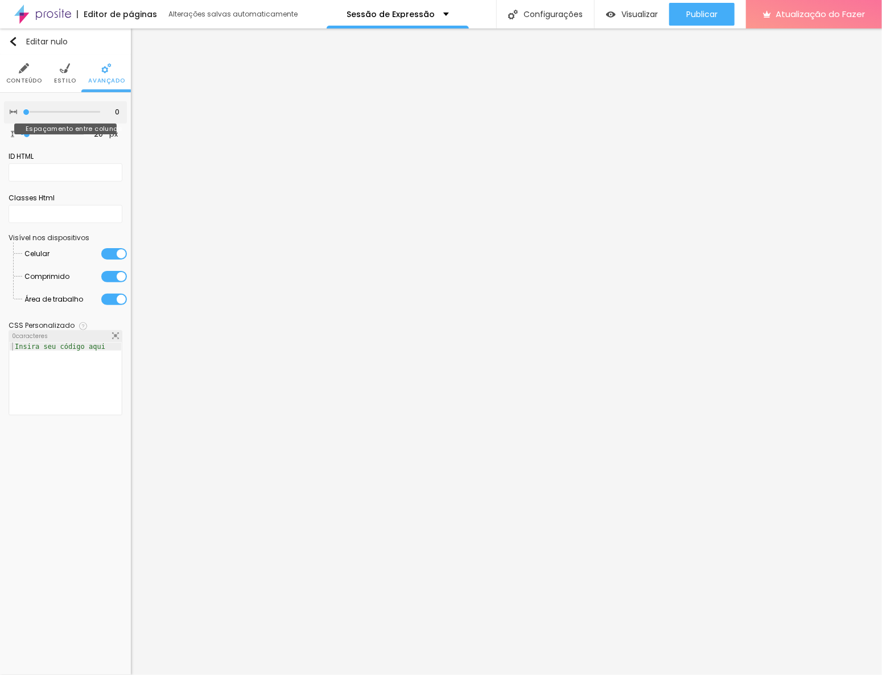
click at [23, 111] on input "range" at bounding box center [61, 112] width 77 height 6
type input "0"
drag, startPoint x: 26, startPoint y: 133, endPoint x: -1, endPoint y: 129, distance: 27.0
type input "0"
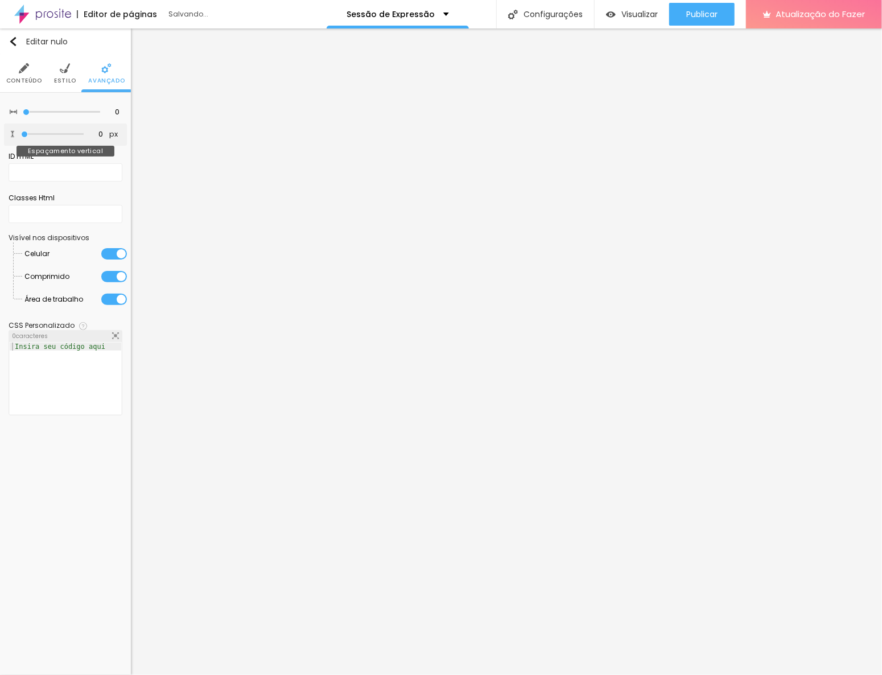
click at [21, 131] on input "range" at bounding box center [52, 134] width 63 height 6
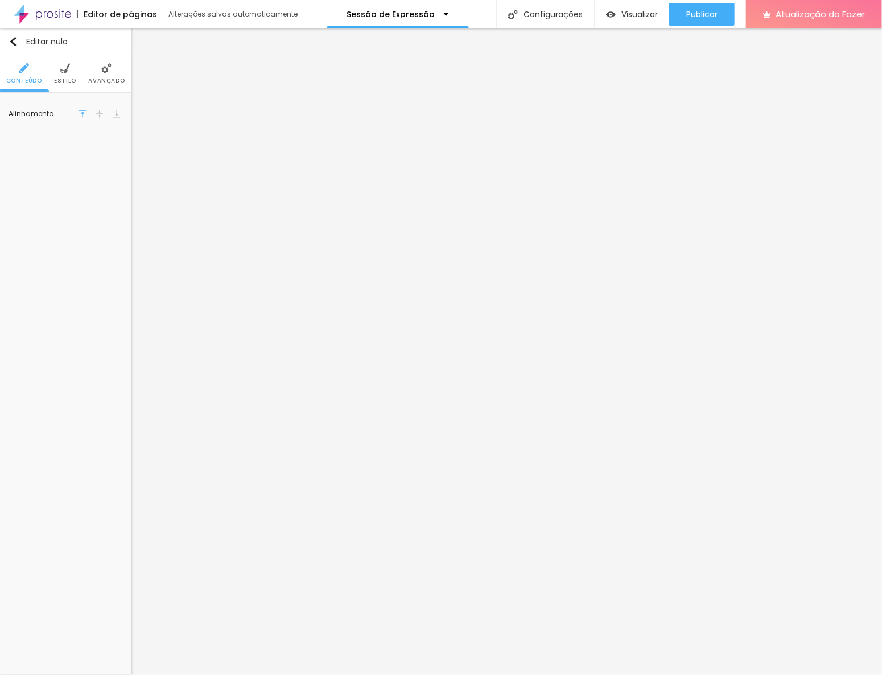
click at [103, 58] on li "Avançado" at bounding box center [106, 74] width 36 height 38
click at [101, 67] on img at bounding box center [106, 68] width 10 height 10
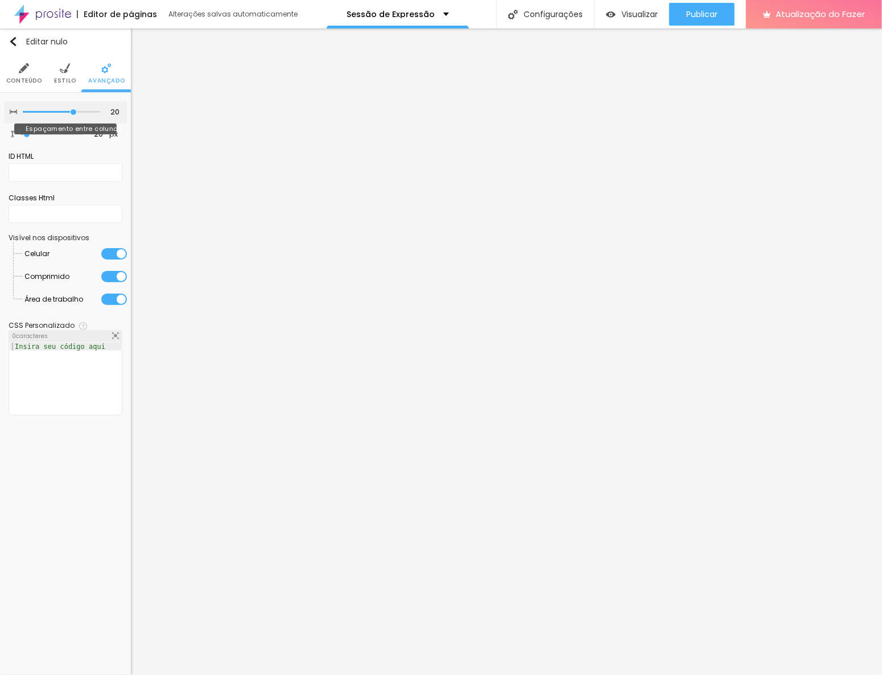
type input "10"
type input "5"
type input "0"
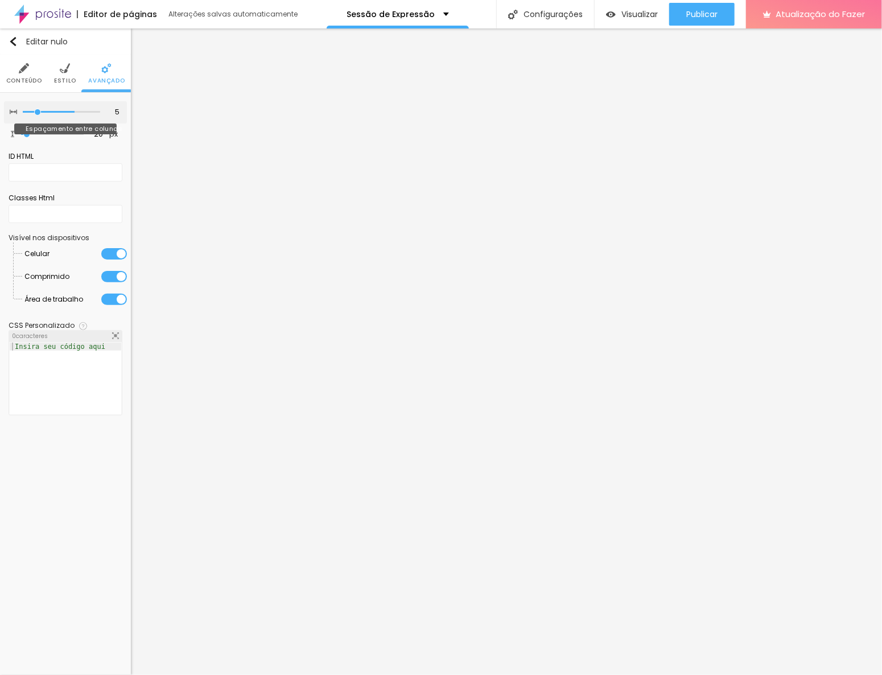
type input "0"
drag, startPoint x: 73, startPoint y: 109, endPoint x: -1, endPoint y: 113, distance: 74.1
type input "0"
click at [23, 113] on input "range" at bounding box center [61, 112] width 77 height 6
type input "0"
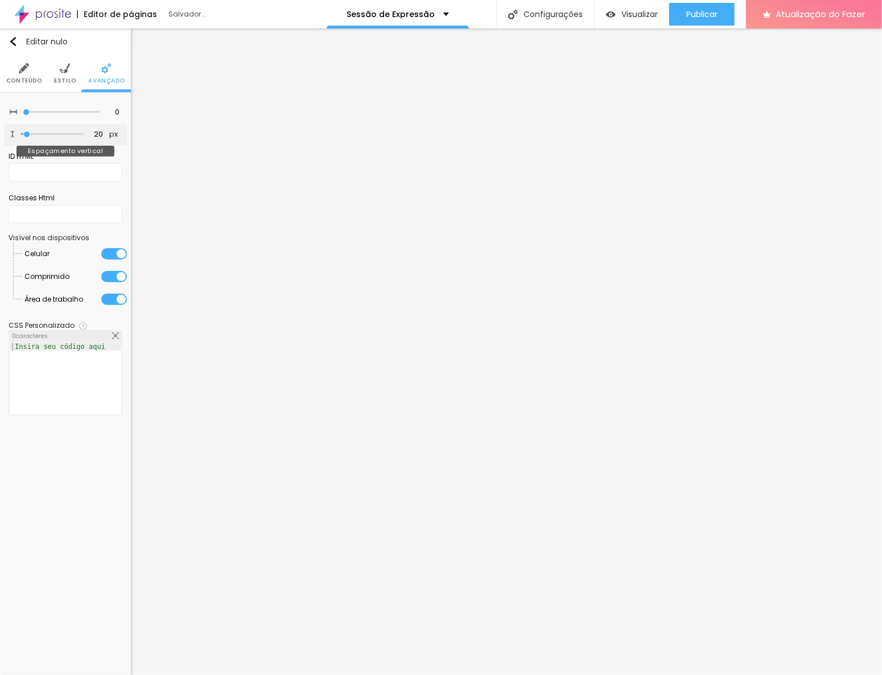
type input "0"
drag, startPoint x: 26, startPoint y: 133, endPoint x: 13, endPoint y: 132, distance: 13.1
type input "0"
click at [21, 132] on input "range" at bounding box center [52, 134] width 63 height 6
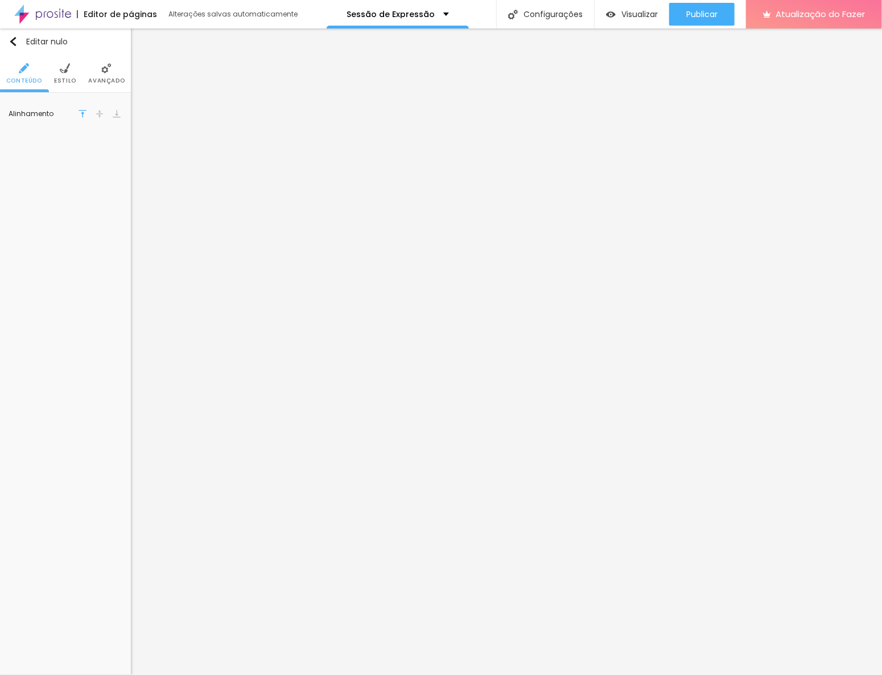
click at [97, 71] on li "Avançado" at bounding box center [106, 74] width 36 height 38
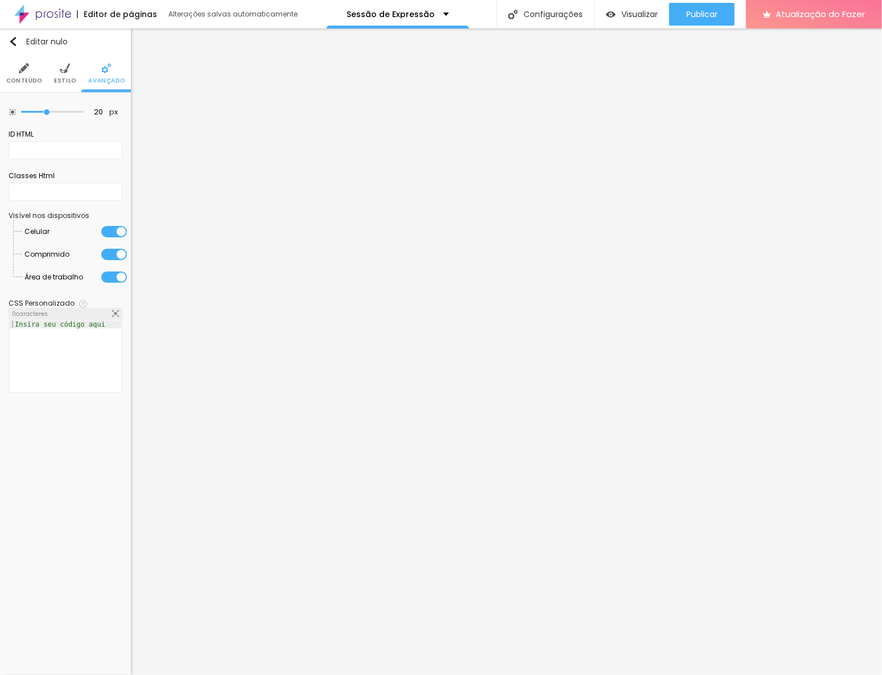
click at [97, 71] on li "Avançado" at bounding box center [106, 74] width 36 height 38
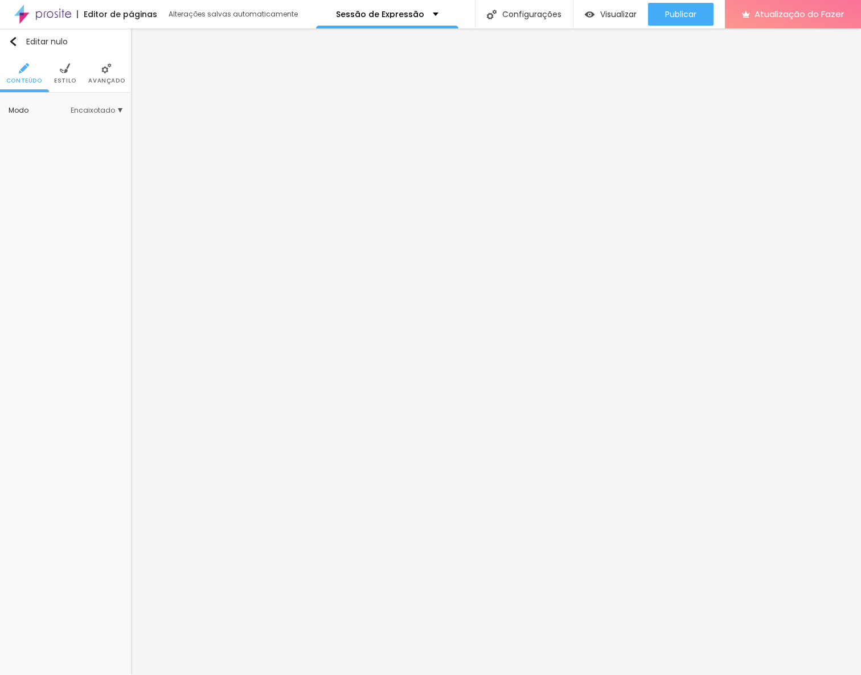
click at [98, 75] on li "Avançado" at bounding box center [106, 74] width 36 height 38
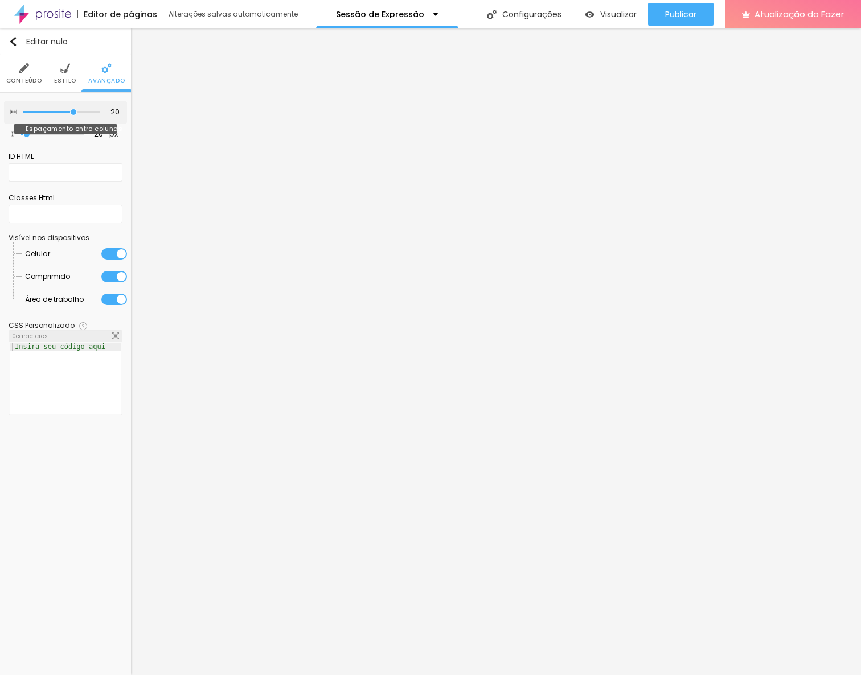
type input "10"
type input "5"
type input "0"
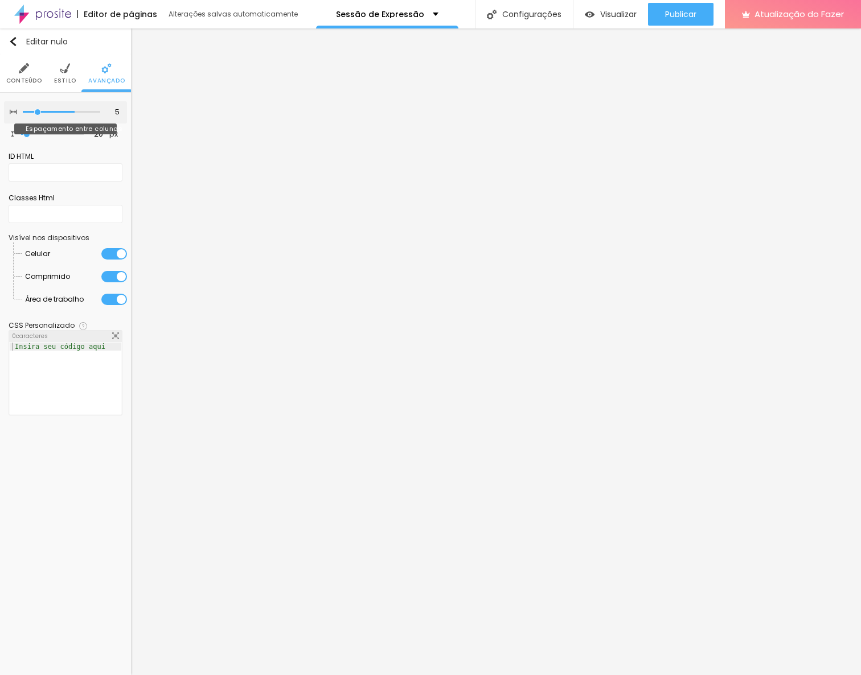
type input "0"
drag, startPoint x: 71, startPoint y: 109, endPoint x: 1, endPoint y: 109, distance: 69.4
type input "0"
click at [23, 109] on input "range" at bounding box center [61, 112] width 77 height 6
type input "5"
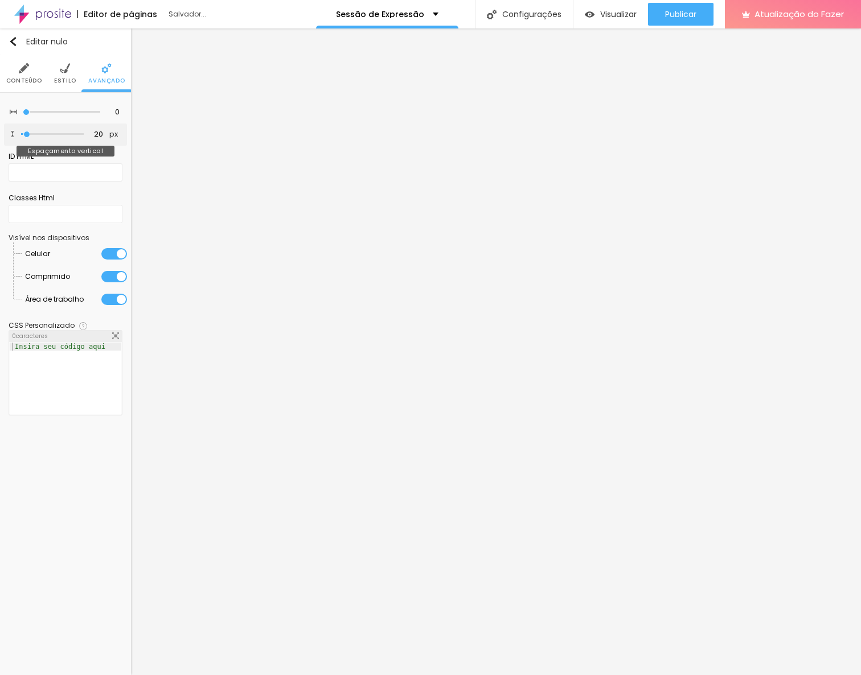
type input "5"
type input "0"
drag, startPoint x: 29, startPoint y: 134, endPoint x: 11, endPoint y: 134, distance: 18.2
type input "0"
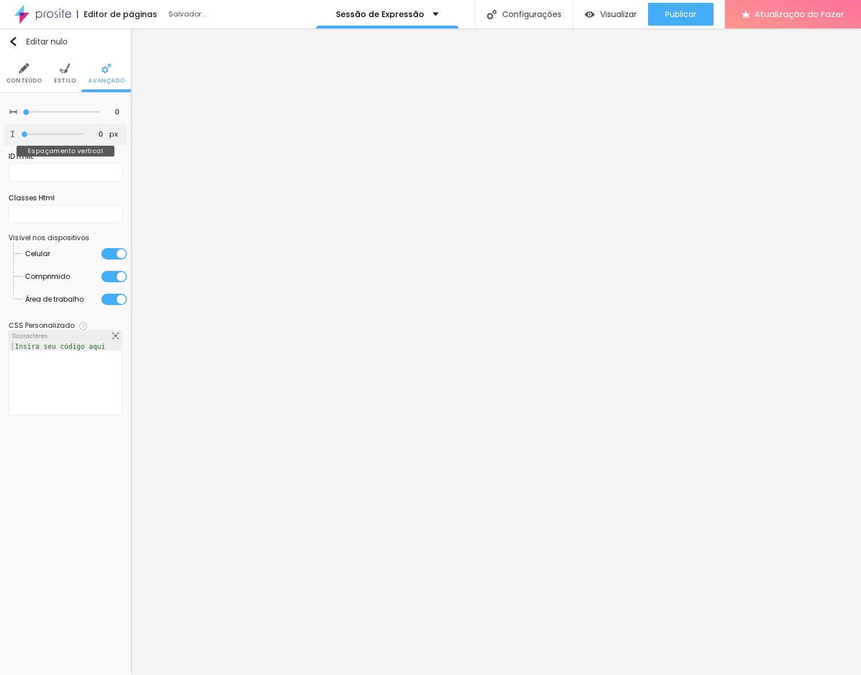
click at [21, 134] on input "range" at bounding box center [52, 134] width 63 height 6
click at [64, 71] on img at bounding box center [65, 68] width 10 height 10
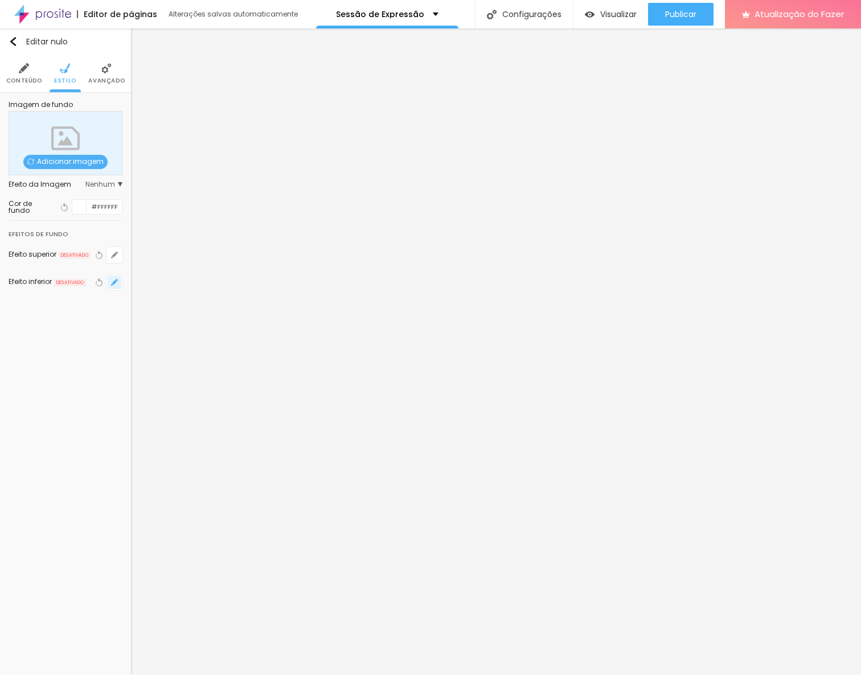
click at [115, 280] on icon "button" at bounding box center [114, 282] width 5 height 5
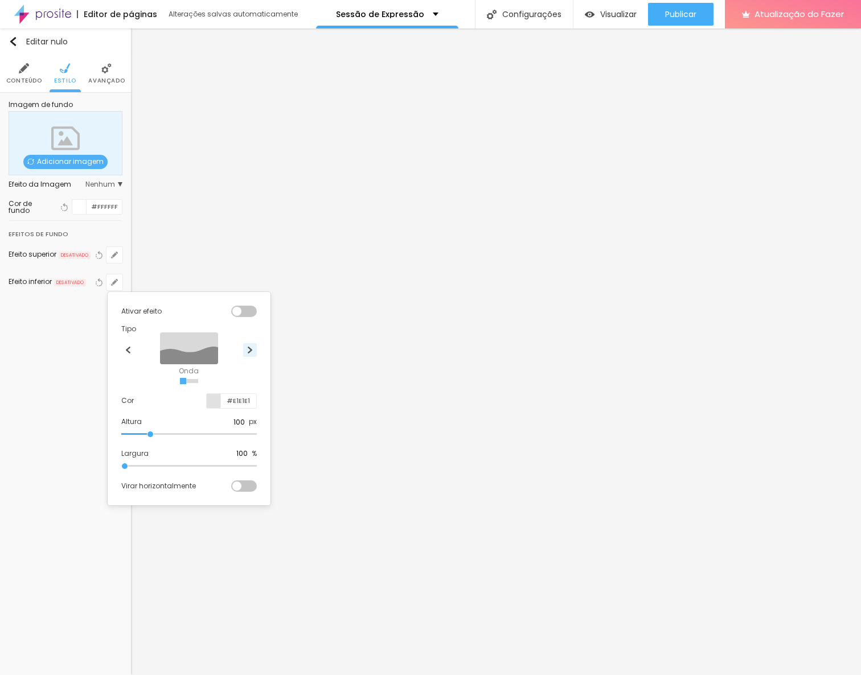
click at [253, 350] on button at bounding box center [250, 350] width 14 height 14
radio input "false"
radio input "true"
click at [241, 402] on input "#E1E1E1" at bounding box center [238, 401] width 35 height 14
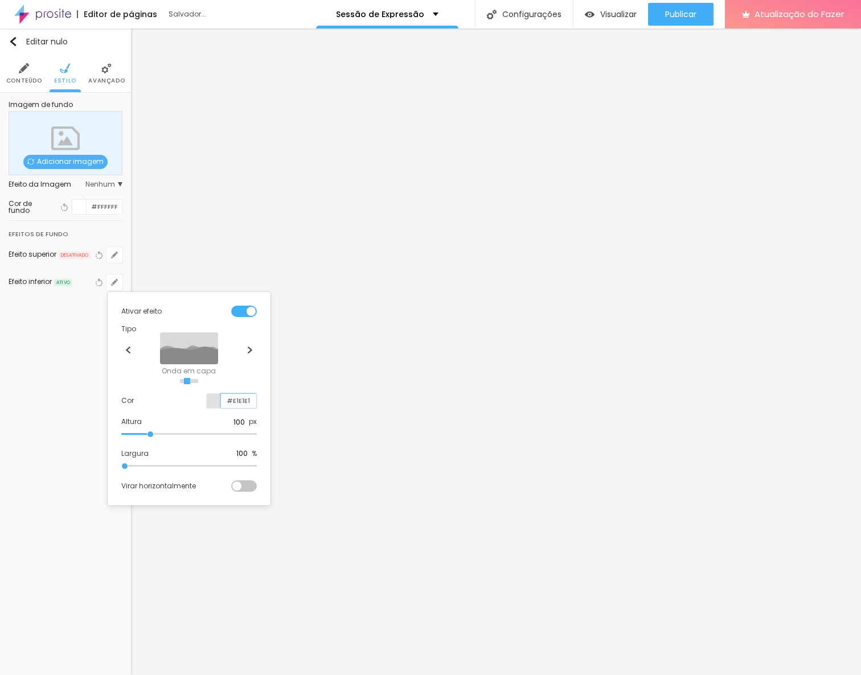
paste input "8C0A6"
type input "#E8C0A6"
drag, startPoint x: 241, startPoint y: 422, endPoint x: 213, endPoint y: 419, distance: 28.0
click at [213, 419] on div "Altura 100 px" at bounding box center [188, 422] width 135 height 10
type input "30"
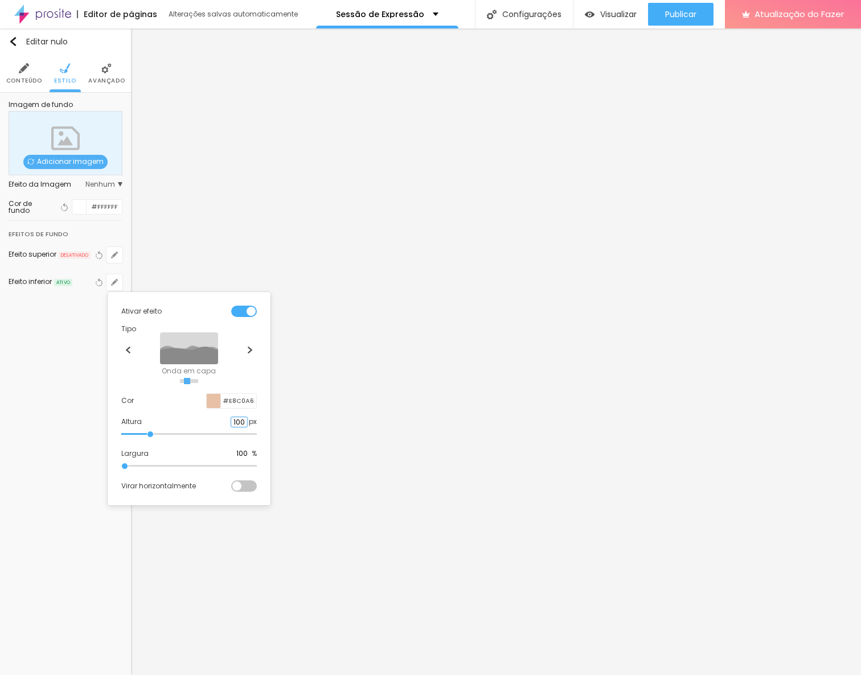
type input "50"
type input "30"
type input "50"
click at [57, 451] on div at bounding box center [430, 337] width 861 height 675
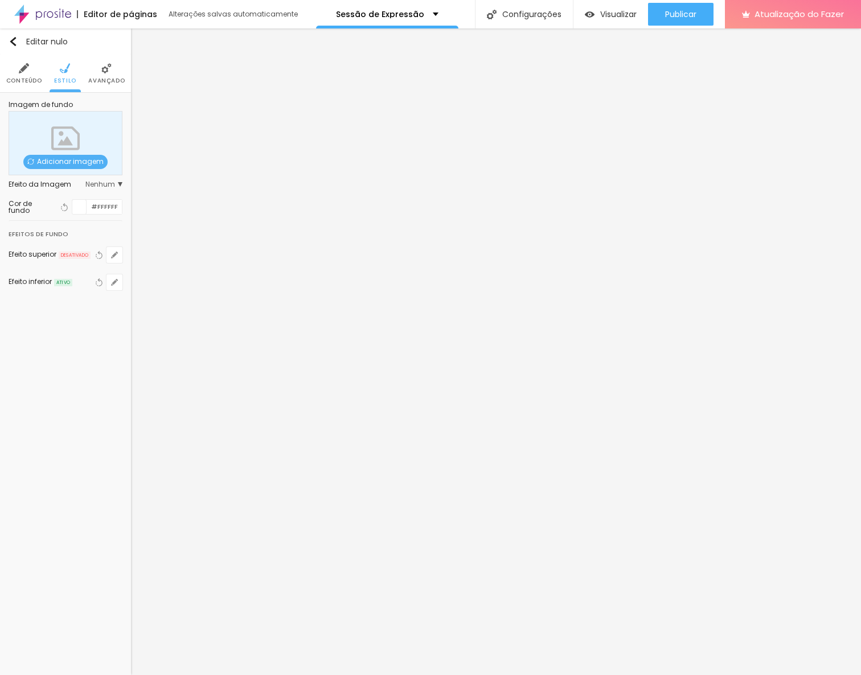
click at [104, 75] on li "Avançado" at bounding box center [106, 74] width 36 height 38
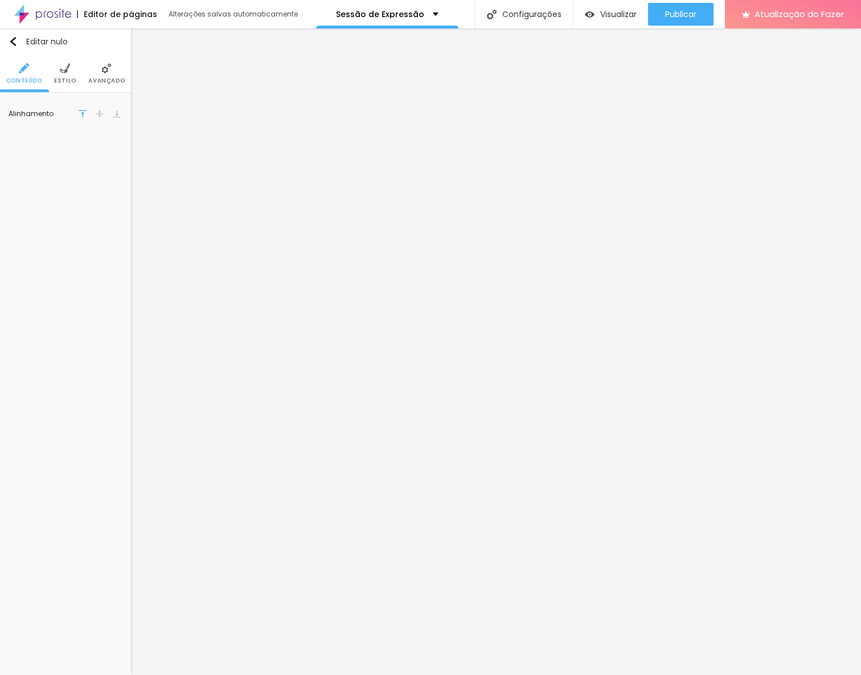
click at [105, 72] on img at bounding box center [106, 68] width 10 height 10
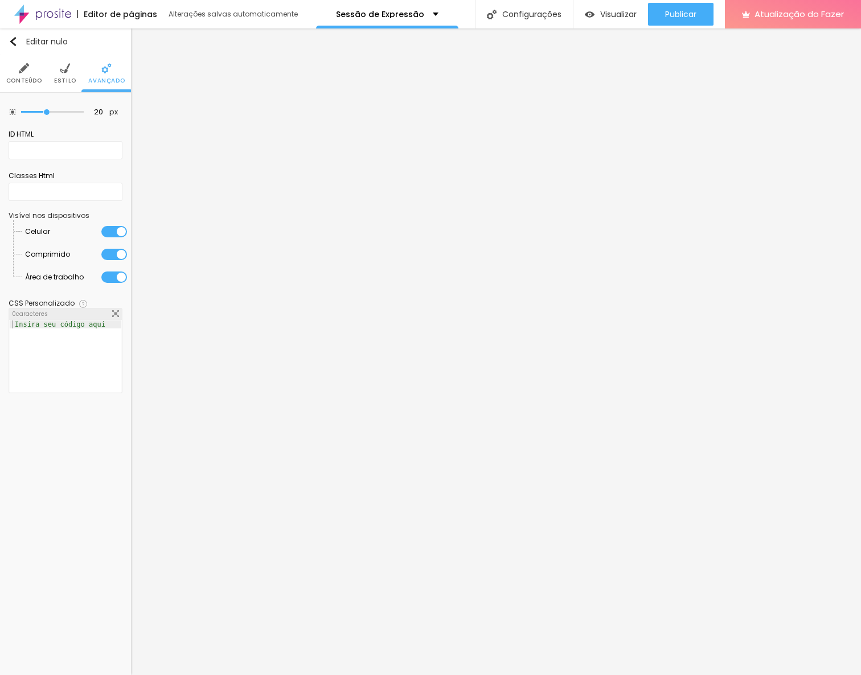
click at [105, 72] on img at bounding box center [106, 68] width 10 height 10
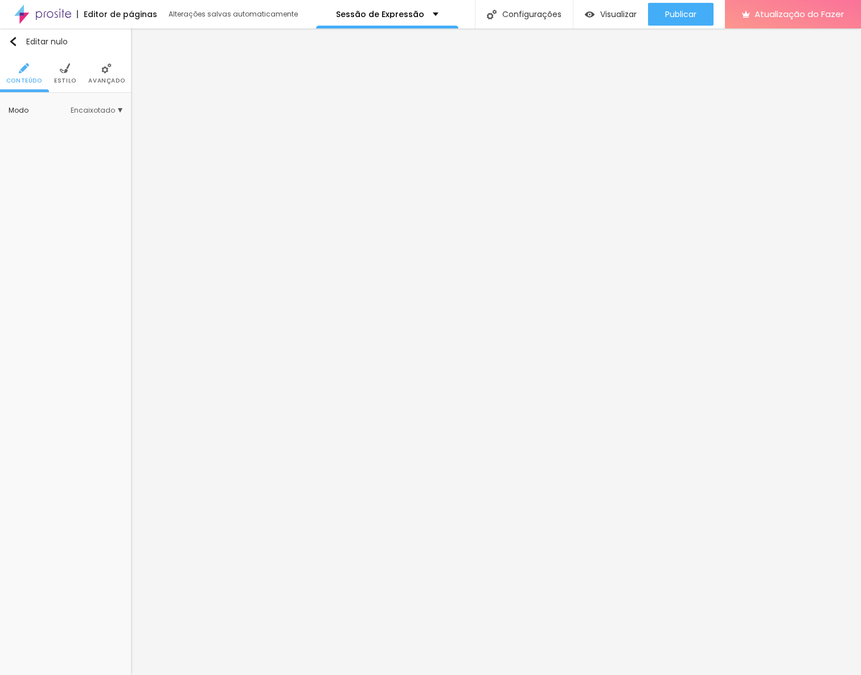
click at [60, 78] on font "Estilo" at bounding box center [65, 80] width 22 height 9
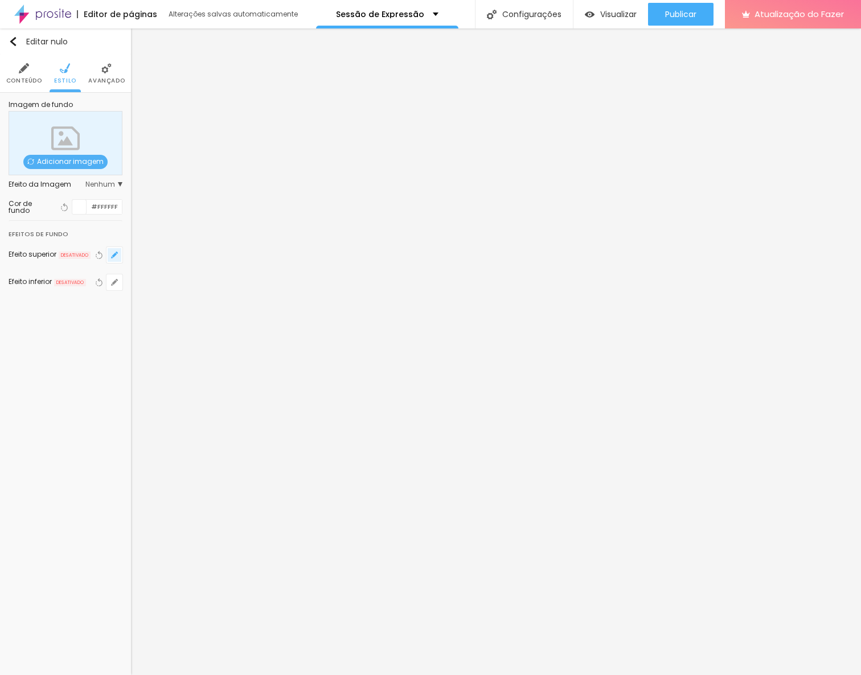
click at [114, 254] on icon "button" at bounding box center [114, 255] width 5 height 5
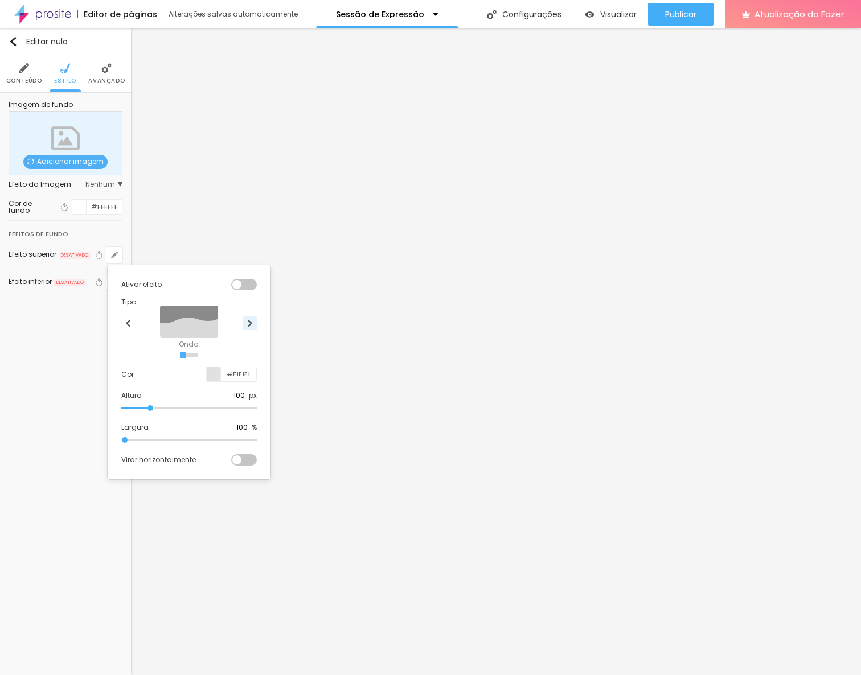
click at [250, 326] on img at bounding box center [249, 323] width 7 height 7
radio input "false"
radio input "true"
drag, startPoint x: 240, startPoint y: 394, endPoint x: 200, endPoint y: 394, distance: 39.3
click at [200, 394] on div "Altura 100 px" at bounding box center [188, 395] width 135 height 10
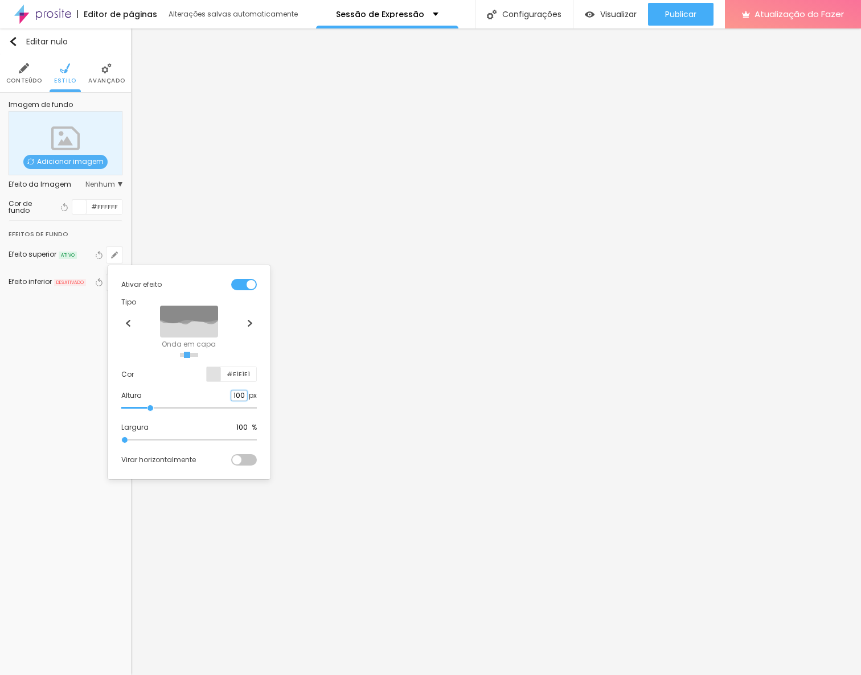
type input "30"
click at [237, 378] on input "#E1E1E1" at bounding box center [238, 374] width 35 height 14
paste input "8C0A6"
click at [63, 406] on div at bounding box center [430, 337] width 861 height 675
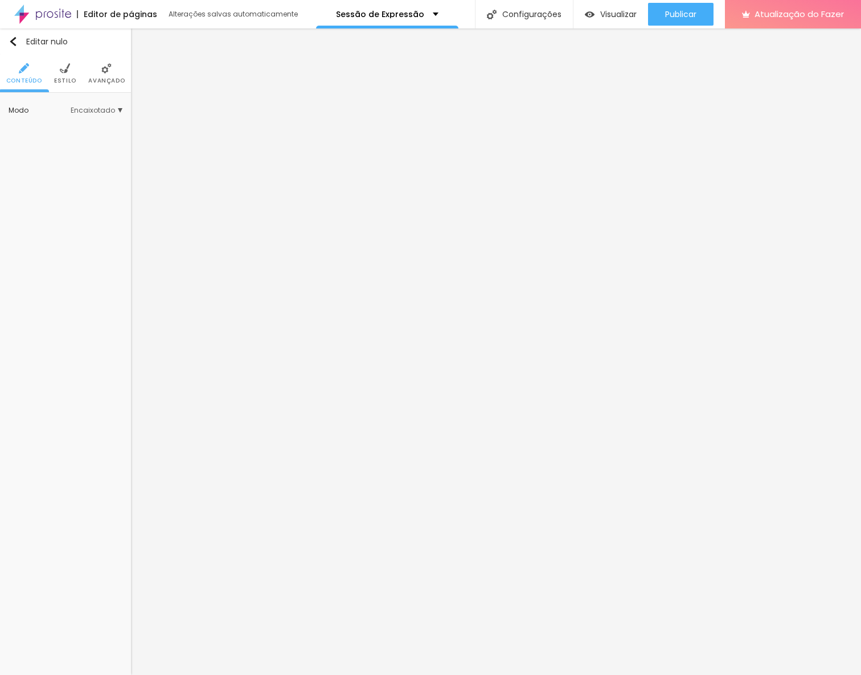
click at [64, 81] on font "Estilo" at bounding box center [65, 80] width 22 height 9
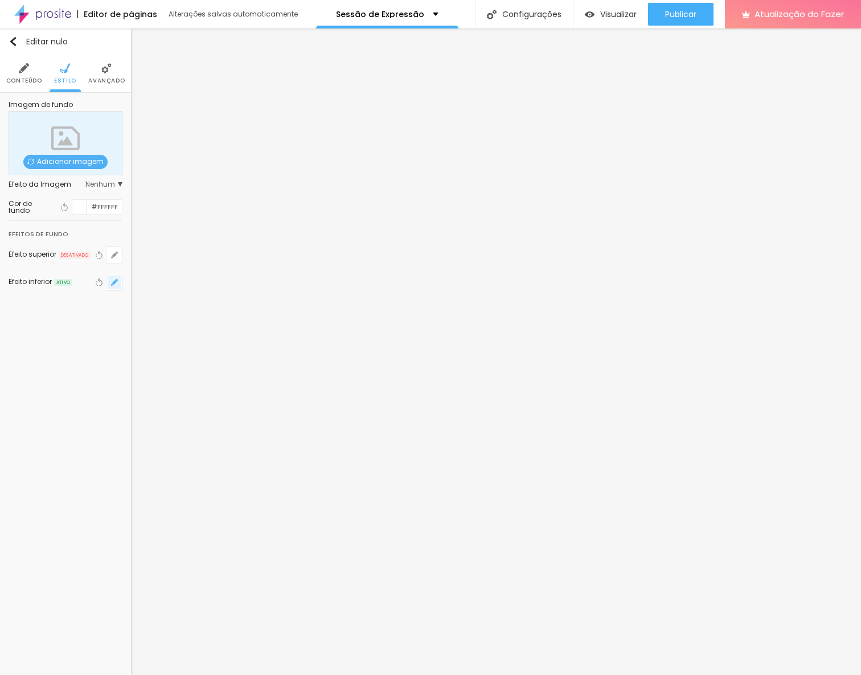
click at [115, 288] on button "button" at bounding box center [114, 282] width 16 height 16
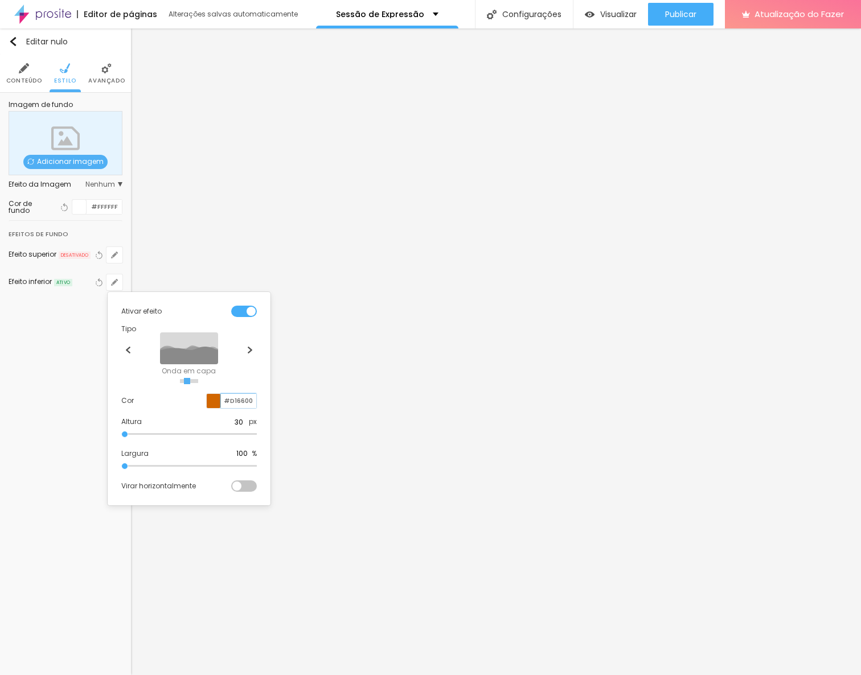
click at [240, 396] on input "#D16600" at bounding box center [238, 401] width 35 height 14
click at [84, 385] on div at bounding box center [430, 337] width 861 height 675
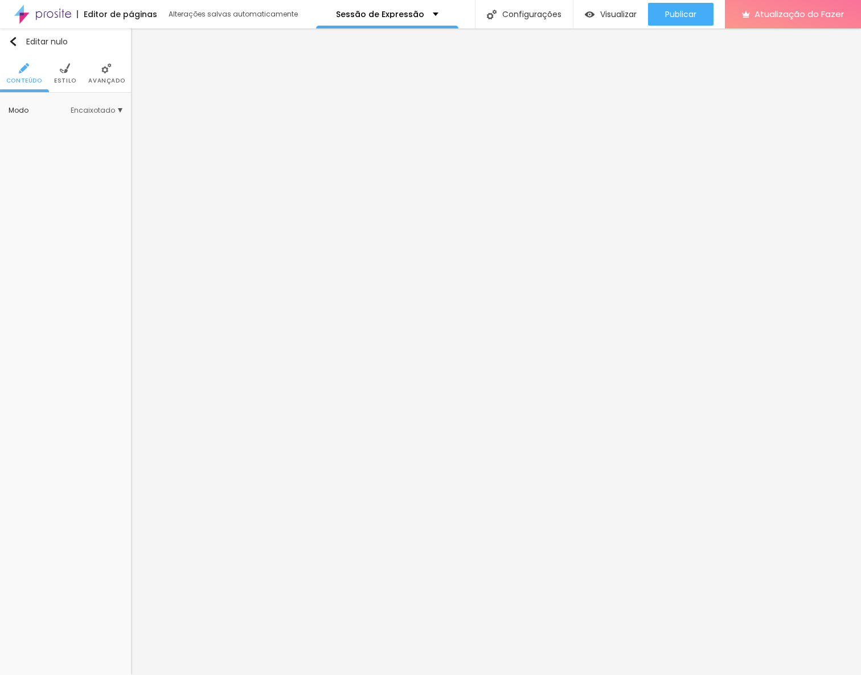
click at [69, 74] on li "Estilo" at bounding box center [65, 74] width 22 height 38
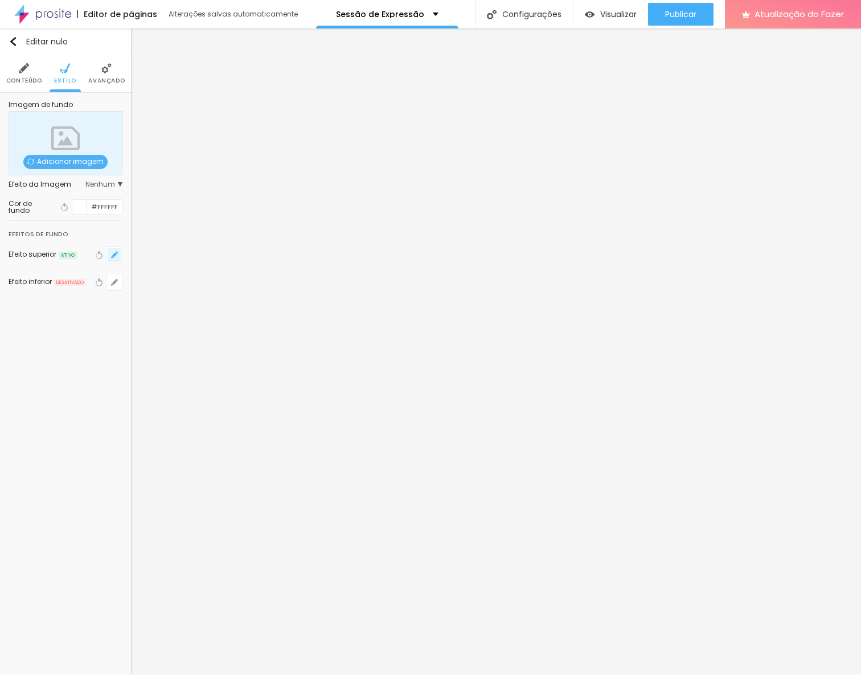
click at [114, 256] on icon "button" at bounding box center [114, 255] width 5 height 5
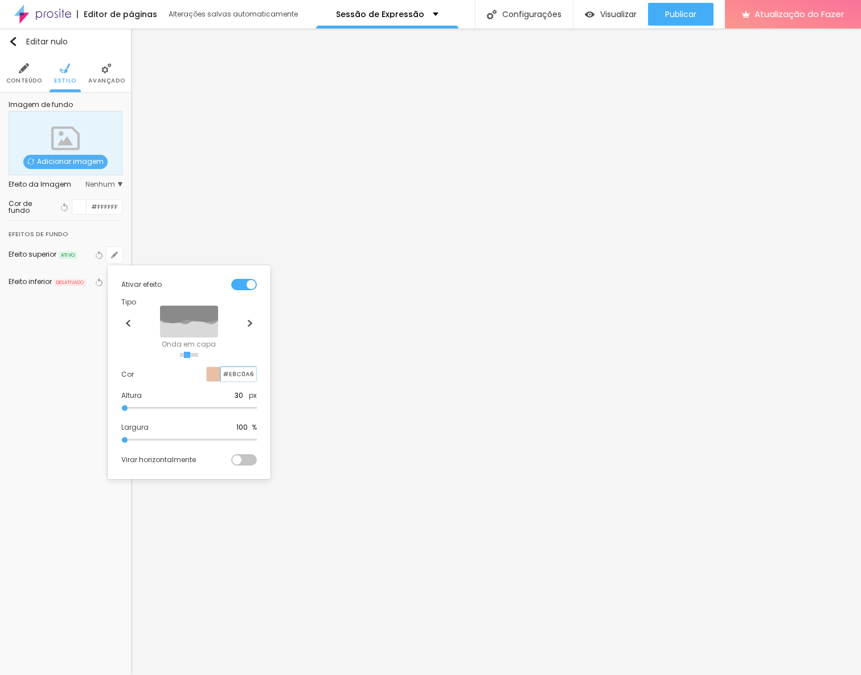
click at [245, 374] on input "#E8C0A6" at bounding box center [238, 374] width 35 height 14
paste input "D16600"
click at [136, 196] on div at bounding box center [430, 337] width 861 height 675
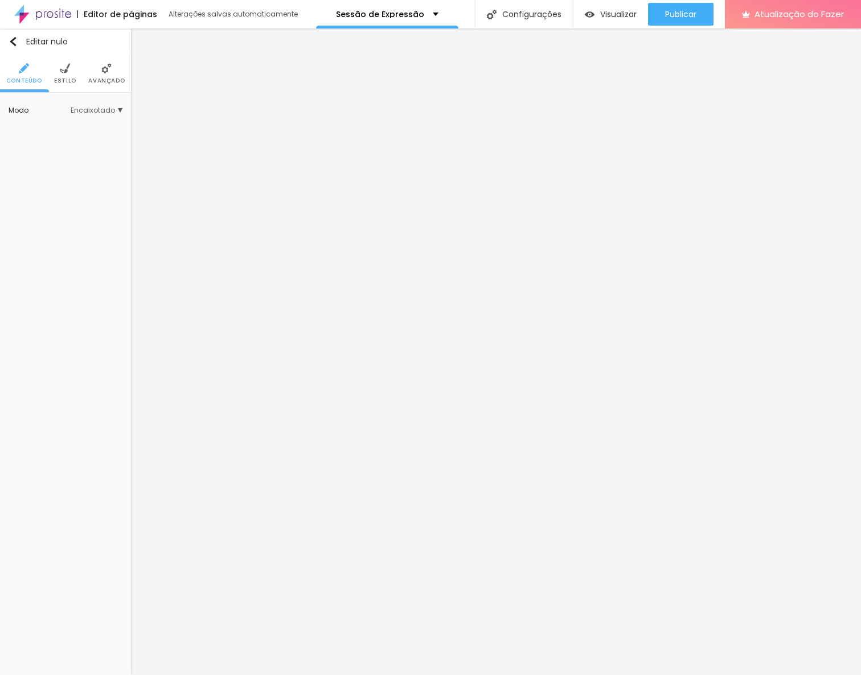
click at [63, 81] on font "Estilo" at bounding box center [65, 80] width 22 height 9
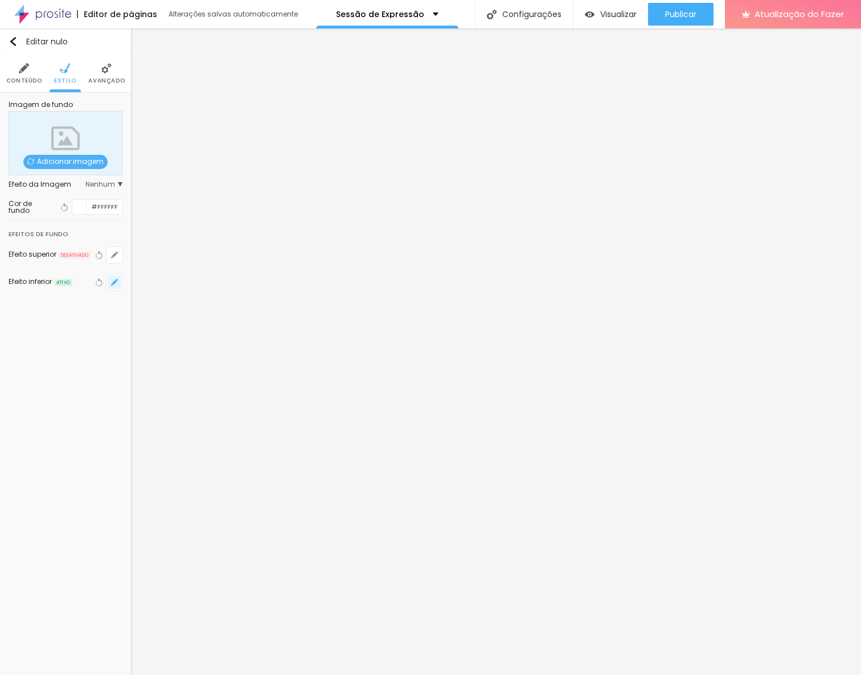
click at [113, 279] on icon "button" at bounding box center [114, 282] width 7 height 7
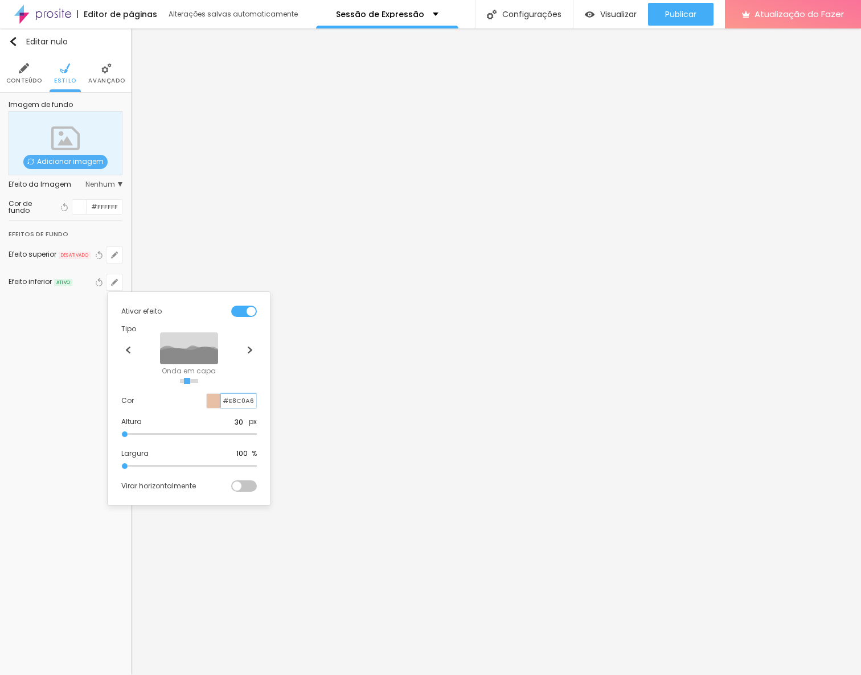
click at [242, 405] on input "#E8C0A6" at bounding box center [238, 401] width 35 height 14
paste input "D16600"
click at [69, 377] on div at bounding box center [430, 337] width 861 height 675
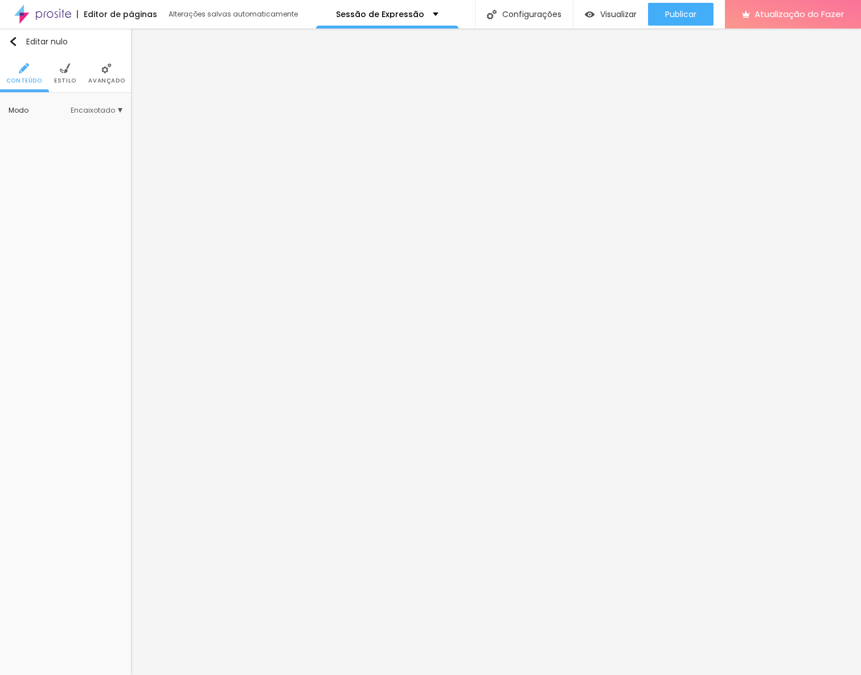
click at [64, 80] on font "Estilo" at bounding box center [65, 80] width 22 height 9
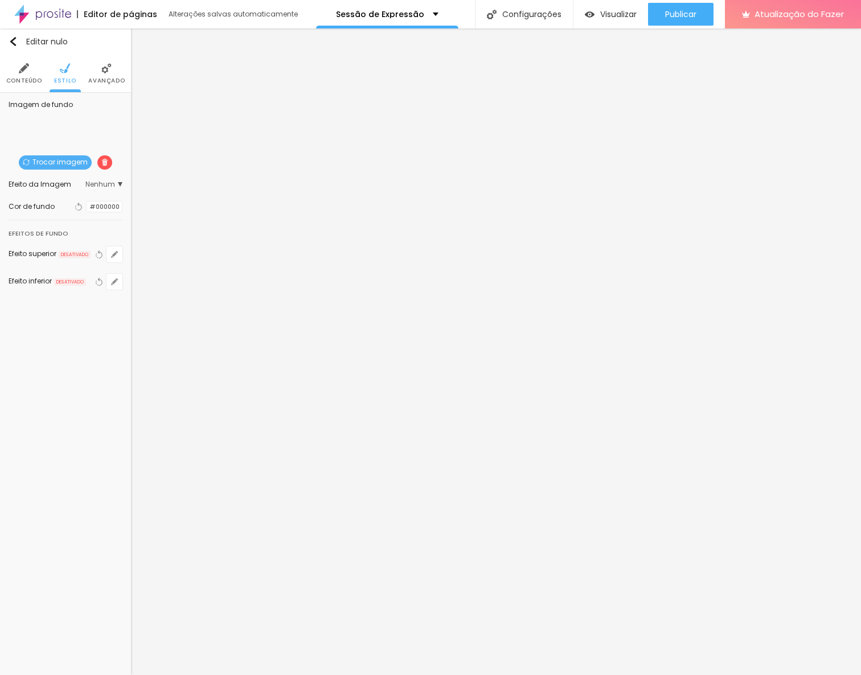
click at [103, 163] on img at bounding box center [104, 162] width 7 height 7
click at [25, 72] on img at bounding box center [24, 68] width 10 height 10
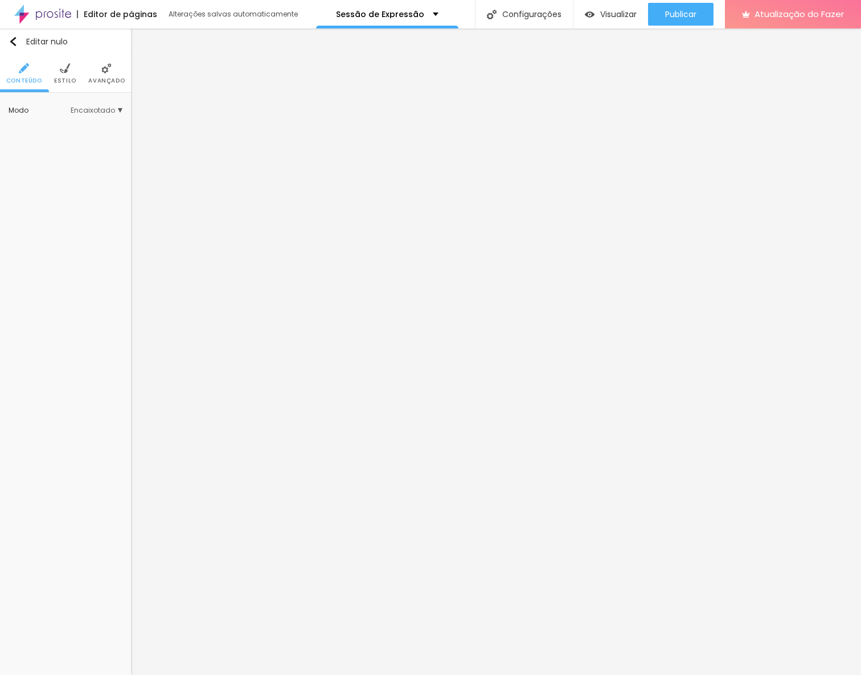
click at [106, 77] on font "Avançado" at bounding box center [106, 80] width 36 height 9
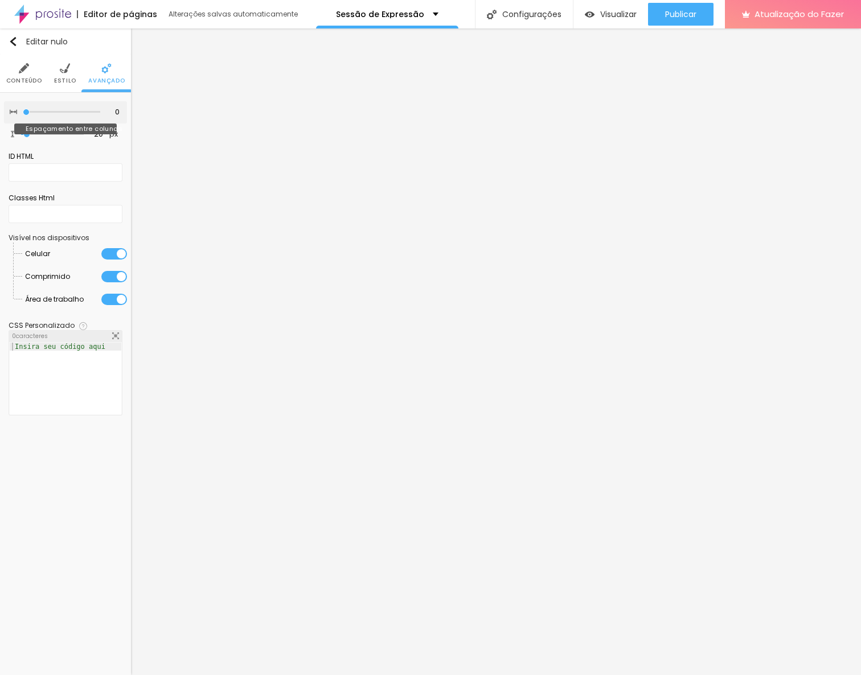
drag, startPoint x: 74, startPoint y: 111, endPoint x: 6, endPoint y: 122, distance: 68.6
click at [23, 115] on input "range" at bounding box center [61, 112] width 77 height 6
drag, startPoint x: 26, startPoint y: 134, endPoint x: -1, endPoint y: 133, distance: 27.4
click at [21, 133] on input "range" at bounding box center [52, 134] width 63 height 6
